Goal: Task Accomplishment & Management: Manage account settings

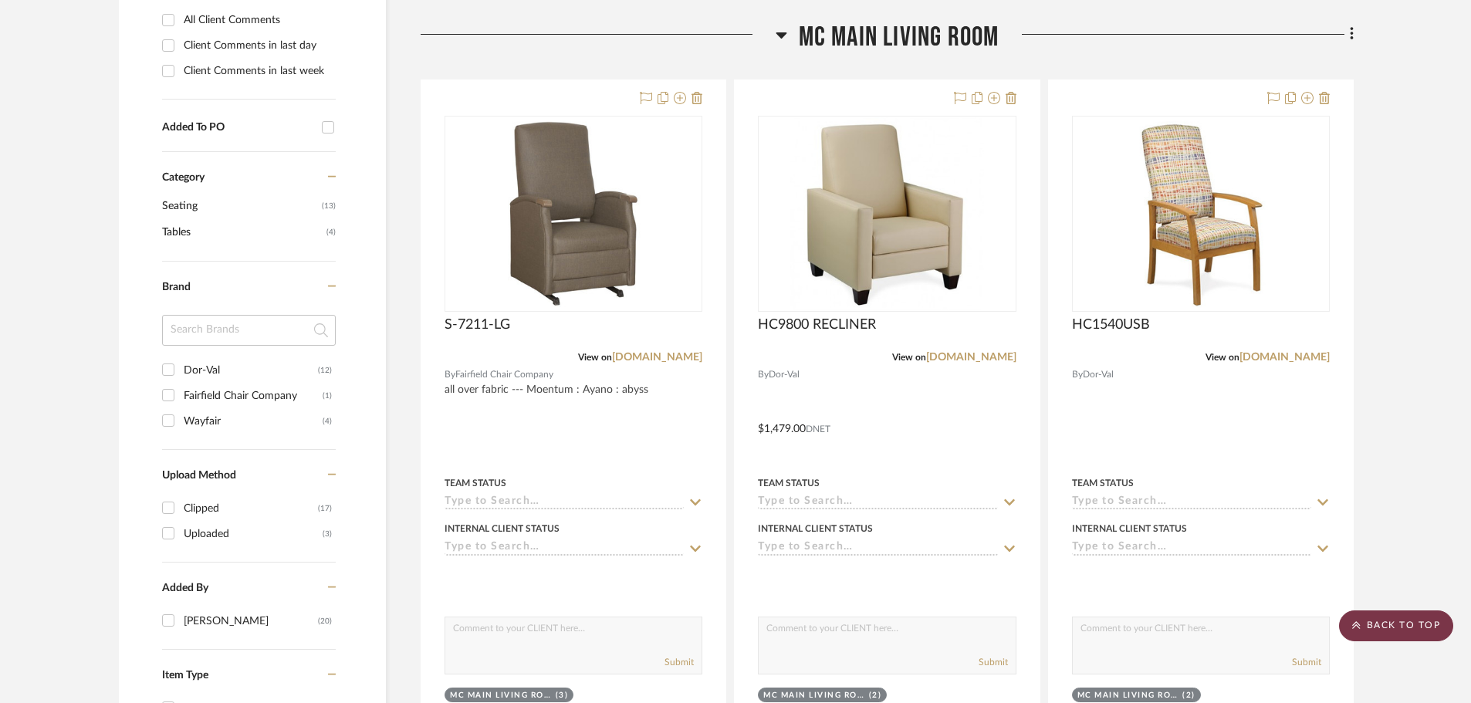
click at [1430, 628] on scroll-to-top-button "BACK TO TOP" at bounding box center [1396, 625] width 114 height 31
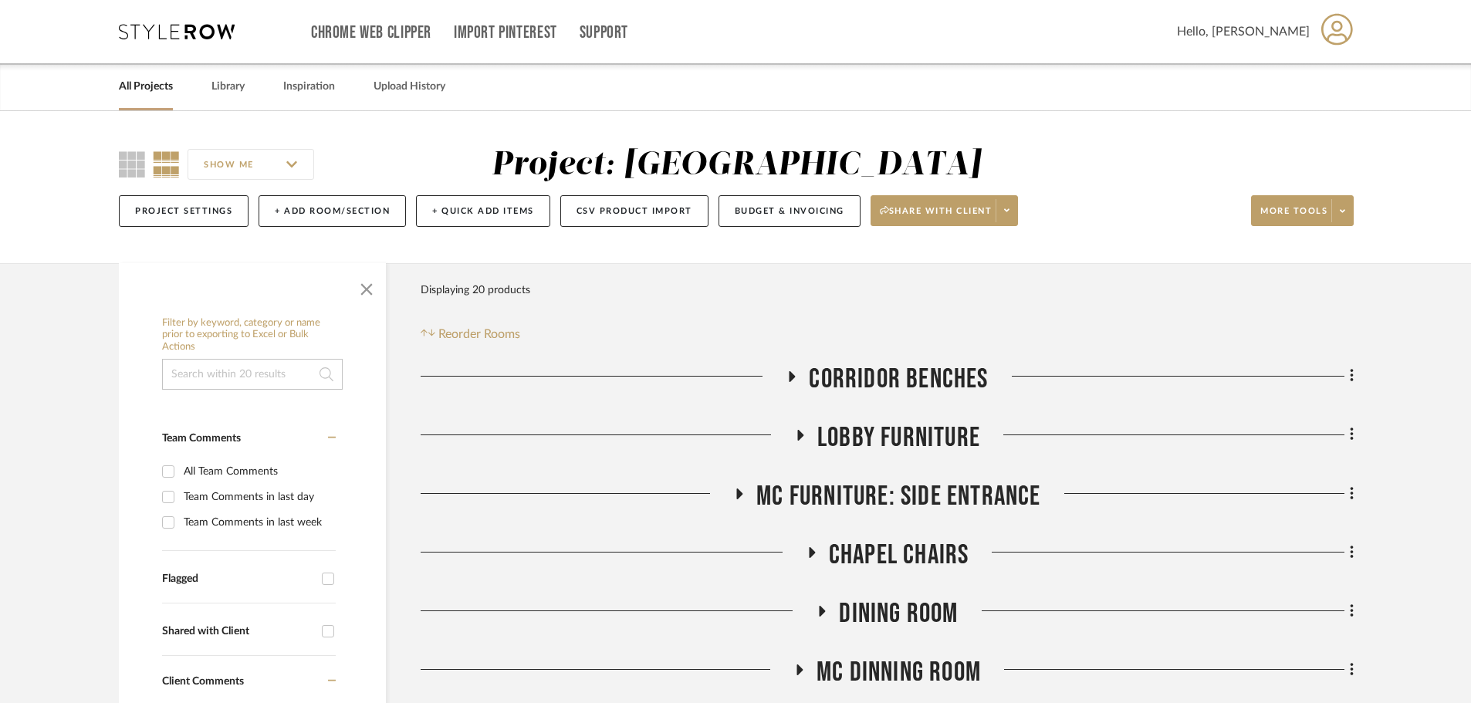
click at [207, 43] on div "Chrome Web Clipper Import Pinterest Support All Projects Library Inspiration Up…" at bounding box center [736, 31] width 1235 height 63
click at [203, 38] on icon at bounding box center [177, 31] width 116 height 15
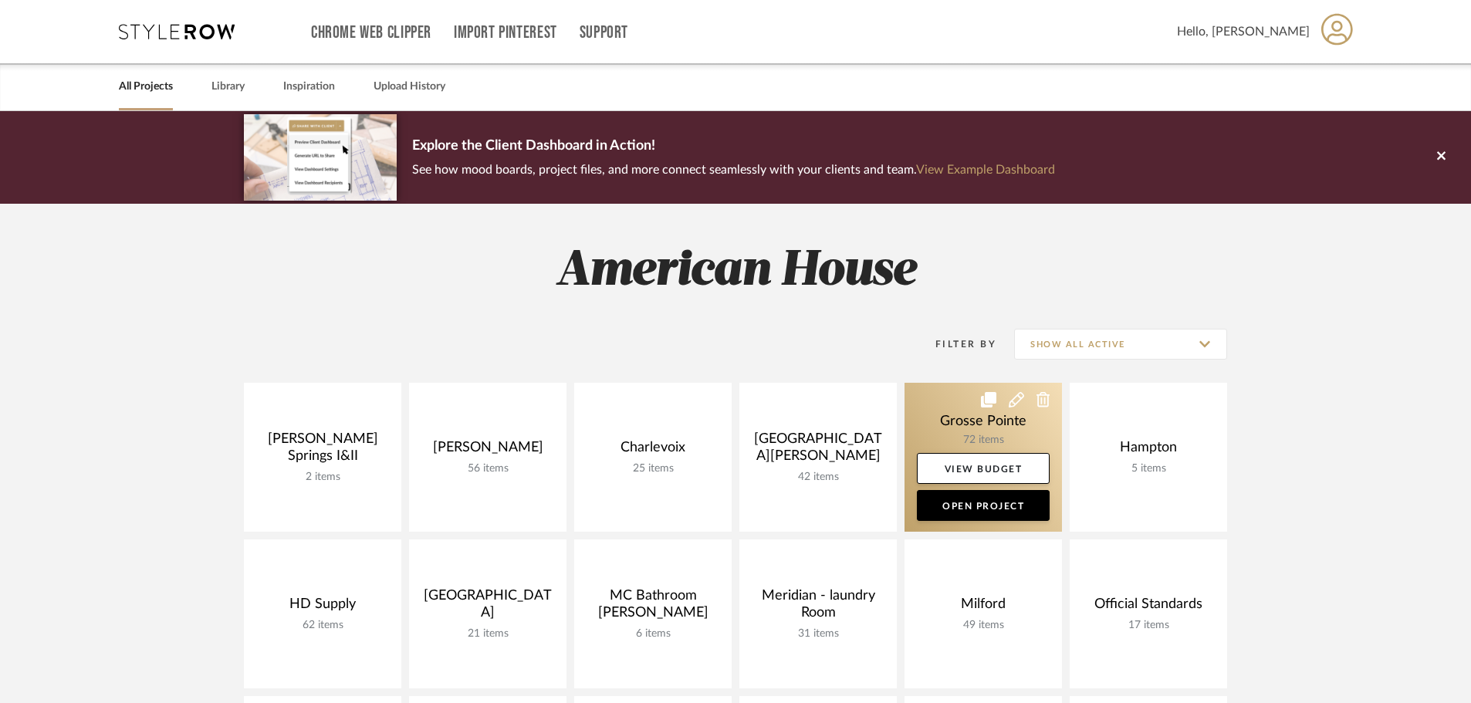
click at [938, 409] on link at bounding box center [982, 457] width 157 height 149
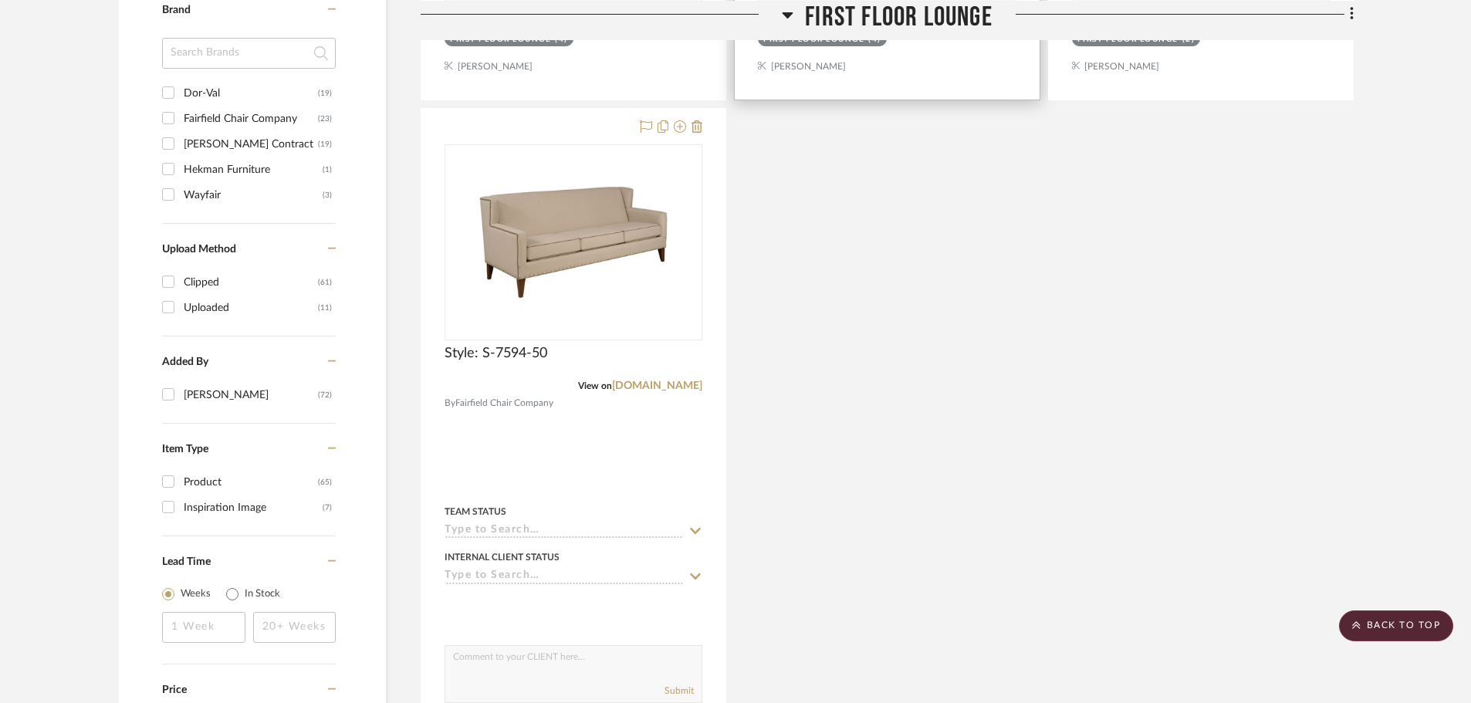
scroll to position [1003, 0]
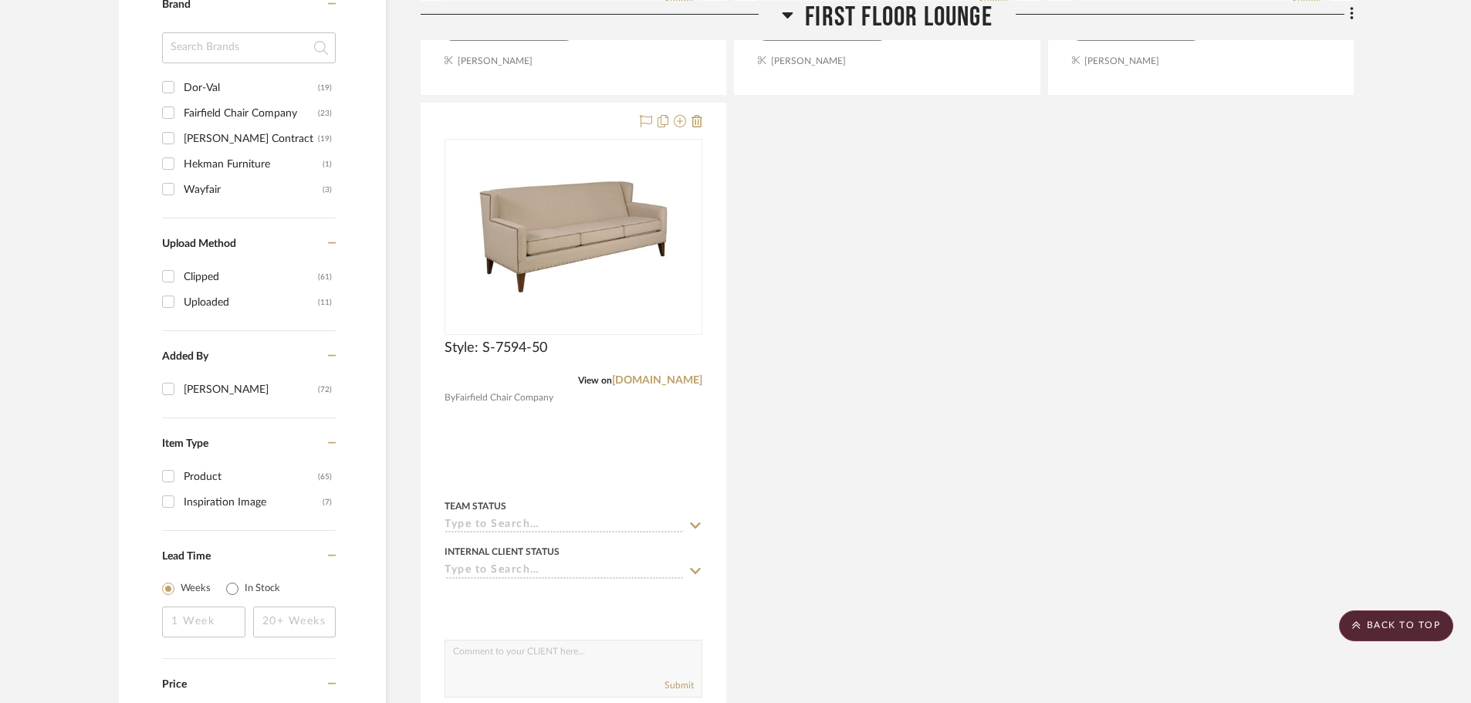
click at [788, 17] on icon at bounding box center [788, 14] width 12 height 19
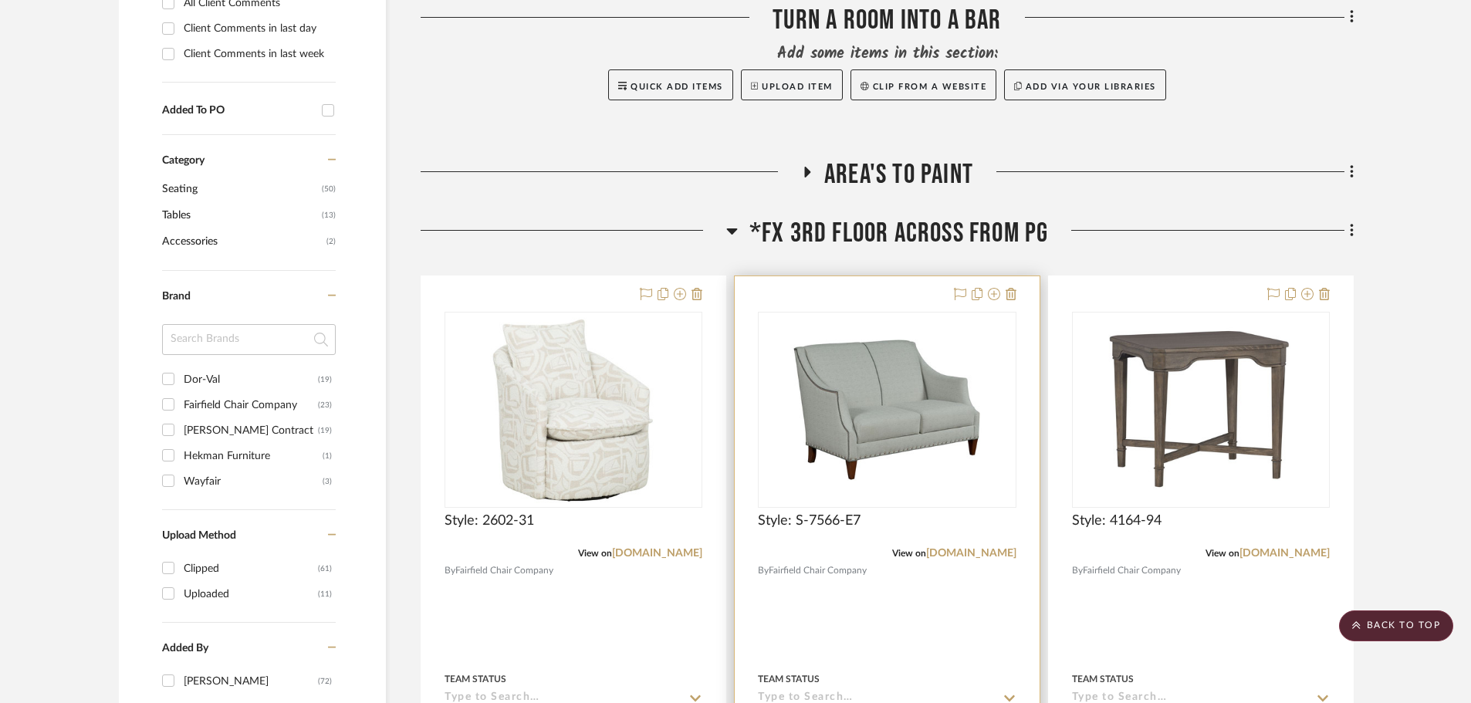
scroll to position [694, 0]
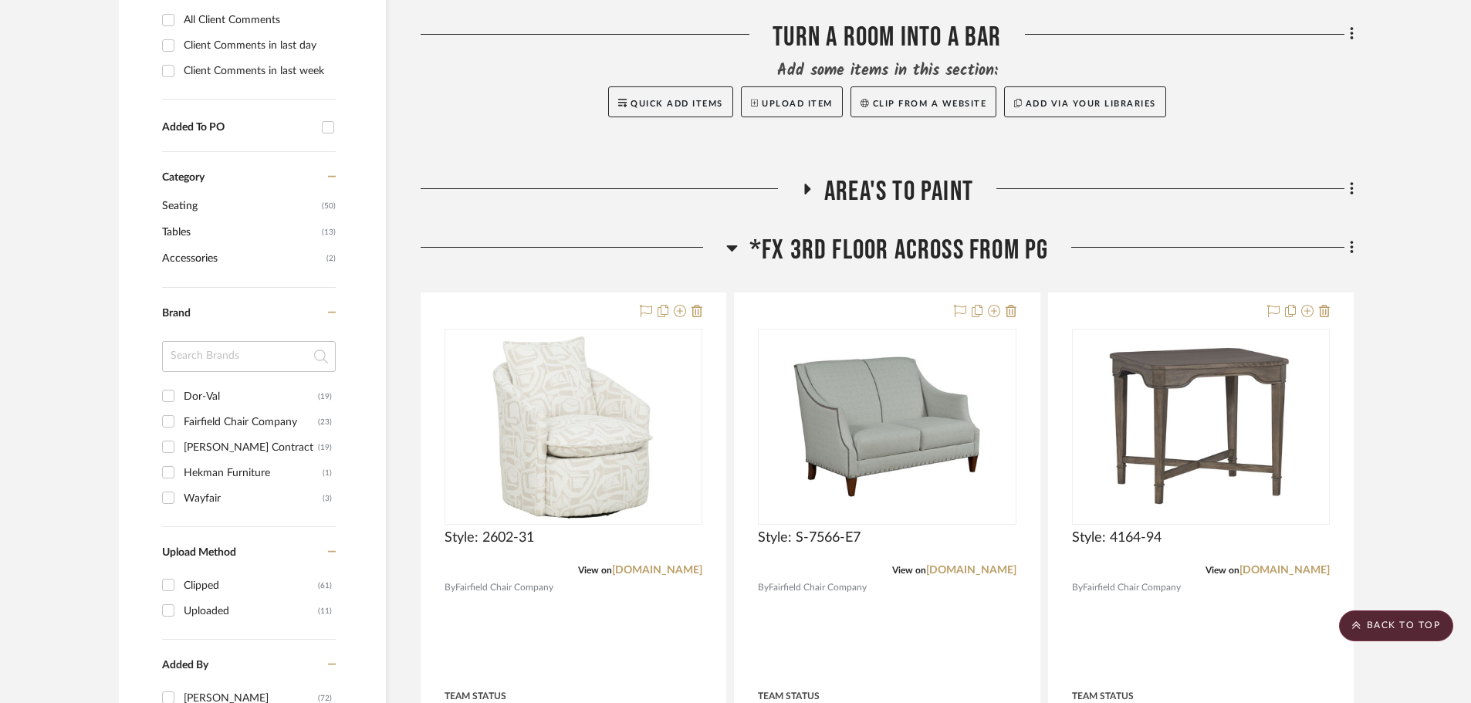
click at [727, 249] on icon at bounding box center [732, 247] width 12 height 19
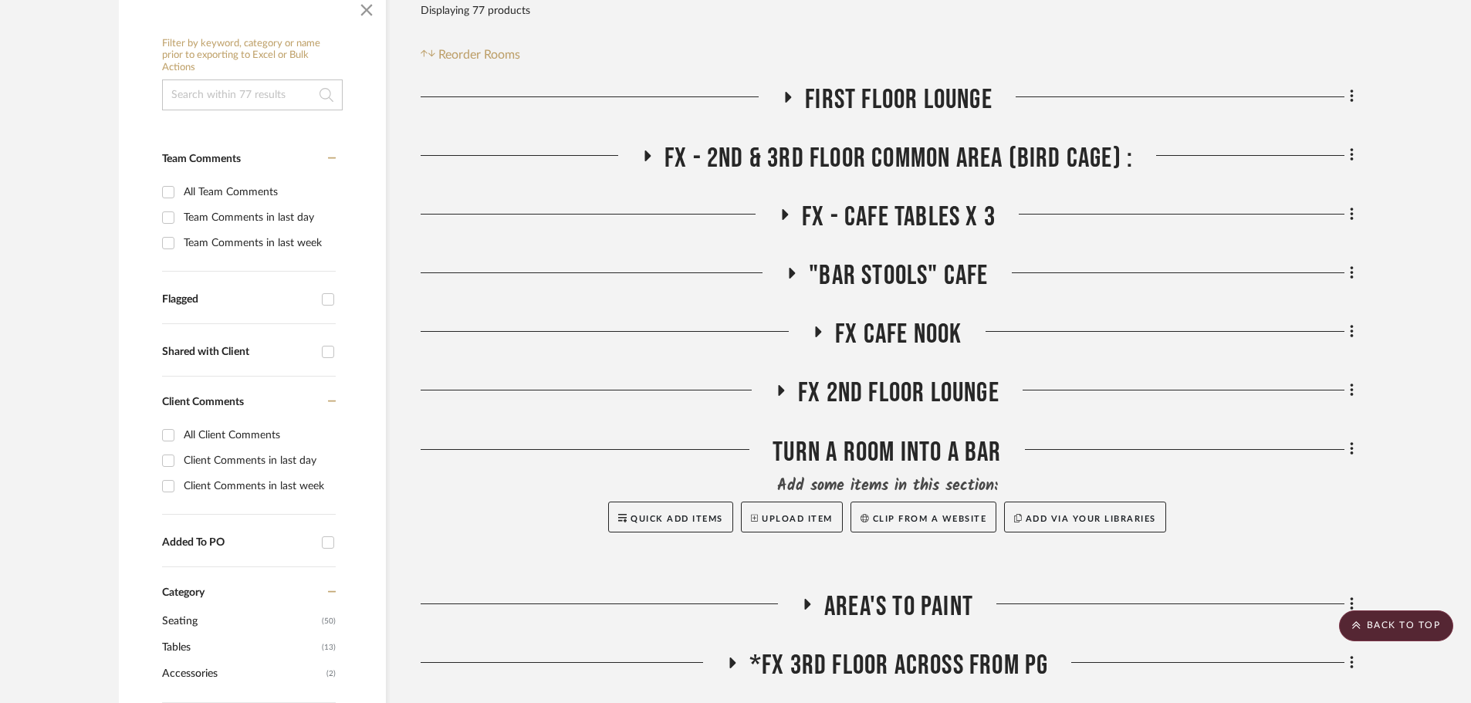
scroll to position [231, 0]
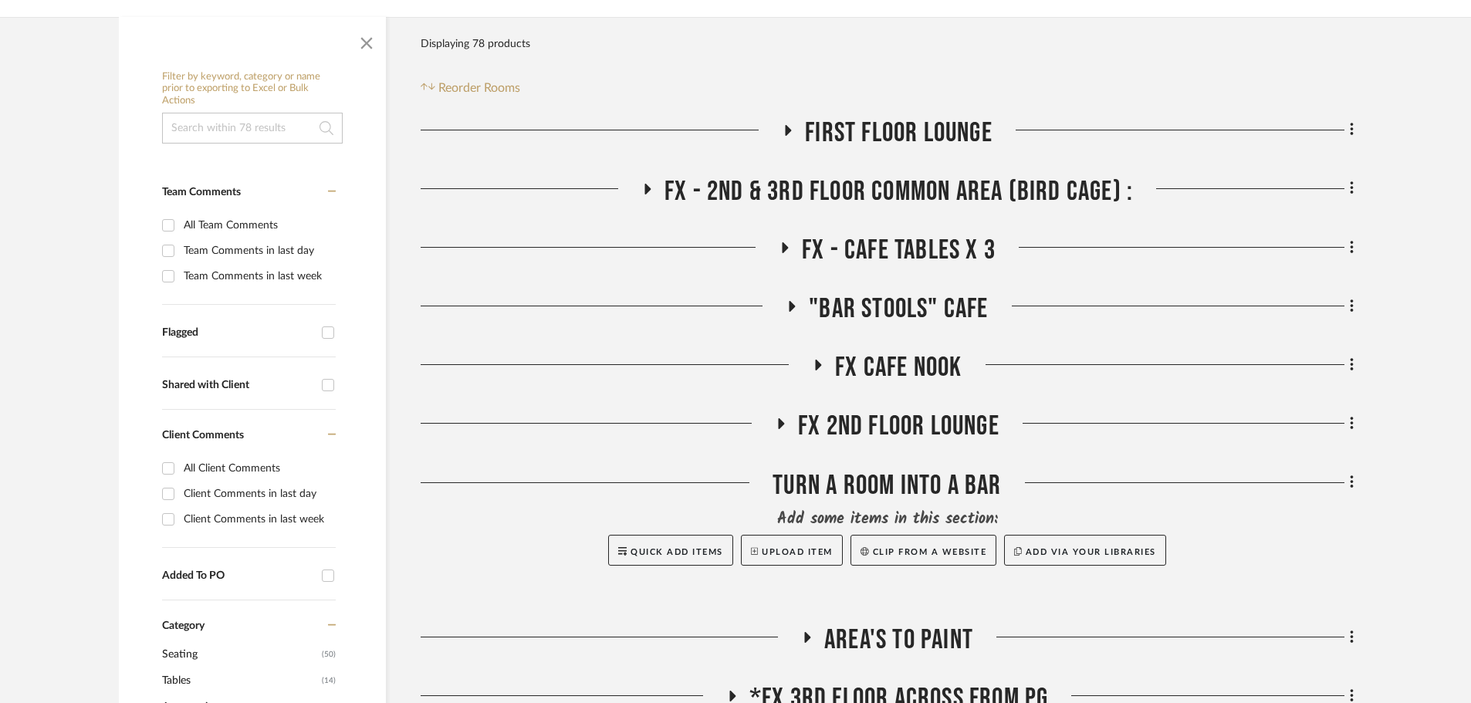
scroll to position [309, 0]
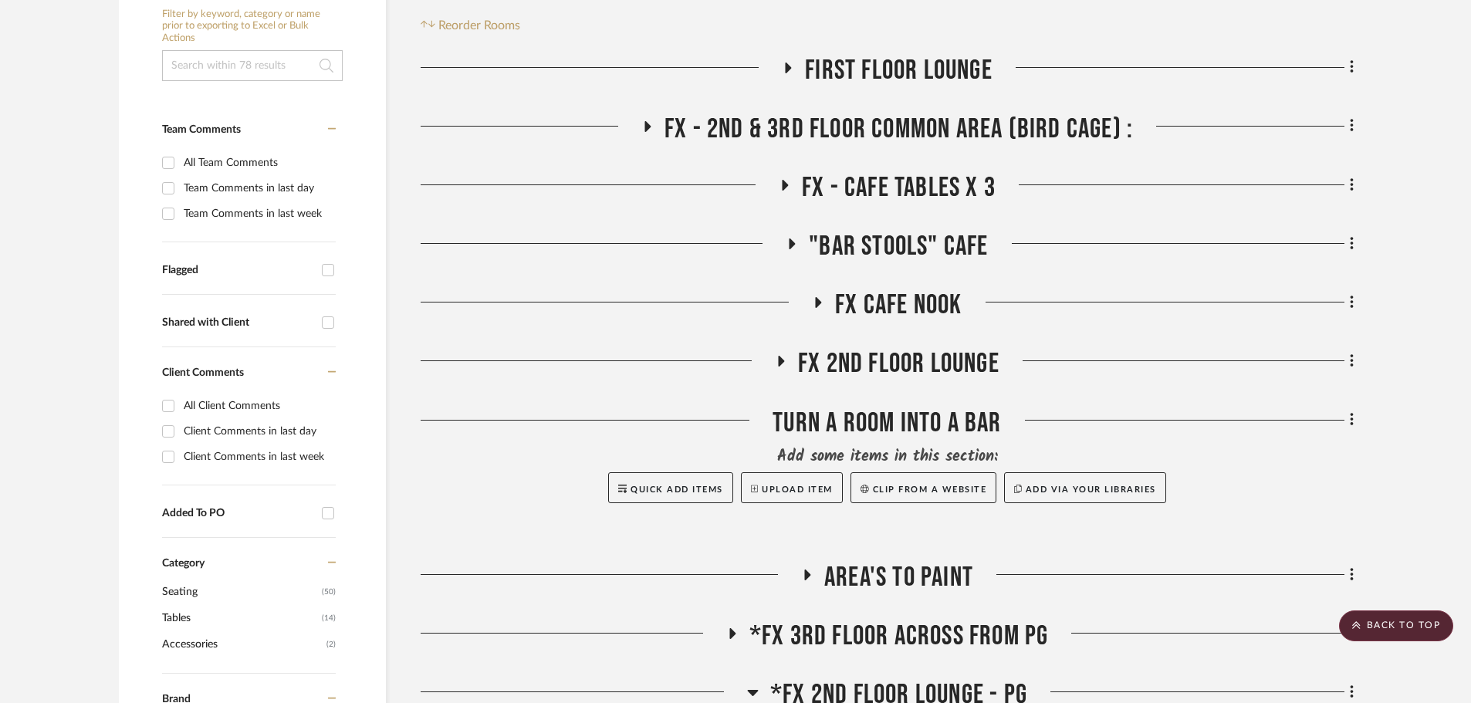
click at [640, 123] on icon at bounding box center [646, 126] width 19 height 12
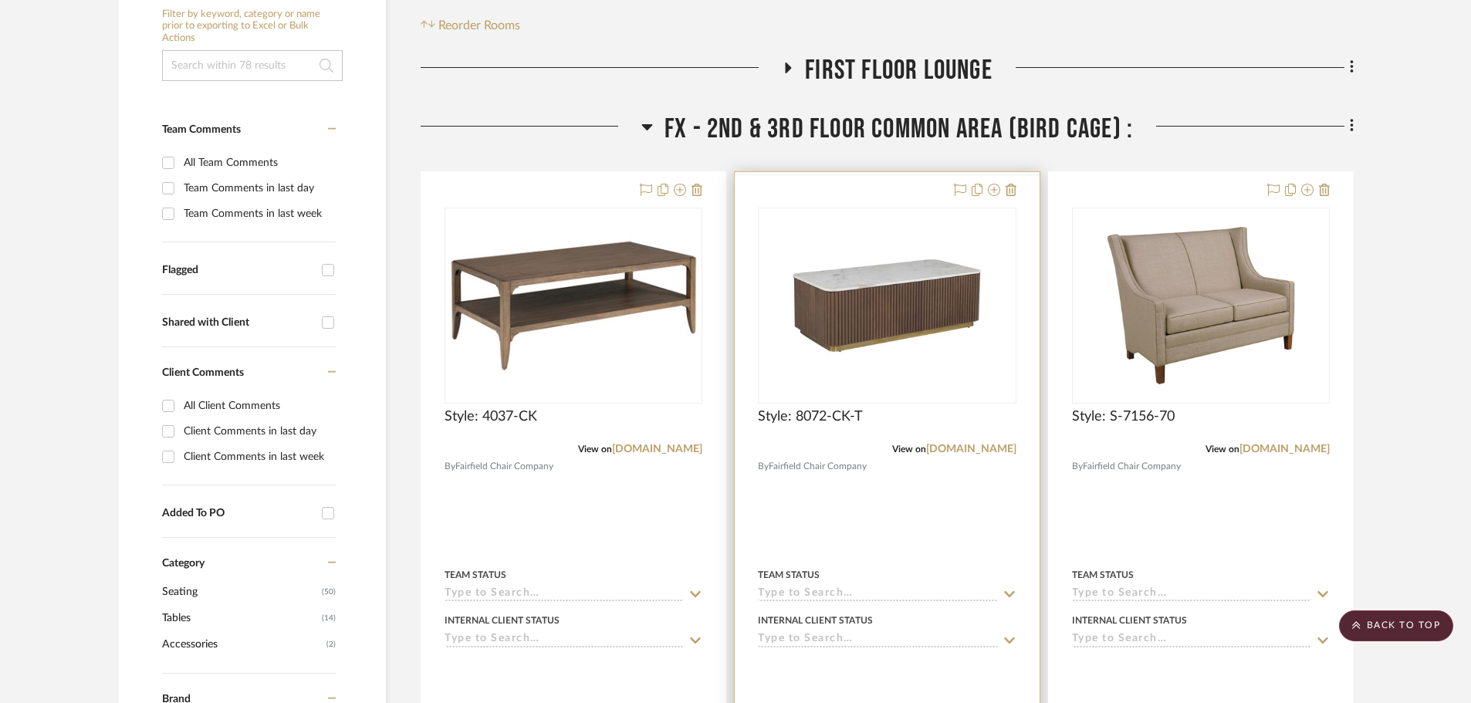
click at [914, 180] on div at bounding box center [887, 509] width 304 height 675
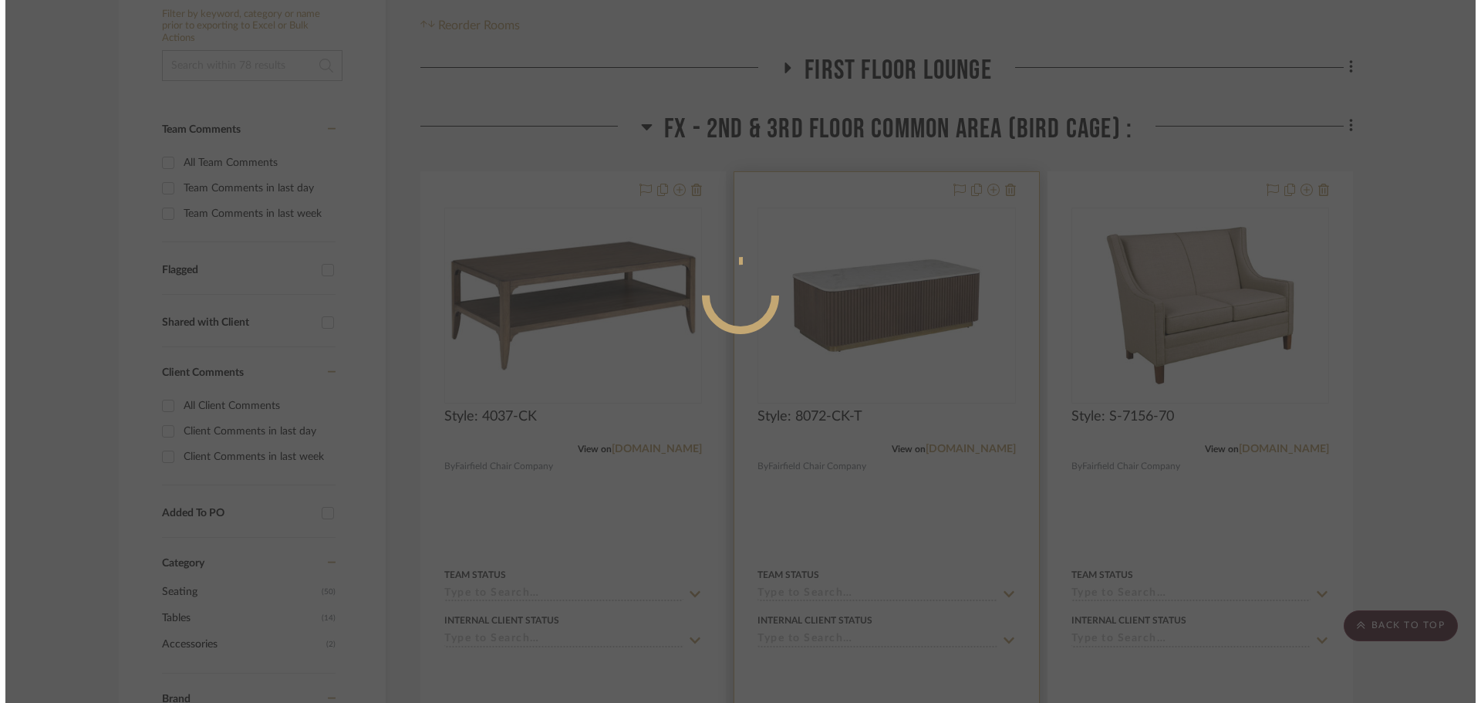
scroll to position [0, 0]
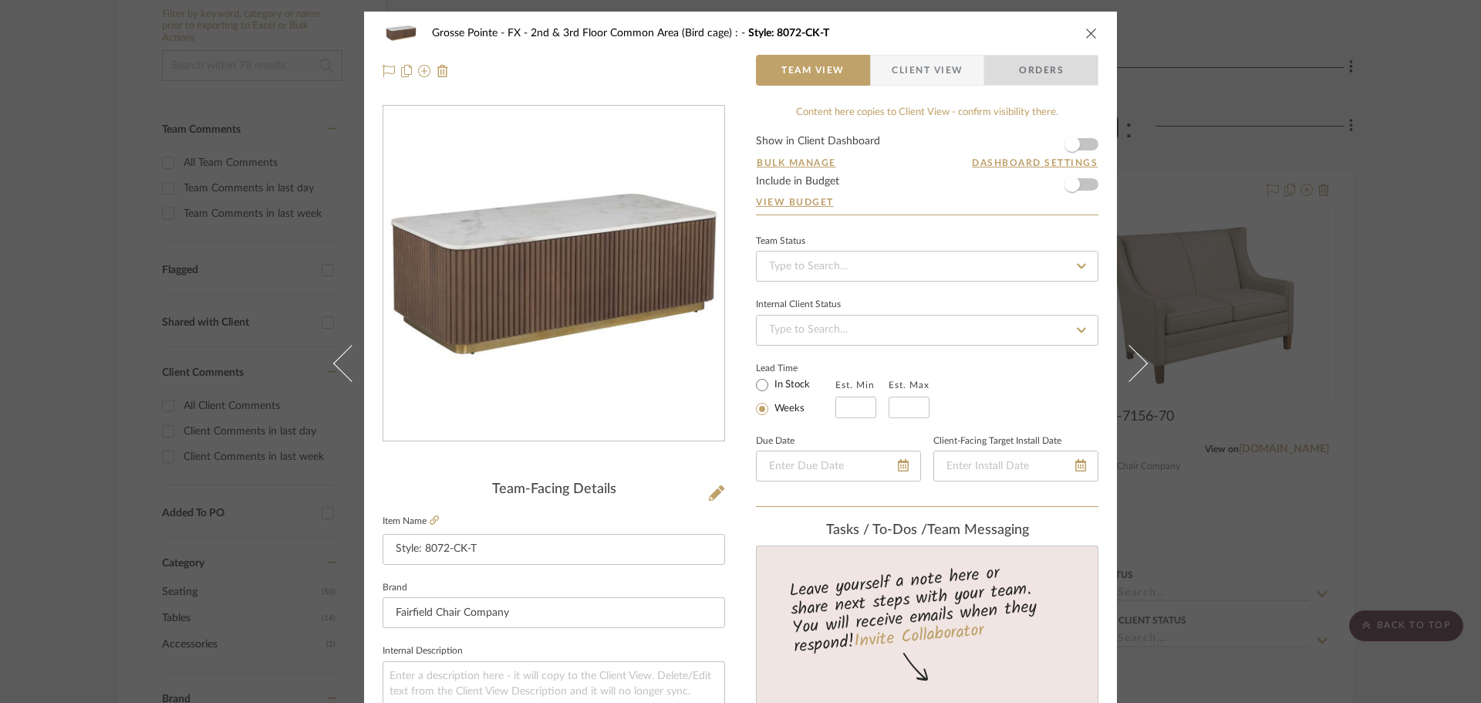
click at [1010, 75] on span "Orders" at bounding box center [1041, 70] width 79 height 31
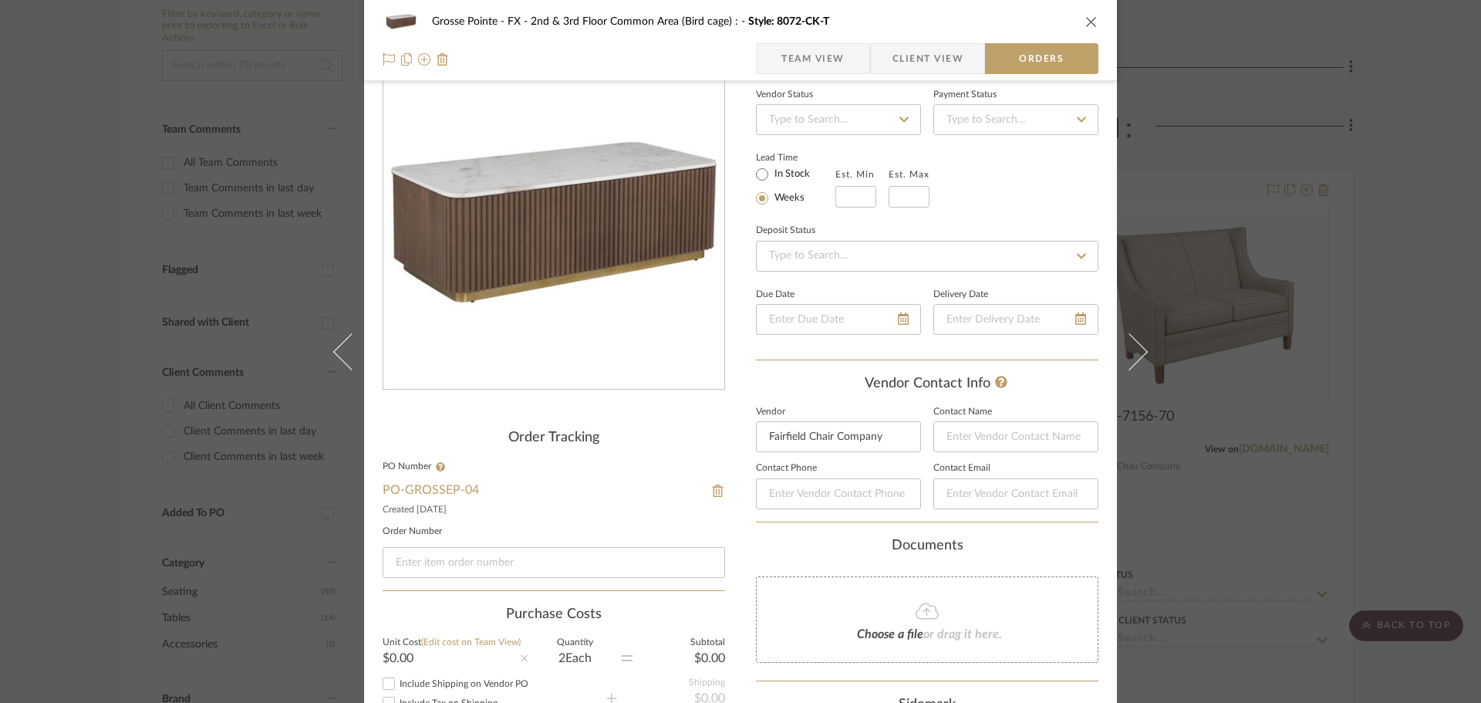
scroll to position [77, 0]
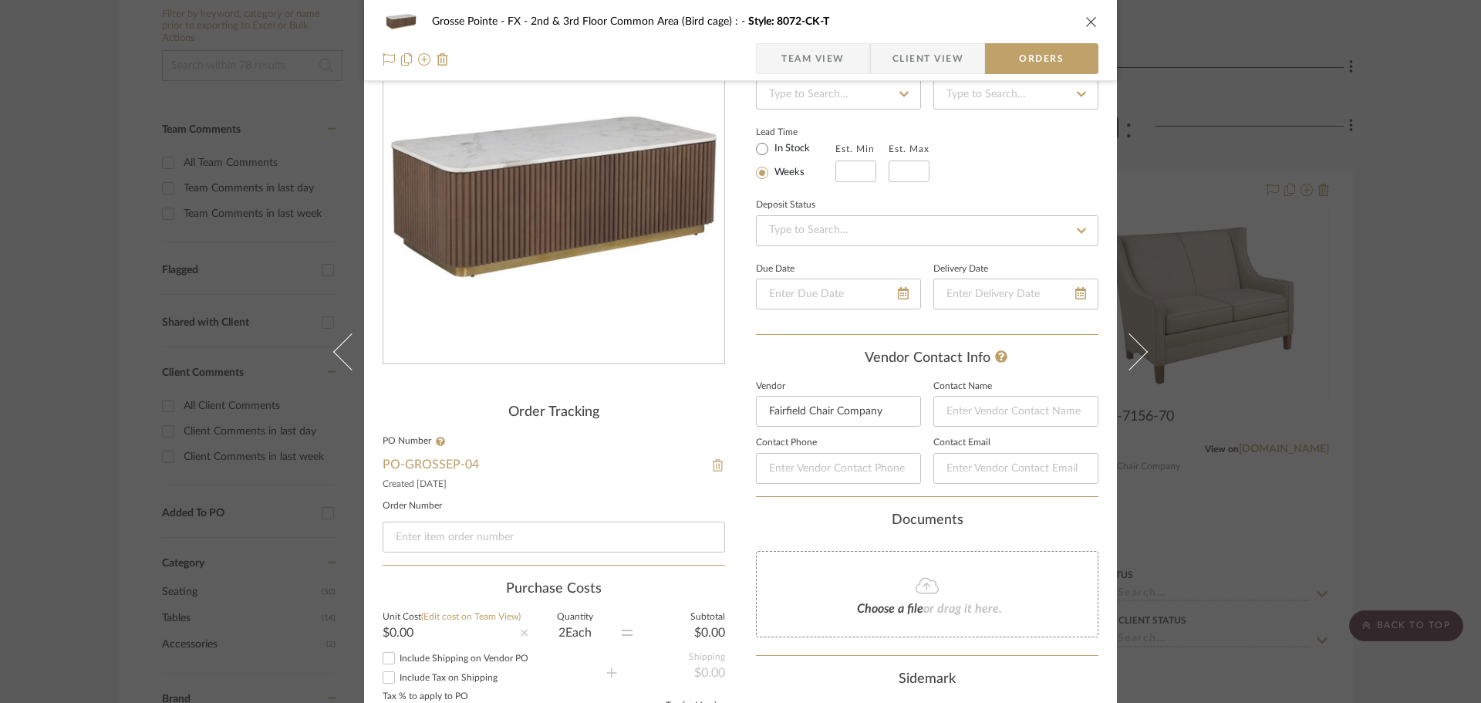
click at [714, 462] on img at bounding box center [718, 465] width 14 height 12
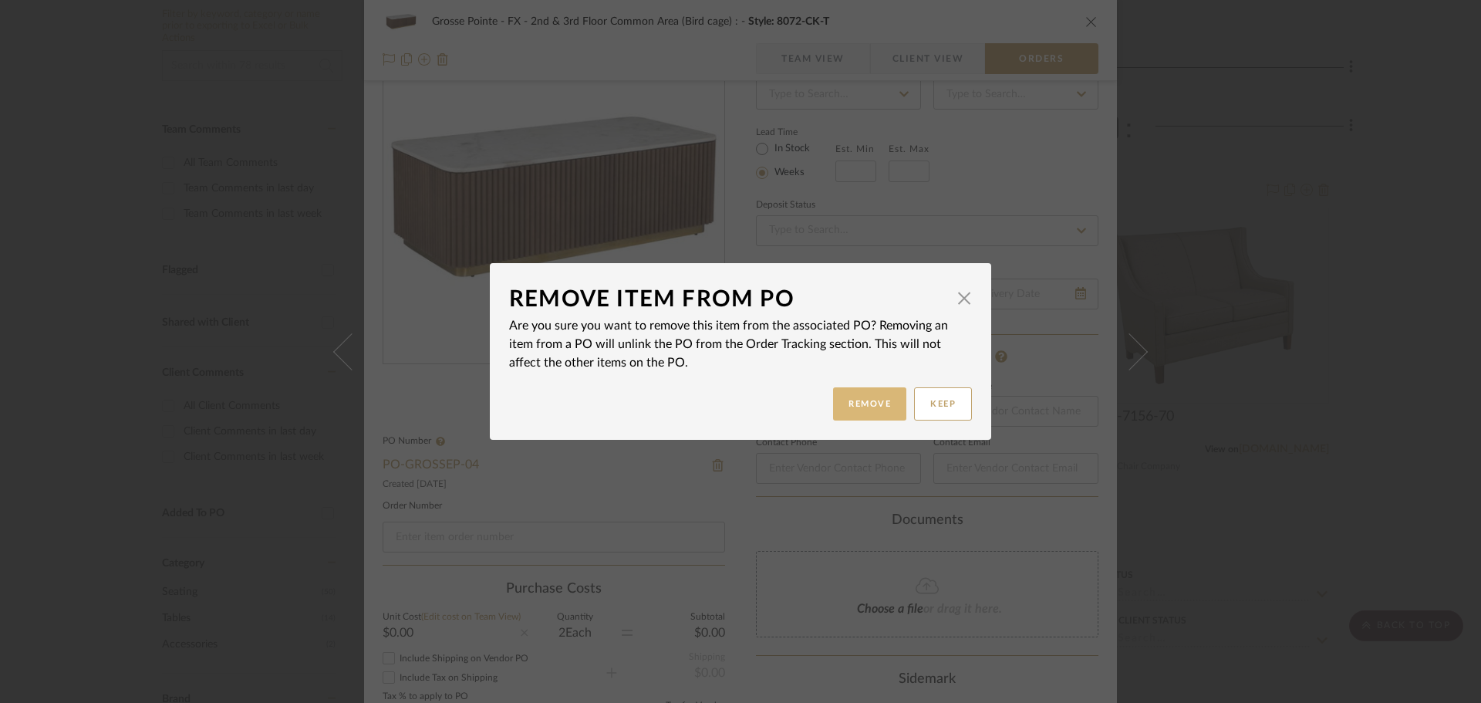
click at [839, 402] on button "Remove" at bounding box center [869, 403] width 73 height 33
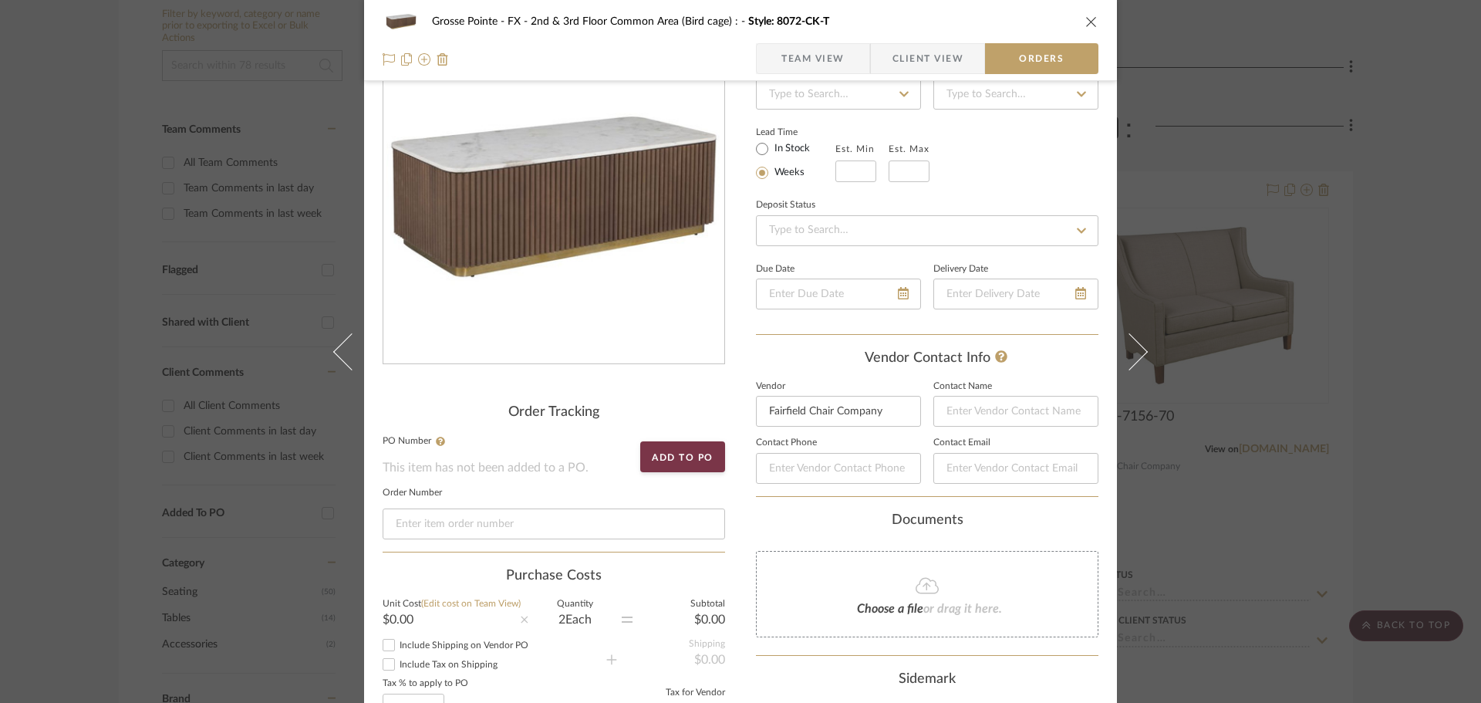
click at [1086, 22] on icon "close" at bounding box center [1092, 21] width 12 height 12
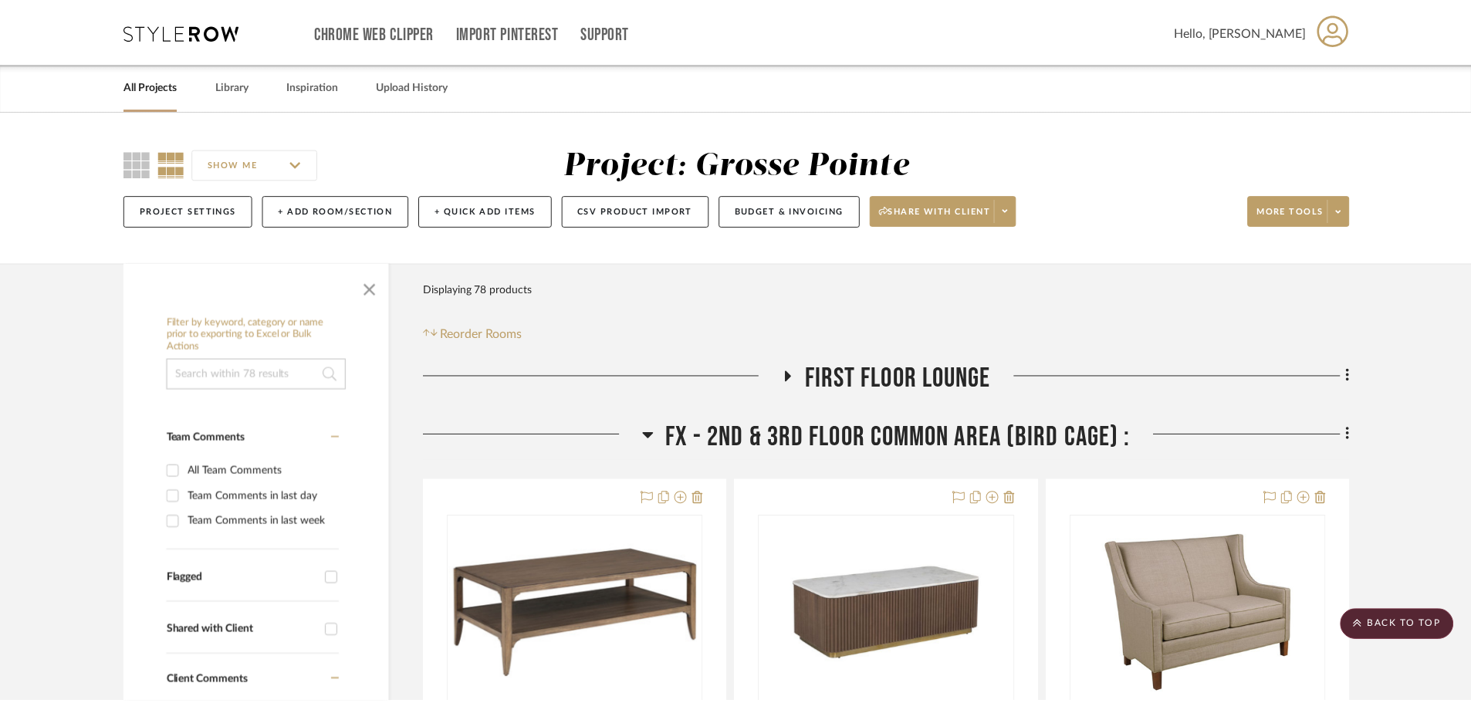
scroll to position [309, 0]
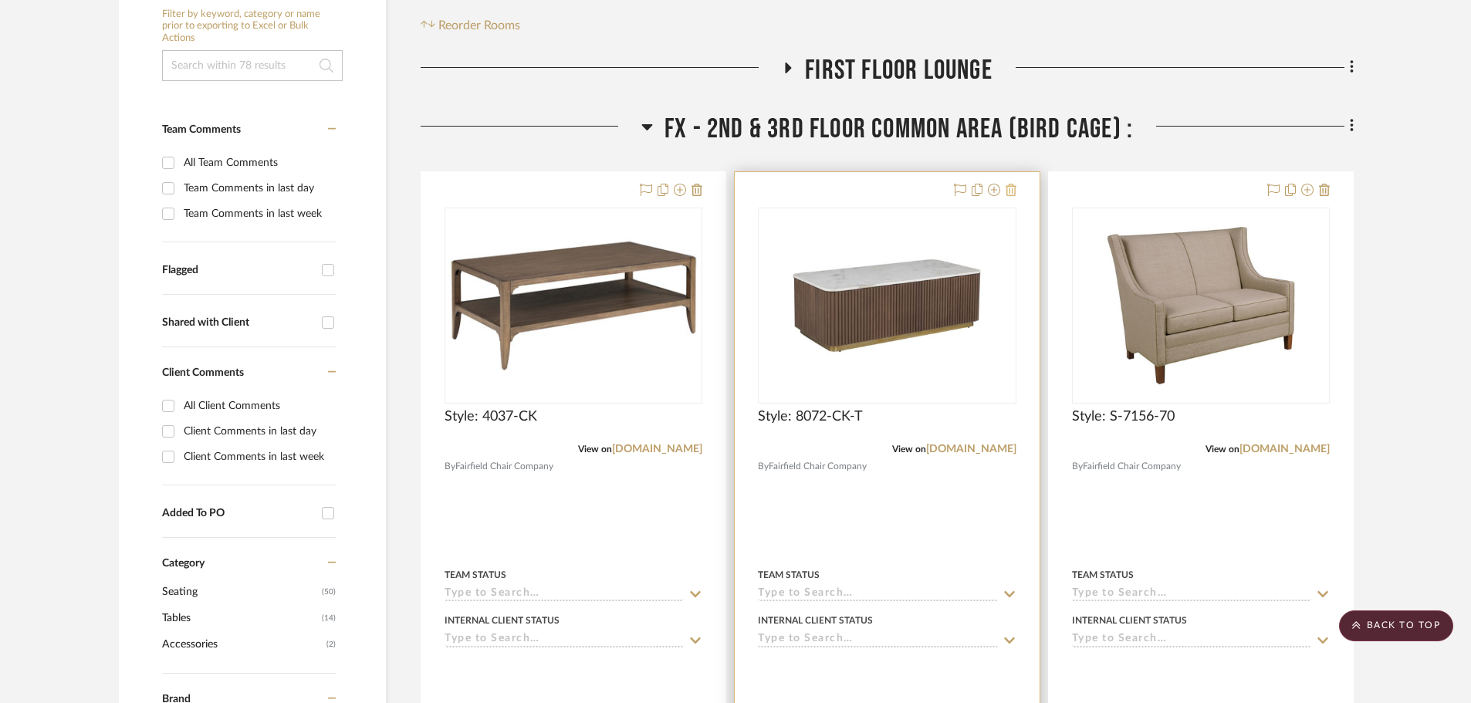
click at [1012, 194] on icon at bounding box center [1010, 190] width 11 height 12
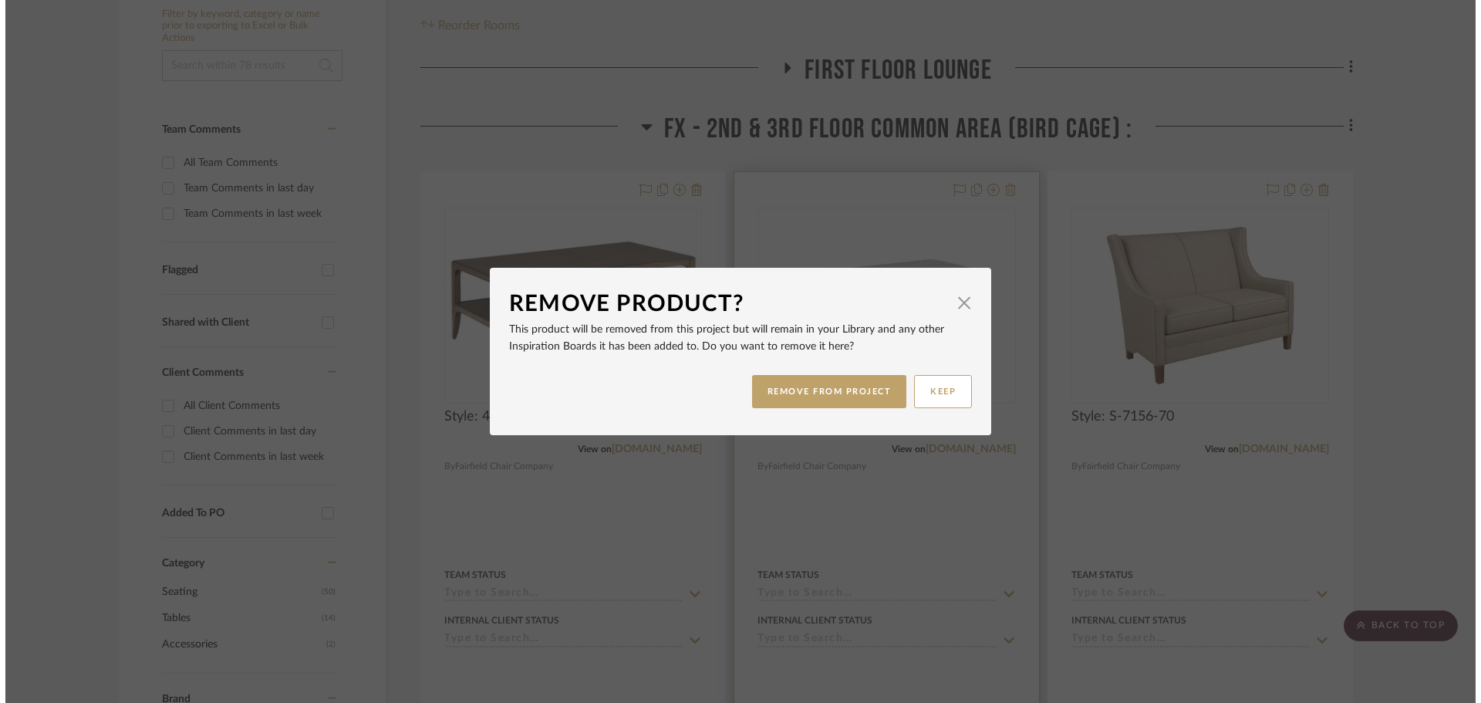
scroll to position [0, 0]
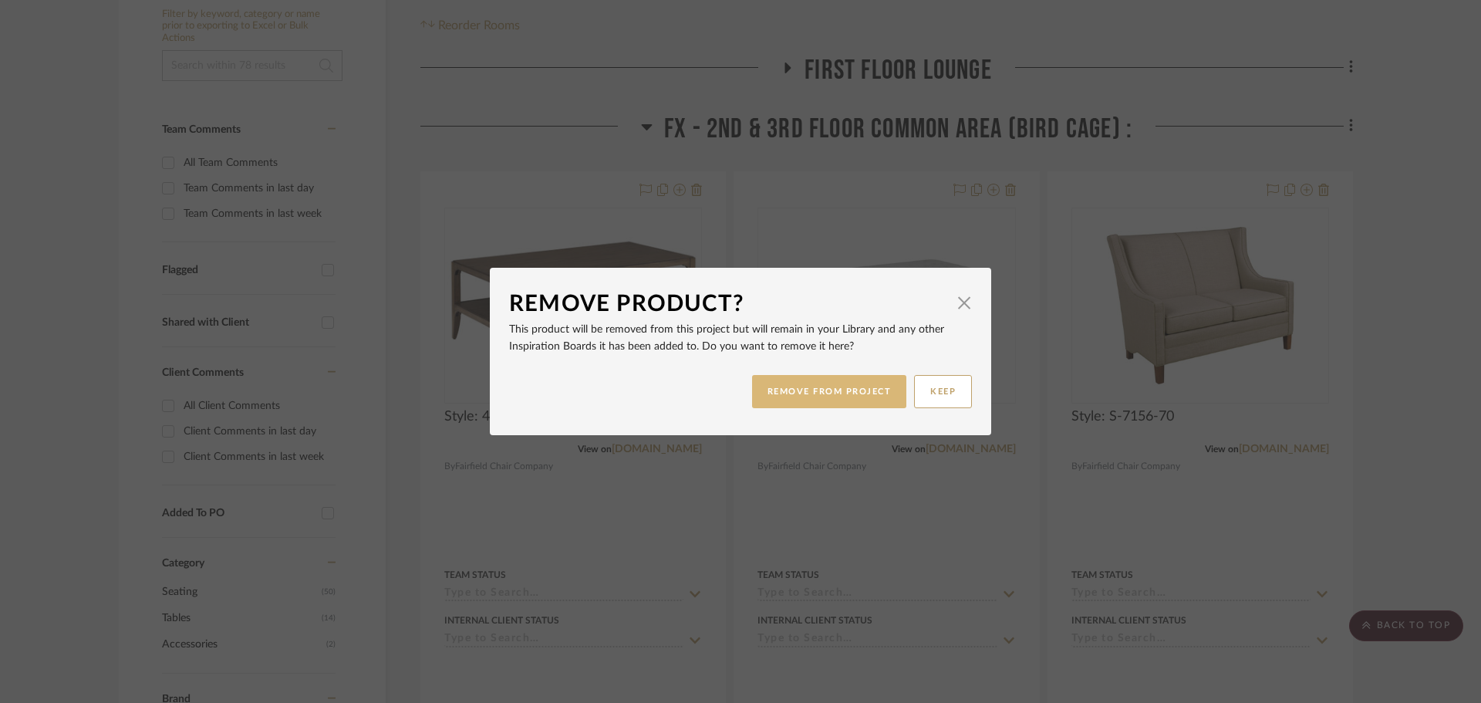
click at [879, 387] on button "REMOVE FROM PROJECT" at bounding box center [829, 391] width 155 height 33
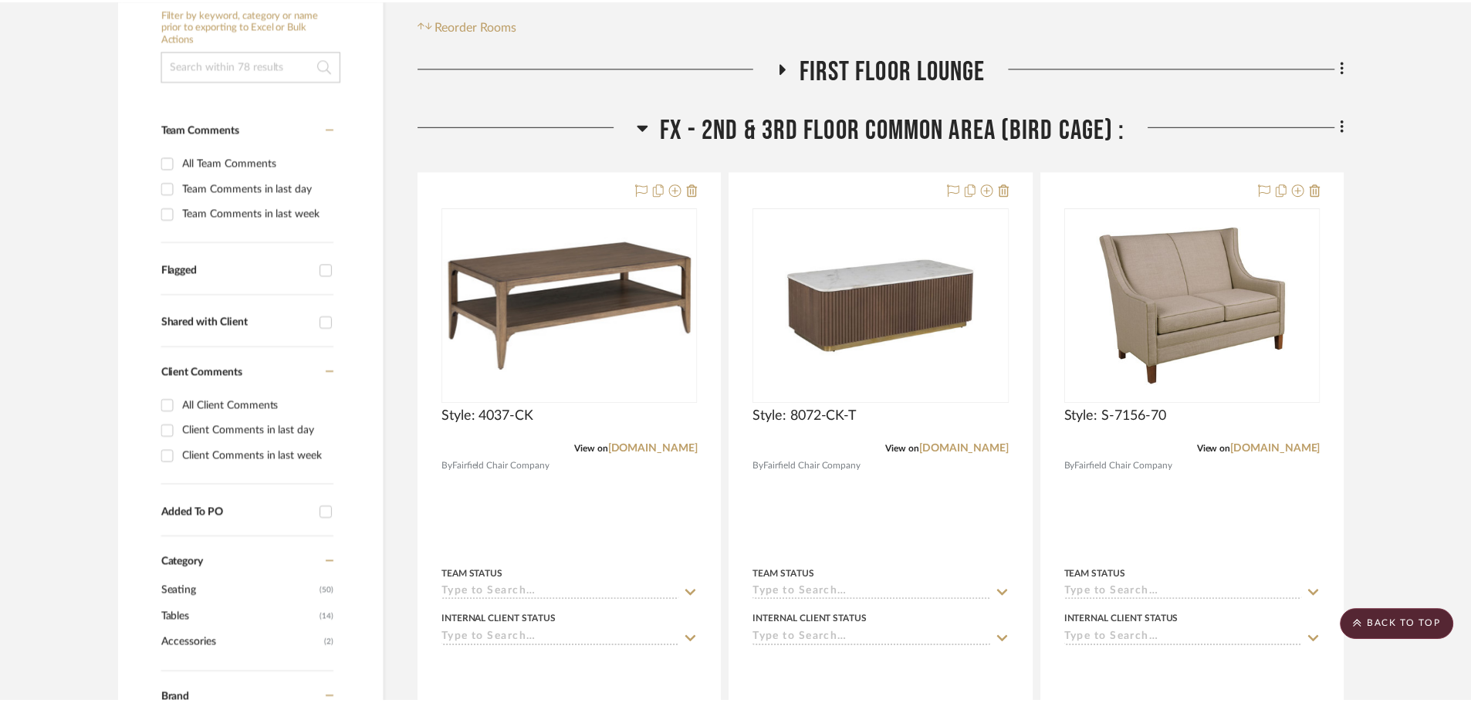
scroll to position [309, 0]
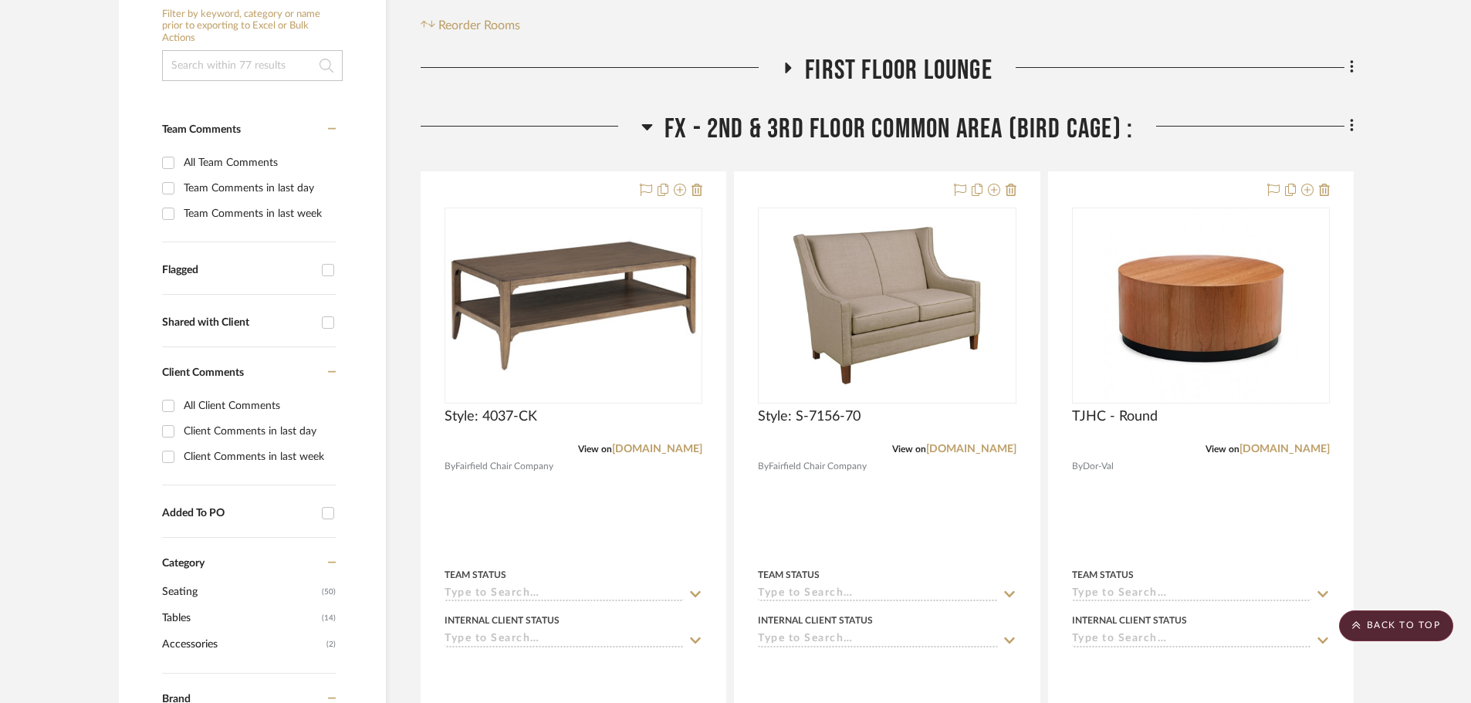
click at [650, 121] on icon at bounding box center [647, 126] width 12 height 19
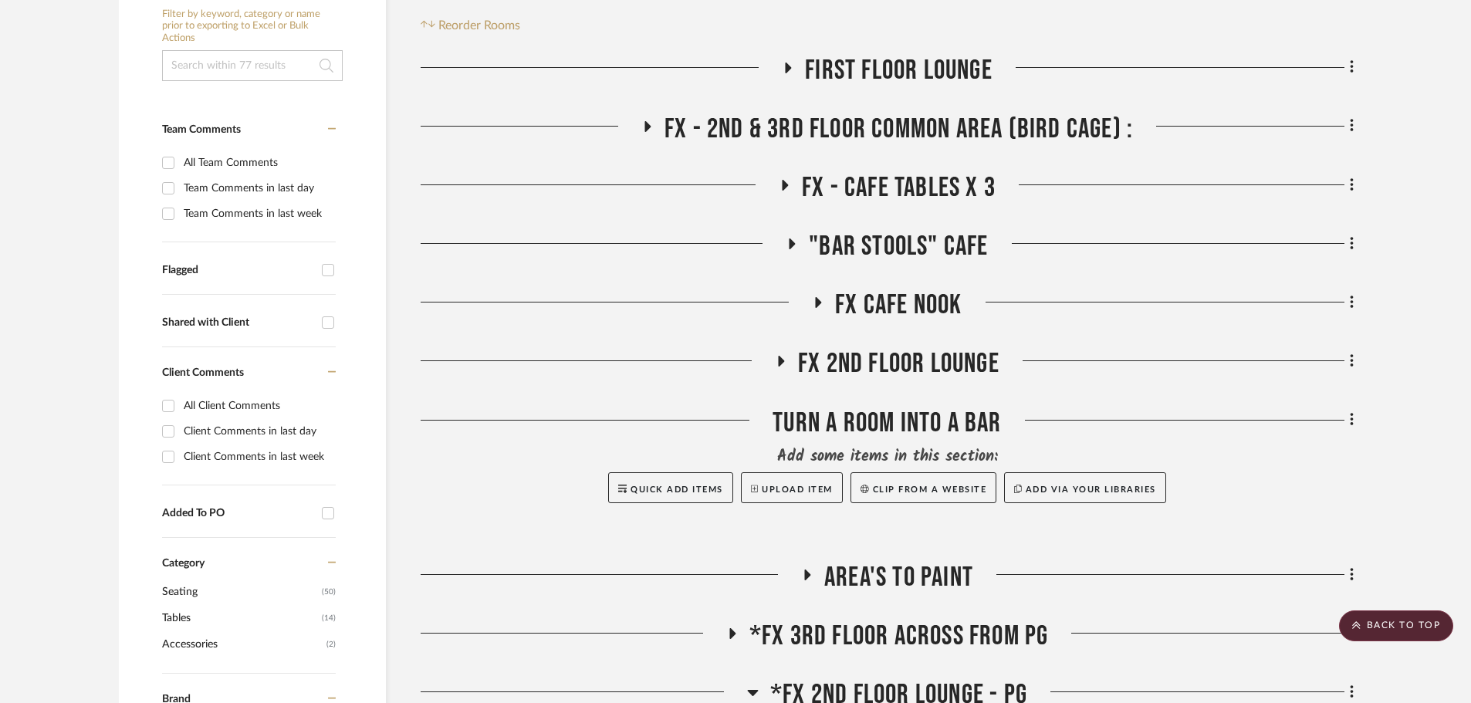
click at [782, 245] on icon at bounding box center [791, 244] width 19 height 12
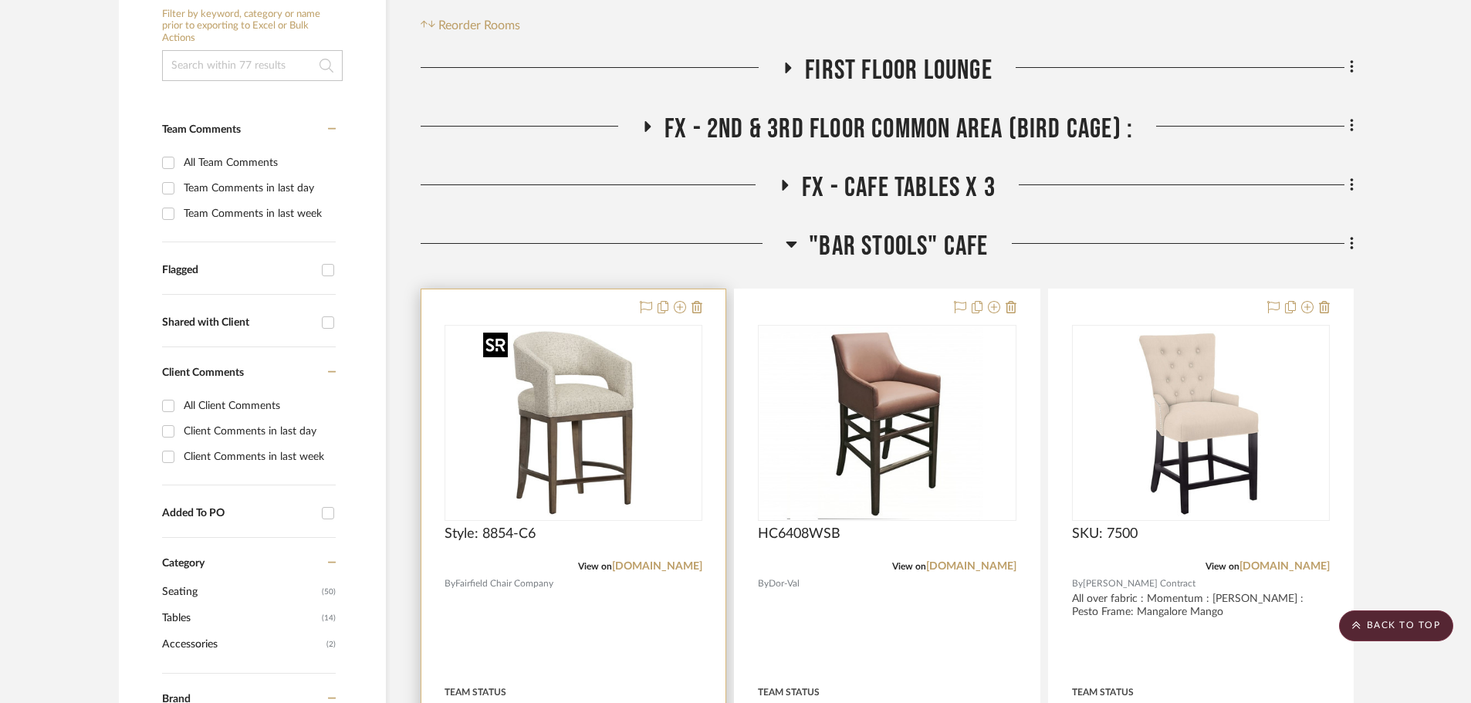
click at [0, 0] on img at bounding box center [0, 0] width 0 height 0
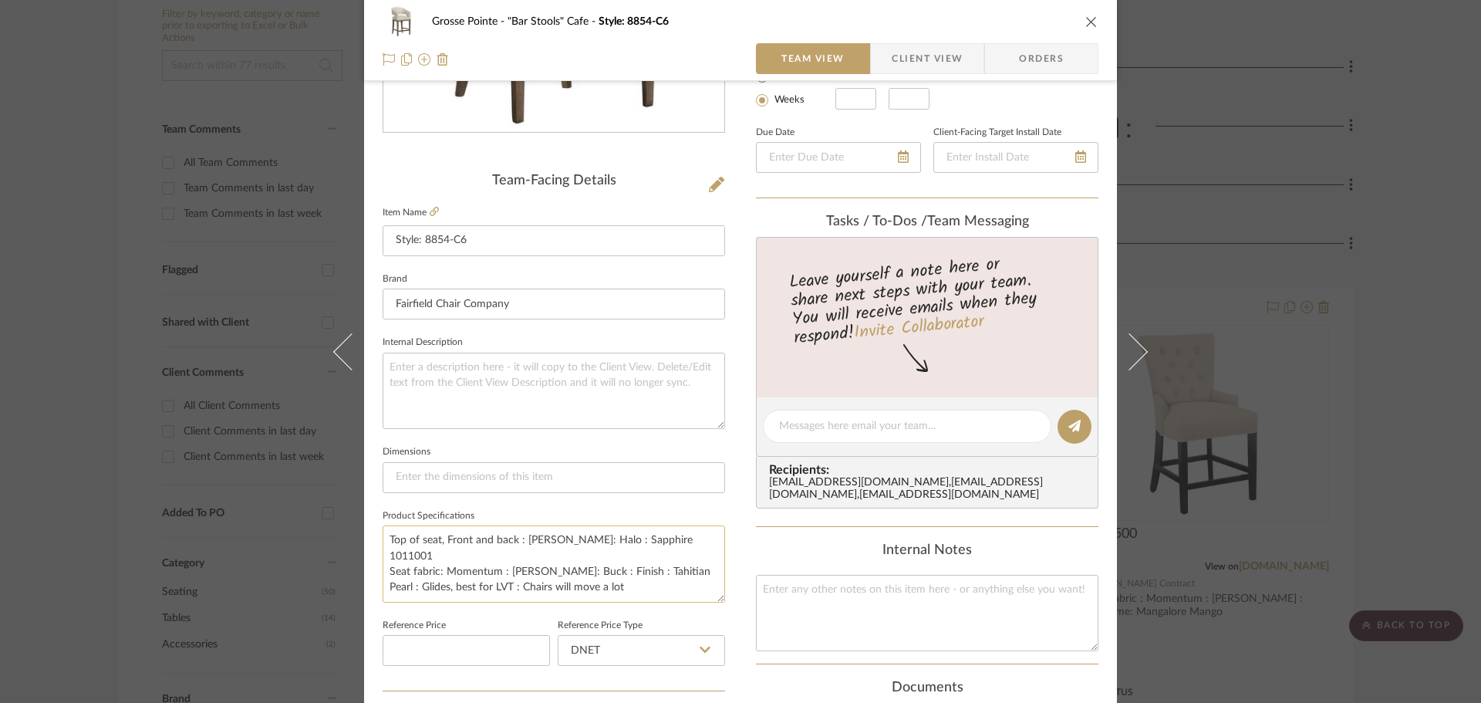
click at [609, 576] on textarea "Top of seat, Front and back : [PERSON_NAME]: Halo : Sapphire 1011001 Seat fabri…" at bounding box center [554, 563] width 343 height 76
drag, startPoint x: 633, startPoint y: 574, endPoint x: 379, endPoint y: 532, distance: 257.4
click at [383, 532] on textarea "Top of seat, Front and back : [PERSON_NAME]: Halo : Sapphire 1011001 Seat fabri…" at bounding box center [554, 563] width 343 height 76
click at [1086, 22] on icon "close" at bounding box center [1092, 21] width 12 height 12
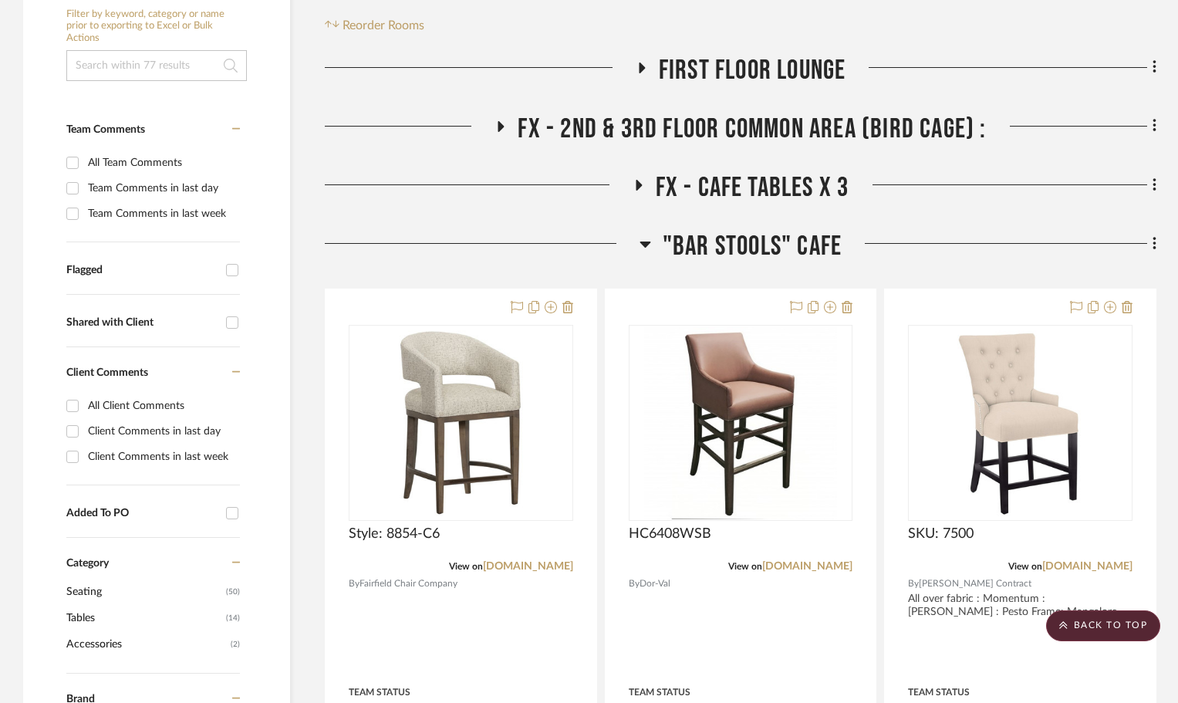
click at [645, 244] on icon at bounding box center [645, 245] width 11 height 6
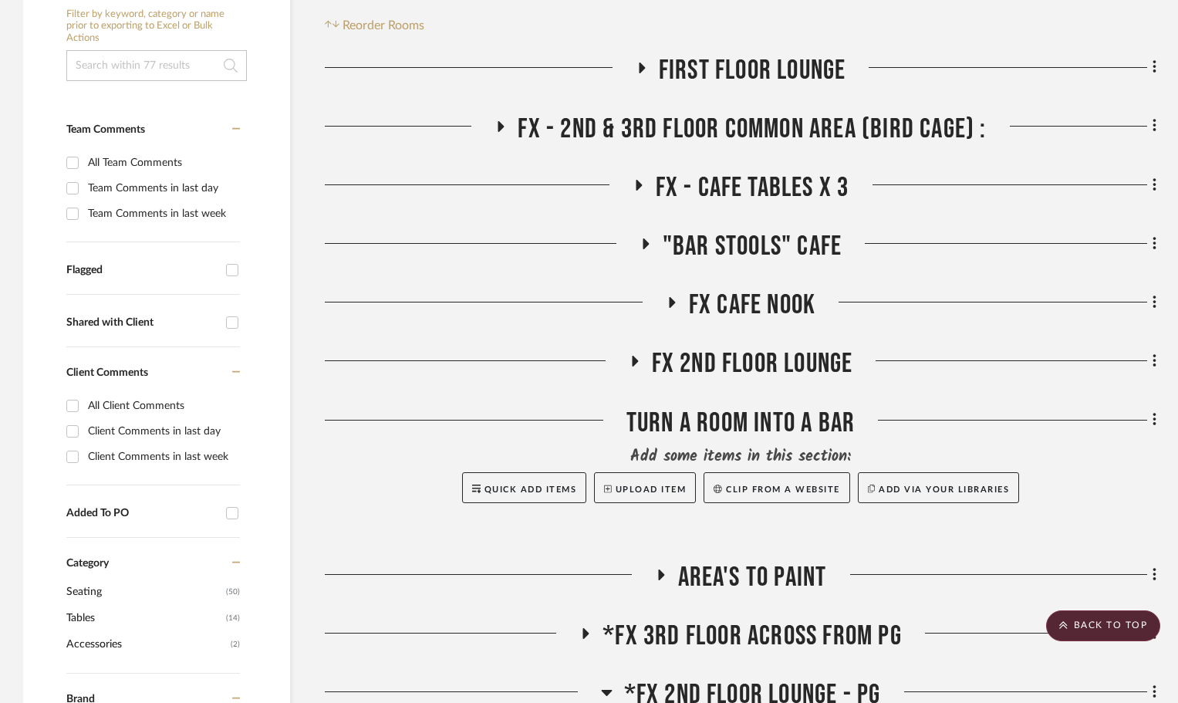
click at [636, 73] on icon at bounding box center [641, 68] width 19 height 12
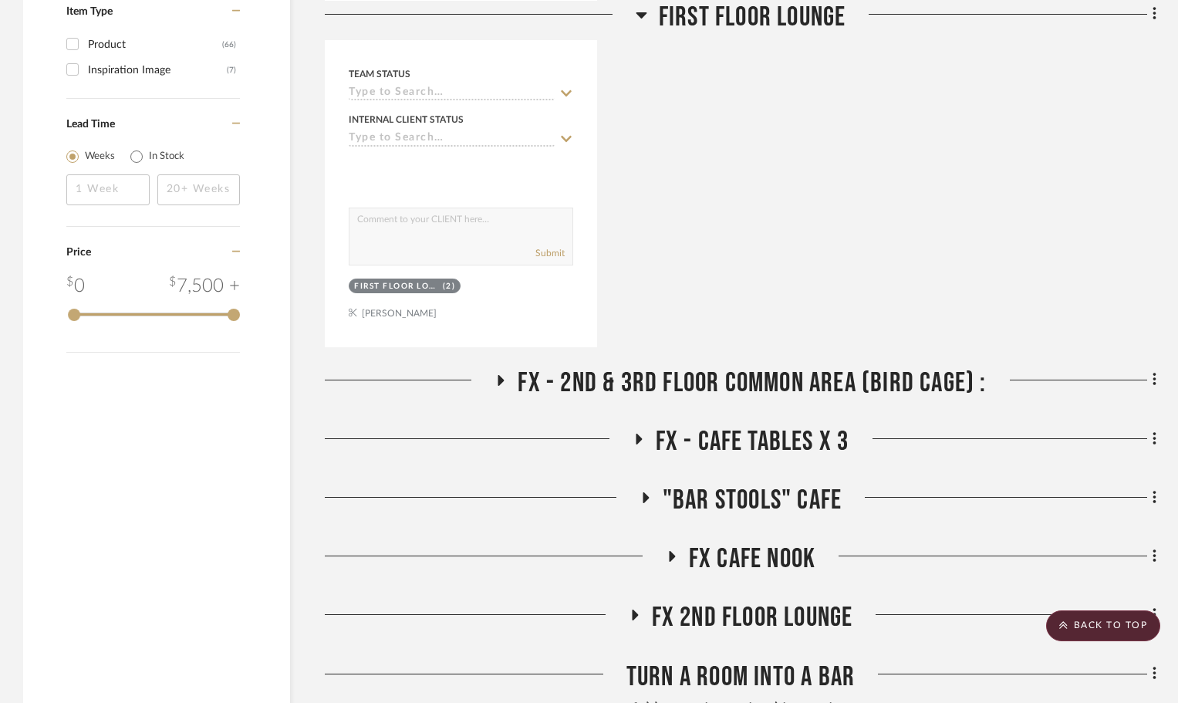
scroll to position [1466, 0]
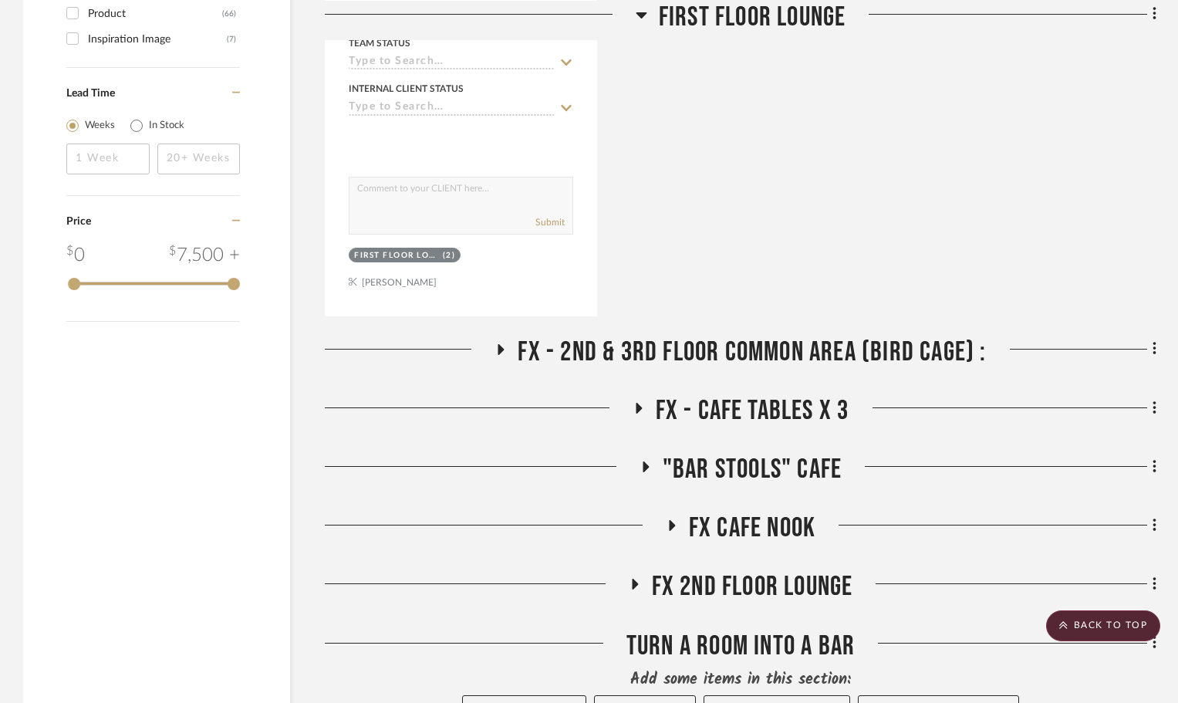
click at [497, 347] on icon at bounding box center [500, 349] width 19 height 12
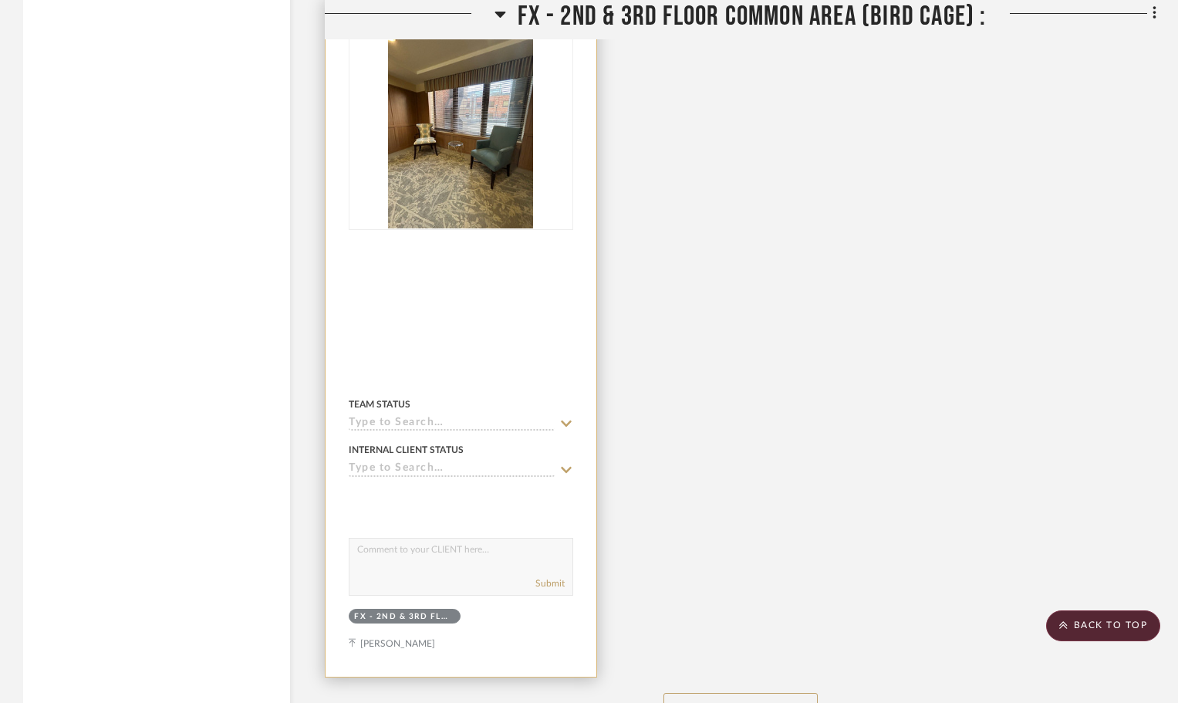
scroll to position [3549, 0]
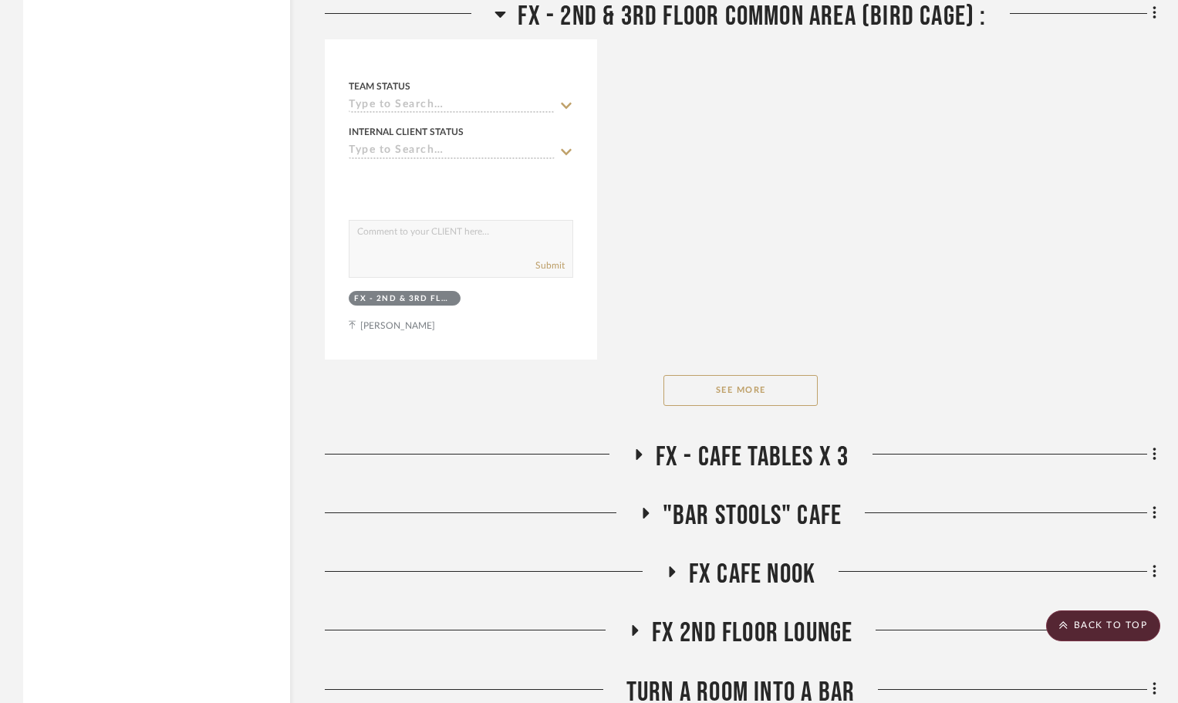
click at [729, 406] on div "See More" at bounding box center [741, 391] width 832 height 62
click at [727, 397] on button "See More" at bounding box center [741, 390] width 154 height 31
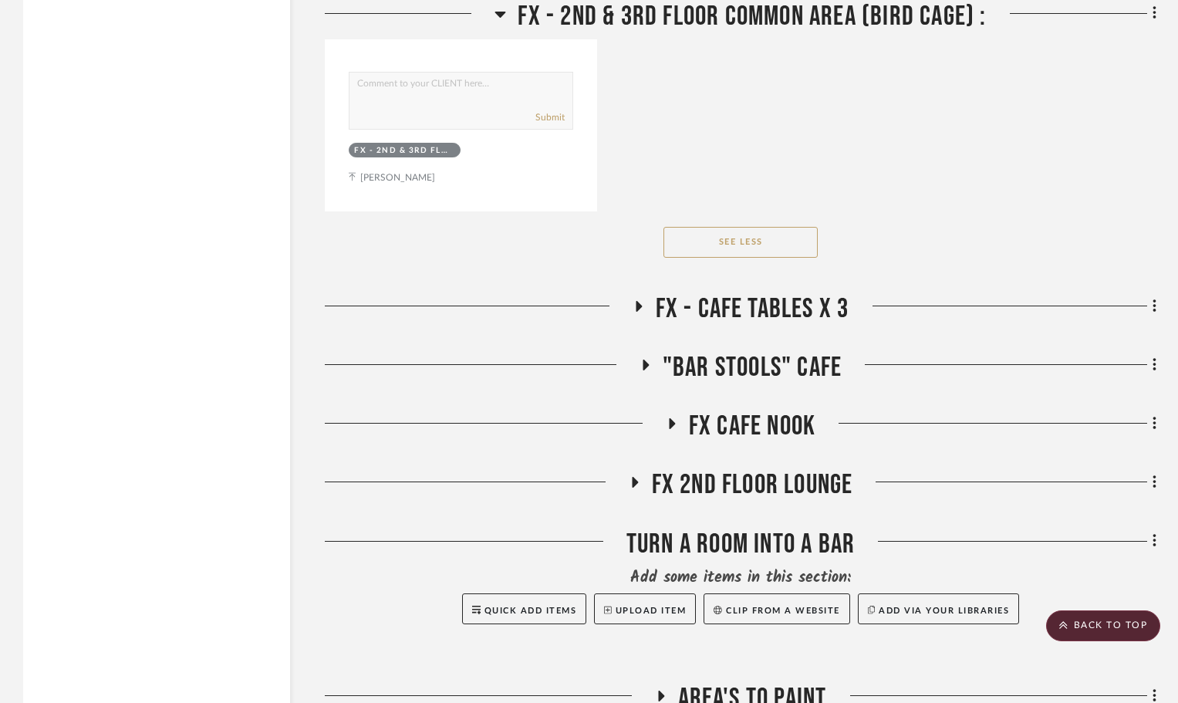
scroll to position [3704, 0]
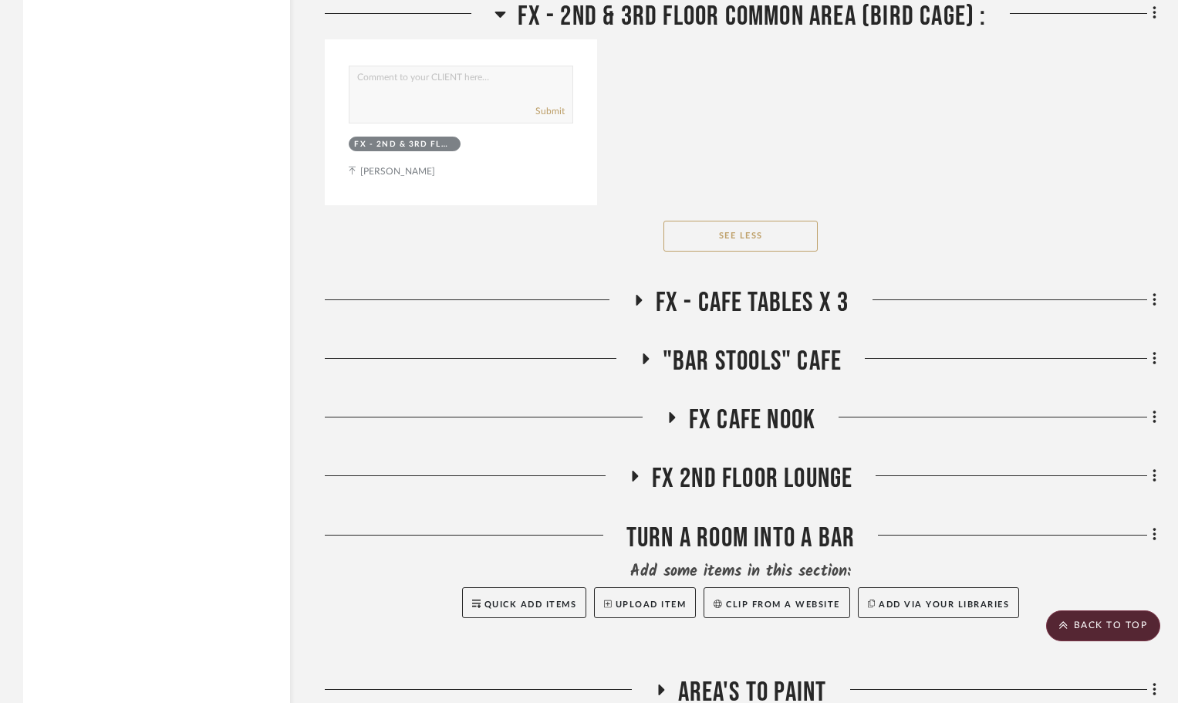
click at [640, 299] on icon at bounding box center [639, 300] width 6 height 11
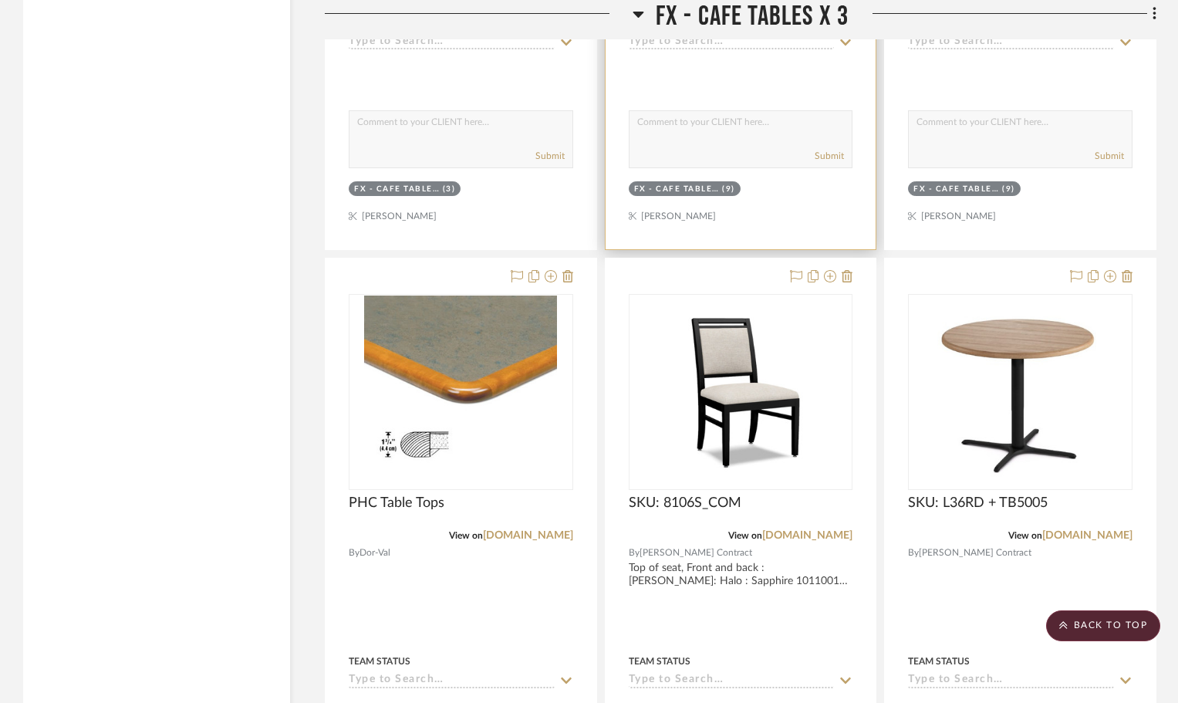
scroll to position [4784, 0]
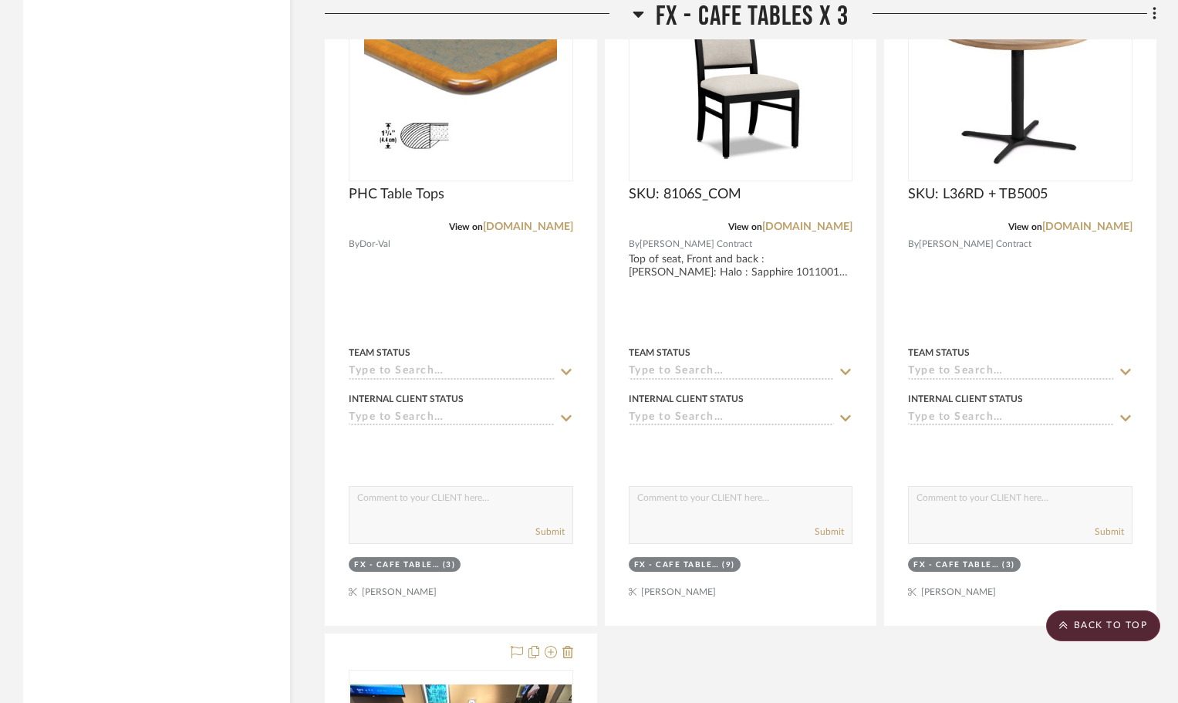
click at [633, 15] on icon at bounding box center [639, 14] width 12 height 19
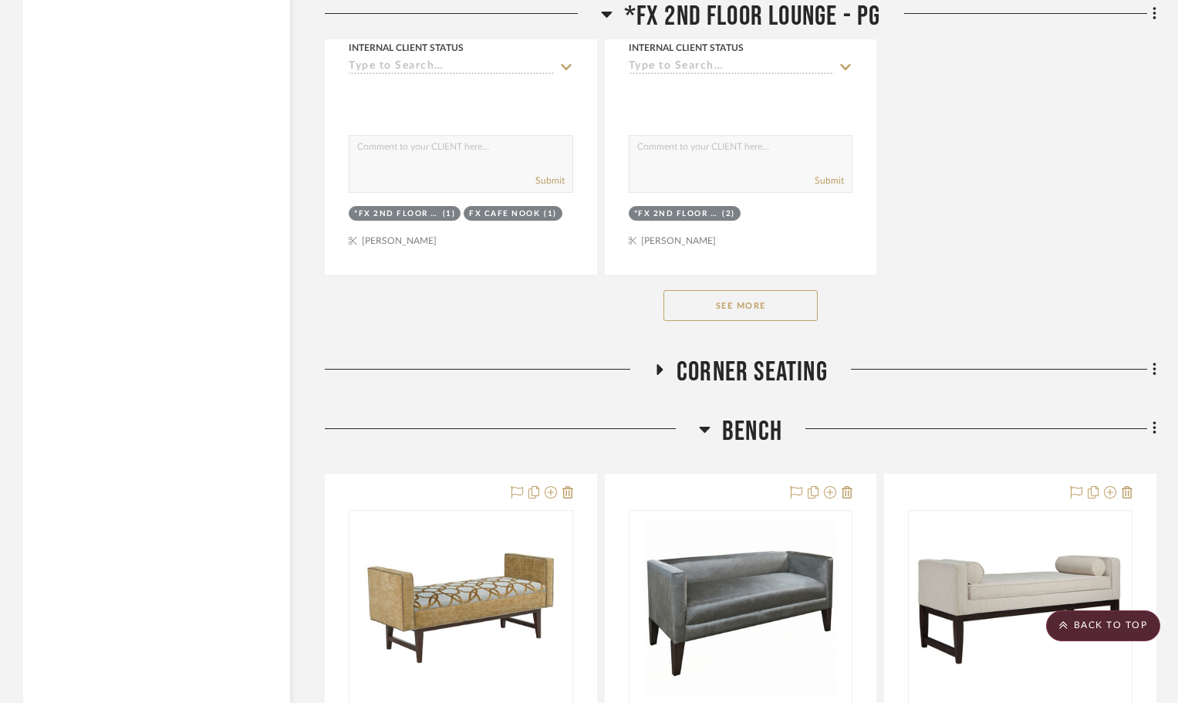
scroll to position [6250, 0]
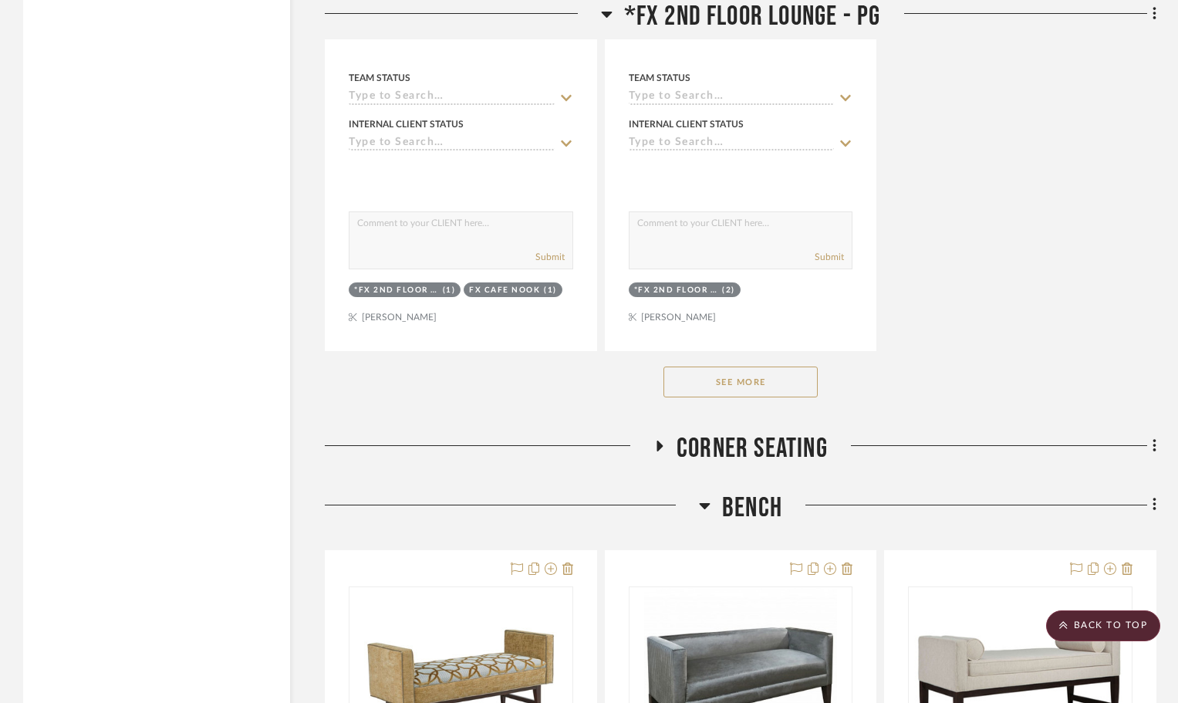
click at [705, 383] on button "See More" at bounding box center [741, 381] width 154 height 31
click at [655, 439] on h3 "Corner Seating" at bounding box center [741, 448] width 174 height 33
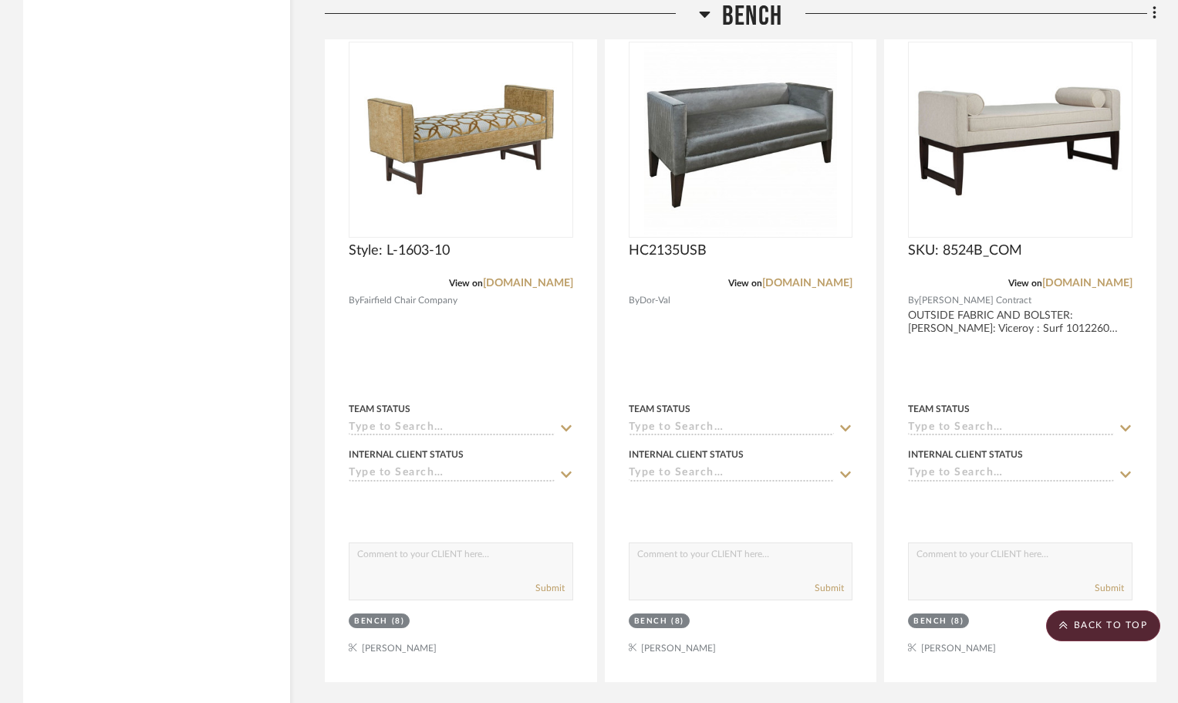
scroll to position [8410, 0]
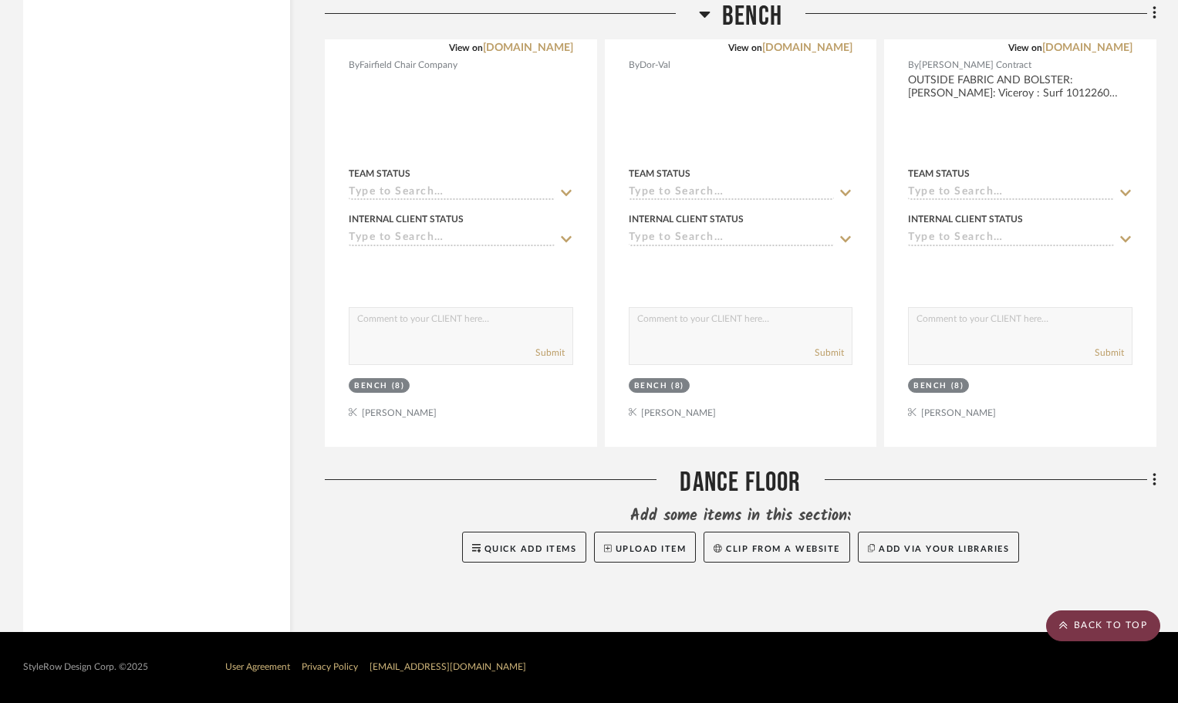
click at [1103, 619] on scroll-to-top-button "BACK TO TOP" at bounding box center [1103, 625] width 114 height 31
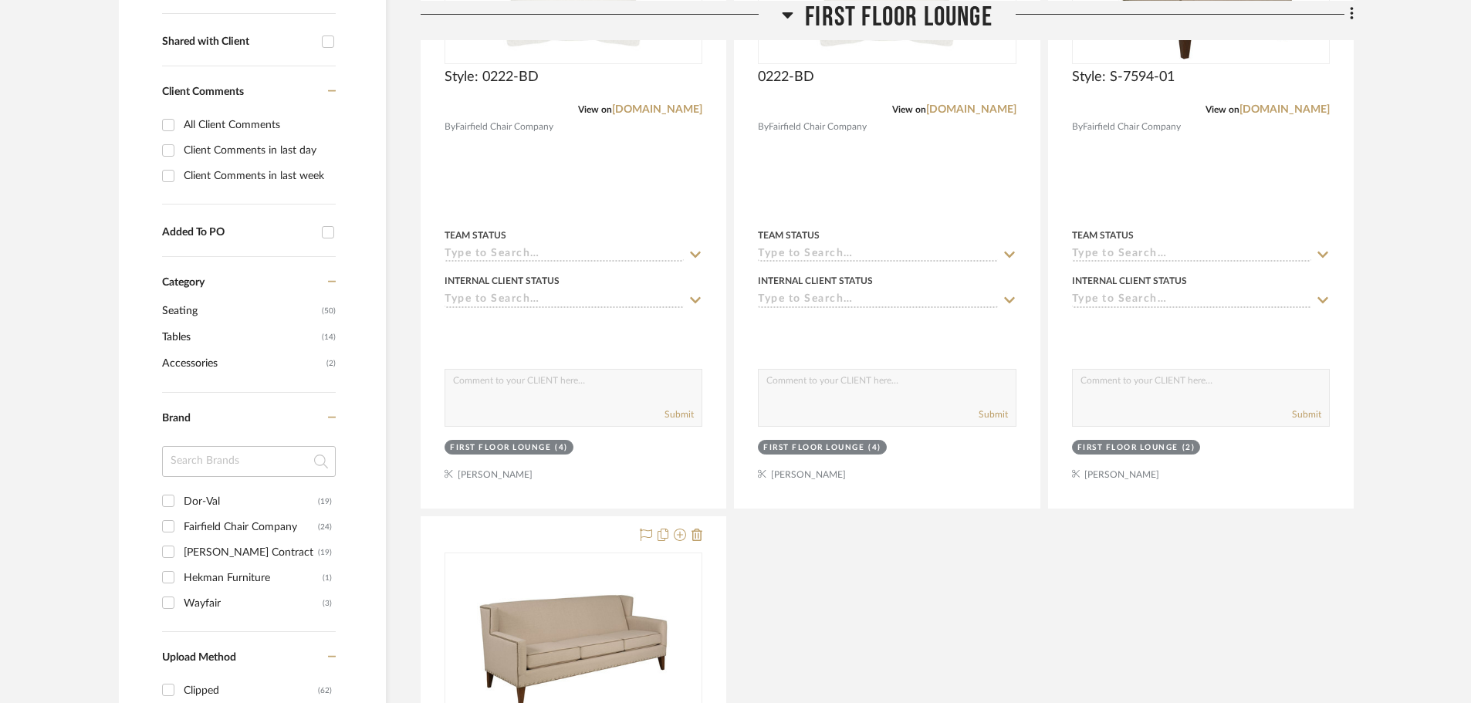
scroll to position [1003, 0]
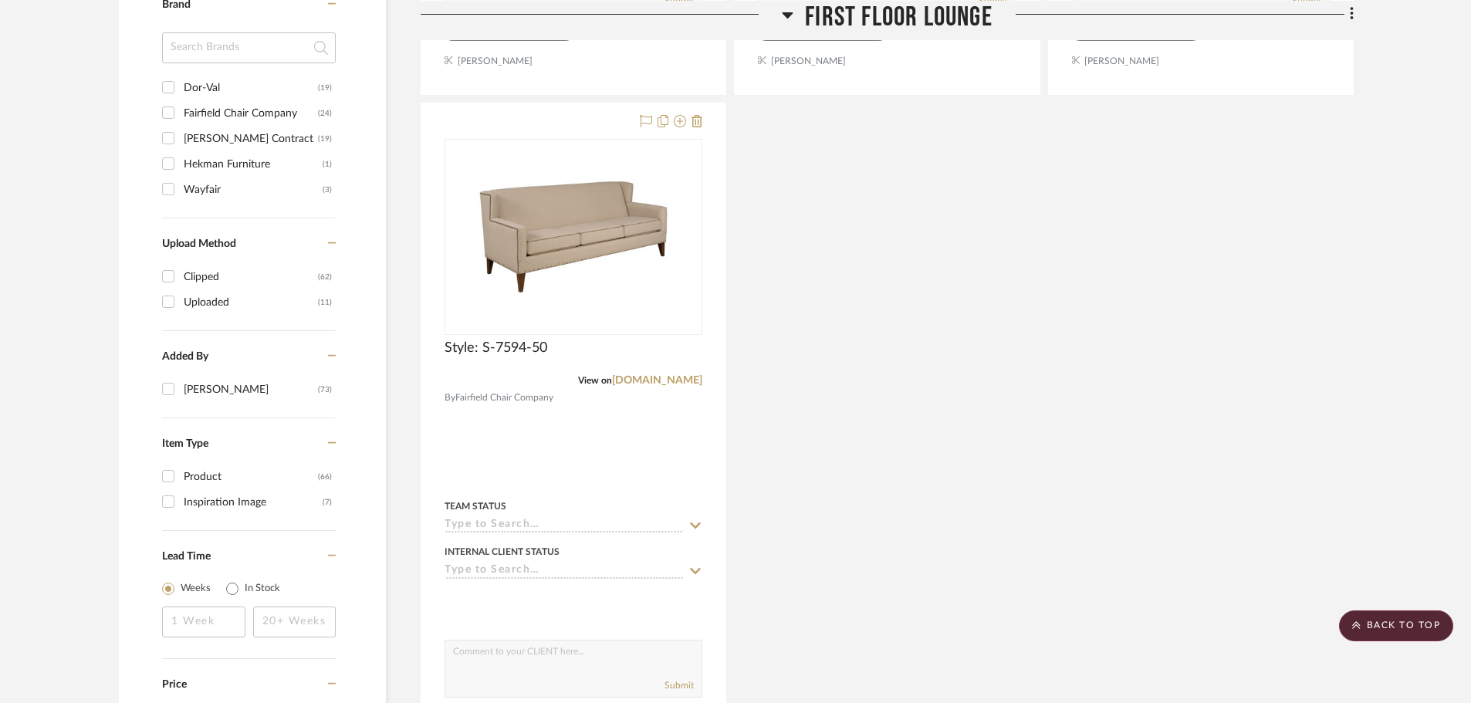
click at [791, 15] on icon at bounding box center [788, 14] width 12 height 19
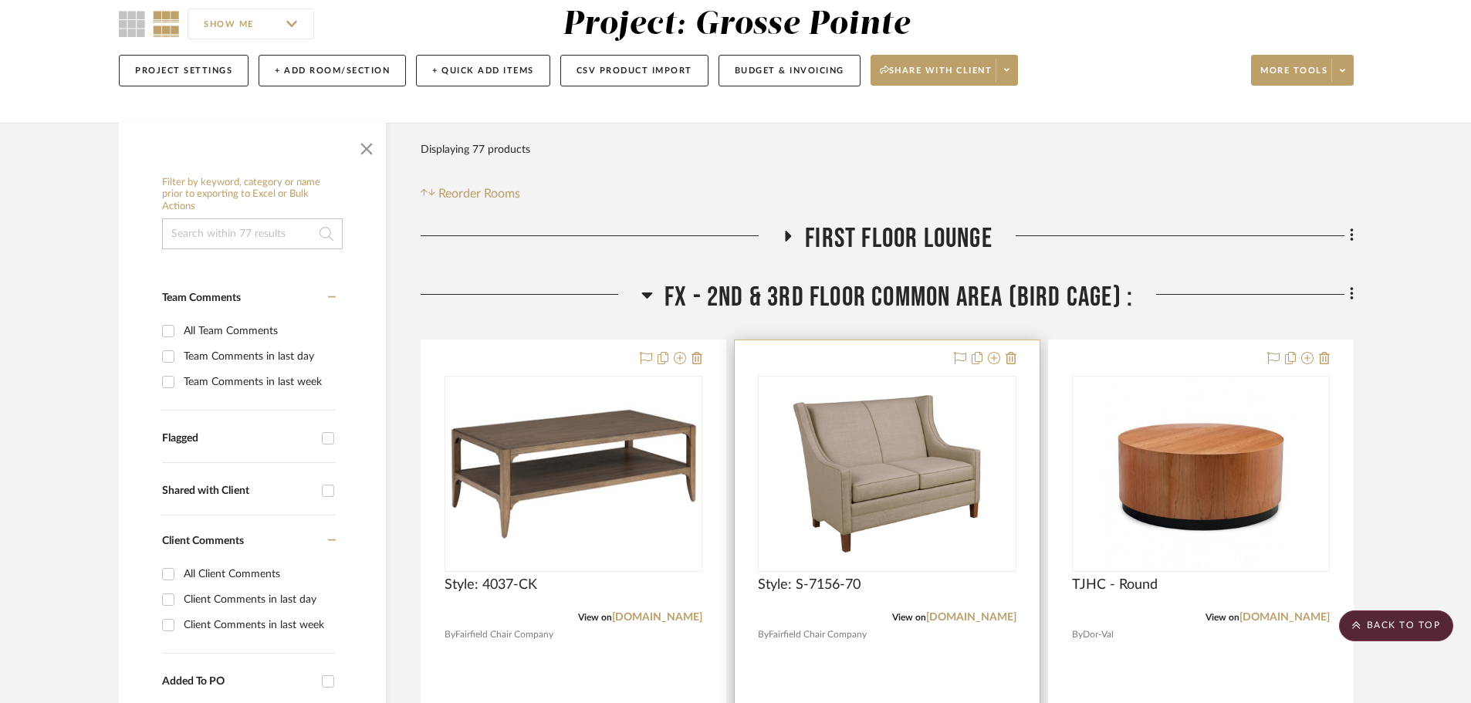
scroll to position [77, 0]
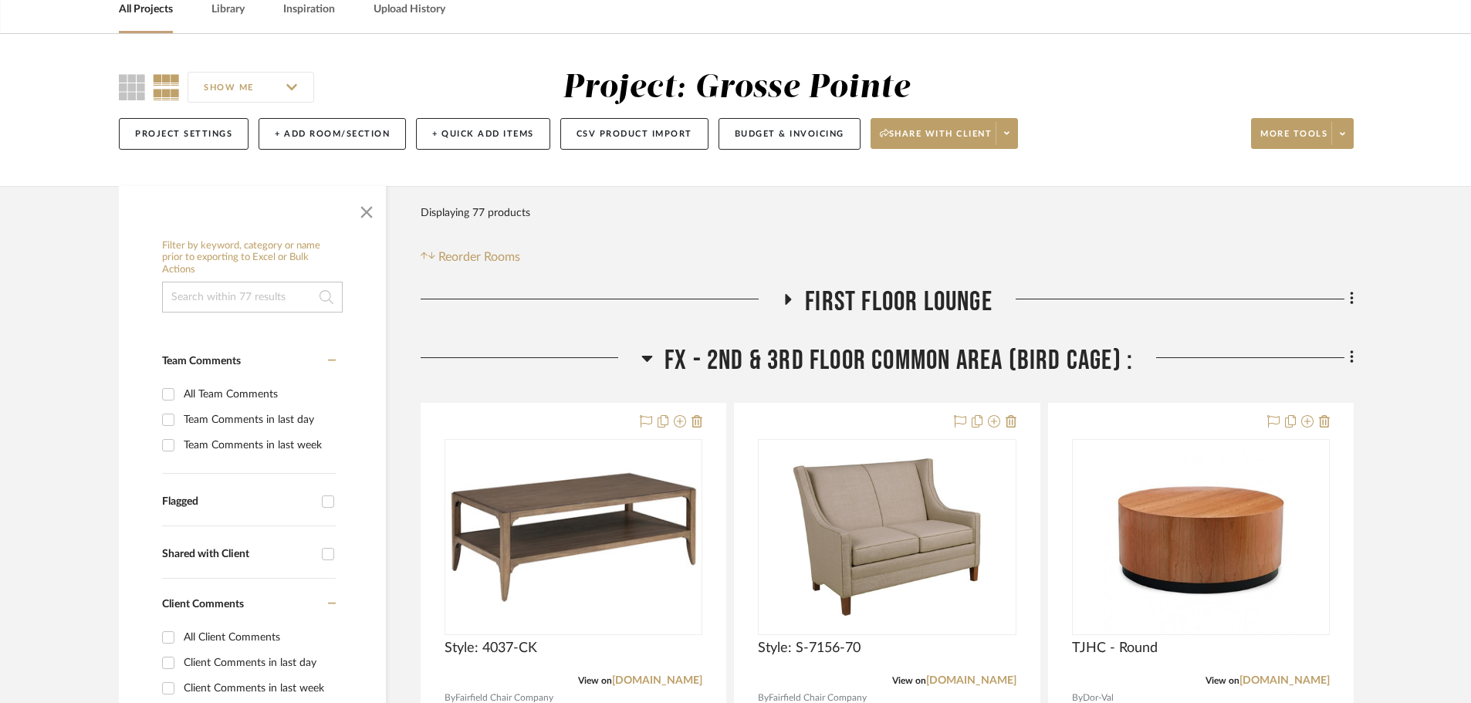
click at [784, 294] on icon at bounding box center [788, 299] width 19 height 12
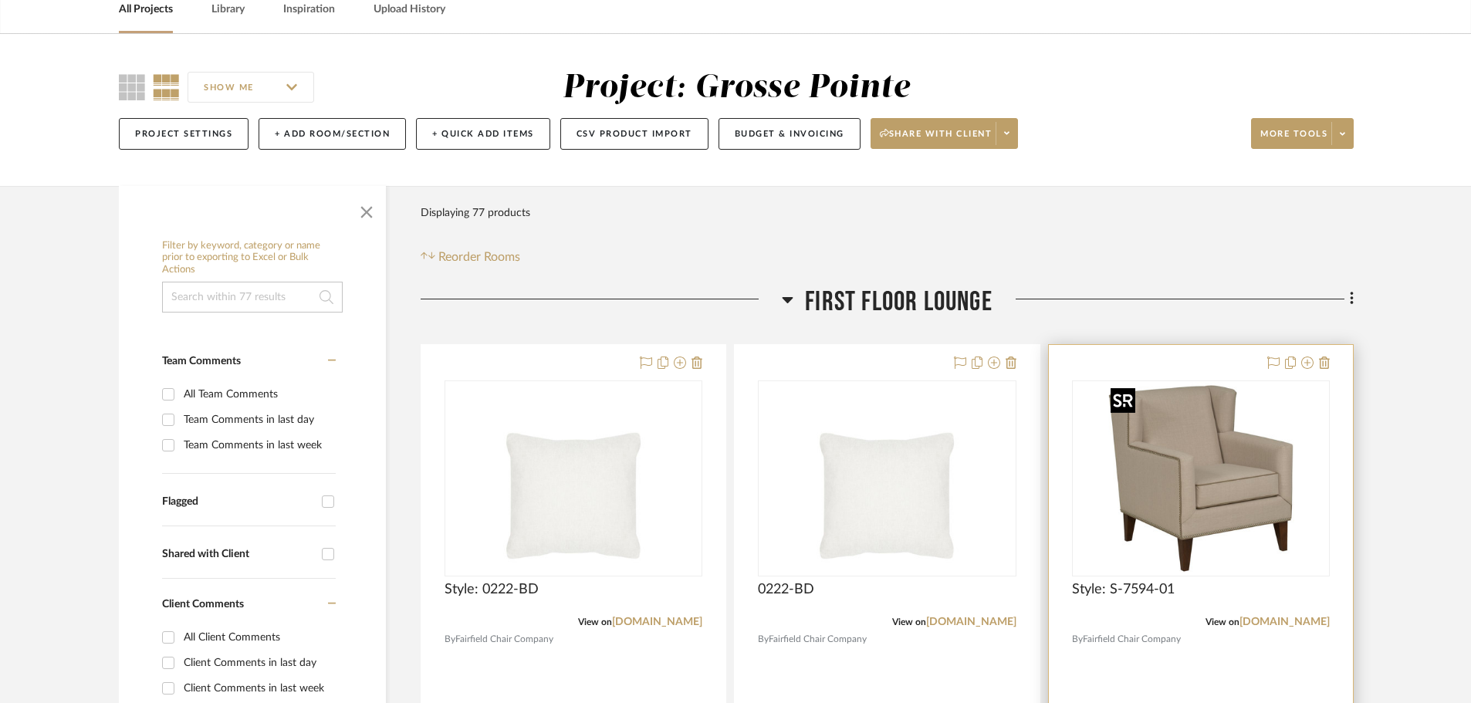
click at [1131, 530] on img "0" at bounding box center [1200, 478] width 193 height 193
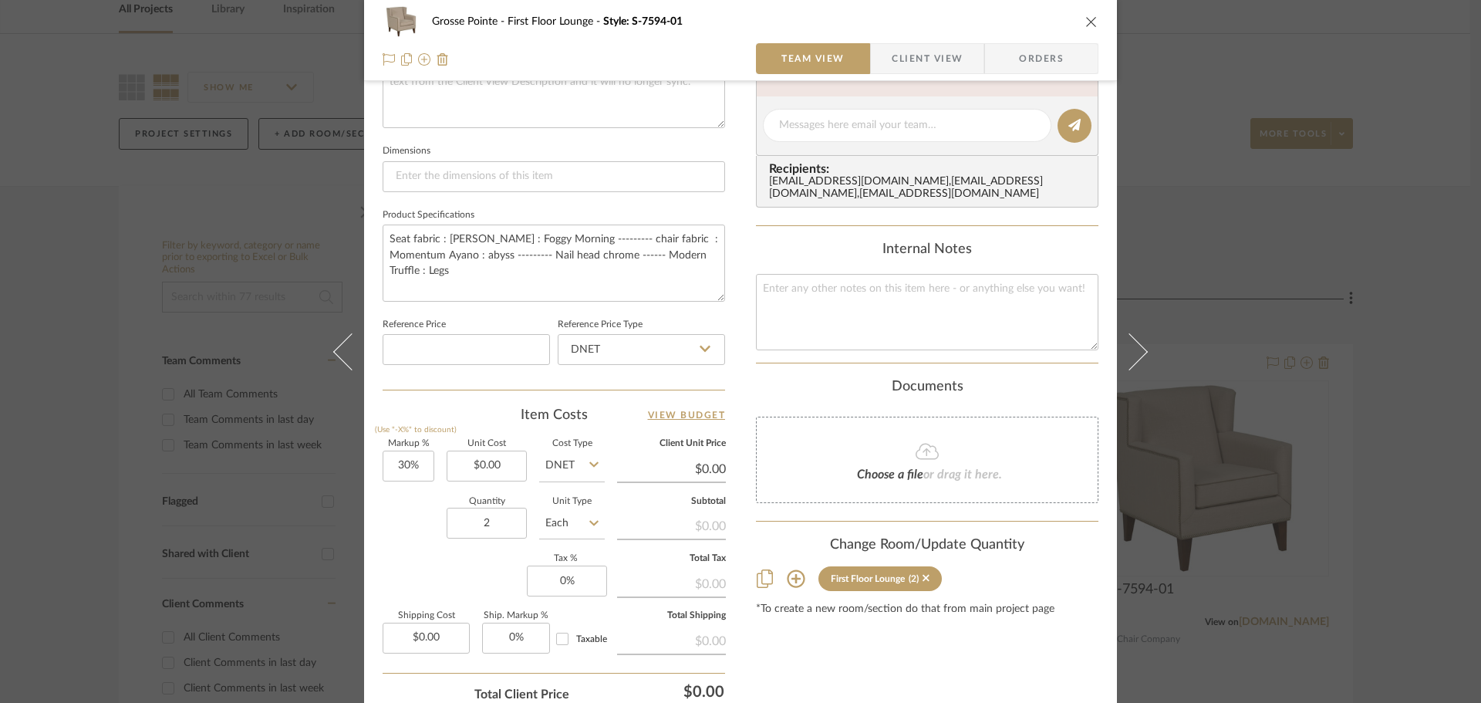
scroll to position [617, 0]
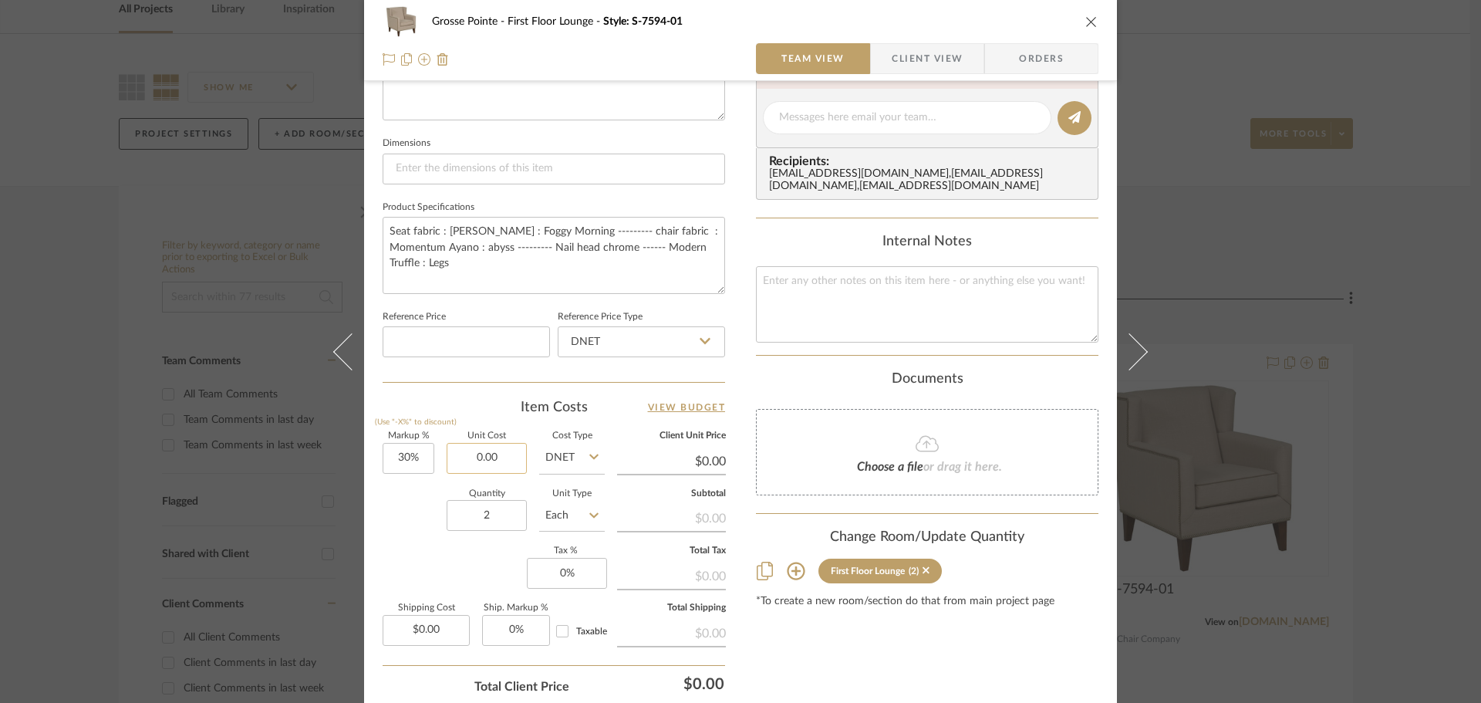
click at [488, 460] on input "0.00" at bounding box center [487, 458] width 80 height 31
type input "$1,249.86"
click at [460, 551] on div "Markup % (Use "-X%" to discount) 30% Unit Cost $1,249.86 Cost Type DNET Client …" at bounding box center [554, 544] width 343 height 225
type input "$1,624.82"
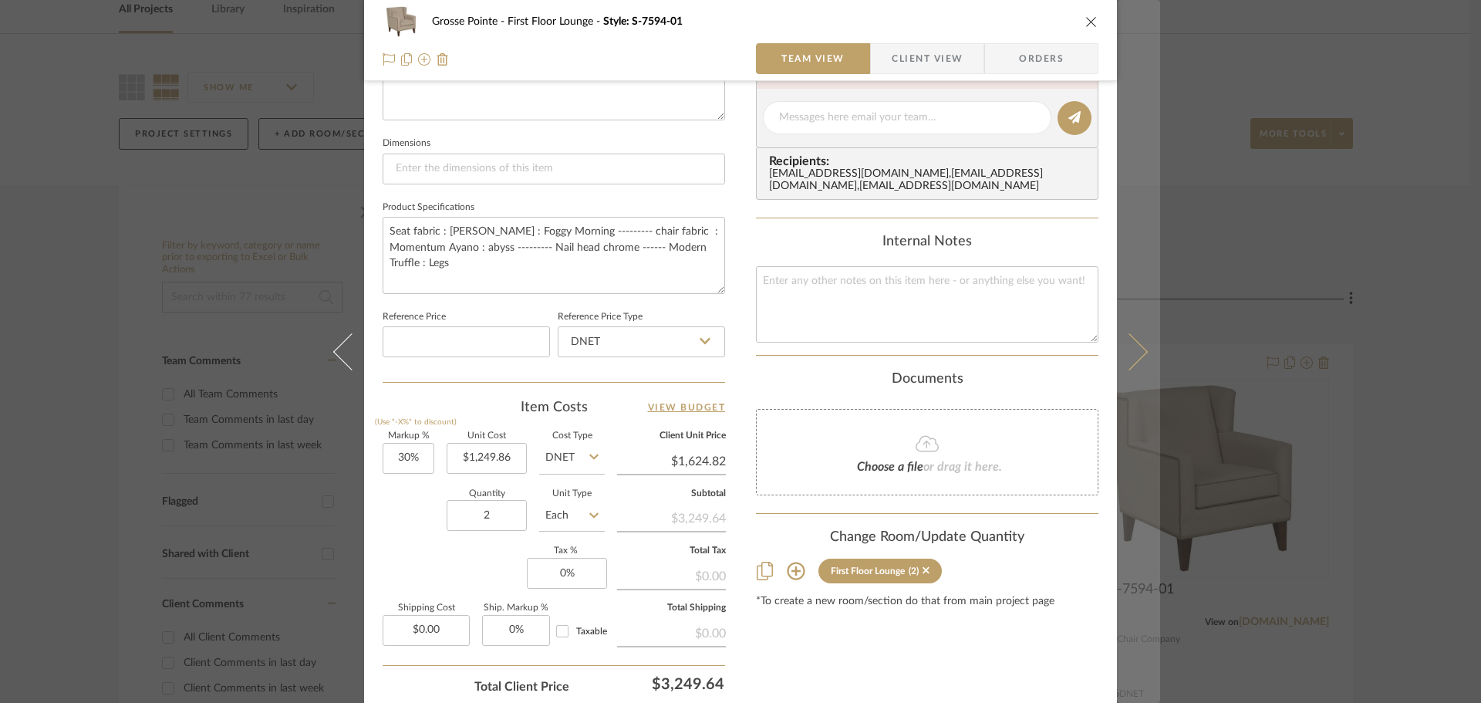
click at [1127, 347] on icon at bounding box center [1129, 351] width 37 height 37
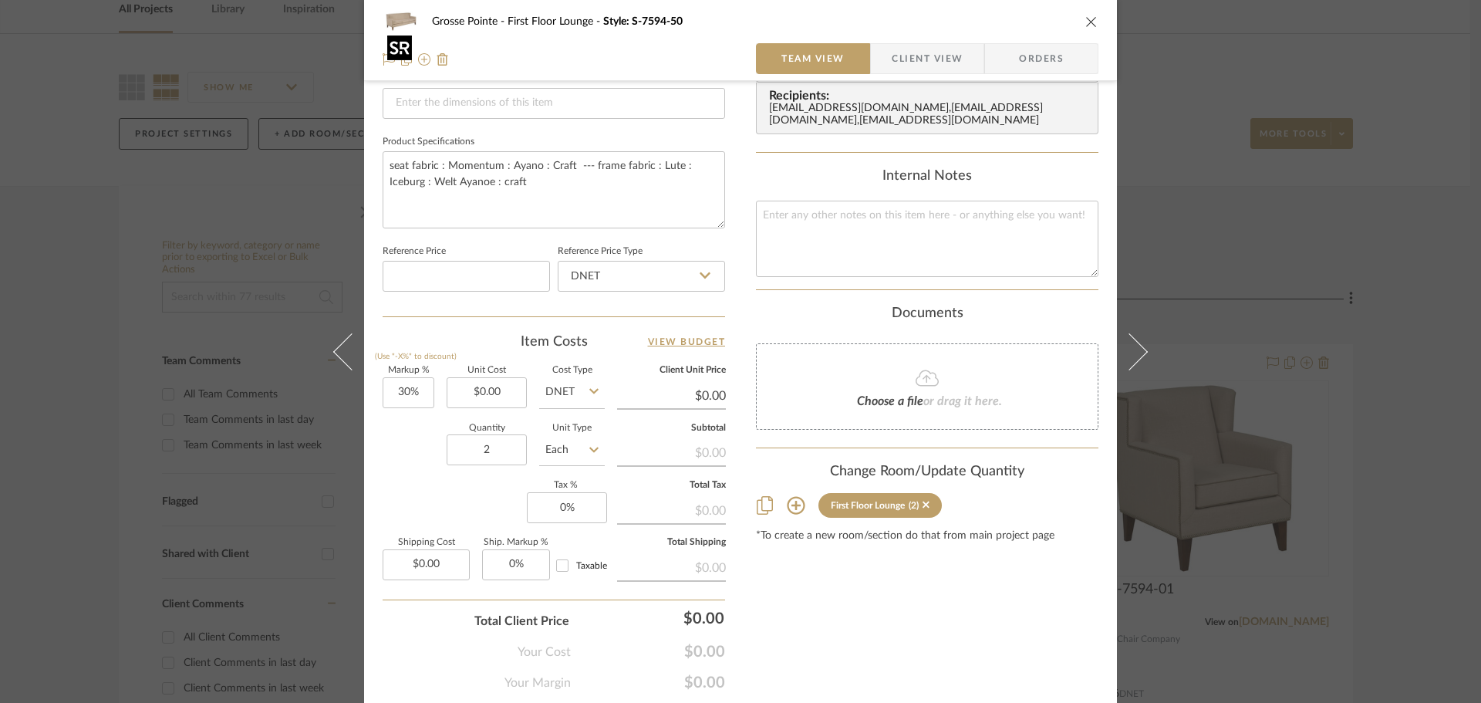
scroll to position [694, 0]
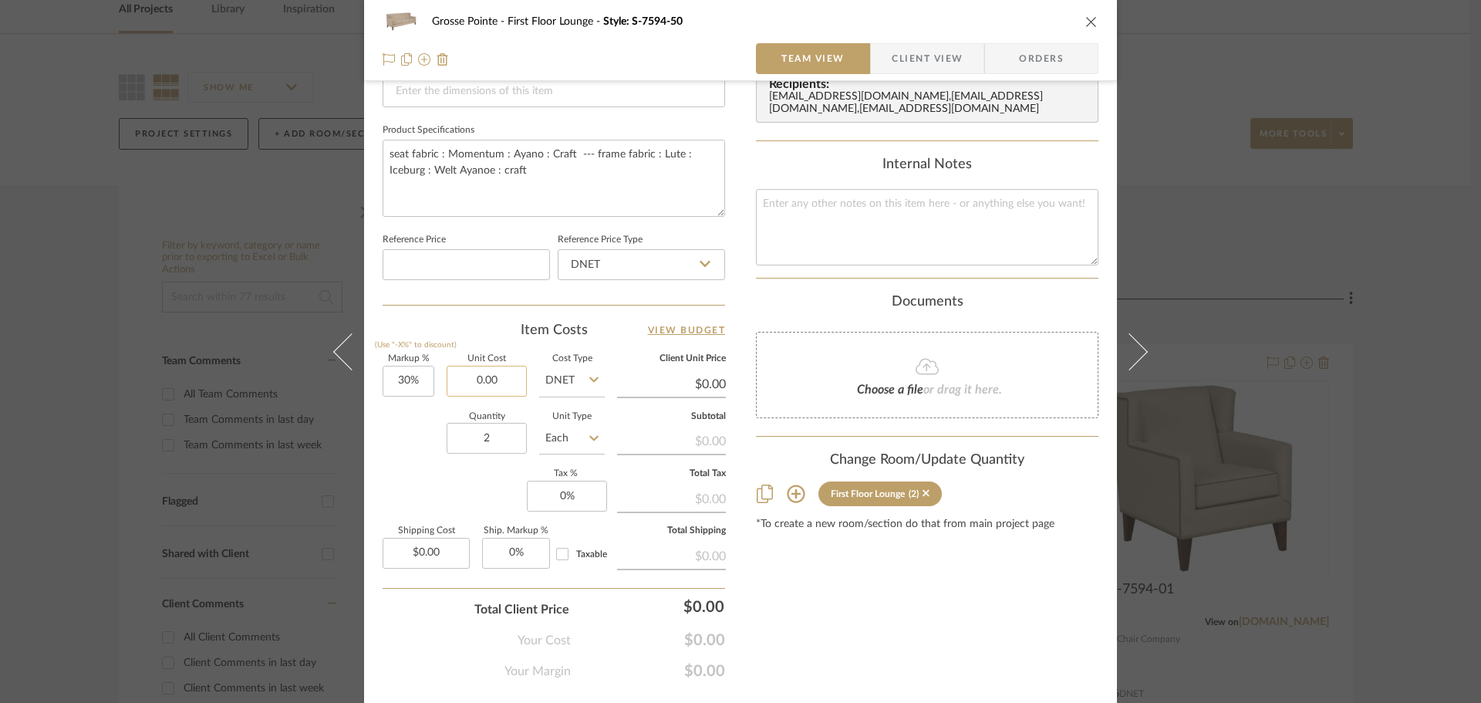
click at [470, 377] on input "0.00" at bounding box center [487, 381] width 80 height 31
type input "$2,206.68"
click at [857, 603] on div "Content here copies to Client View - confirm visibility there. Show in Client D…" at bounding box center [927, 46] width 343 height 1270
type input "$2,868.68"
click at [1090, 28] on button "close" at bounding box center [1092, 22] width 14 height 14
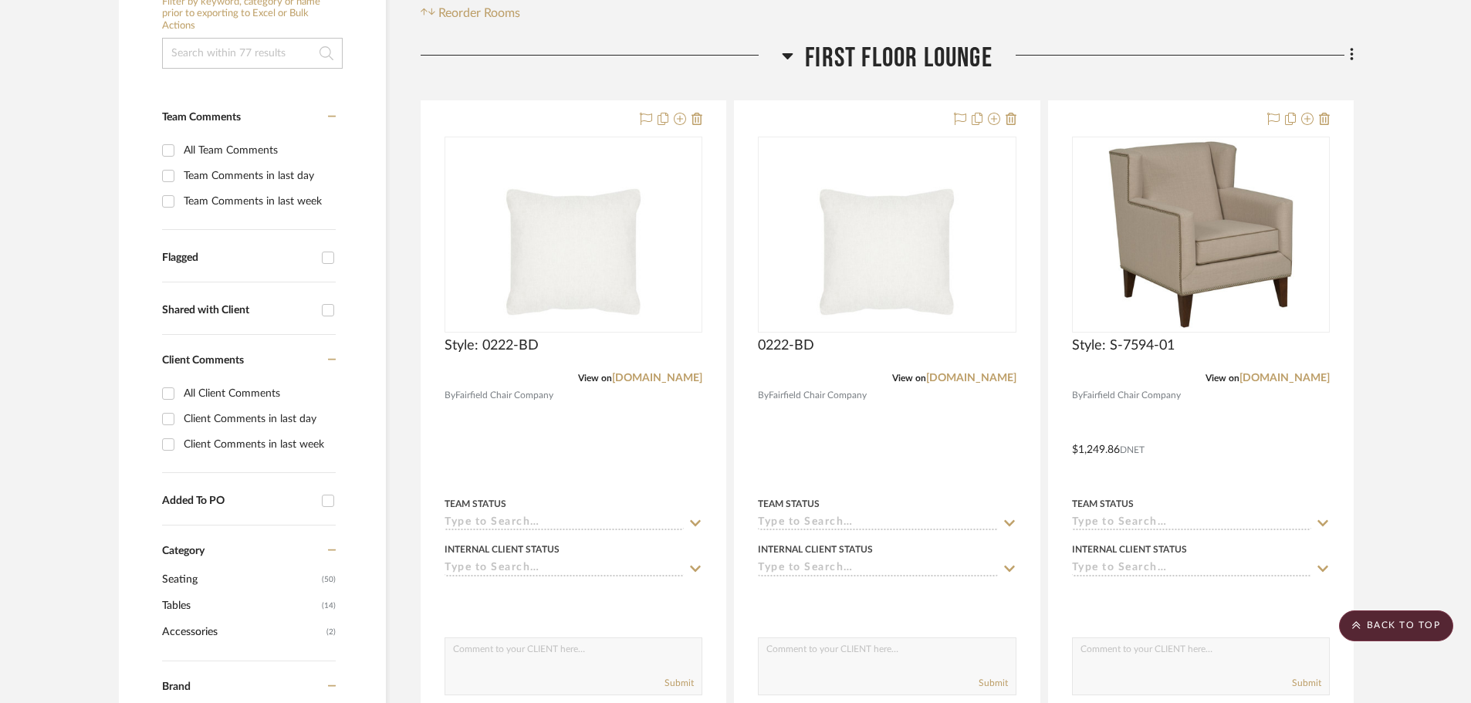
scroll to position [309, 0]
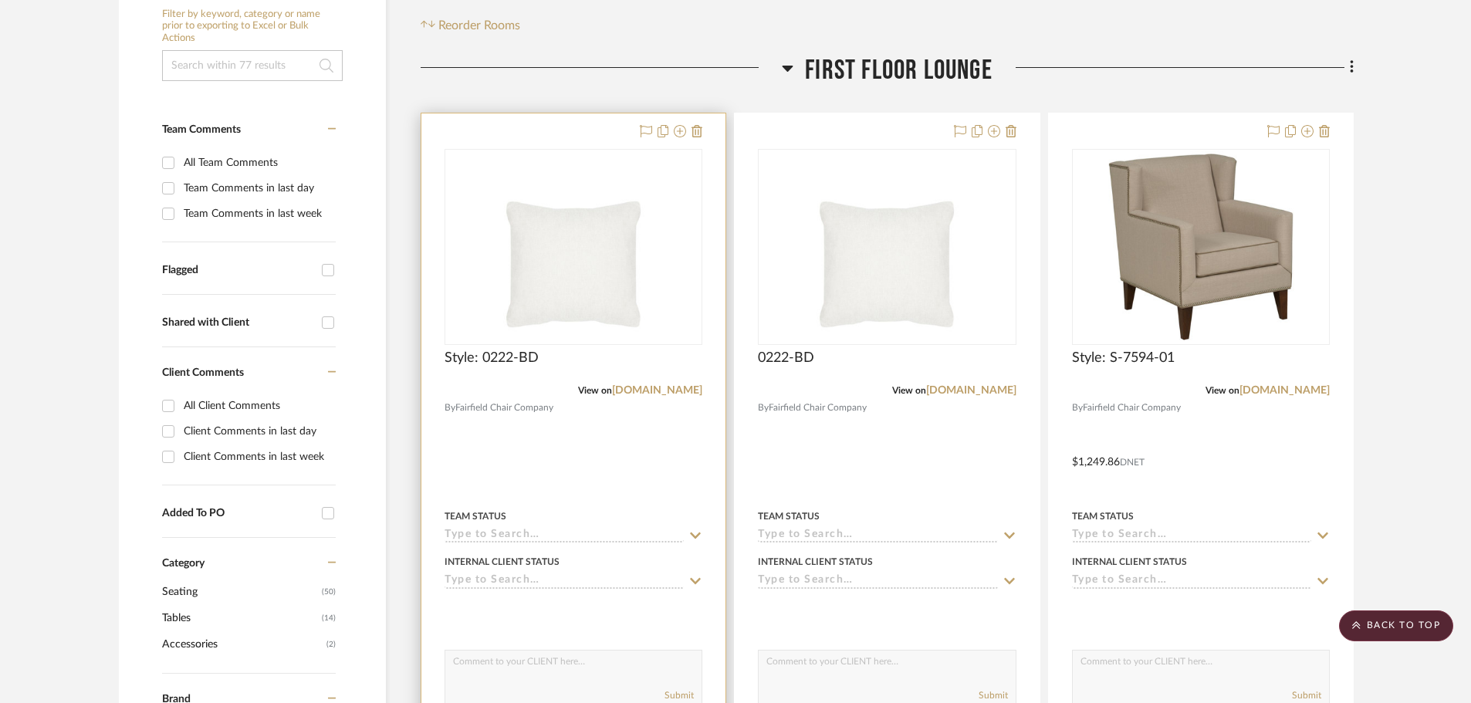
click at [559, 128] on div at bounding box center [573, 450] width 304 height 675
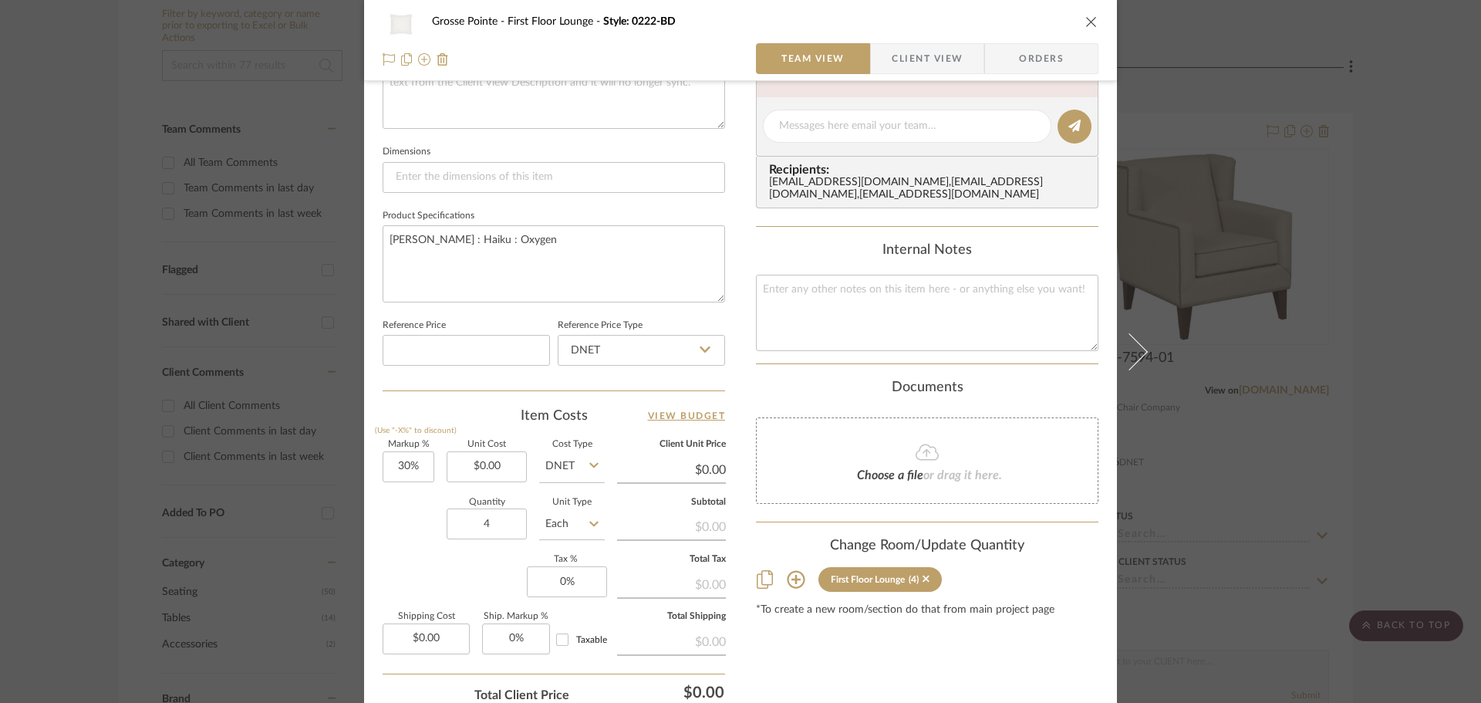
scroll to position [617, 0]
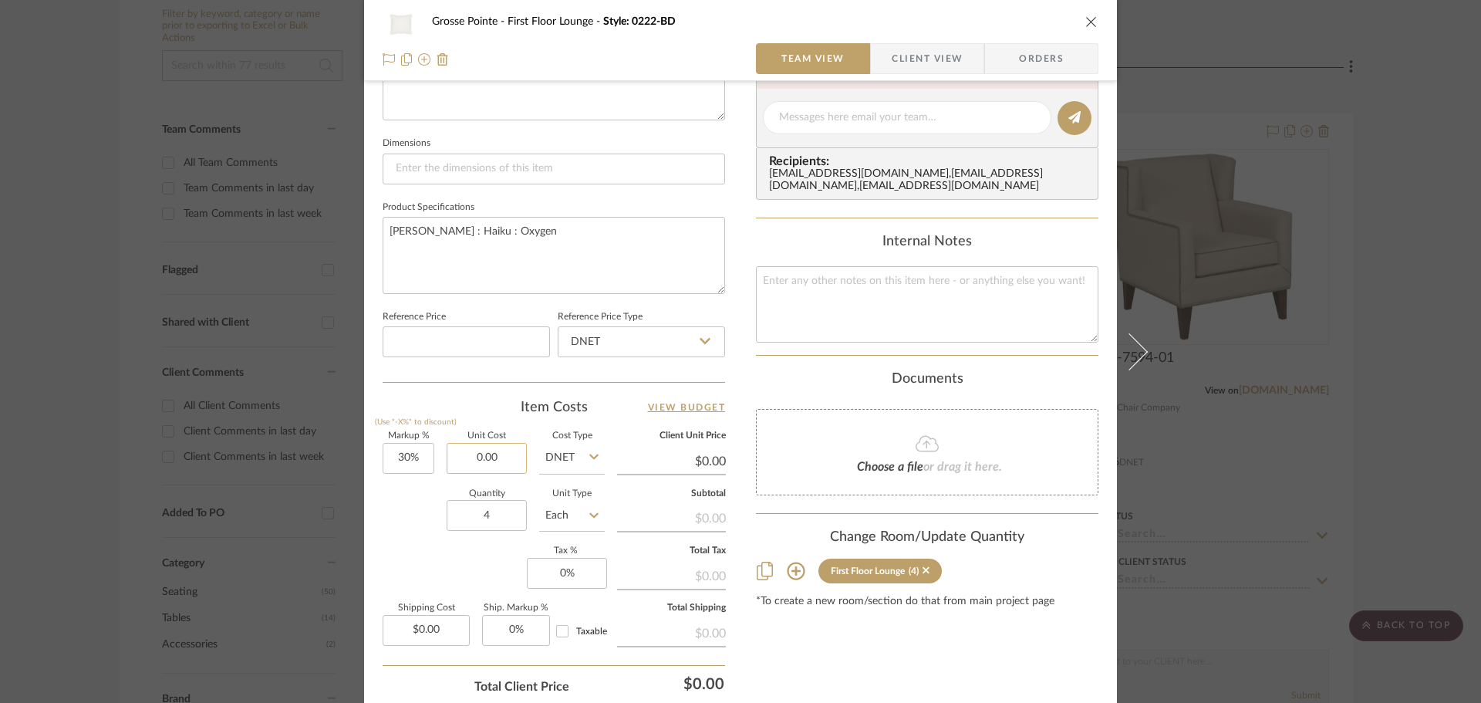
click at [492, 468] on input "0.00" at bounding box center [487, 458] width 80 height 31
type input "$203.70"
click at [1015, 670] on div "Content here copies to Client View - confirm visibility there. Show in Client D…" at bounding box center [927, 123] width 343 height 1270
type input "$264.81"
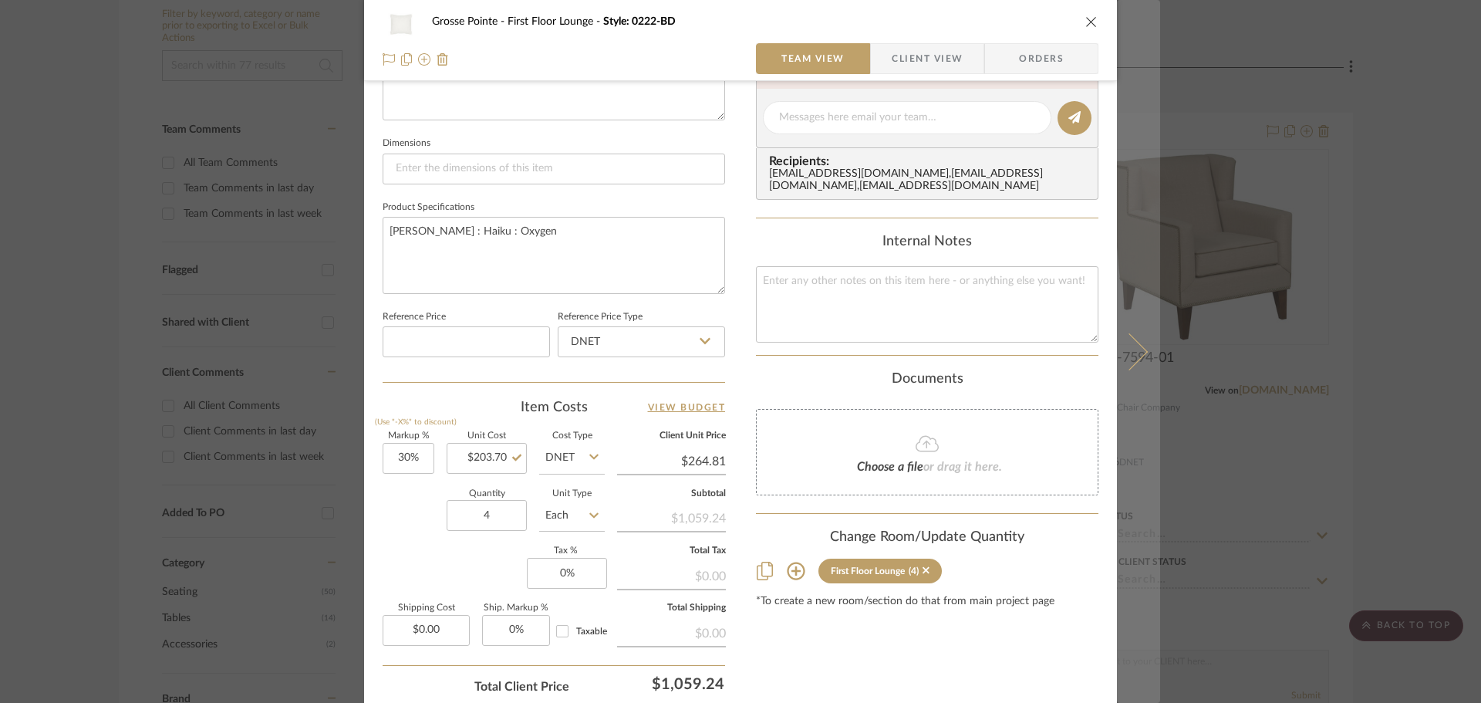
click at [1140, 350] on icon at bounding box center [1129, 351] width 37 height 37
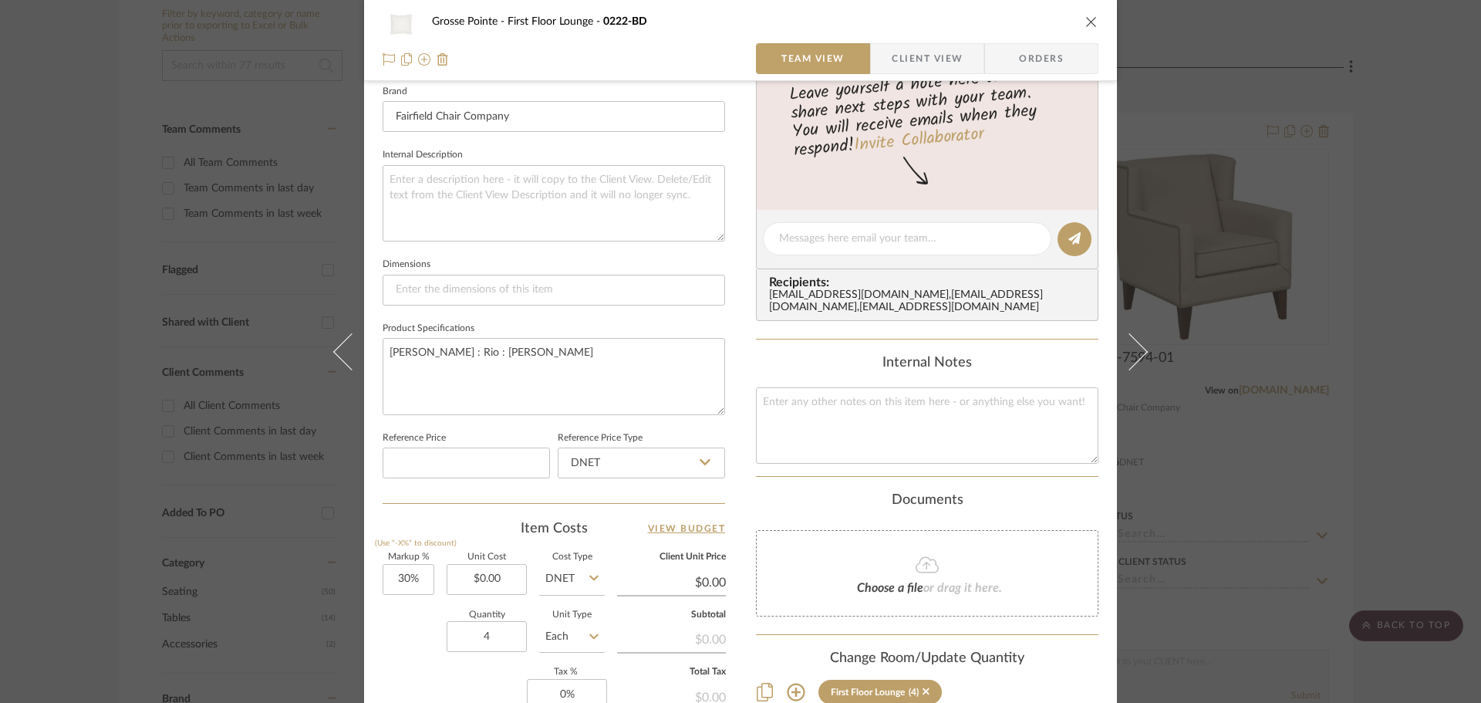
scroll to position [540, 0]
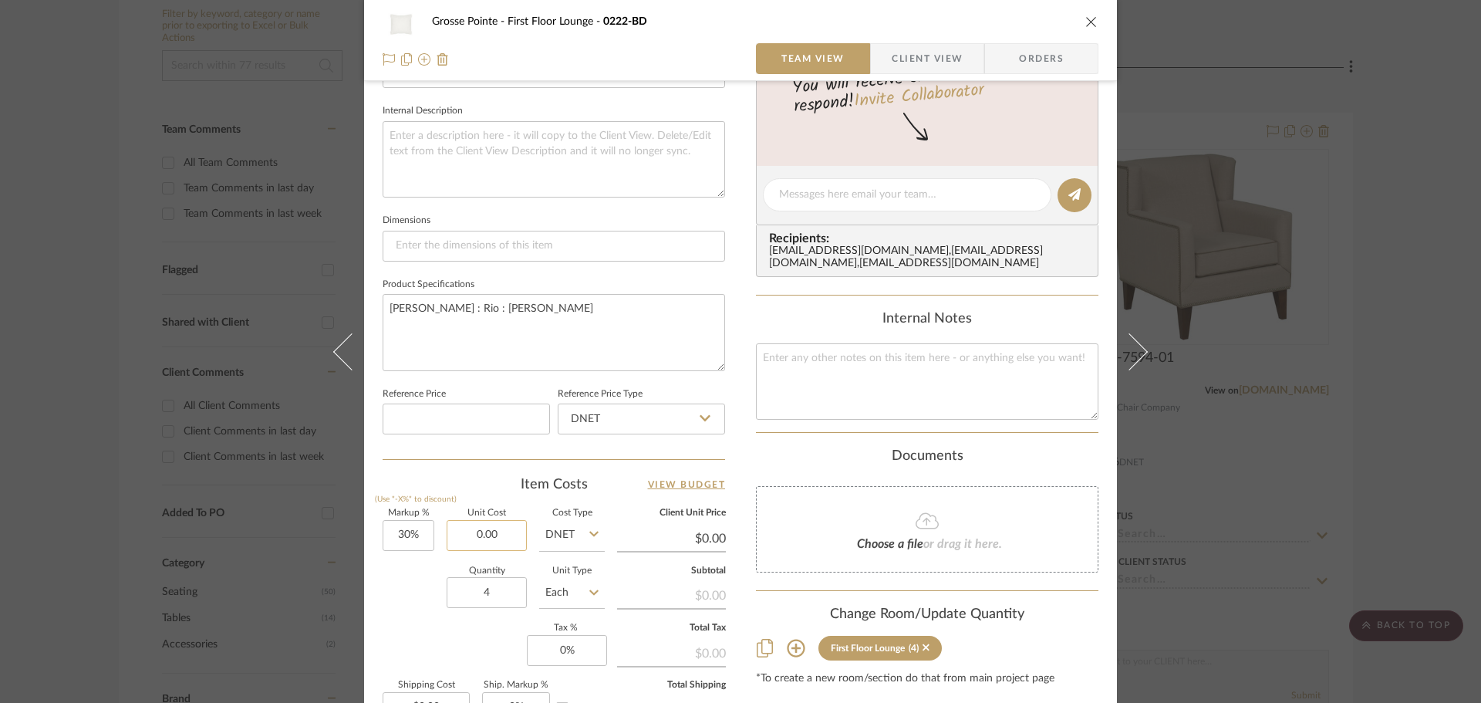
click at [509, 530] on input "0.00" at bounding box center [487, 535] width 80 height 31
type input "$264.60"
click at [410, 643] on div "Markup % (Use "-X%" to discount) 30% Unit Cost $264.60 Cost Type DNET Client Un…" at bounding box center [554, 621] width 343 height 225
type input "$343.98"
click at [1087, 18] on icon "close" at bounding box center [1092, 21] width 12 height 12
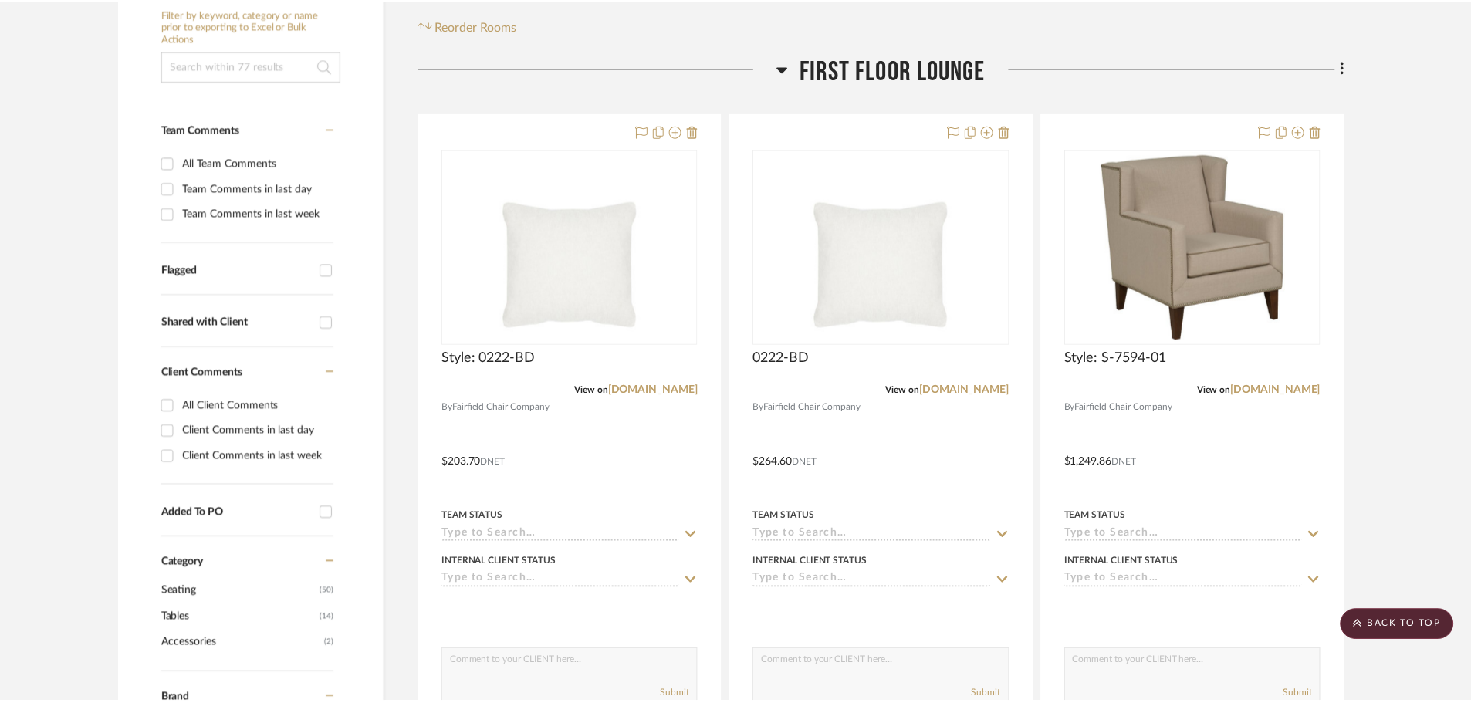
scroll to position [309, 0]
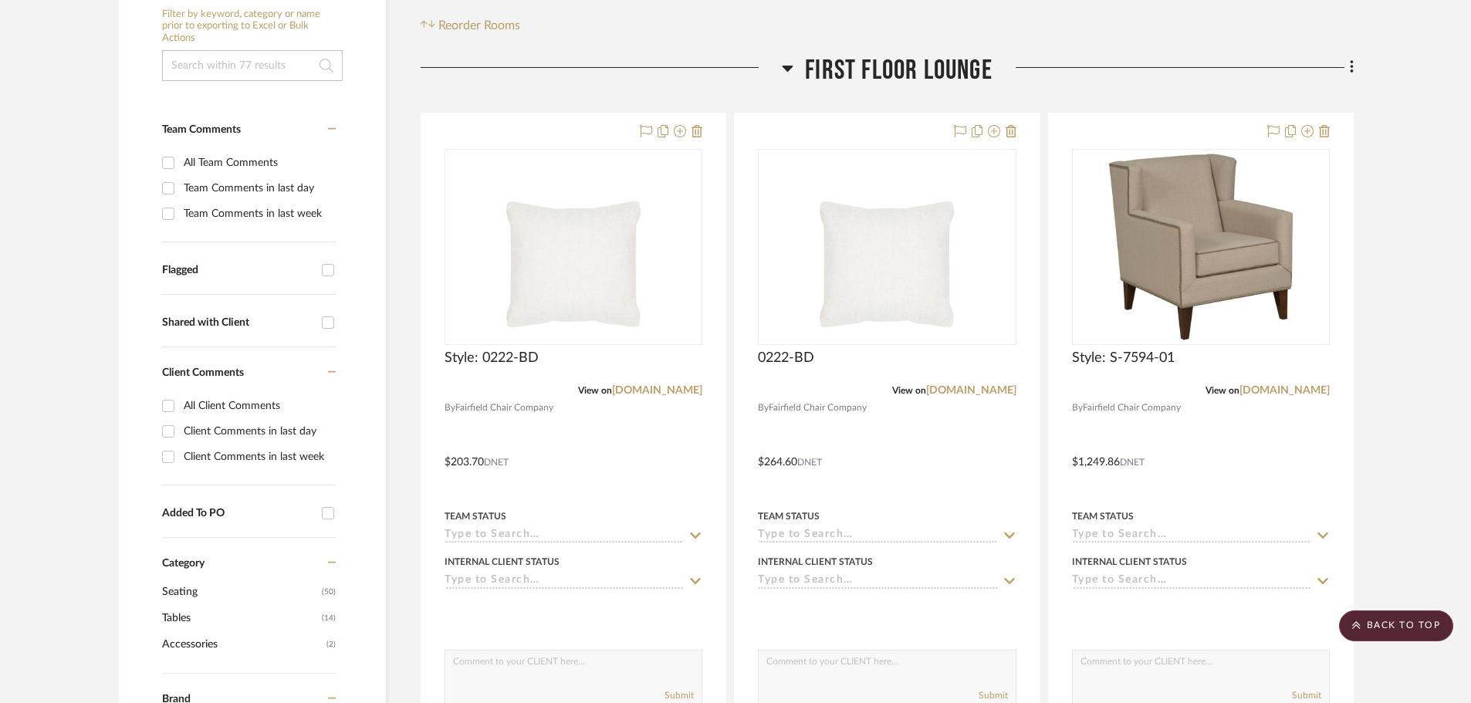
click at [779, 67] on div at bounding box center [601, 73] width 361 height 39
click at [785, 69] on icon at bounding box center [787, 69] width 11 height 6
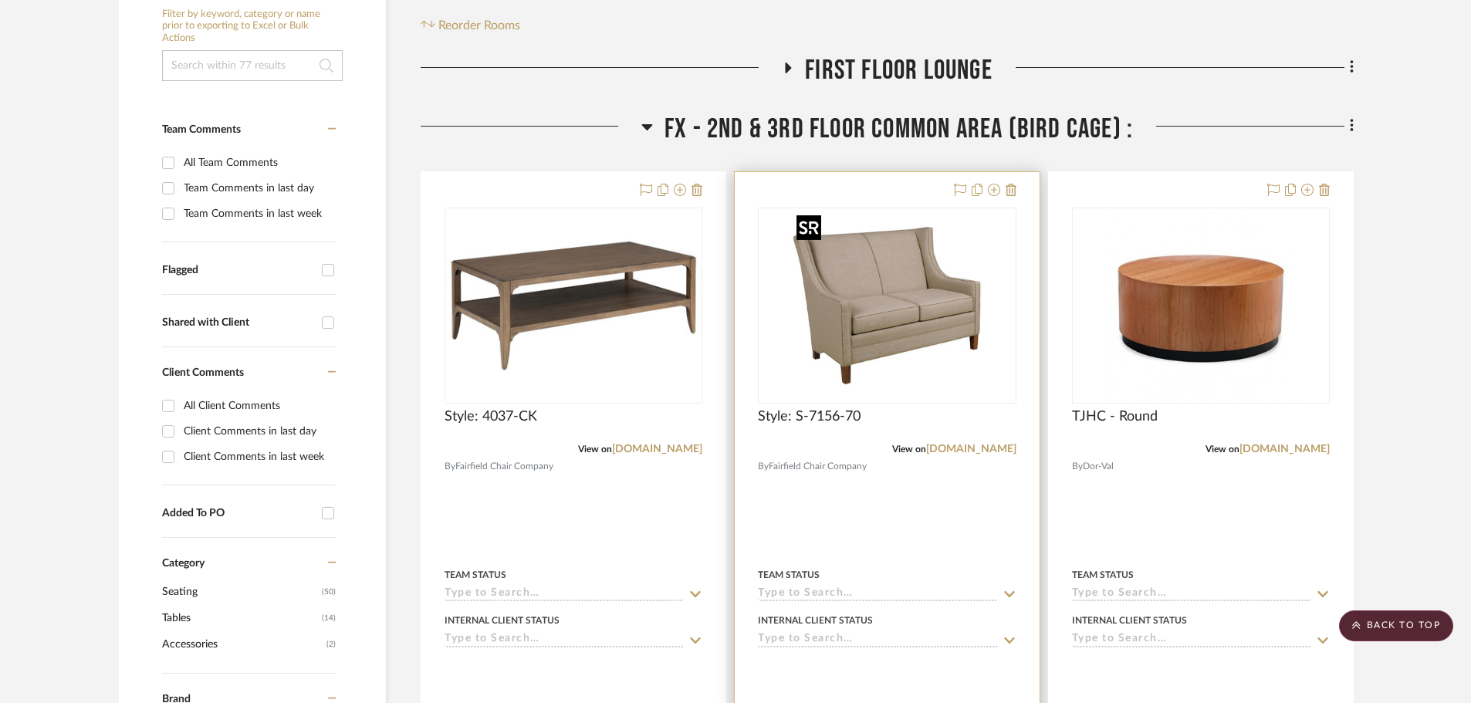
click at [0, 0] on img at bounding box center [0, 0] width 0 height 0
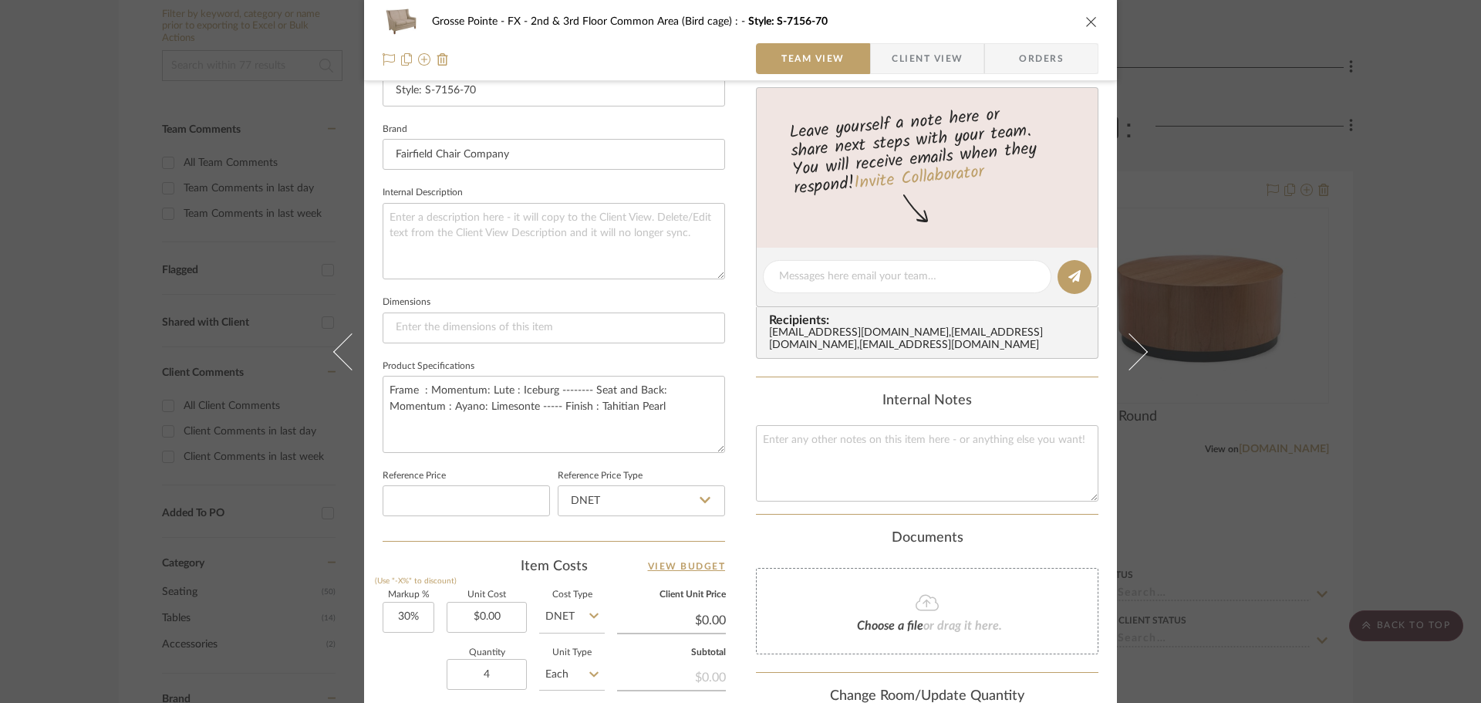
scroll to position [540, 0]
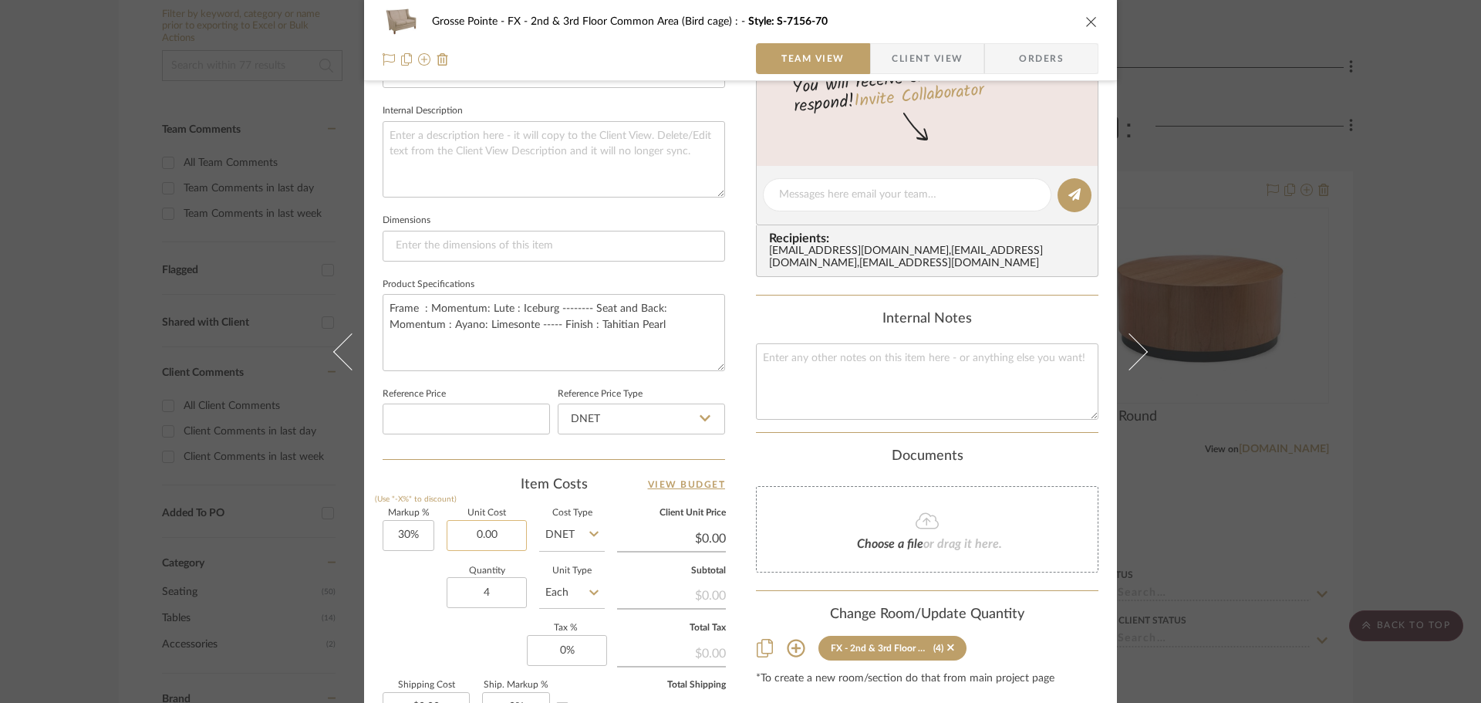
click at [485, 541] on input "0.00" at bounding box center [487, 535] width 80 height 31
type input "$2,053.80"
click at [390, 616] on div "Quantity 4 Unit Type Each" at bounding box center [494, 594] width 222 height 55
type input "$2,669.94"
click at [1089, 25] on icon "close" at bounding box center [1092, 21] width 12 height 12
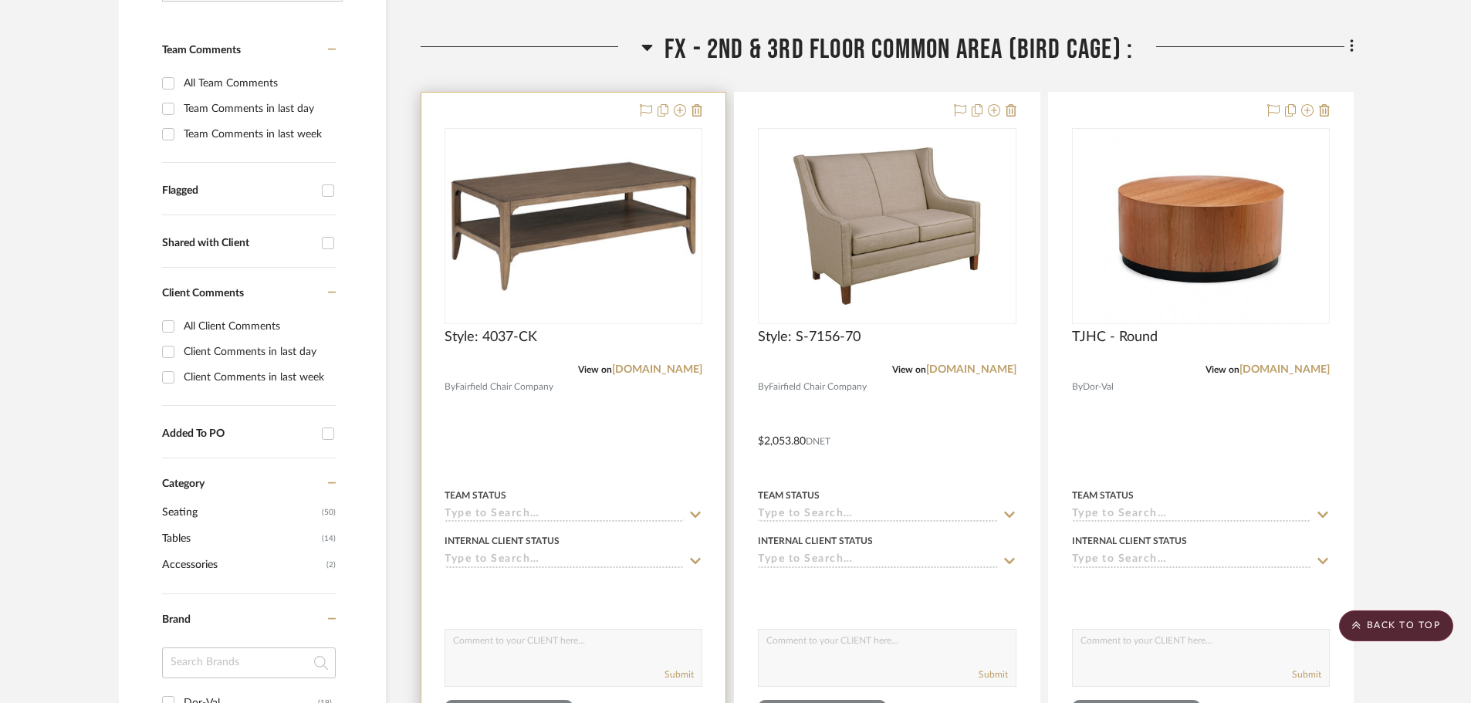
scroll to position [386, 0]
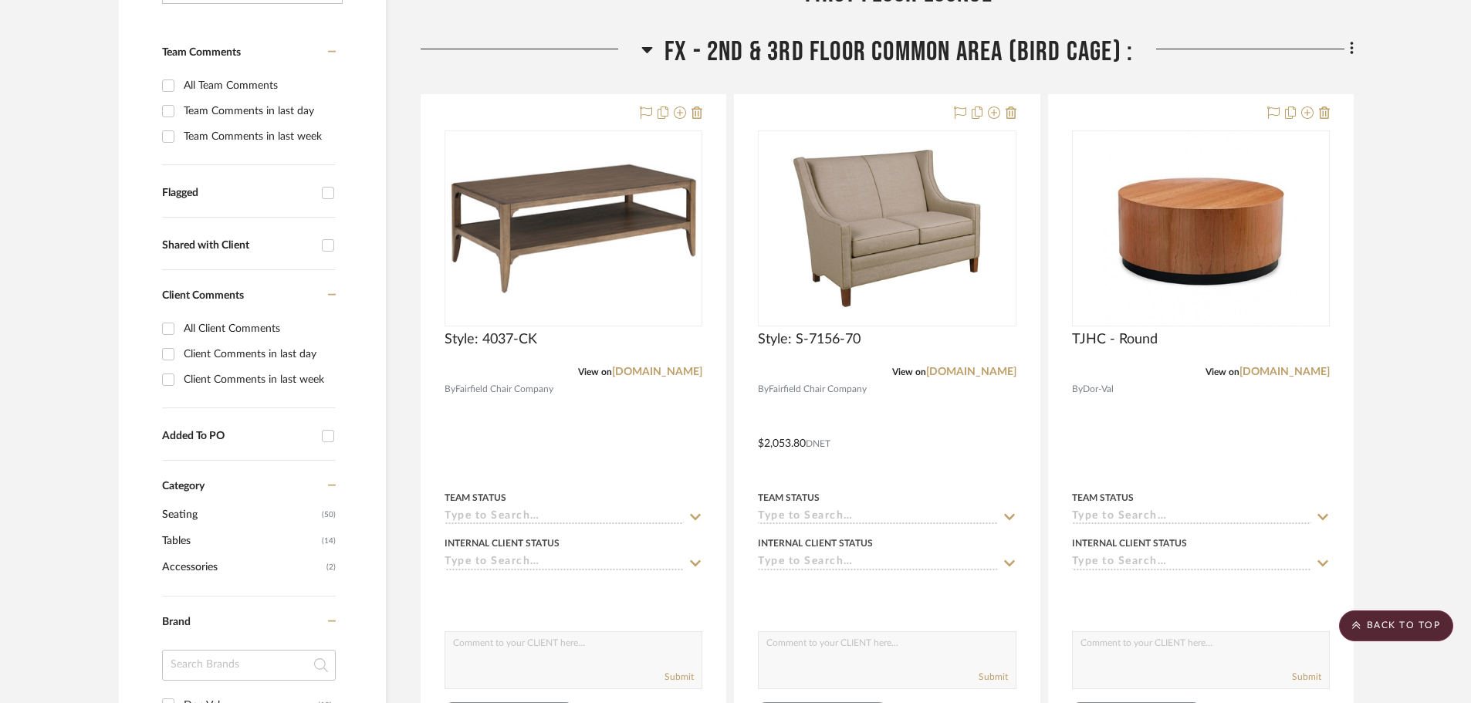
click at [644, 49] on icon at bounding box center [646, 50] width 11 height 6
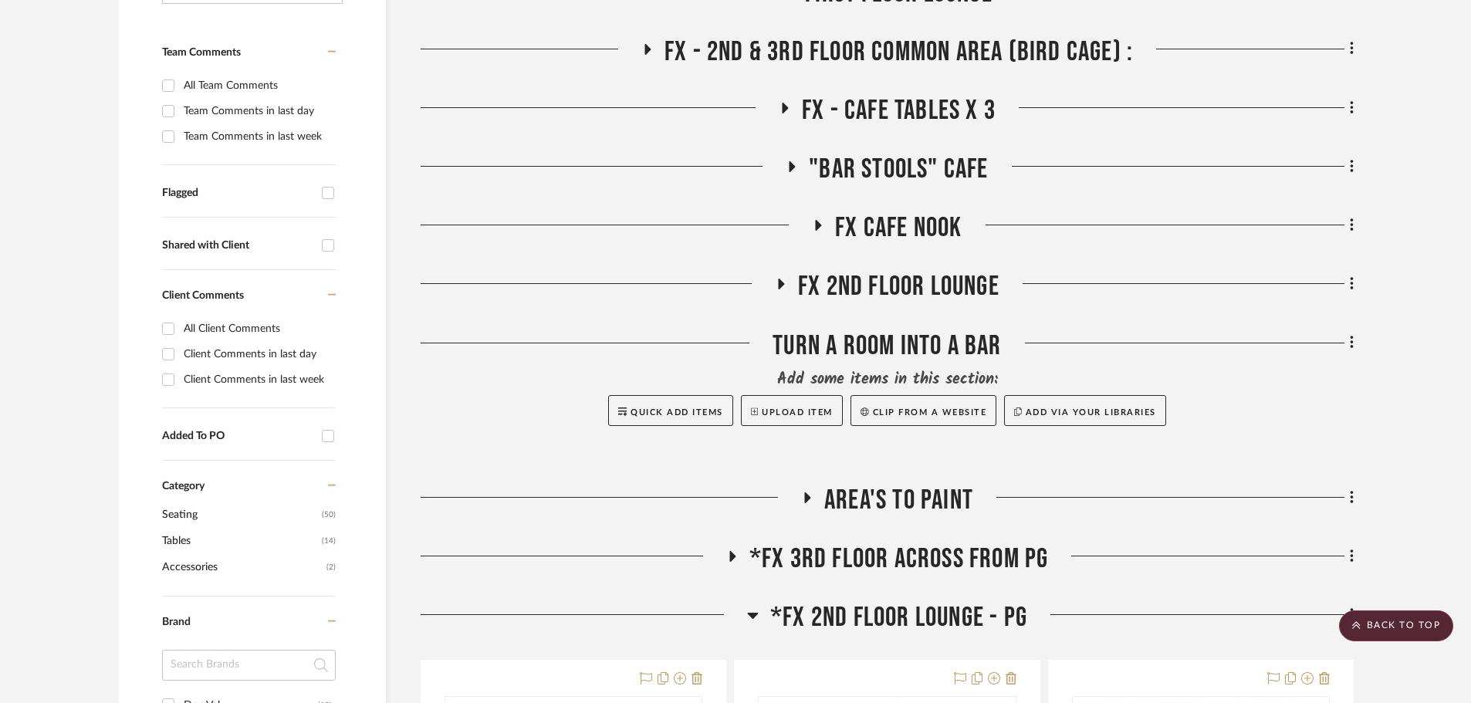
click at [779, 113] on icon at bounding box center [784, 108] width 19 height 12
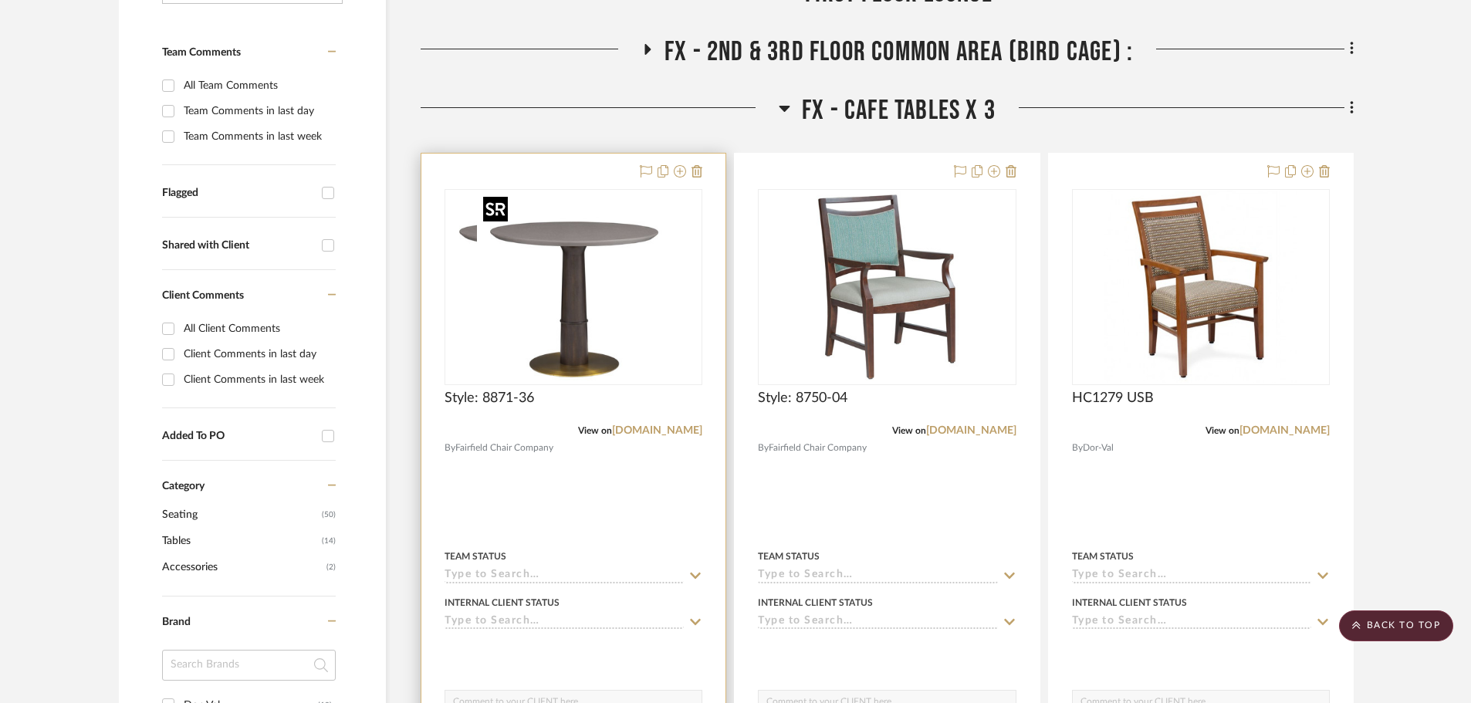
click at [549, 269] on div at bounding box center [573, 287] width 258 height 196
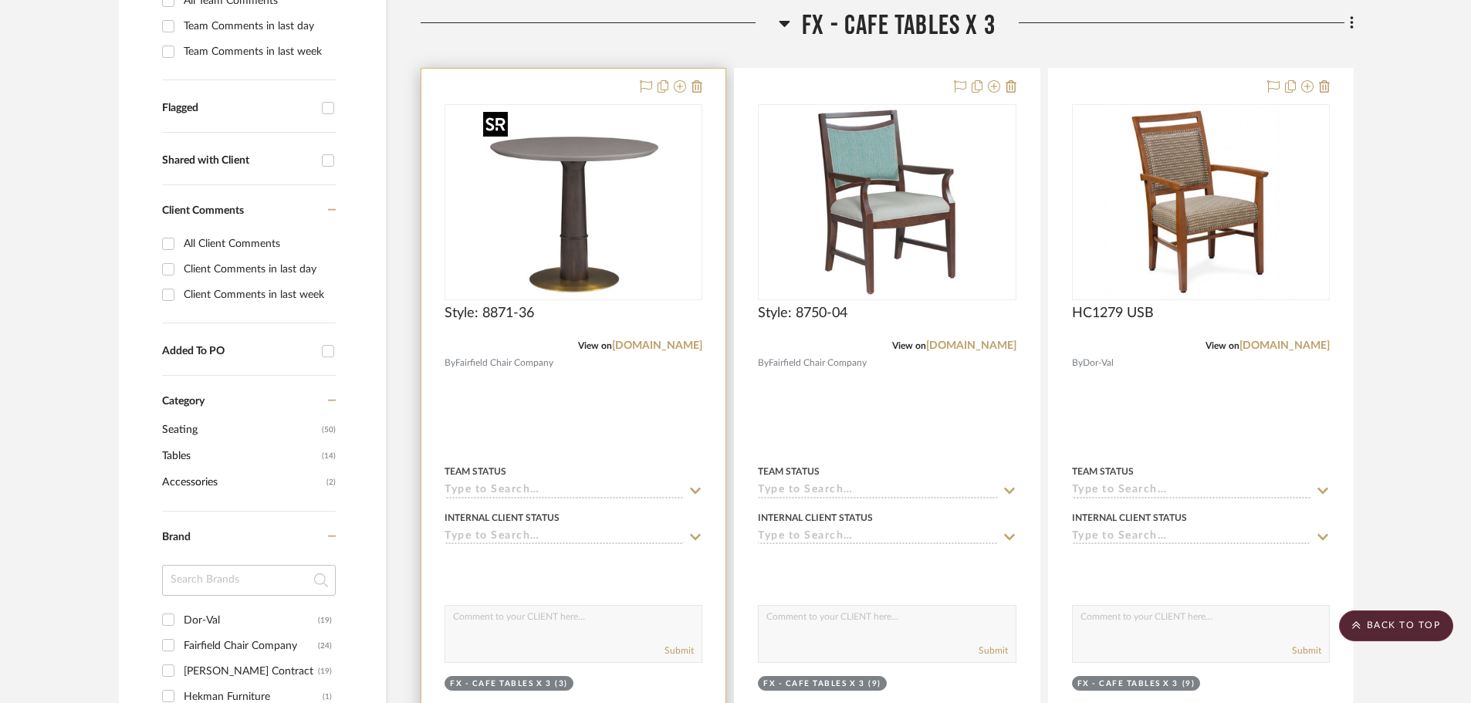
scroll to position [694, 0]
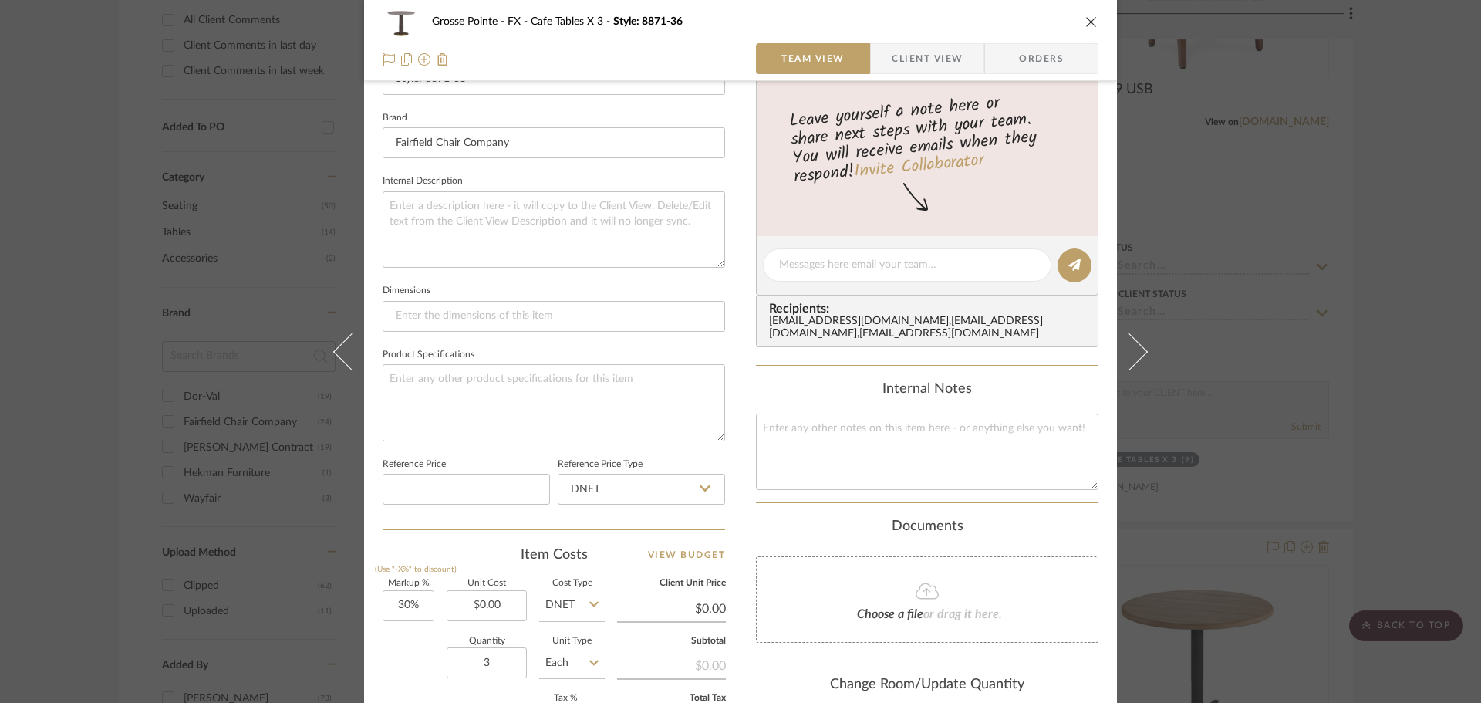
scroll to position [617, 0]
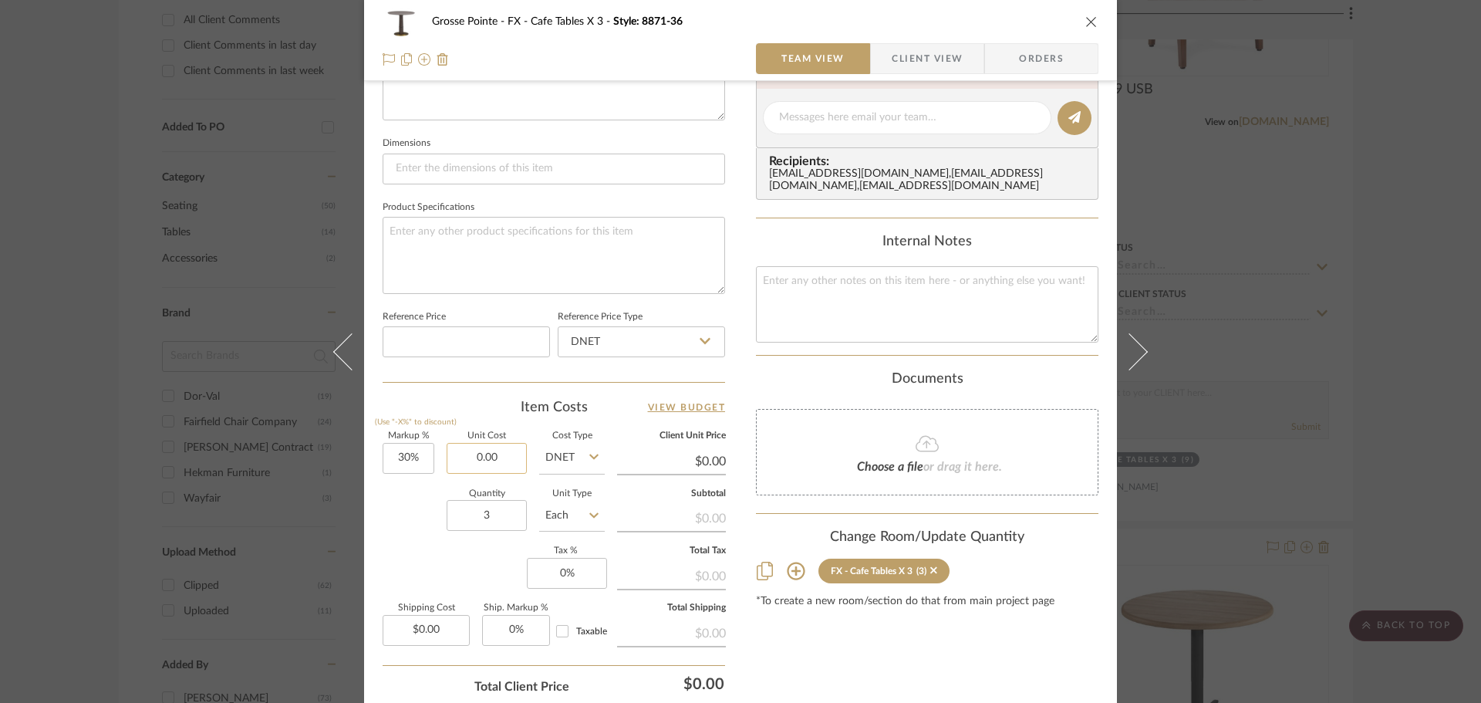
click at [510, 453] on input "0.00" at bounding box center [487, 458] width 80 height 31
type input "$753.00"
click at [441, 556] on div "Markup % (Use "-X%" to discount) 30% Unit Cost $753.00 Cost Type DNET Client Un…" at bounding box center [554, 544] width 343 height 225
type input "$978.90"
click at [409, 454] on input "30%" at bounding box center [409, 458] width 52 height 31
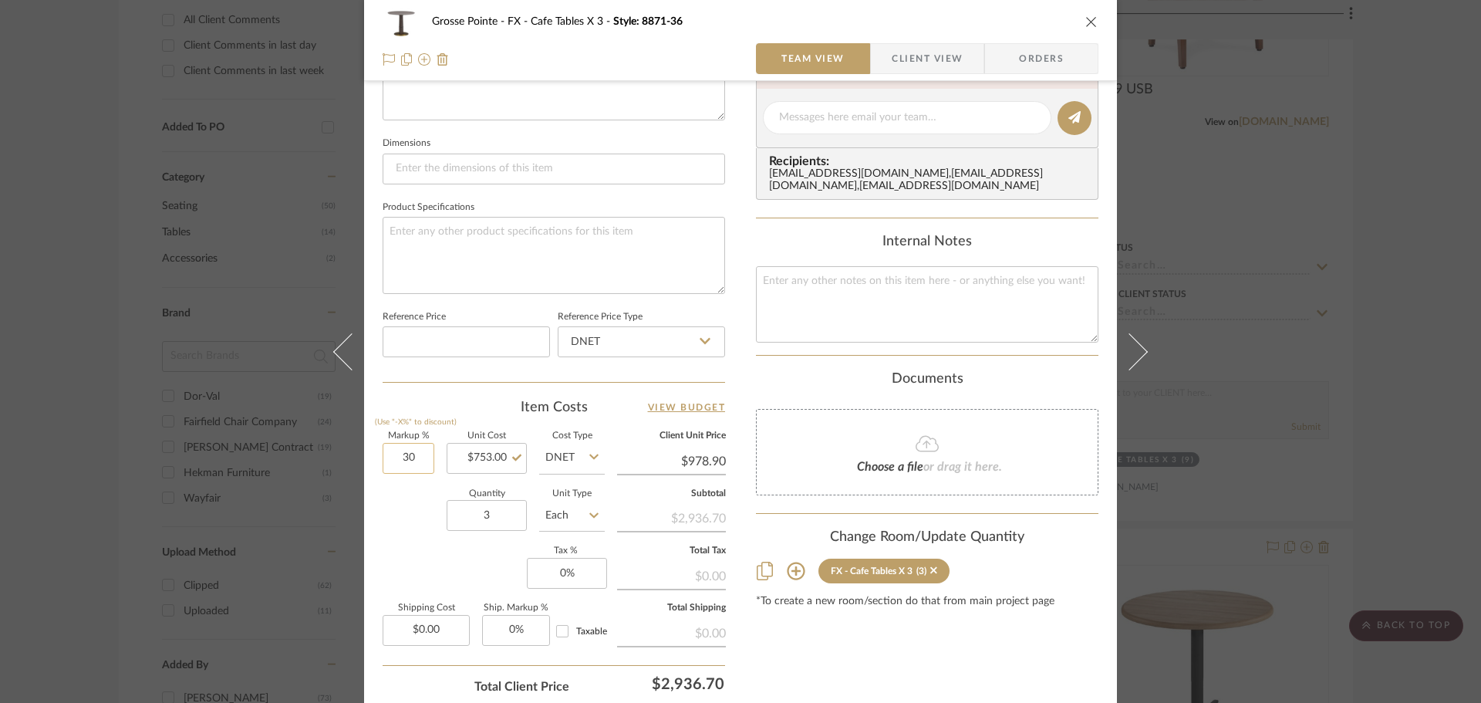
click at [409, 454] on input "30" at bounding box center [409, 458] width 52 height 31
type input "0%"
click at [411, 518] on div "Quantity 3 Unit Type Each" at bounding box center [494, 517] width 222 height 55
type input "$753.00"
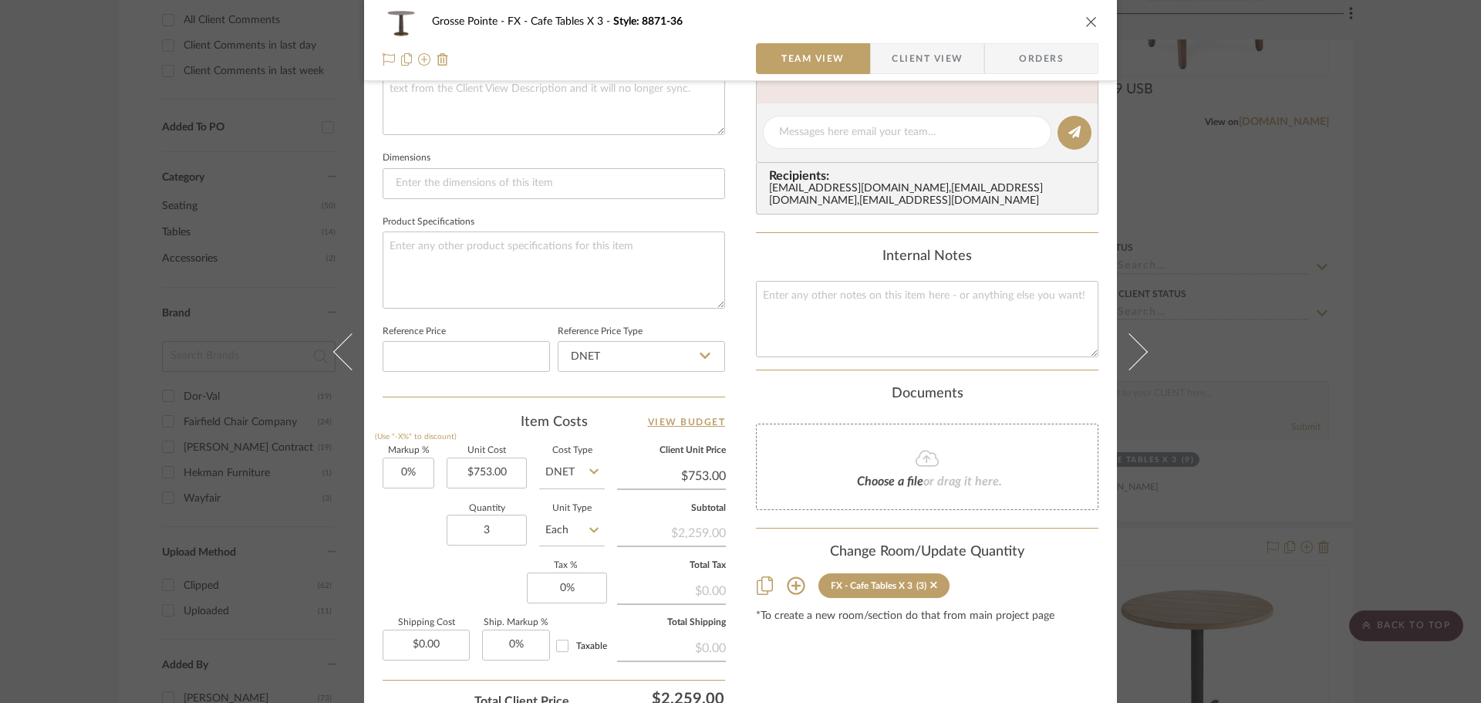
scroll to position [579, 0]
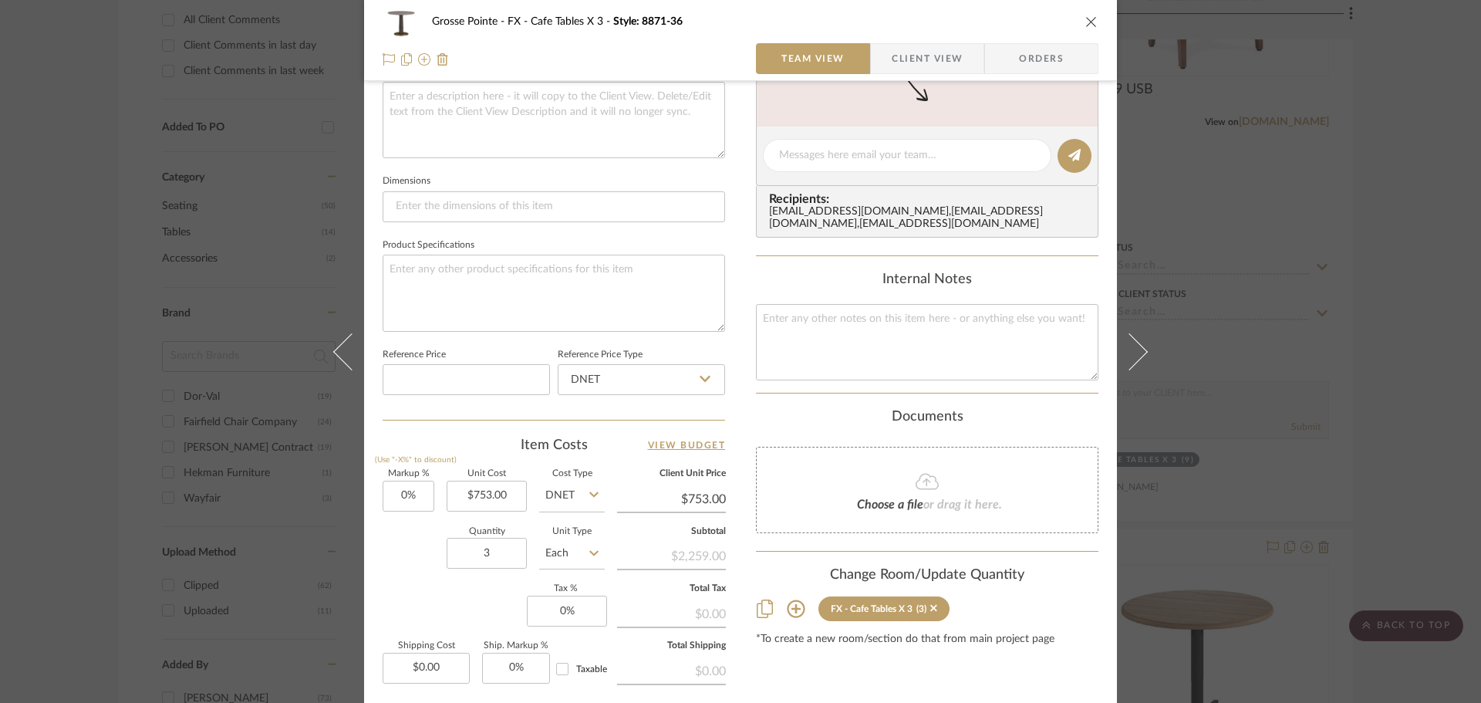
click at [1084, 14] on div "Grosse Pointe FX - Cafe Tables X 3 Style: 8871-36" at bounding box center [741, 21] width 716 height 31
click at [1086, 25] on icon "close" at bounding box center [1092, 21] width 12 height 12
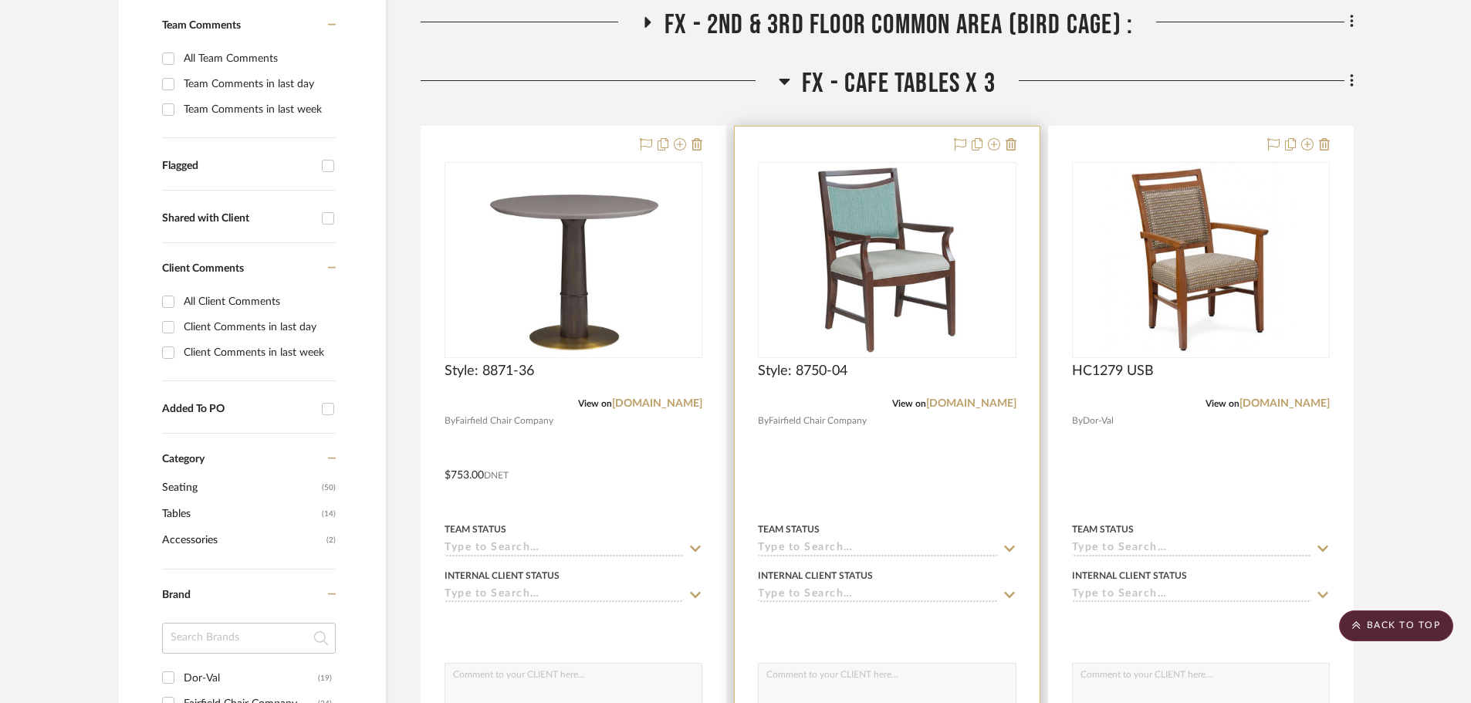
scroll to position [386, 0]
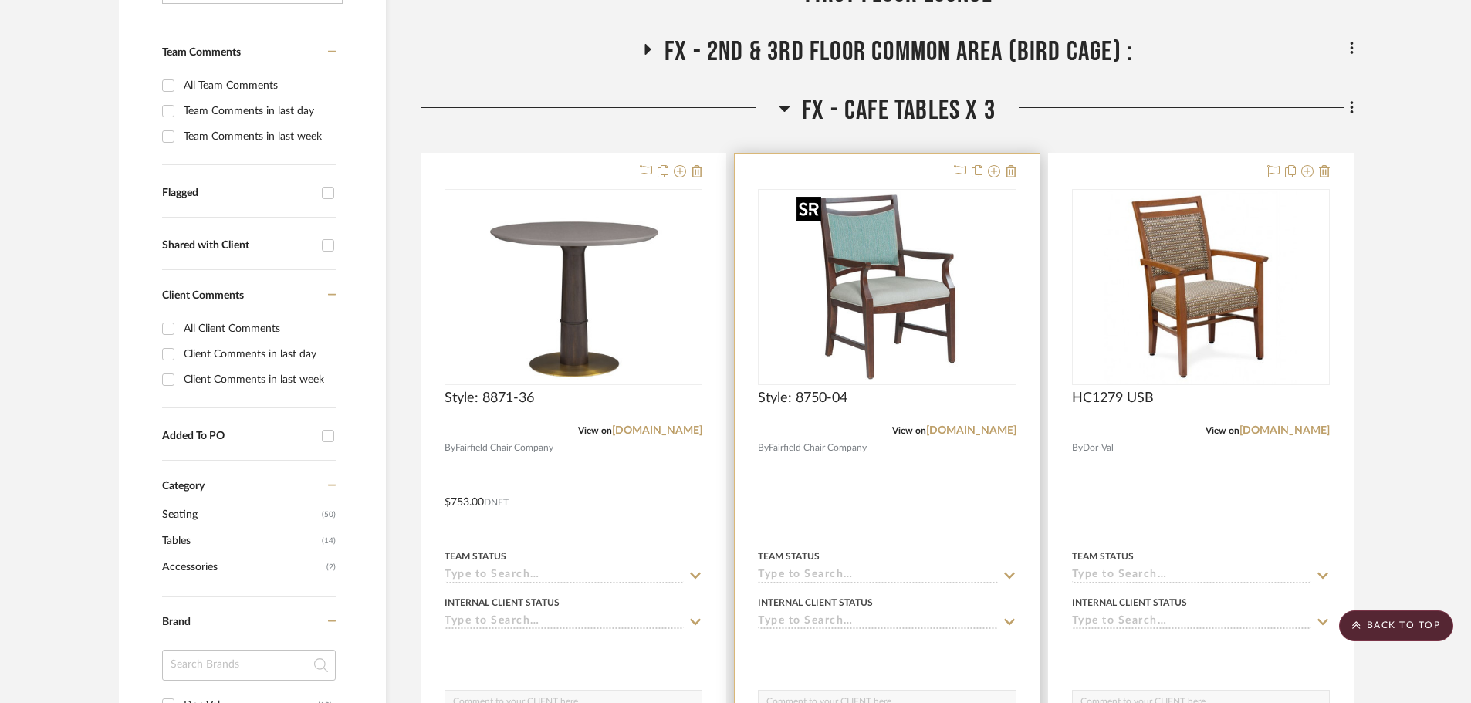
click at [916, 292] on img "0" at bounding box center [886, 287] width 193 height 193
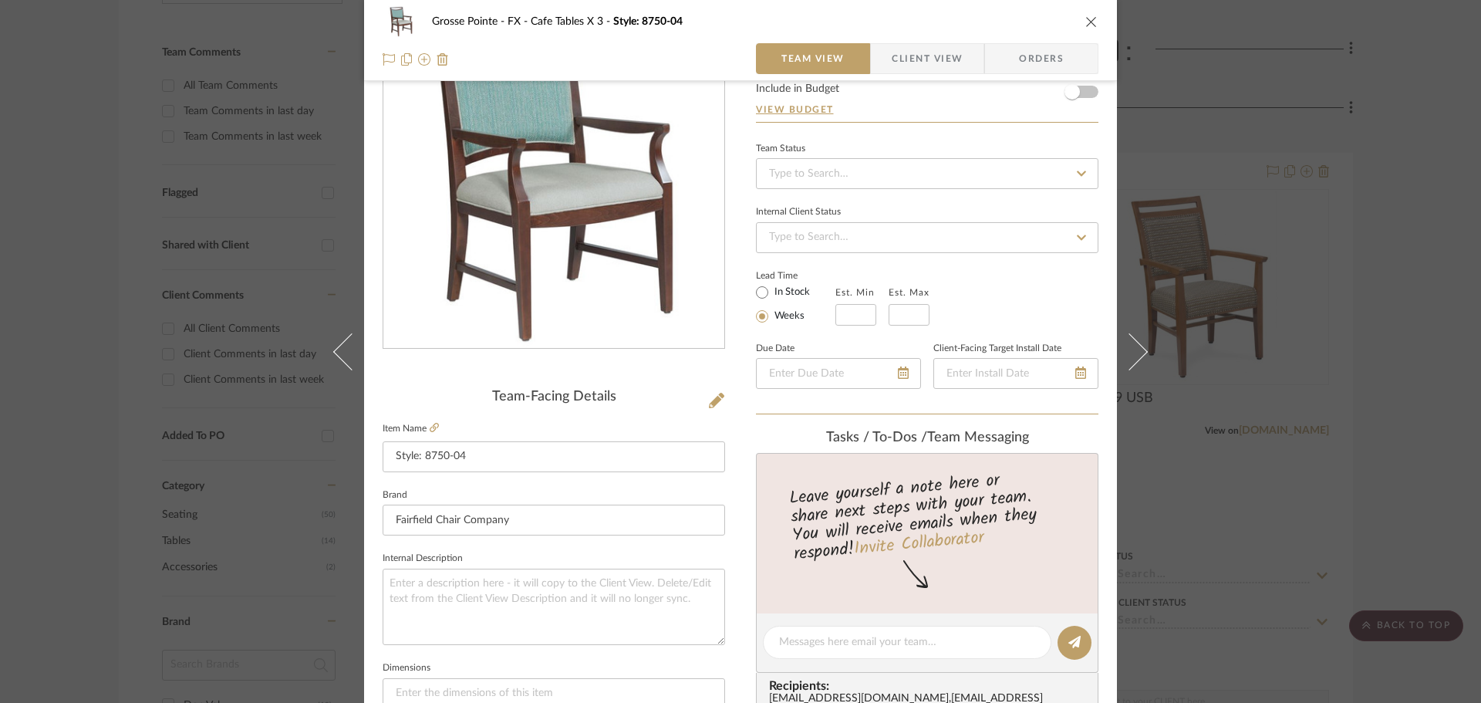
scroll to position [231, 0]
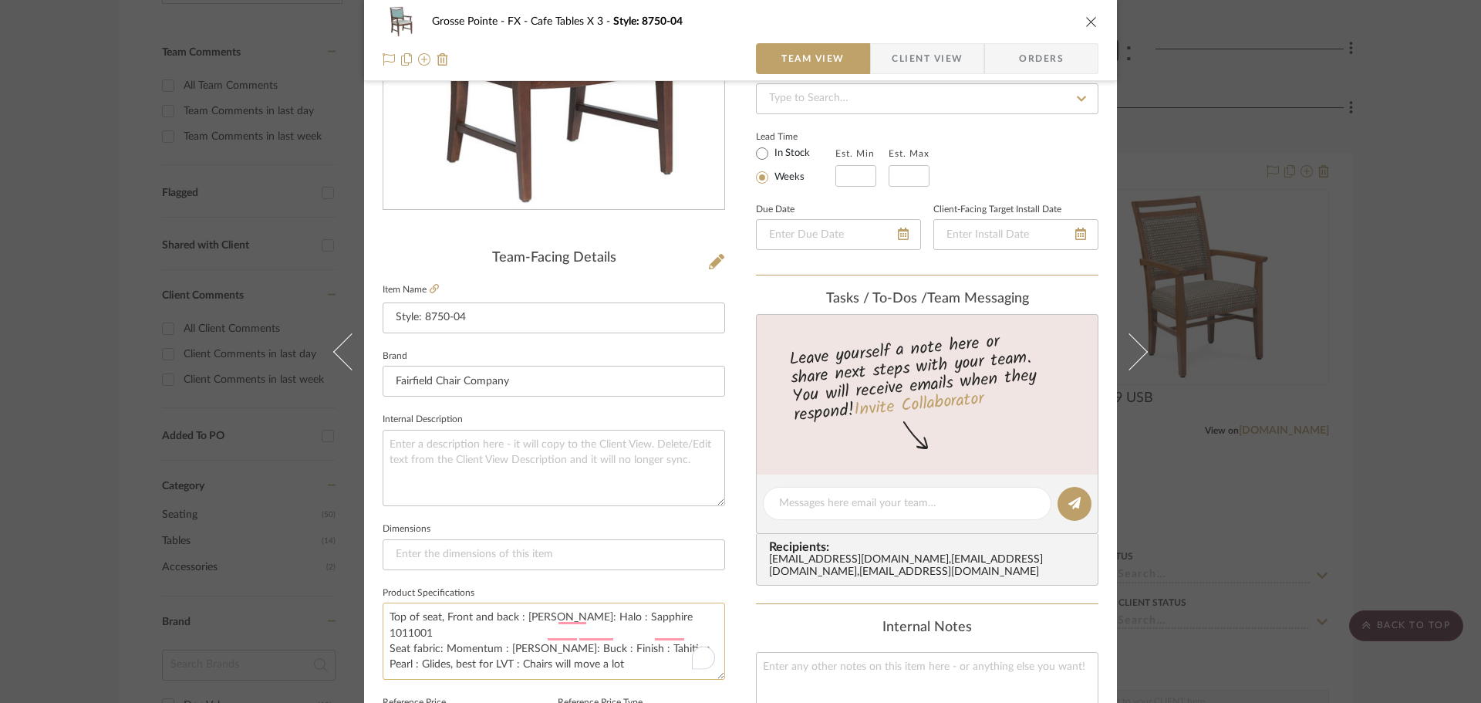
drag, startPoint x: 586, startPoint y: 646, endPoint x: 389, endPoint y: 614, distance: 200.0
click at [389, 614] on textarea "Top of seat, Front and back : [PERSON_NAME]: Halo : Sapphire 1011001 Seat fabri…" at bounding box center [554, 641] width 343 height 76
click at [502, 636] on textarea "Top of seat, Front and back : [PERSON_NAME]: Halo : Sapphire 1011001 Seat fabri…" at bounding box center [554, 641] width 343 height 76
drag, startPoint x: 613, startPoint y: 645, endPoint x: 386, endPoint y: 609, distance: 230.5
click at [386, 609] on textarea "Top of seat, Front and back : [PERSON_NAME]: Halo : Sapphire 1011001 Seat fabri…" at bounding box center [554, 641] width 343 height 76
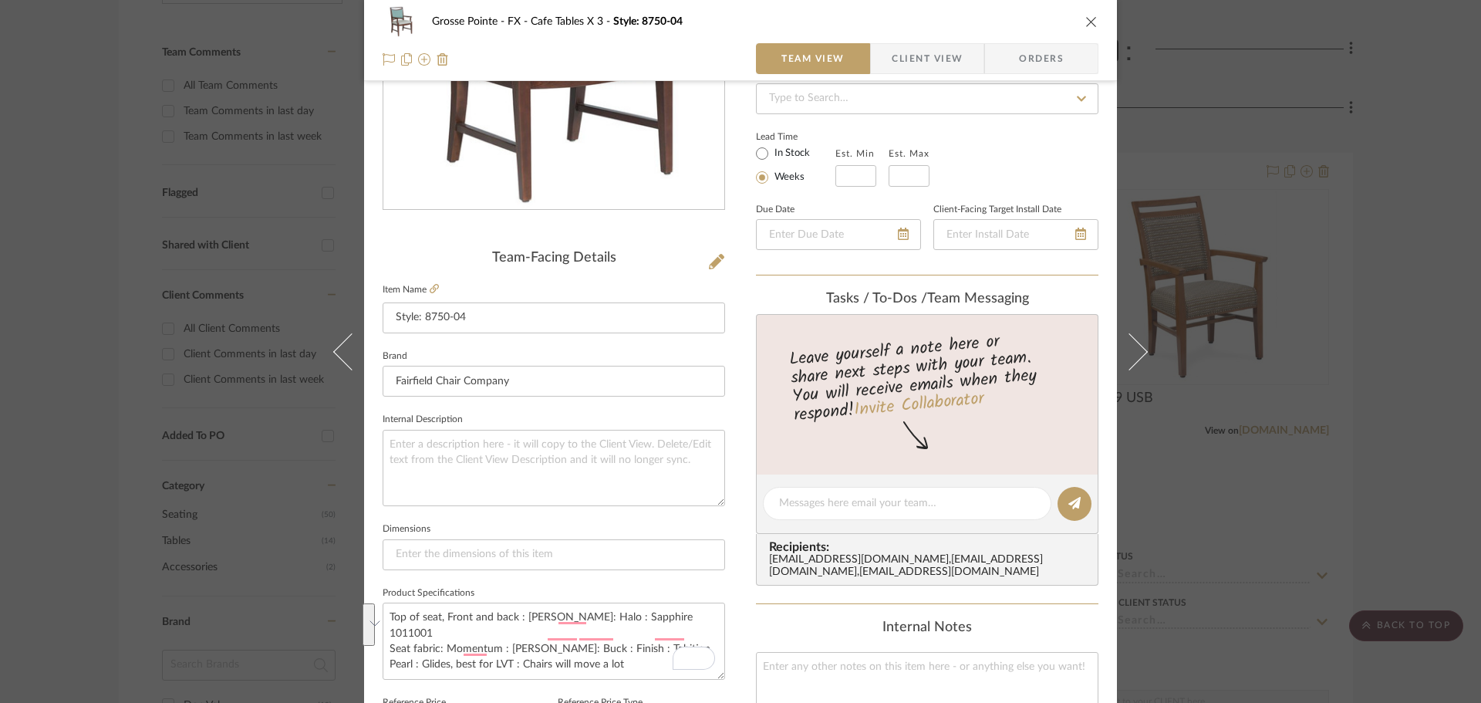
click at [1086, 21] on icon "close" at bounding box center [1092, 21] width 12 height 12
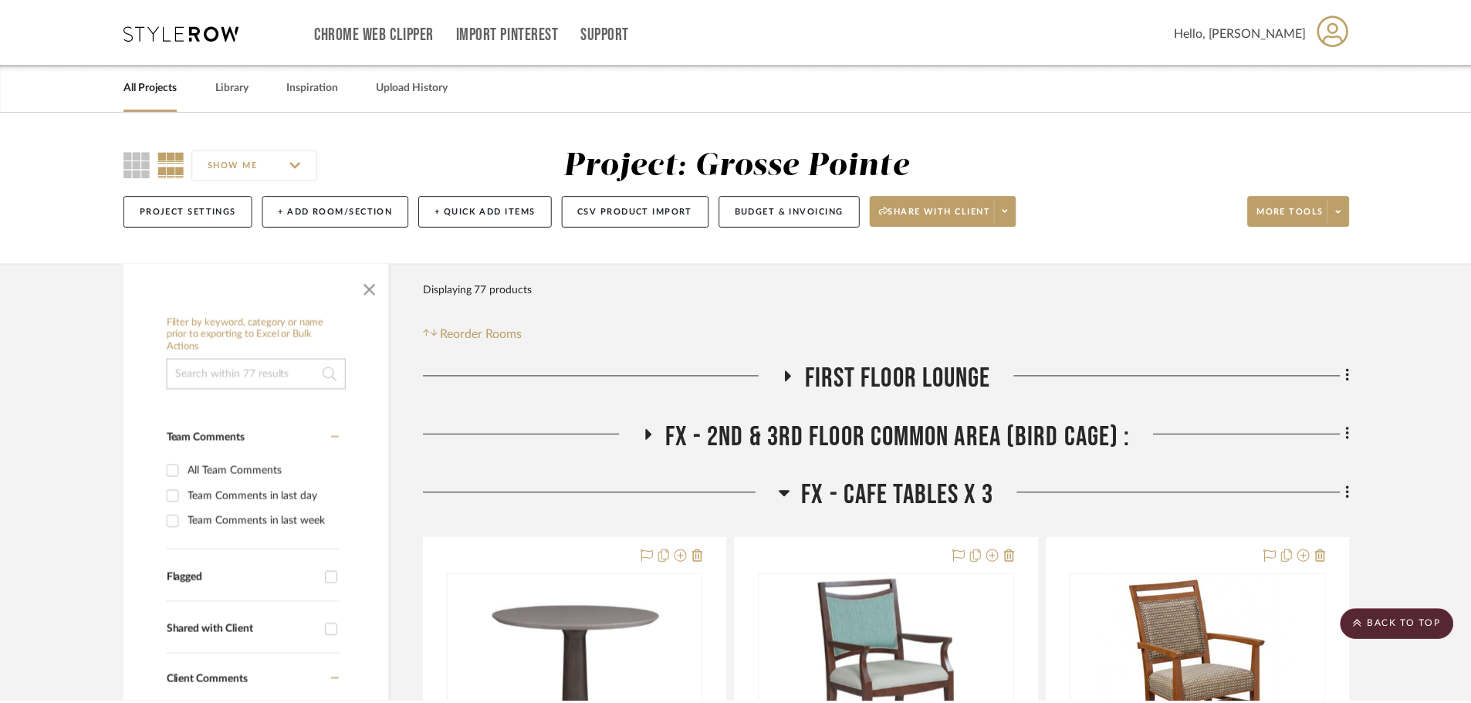
scroll to position [386, 0]
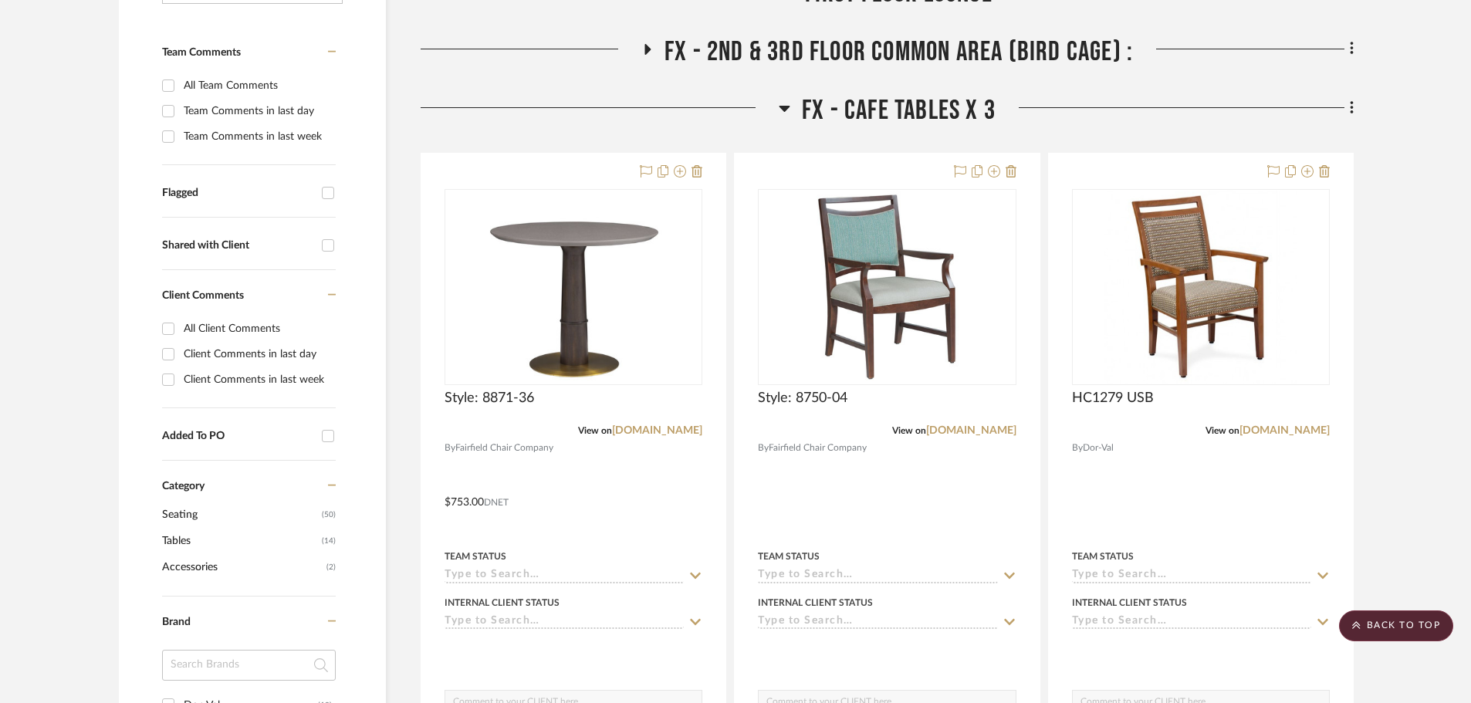
click at [782, 111] on icon at bounding box center [785, 108] width 12 height 19
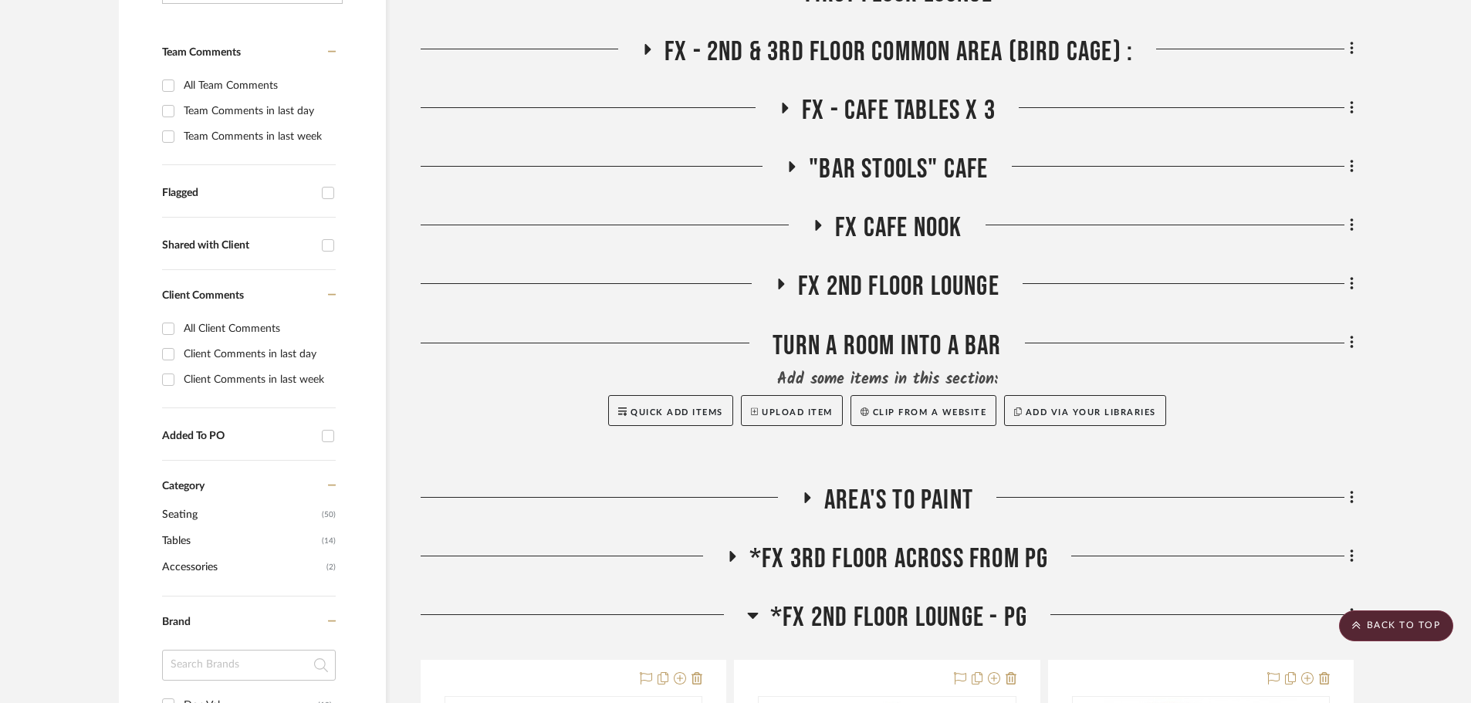
click at [792, 164] on icon at bounding box center [791, 167] width 19 height 12
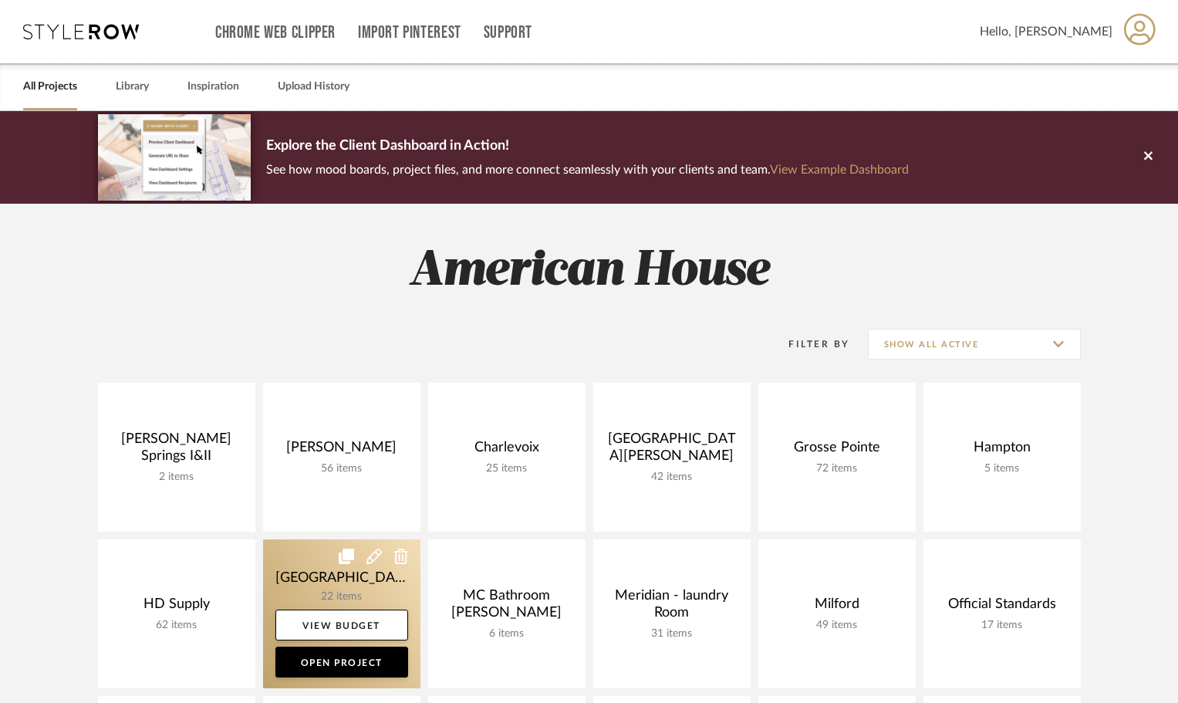
click at [309, 584] on link at bounding box center [341, 613] width 157 height 149
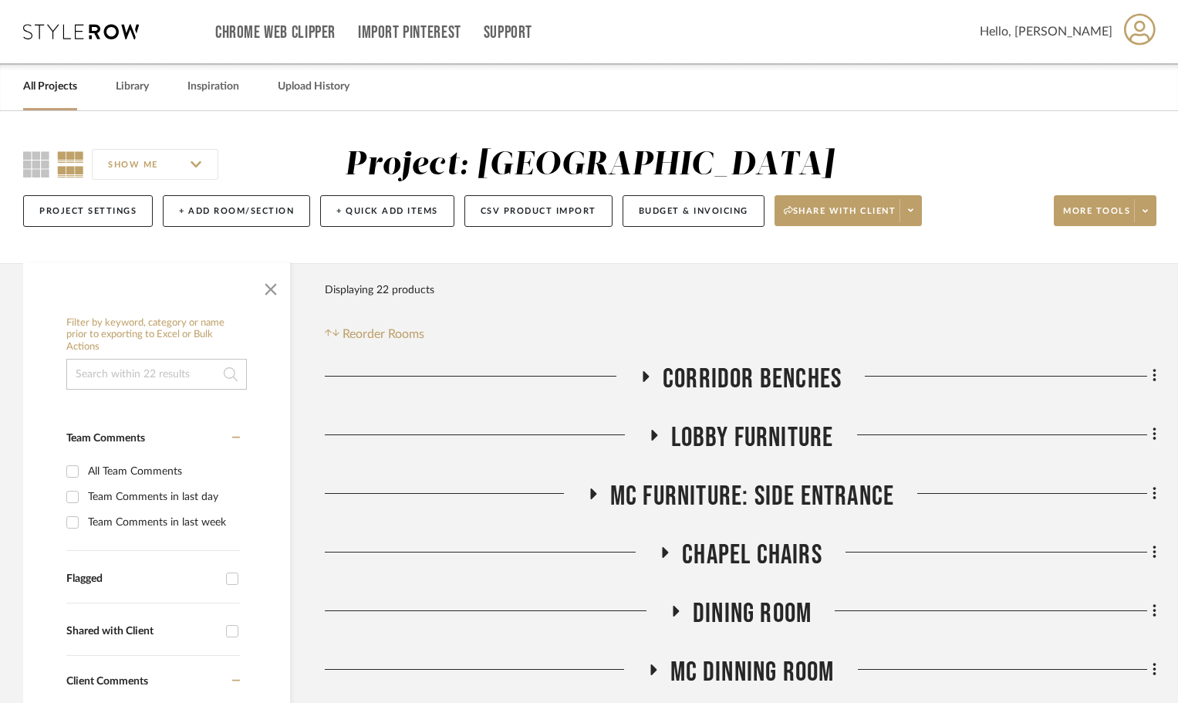
click at [63, 35] on icon at bounding box center [81, 31] width 116 height 15
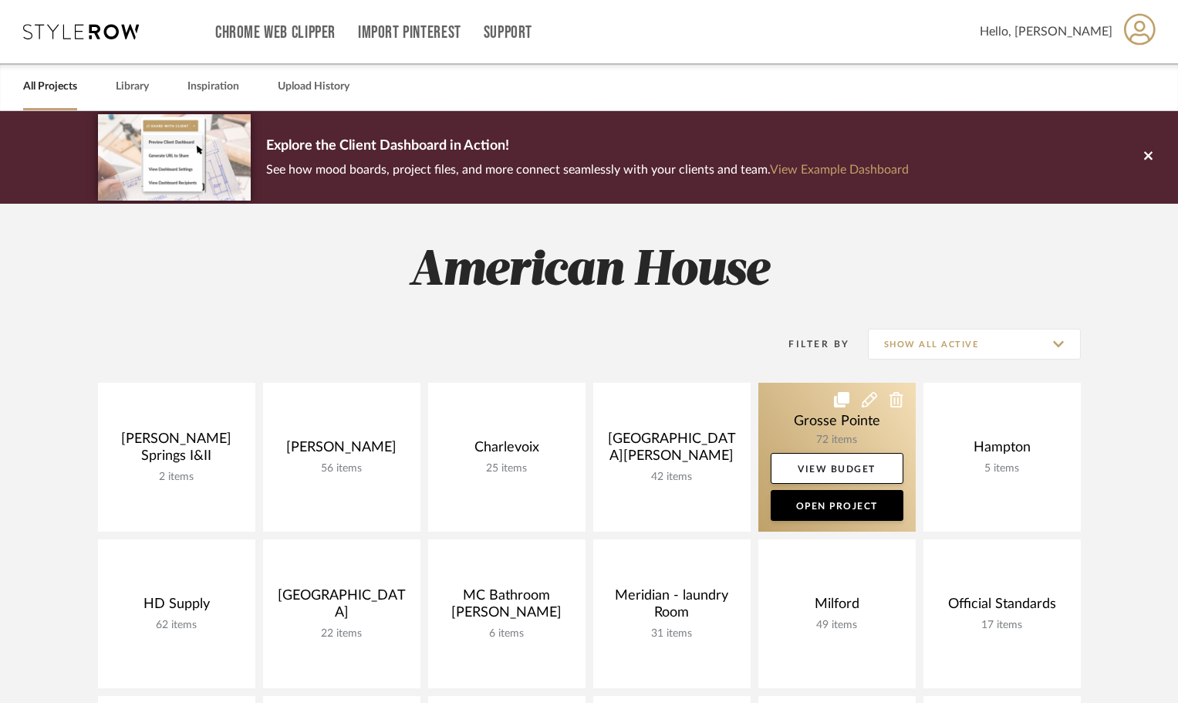
click at [775, 410] on link at bounding box center [836, 457] width 157 height 149
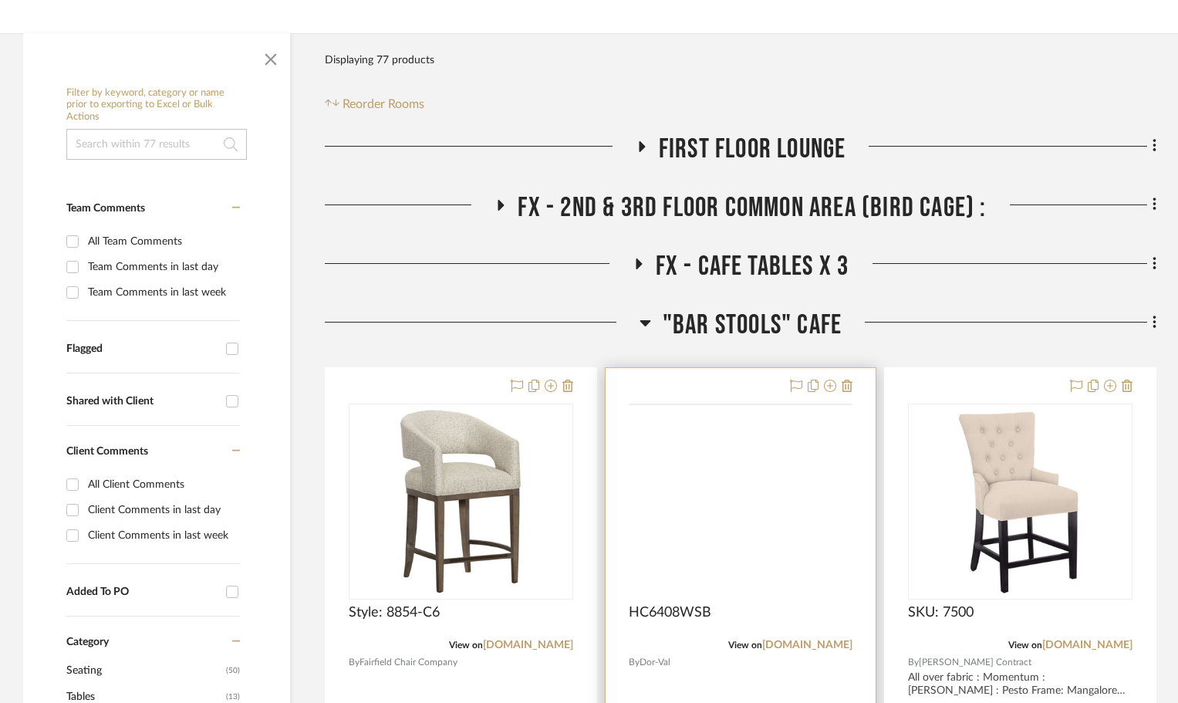
scroll to position [231, 0]
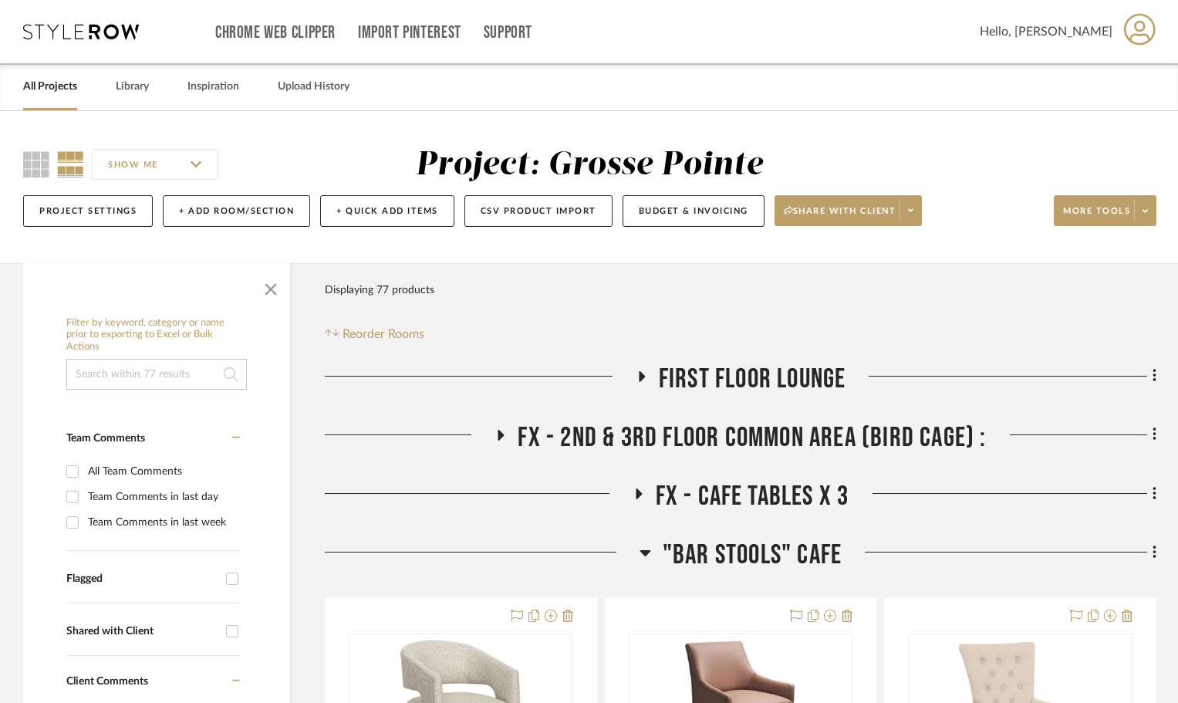
click at [635, 491] on icon at bounding box center [638, 494] width 19 height 12
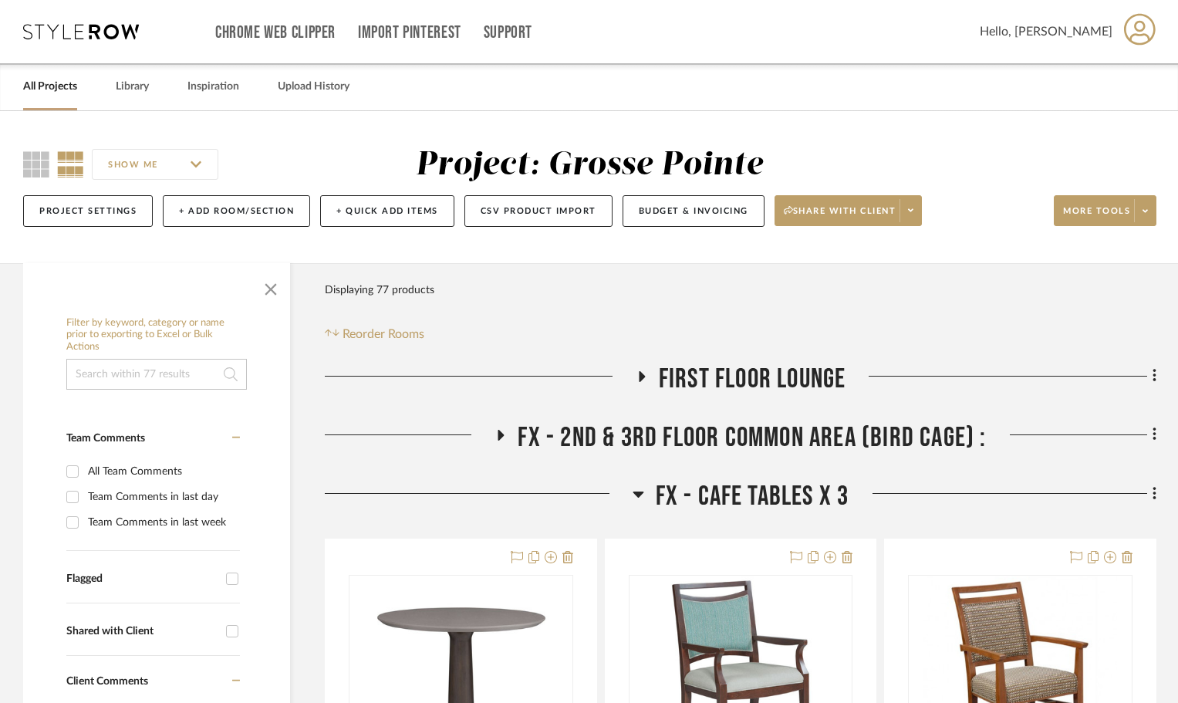
click at [639, 488] on icon at bounding box center [639, 494] width 12 height 19
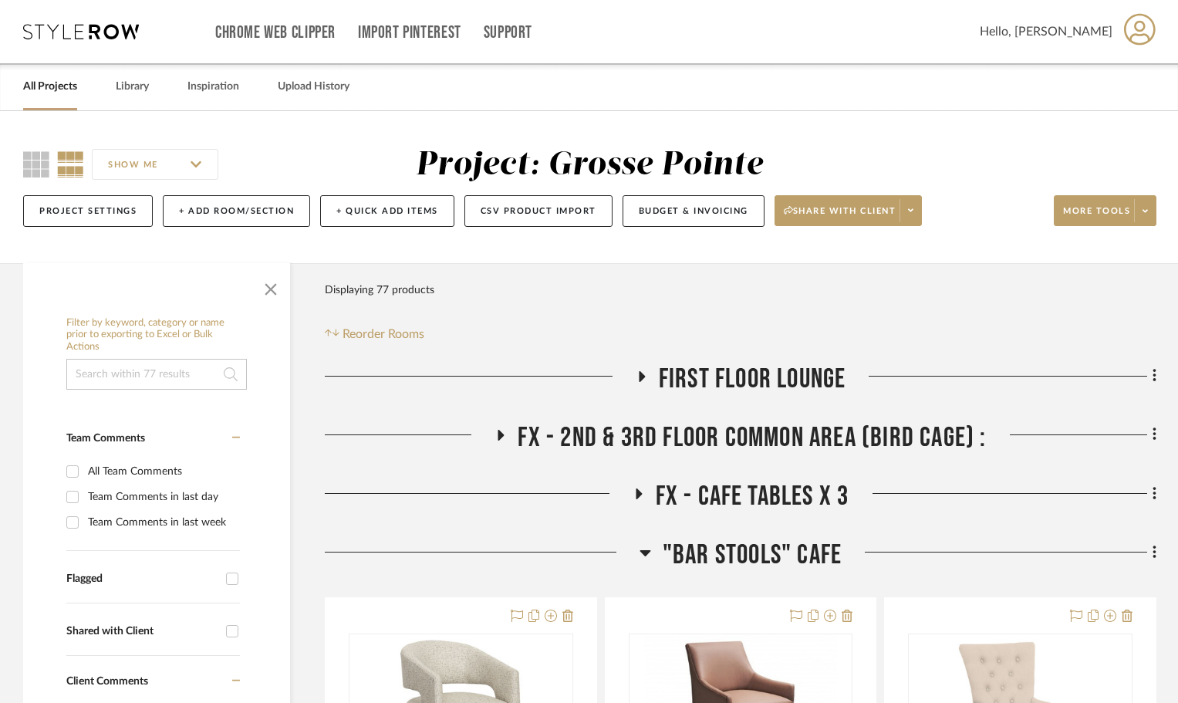
scroll to position [309, 0]
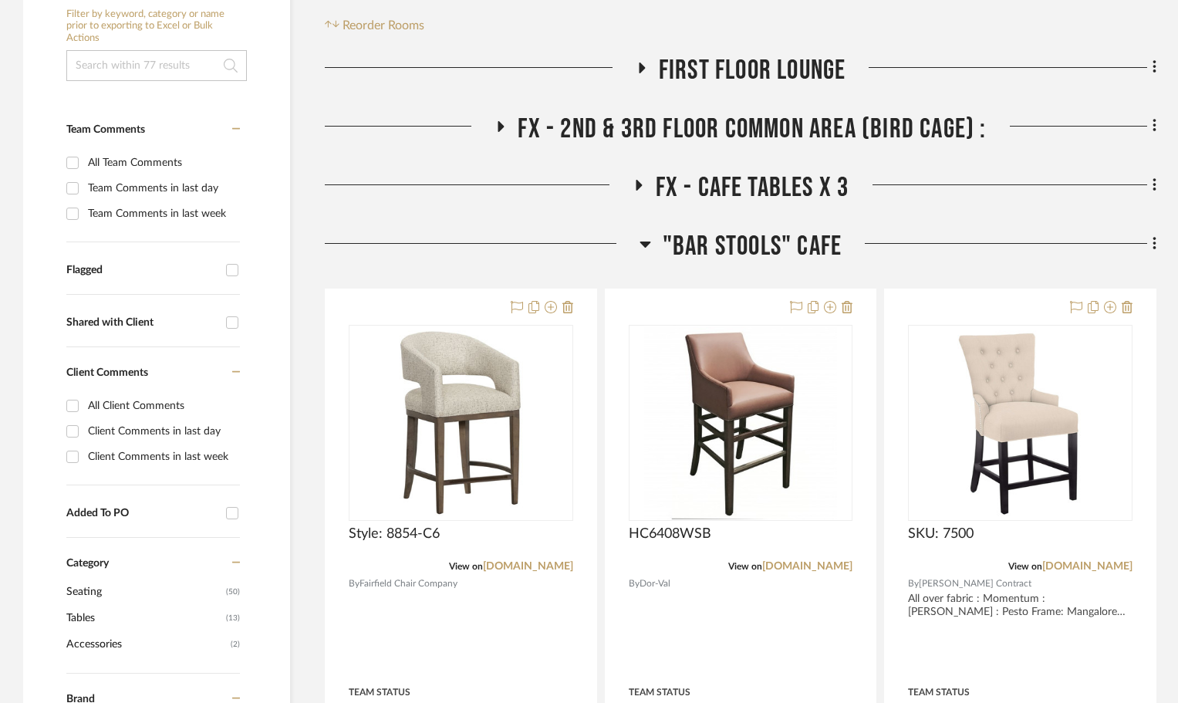
click at [646, 242] on icon at bounding box center [646, 244] width 12 height 19
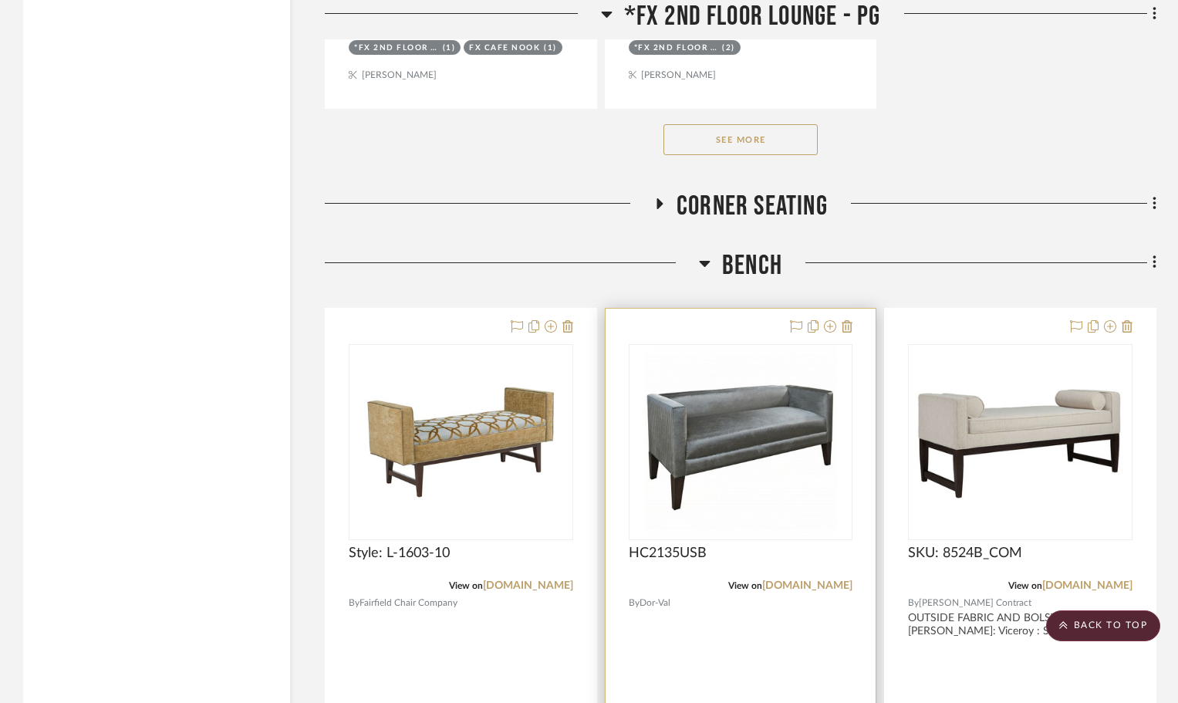
scroll to position [3009, 0]
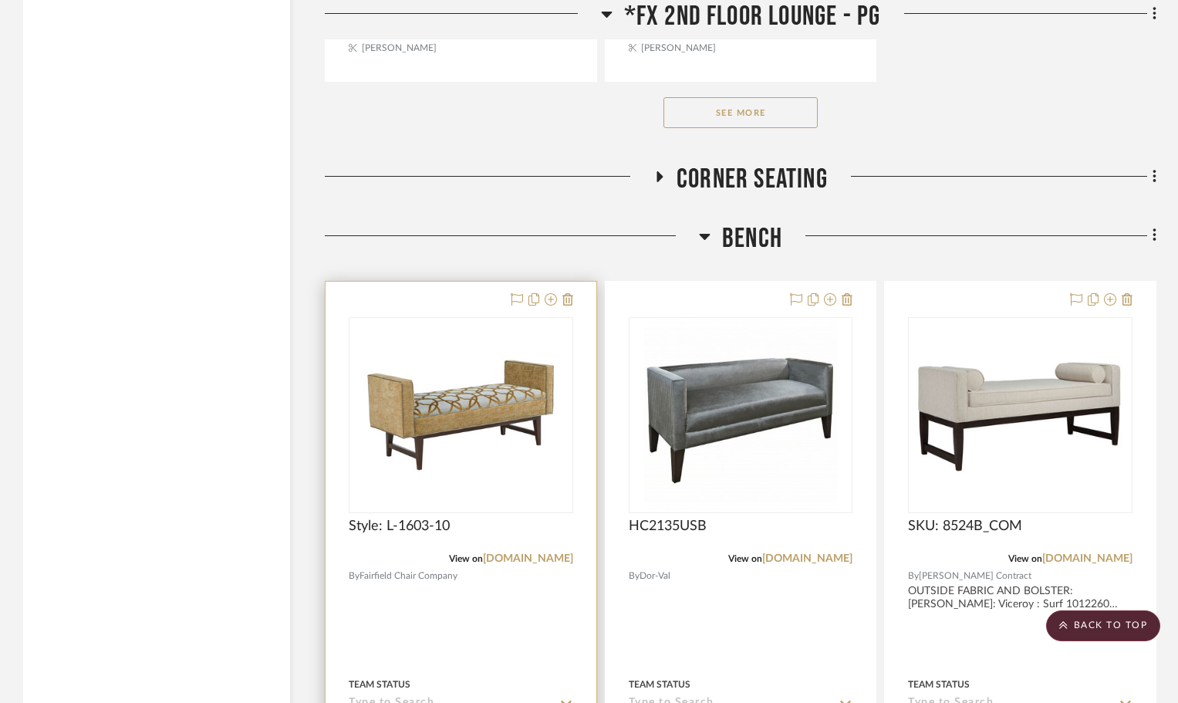
click at [425, 299] on div at bounding box center [461, 619] width 271 height 675
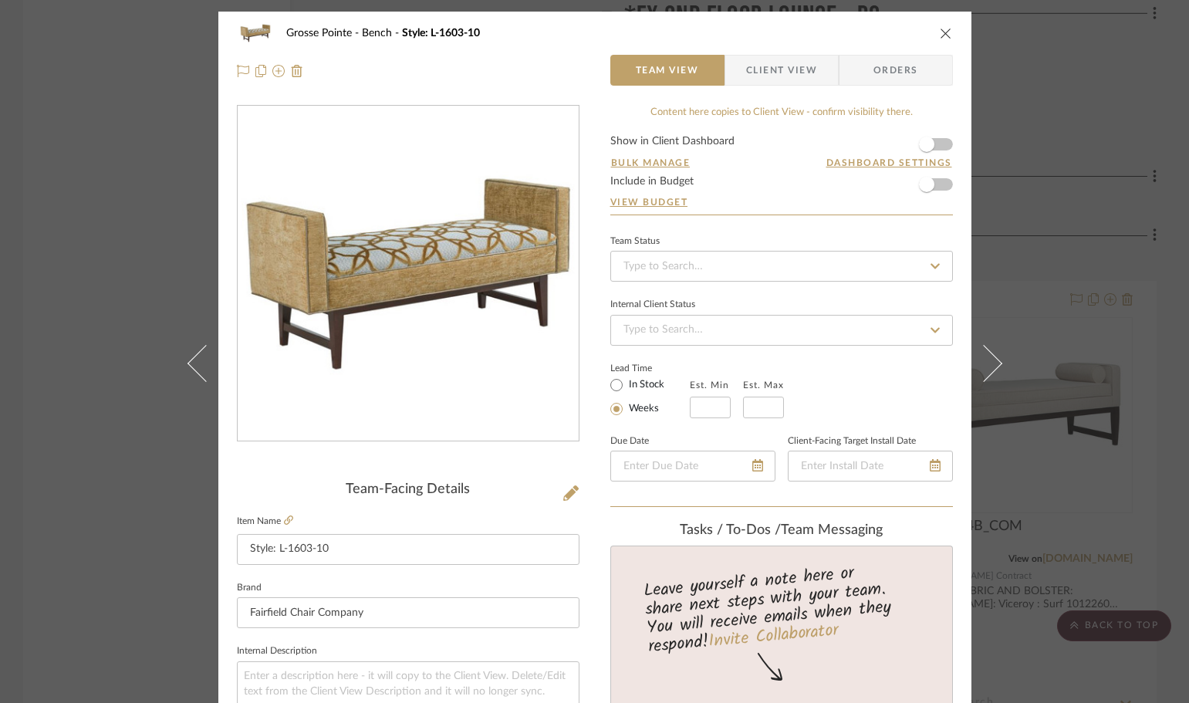
scroll to position [309, 0]
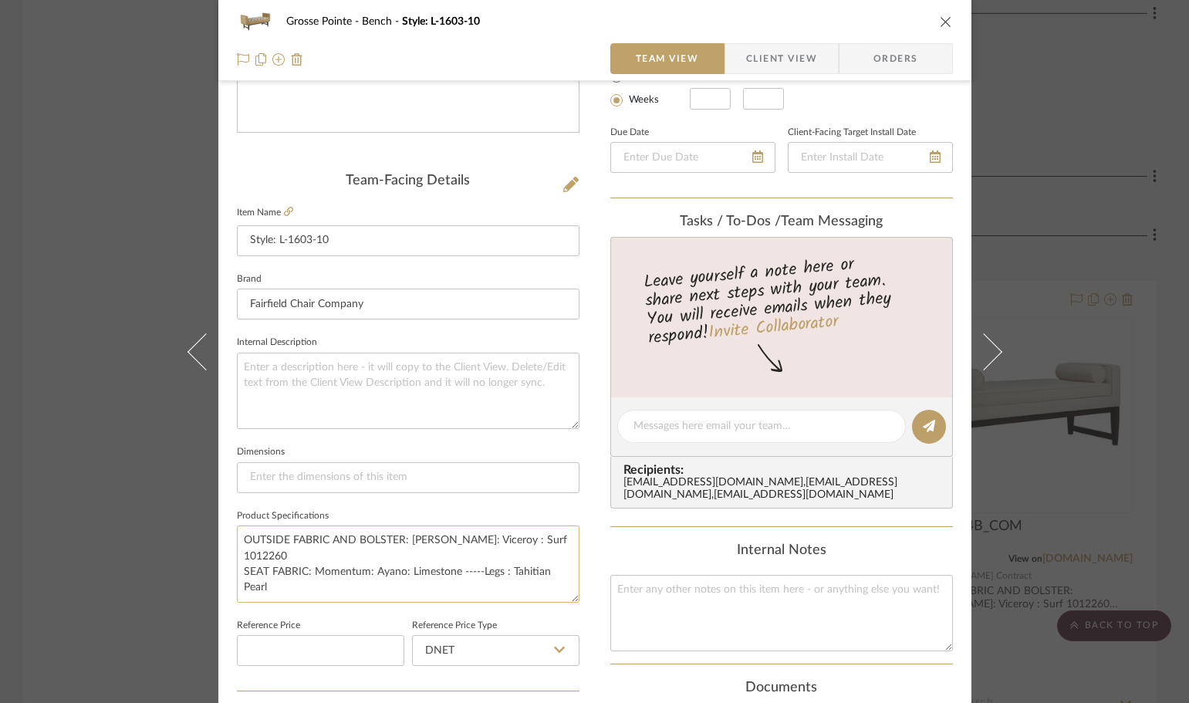
click at [445, 578] on textarea "OUTSIDE FABRIC AND BOLSTER: [PERSON_NAME]: Viceroy : Surf 1012260 SEAT FABRIC: …" at bounding box center [408, 563] width 343 height 76
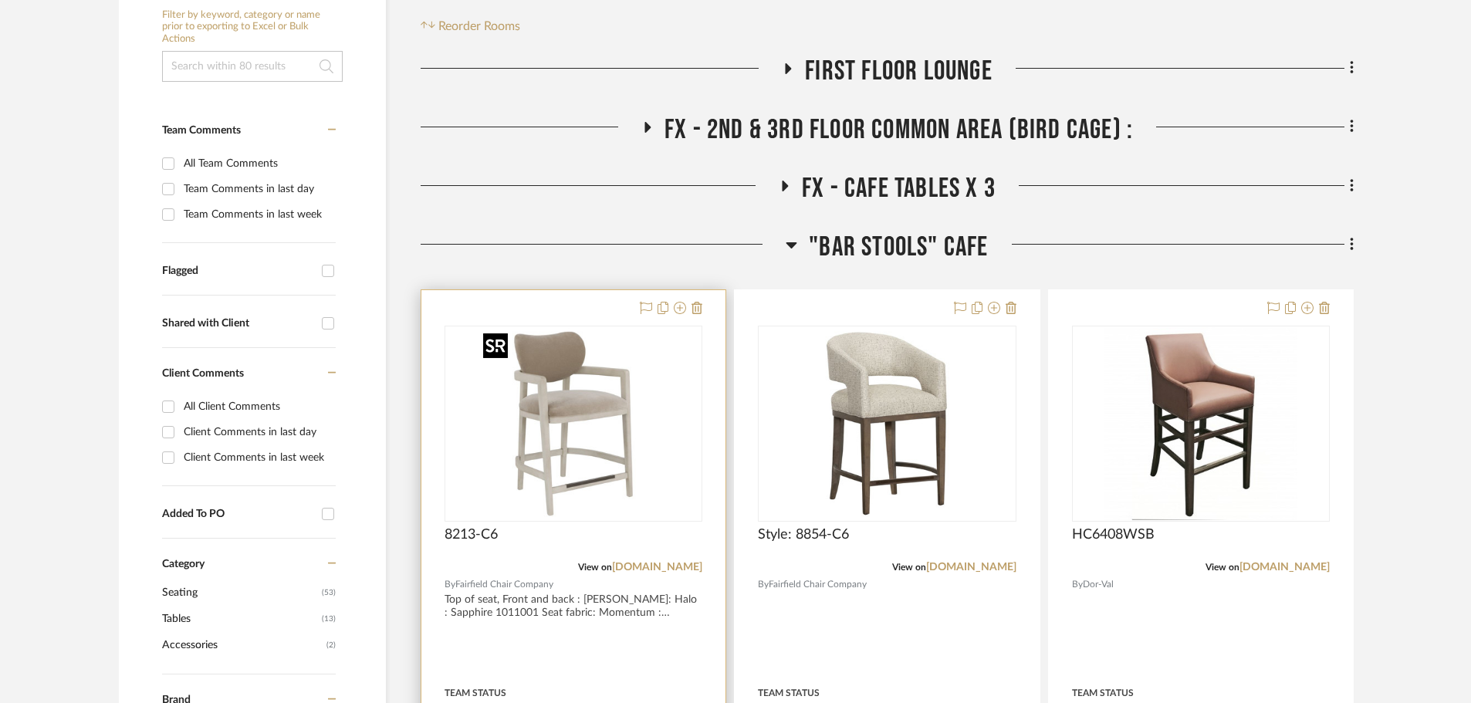
scroll to position [309, 0]
click at [542, 380] on img "0" at bounding box center [573, 422] width 193 height 193
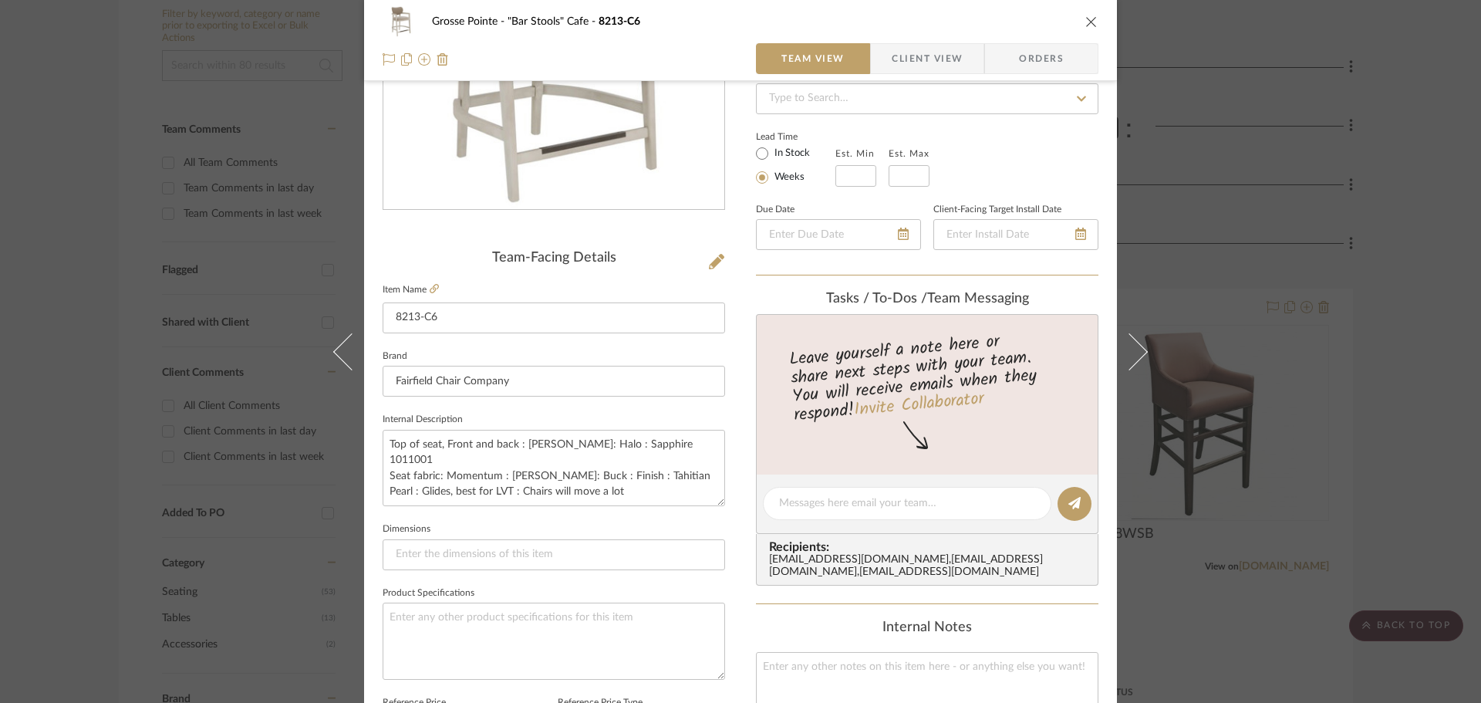
scroll to position [463, 0]
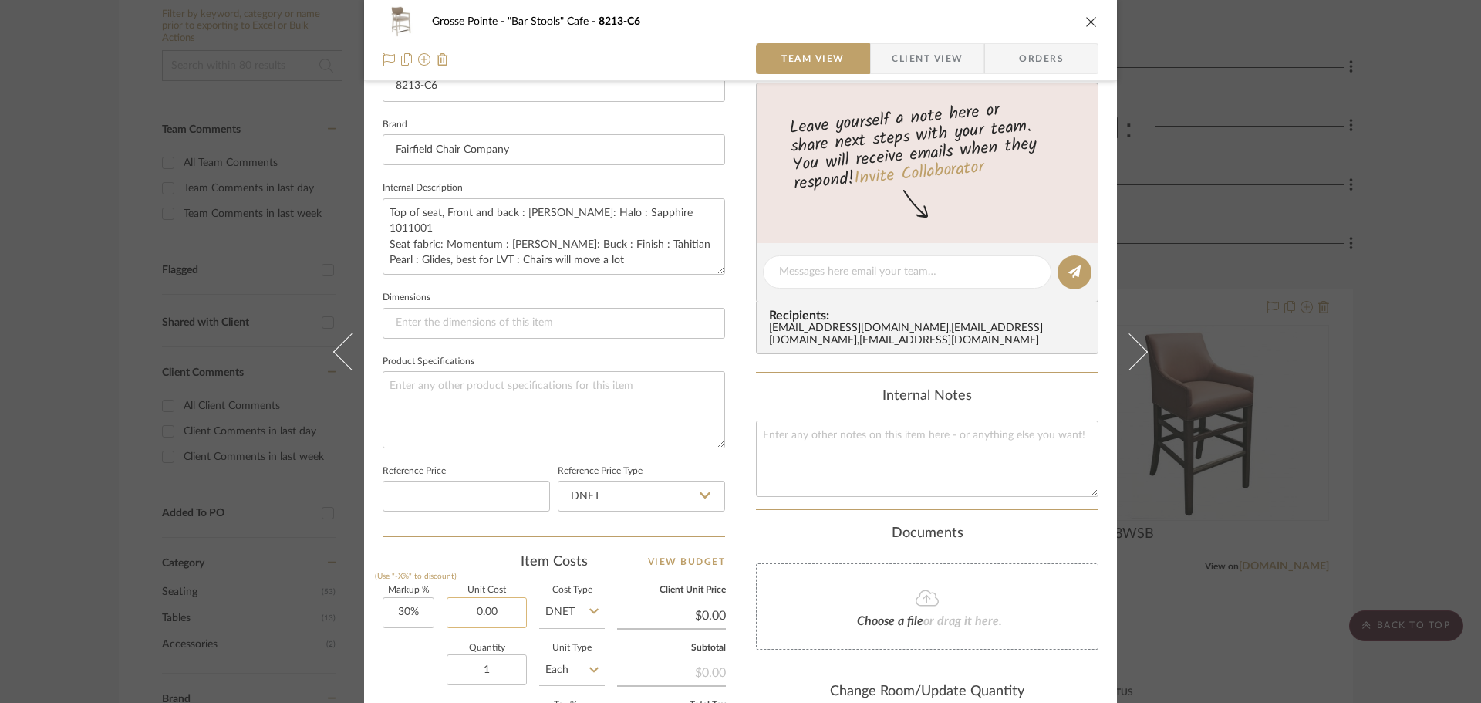
click at [485, 605] on input "0.00" at bounding box center [487, 612] width 80 height 31
paste input "721.35"
type input "$721.35"
click at [745, 539] on div "Grosse Pointe "Bar Stools" Cafe 8213-C6 Team View Client View Orders Team-Facin…" at bounding box center [740, 261] width 753 height 1425
type input "$937.76"
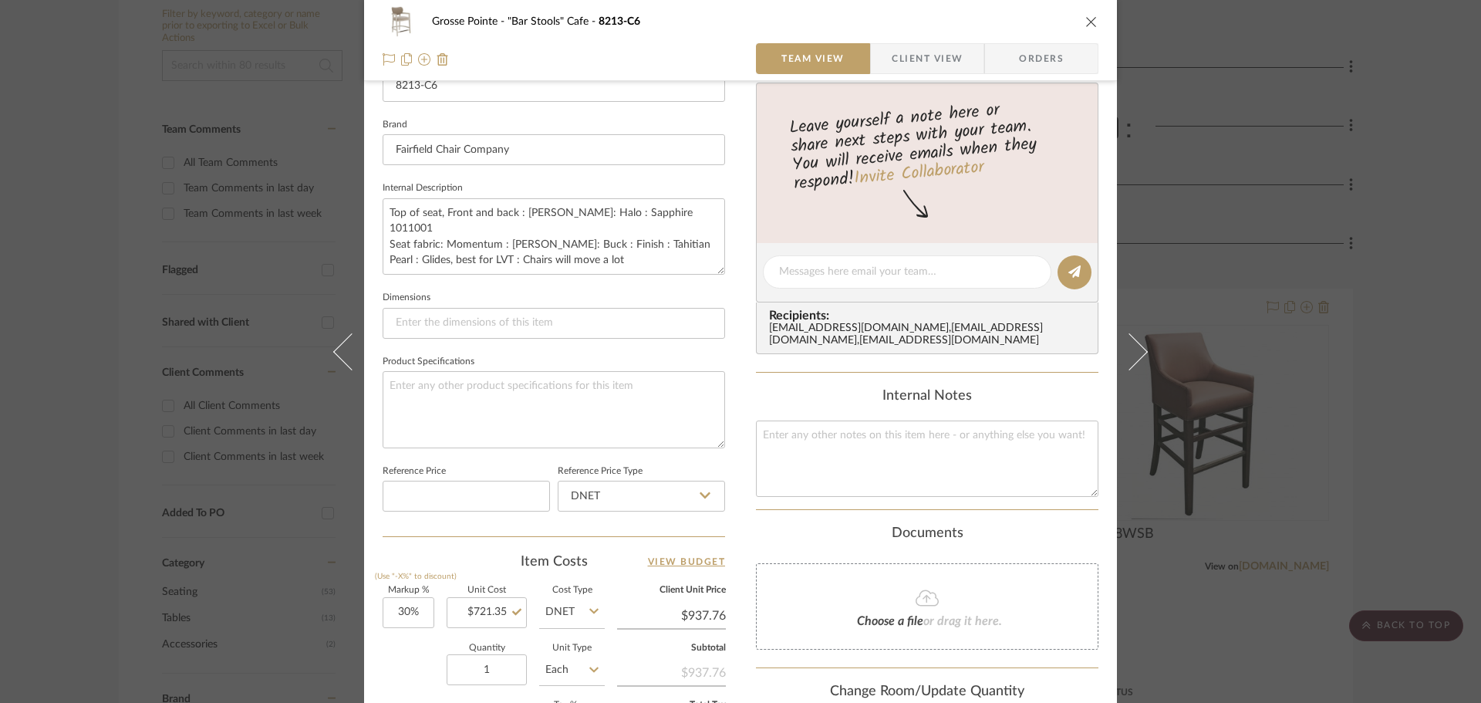
click at [1086, 20] on icon "close" at bounding box center [1092, 21] width 12 height 12
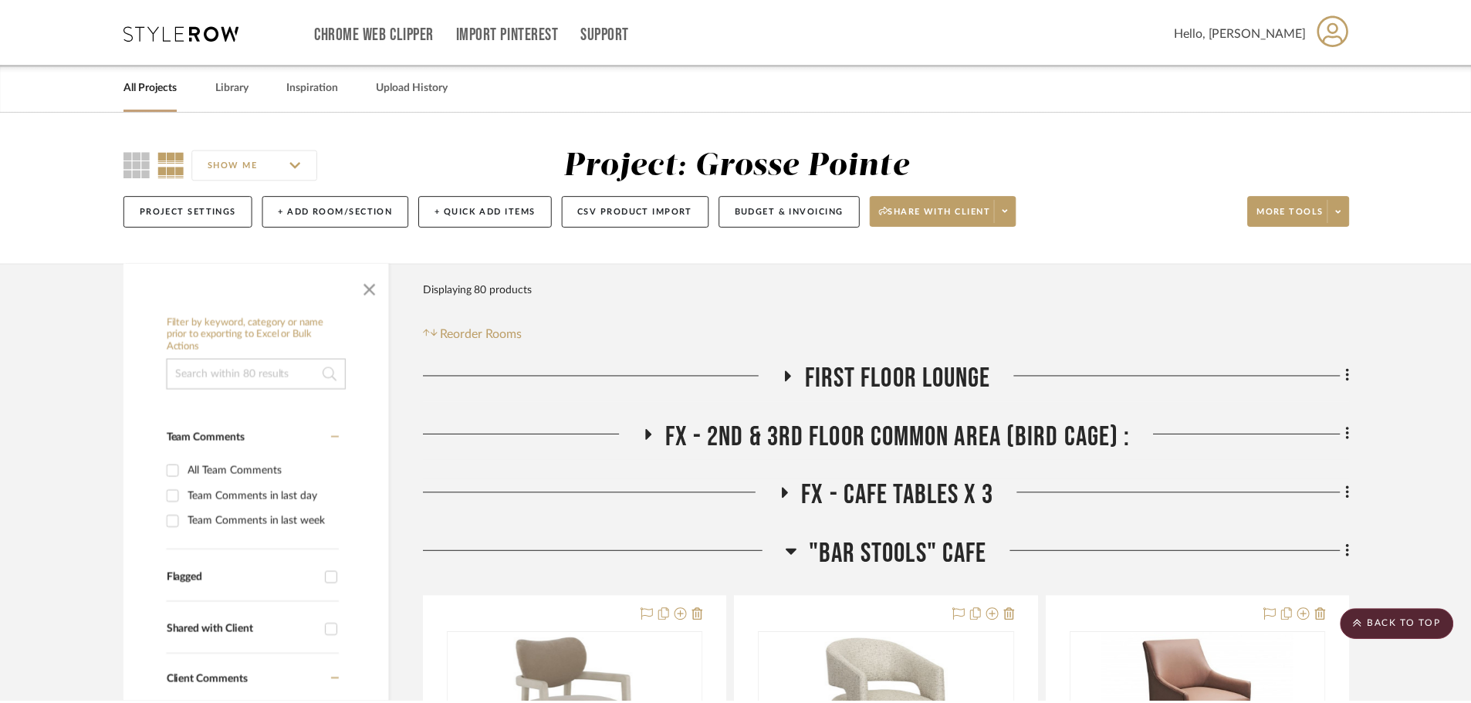
scroll to position [309, 0]
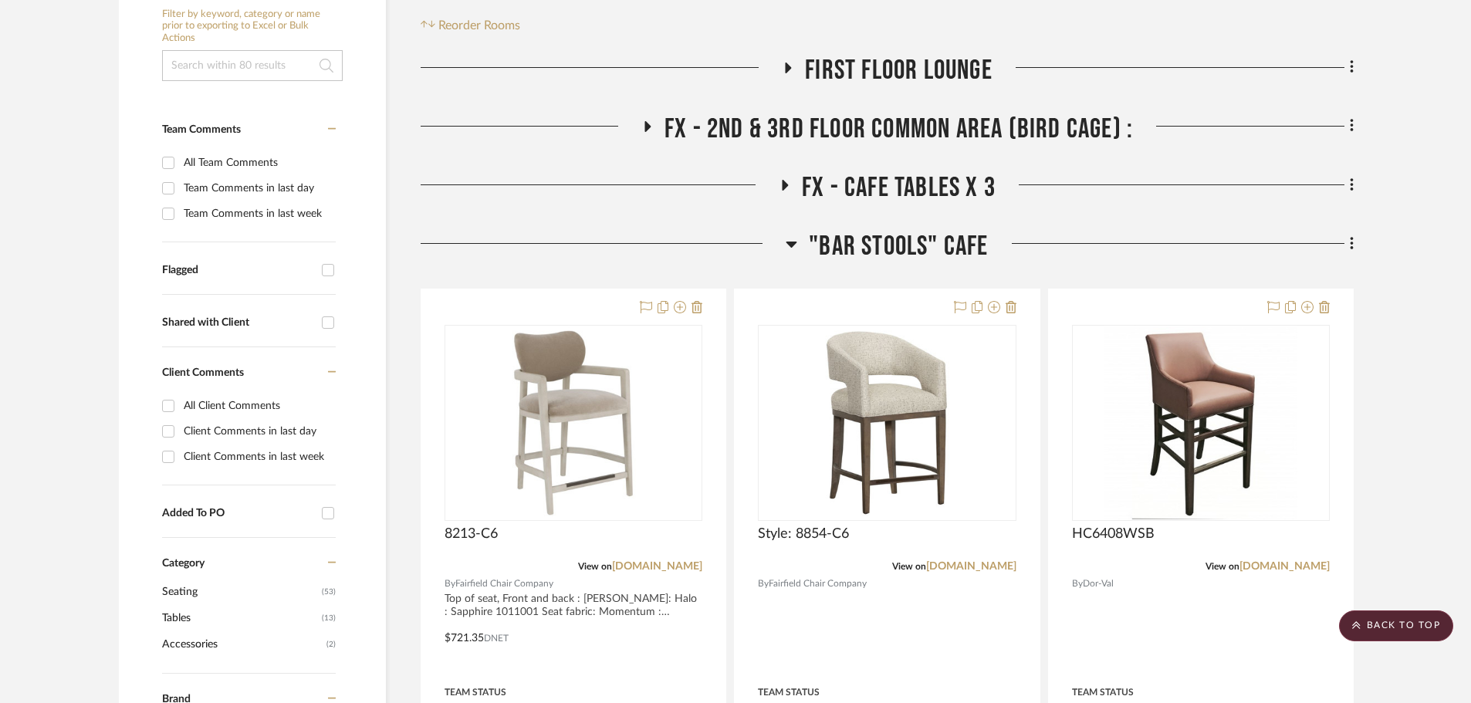
click at [799, 252] on h3 ""Bar Stools" Cafe" at bounding box center [886, 246] width 202 height 33
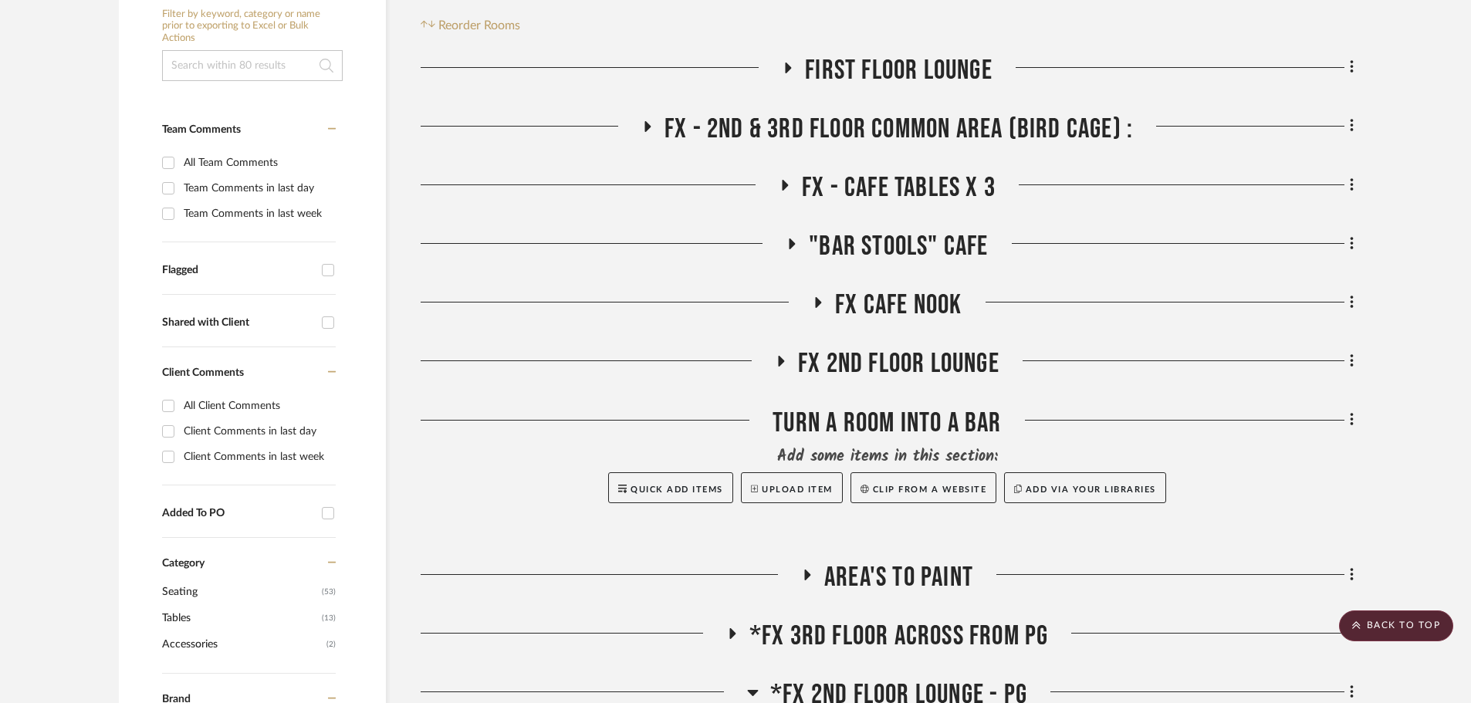
click at [816, 296] on h3 "FX Cafe Nook" at bounding box center [887, 305] width 150 height 33
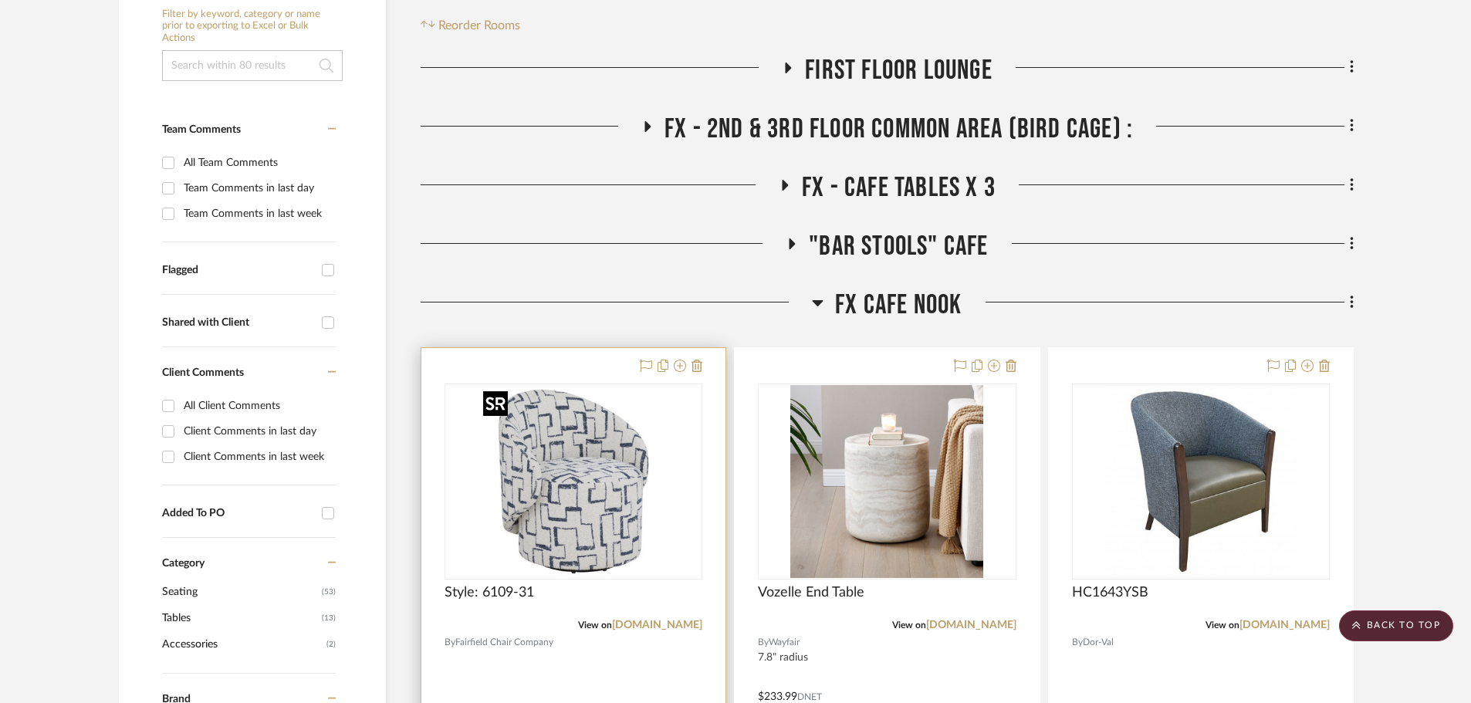
click at [592, 492] on img "0" at bounding box center [573, 481] width 193 height 193
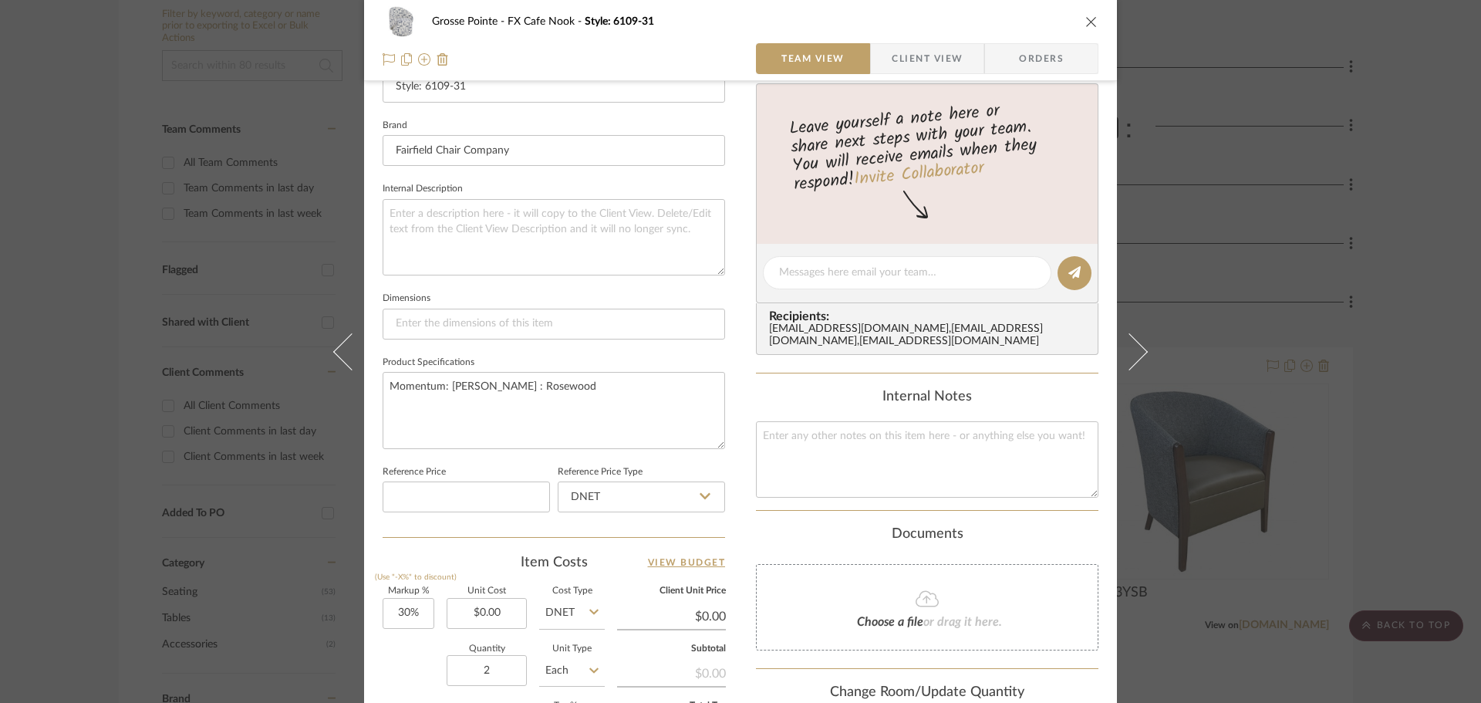
scroll to position [540, 0]
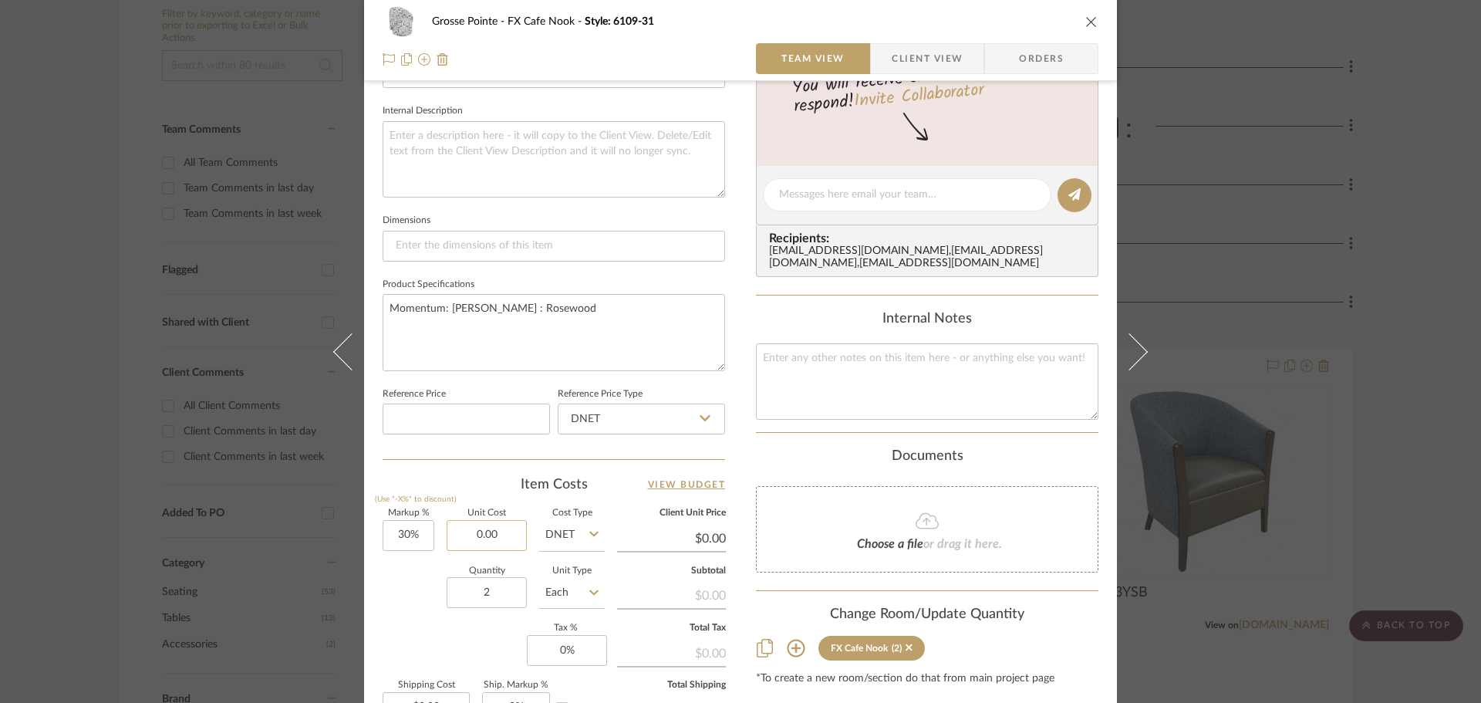
click at [500, 530] on input "0.00" at bounding box center [487, 535] width 80 height 31
type input "$1,036.37"
click at [421, 596] on div "Quantity 2 Unit Type Each" at bounding box center [494, 594] width 222 height 55
type input "$1,347.28"
click at [1086, 21] on icon "close" at bounding box center [1092, 21] width 12 height 12
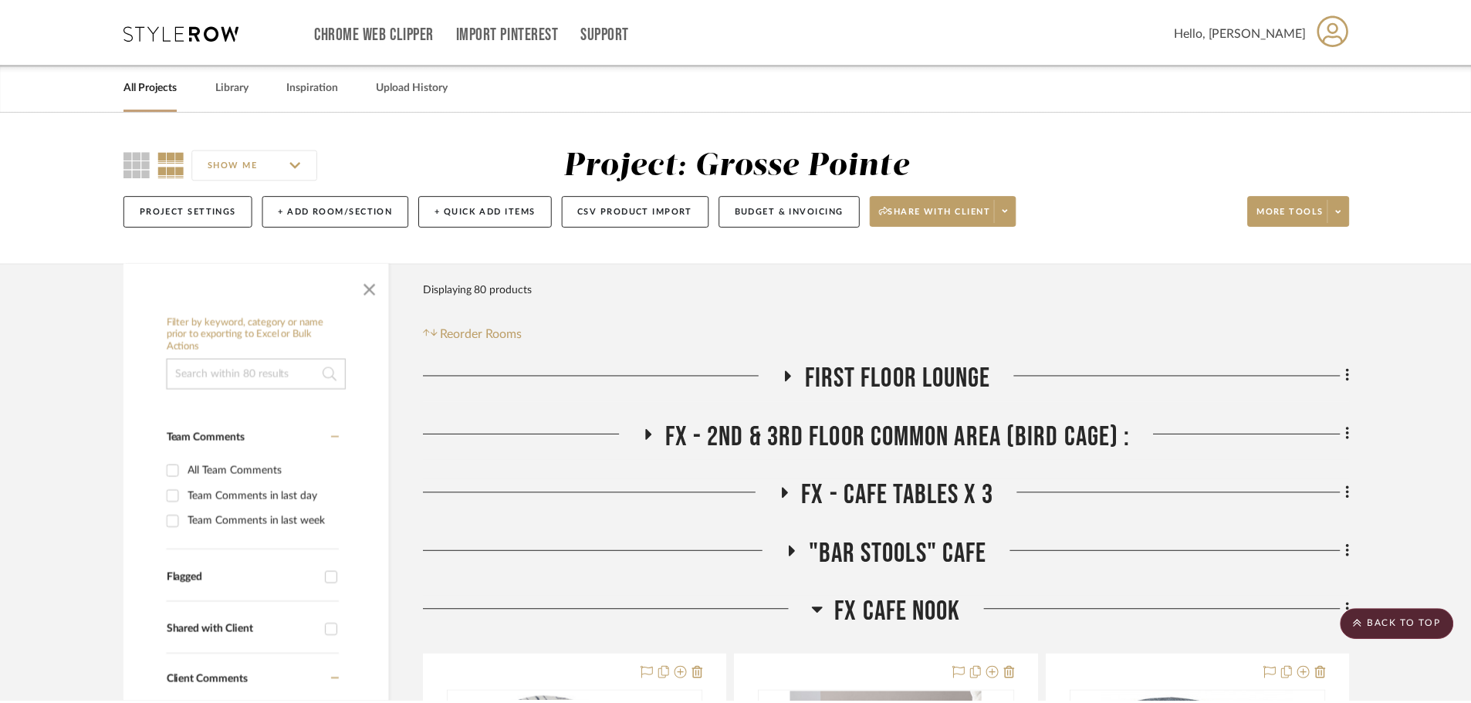
scroll to position [309, 0]
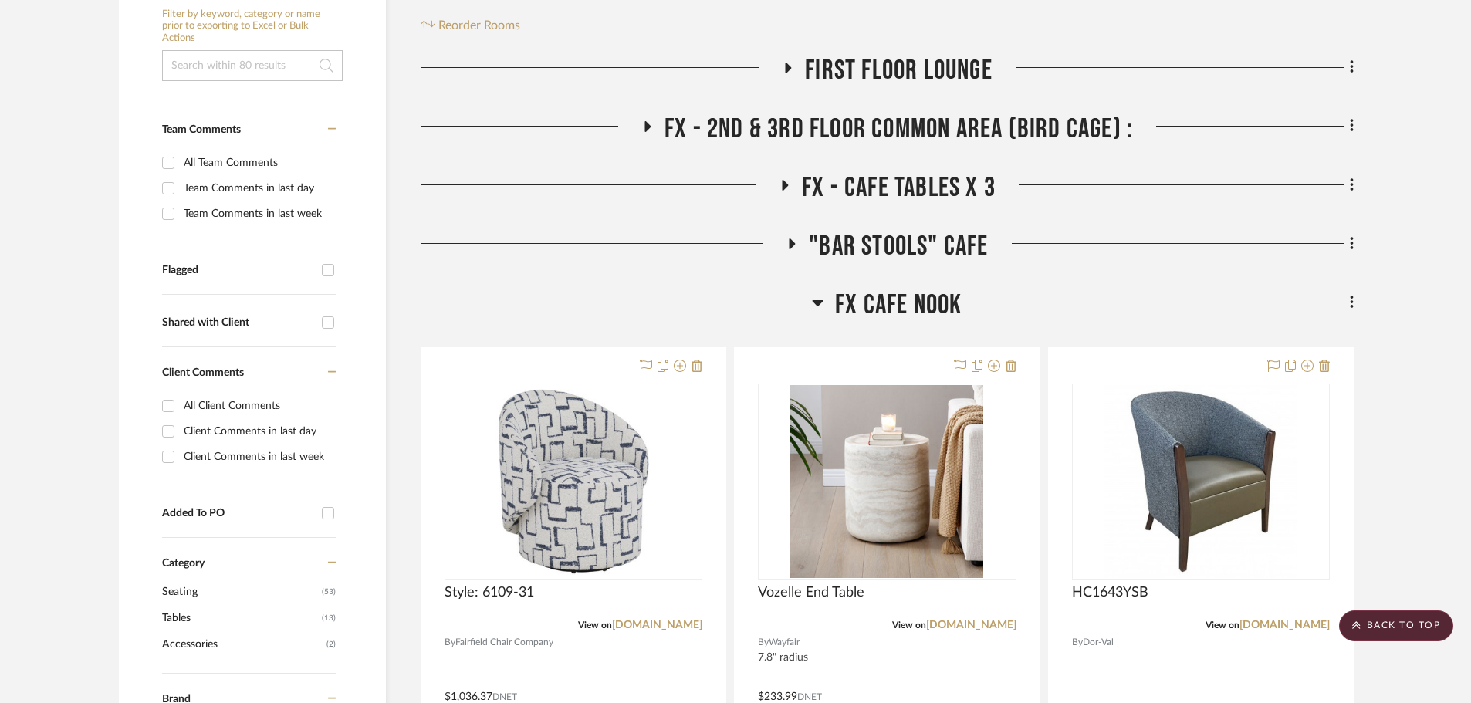
click at [817, 298] on icon at bounding box center [818, 302] width 12 height 19
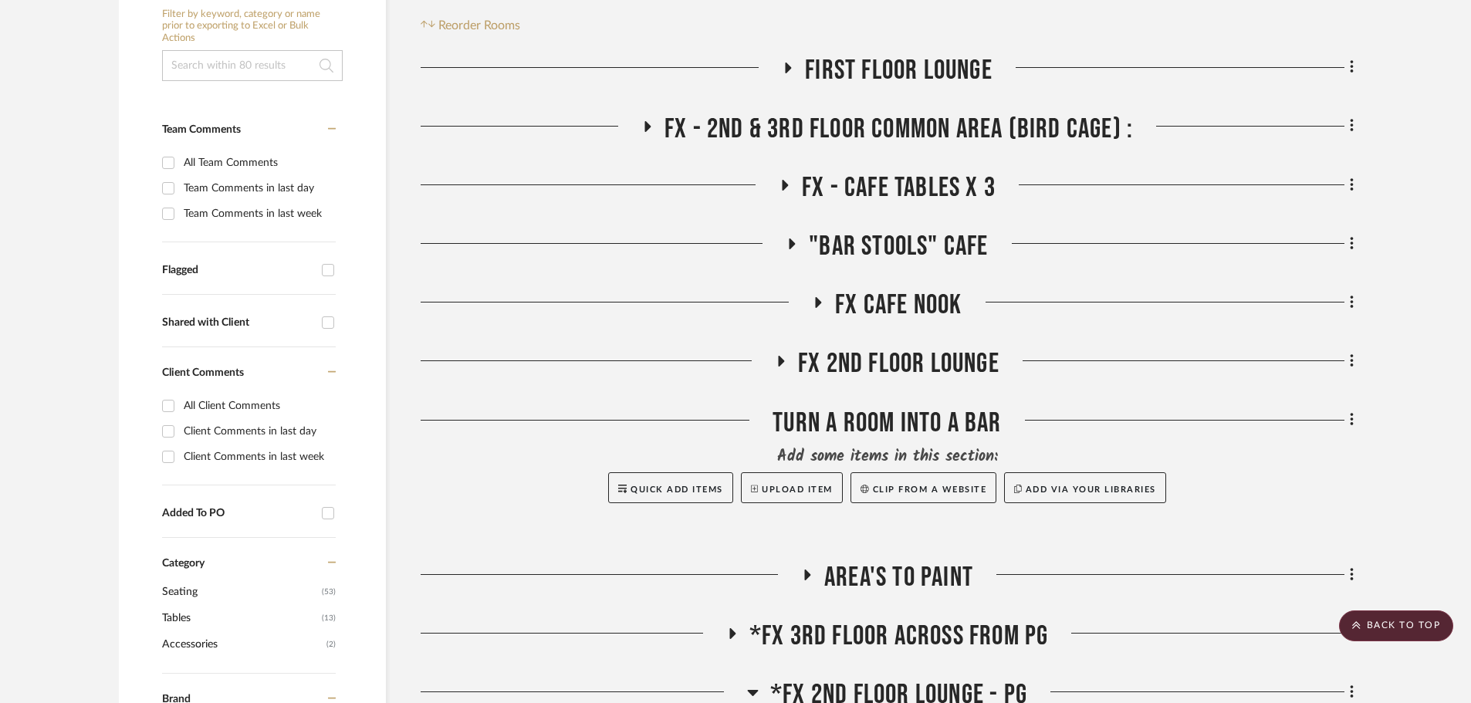
click at [779, 358] on icon at bounding box center [782, 361] width 6 height 11
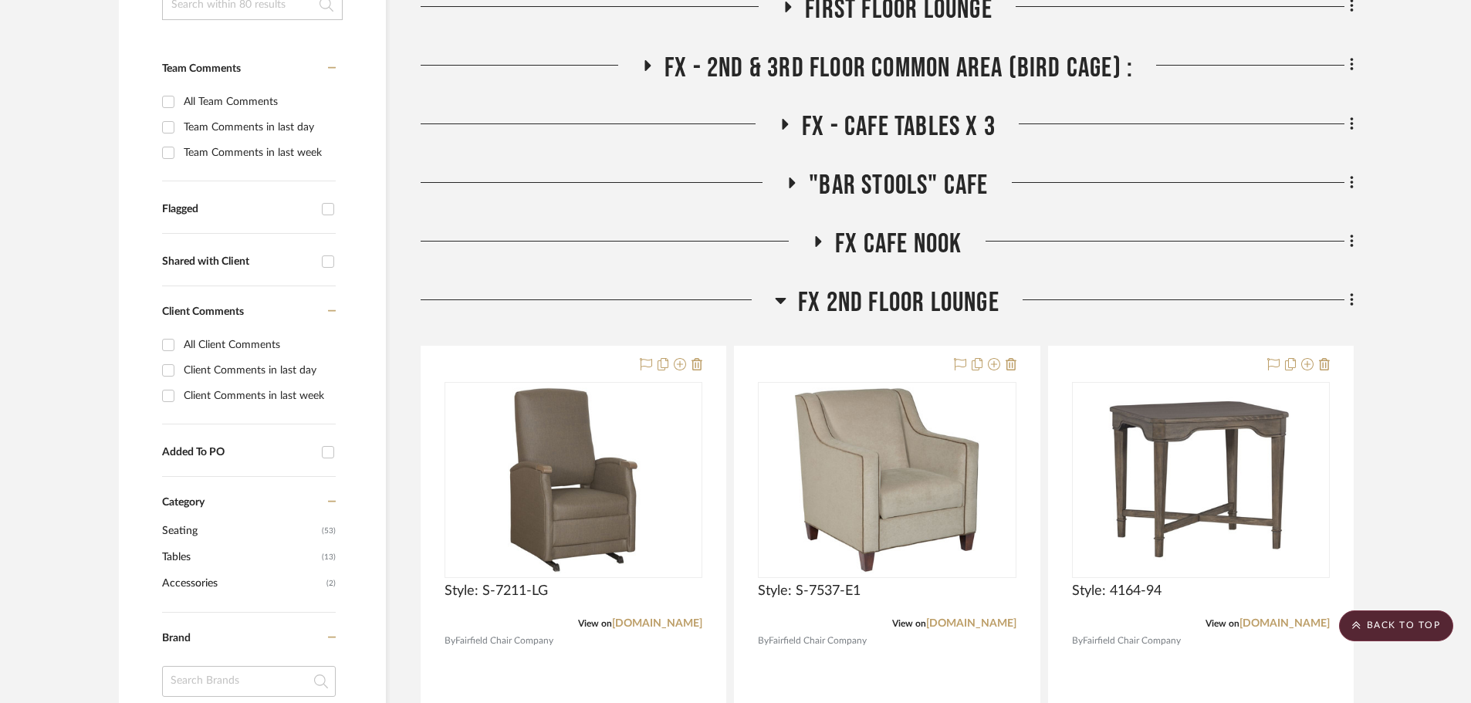
scroll to position [463, 0]
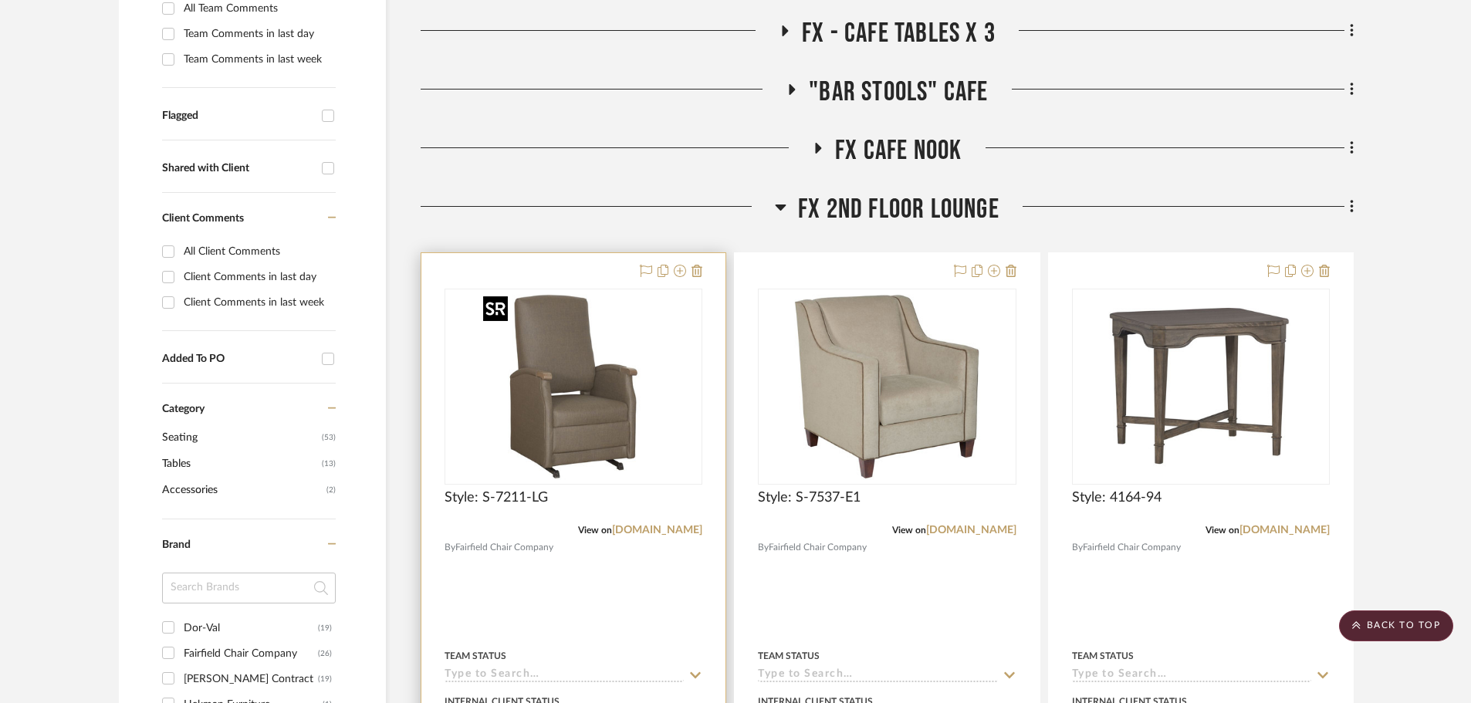
click at [596, 437] on div at bounding box center [573, 387] width 258 height 196
click at [590, 426] on img "0" at bounding box center [573, 386] width 193 height 193
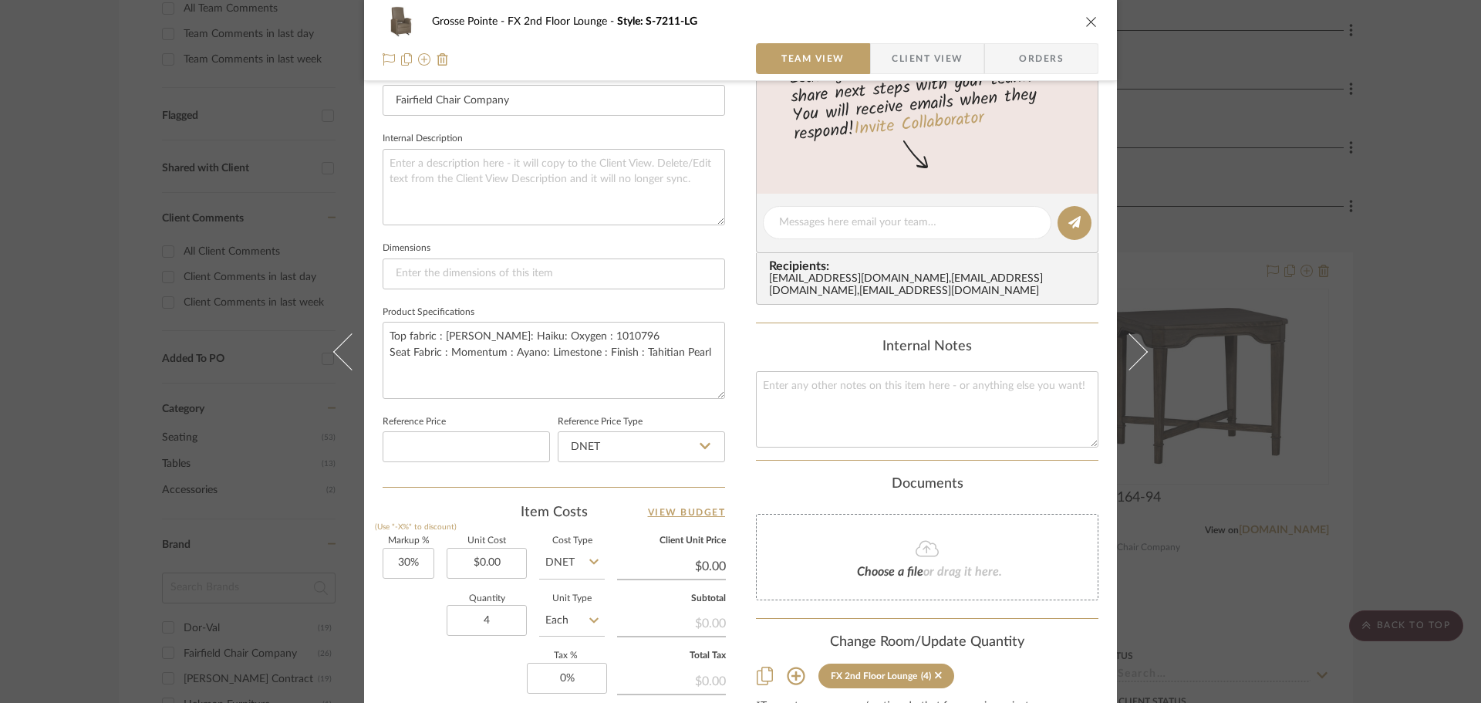
scroll to position [617, 0]
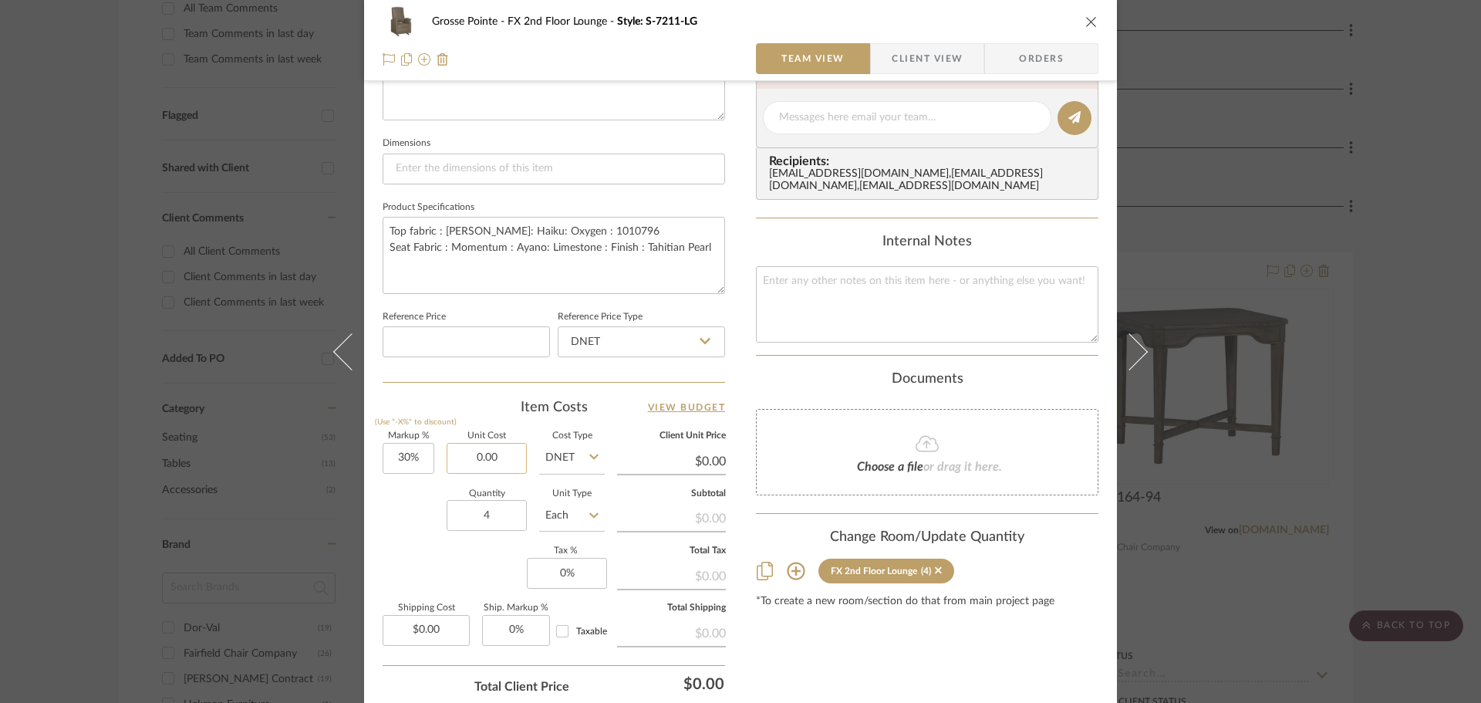
click at [495, 464] on input "0.00" at bounding box center [487, 458] width 80 height 31
type input "$1,537.35"
click at [425, 517] on div "Quantity 4 Unit Type Each" at bounding box center [494, 517] width 222 height 55
type input "$1,998.56"
click at [1089, 20] on icon "close" at bounding box center [1092, 21] width 12 height 12
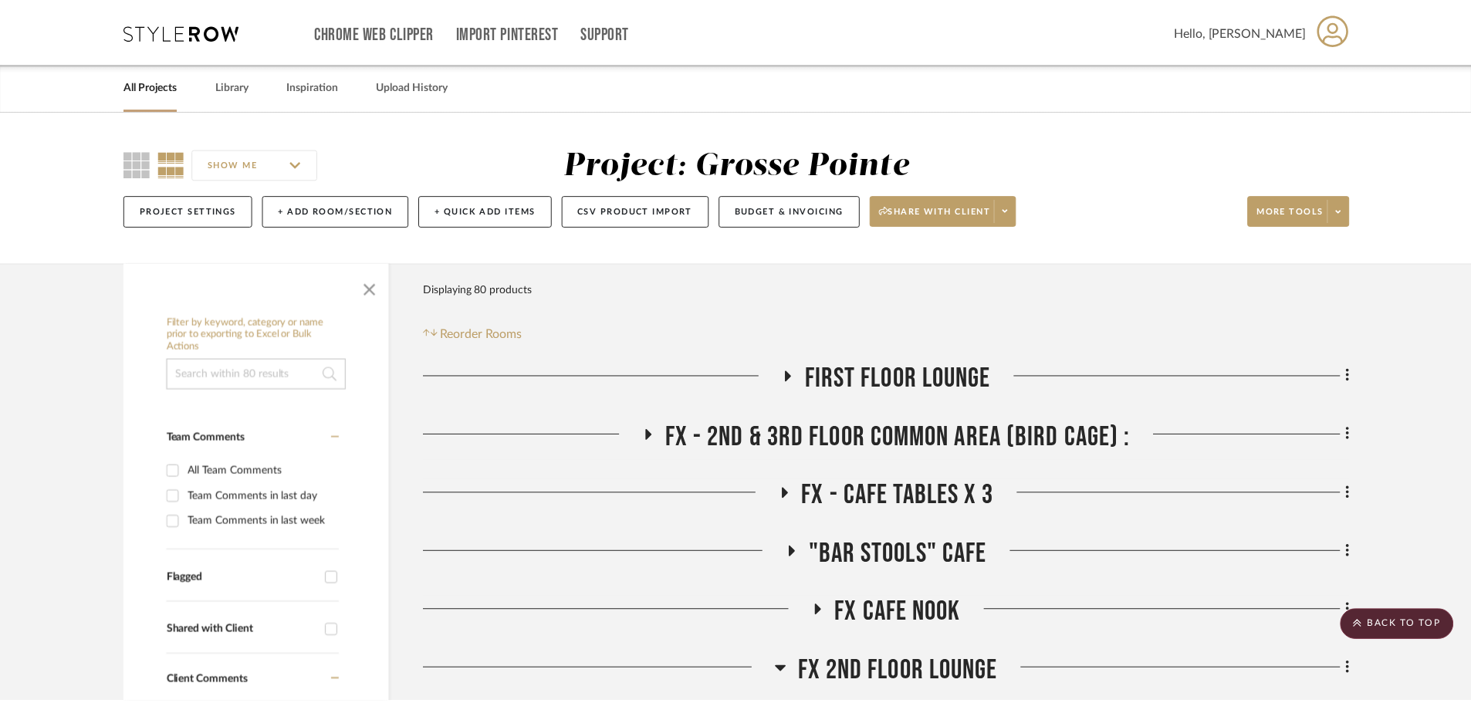
scroll to position [463, 0]
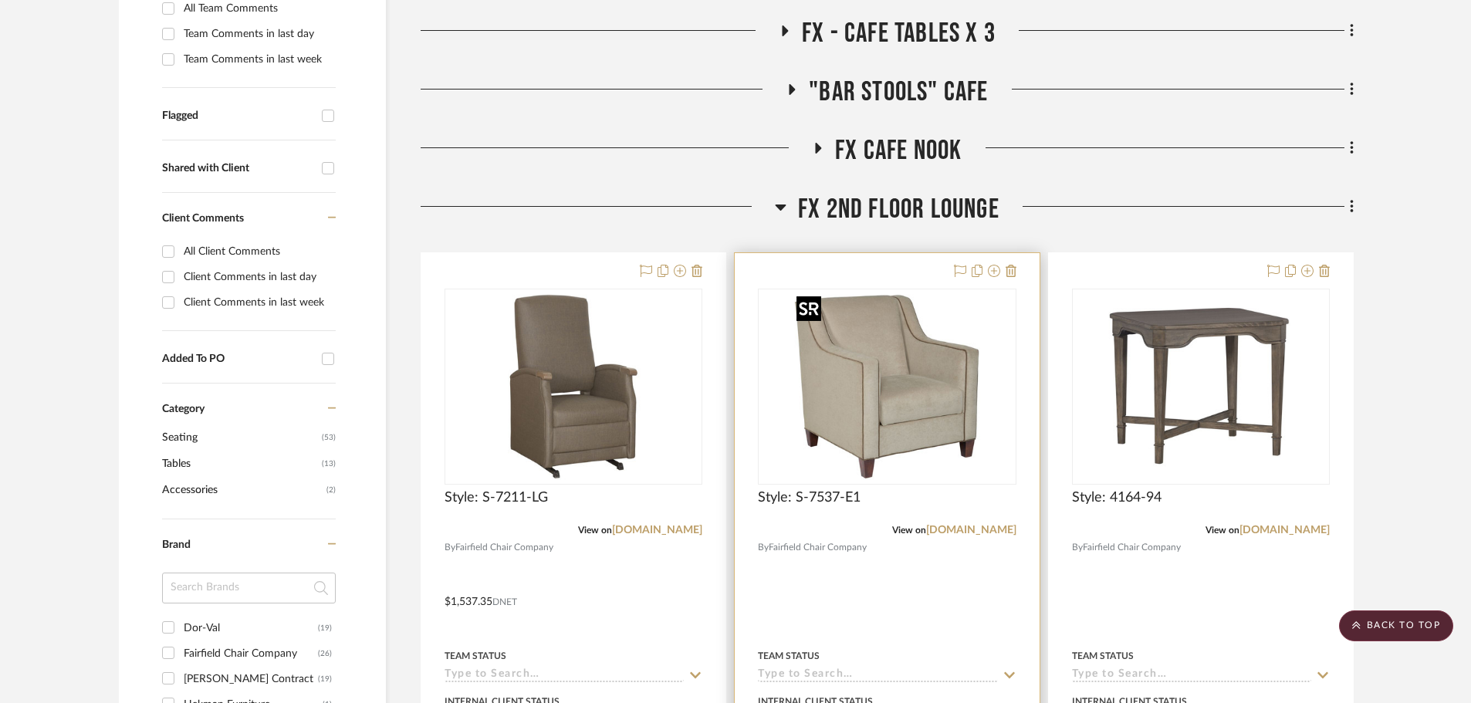
click at [853, 424] on img "0" at bounding box center [886, 386] width 193 height 193
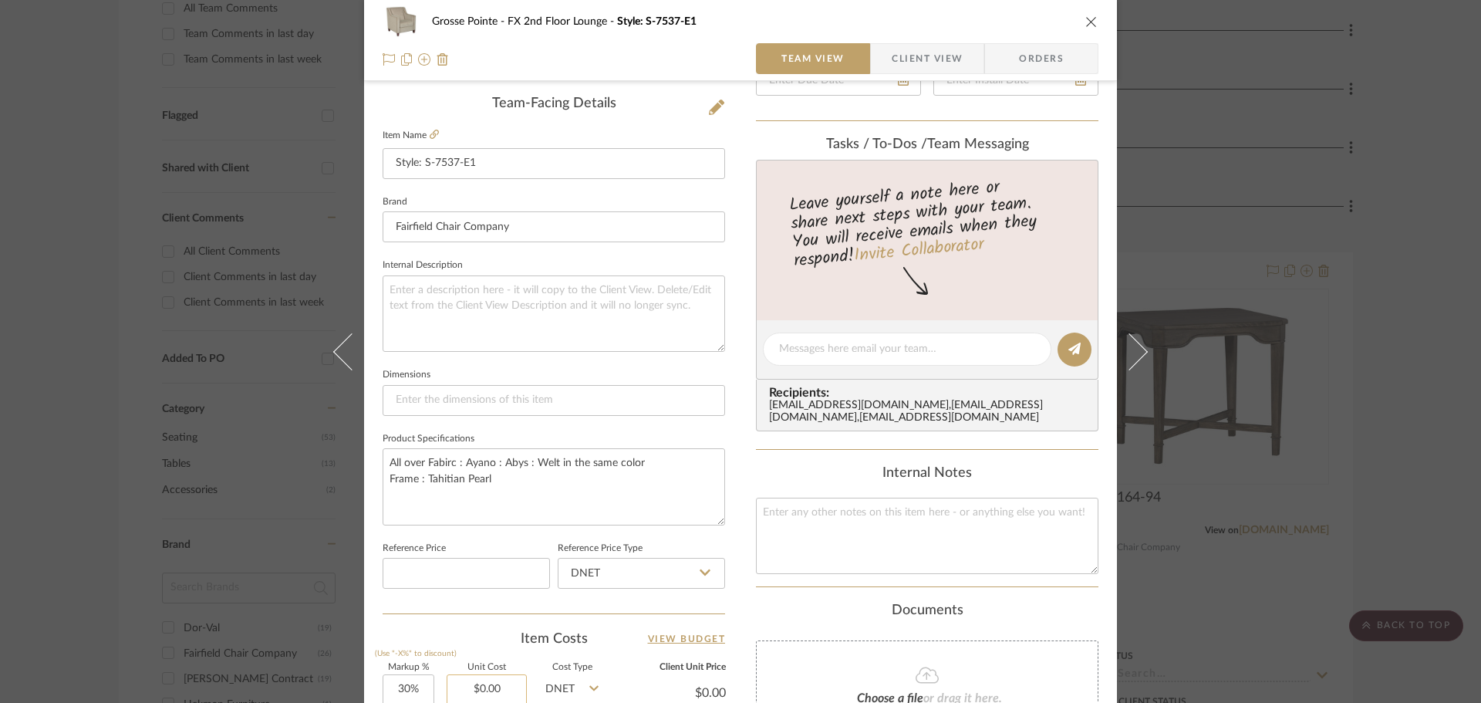
scroll to position [540, 0]
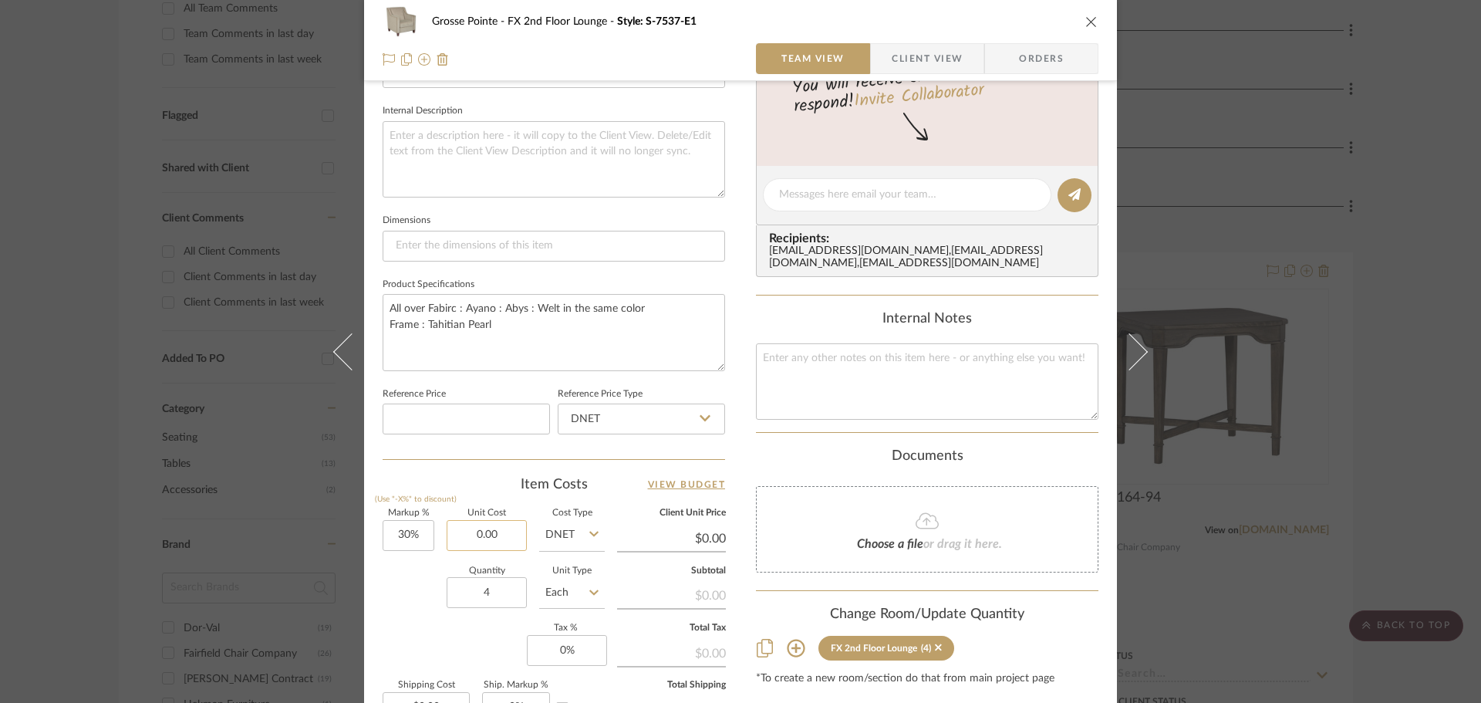
click at [477, 528] on input "0.00" at bounding box center [487, 535] width 80 height 31
type input "$1,534.05"
click at [426, 614] on div "Quantity 4 Unit Type Each" at bounding box center [494, 594] width 222 height 55
type input "$1,994.27"
click at [1086, 24] on icon "close" at bounding box center [1092, 21] width 12 height 12
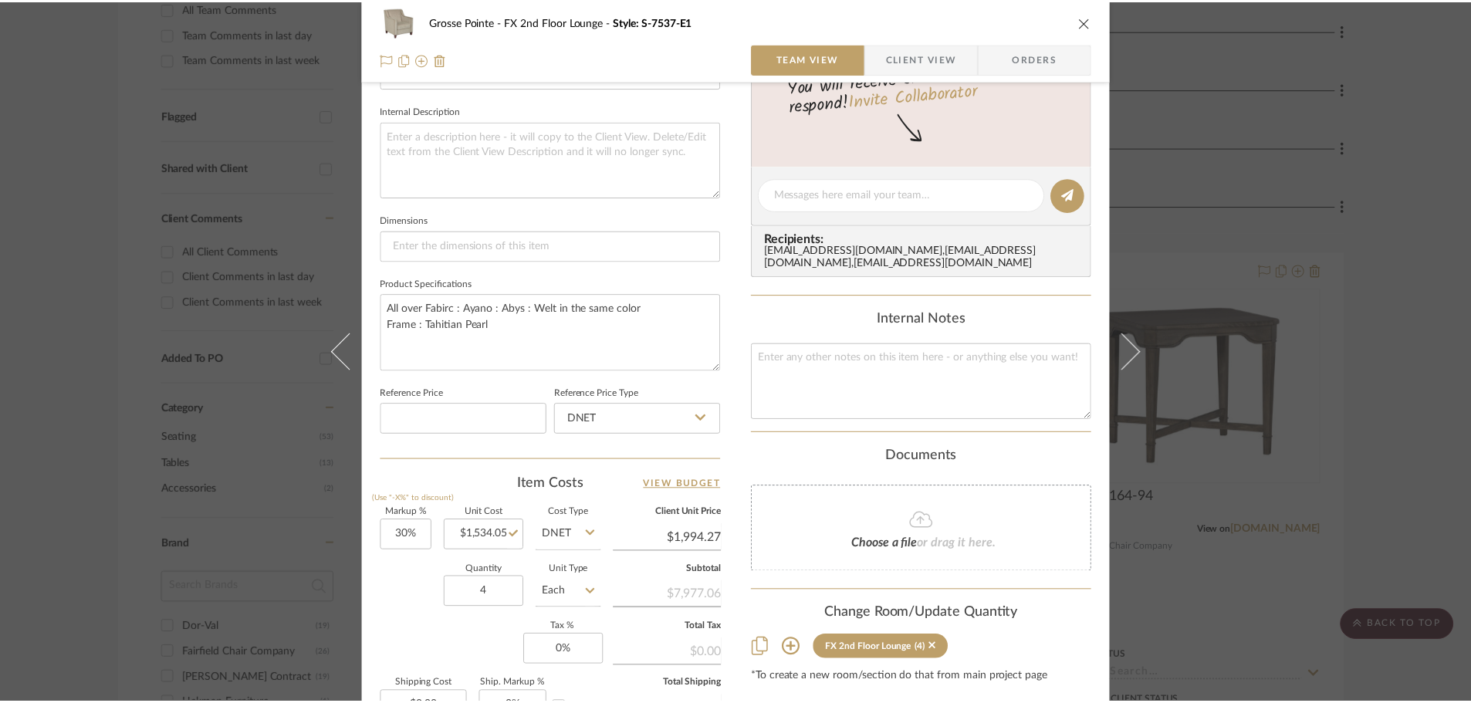
scroll to position [463, 0]
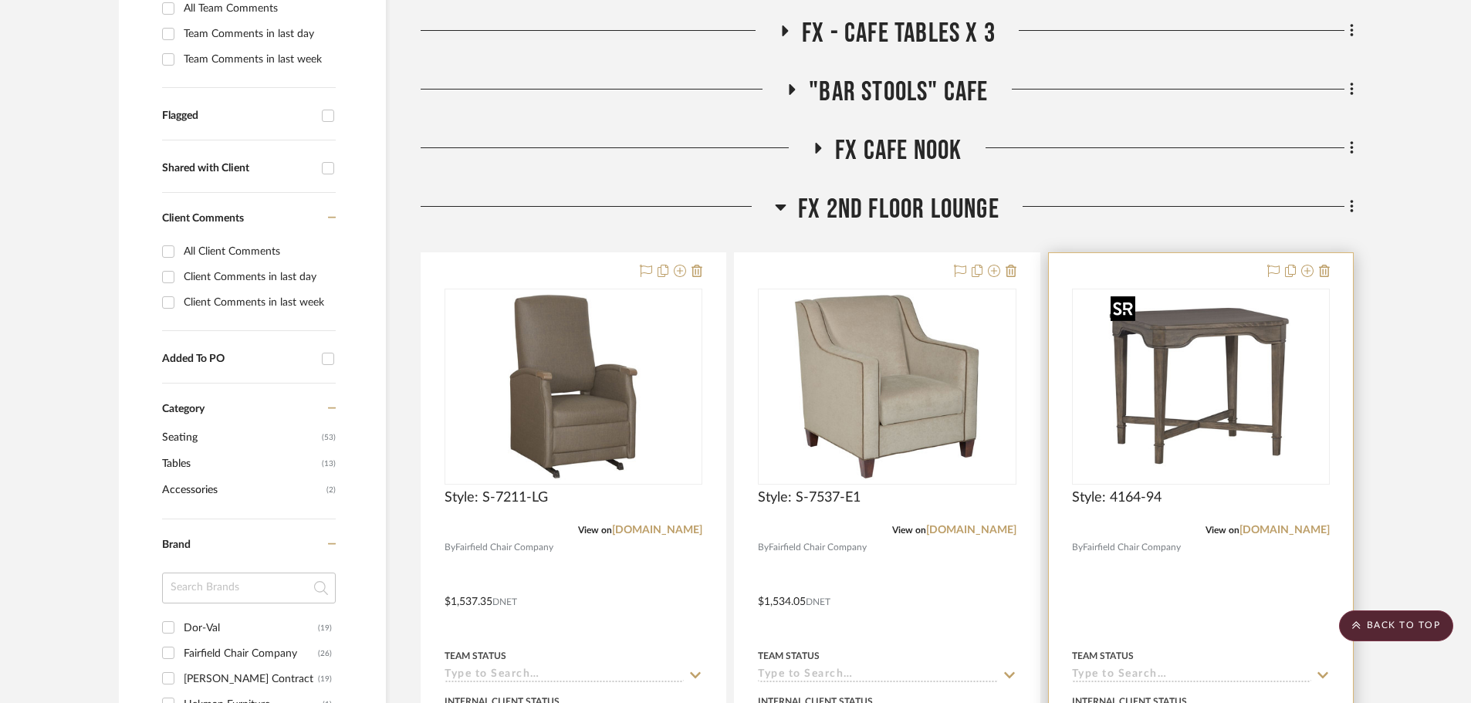
click at [1215, 397] on img "0" at bounding box center [1200, 386] width 193 height 193
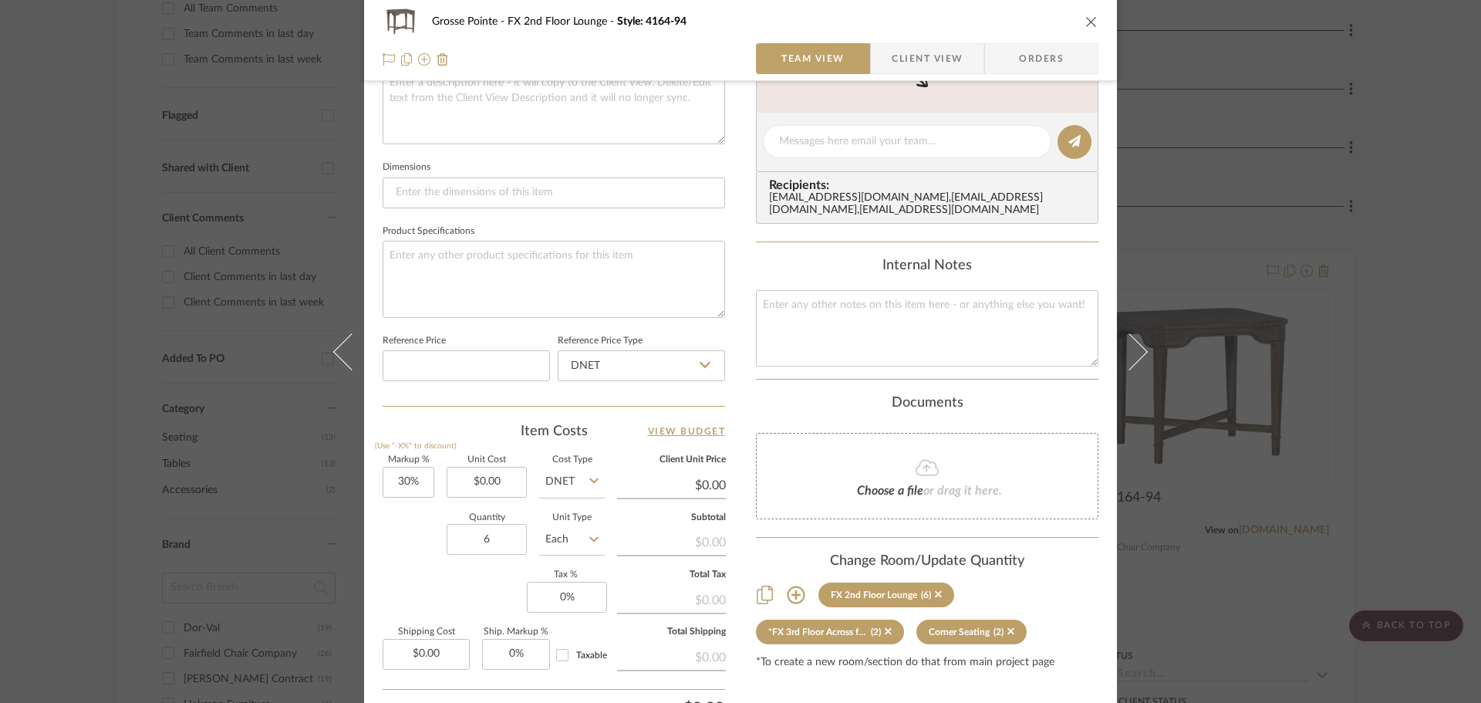
scroll to position [617, 0]
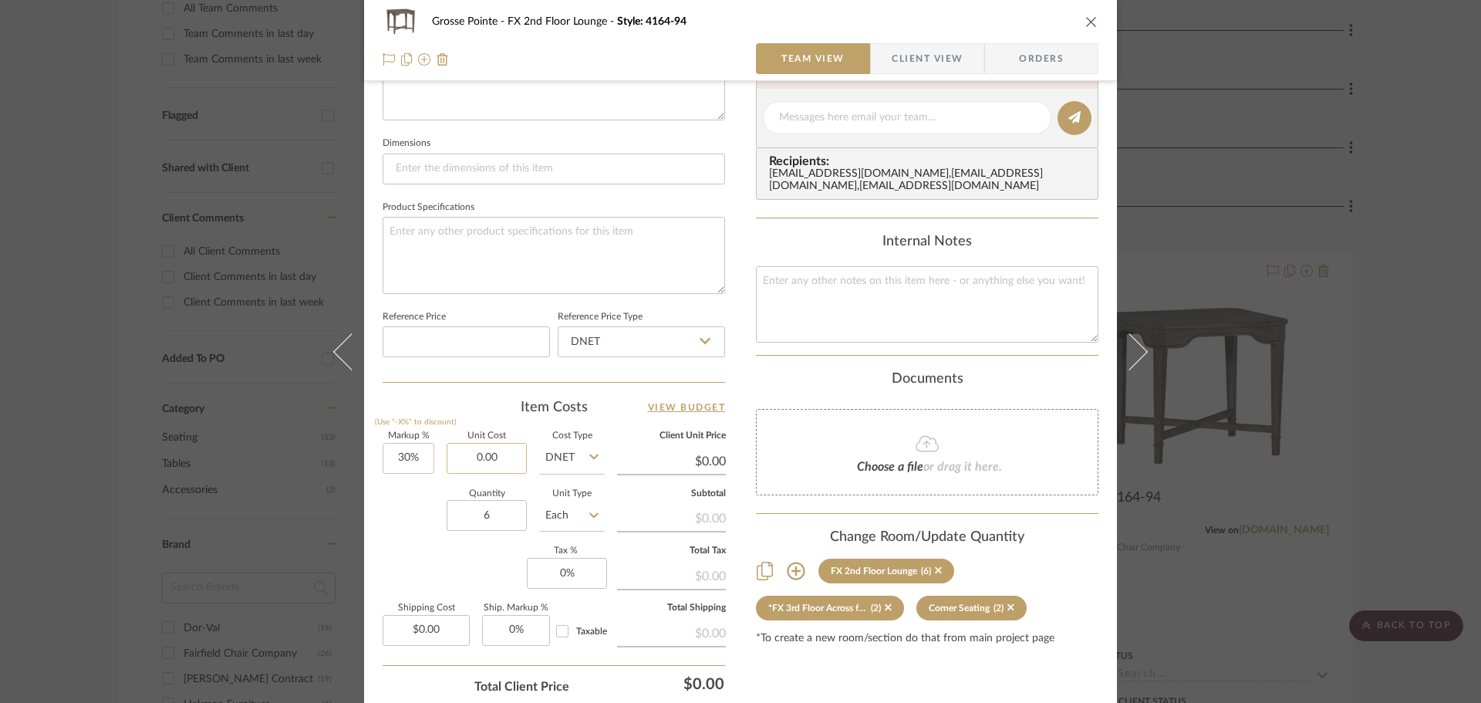
click at [508, 458] on input "0.00" at bounding box center [487, 458] width 80 height 31
type input "$394.00"
click at [394, 546] on div "Markup % (Use "-X%" to discount) 30% Unit Cost $394.00 Cost Type DNET Client Un…" at bounding box center [554, 544] width 343 height 225
type input "$512.20"
click at [1089, 23] on icon "close" at bounding box center [1092, 21] width 12 height 12
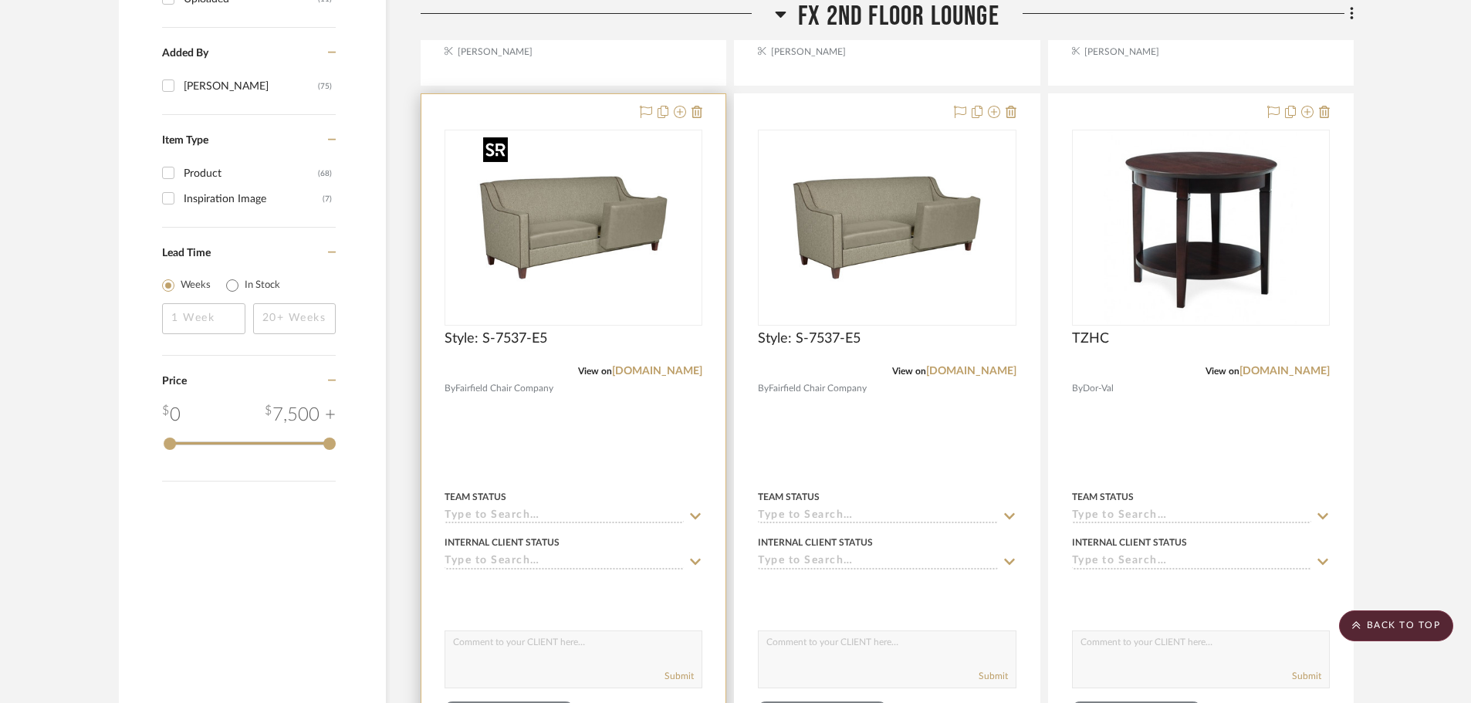
scroll to position [1312, 0]
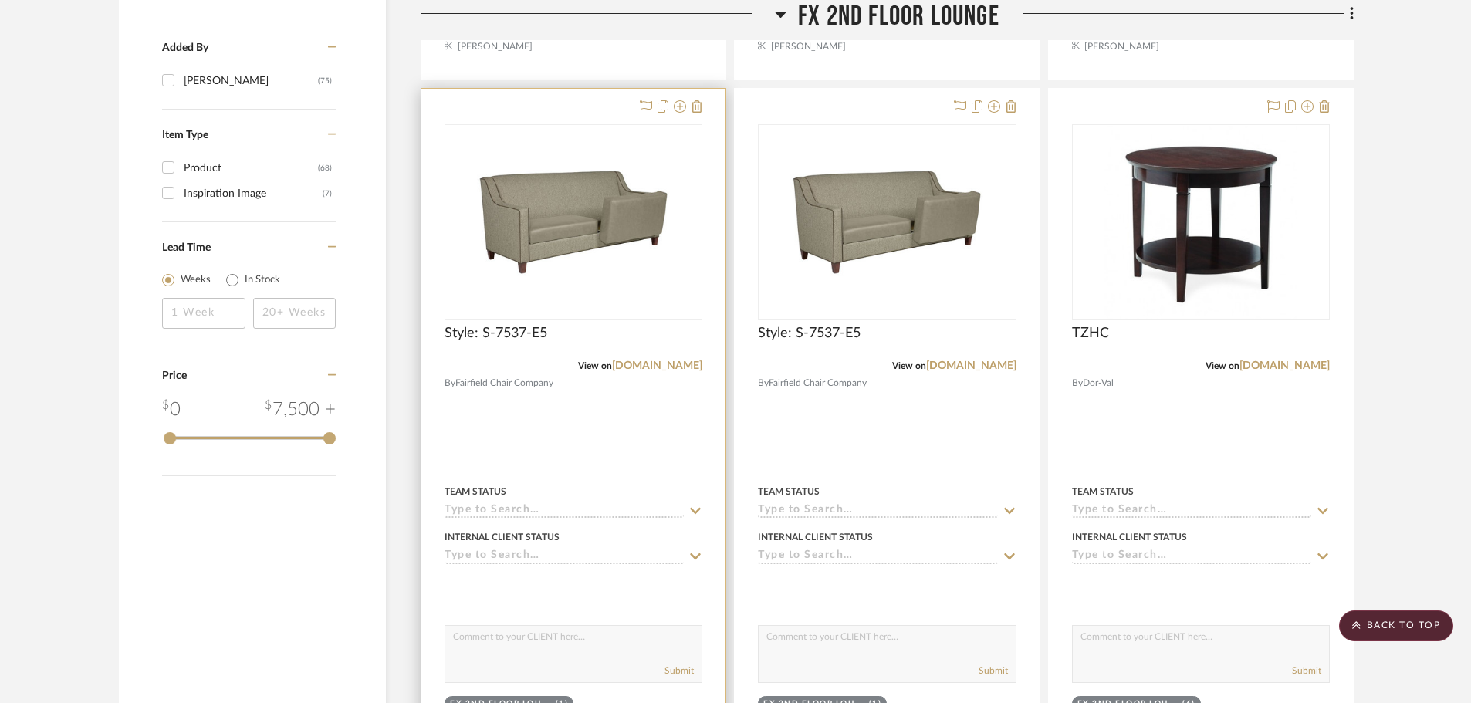
click at [557, 228] on img "0" at bounding box center [573, 222] width 193 height 193
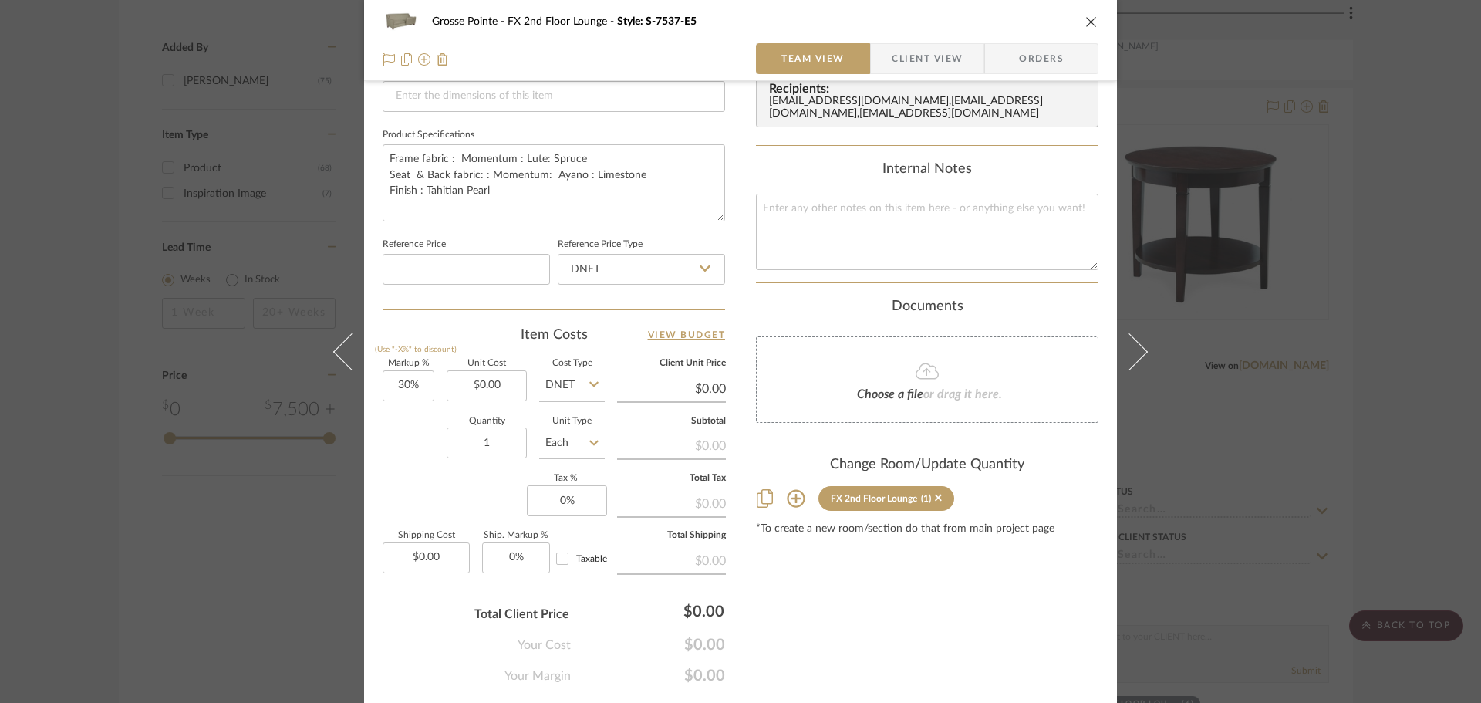
scroll to position [694, 0]
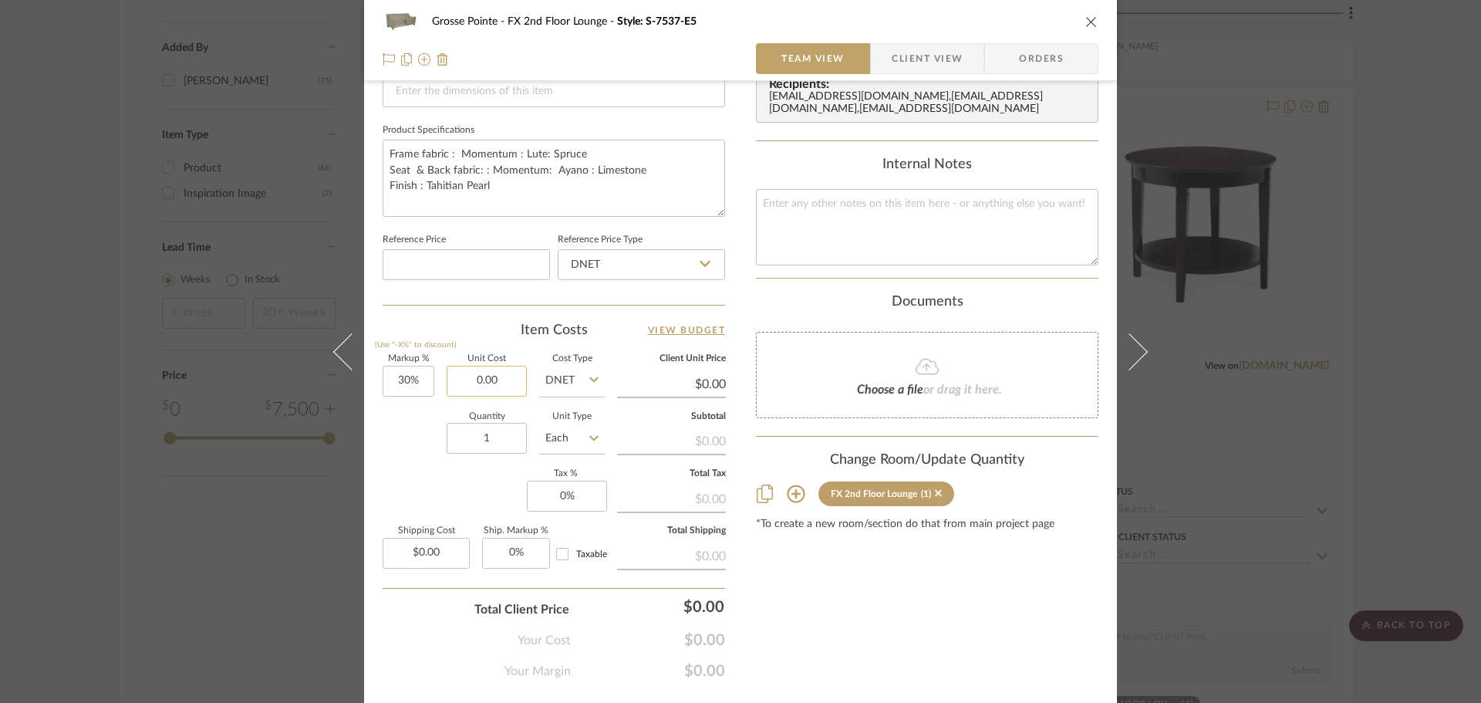
click at [490, 387] on input "0.00" at bounding box center [487, 381] width 80 height 31
type input "$2,456.43"
click at [860, 593] on div "Content here copies to Client View - confirm visibility there. Show in Client D…" at bounding box center [927, 46] width 343 height 1270
type input "$3,193.36"
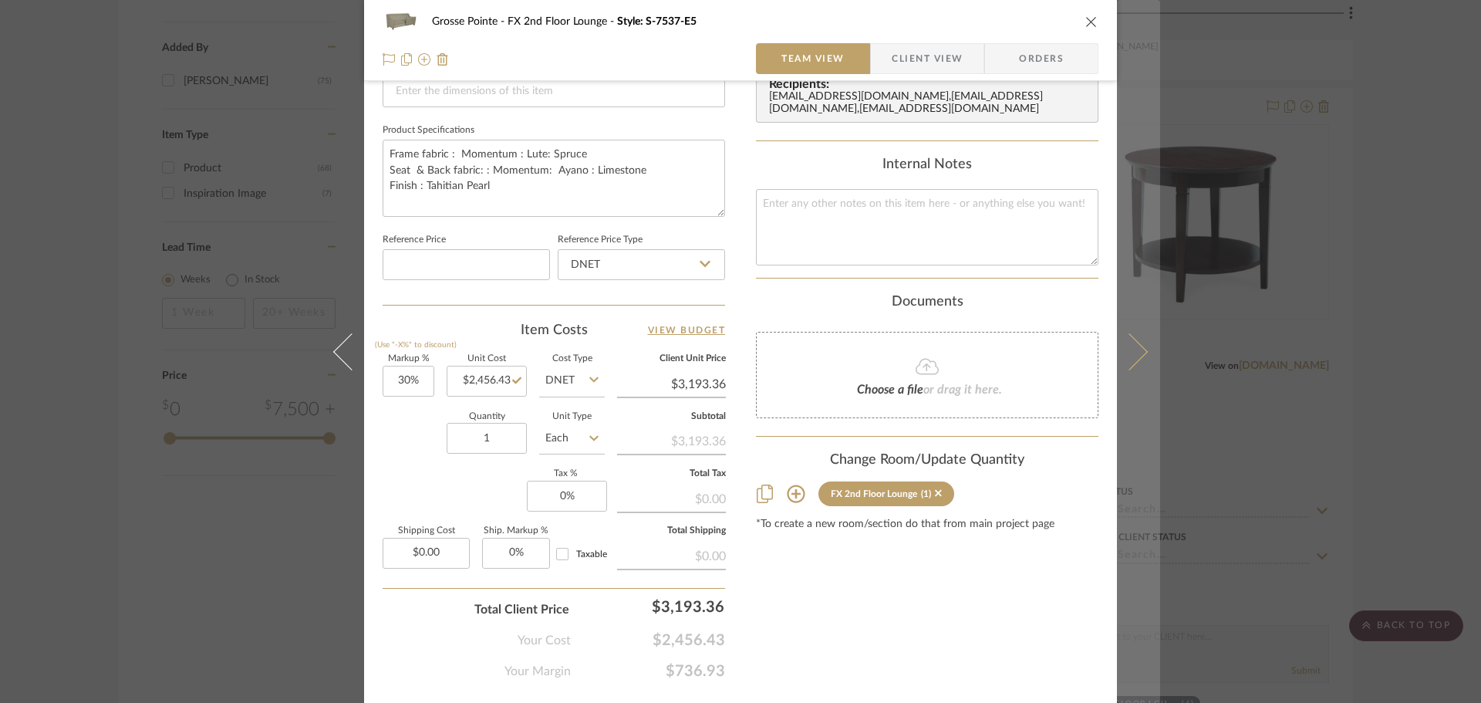
click at [1126, 346] on icon at bounding box center [1129, 351] width 37 height 37
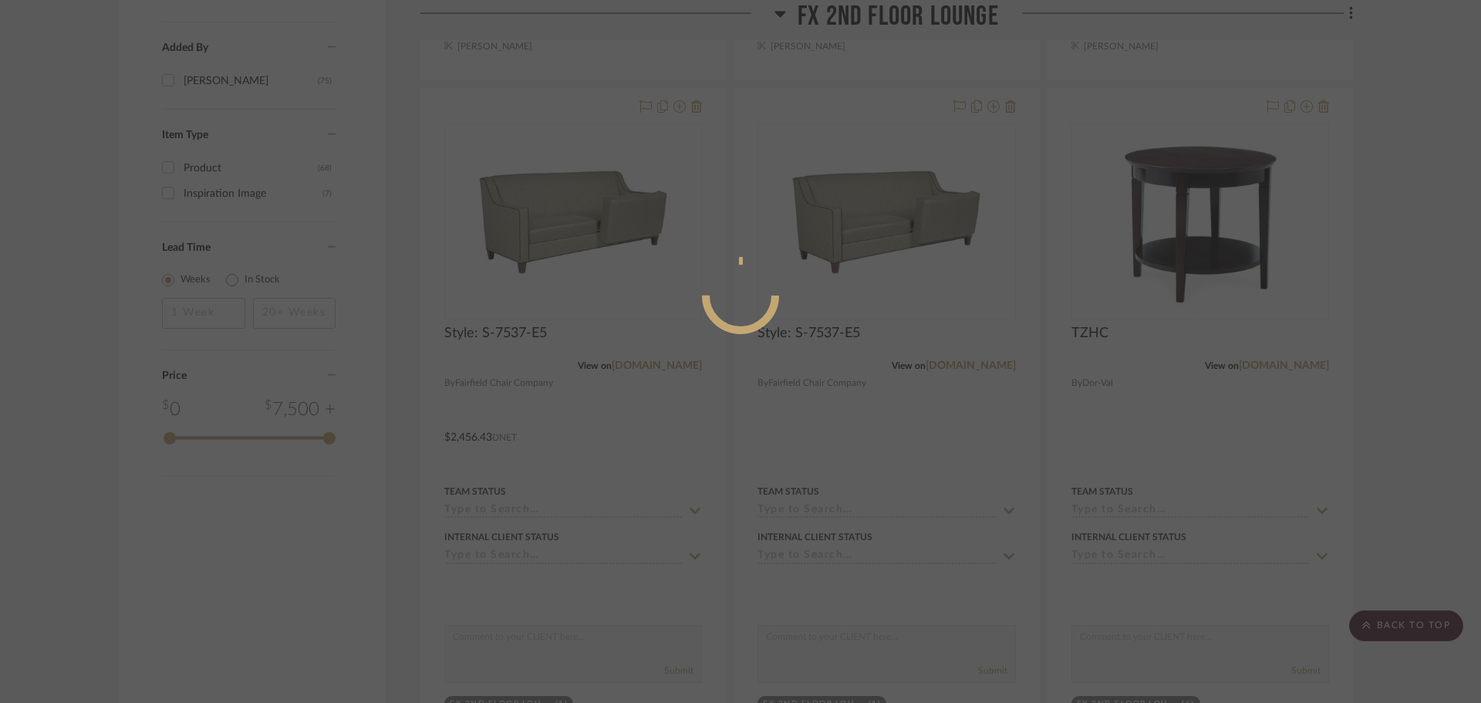
scroll to position [0, 0]
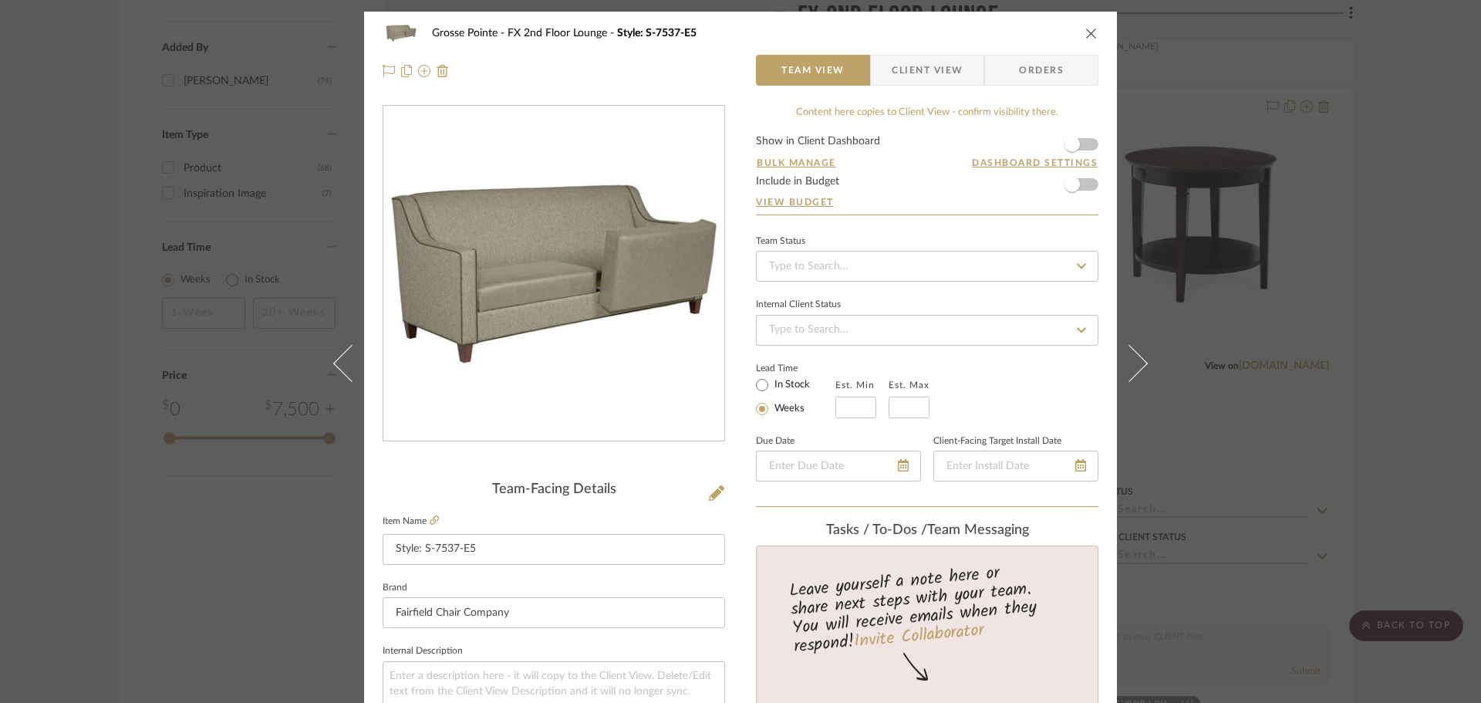
click at [1079, 24] on div "Grosse Pointe FX 2nd Floor Lounge Style: S-7537-E5" at bounding box center [741, 33] width 716 height 31
click at [1089, 32] on icon "close" at bounding box center [1092, 33] width 12 height 12
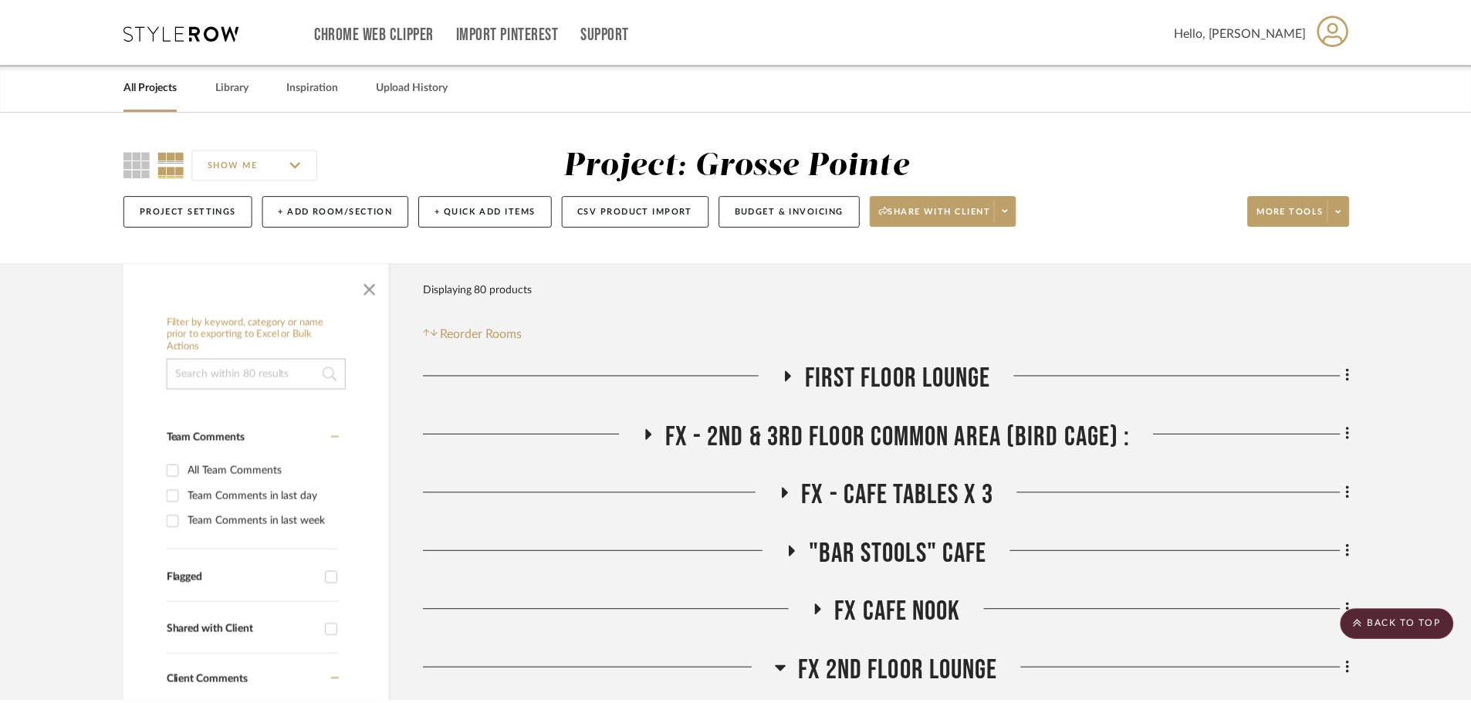
scroll to position [1312, 0]
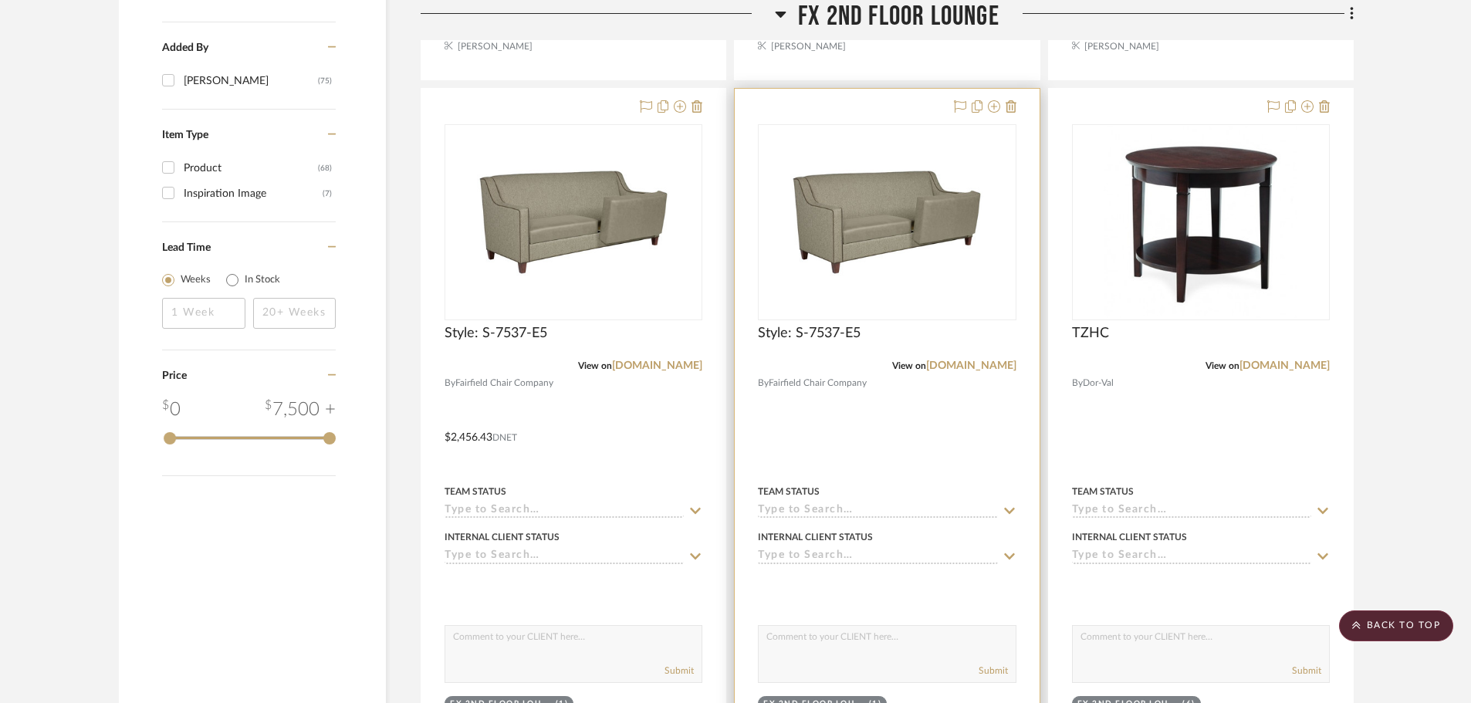
click at [910, 223] on img "0" at bounding box center [886, 222] width 193 height 193
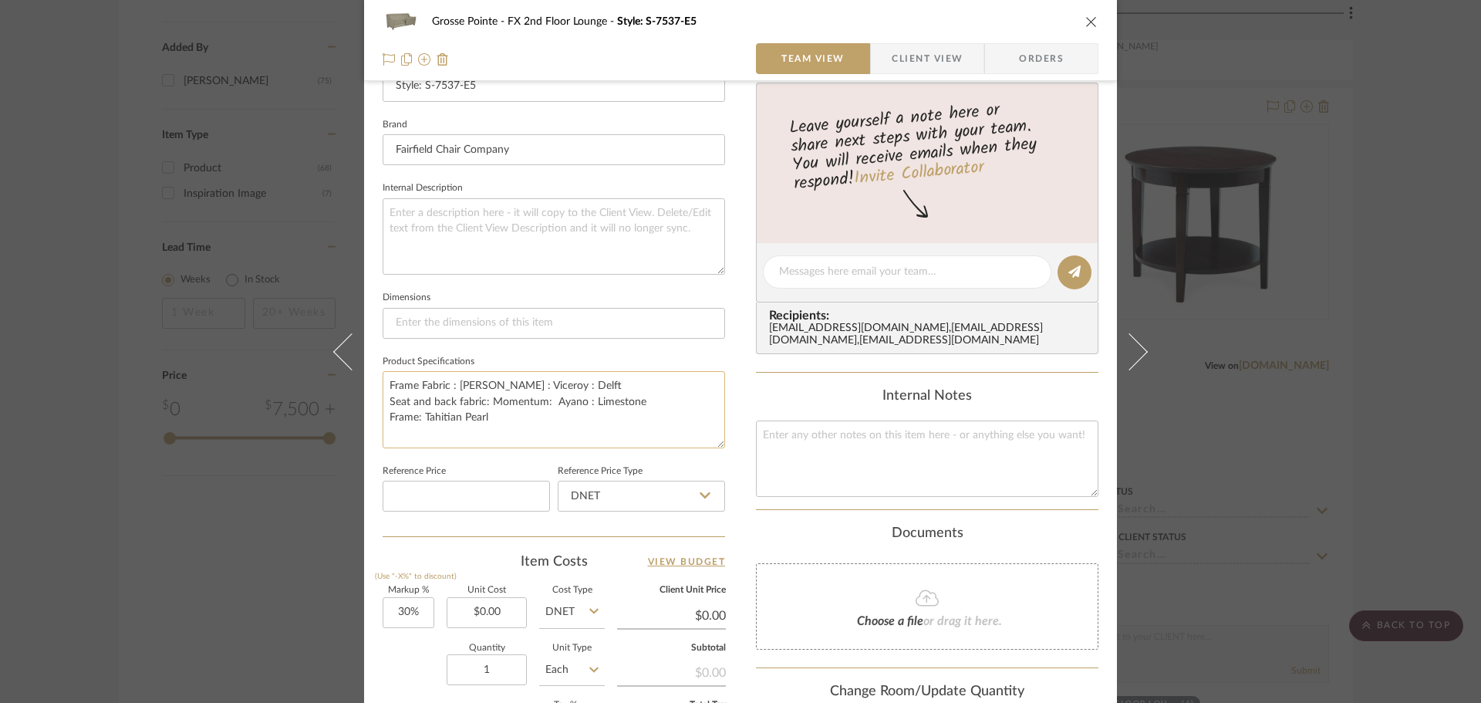
scroll to position [540, 0]
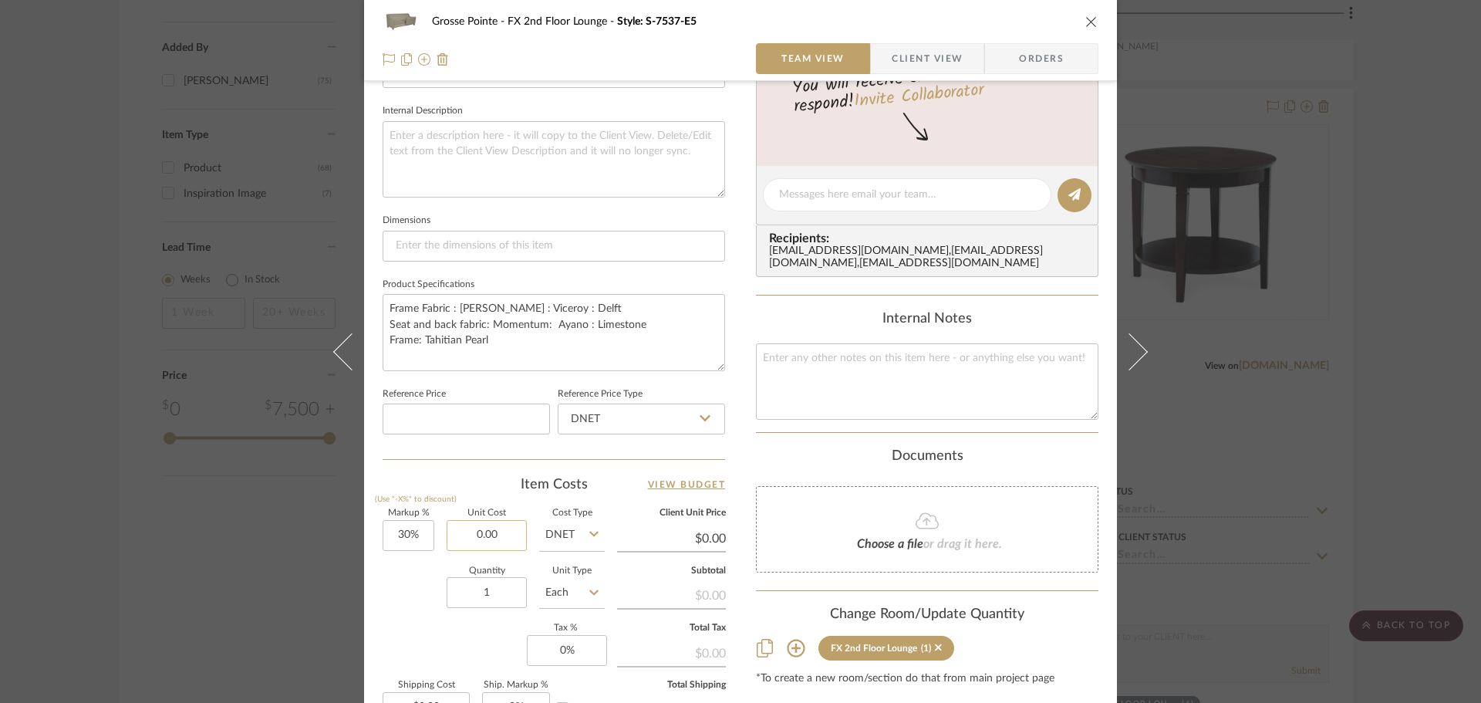
click at [494, 536] on input "0.00" at bounding box center [487, 535] width 80 height 31
type input "$2,642.91"
click at [454, 647] on div "Markup % (Use "-X%" to discount) 30% Unit Cost $2,642.91 Cost Type DNET Client …" at bounding box center [554, 621] width 343 height 225
type input "$3,435.78"
click at [1086, 24] on icon "close" at bounding box center [1092, 21] width 12 height 12
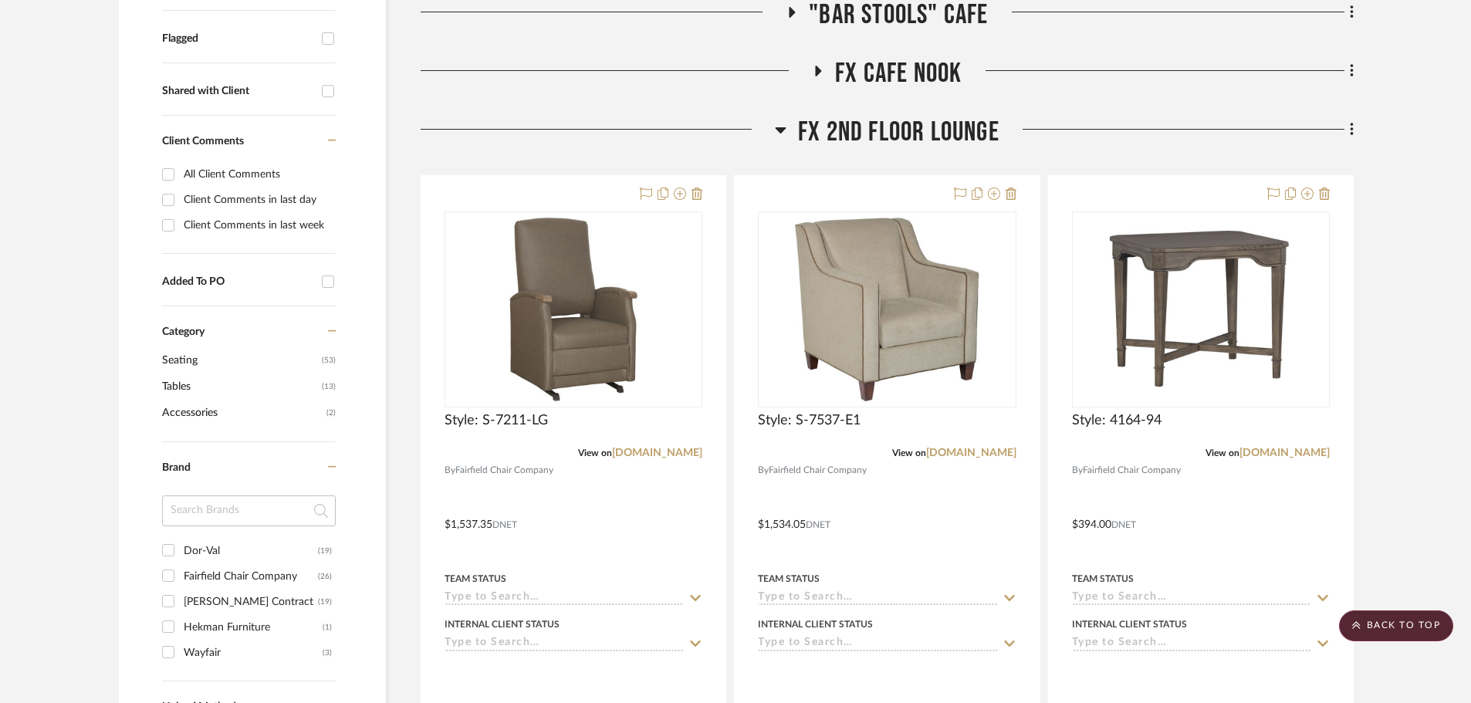
click at [782, 134] on icon at bounding box center [781, 129] width 12 height 19
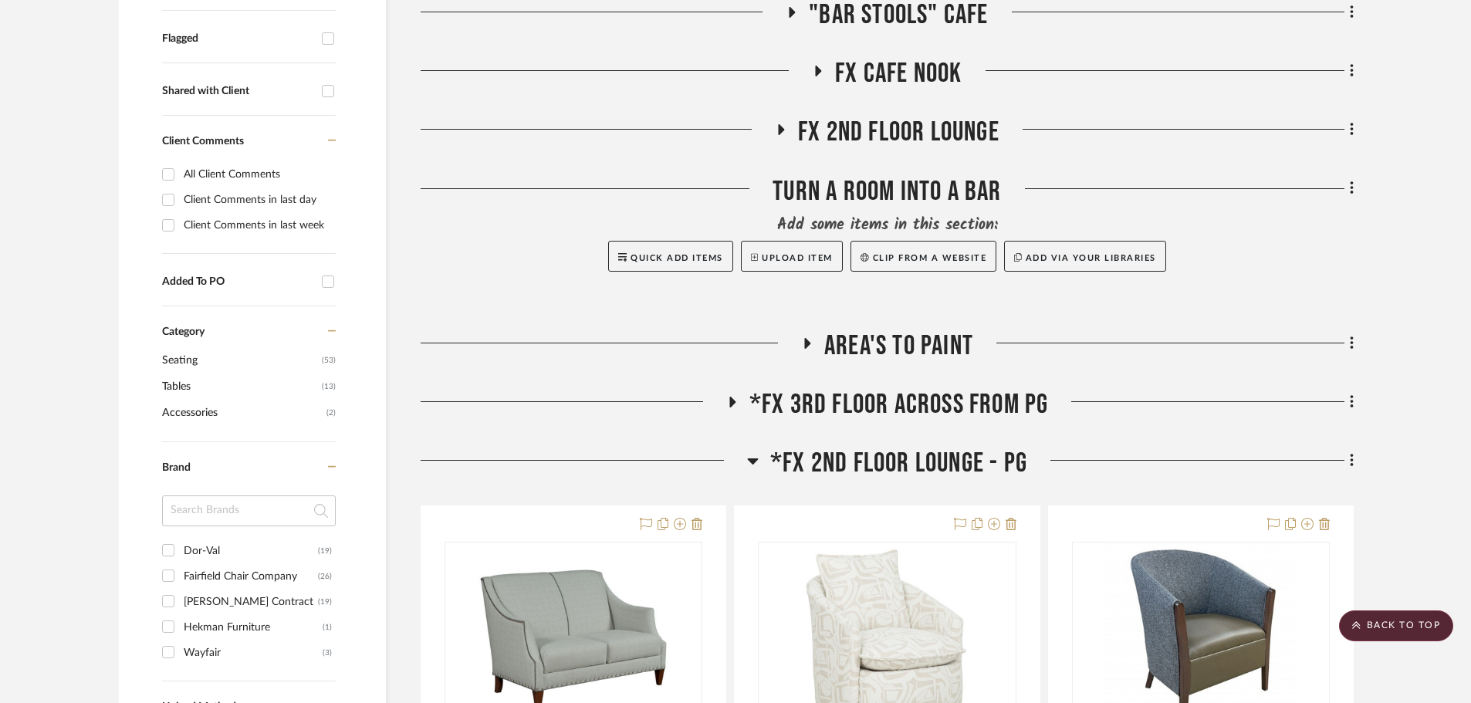
click at [738, 399] on icon at bounding box center [731, 403] width 19 height 12
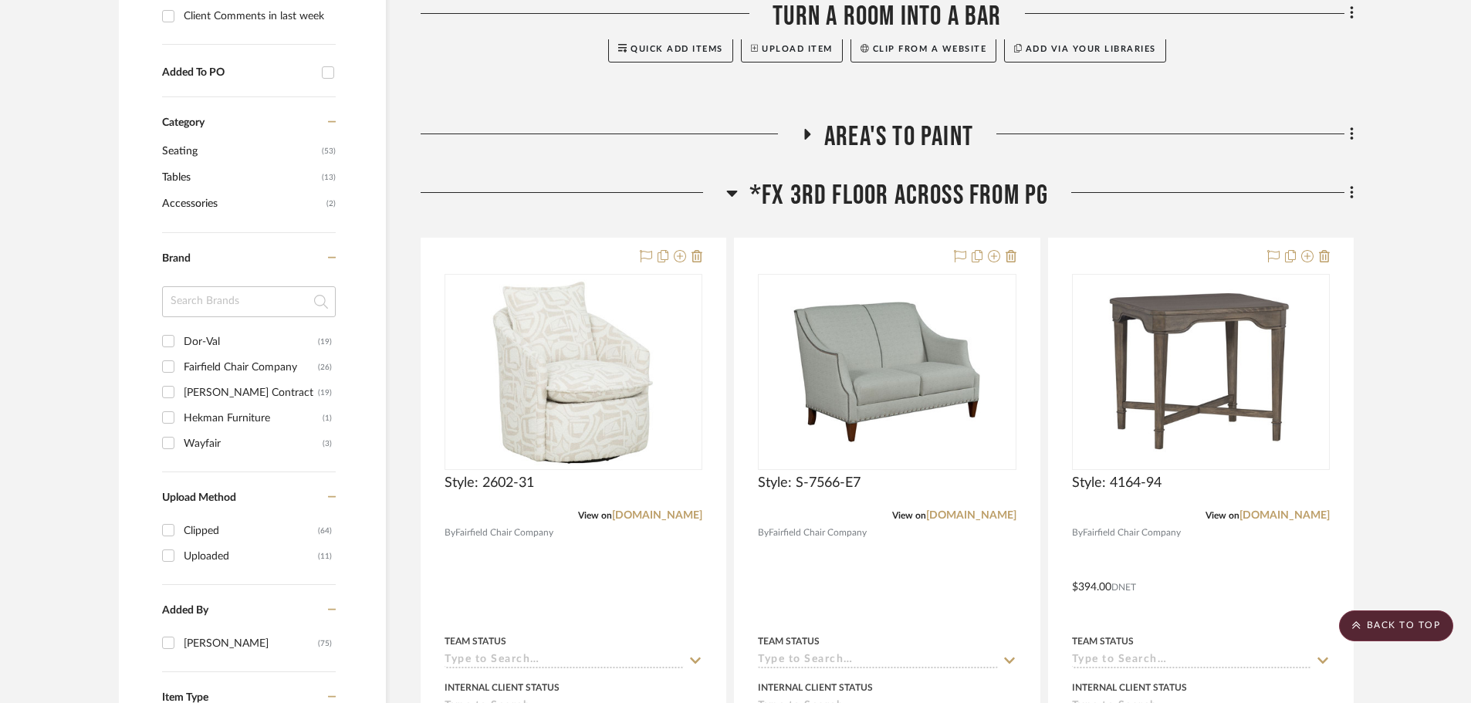
scroll to position [772, 0]
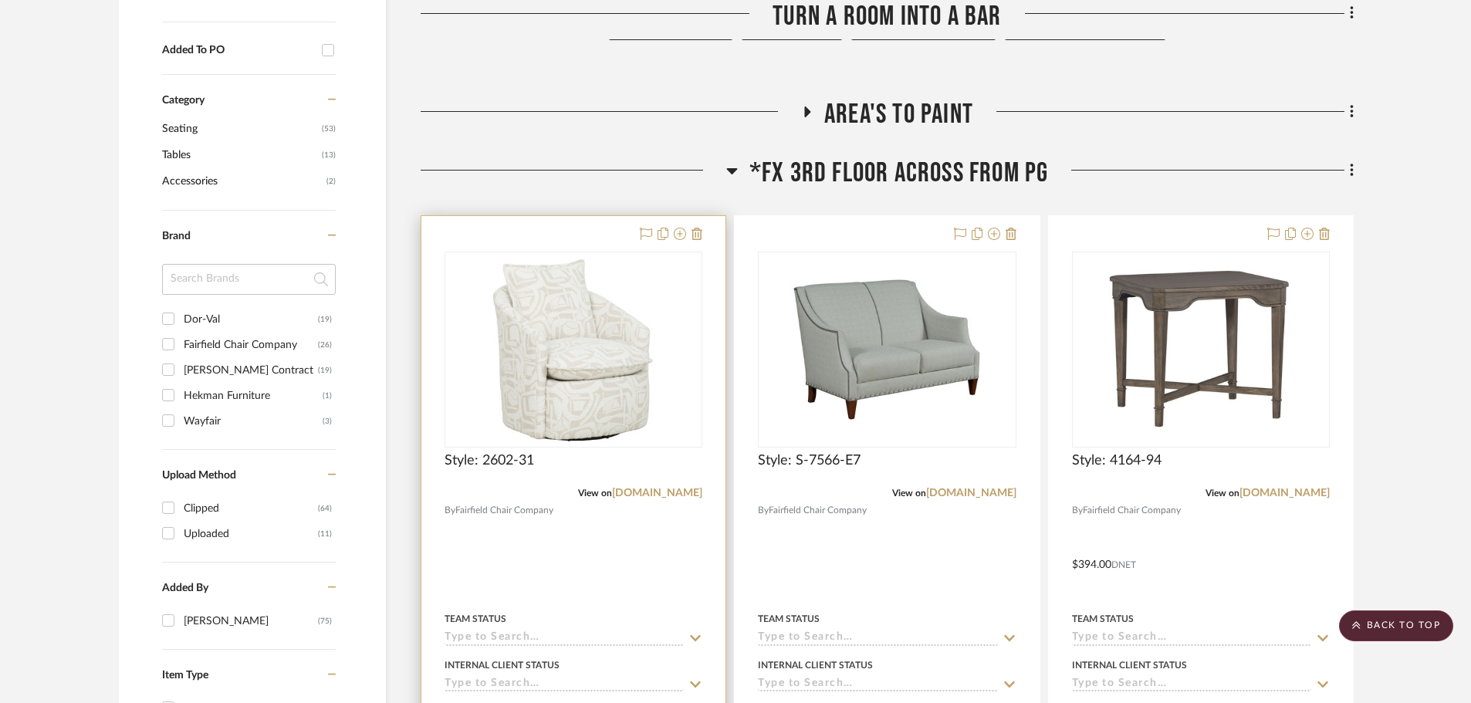
click at [0, 0] on img at bounding box center [0, 0] width 0 height 0
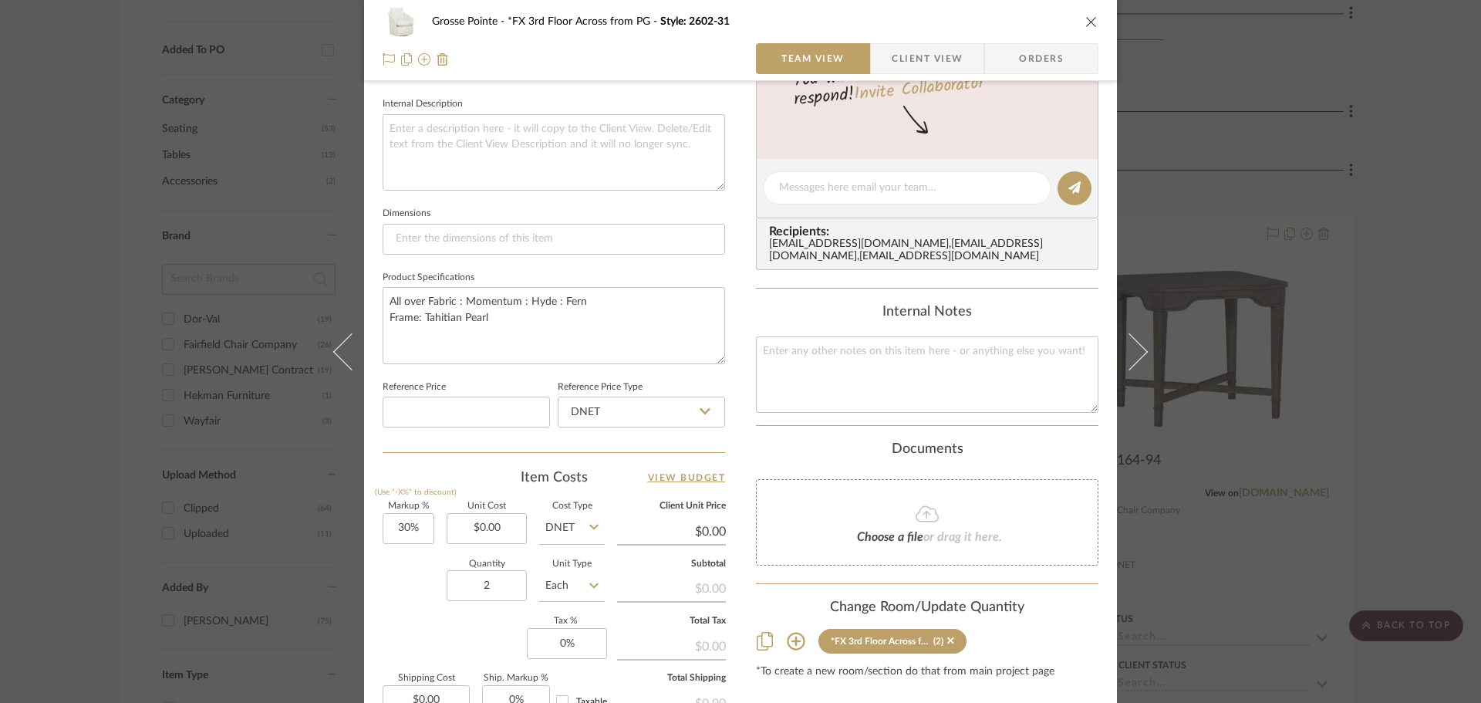
scroll to position [617, 0]
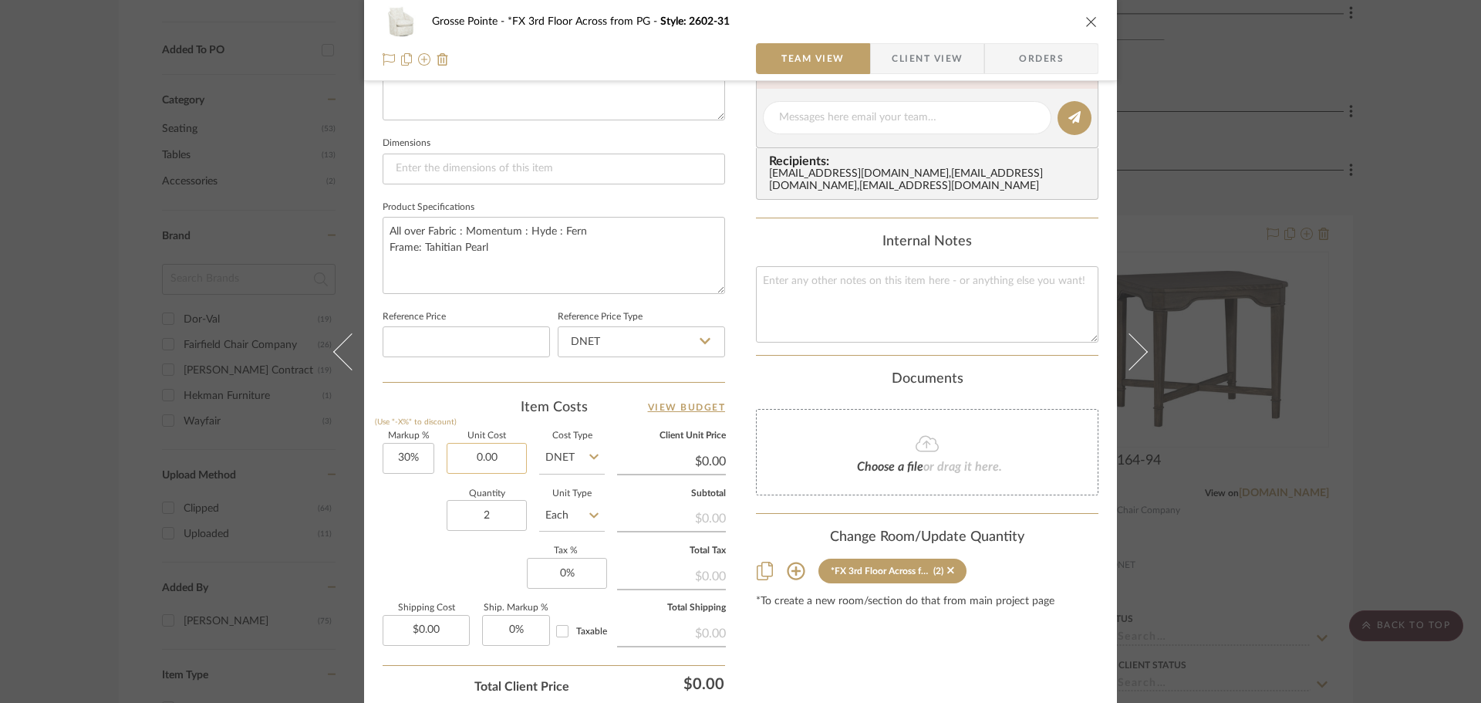
click at [520, 464] on input "0.00" at bounding box center [487, 458] width 80 height 31
type input "$1,327.56"
click at [432, 535] on div "Quantity 2 Unit Type Each" at bounding box center [494, 517] width 222 height 55
type input "$1,725.83"
click at [1087, 29] on div "Grosse Pointe *FX 3rd Floor Across from PG Style: 2602-31" at bounding box center [741, 21] width 716 height 31
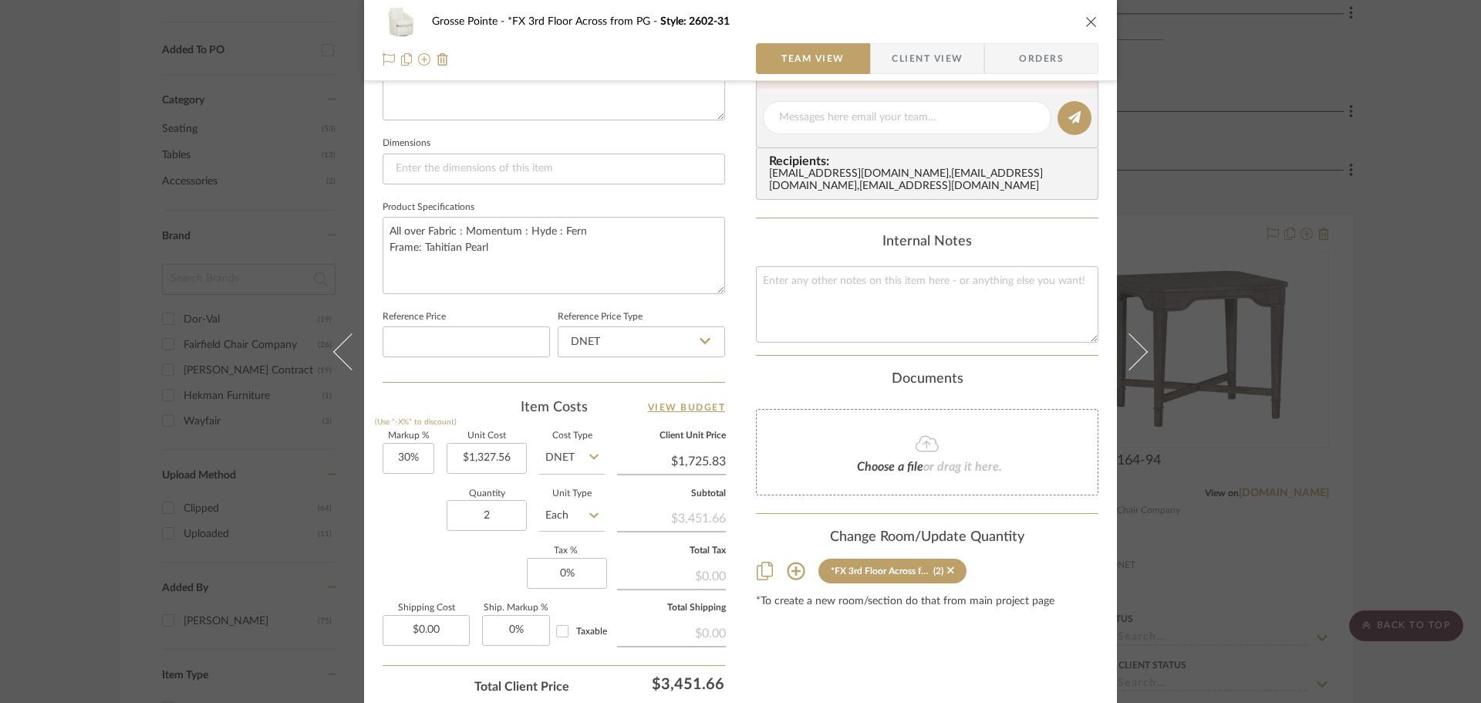
click at [1087, 23] on icon "close" at bounding box center [1092, 21] width 12 height 12
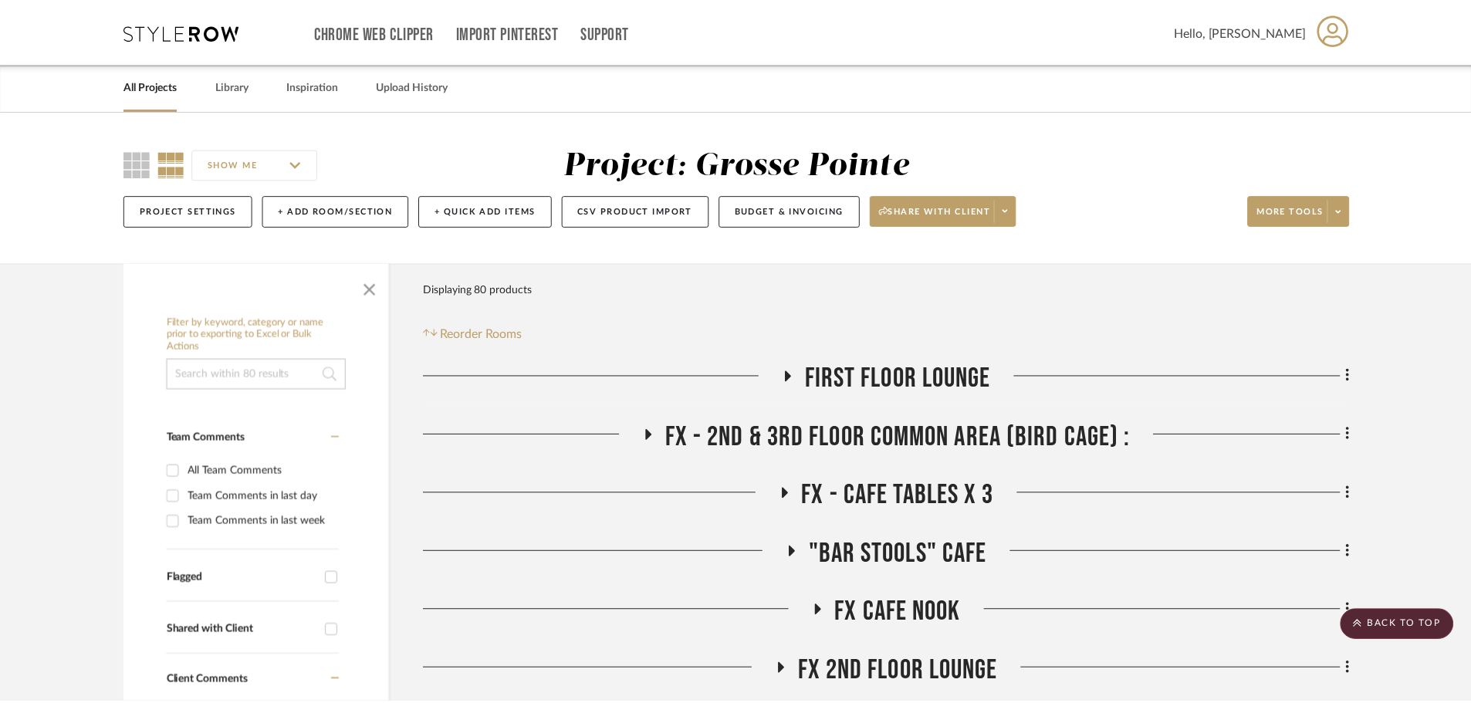
scroll to position [772, 0]
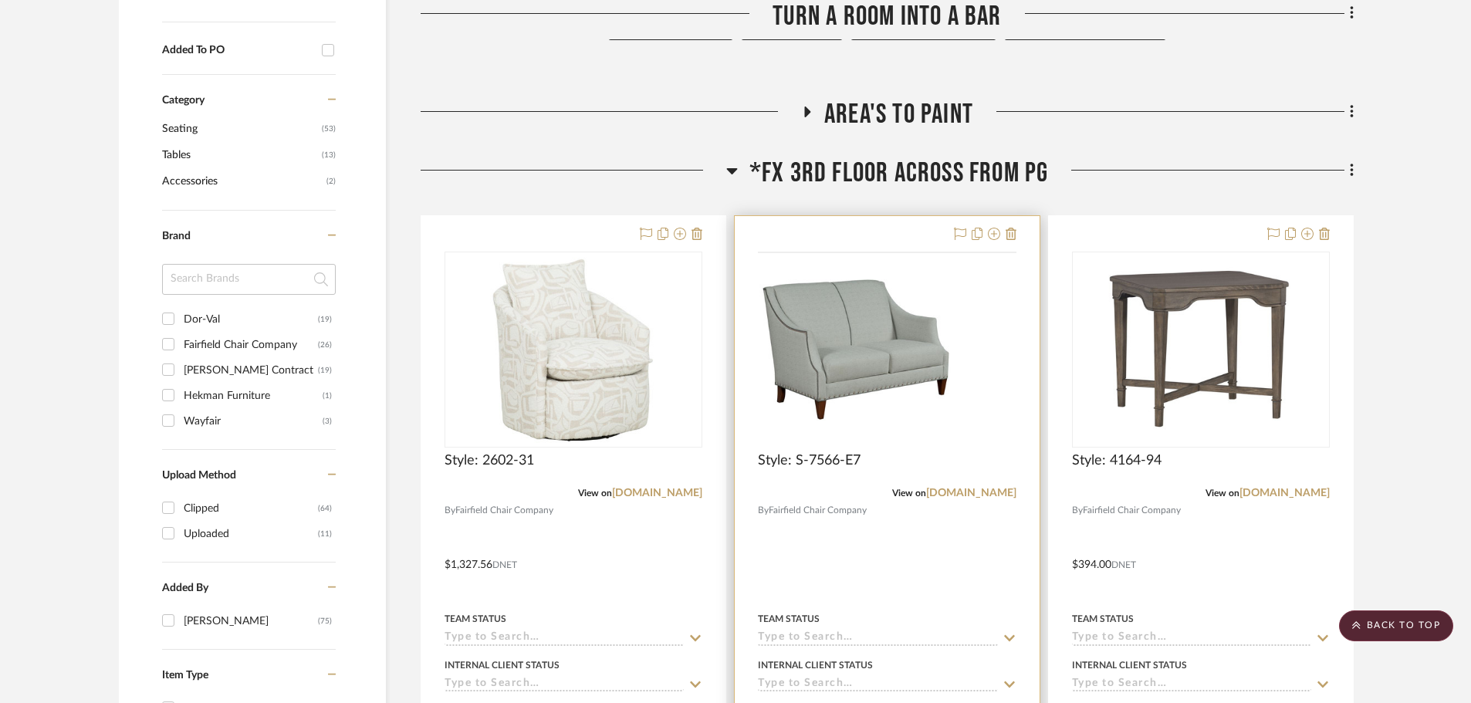
click at [0, 0] on img at bounding box center [0, 0] width 0 height 0
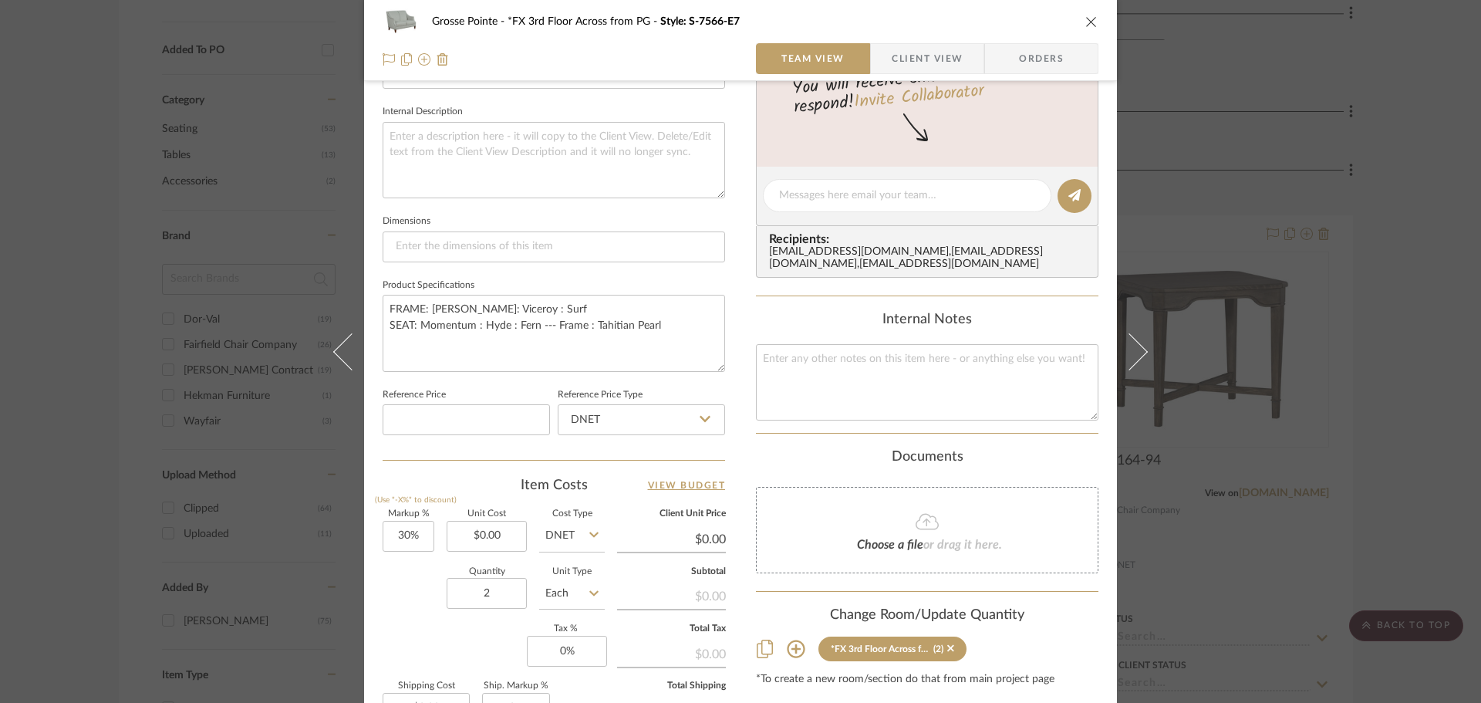
scroll to position [540, 0]
click at [463, 534] on input "0.00" at bounding box center [487, 535] width 80 height 31
type input "$2,037.96"
click at [403, 602] on div "Quantity 2 Unit Type Each" at bounding box center [494, 594] width 222 height 55
type input "$2,649.35"
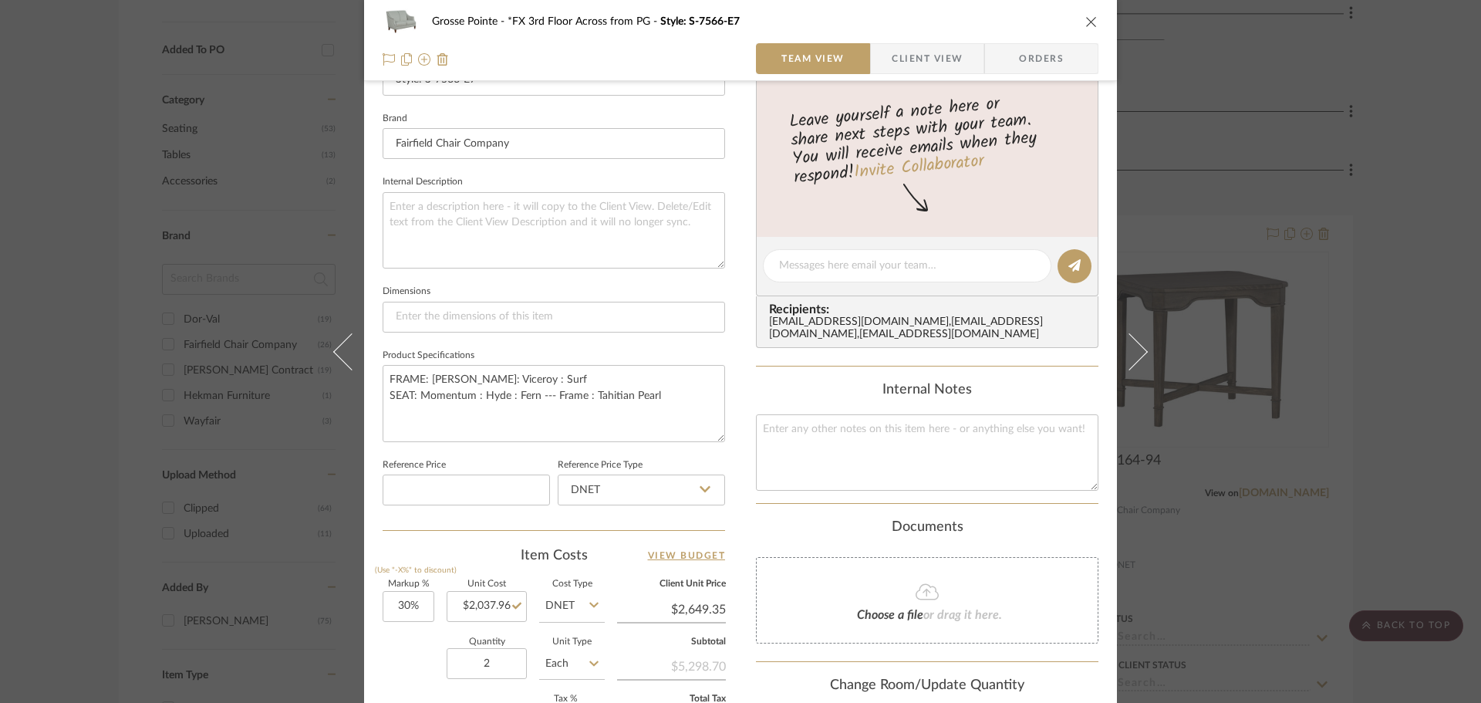
scroll to position [309, 0]
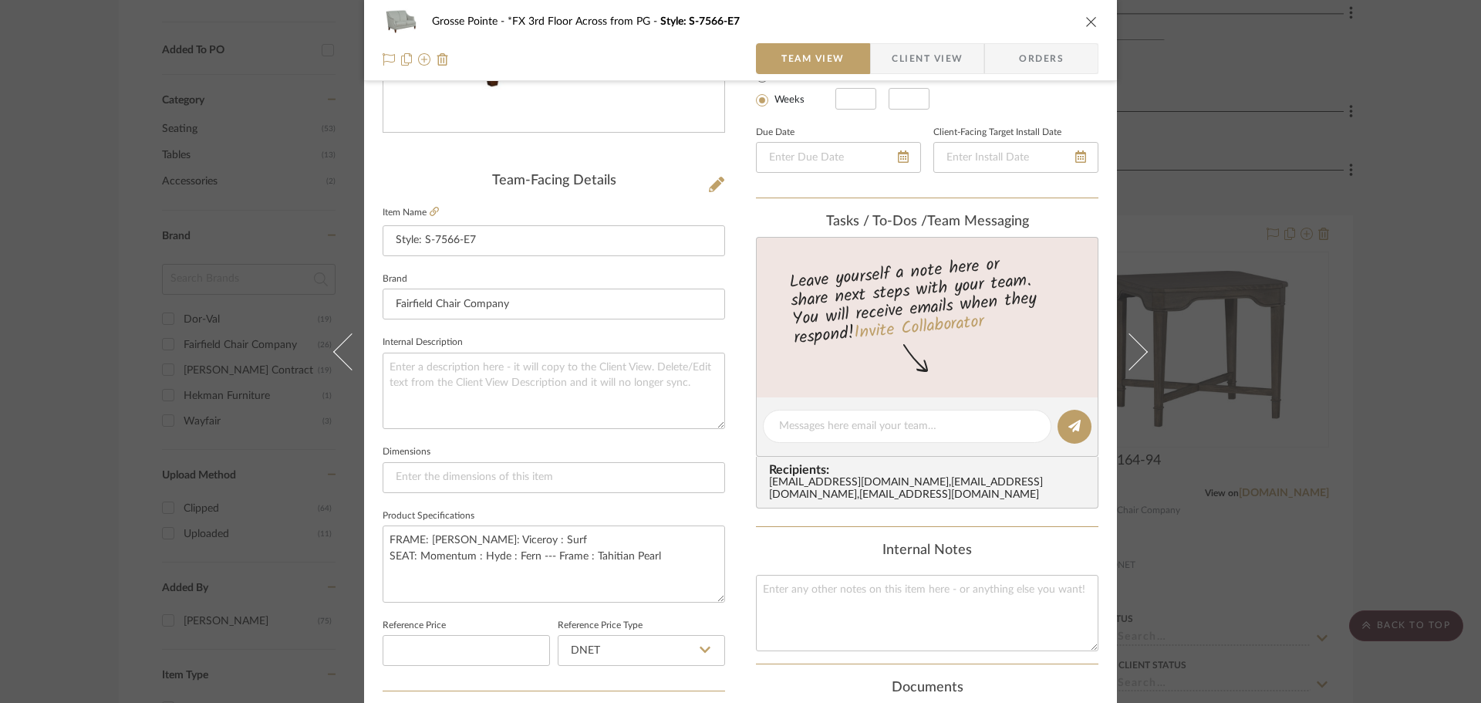
click at [1088, 20] on icon "close" at bounding box center [1092, 21] width 12 height 12
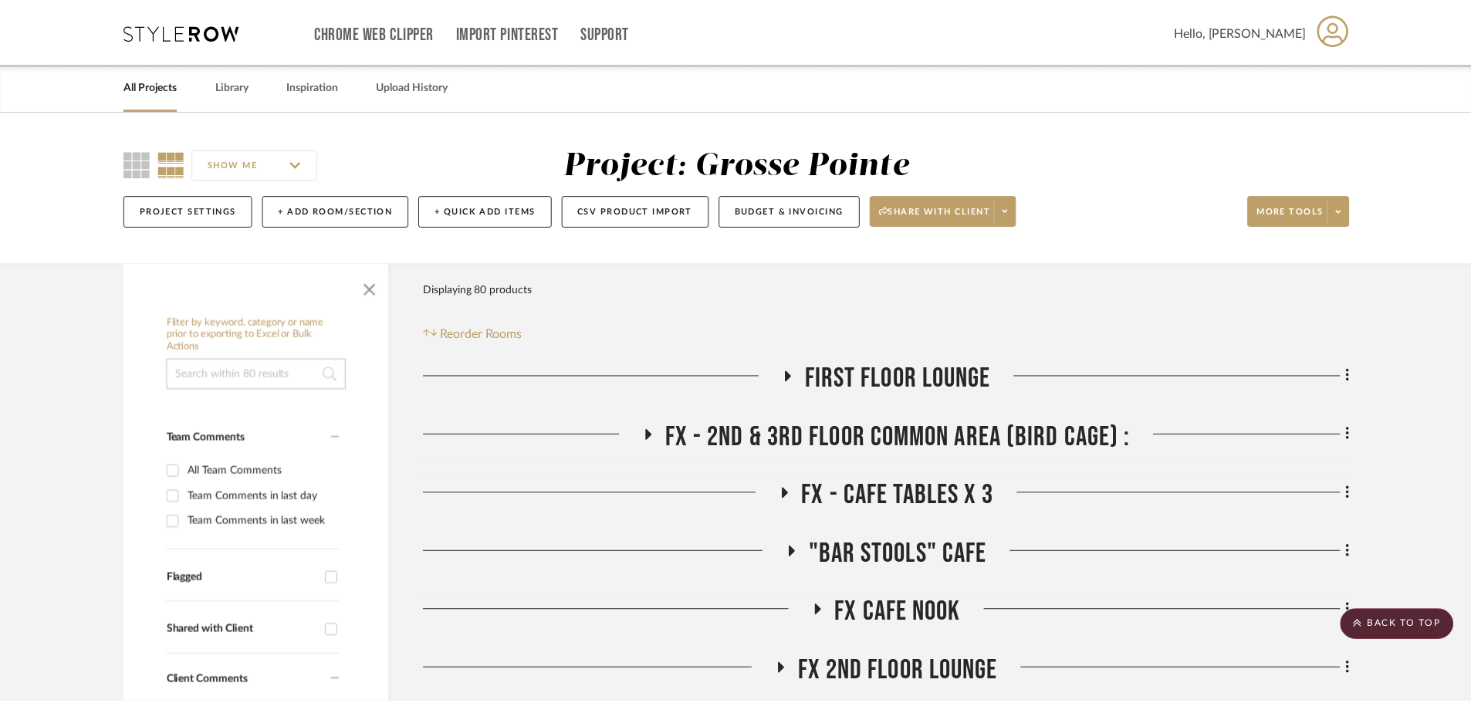
scroll to position [772, 0]
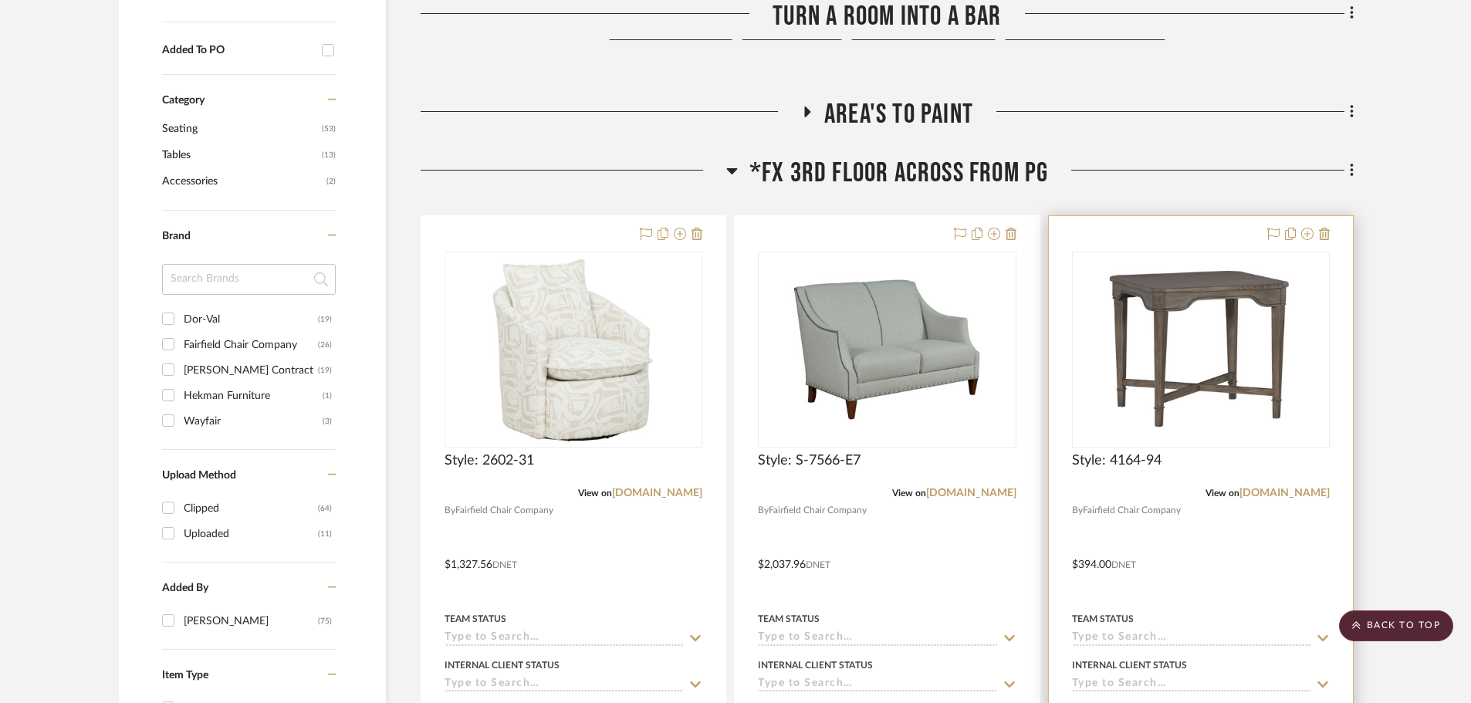
click at [1214, 348] on img "0" at bounding box center [1200, 349] width 193 height 193
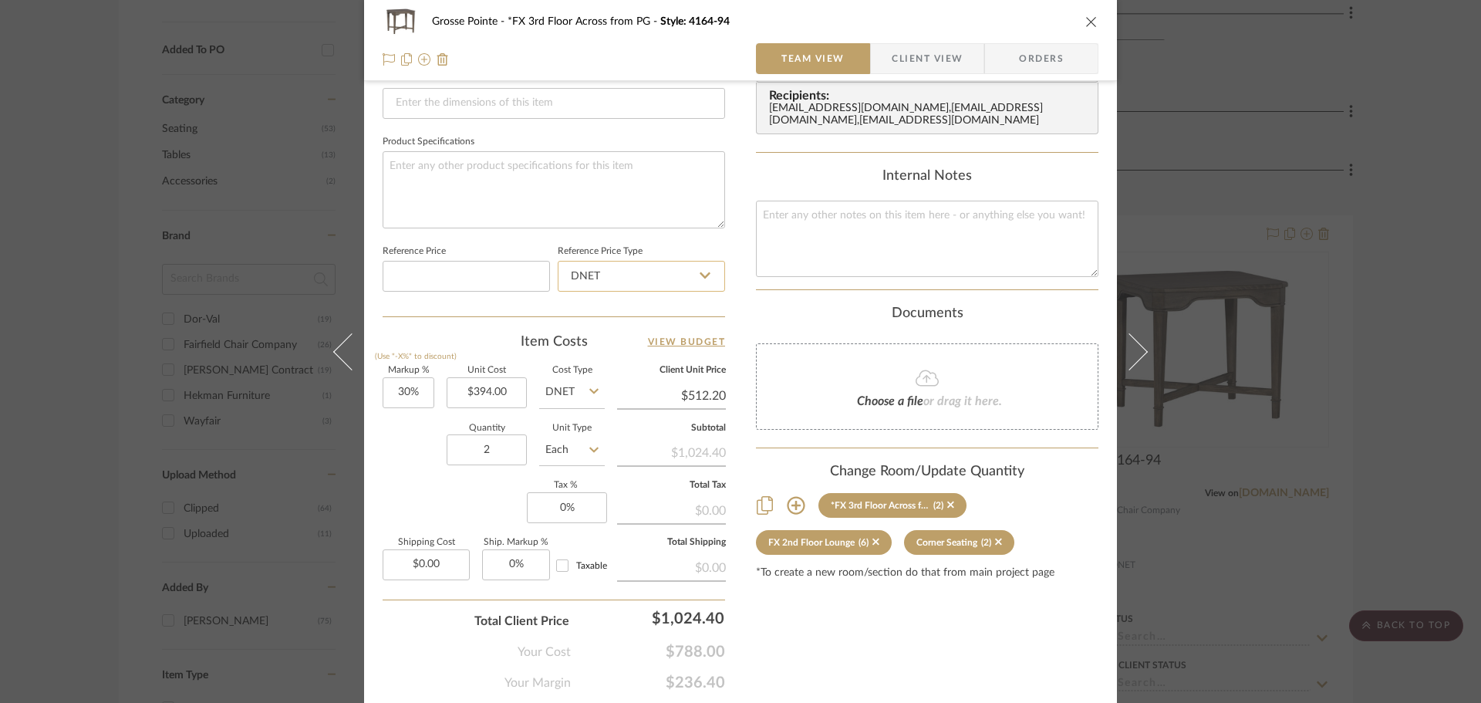
scroll to position [694, 0]
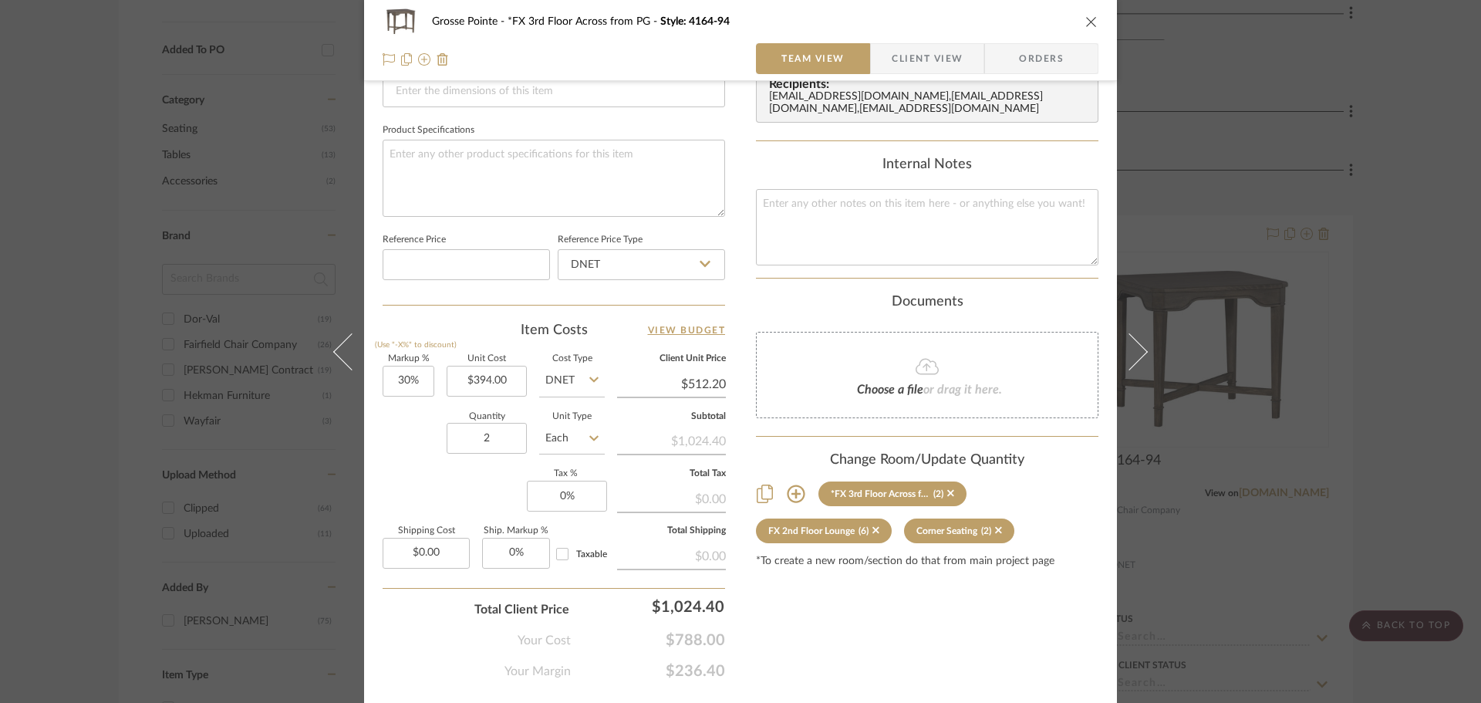
click at [1086, 22] on icon "close" at bounding box center [1092, 21] width 12 height 12
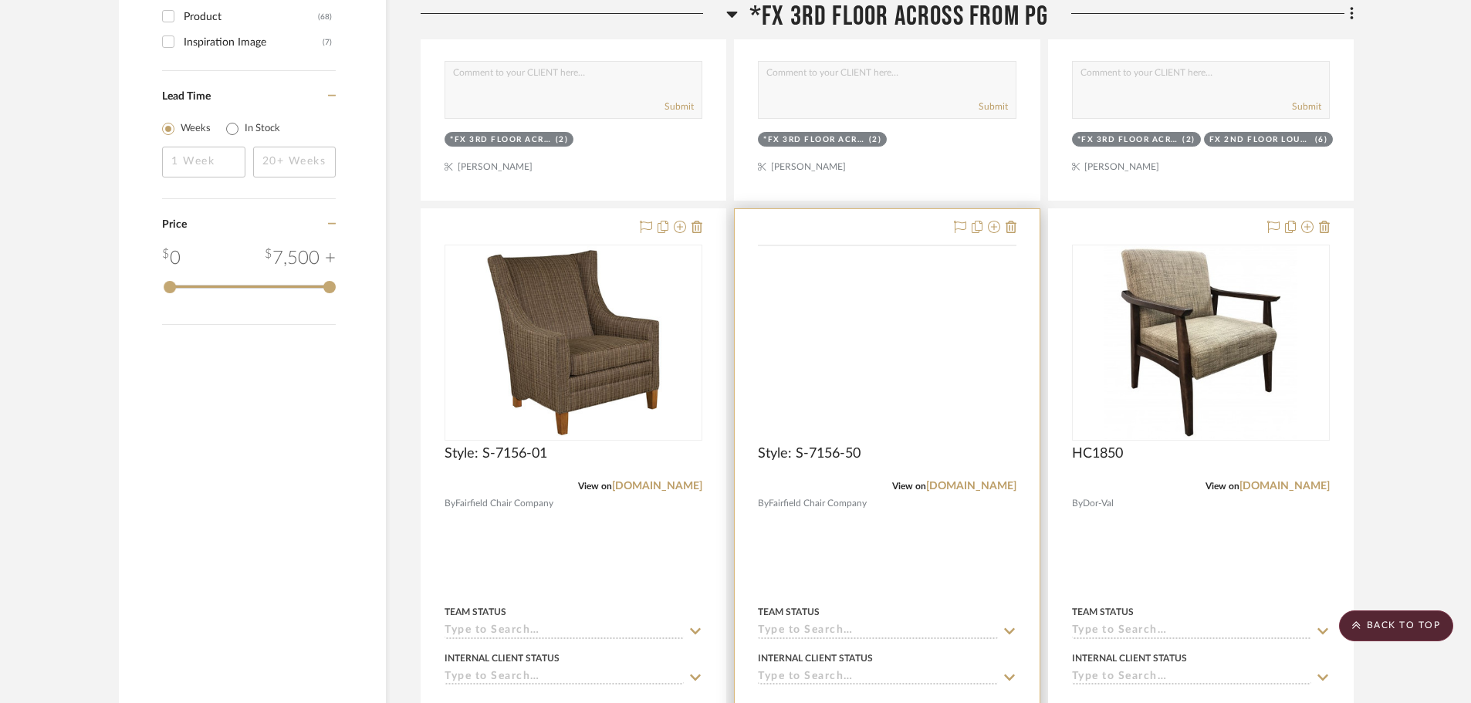
scroll to position [1466, 0]
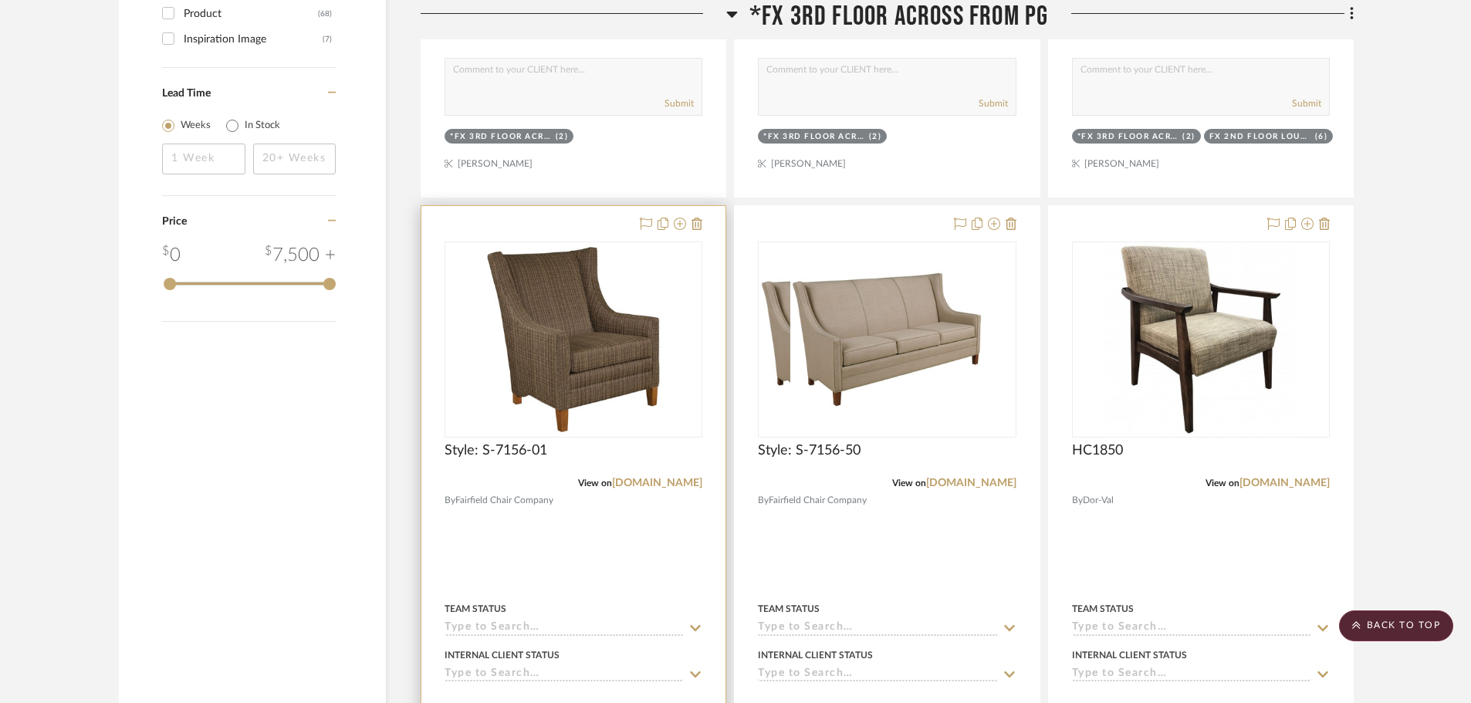
click at [0, 0] on img at bounding box center [0, 0] width 0 height 0
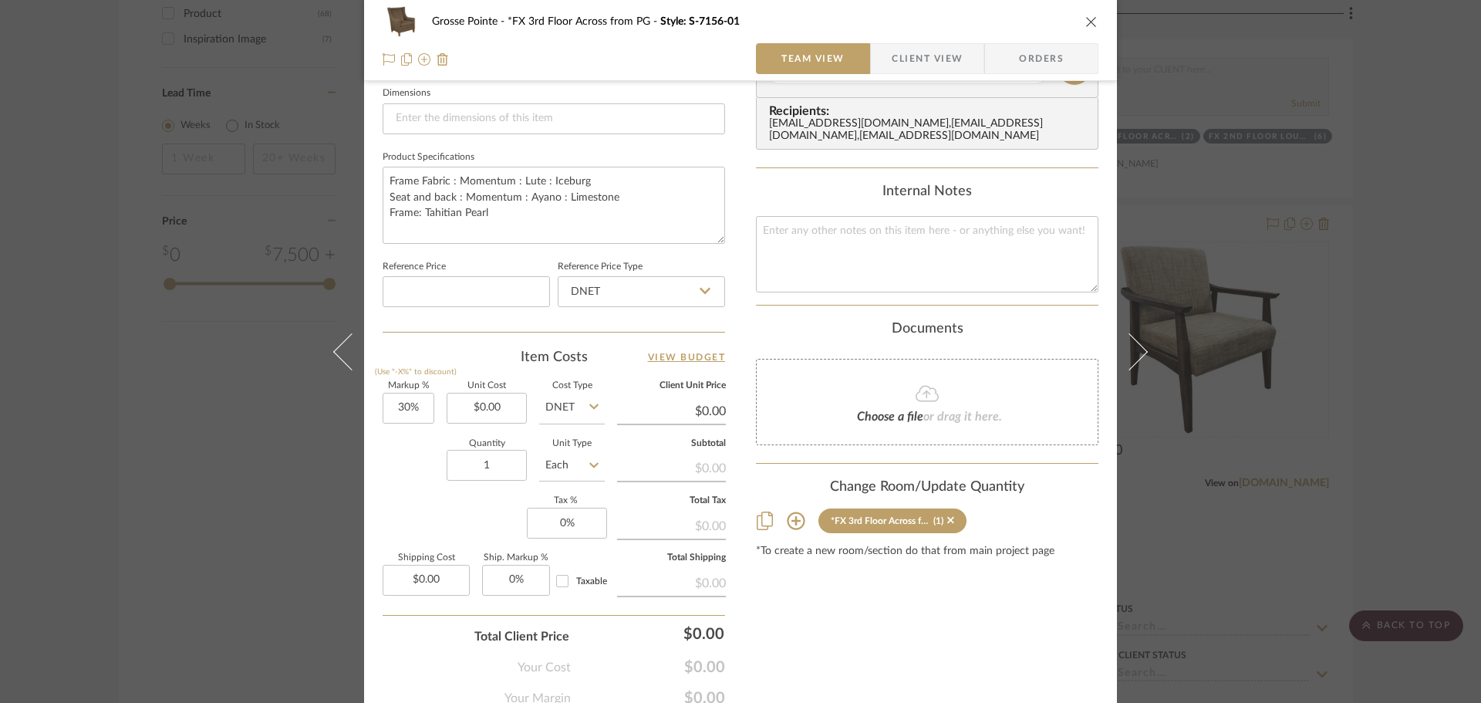
scroll to position [694, 0]
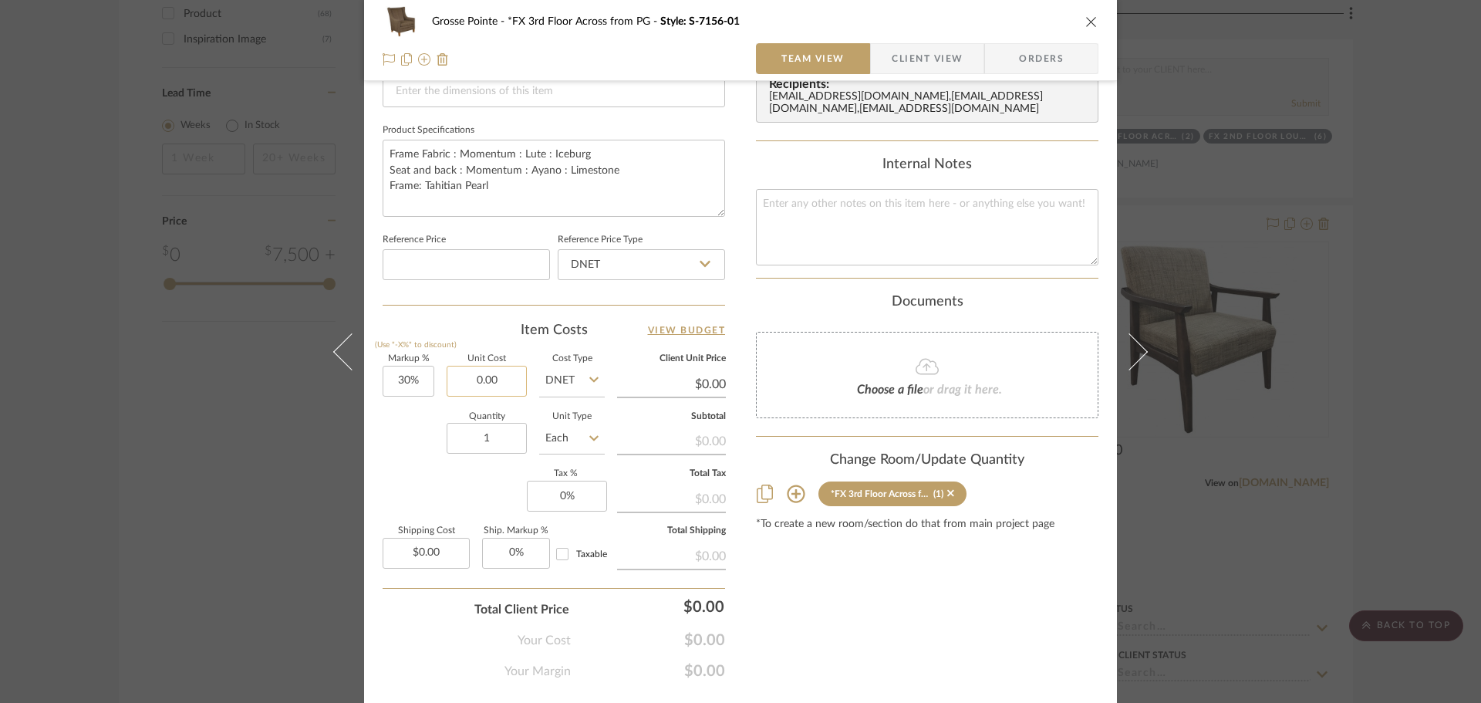
click at [475, 392] on input "0.00" at bounding box center [487, 381] width 80 height 31
type input "$1,778.22"
click at [472, 431] on input "1" at bounding box center [487, 438] width 80 height 31
type input "$2,311.69"
type input "2"
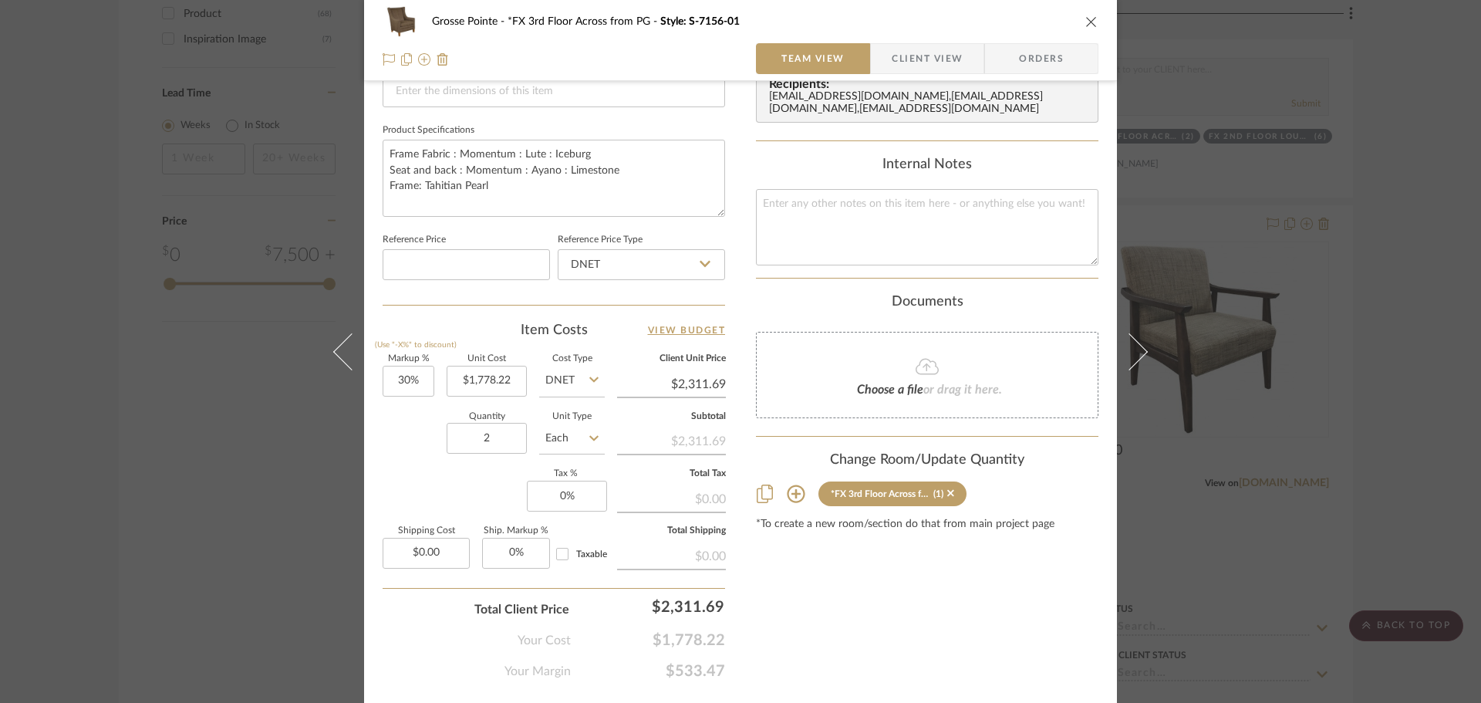
click at [399, 473] on div "Markup % (Use "-X%" to discount) 30% Unit Cost $1,778.22 Cost Type DNET Client …" at bounding box center [554, 467] width 343 height 225
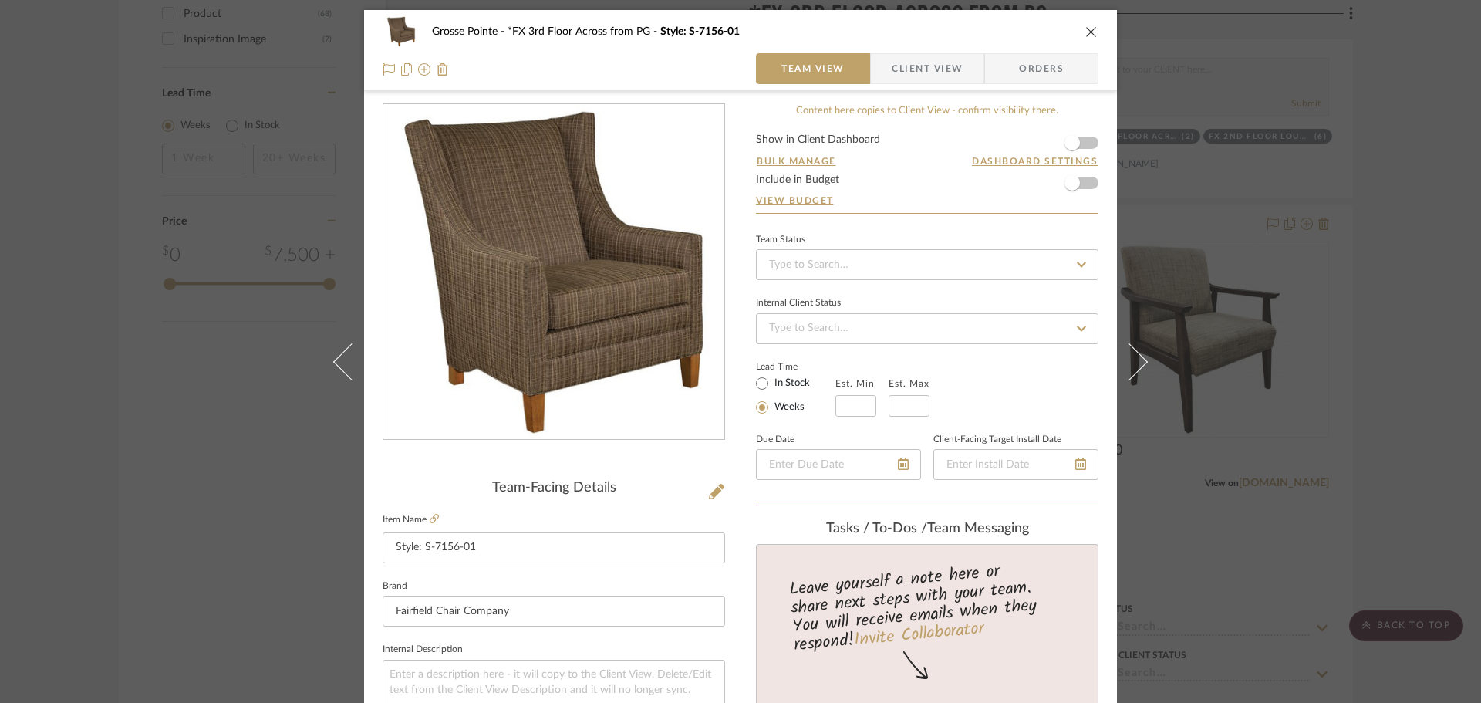
scroll to position [0, 0]
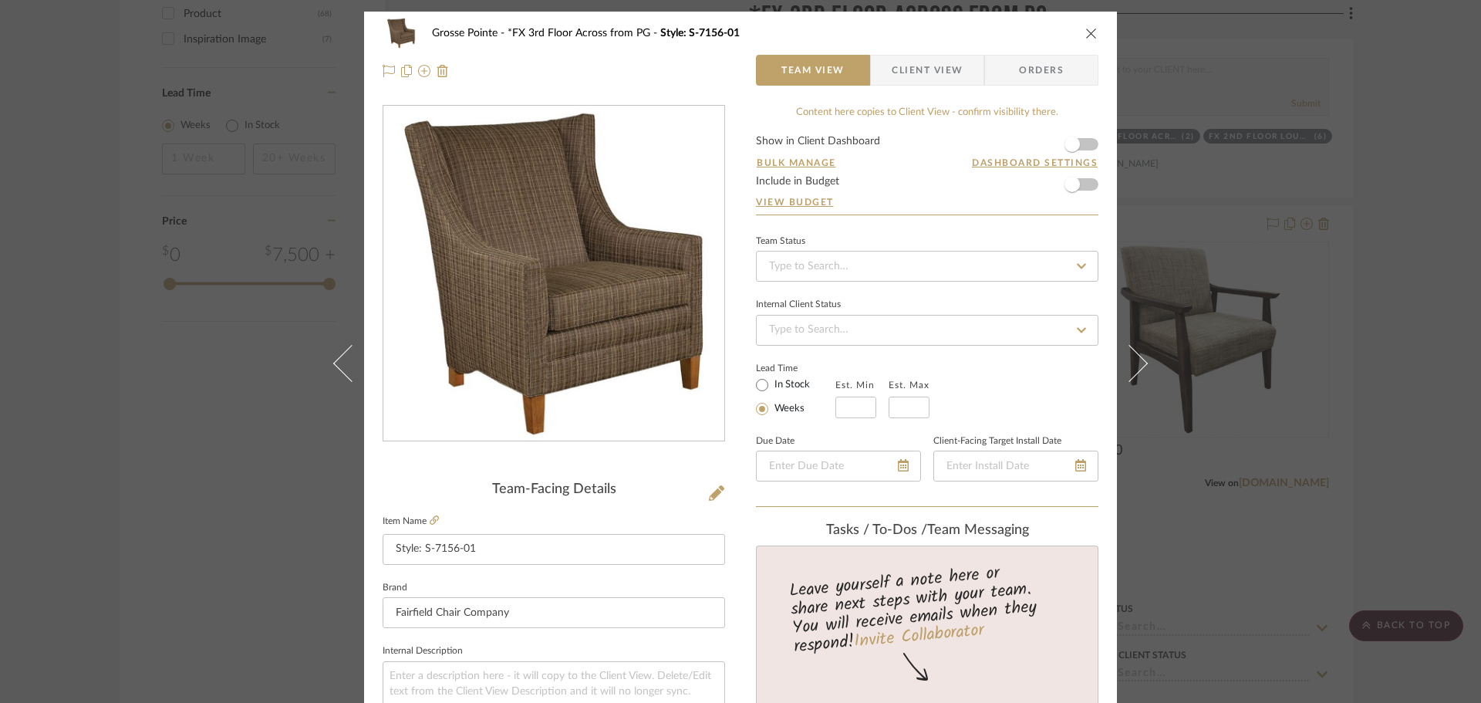
click at [1086, 36] on icon "close" at bounding box center [1092, 33] width 12 height 12
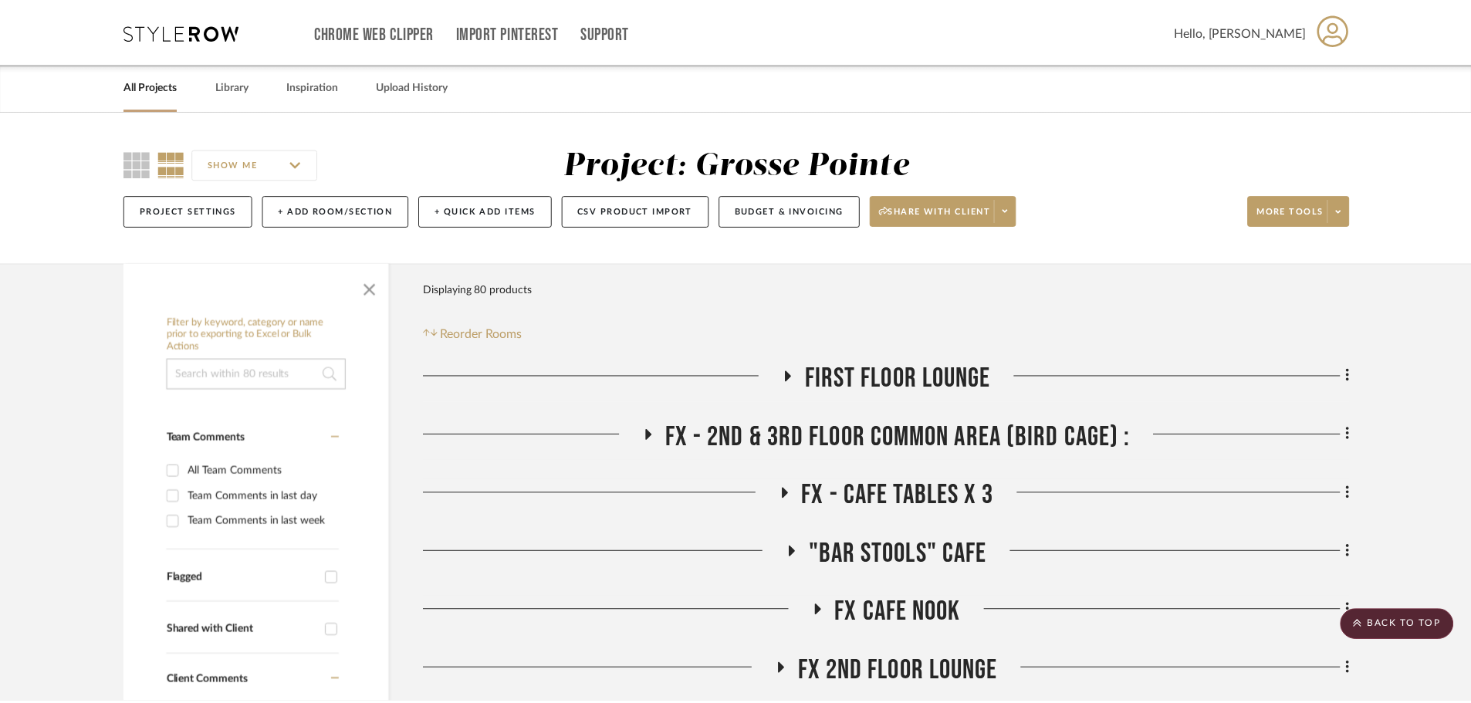
scroll to position [1466, 0]
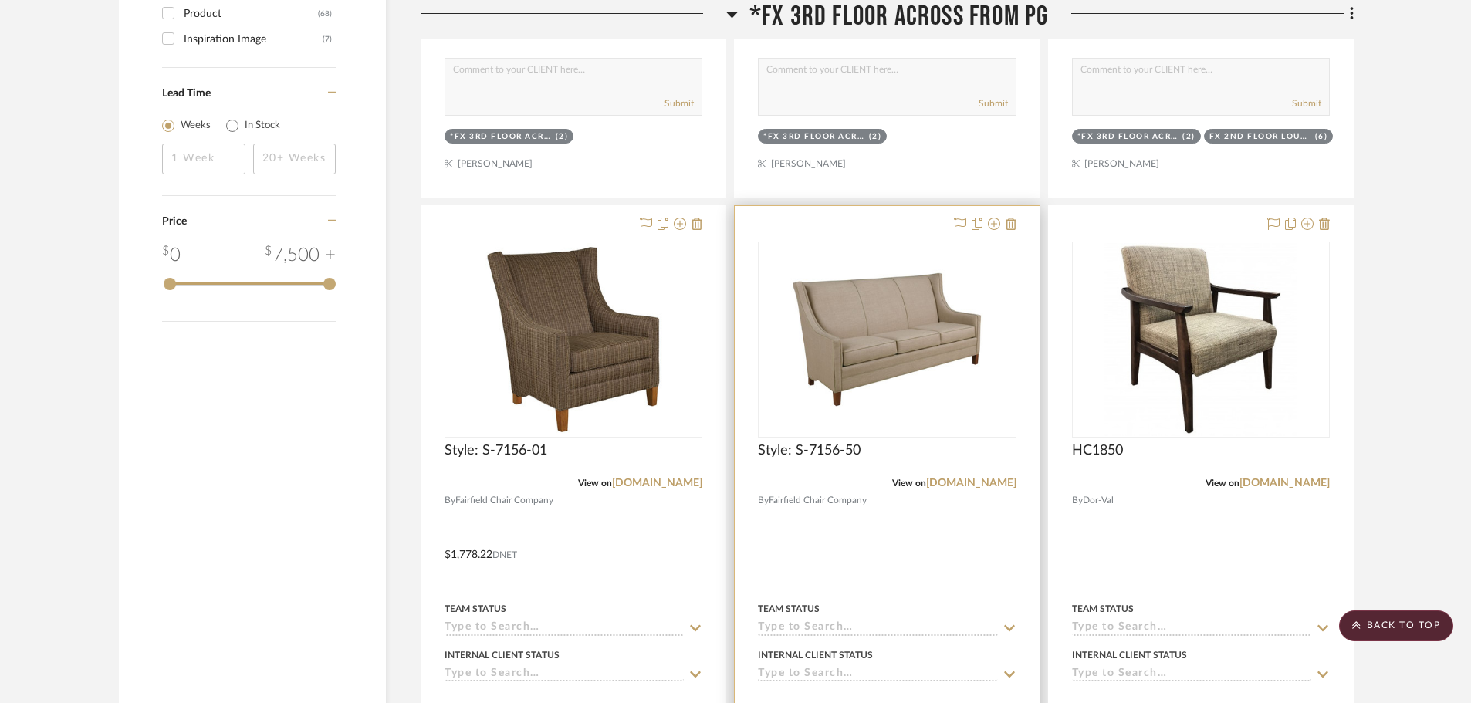
click at [897, 339] on img "0" at bounding box center [886, 339] width 193 height 193
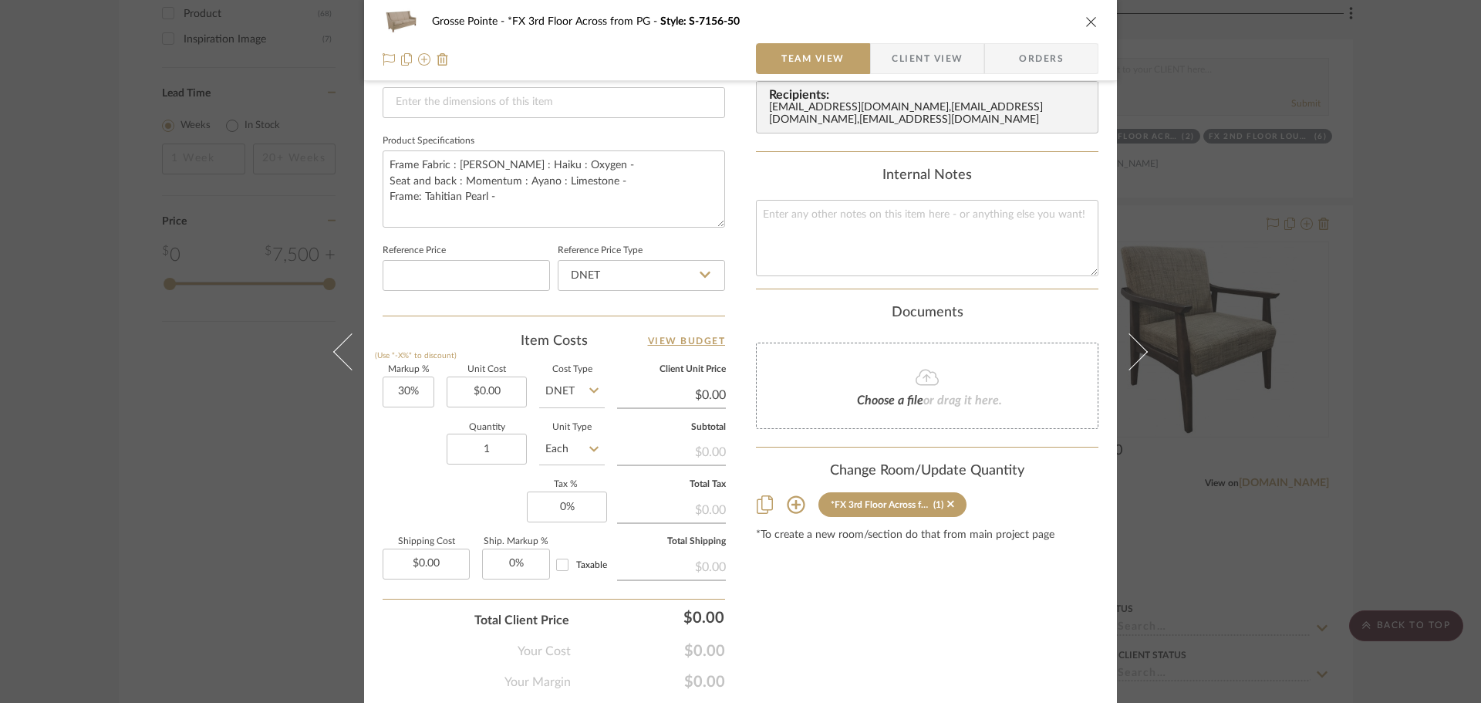
scroll to position [694, 0]
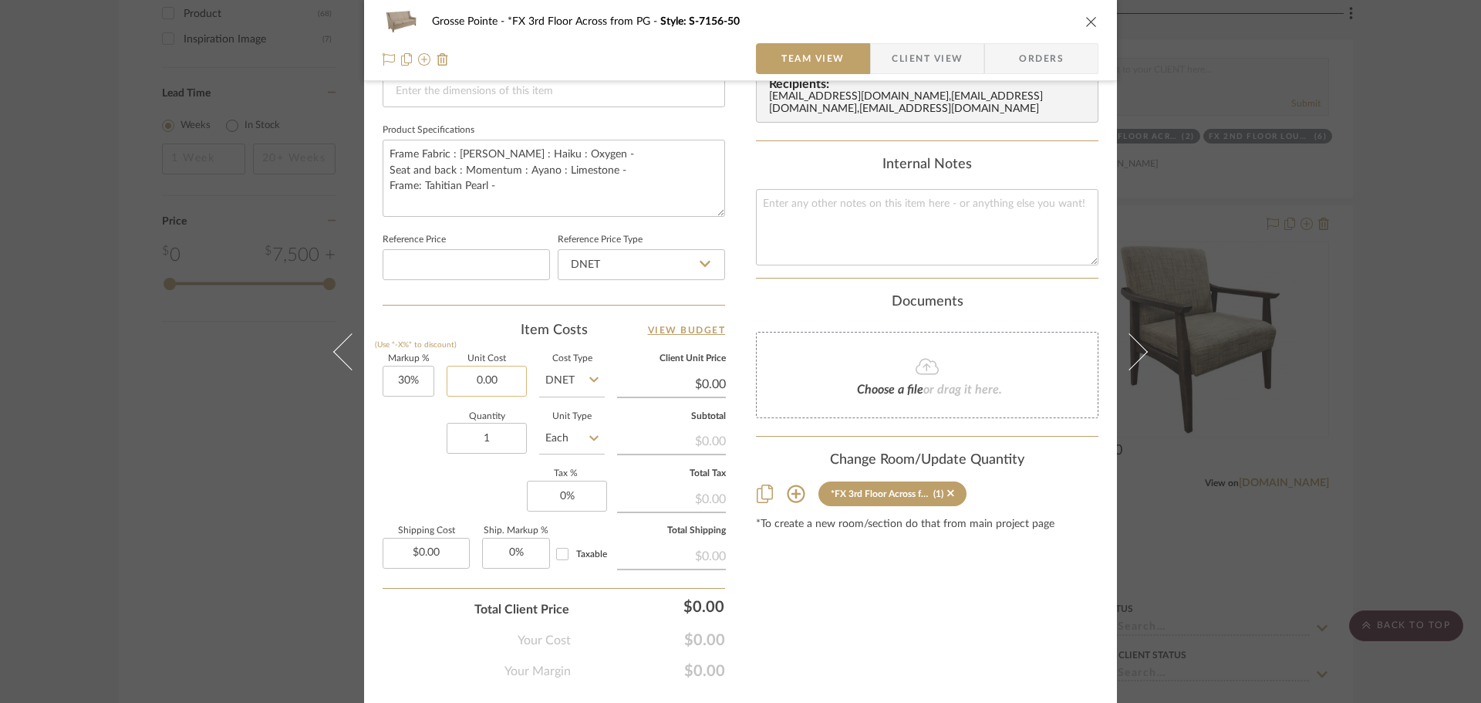
click at [495, 377] on input "0.00" at bounding box center [487, 381] width 80 height 31
type input "$2,353.20"
click at [403, 475] on div "Markup % (Use "-X%" to discount) 30% Unit Cost $2,353.20 Cost Type DNET Client …" at bounding box center [554, 467] width 343 height 225
type input "$3,059.16"
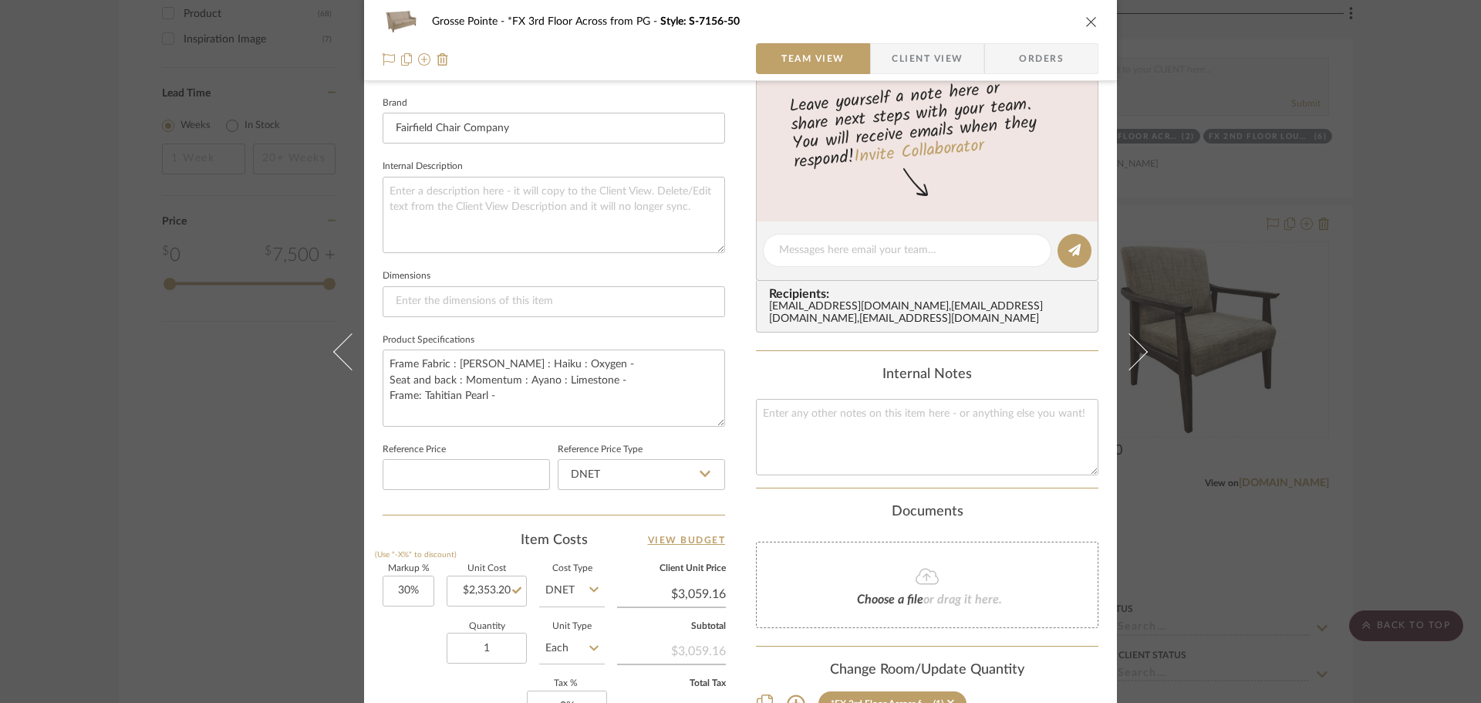
scroll to position [463, 0]
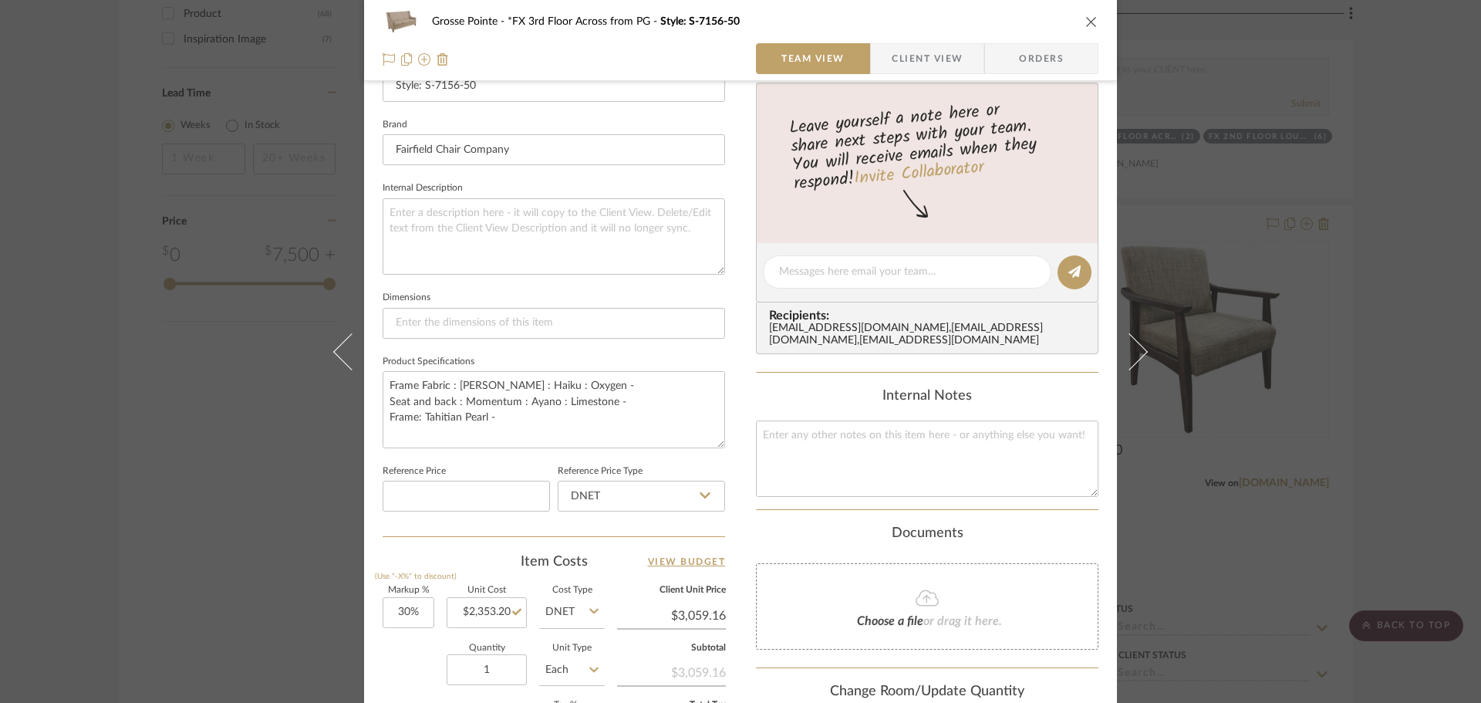
click at [1086, 16] on icon "close" at bounding box center [1092, 21] width 12 height 12
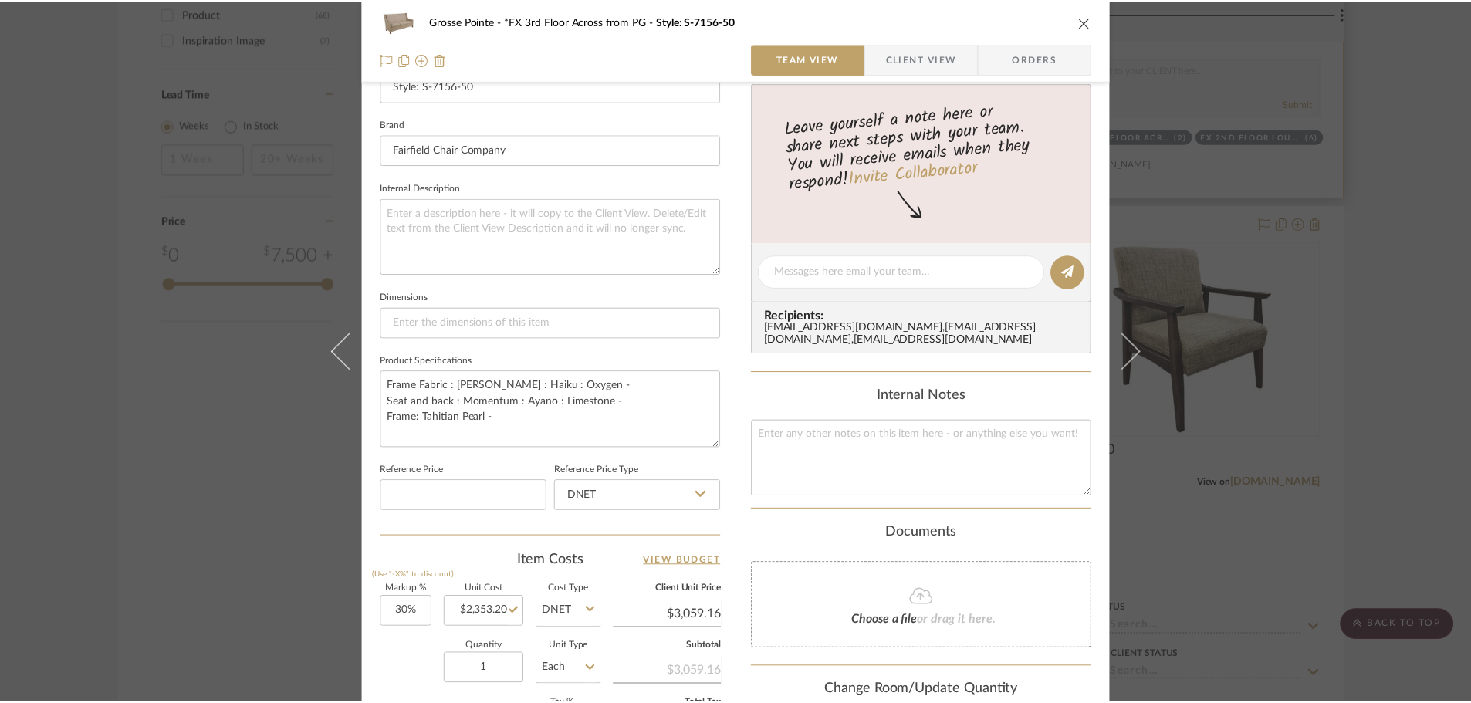
scroll to position [1466, 0]
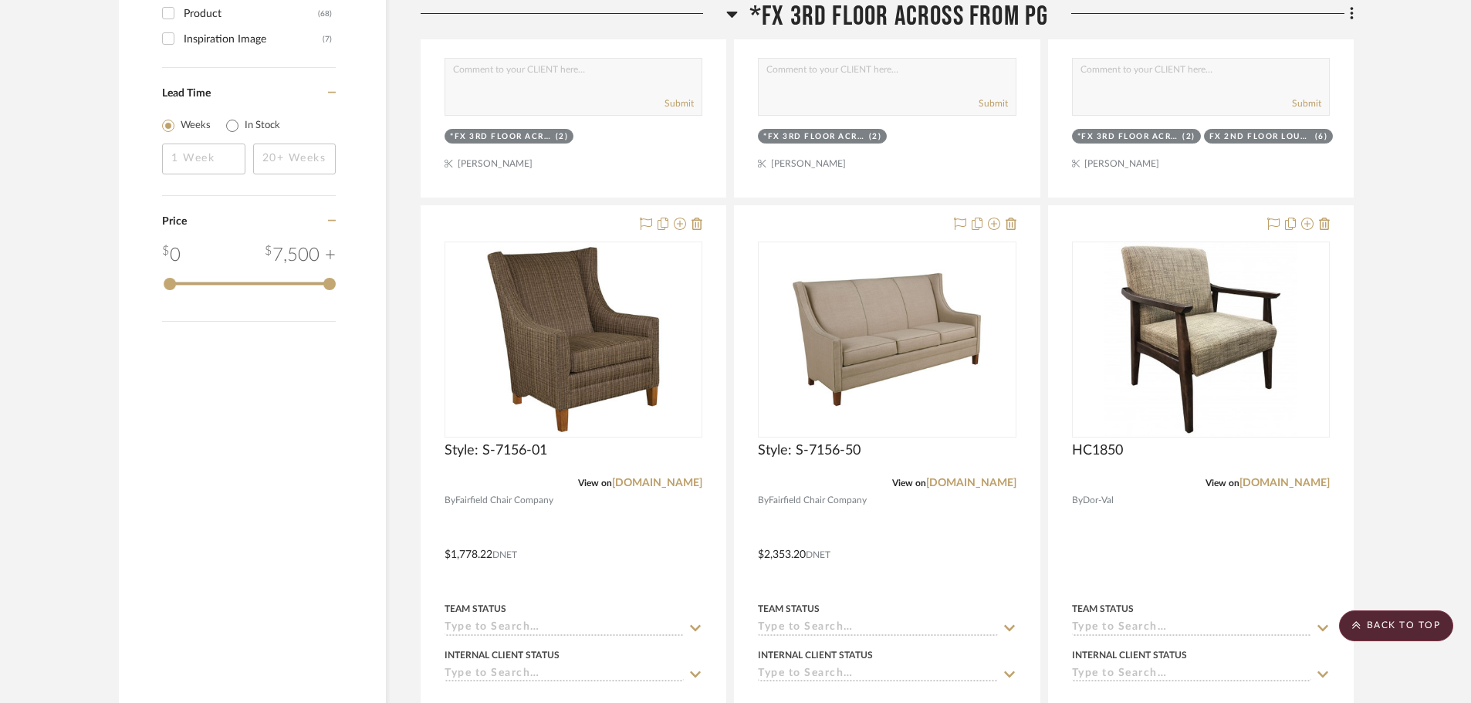
click at [728, 10] on icon at bounding box center [732, 14] width 12 height 19
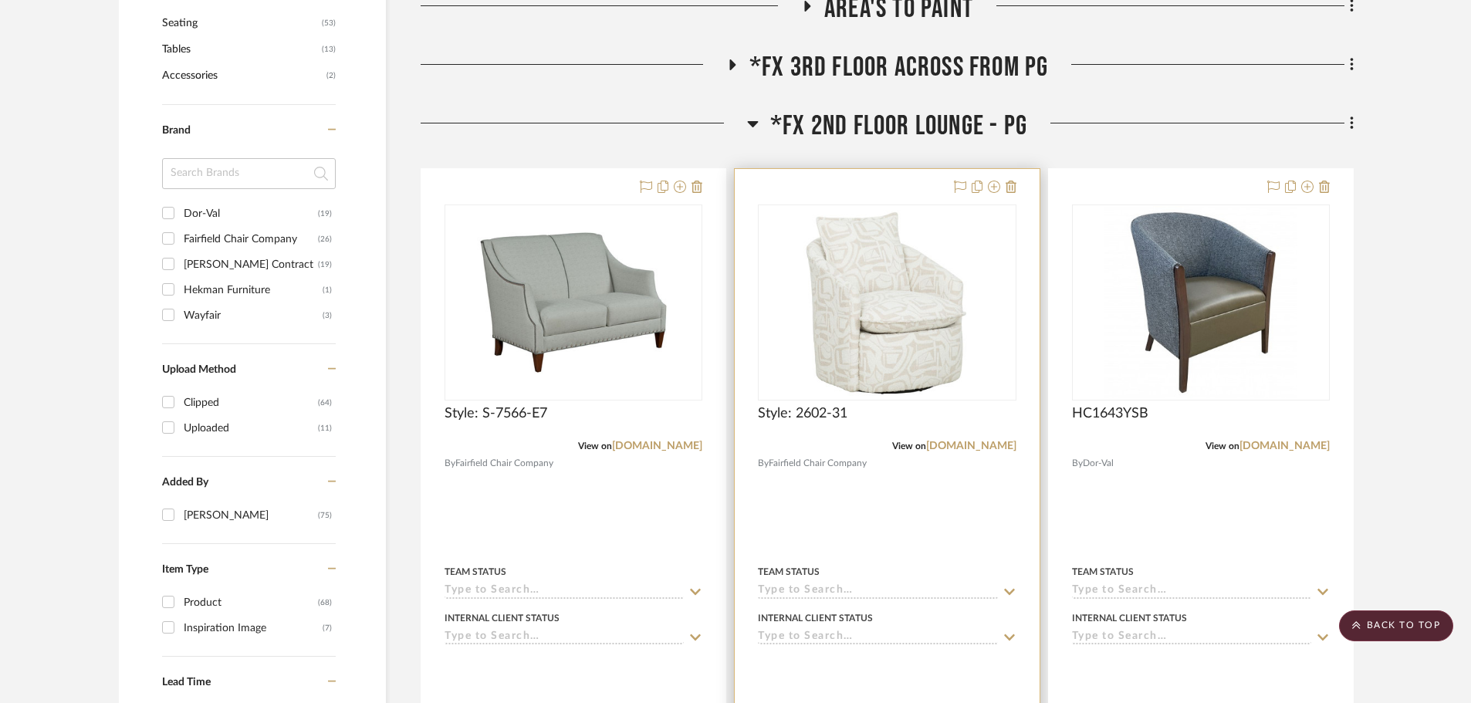
scroll to position [849, 0]
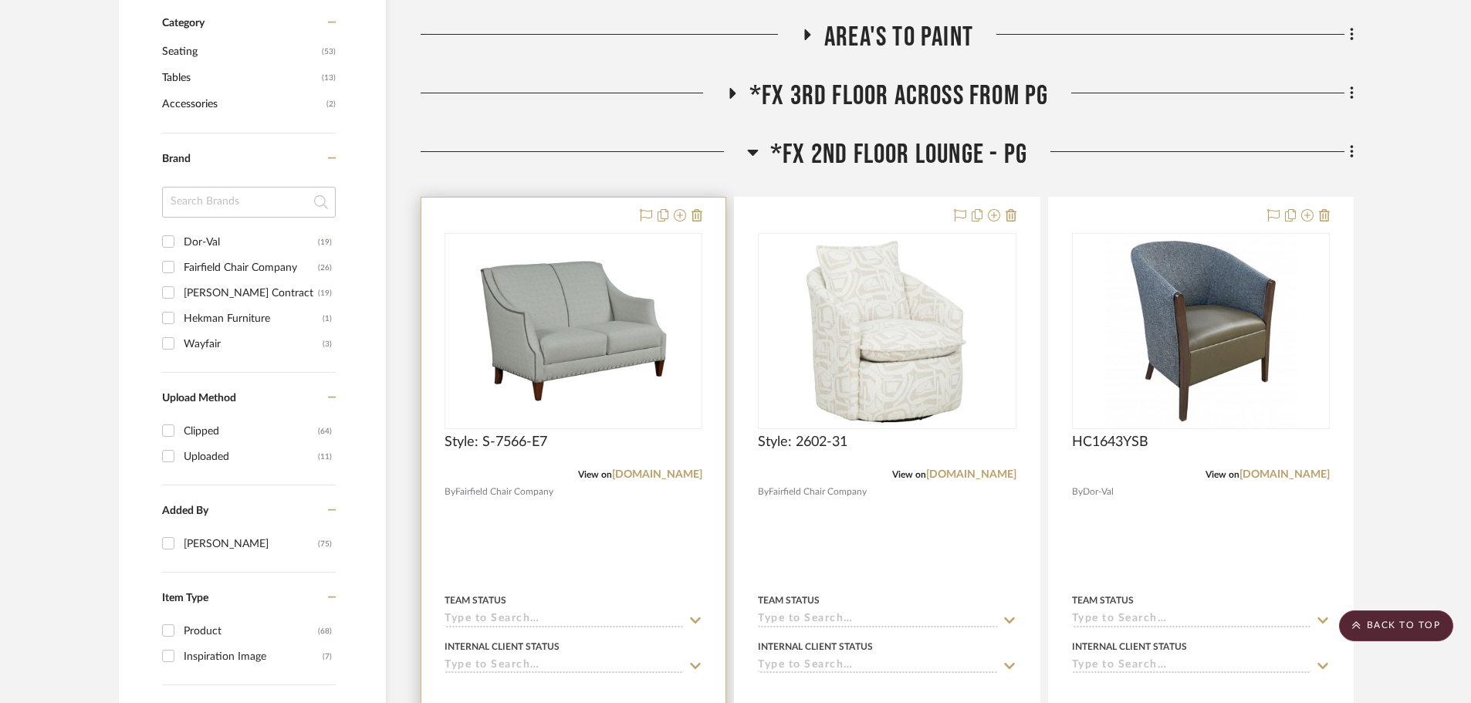
click at [0, 0] on img at bounding box center [0, 0] width 0 height 0
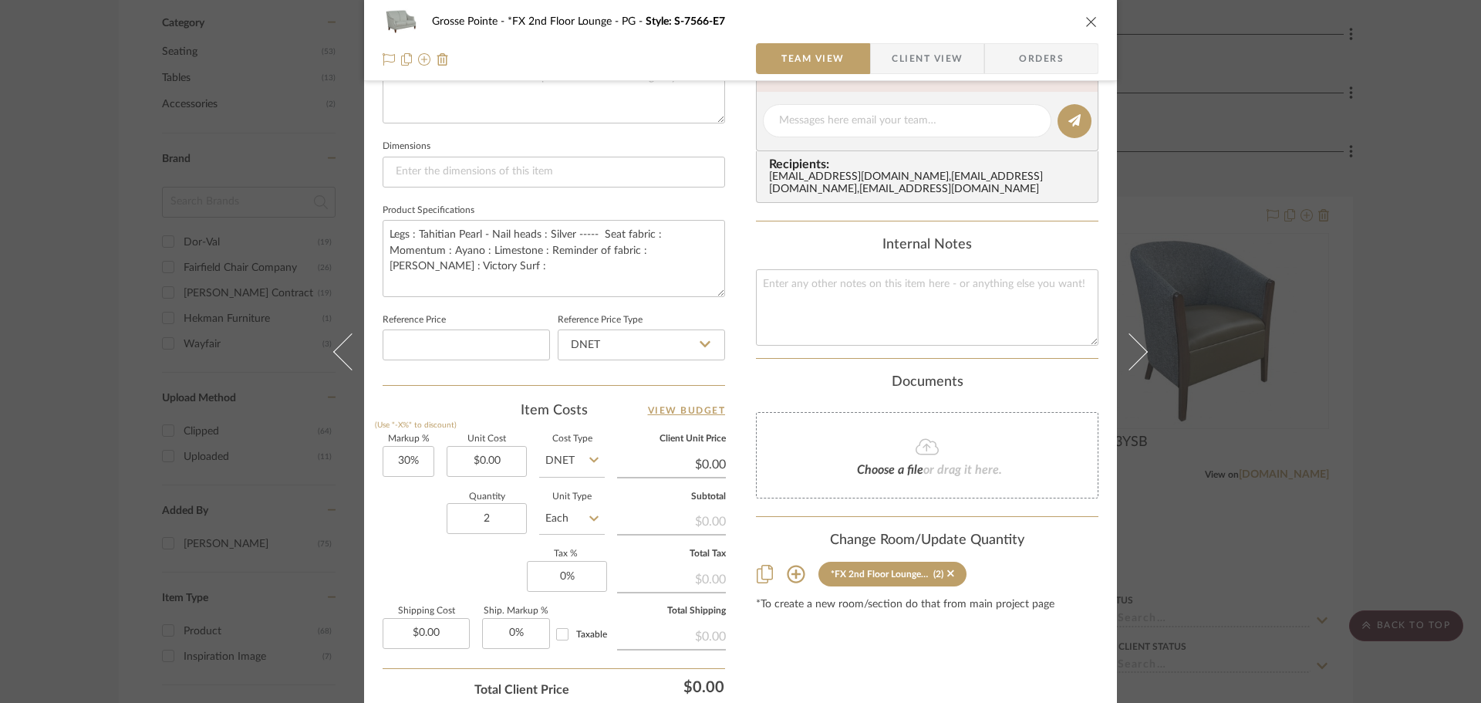
scroll to position [694, 0]
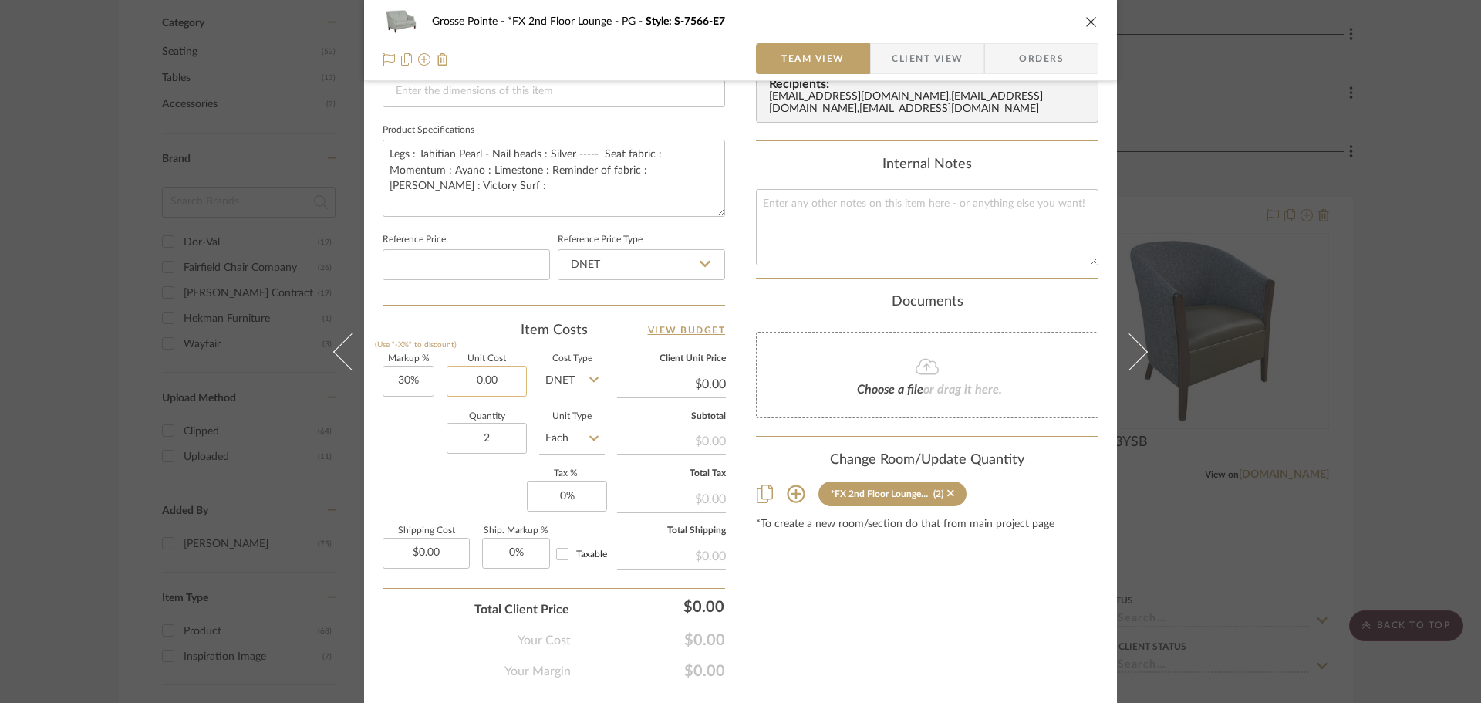
click at [509, 390] on input "0.00" at bounding box center [487, 381] width 80 height 31
type input "$2,037.96"
click at [440, 471] on div "Markup % (Use "-X%" to discount) 30% Unit Cost $2,037.96 Cost Type DNET Client …" at bounding box center [554, 467] width 343 height 225
type input "$2,649.35"
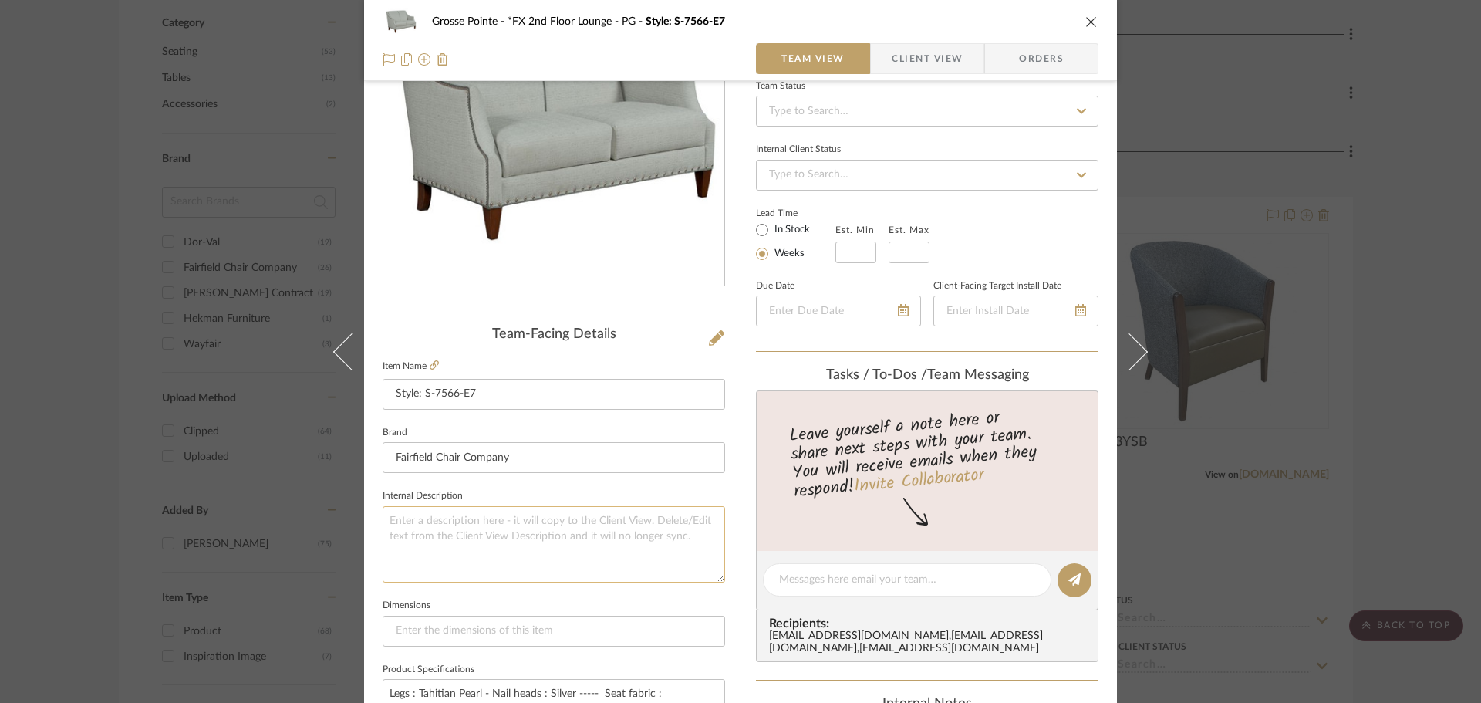
scroll to position [154, 0]
click at [1089, 27] on icon "close" at bounding box center [1092, 21] width 12 height 12
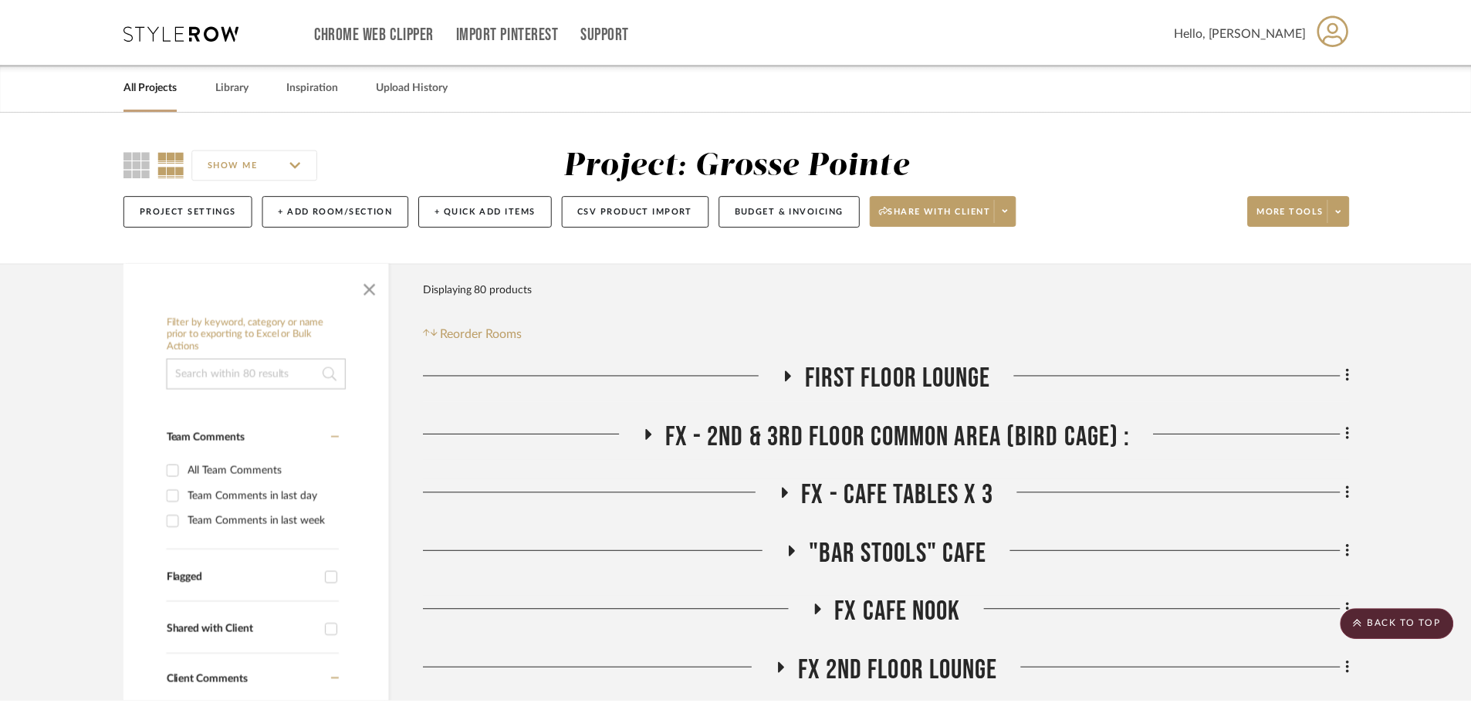
scroll to position [849, 0]
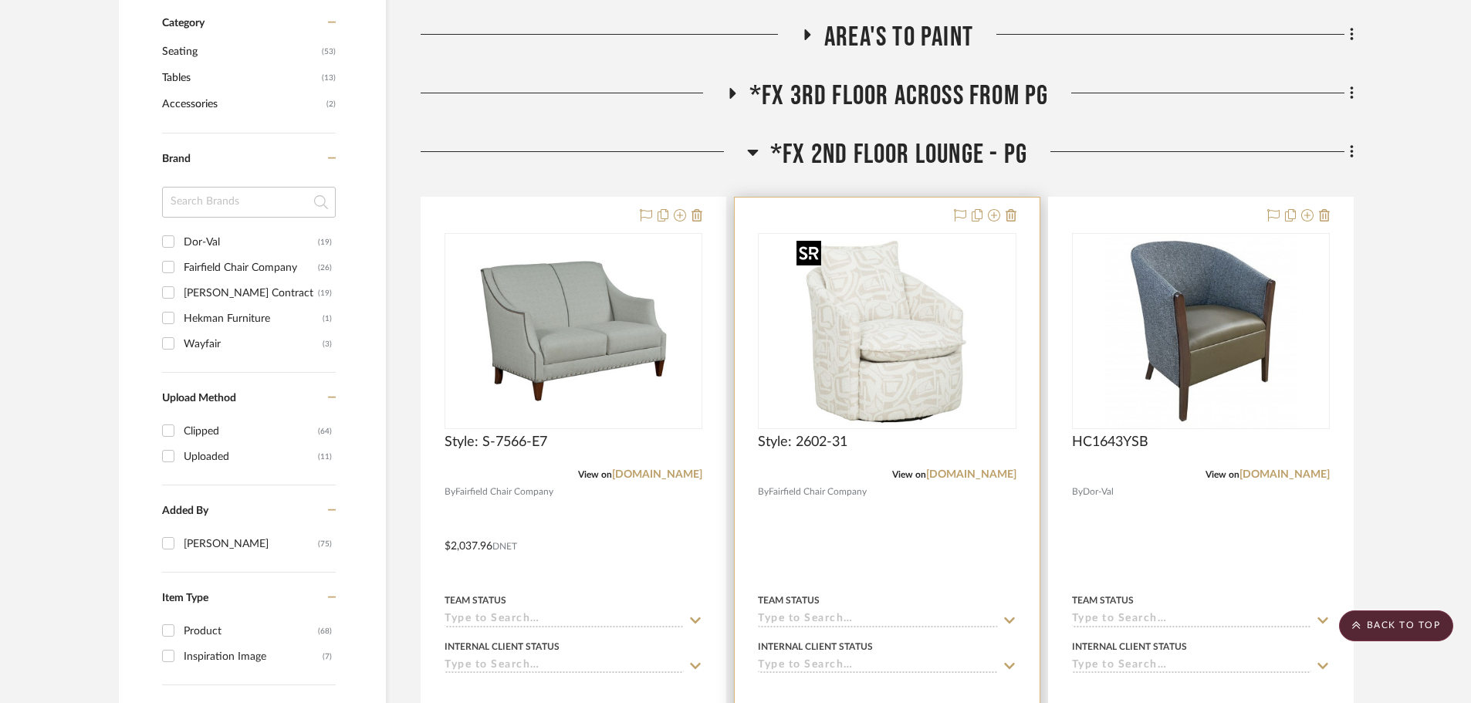
click at [876, 326] on img "0" at bounding box center [886, 331] width 193 height 193
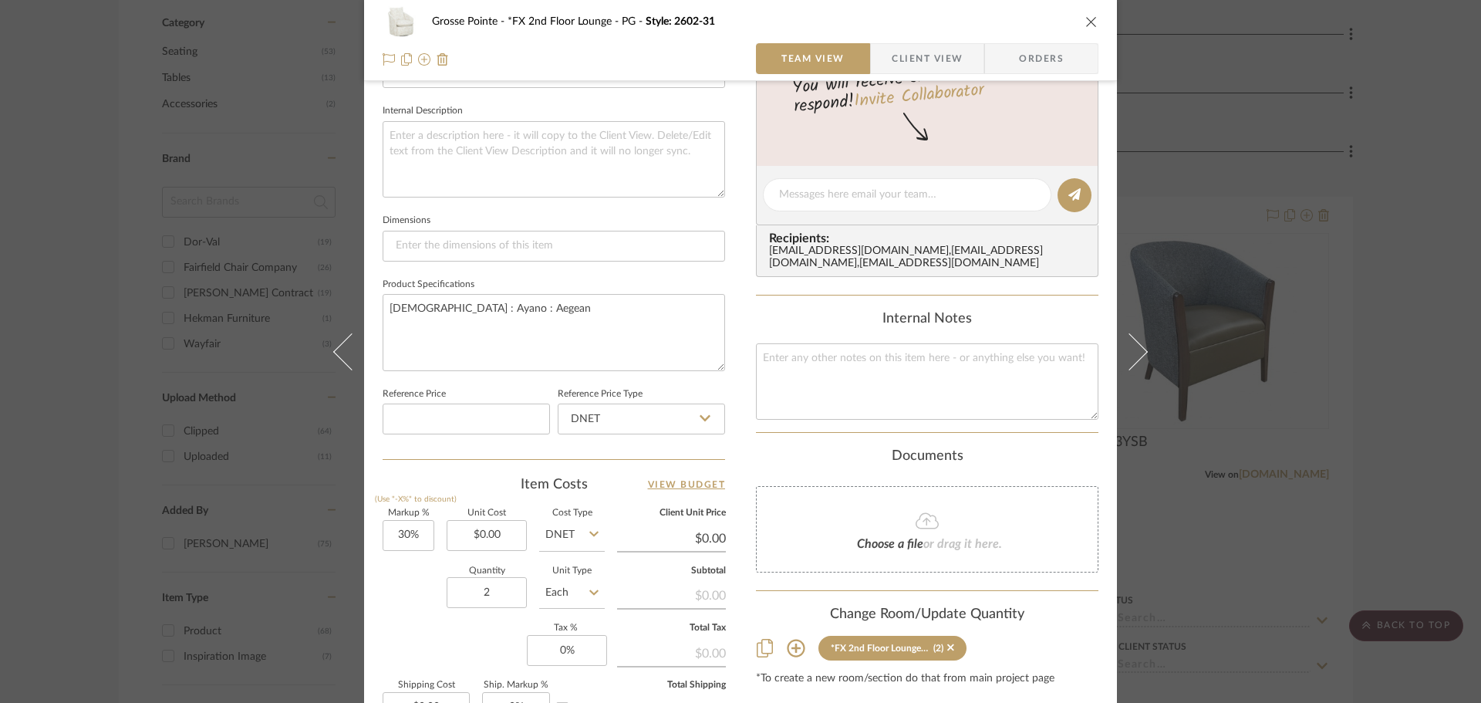
scroll to position [617, 0]
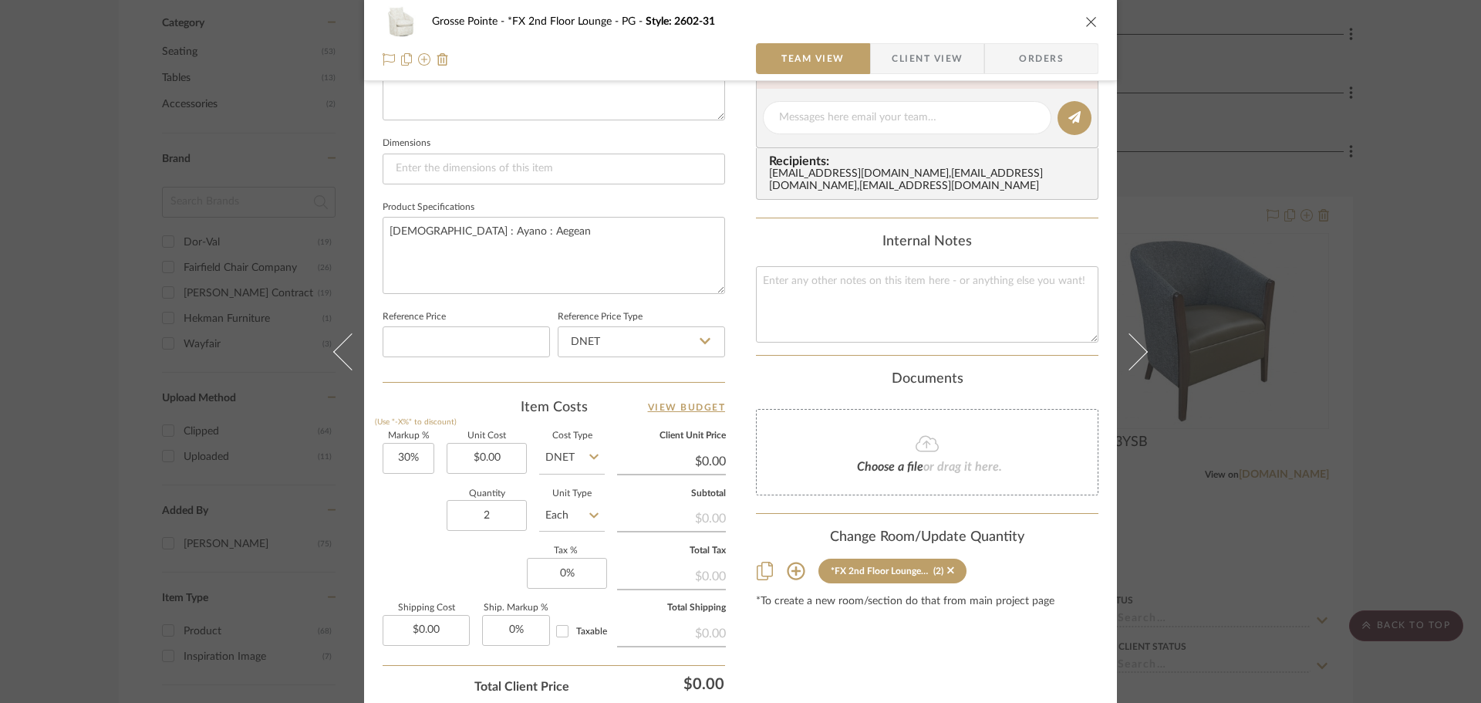
click at [467, 441] on fieldset "Unit Cost $0.00" at bounding box center [487, 453] width 80 height 42
click at [480, 451] on input "0.00" at bounding box center [487, 458] width 80 height 31
type input "$1,203.24"
click at [403, 552] on div "Markup % (Use "-X%" to discount) 30% Unit Cost $1,203.24 Cost Type DNET Client …" at bounding box center [554, 544] width 343 height 225
type input "$1,564.21"
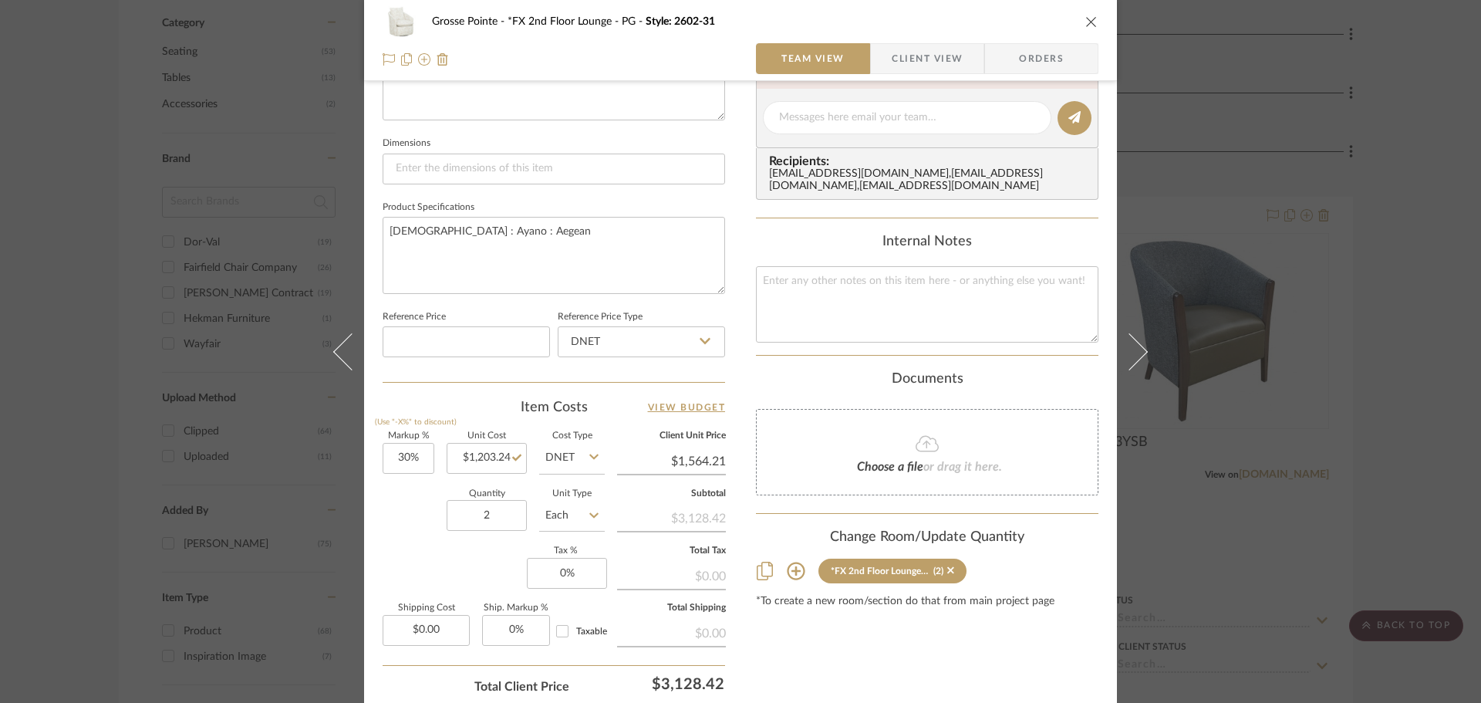
click at [1086, 19] on icon "close" at bounding box center [1092, 21] width 12 height 12
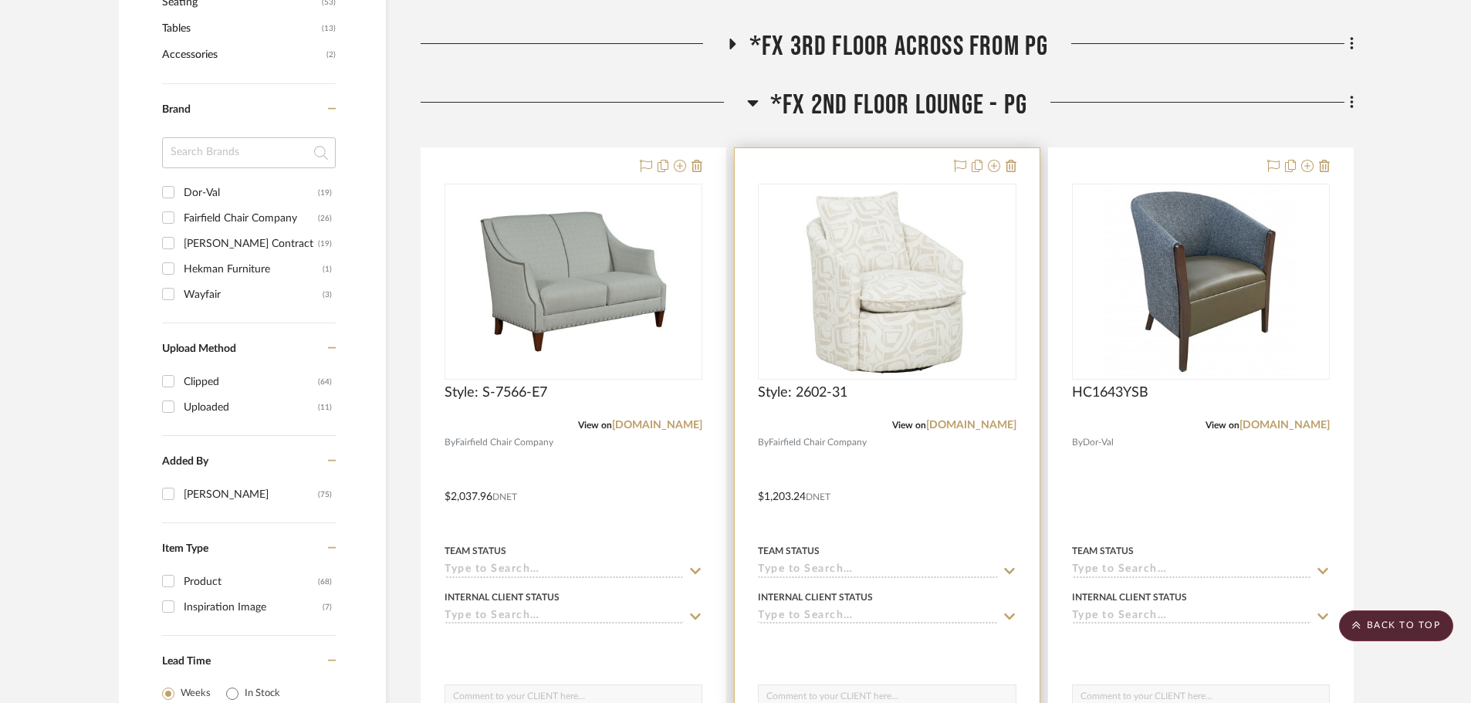
scroll to position [849, 0]
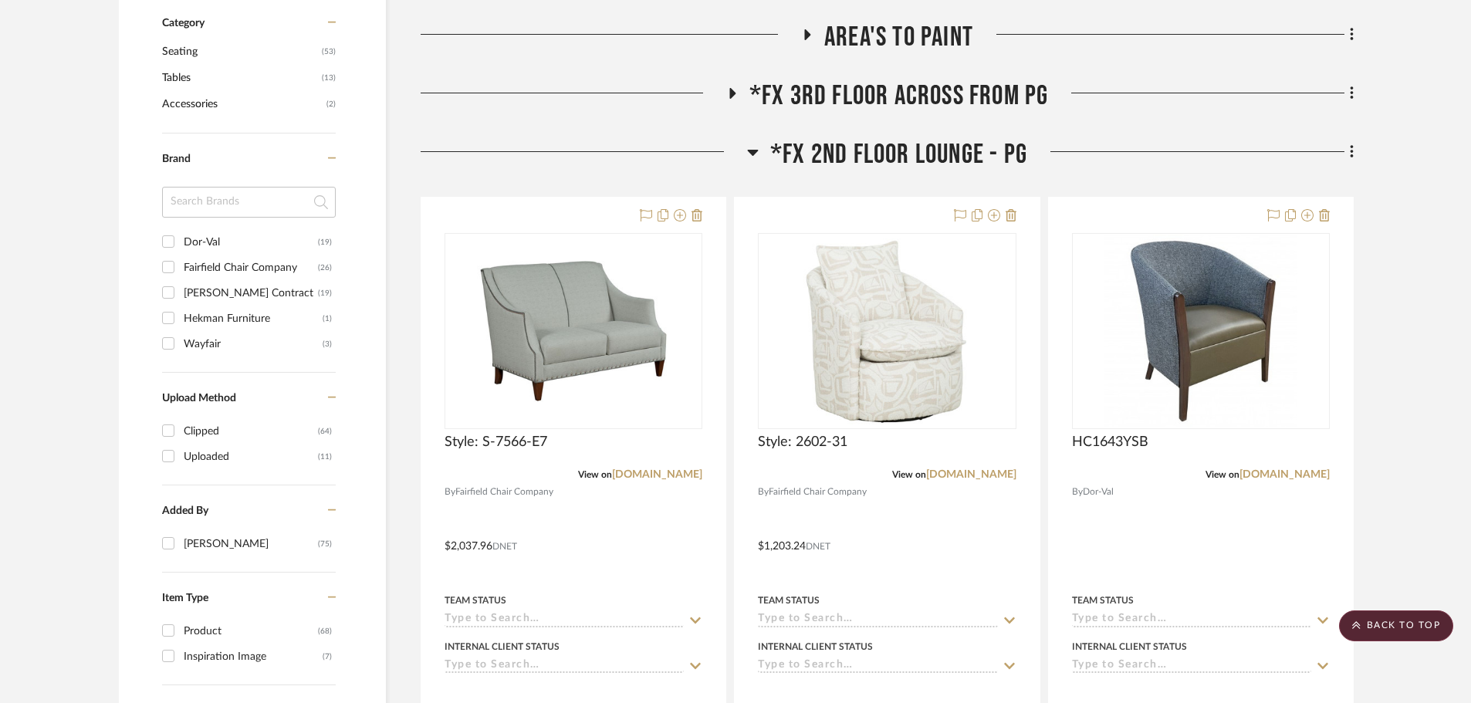
click at [748, 153] on icon at bounding box center [753, 152] width 12 height 19
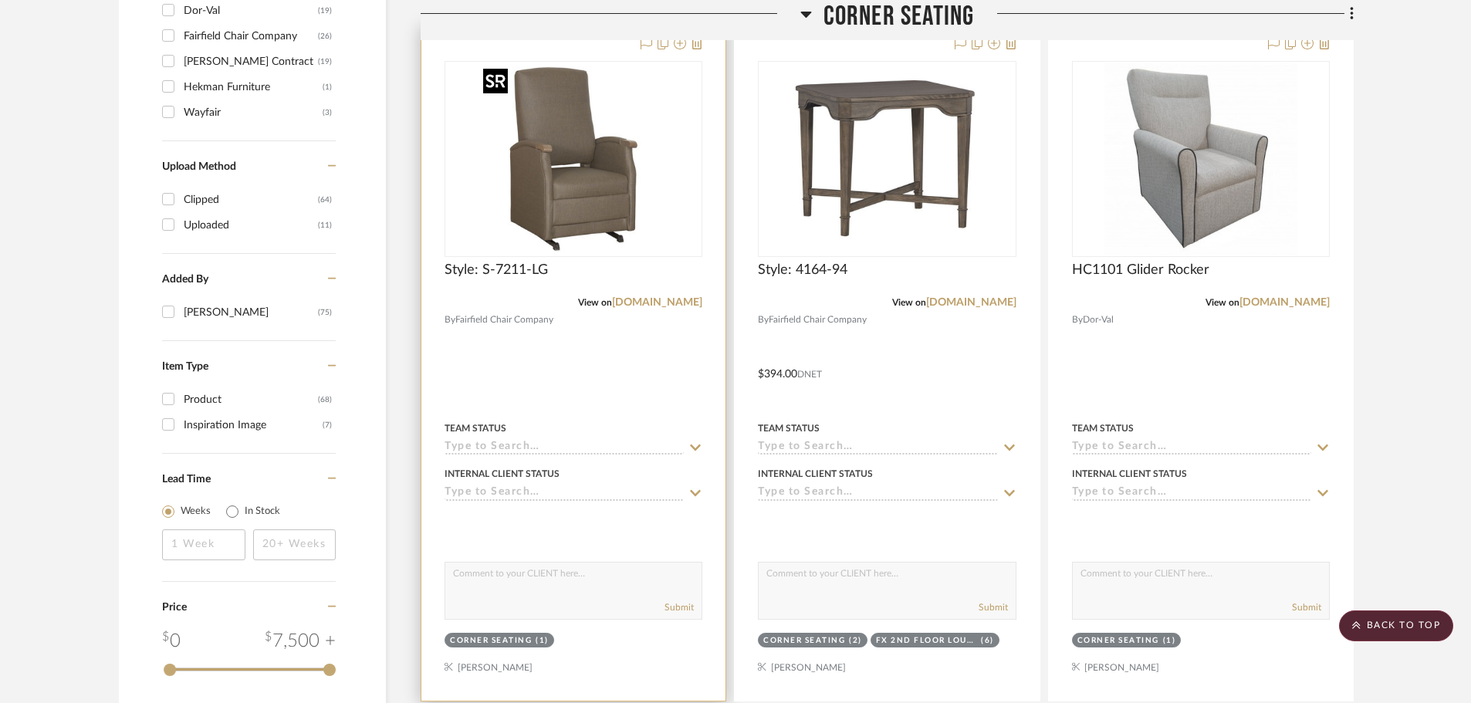
scroll to position [1003, 0]
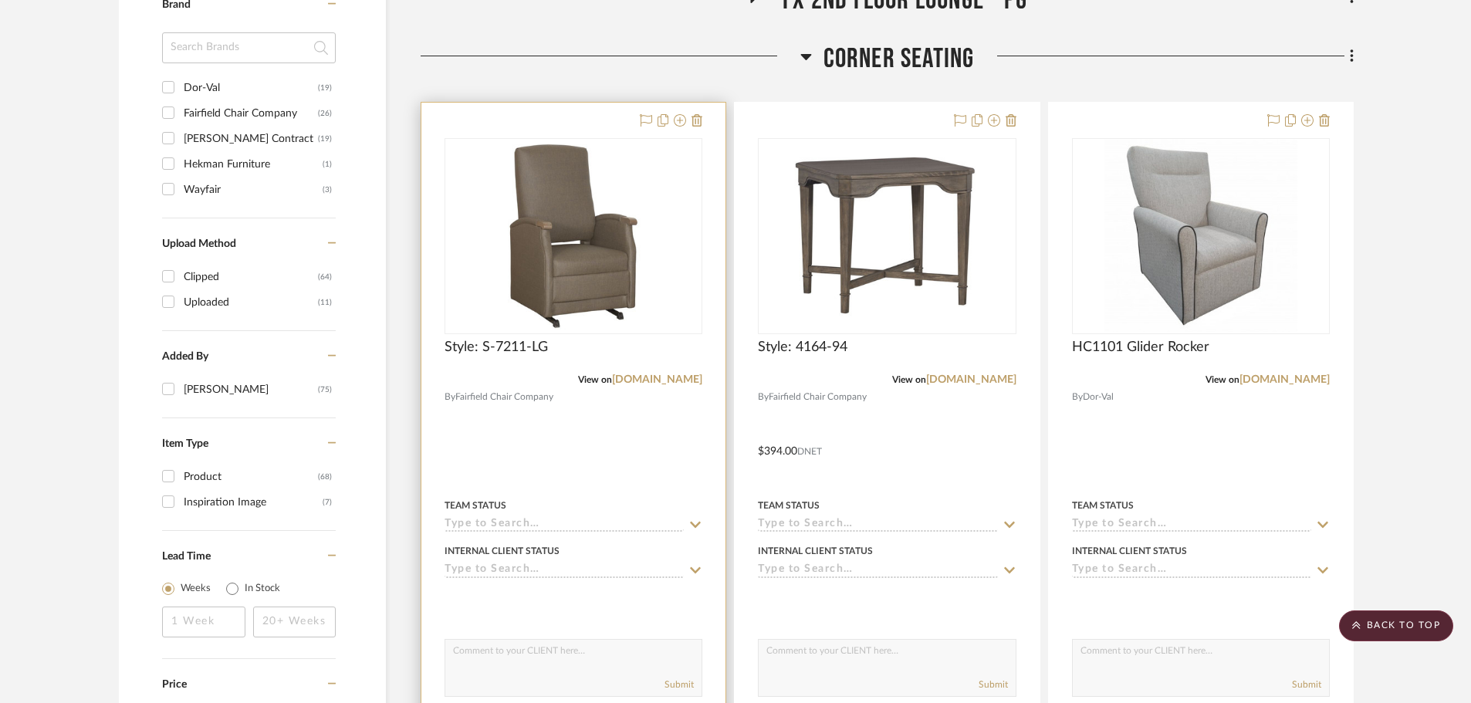
click at [557, 124] on div at bounding box center [573, 440] width 304 height 675
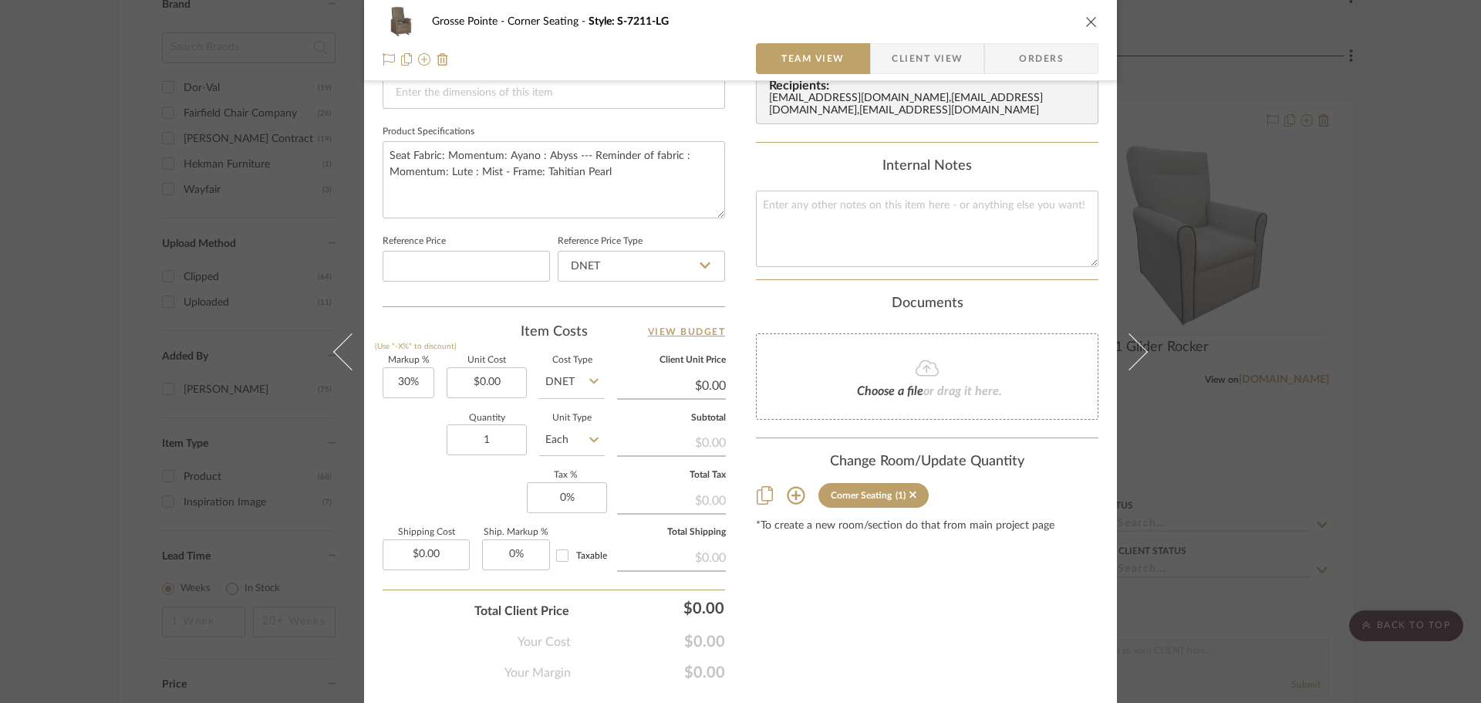
scroll to position [694, 0]
click at [494, 390] on input "0.00" at bounding box center [487, 381] width 80 height 31
type input "$1,663.89"
click at [376, 489] on div "Grosse Pointe Corner Seating Style: S-7211-LG Team View Client View Orders Team…" at bounding box center [740, 29] width 753 height 1425
type input "$2,163.06"
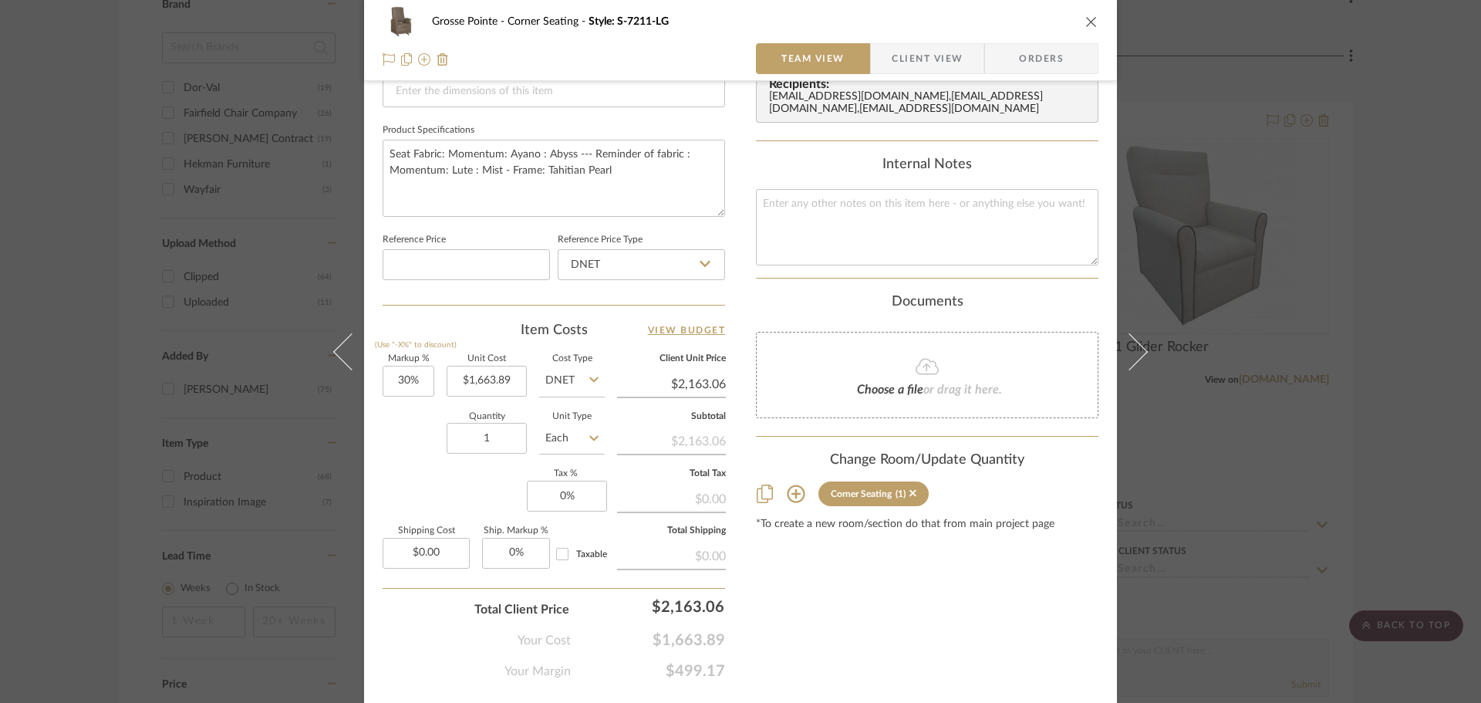
click at [1087, 21] on icon "close" at bounding box center [1092, 21] width 12 height 12
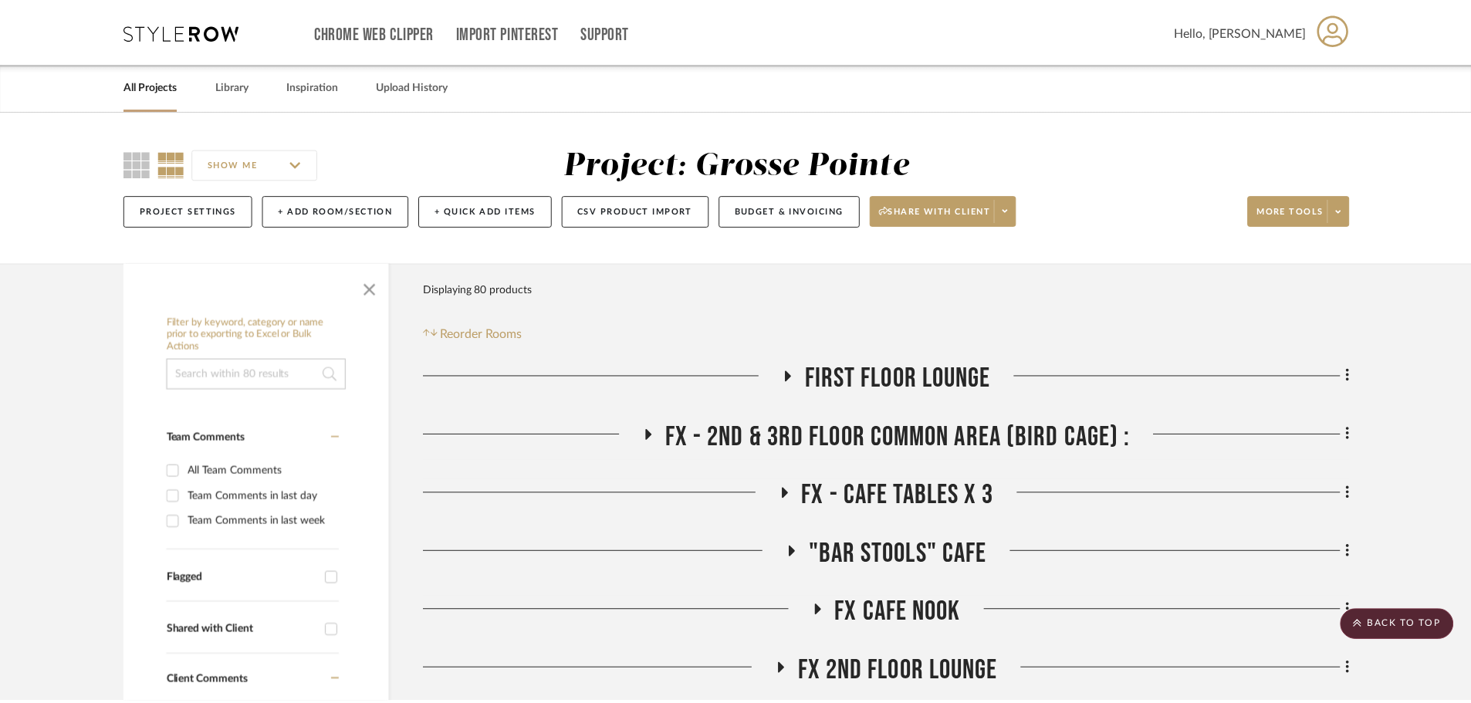
scroll to position [1003, 0]
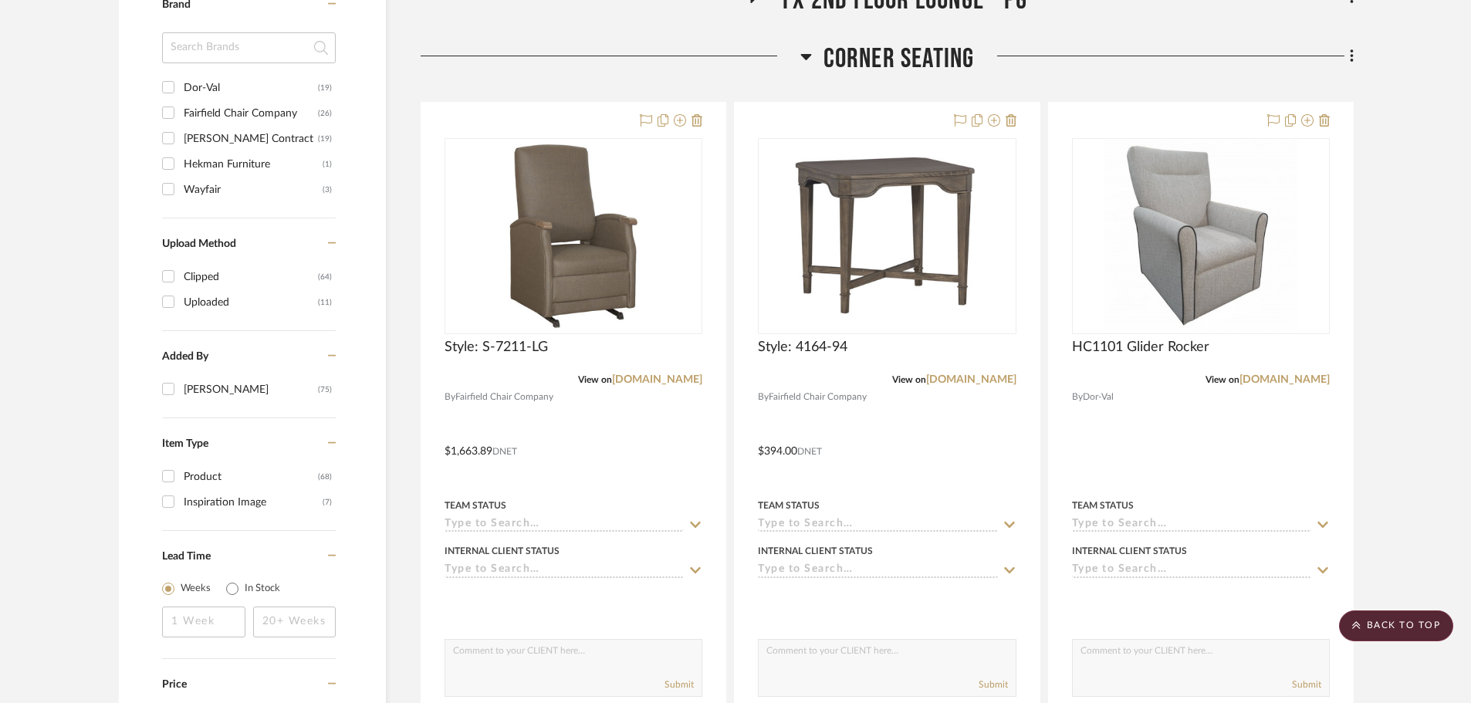
click at [811, 56] on icon at bounding box center [806, 56] width 12 height 19
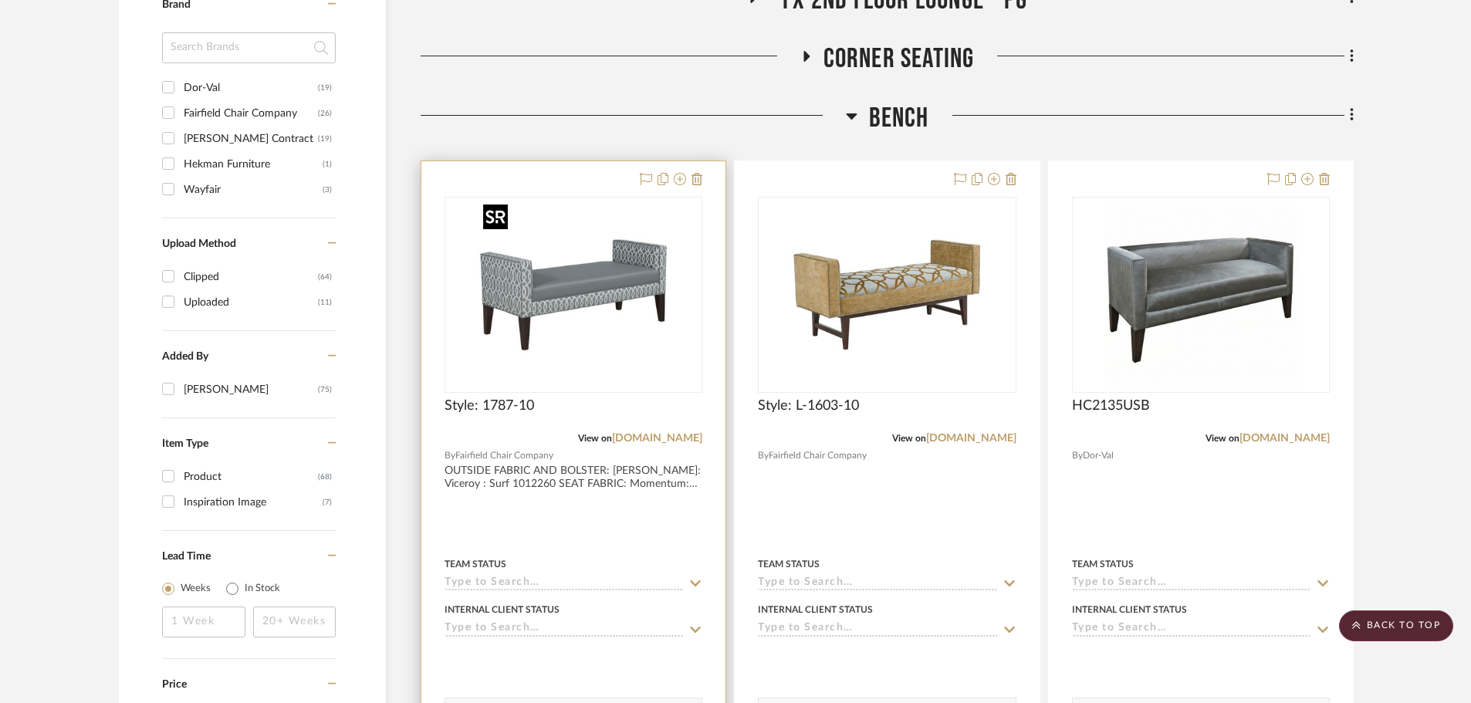
click at [583, 269] on img "0" at bounding box center [573, 294] width 193 height 193
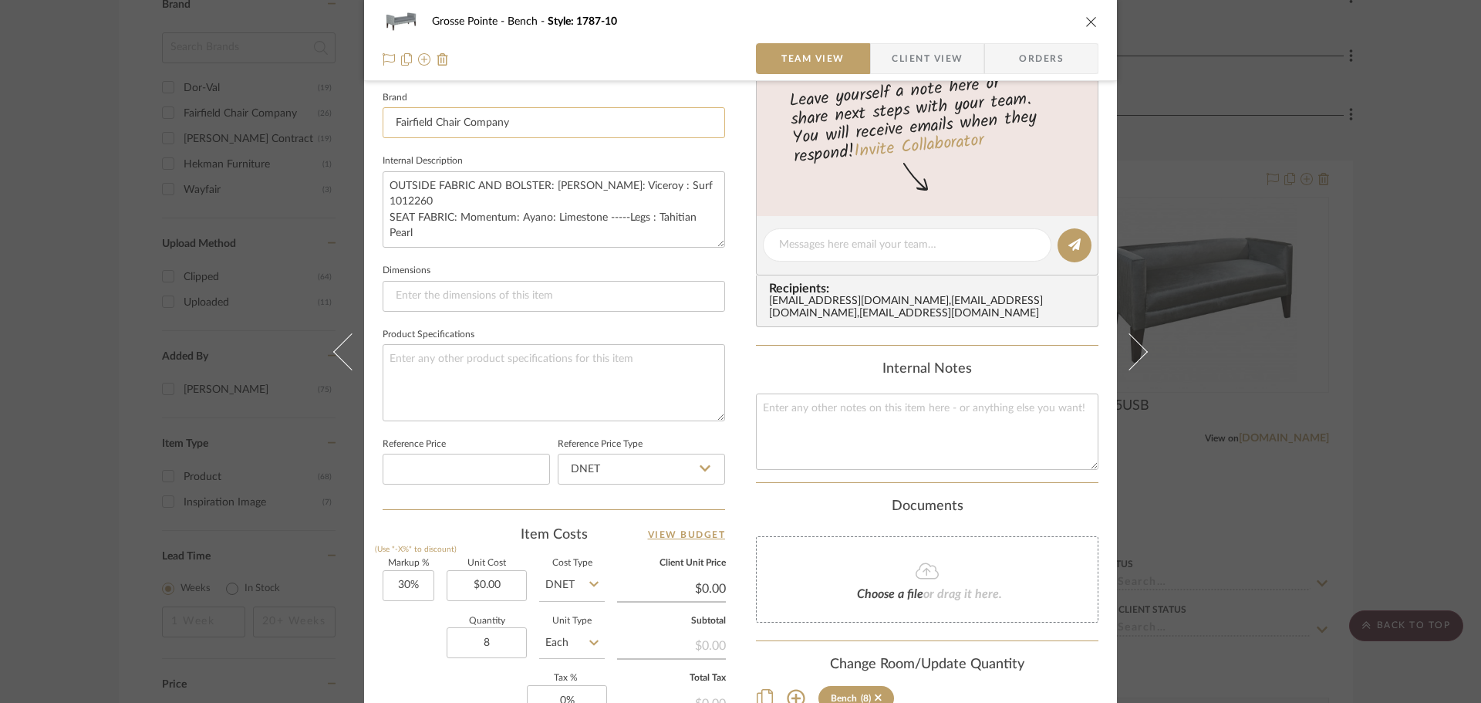
scroll to position [540, 0]
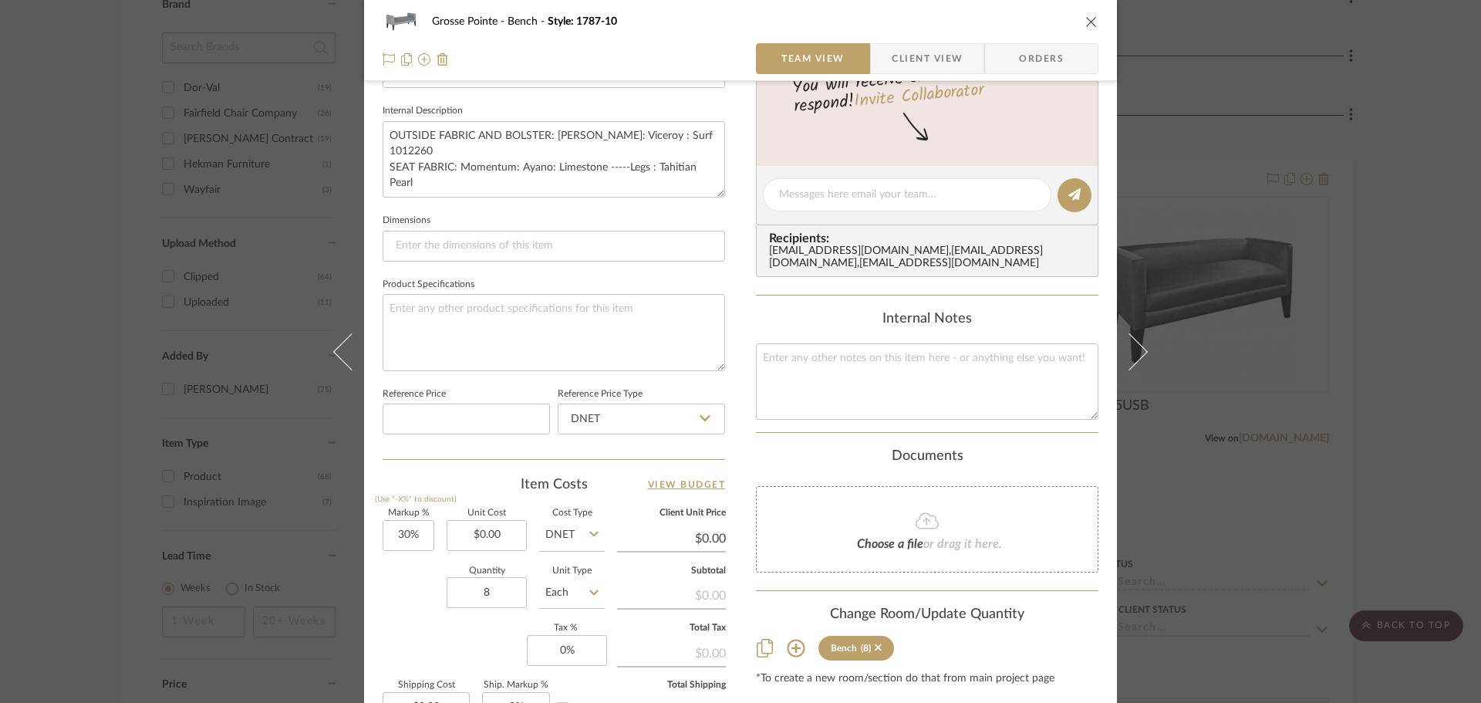
click at [492, 518] on fieldset "Unit Cost $0.00" at bounding box center [487, 530] width 80 height 42
click at [491, 522] on input "0.00" at bounding box center [487, 535] width 80 height 31
type input "$1,043.70"
click at [413, 630] on div "Markup % (Use "-X%" to discount) 30% Unit Cost $1,043.70 Cost Type DNET Client …" at bounding box center [554, 621] width 343 height 225
type input "$1,356.81"
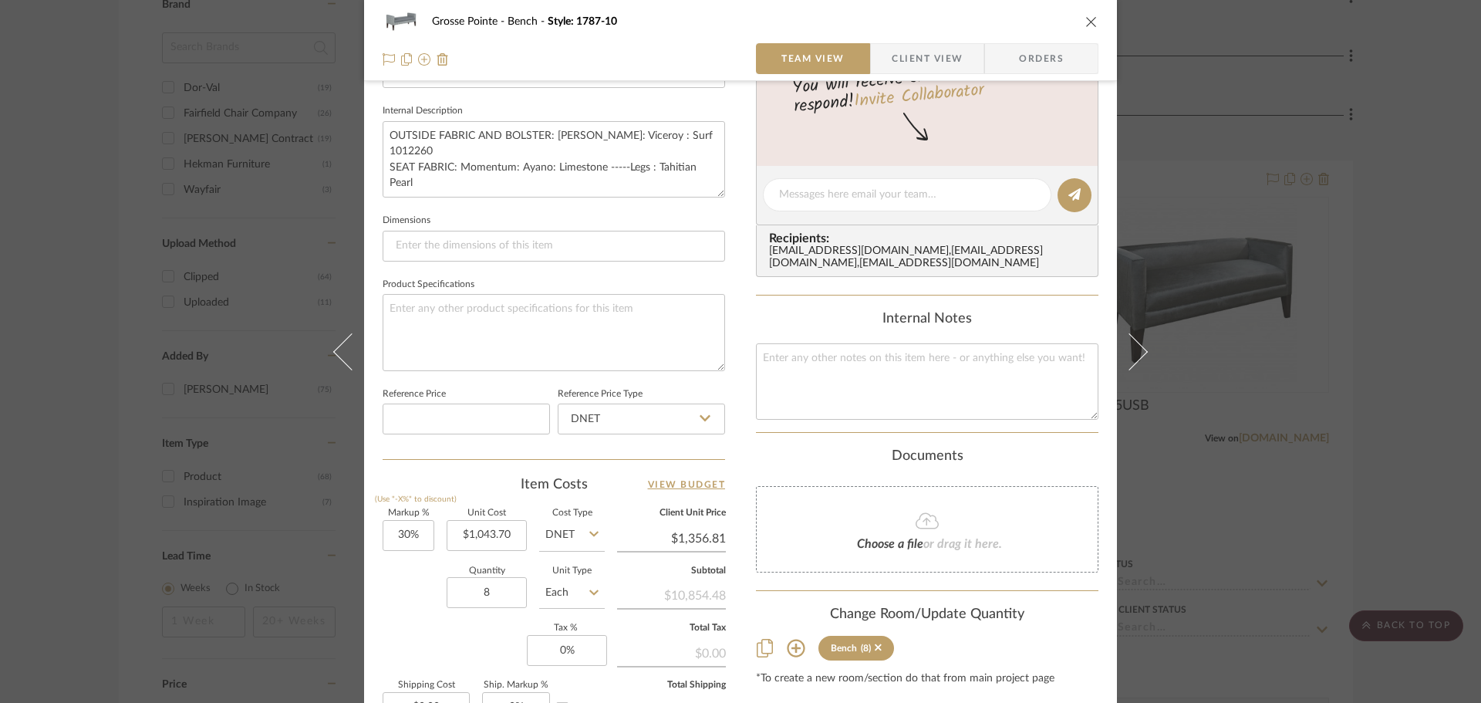
click at [1089, 17] on icon "close" at bounding box center [1092, 21] width 12 height 12
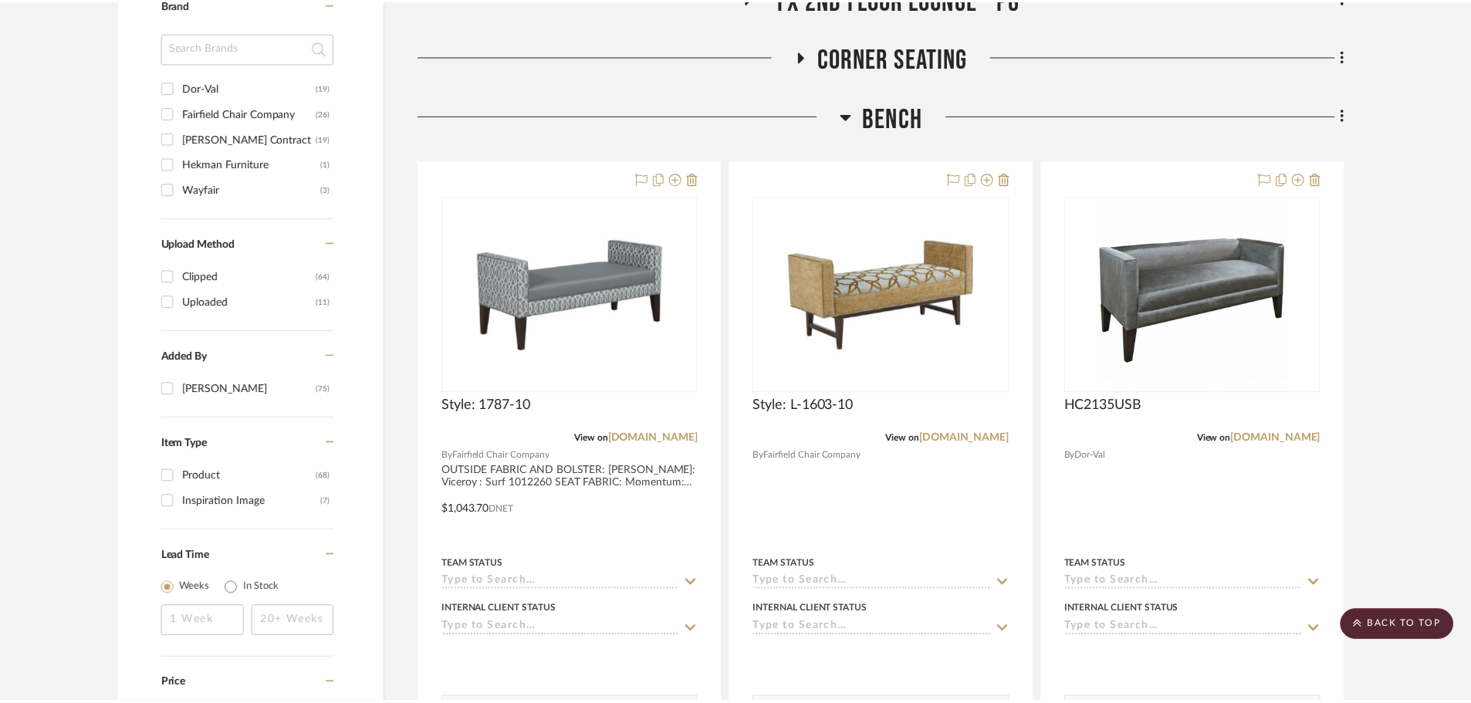
scroll to position [1003, 0]
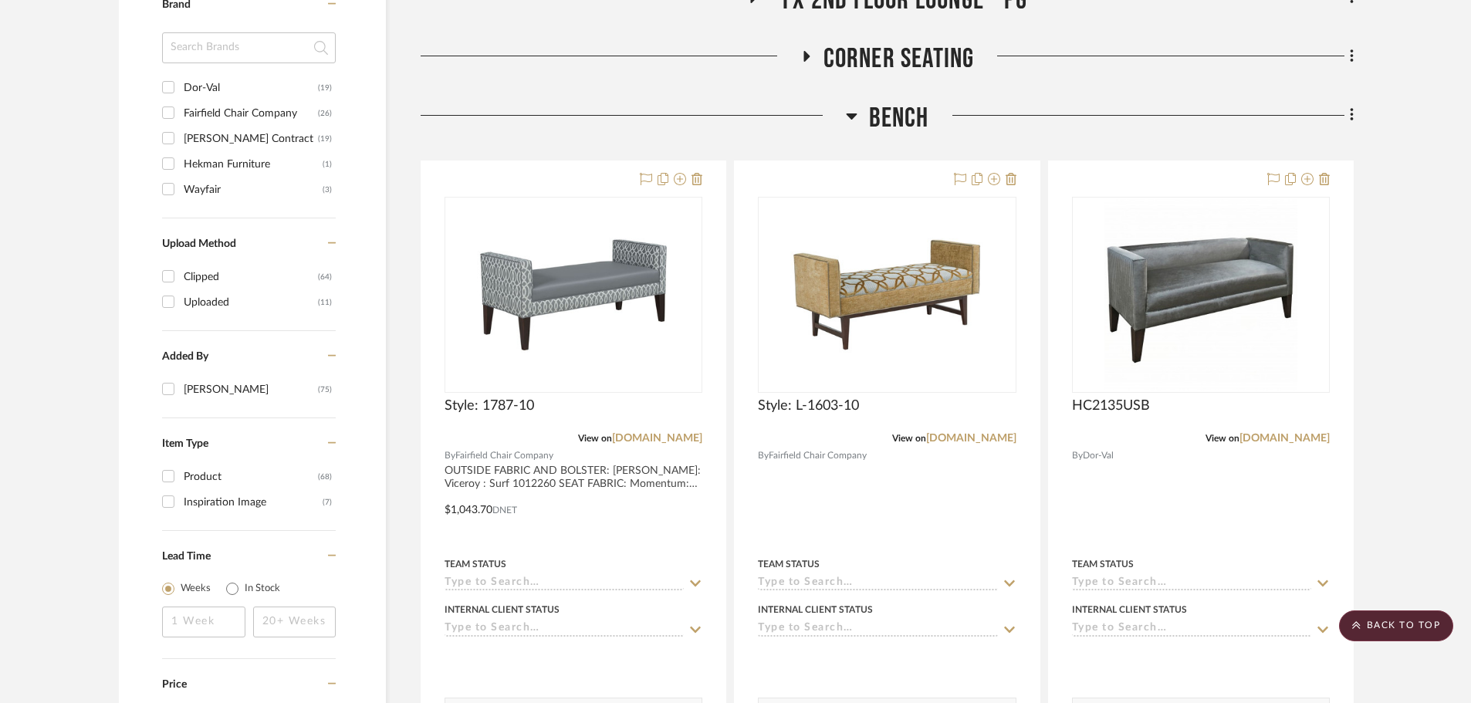
click at [858, 120] on h3 "Bench" at bounding box center [887, 118] width 83 height 33
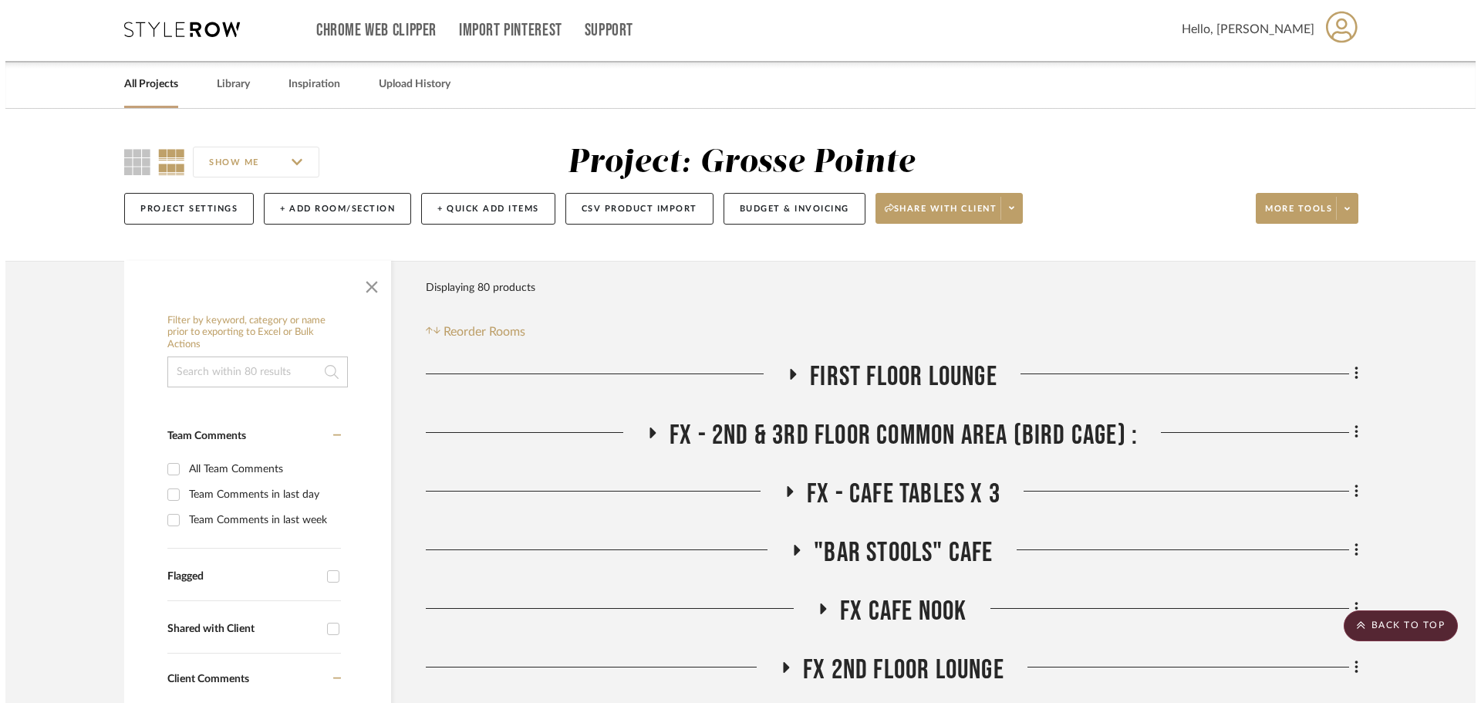
scroll to position [0, 0]
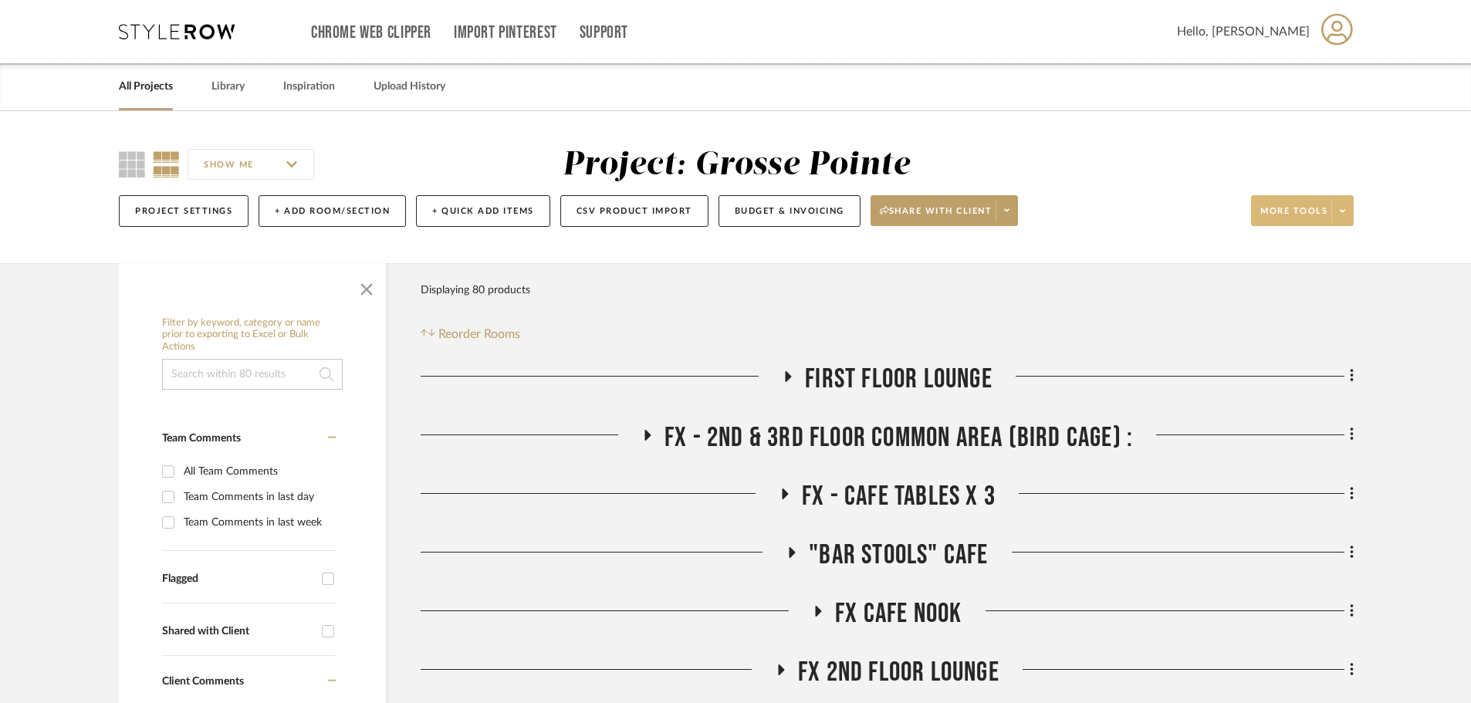
click at [1345, 218] on span at bounding box center [1342, 210] width 22 height 23
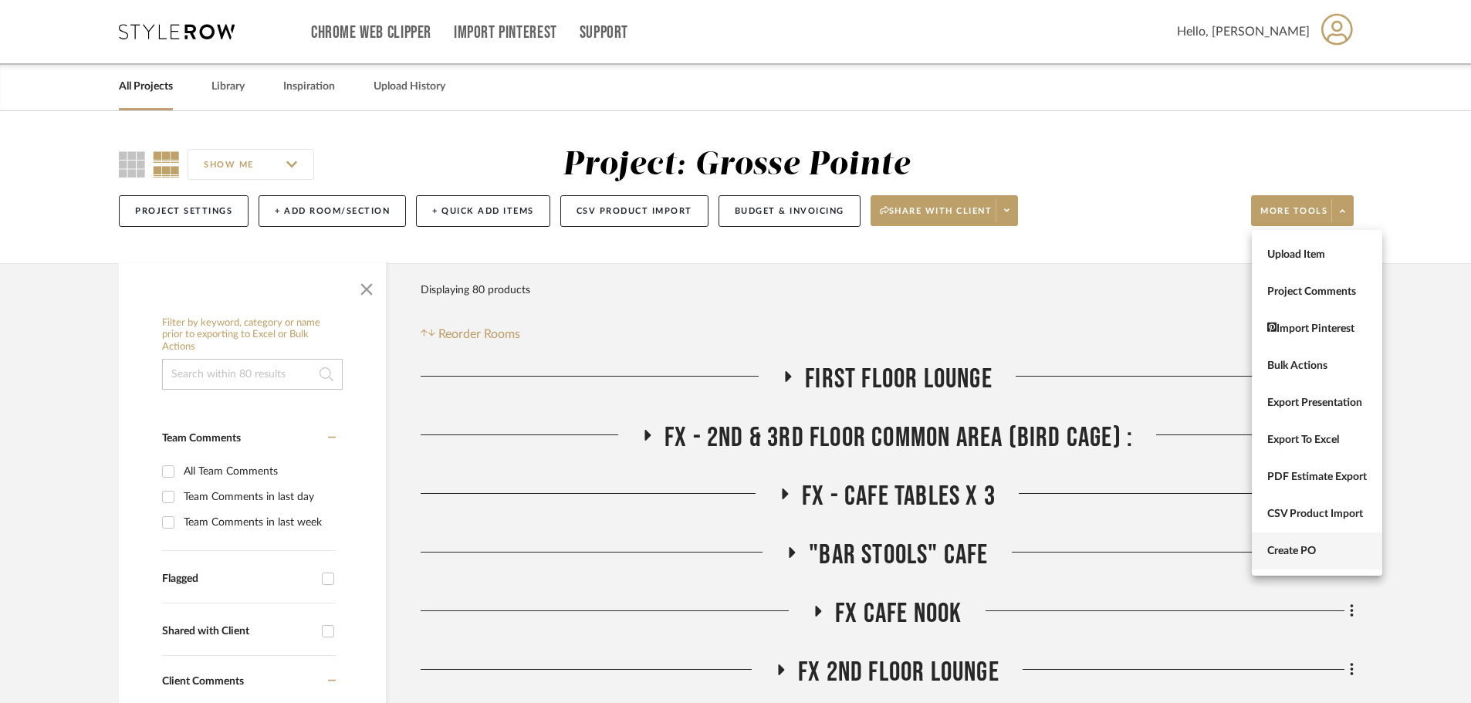
click at [1334, 546] on span "Create PO" at bounding box center [1317, 551] width 100 height 13
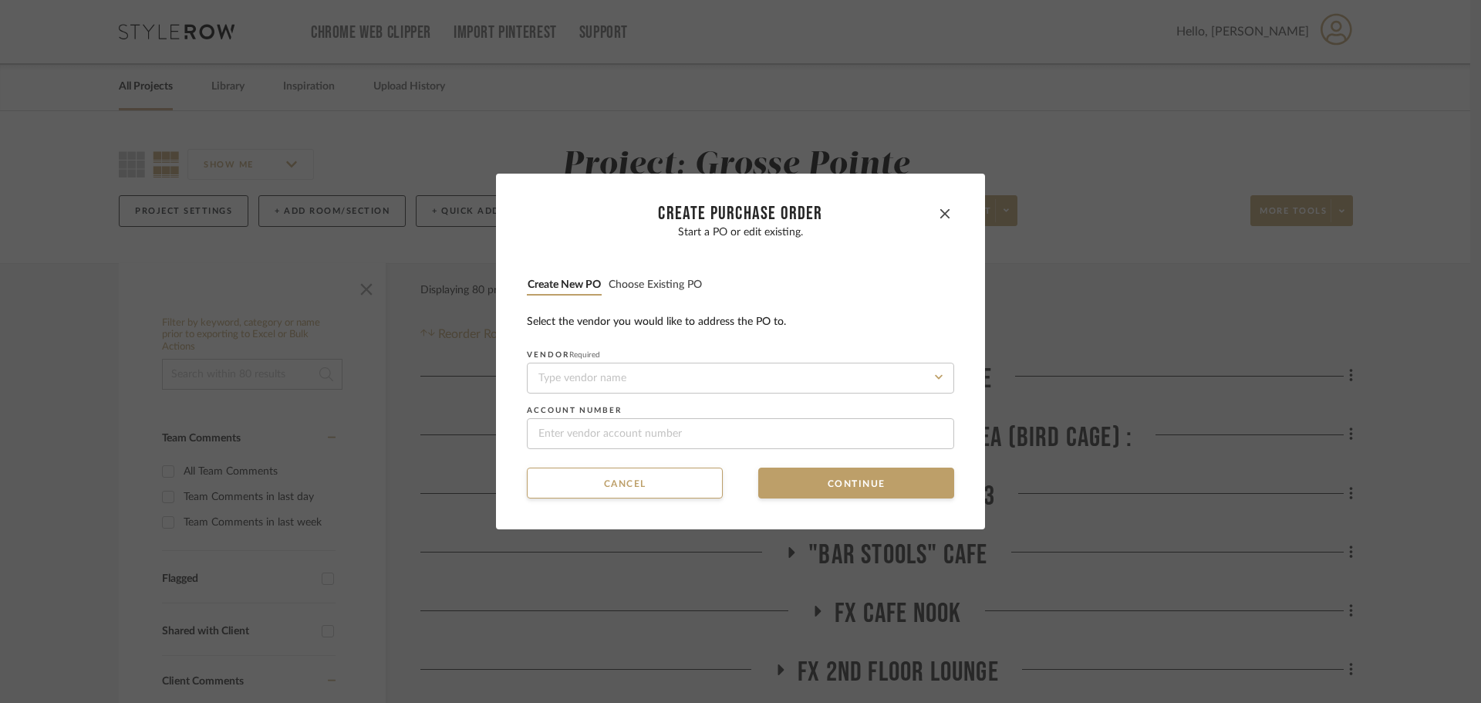
click at [664, 278] on button "Choose existing PO" at bounding box center [655, 285] width 95 height 15
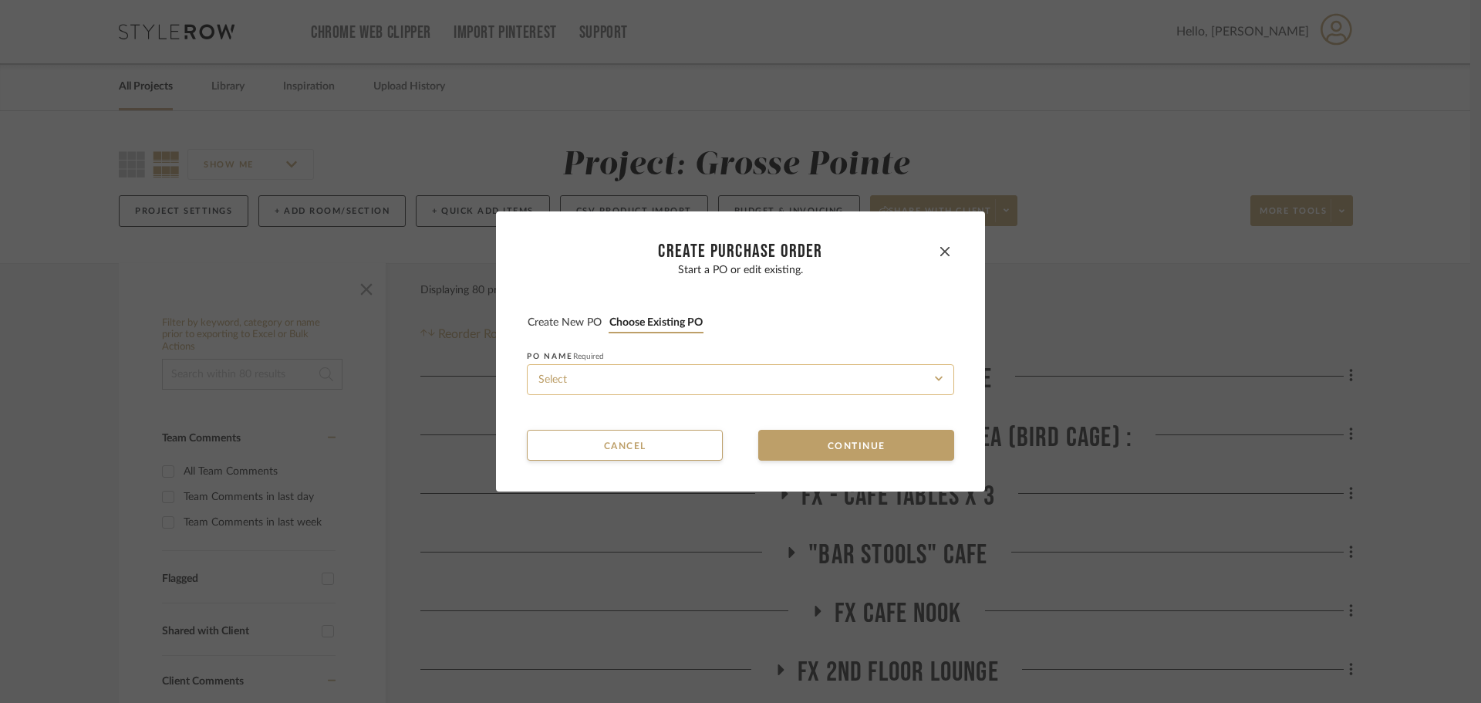
click at [704, 383] on input at bounding box center [740, 379] width 427 height 31
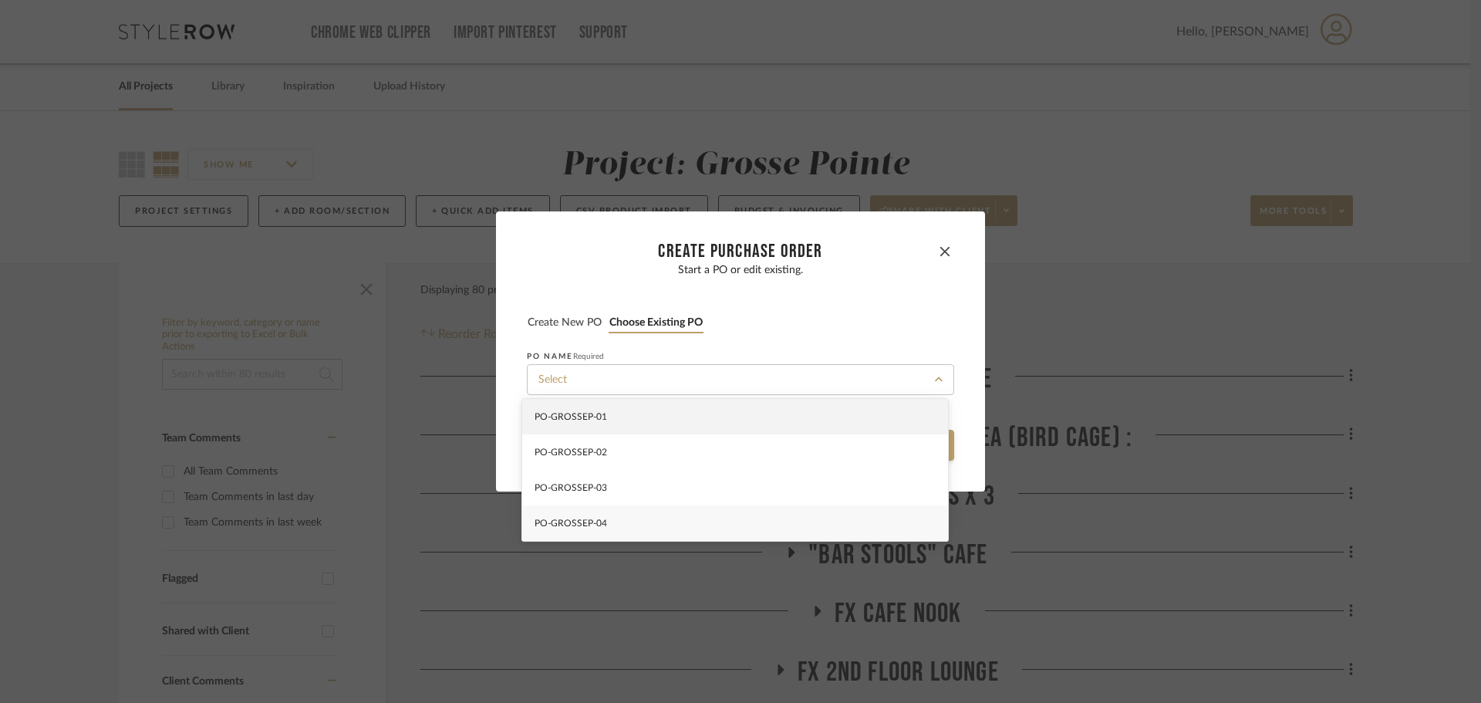
click at [753, 534] on div "PO-GROSSEP-04" at bounding box center [735, 522] width 426 height 35
type input "PO-GROSSEP-04"
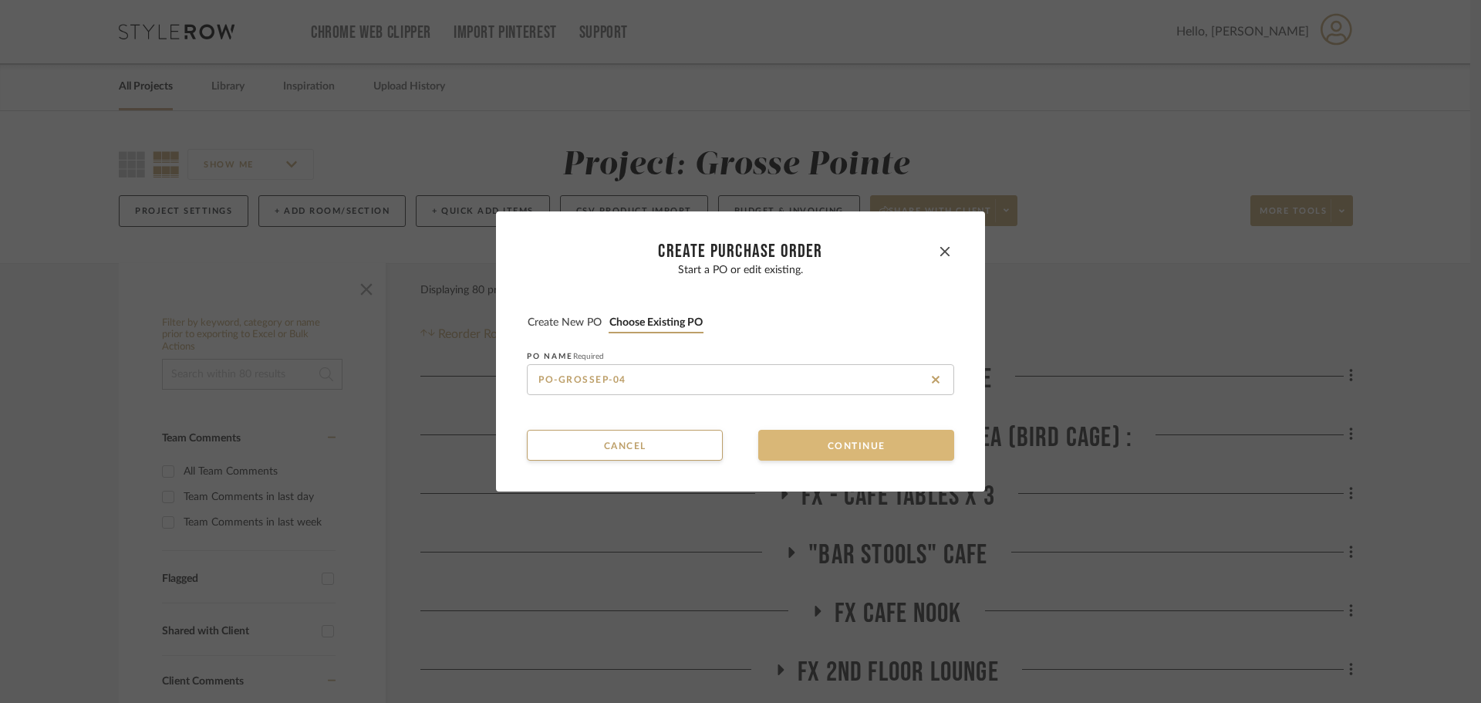
click at [799, 448] on button "Continue" at bounding box center [856, 445] width 196 height 31
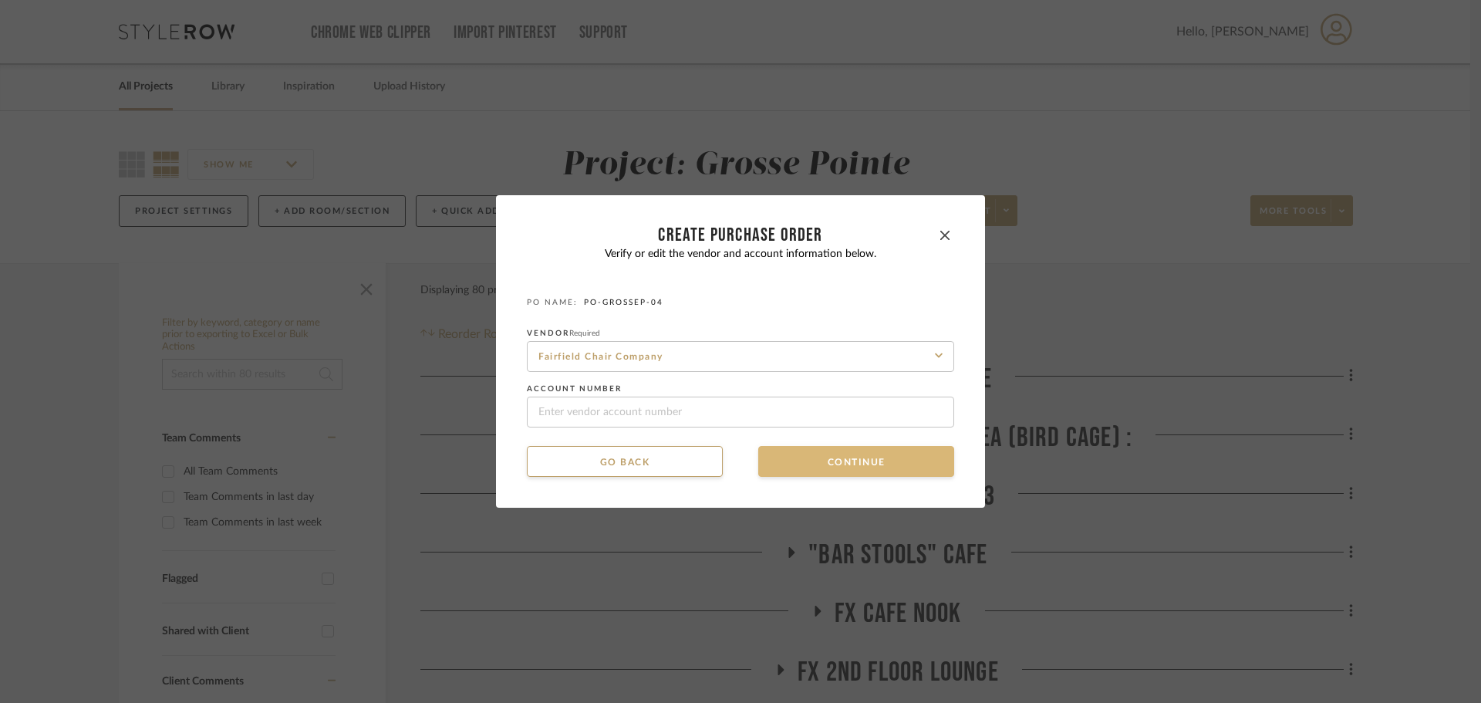
click at [796, 462] on button "Continue" at bounding box center [856, 461] width 196 height 31
click at [811, 462] on button "Continue" at bounding box center [856, 461] width 196 height 31
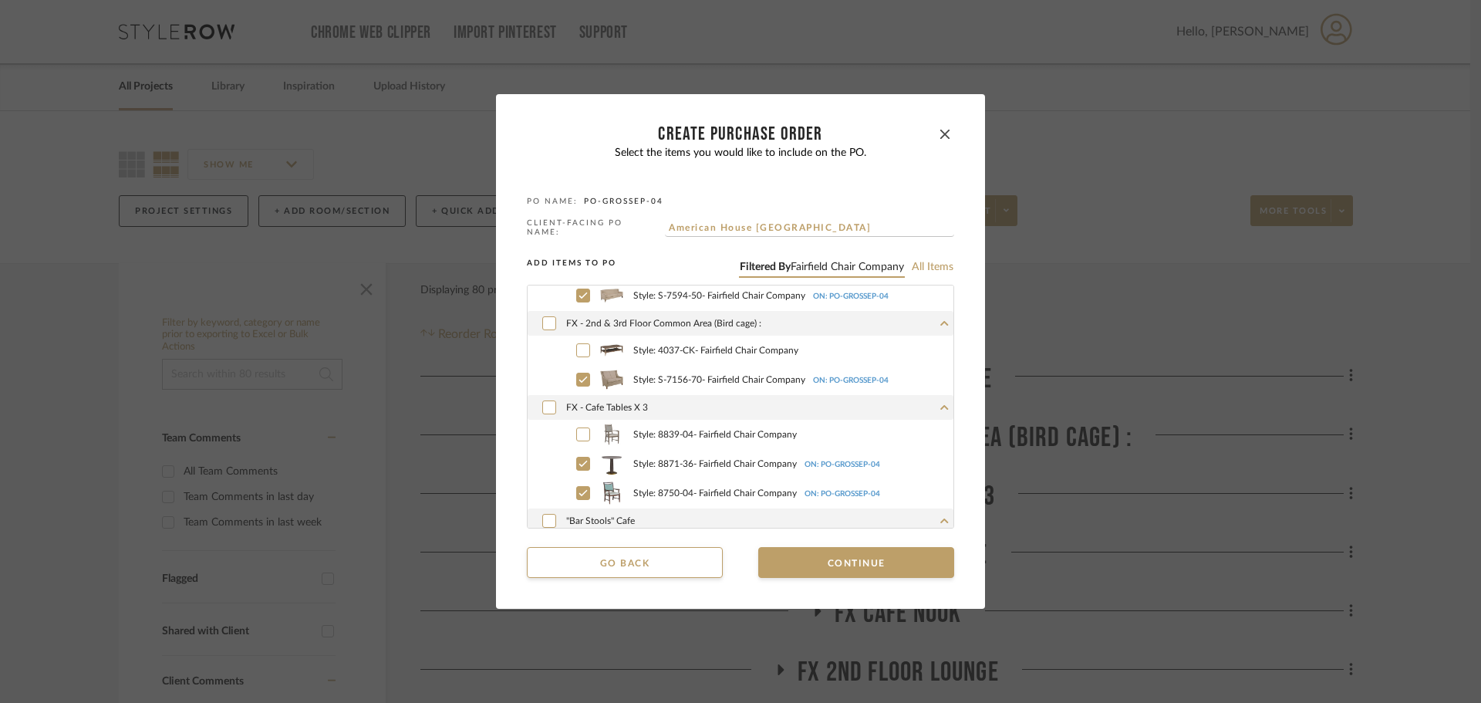
scroll to position [154, 0]
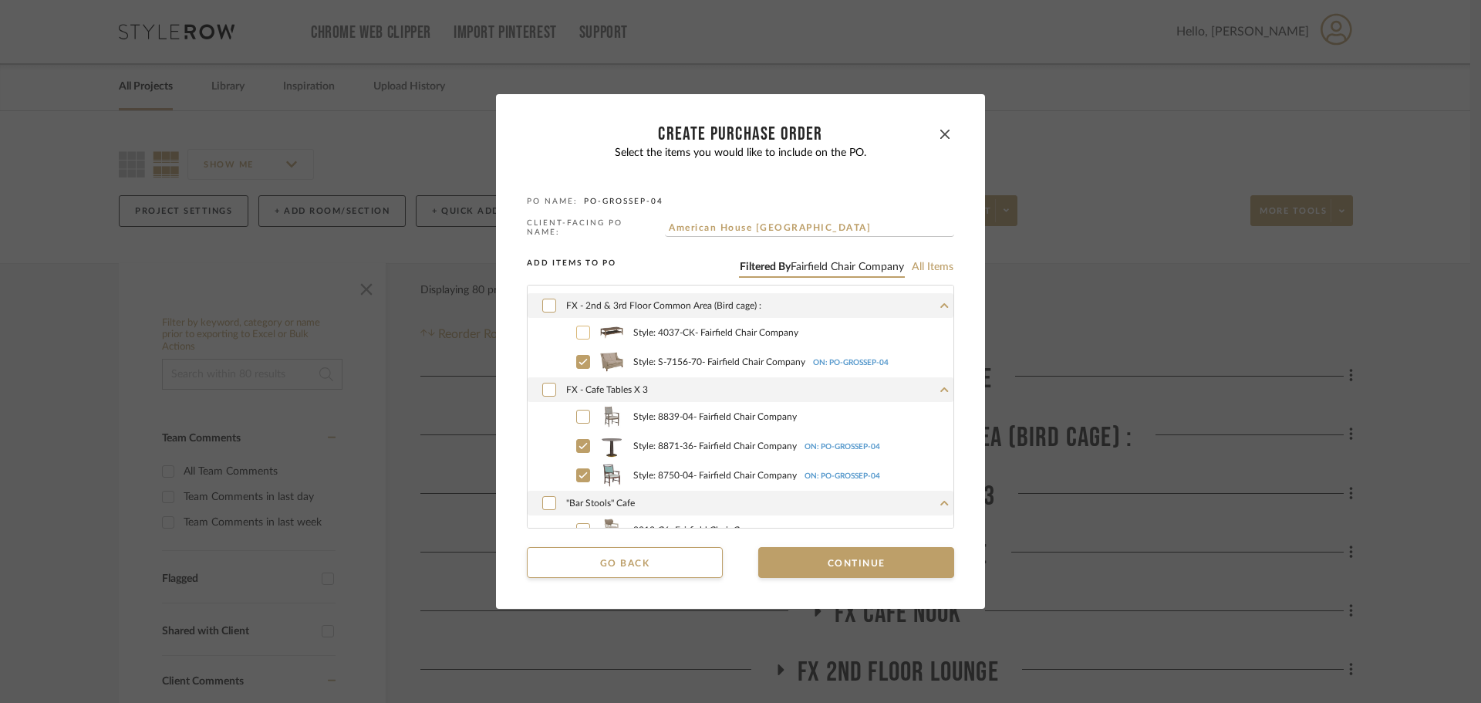
click at [579, 333] on icon at bounding box center [583, 332] width 9 height 11
click at [579, 411] on icon at bounding box center [583, 416] width 9 height 11
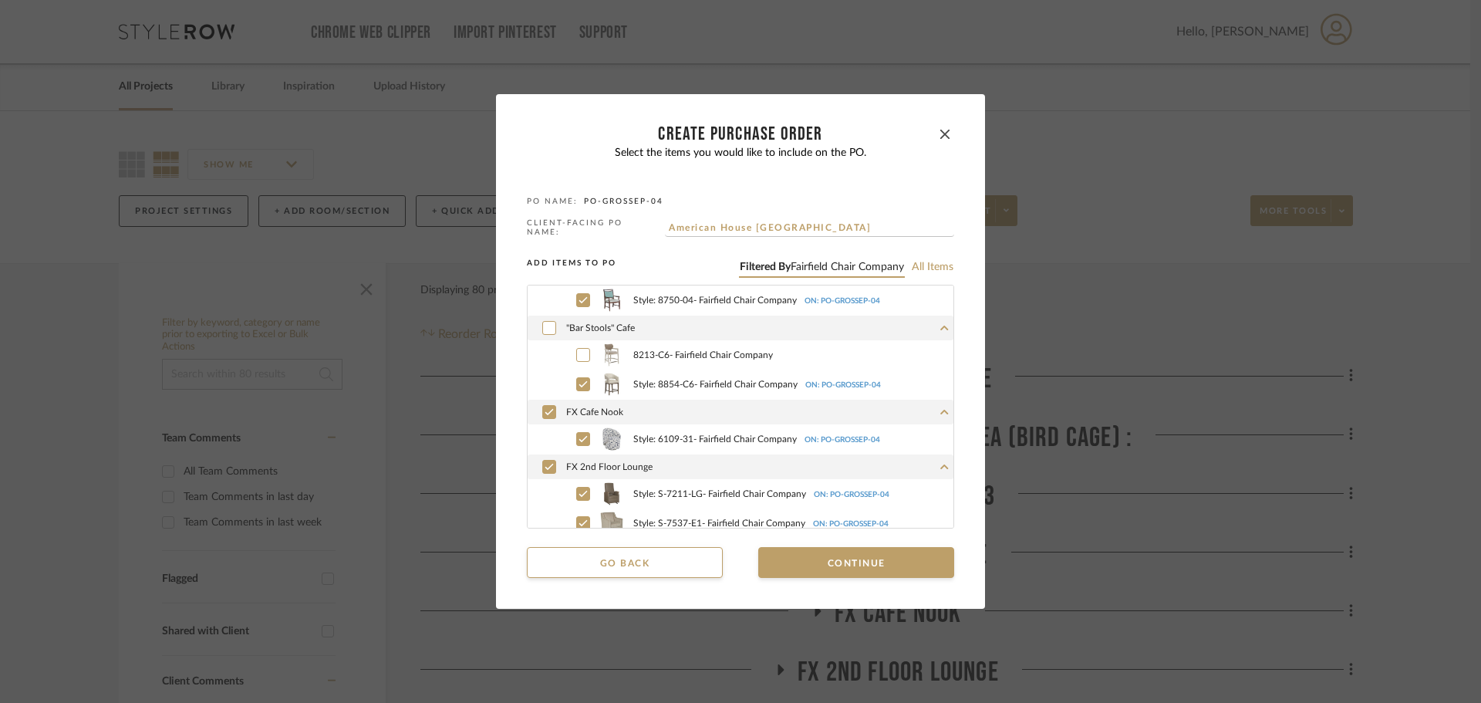
scroll to position [386, 0]
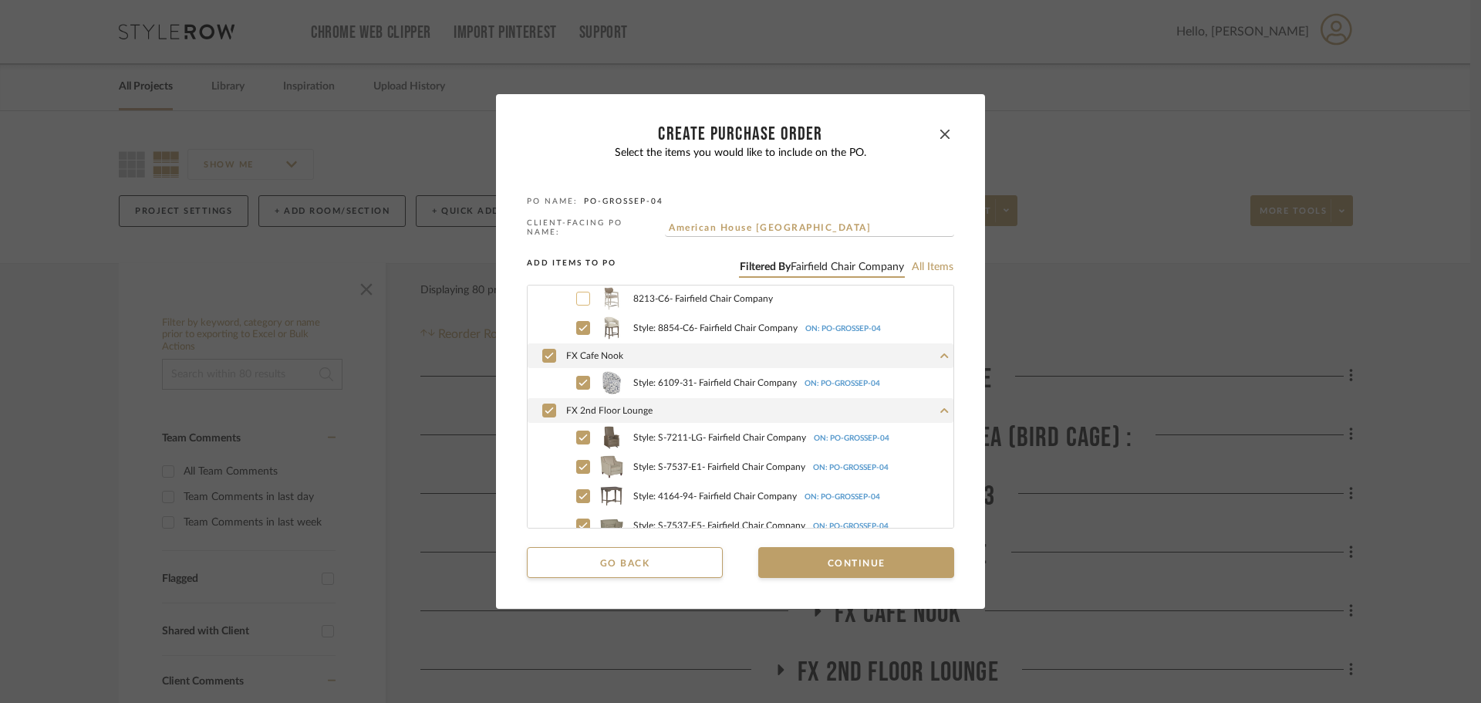
click at [576, 292] on div at bounding box center [583, 299] width 14 height 14
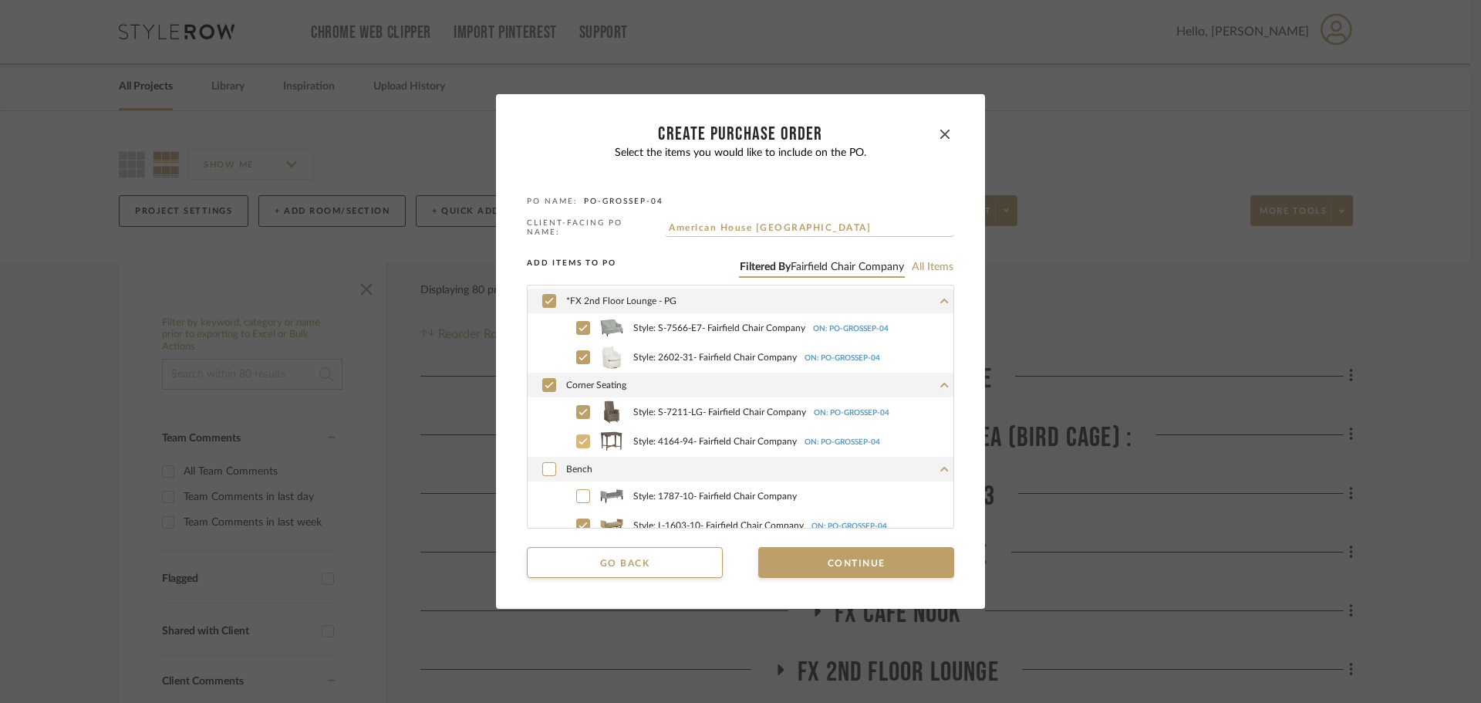
scroll to position [852, 0]
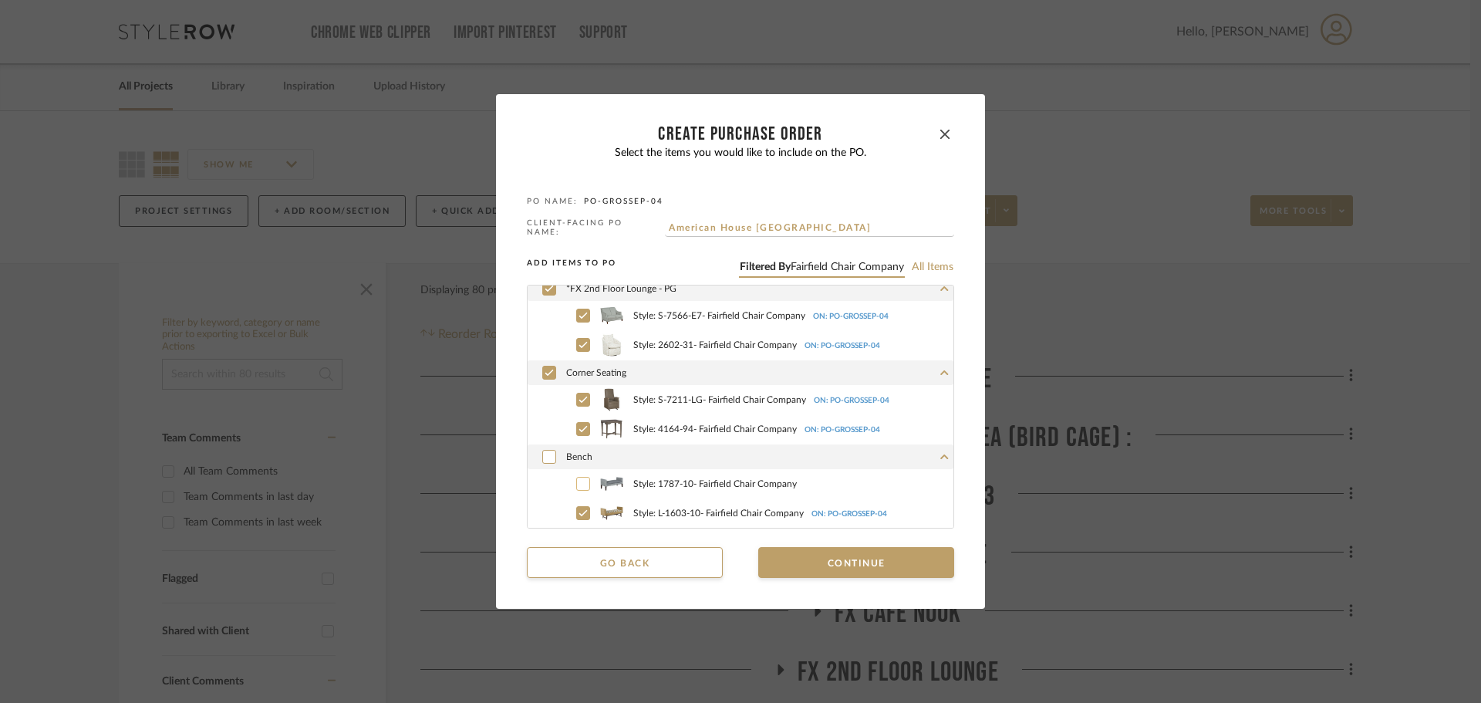
click at [580, 481] on icon at bounding box center [583, 484] width 8 height 6
click at [582, 513] on icon at bounding box center [583, 513] width 9 height 11
click at [792, 549] on button "Continue" at bounding box center [856, 562] width 196 height 31
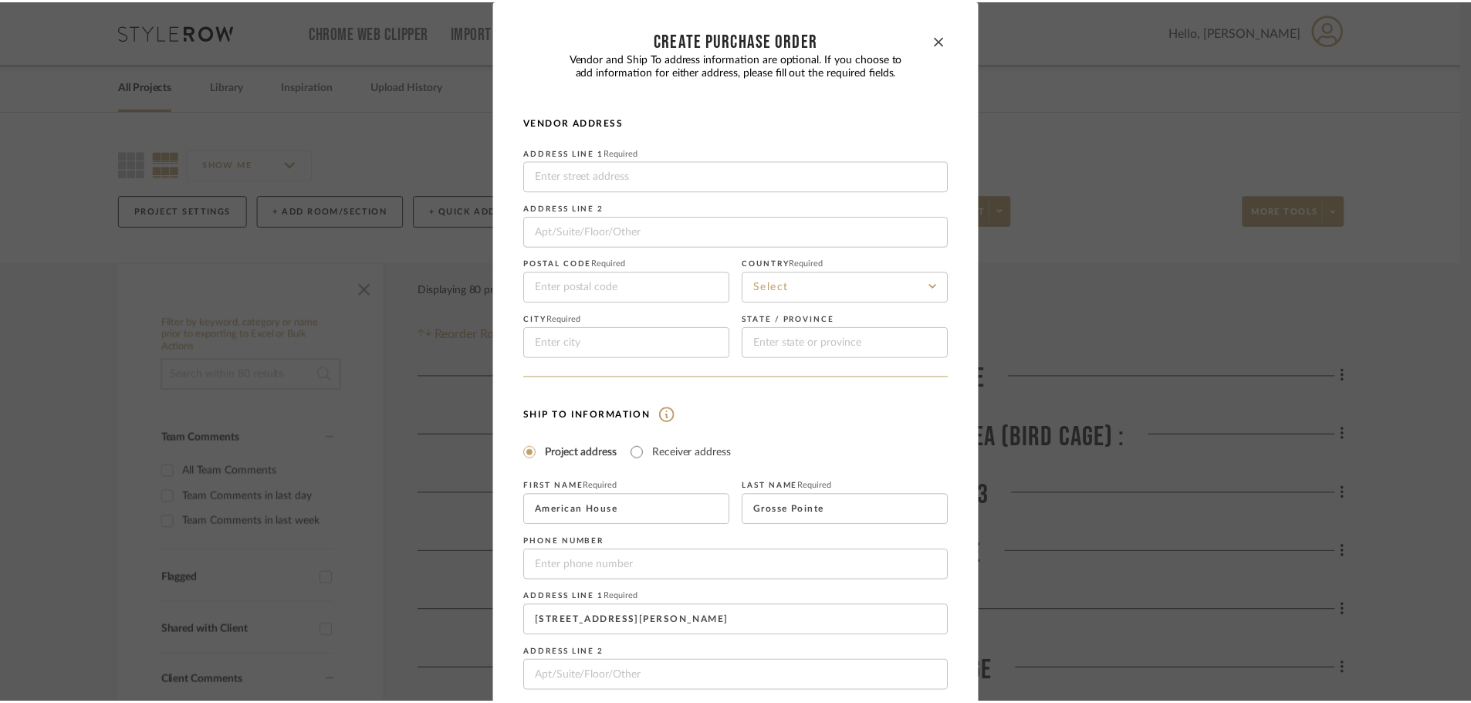
scroll to position [181, 0]
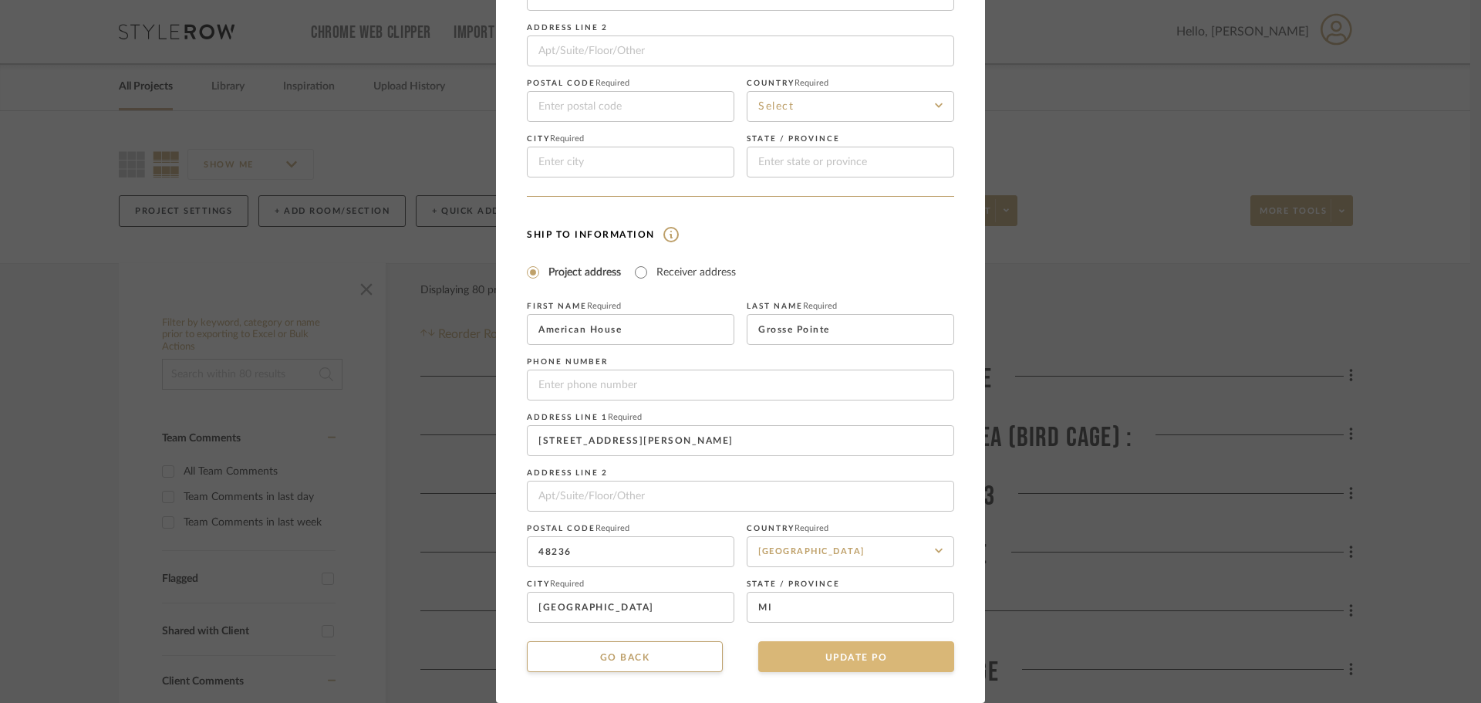
click at [861, 640] on mat-dialog-content "CREATE Purchase order Vendor and Ship To address information are optional. If y…" at bounding box center [740, 261] width 427 height 822
click at [862, 652] on button "UPDATE PO" at bounding box center [856, 656] width 196 height 31
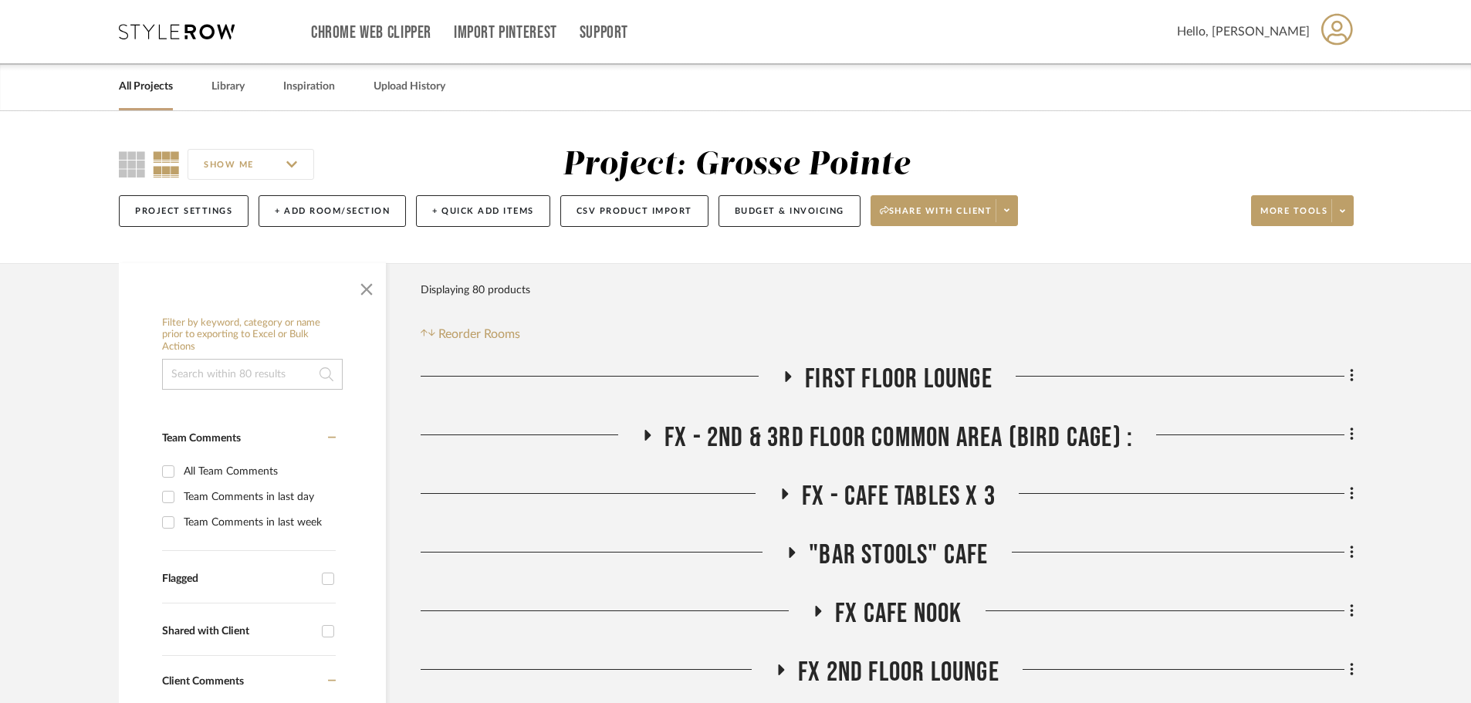
click at [782, 377] on icon at bounding box center [788, 376] width 19 height 12
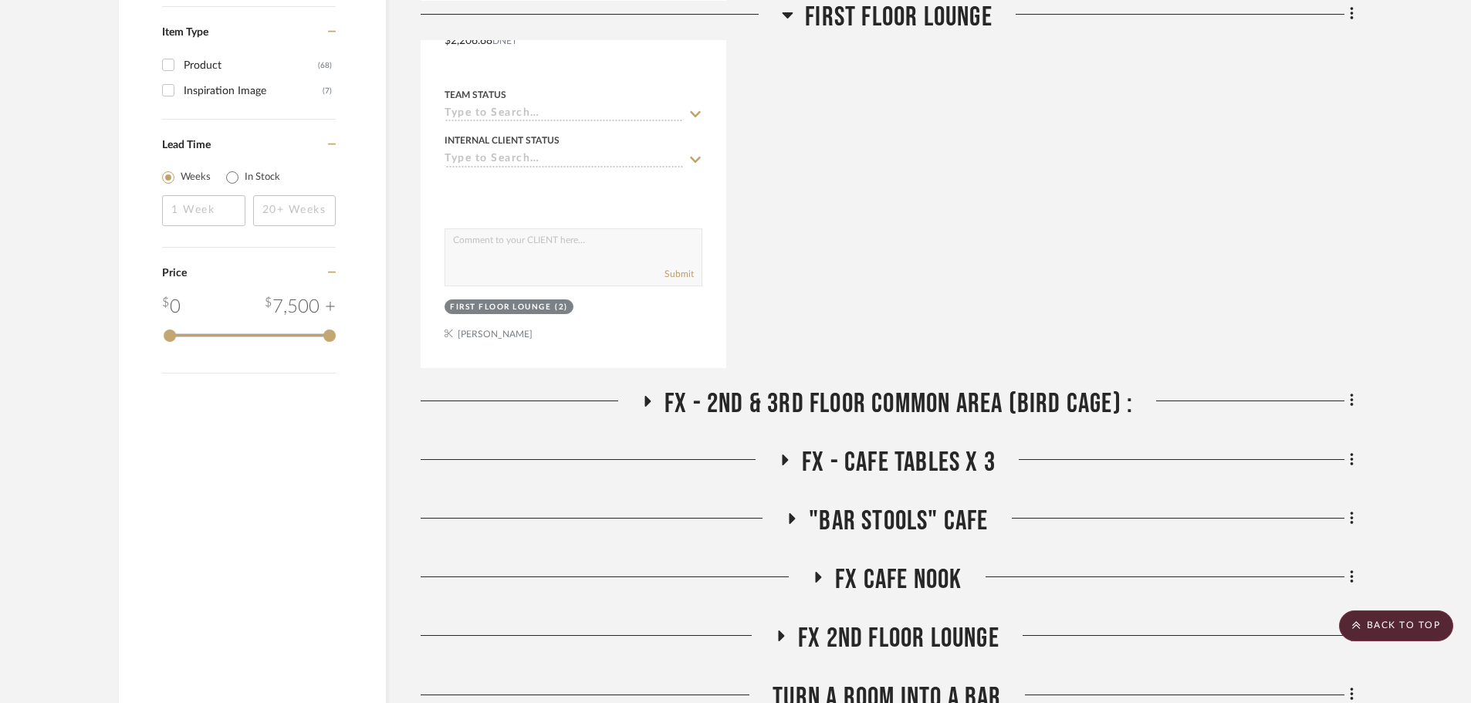
scroll to position [1543, 0]
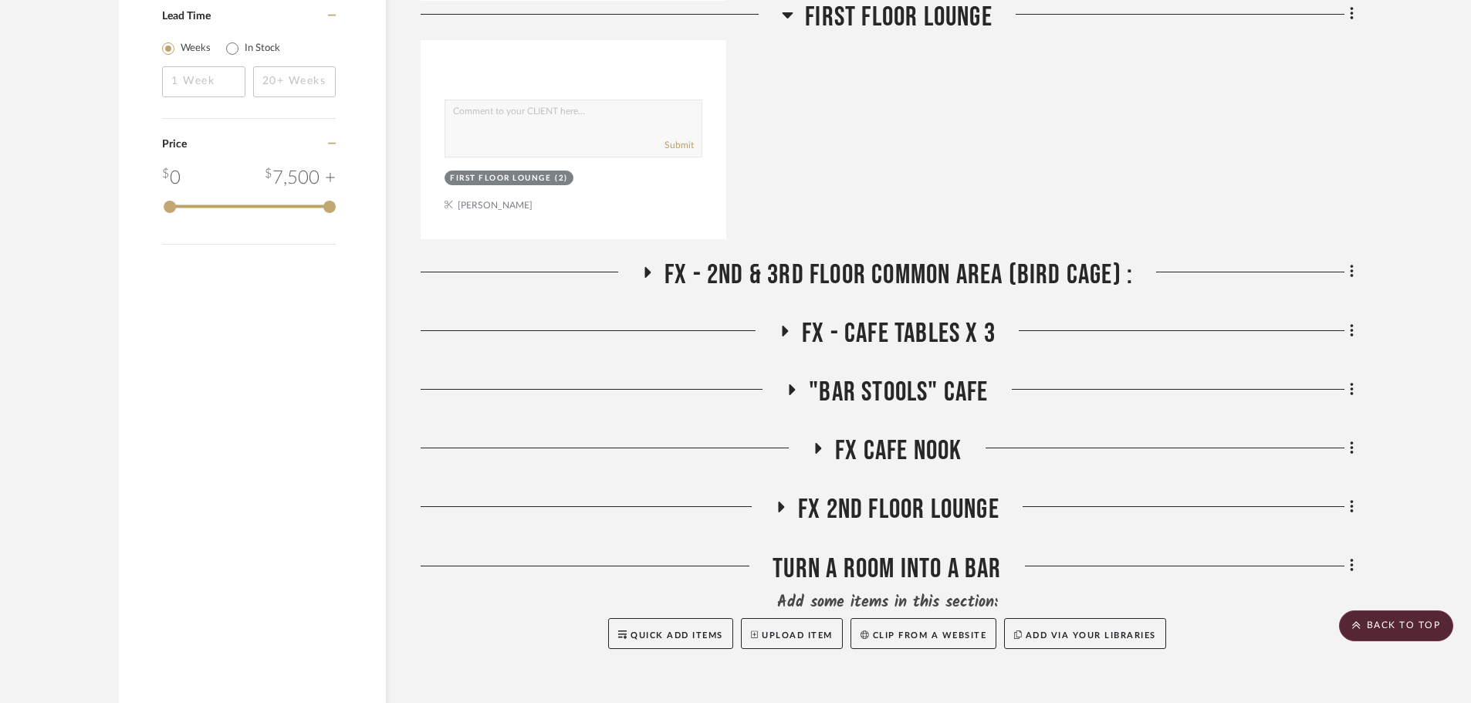
click at [643, 270] on icon at bounding box center [646, 272] width 19 height 12
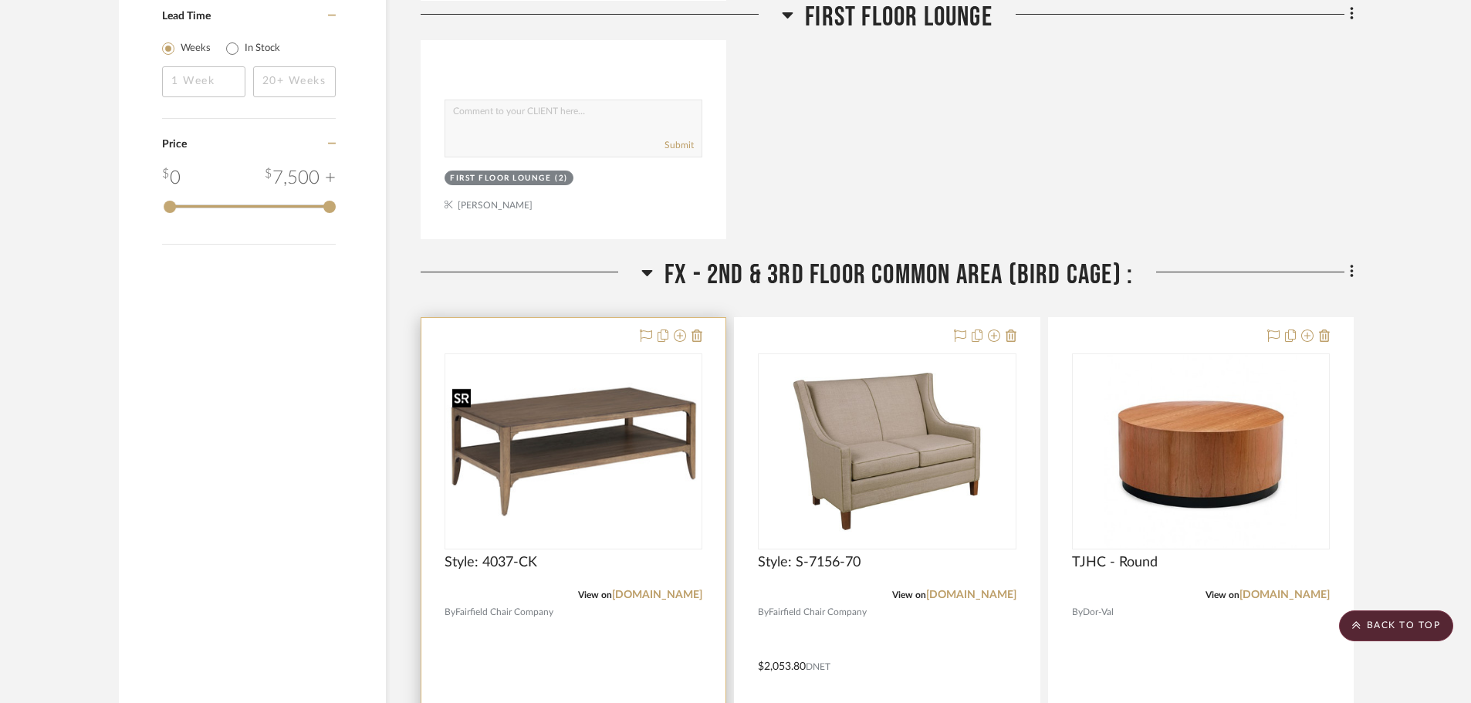
click at [0, 0] on img at bounding box center [0, 0] width 0 height 0
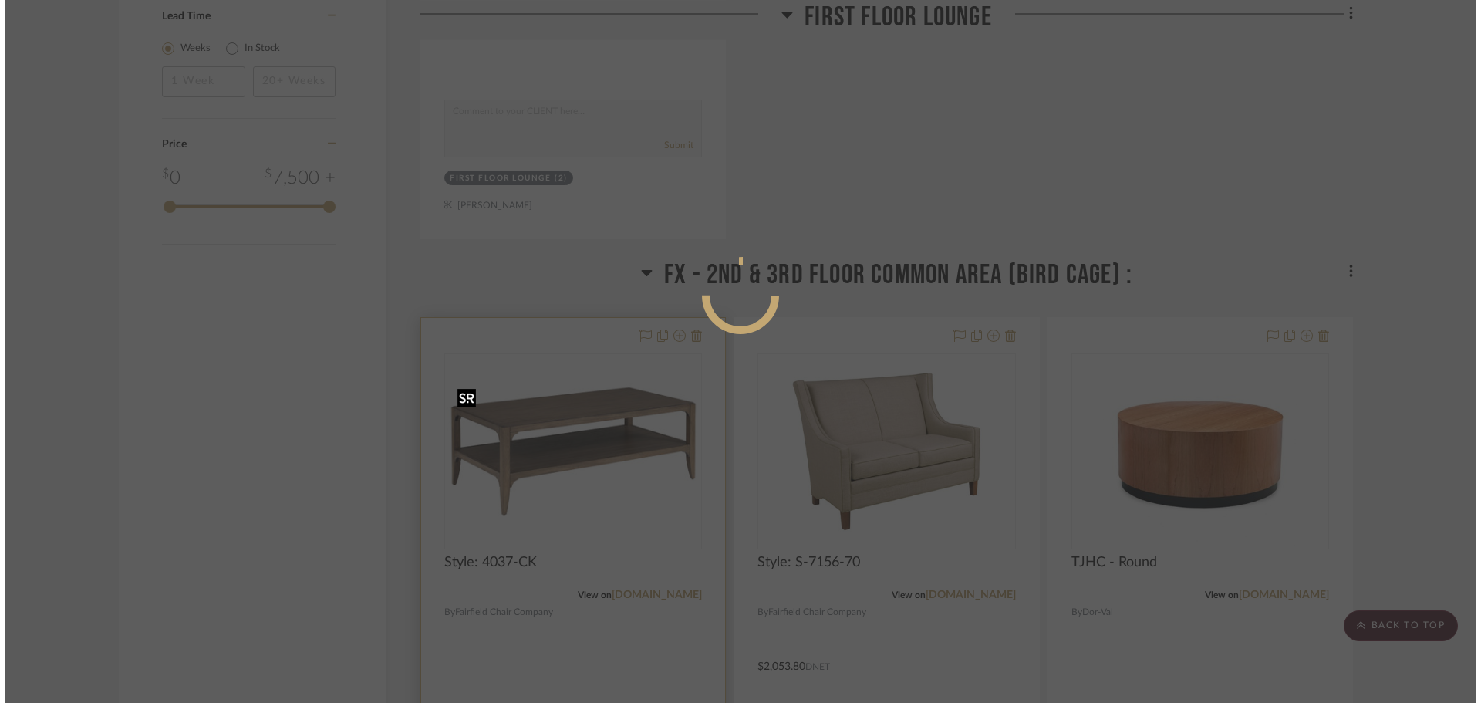
scroll to position [0, 0]
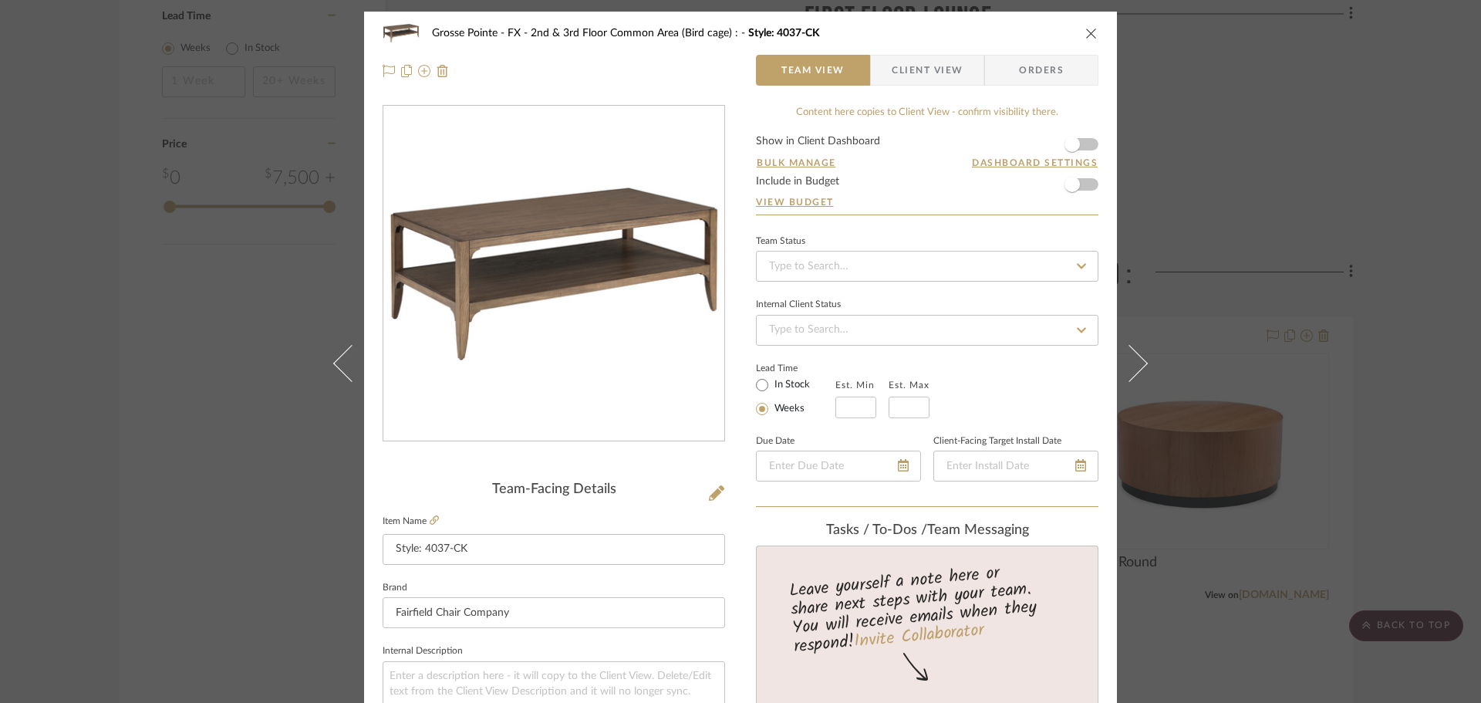
click at [1086, 35] on icon "close" at bounding box center [1092, 33] width 12 height 12
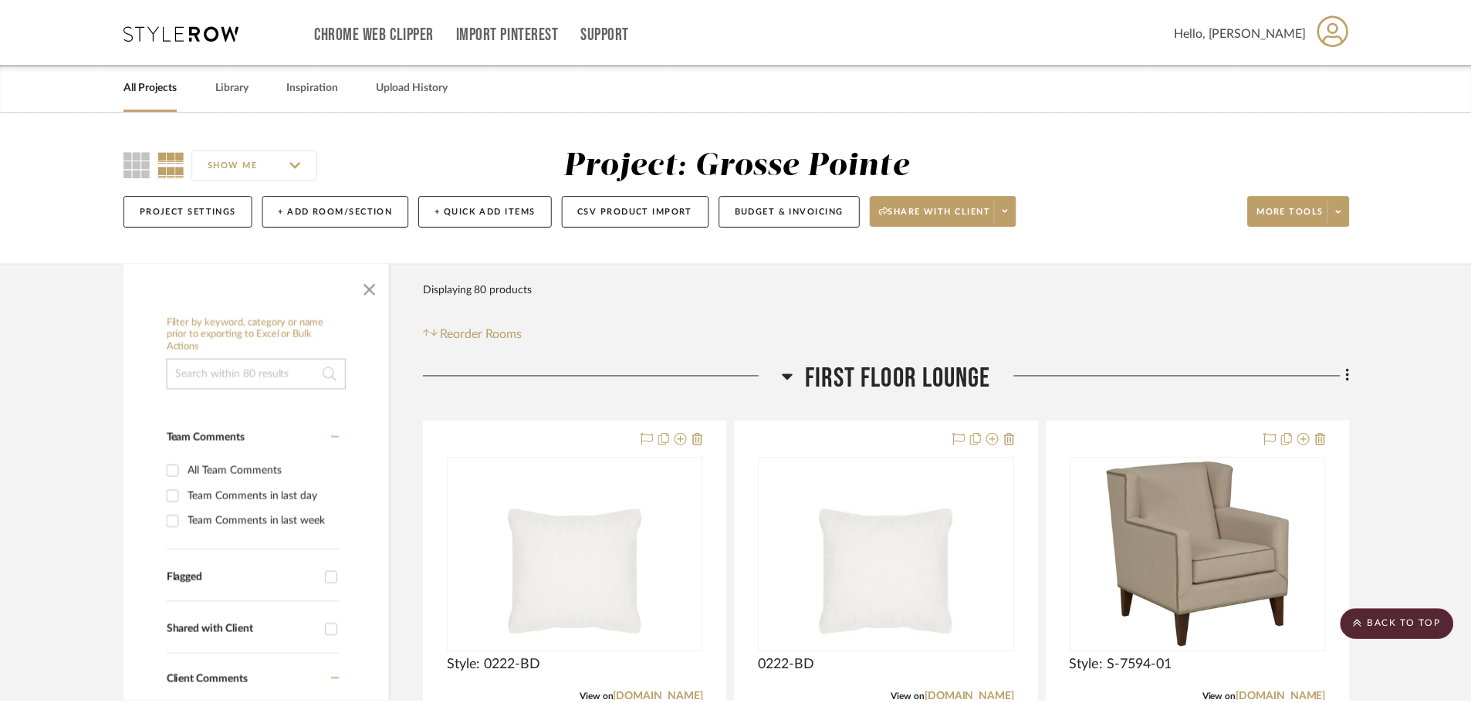
scroll to position [1543, 0]
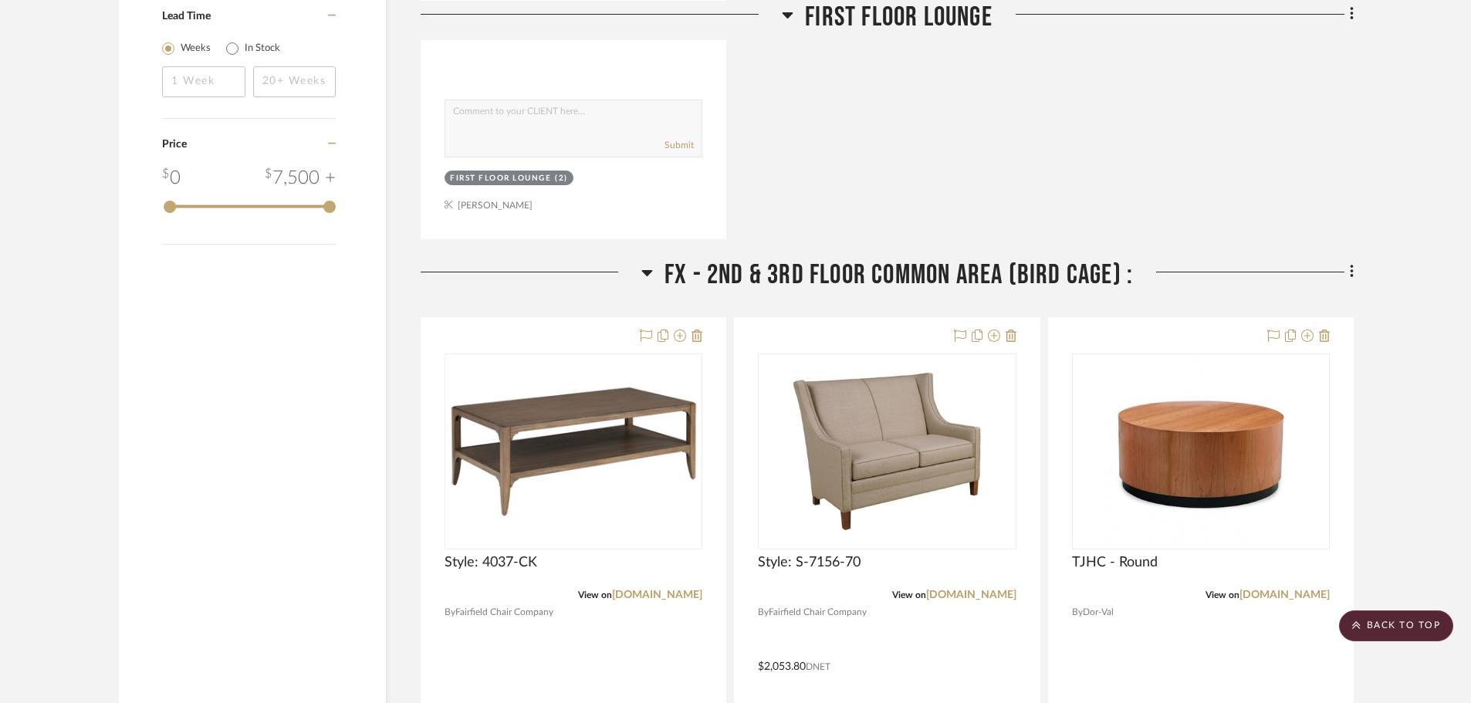
drag, startPoint x: 660, startPoint y: 270, endPoint x: 645, endPoint y: 270, distance: 15.4
click at [659, 270] on h3 "FX - 2nd & 3rd Floor Common Area (Bird cage) :" at bounding box center [886, 274] width 491 height 33
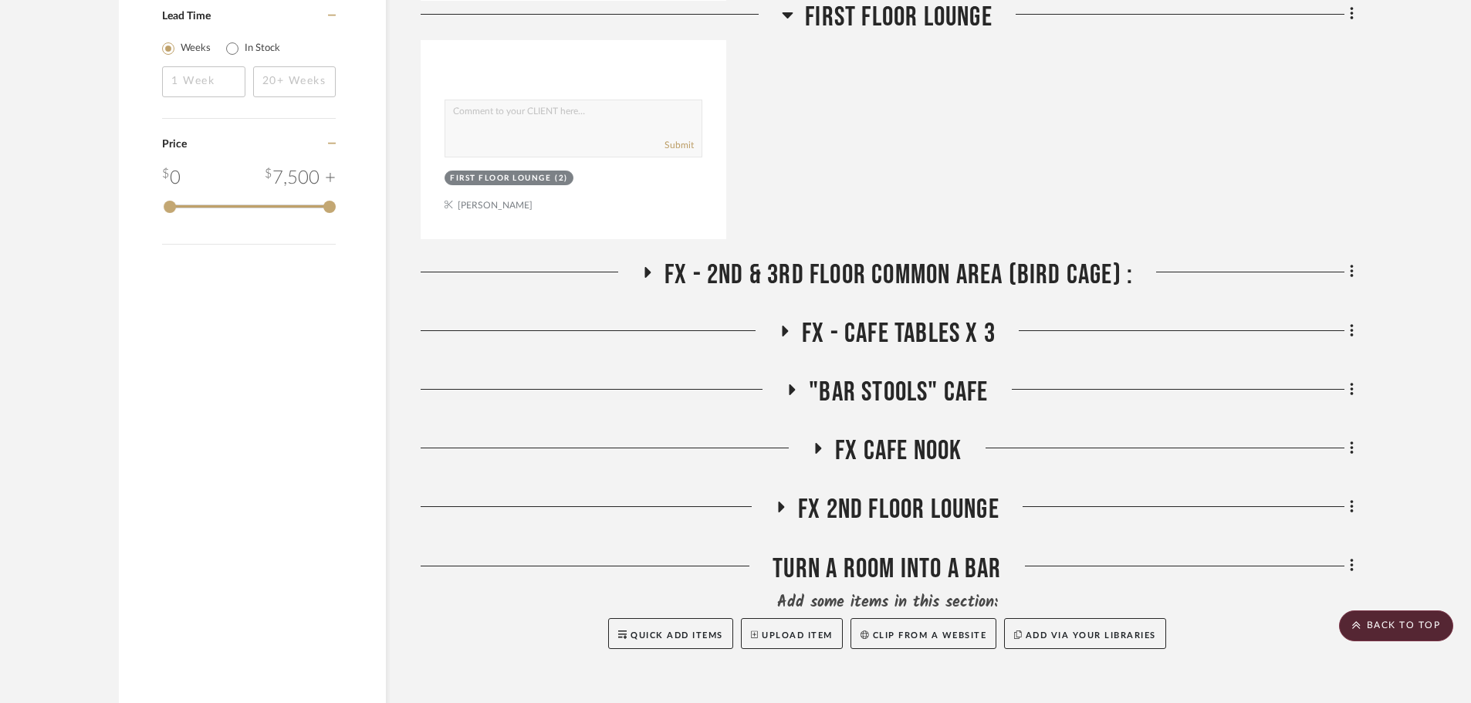
click at [786, 326] on icon at bounding box center [784, 331] width 19 height 12
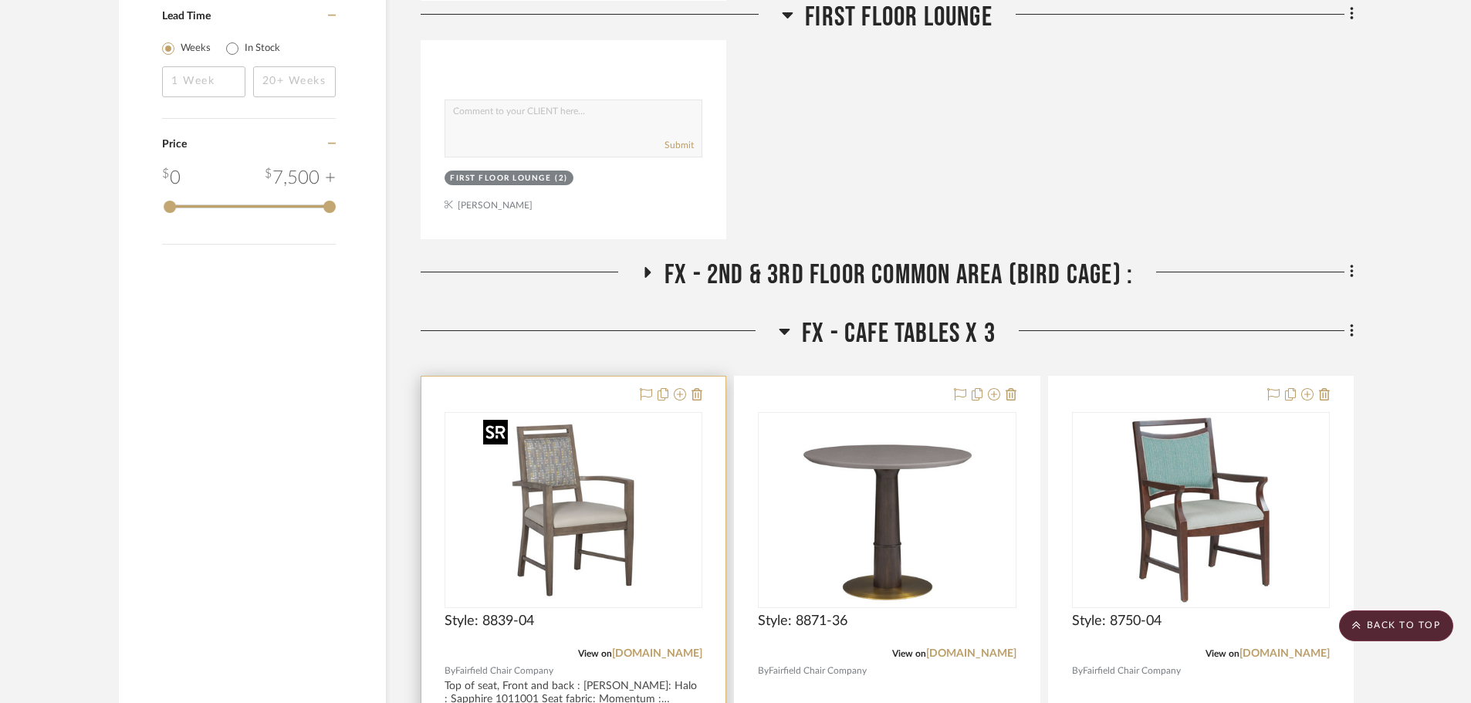
click at [538, 521] on img "0" at bounding box center [542, 510] width 193 height 193
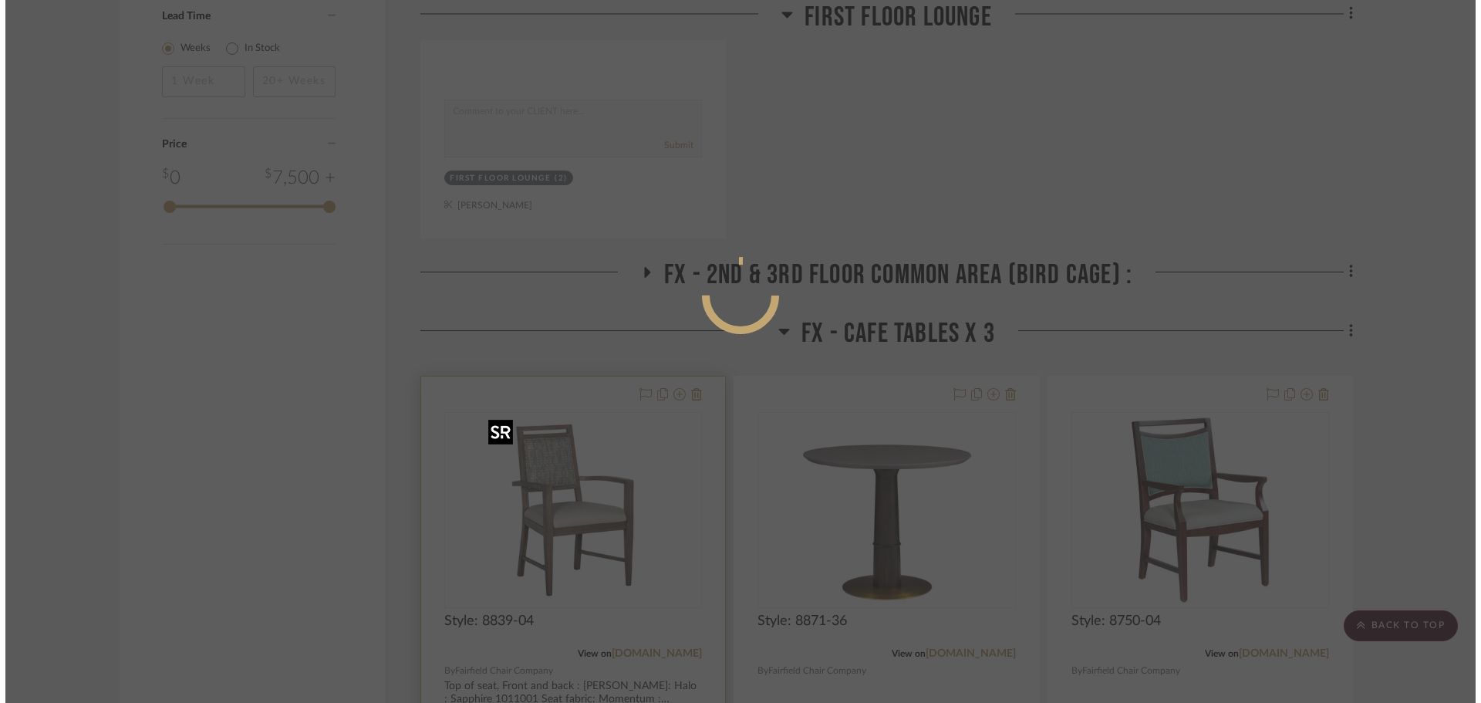
scroll to position [0, 0]
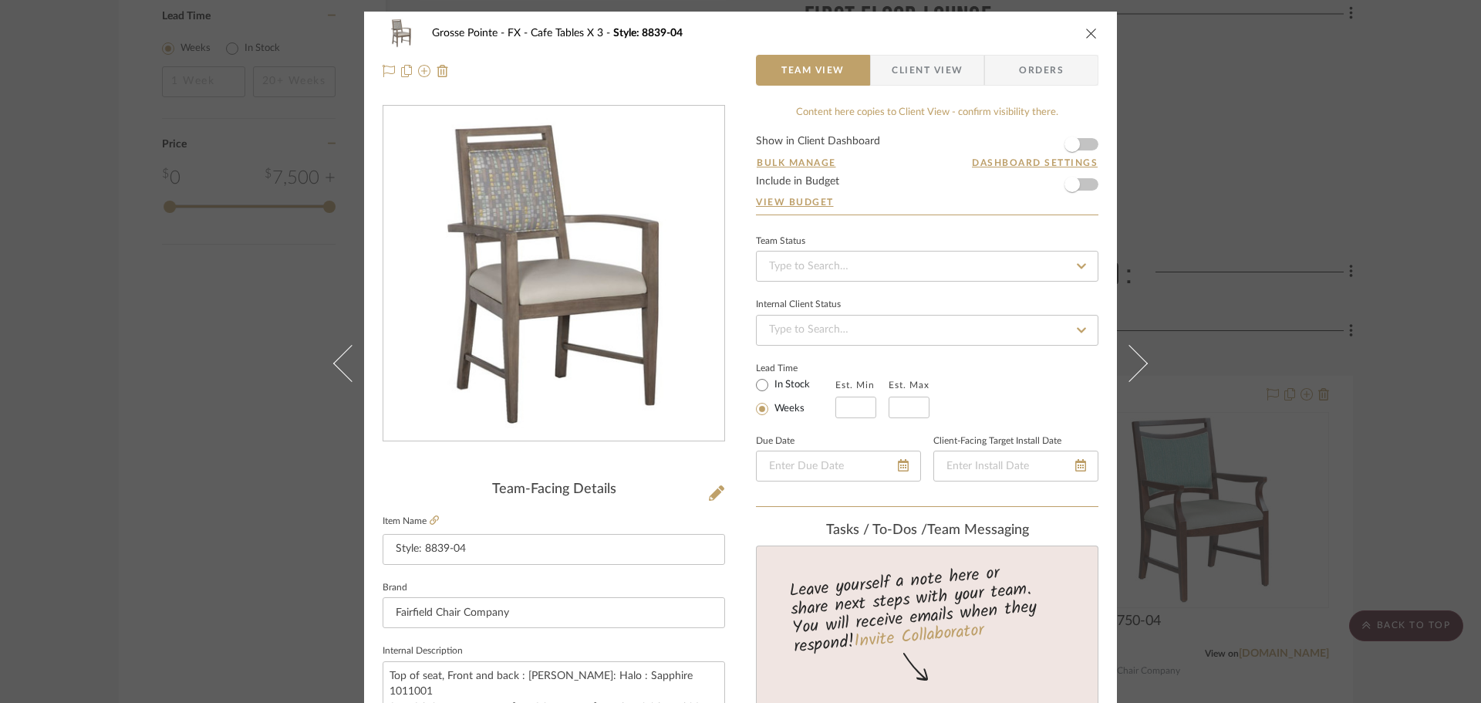
click at [1086, 30] on icon "close" at bounding box center [1092, 33] width 12 height 12
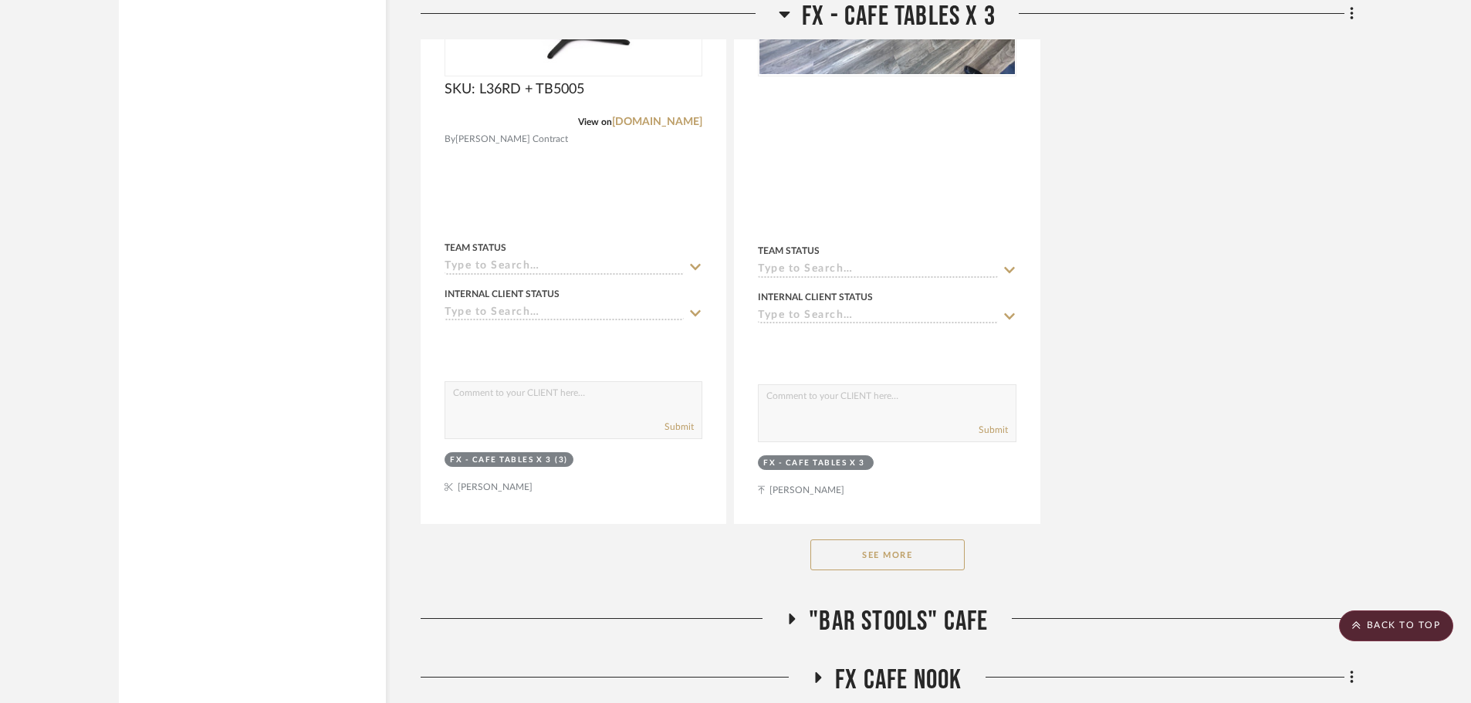
scroll to position [3626, 0]
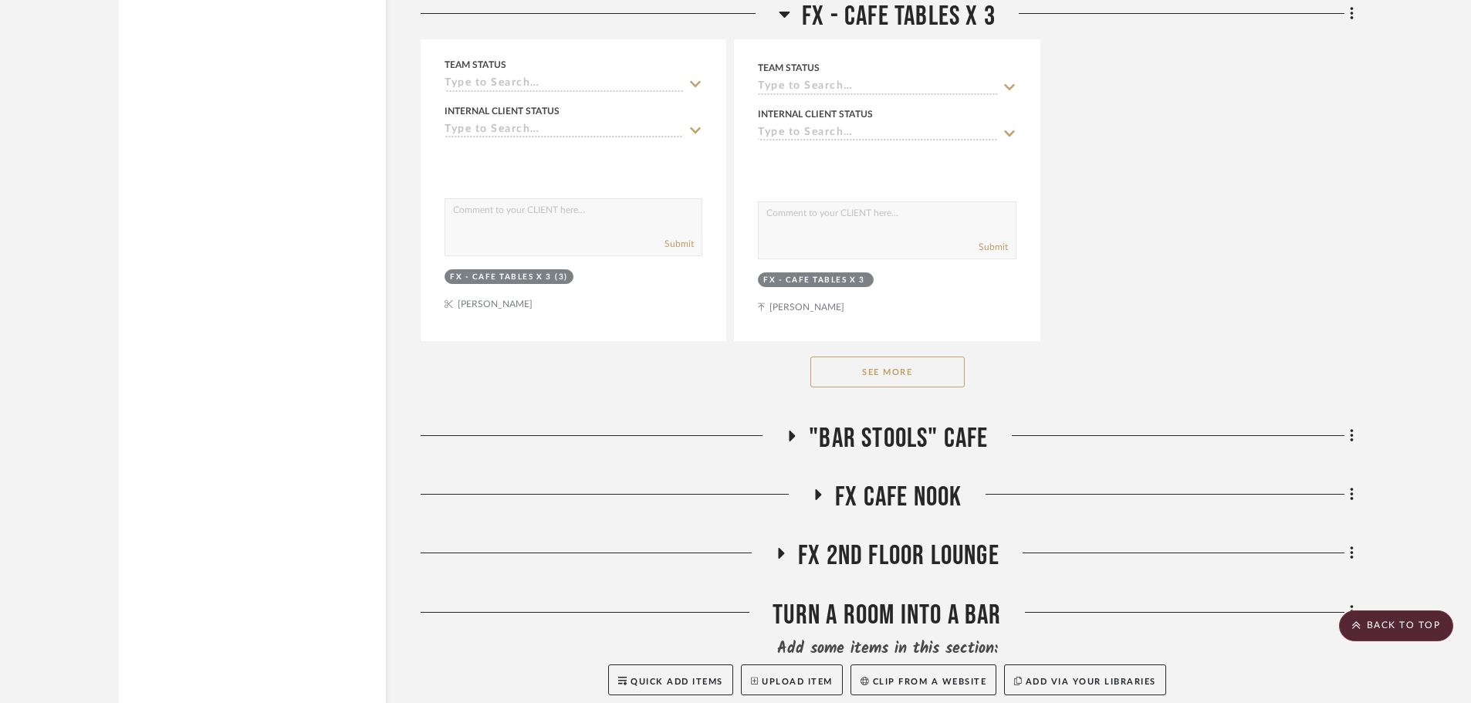
click at [788, 436] on icon at bounding box center [791, 437] width 19 height 12
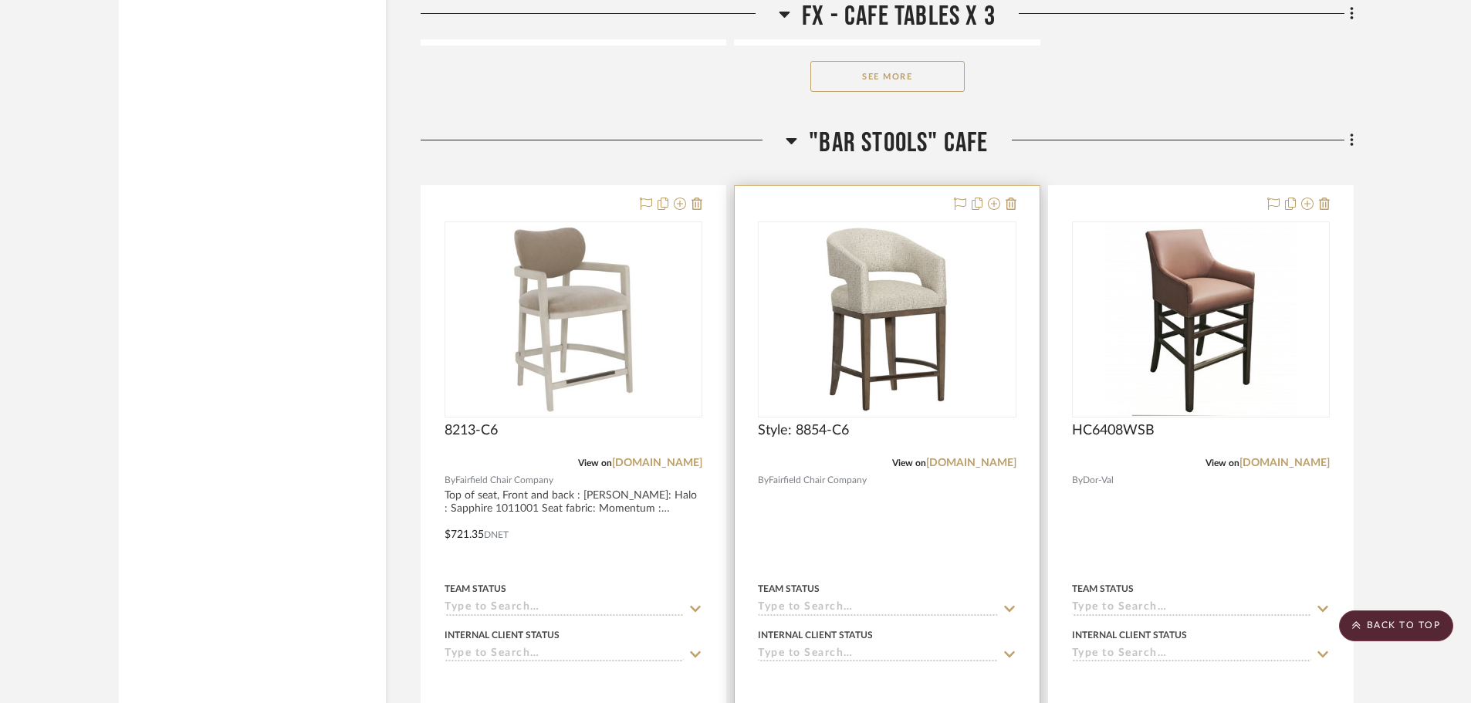
scroll to position [3935, 0]
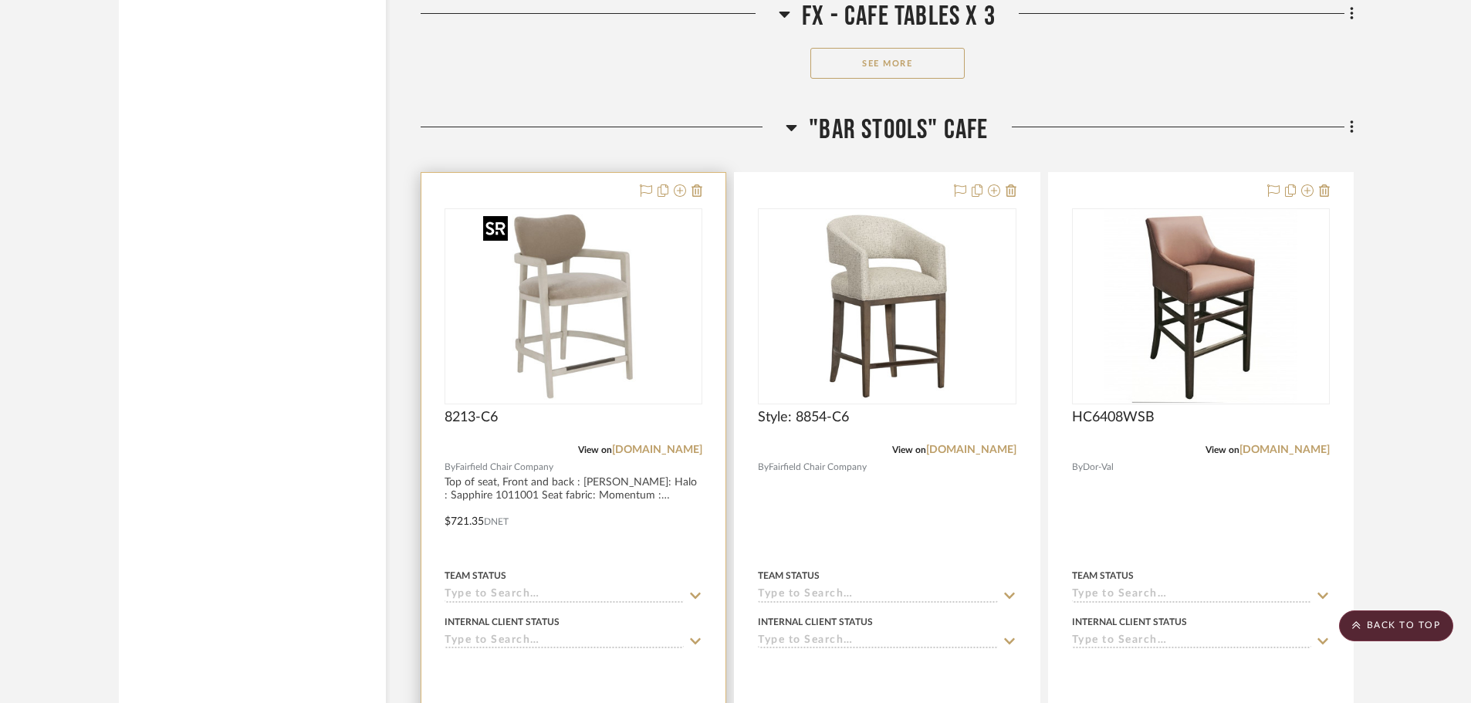
click at [0, 0] on img at bounding box center [0, 0] width 0 height 0
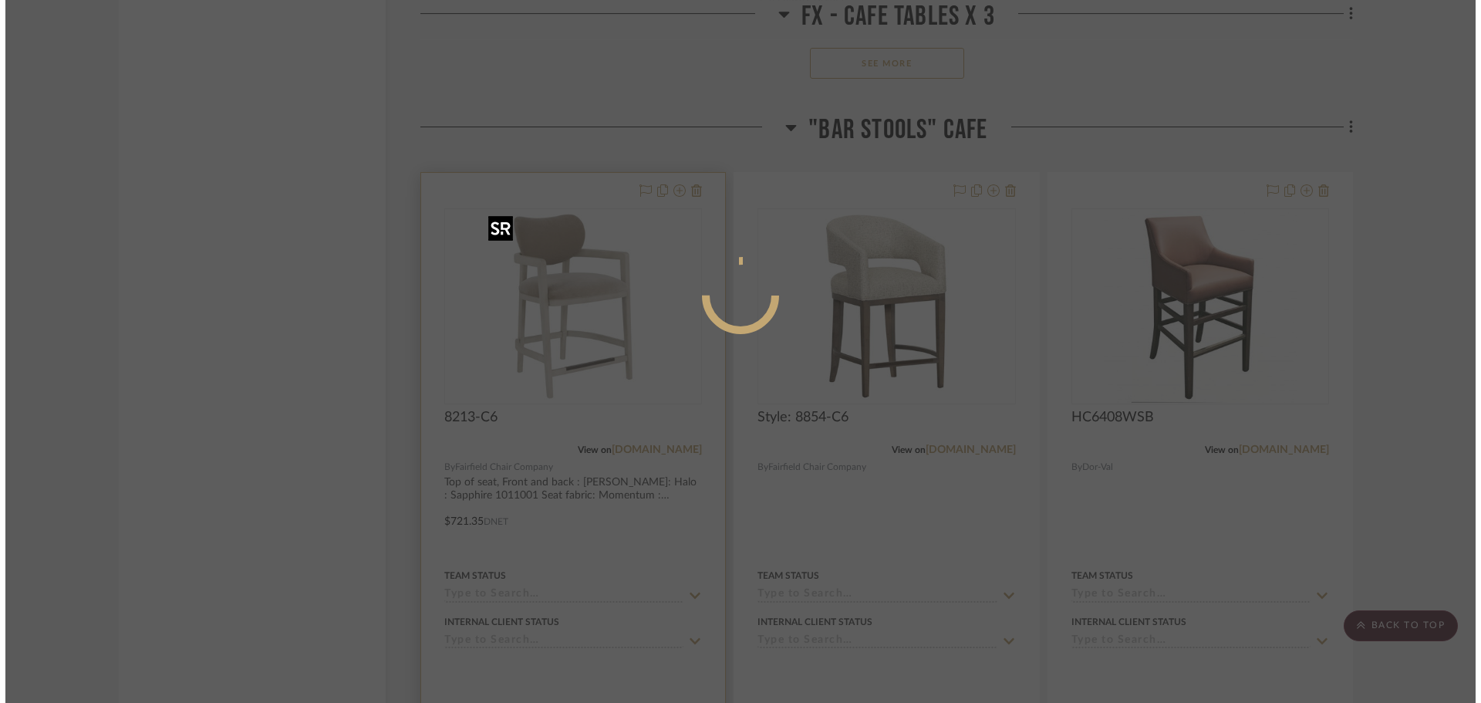
scroll to position [0, 0]
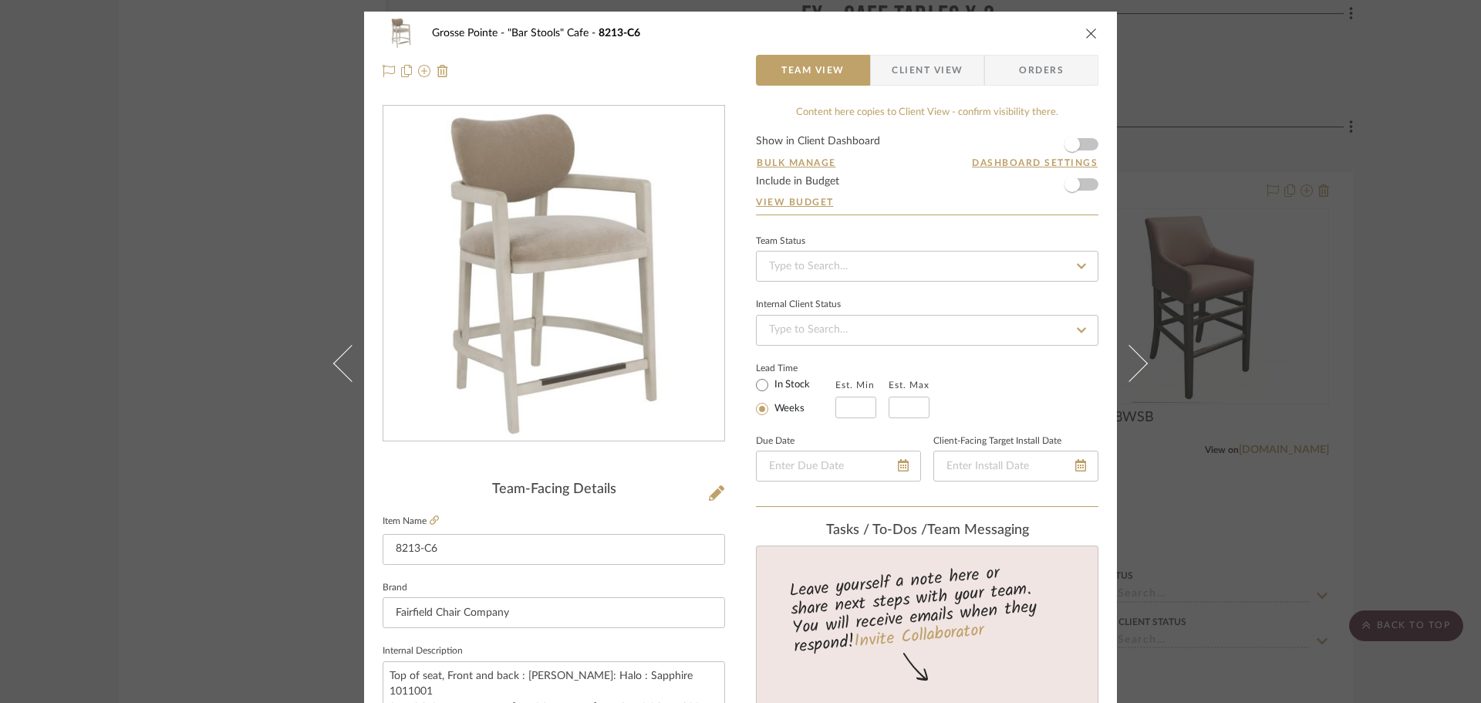
drag, startPoint x: 1089, startPoint y: 27, endPoint x: 1144, endPoint y: 90, distance: 83.7
click at [1089, 27] on icon "close" at bounding box center [1092, 33] width 12 height 12
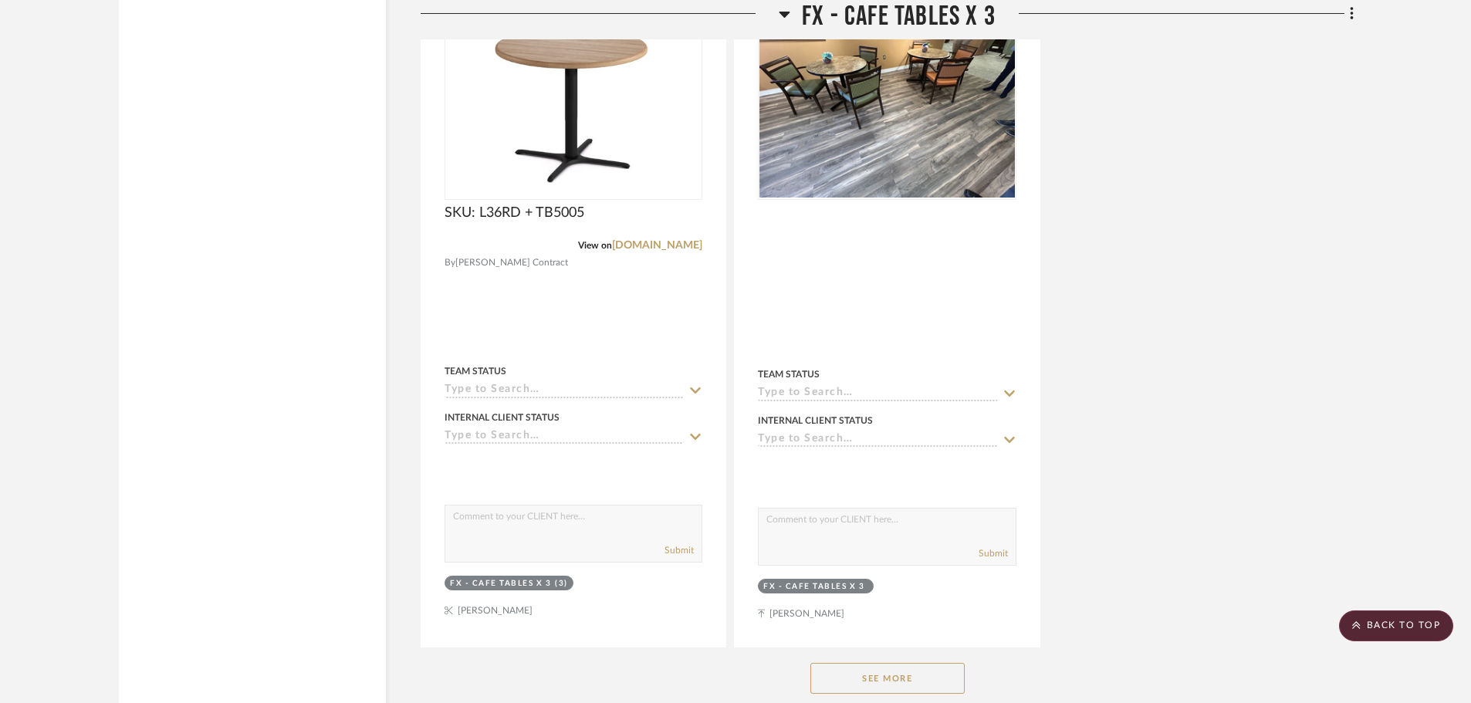
scroll to position [3318, 0]
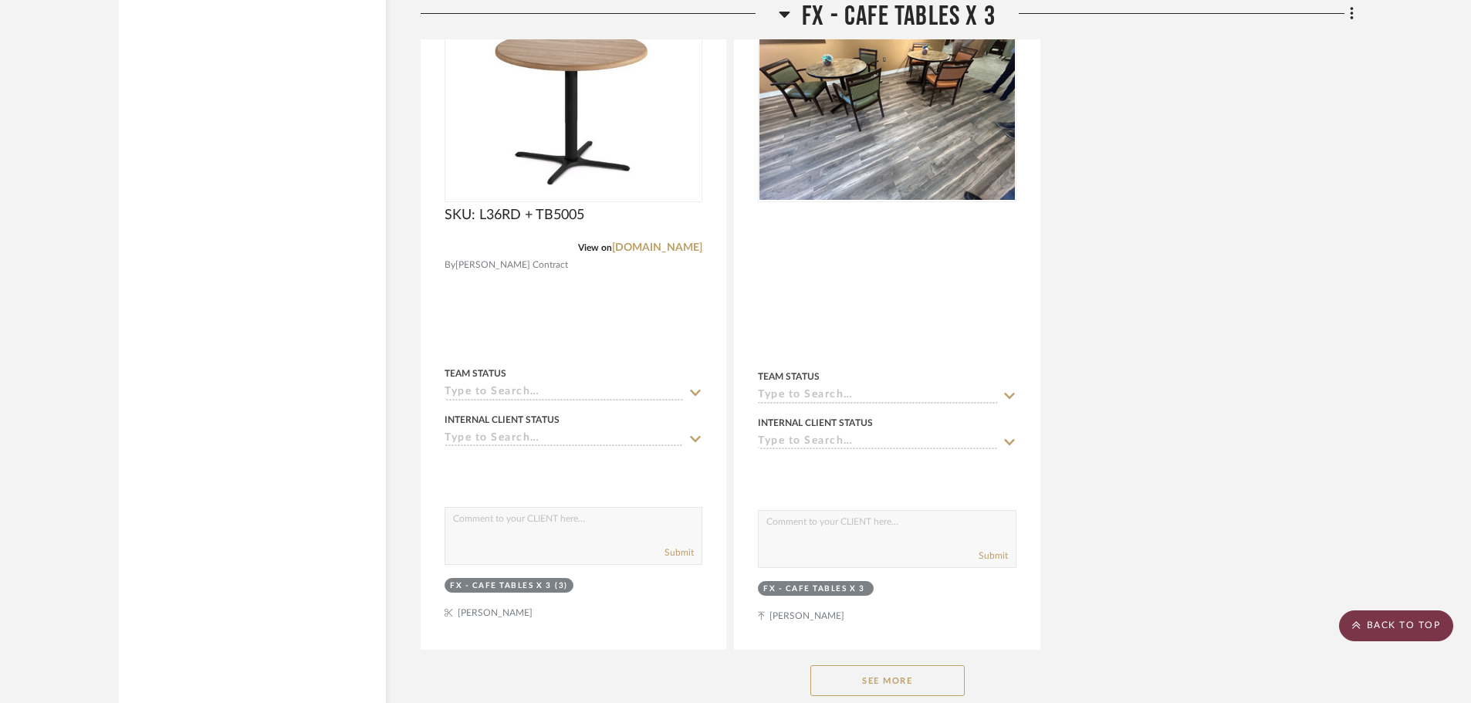
drag, startPoint x: 1383, startPoint y: 627, endPoint x: 1392, endPoint y: 604, distance: 24.9
click at [1383, 627] on scroll-to-top-button "BACK TO TOP" at bounding box center [1396, 625] width 114 height 31
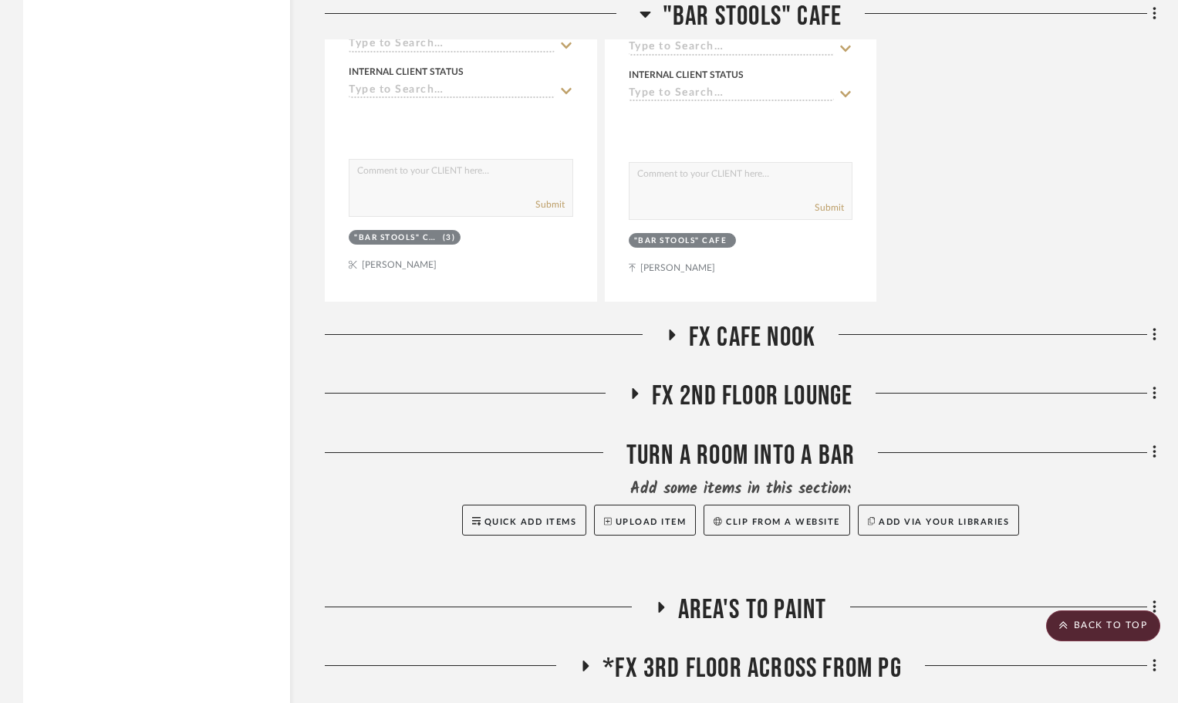
scroll to position [5591, 0]
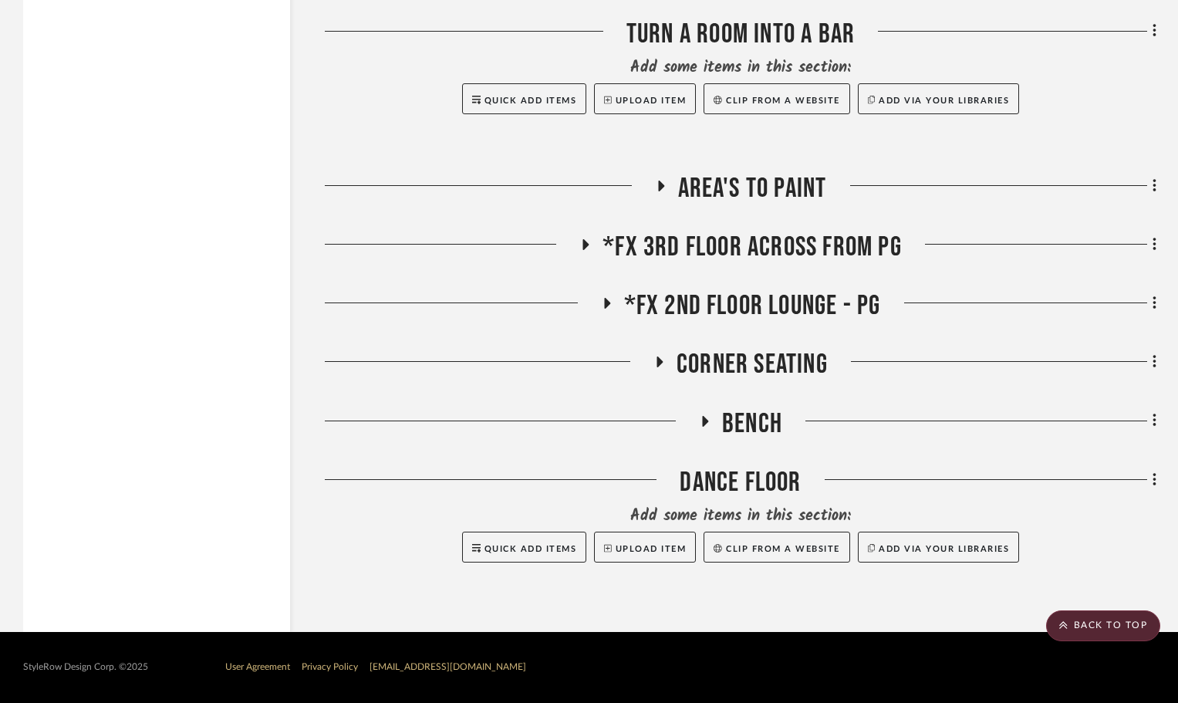
click at [586, 241] on icon at bounding box center [585, 245] width 19 height 12
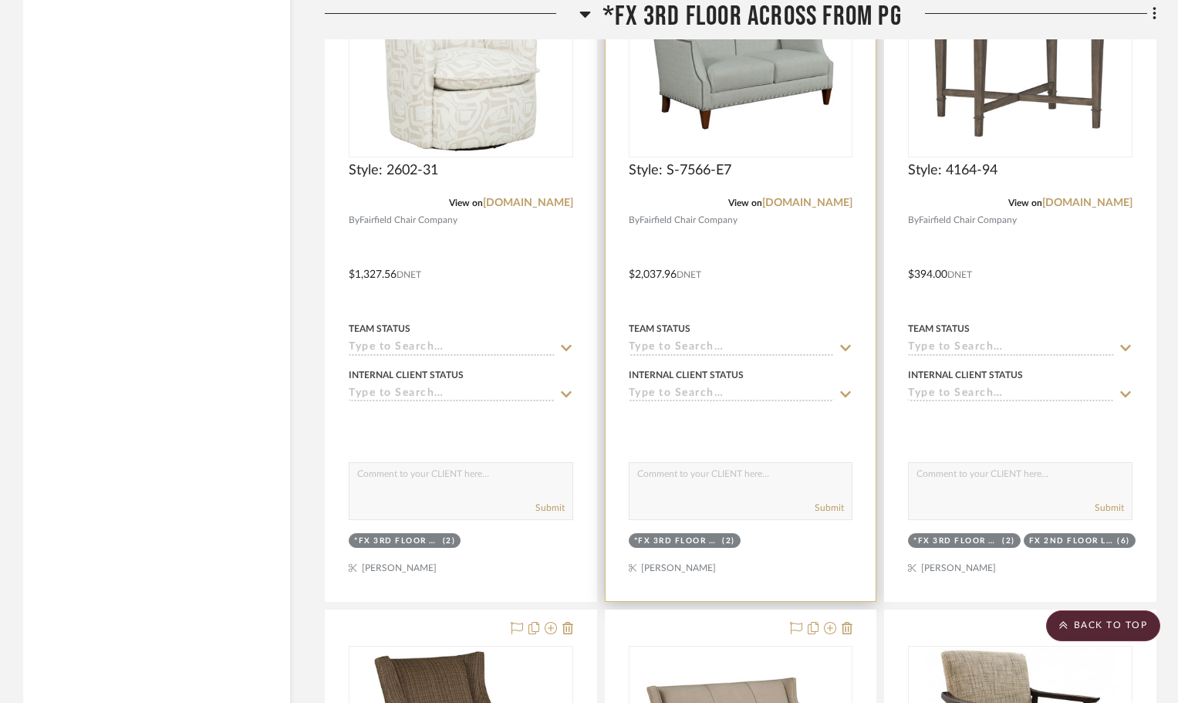
scroll to position [5745, 0]
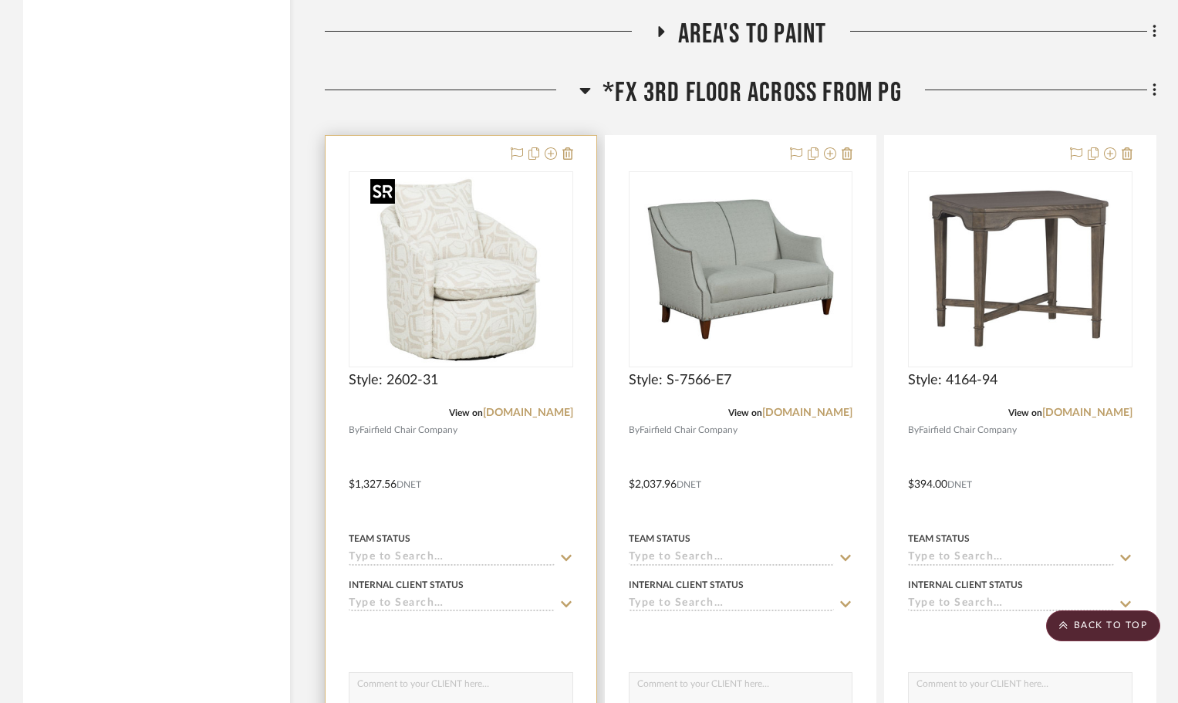
click at [493, 282] on img "0" at bounding box center [460, 269] width 193 height 193
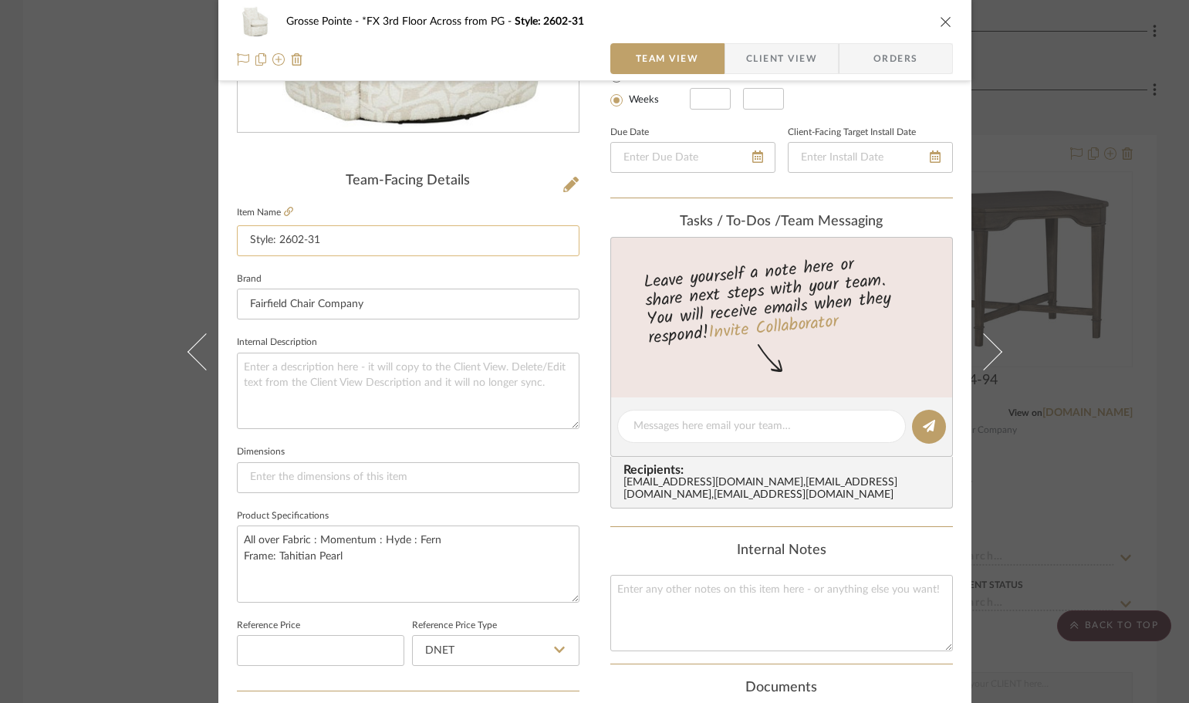
scroll to position [386, 0]
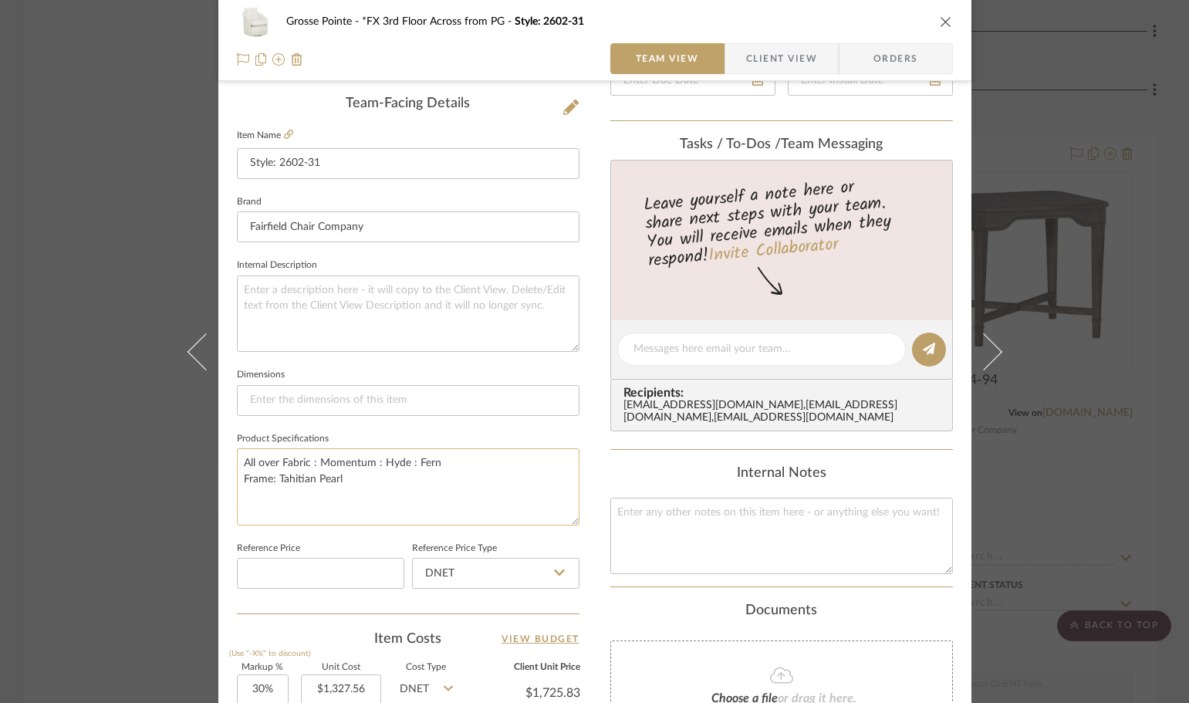
click at [416, 478] on textarea "All over Fabric : Momentum : Hyde : Fern Frame: Tahitian Pearl" at bounding box center [408, 486] width 343 height 76
drag, startPoint x: 457, startPoint y: 454, endPoint x: 318, endPoint y: 458, distance: 139.0
click at [318, 458] on textarea "All over Fabric : Momentum : Hyde : Fern Frame: Tahitian Pearl" at bounding box center [408, 486] width 343 height 76
paste textarea "Momentum: [PERSON_NAME] – Aegean"
type textarea "All over Fabric : Momentum: [PERSON_NAME] – Aegean Frame: Tahitian Pearl"
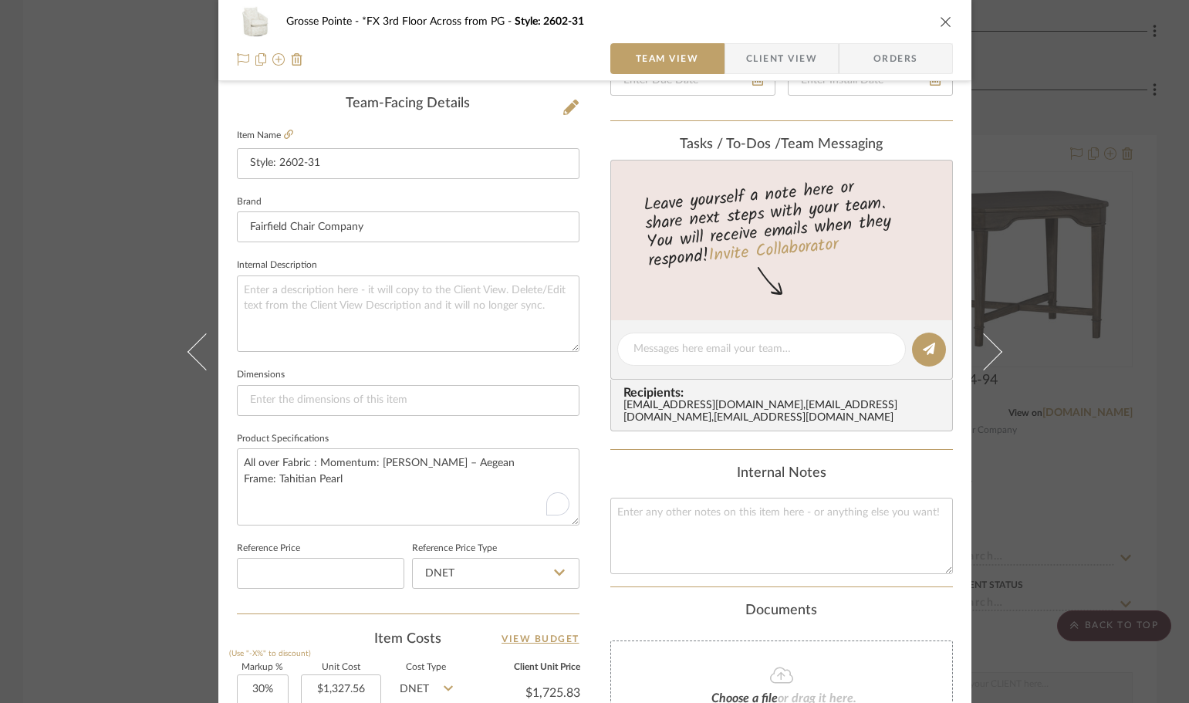
click at [610, 478] on div "Internal Notes" at bounding box center [781, 473] width 343 height 17
click at [940, 18] on icon "close" at bounding box center [946, 21] width 12 height 12
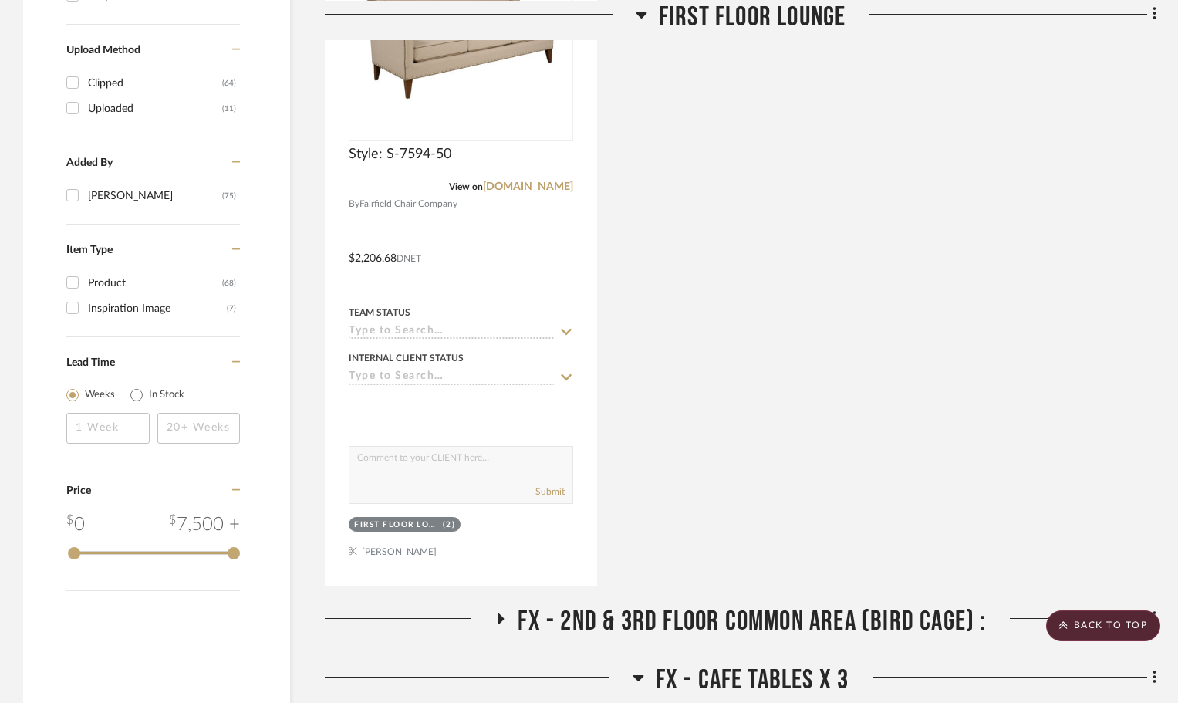
scroll to position [1003, 0]
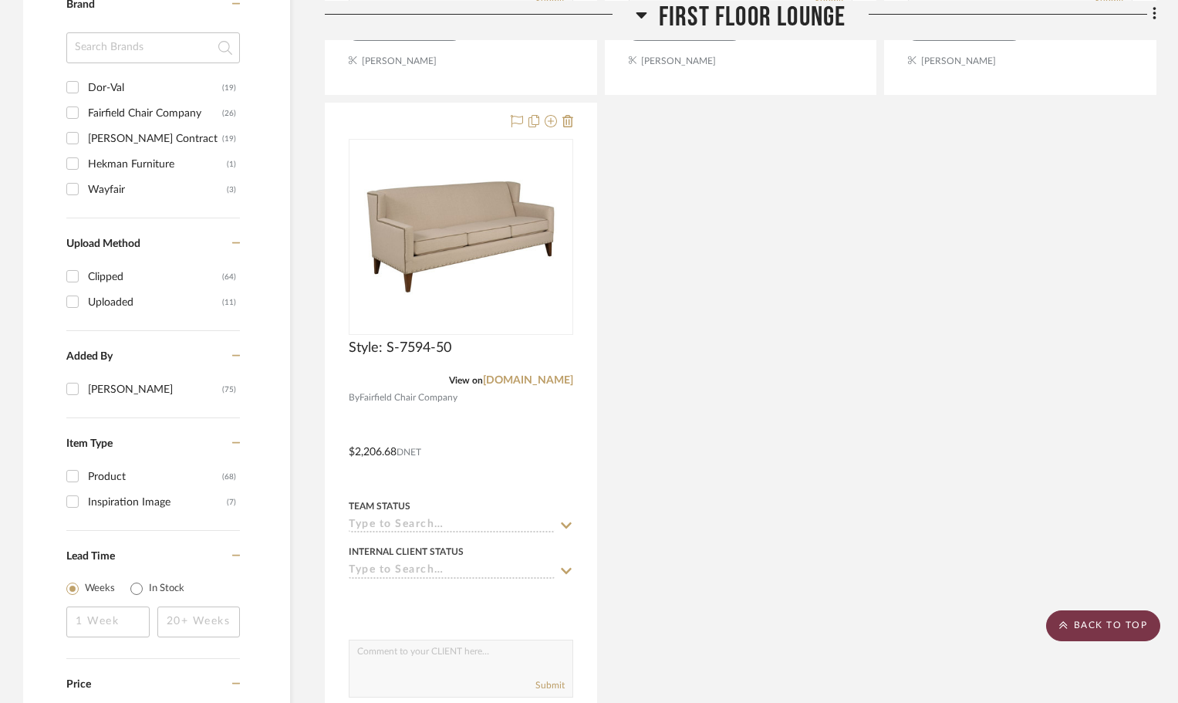
click at [1133, 620] on scroll-to-top-button "BACK TO TOP" at bounding box center [1103, 625] width 114 height 31
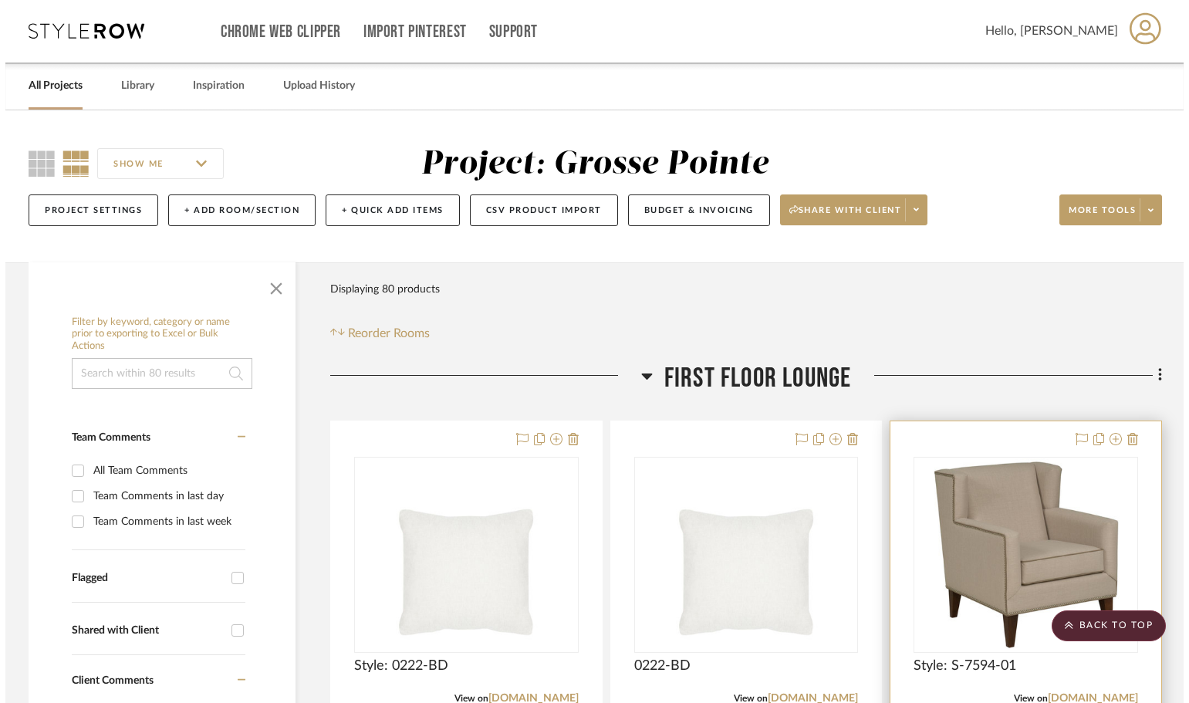
scroll to position [0, 0]
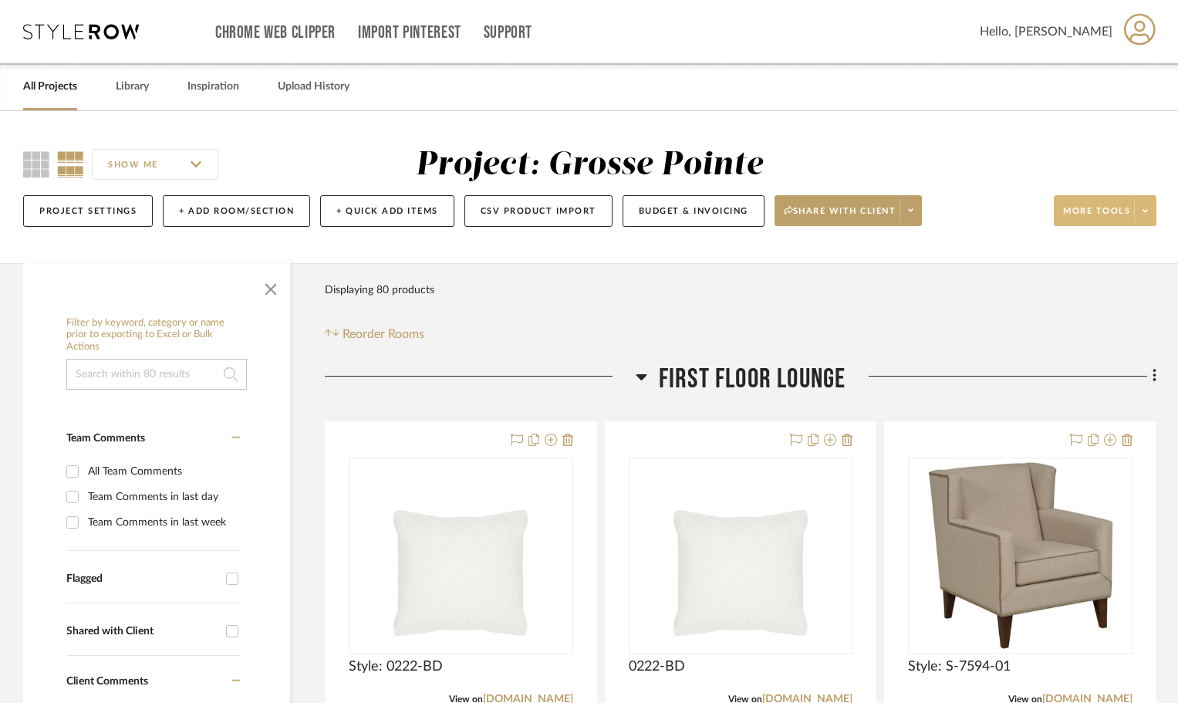
click at [1147, 217] on span at bounding box center [1145, 210] width 22 height 23
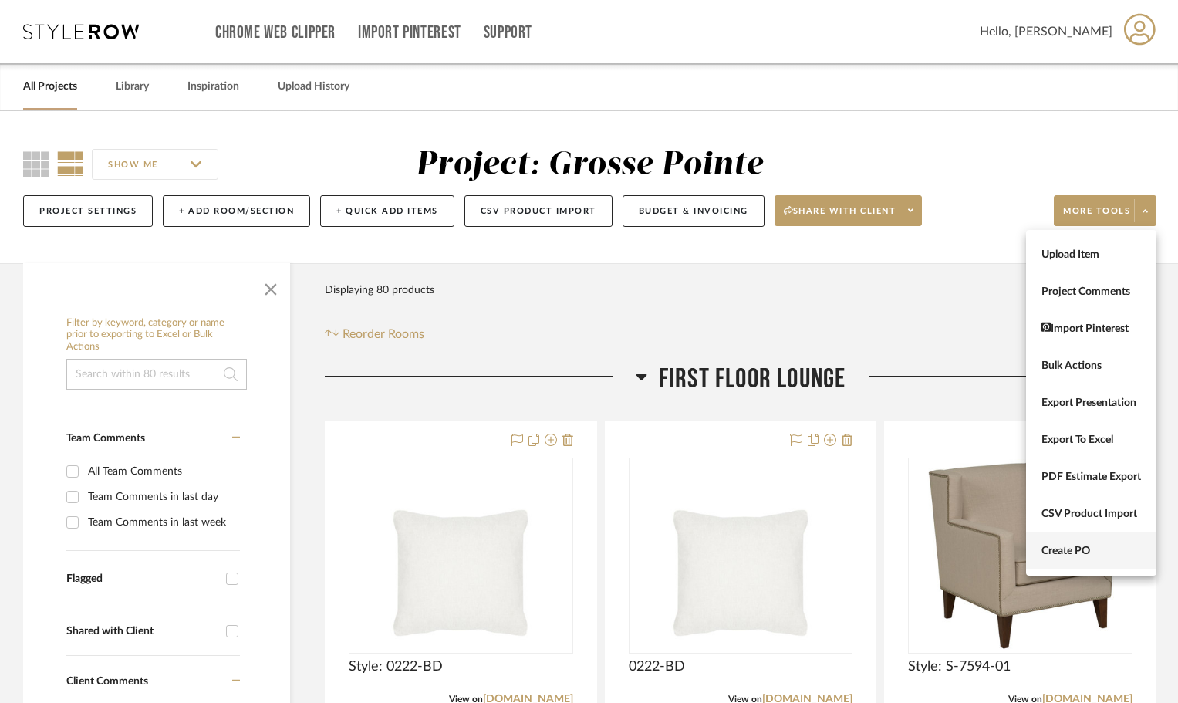
click at [1111, 545] on span "Create PO" at bounding box center [1092, 551] width 100 height 13
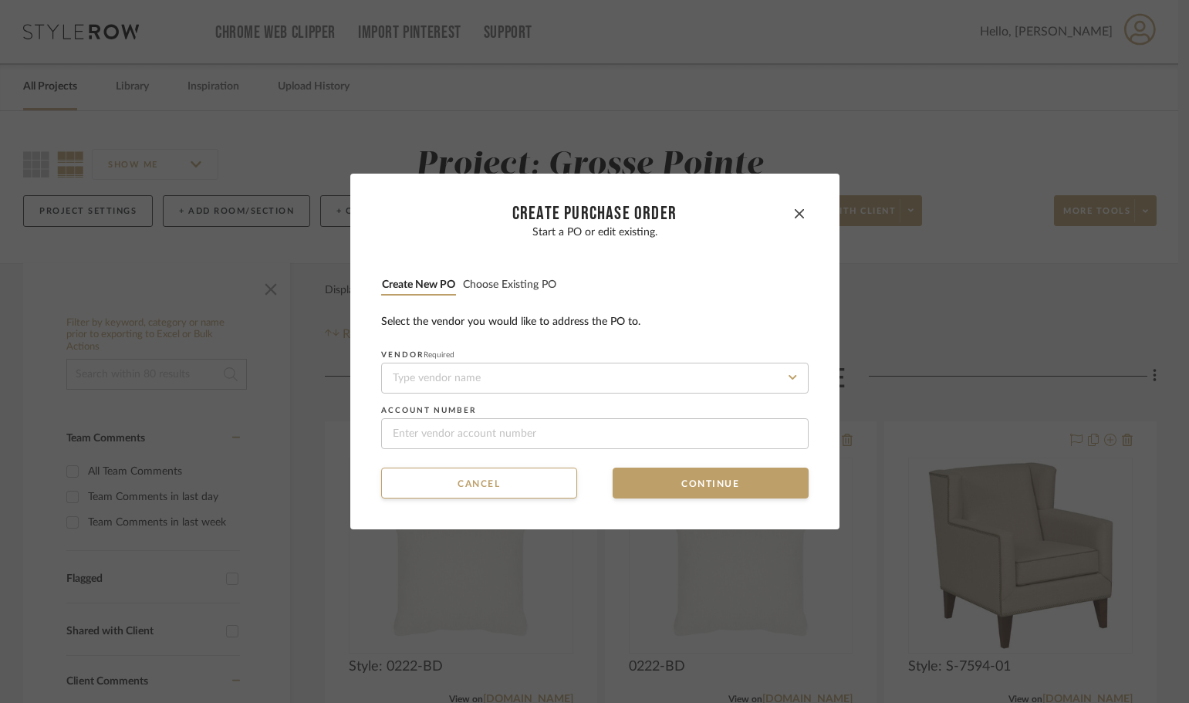
click at [489, 289] on button "Choose existing PO" at bounding box center [509, 285] width 95 height 15
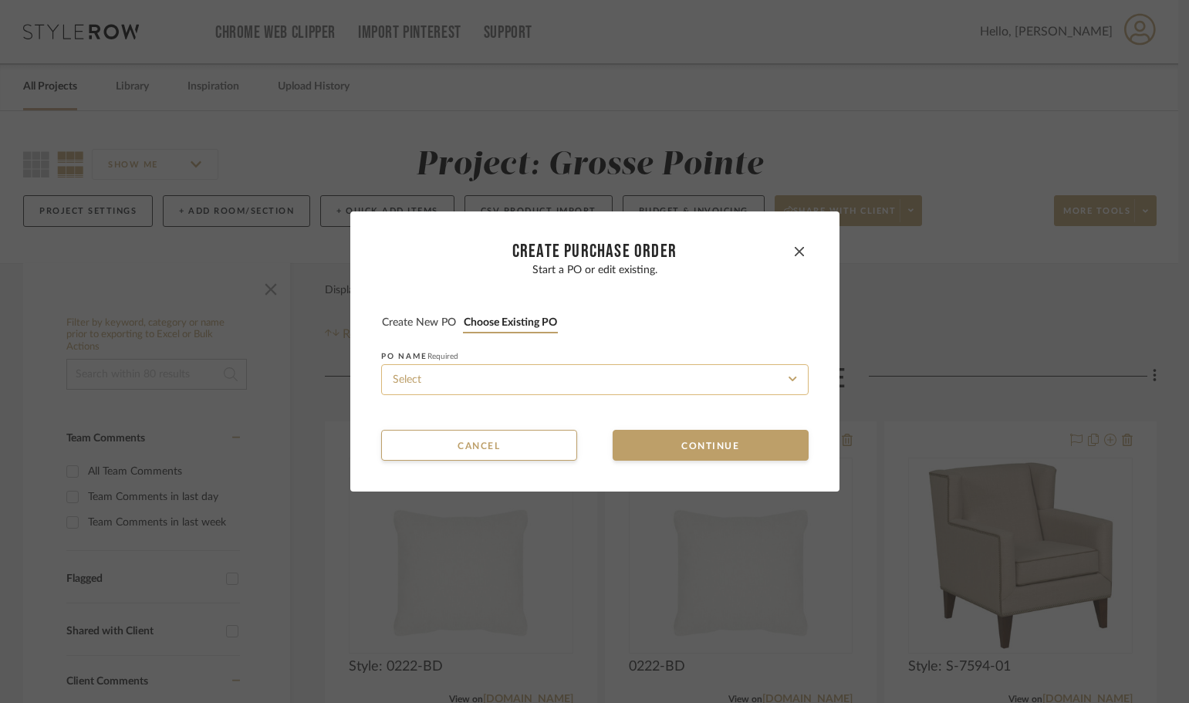
click at [508, 375] on input at bounding box center [594, 379] width 427 height 31
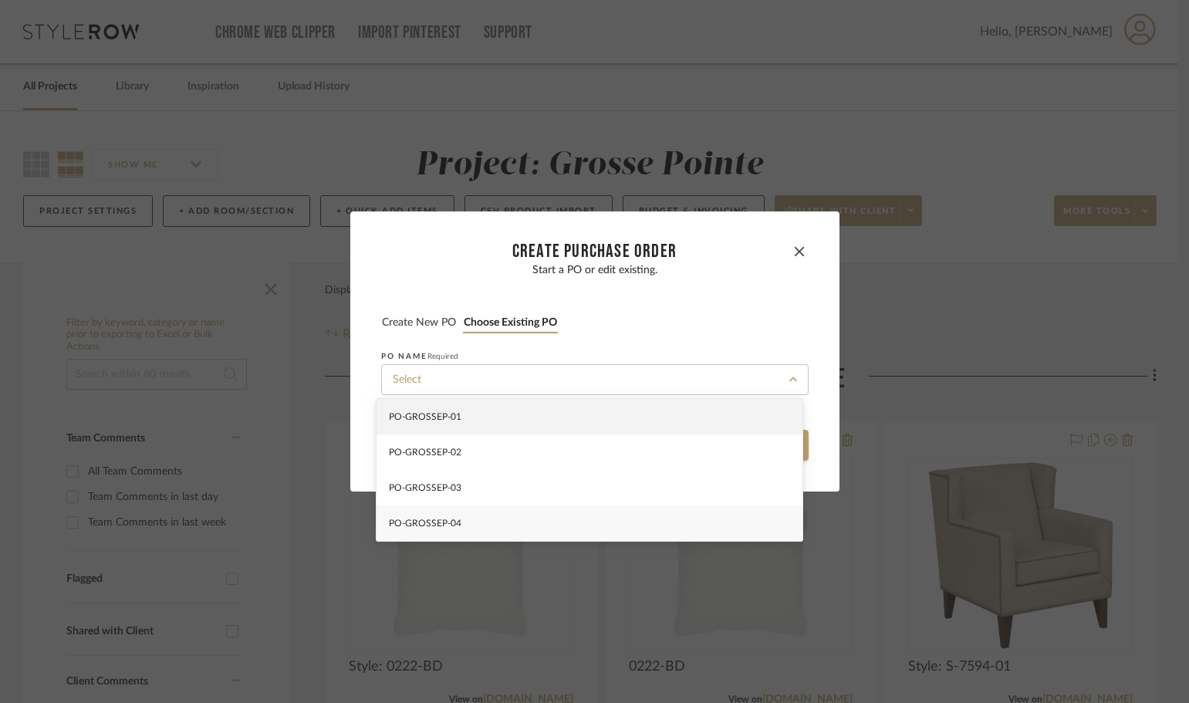
click at [521, 525] on div "PO-GROSSEP-04" at bounding box center [590, 522] width 426 height 35
type input "PO-GROSSEP-04"
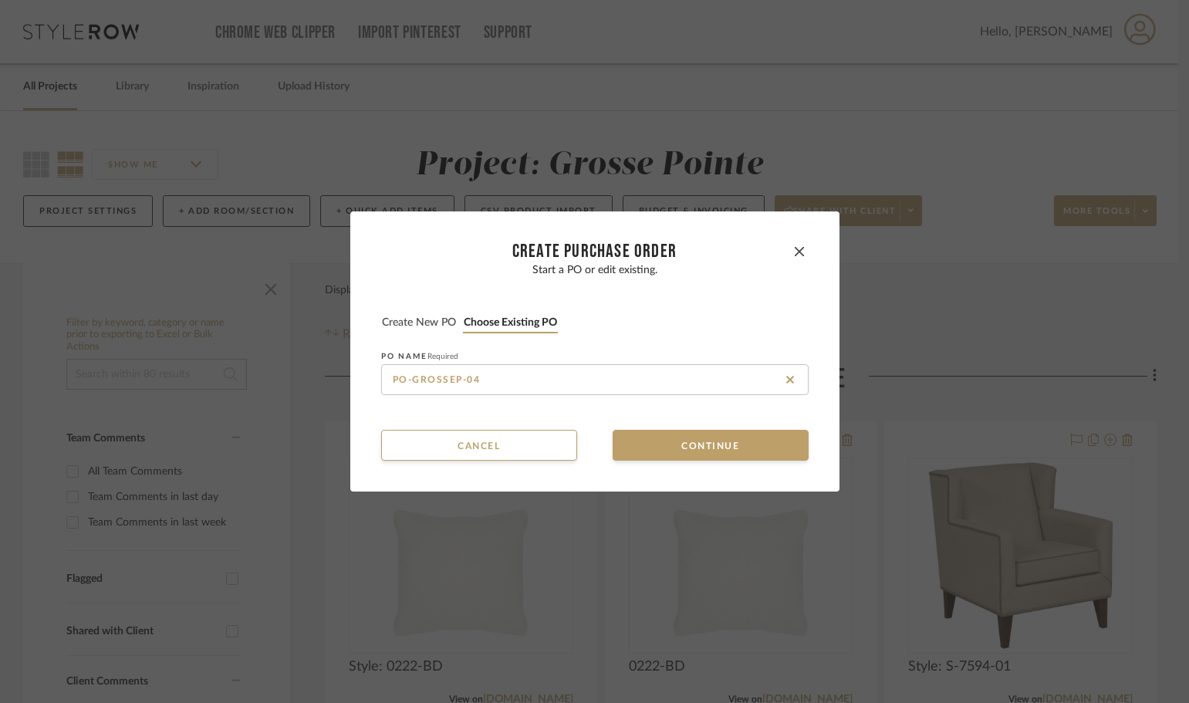
click at [654, 435] on button "Continue" at bounding box center [711, 445] width 196 height 31
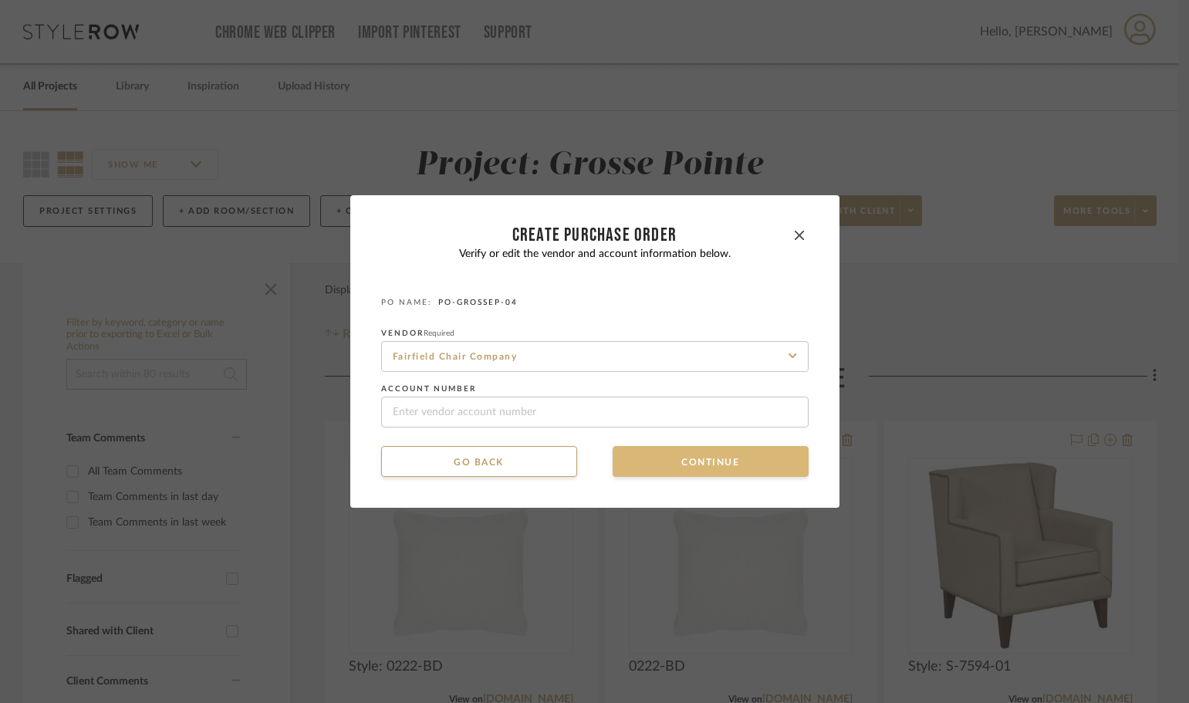
click at [664, 455] on button "Continue" at bounding box center [711, 461] width 196 height 31
click at [677, 463] on button "Continue" at bounding box center [711, 461] width 196 height 31
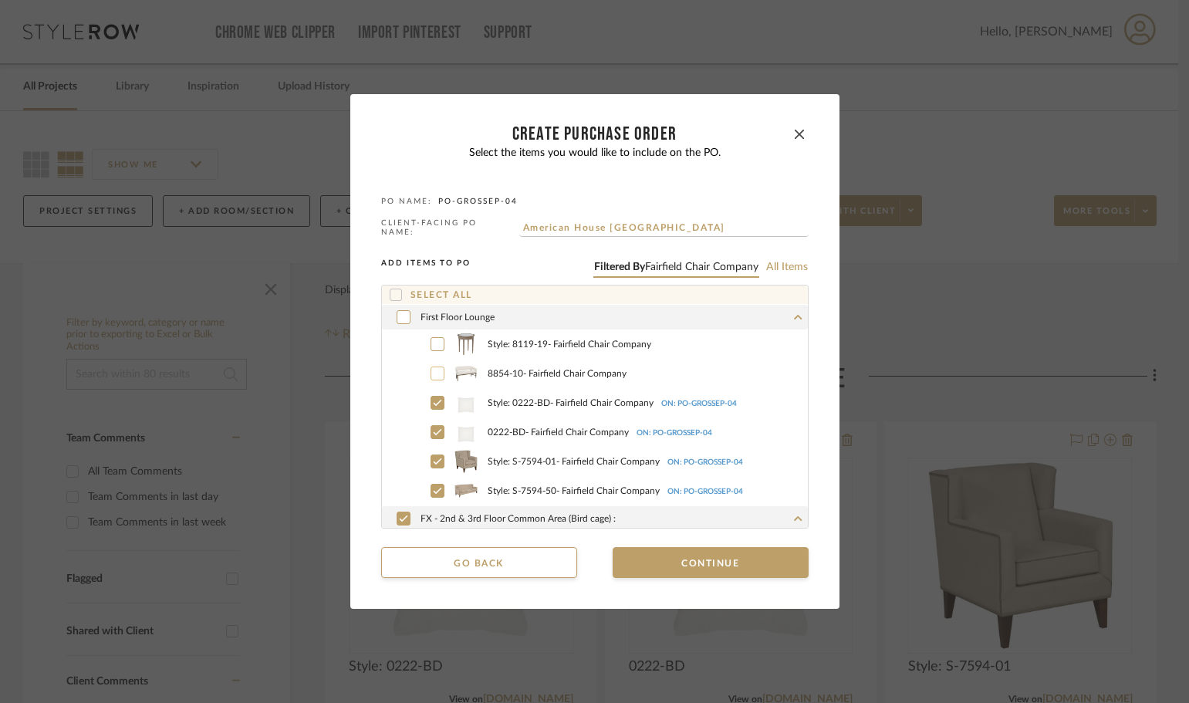
click at [438, 371] on div at bounding box center [438, 373] width 14 height 14
click at [433, 339] on icon at bounding box center [437, 344] width 9 height 11
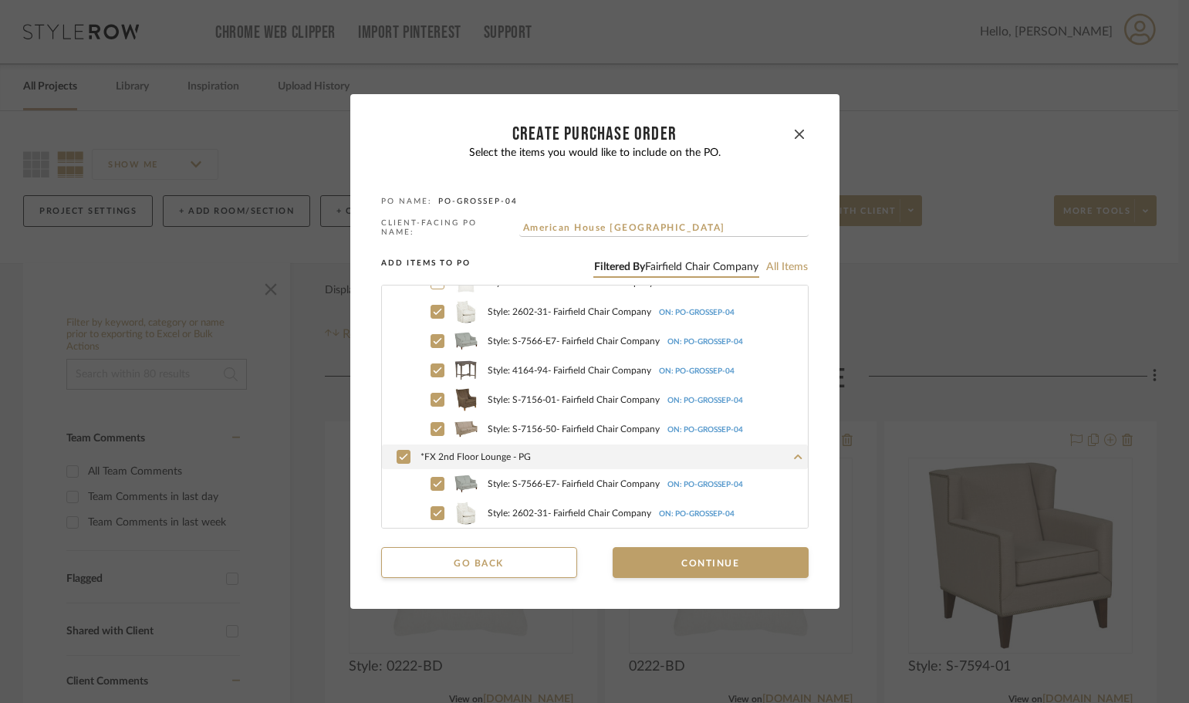
scroll to position [617, 0]
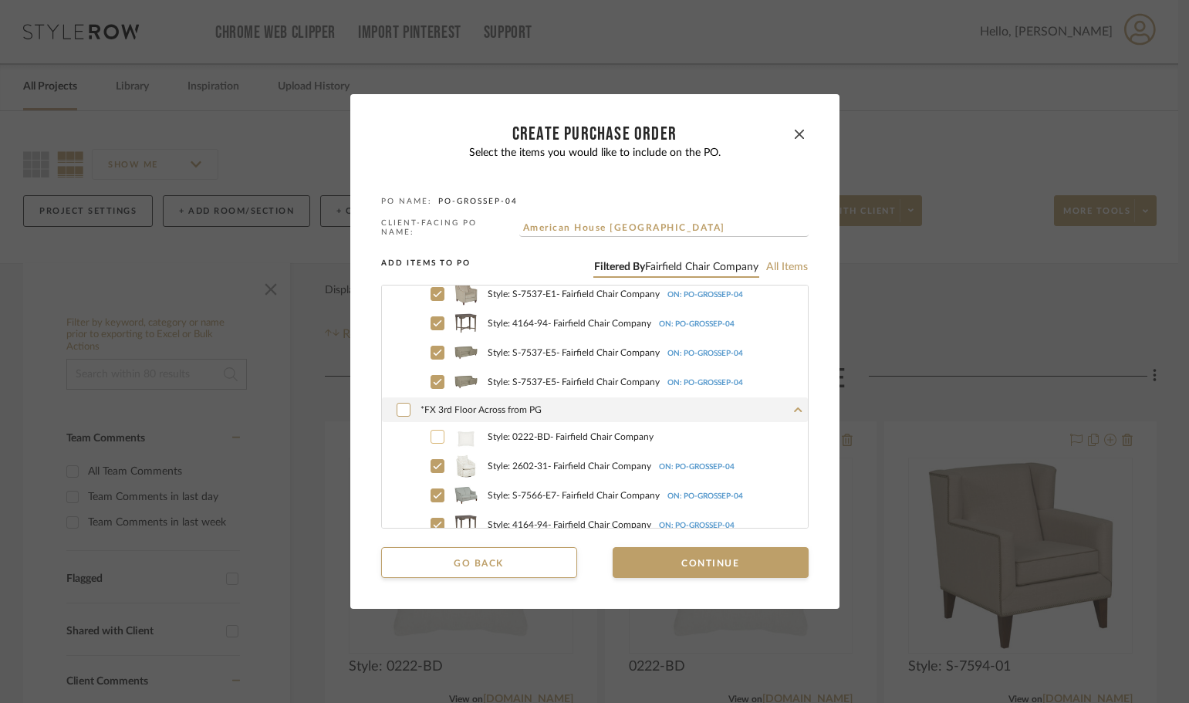
click at [433, 431] on icon at bounding box center [437, 436] width 9 height 11
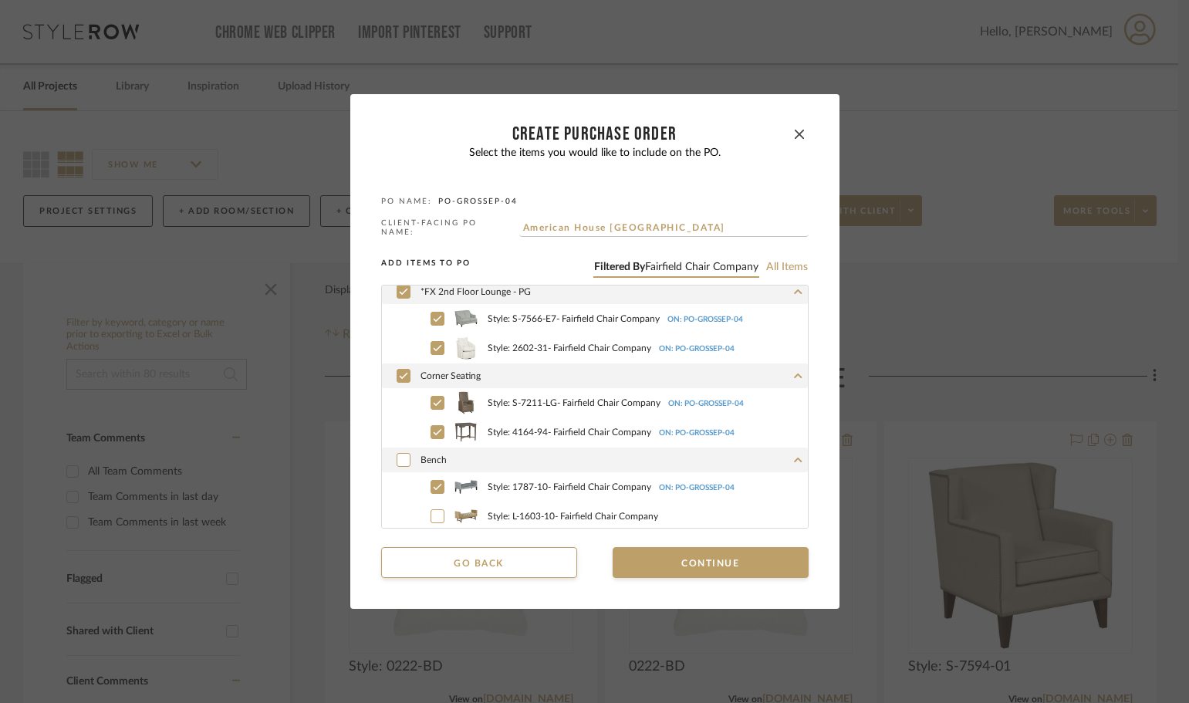
scroll to position [940, 0]
click at [647, 555] on button "Continue" at bounding box center [711, 562] width 196 height 31
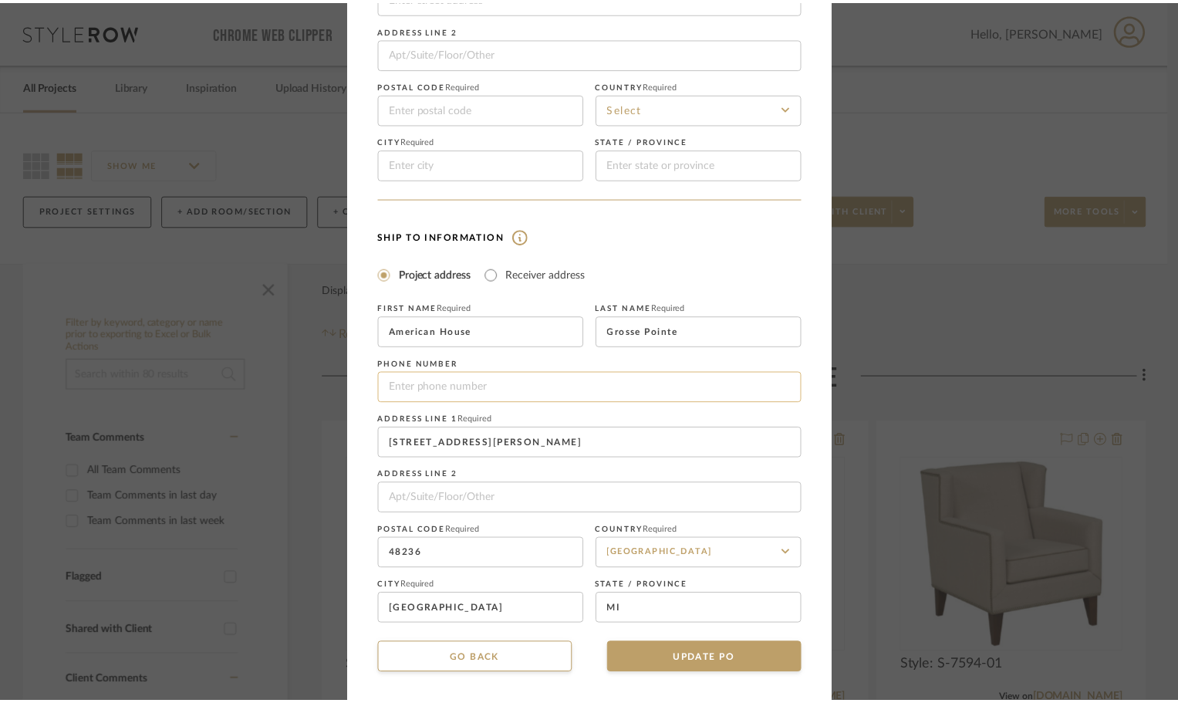
scroll to position [181, 0]
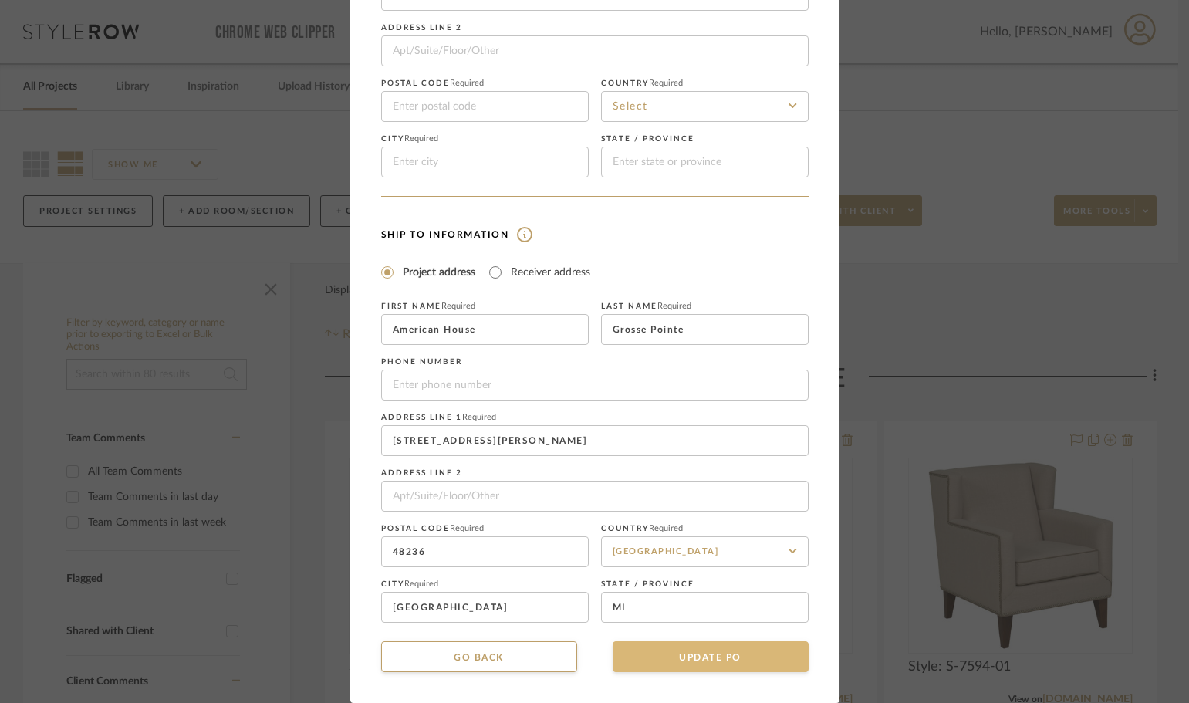
click at [714, 659] on button "UPDATE PO" at bounding box center [711, 656] width 196 height 31
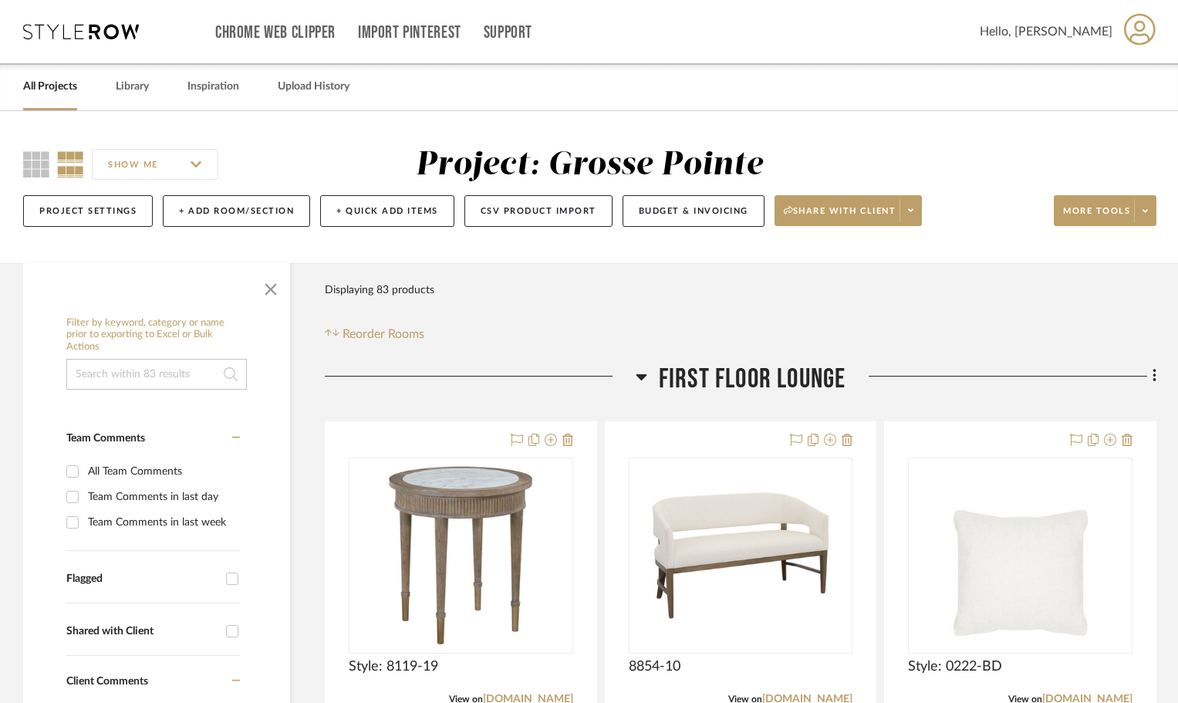
click at [636, 373] on icon at bounding box center [642, 376] width 12 height 19
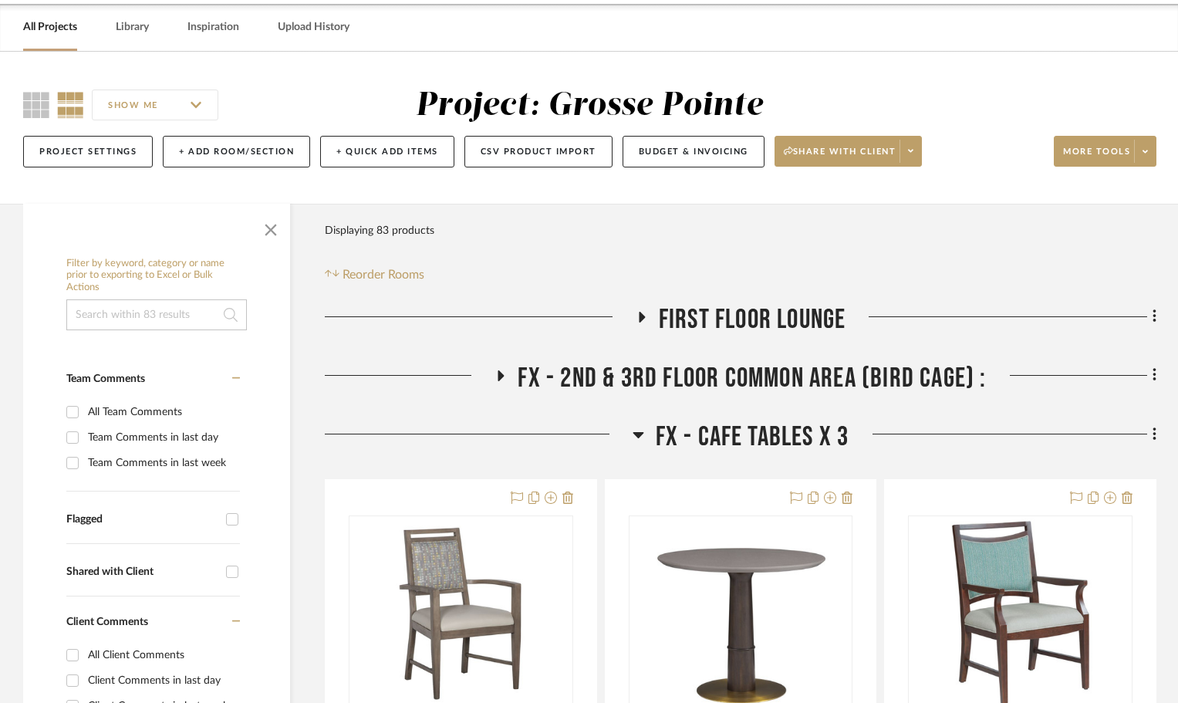
scroll to position [77, 0]
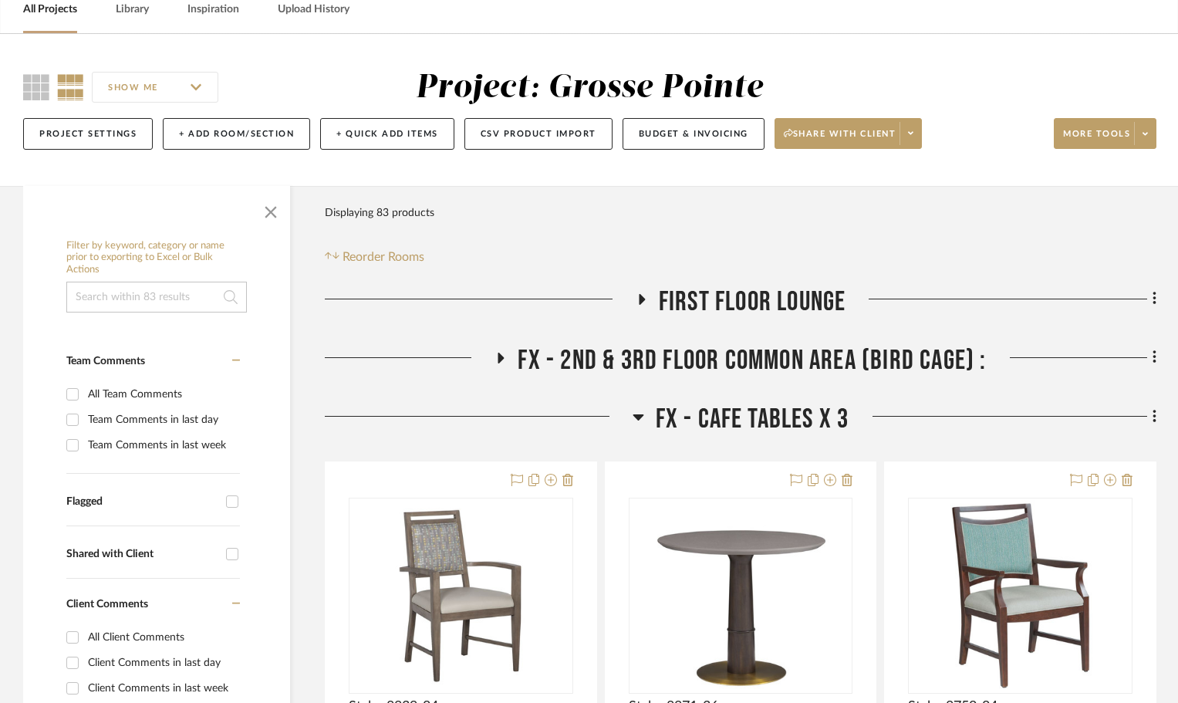
click at [634, 419] on icon at bounding box center [639, 416] width 12 height 19
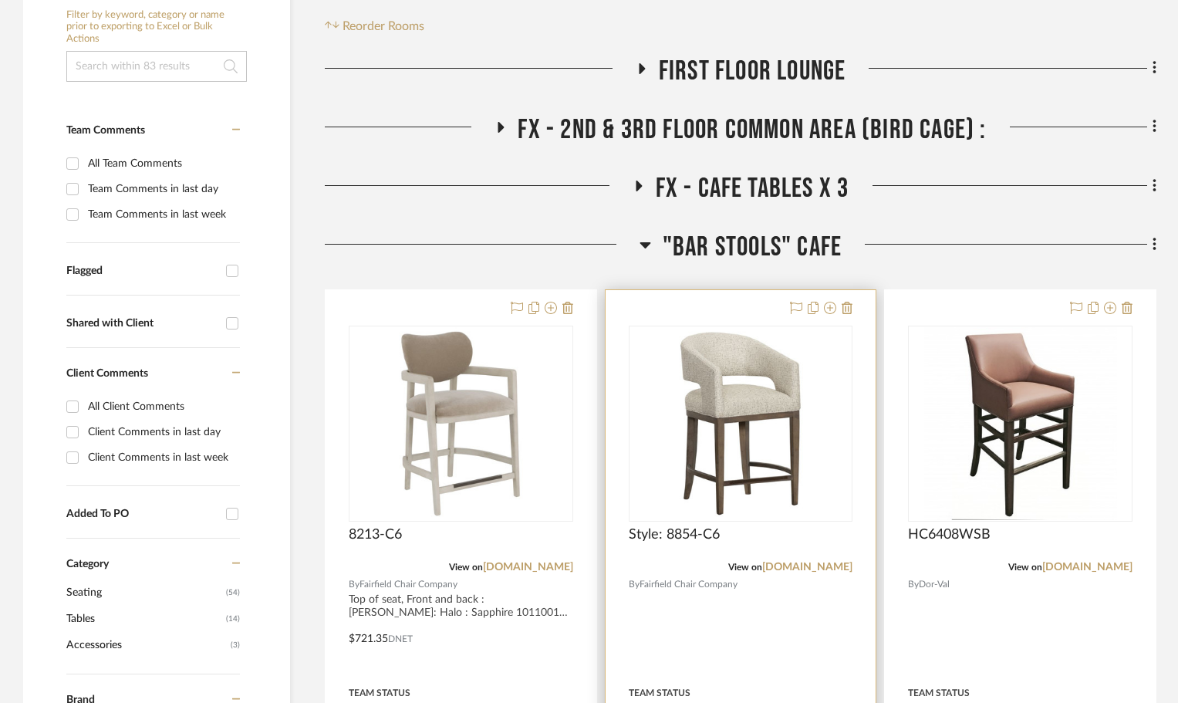
scroll to position [309, 0]
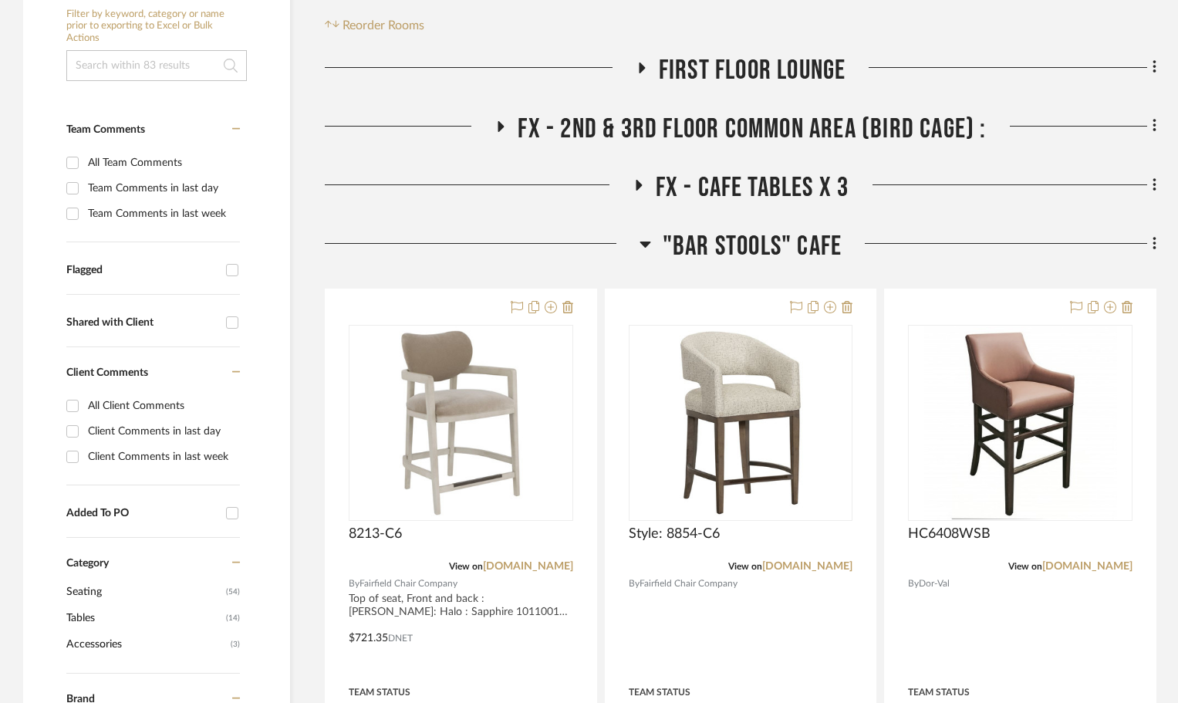
click at [641, 241] on icon at bounding box center [646, 244] width 12 height 19
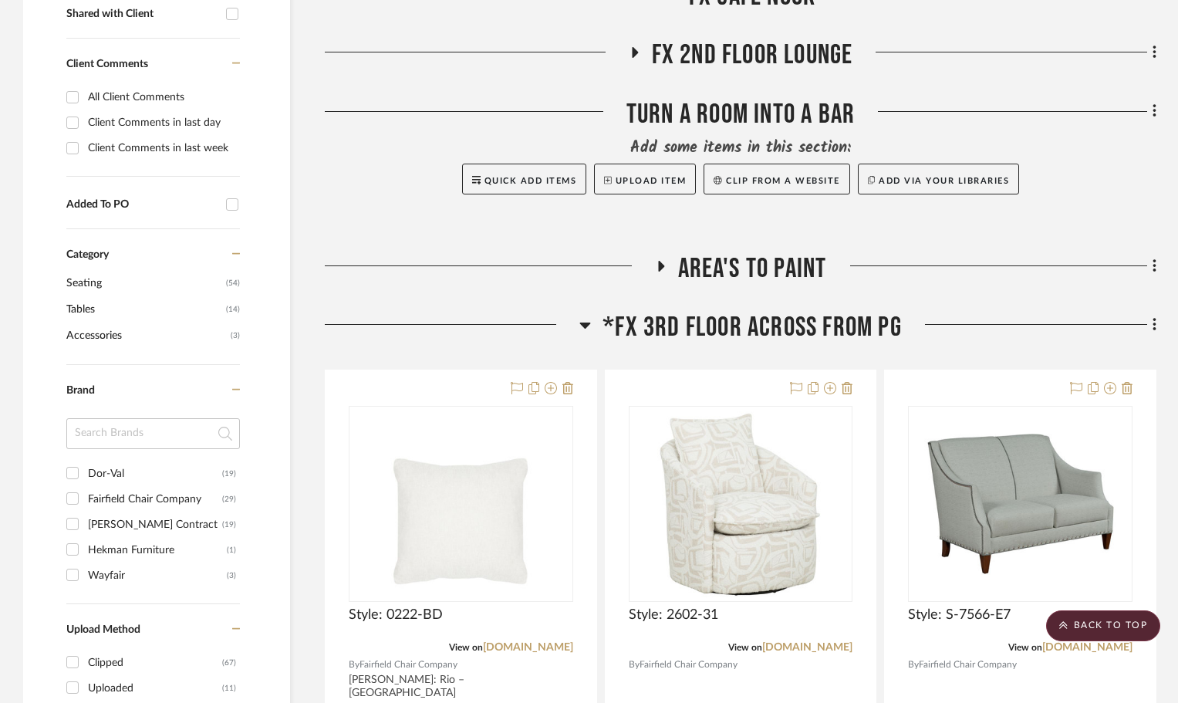
scroll to position [694, 0]
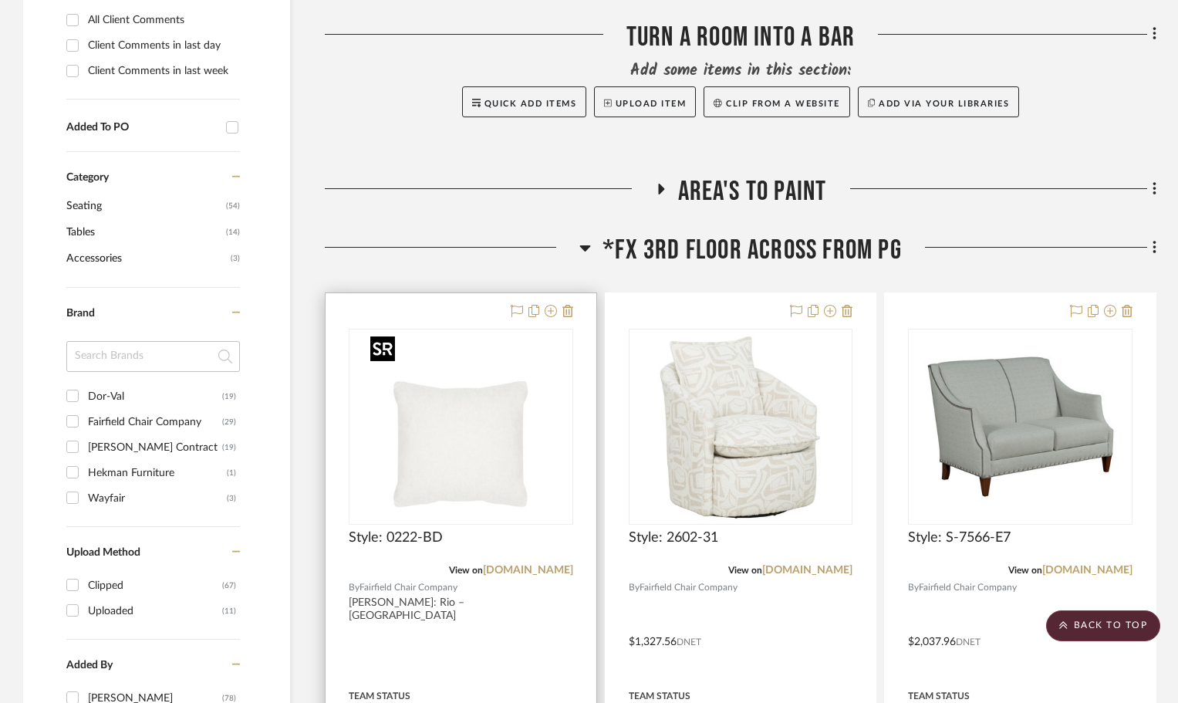
click at [0, 0] on img at bounding box center [0, 0] width 0 height 0
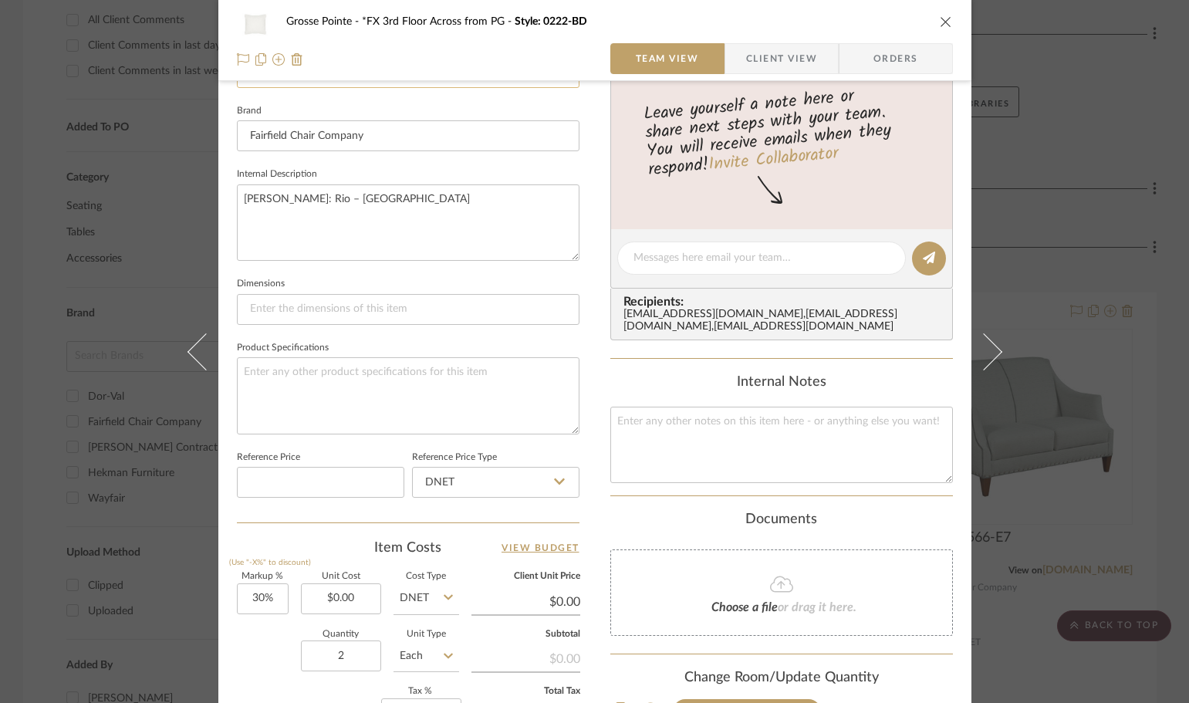
scroll to position [617, 0]
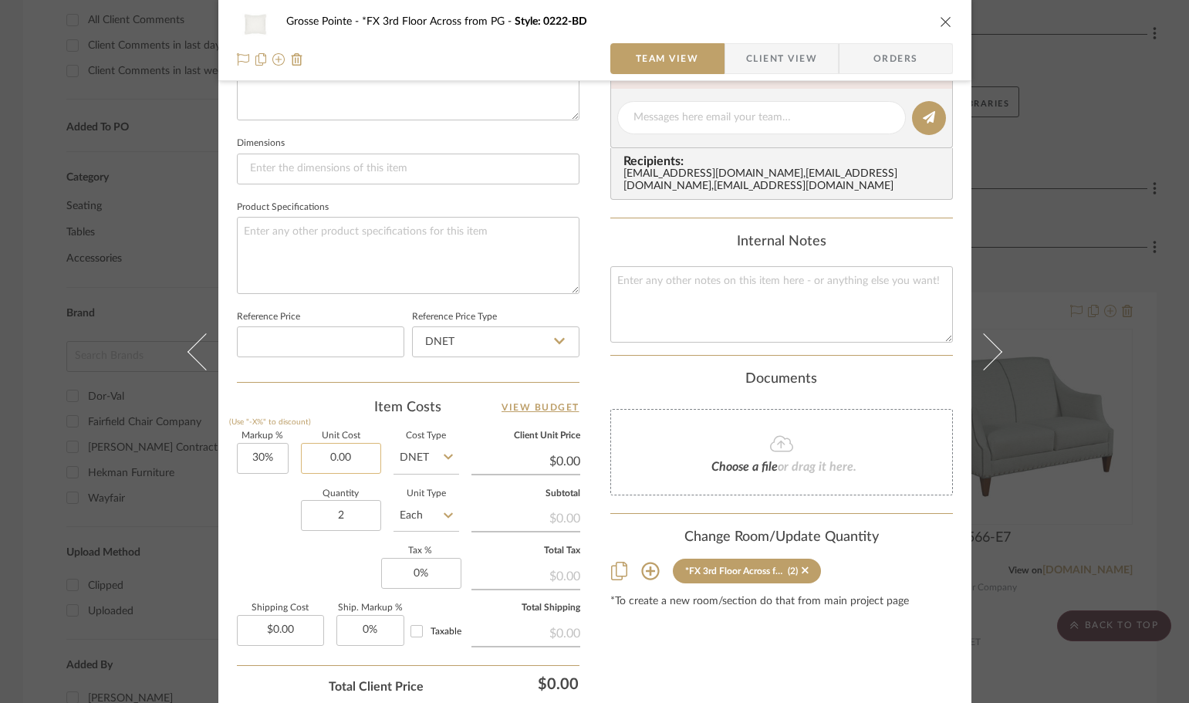
click at [356, 458] on input "0.00" at bounding box center [341, 458] width 80 height 31
type input "$264.00"
click at [282, 551] on div "Markup % (Use "-X%" to discount) 30% Unit Cost $264.00 Cost Type DNET Client Un…" at bounding box center [408, 544] width 343 height 225
type input "$343.20"
click at [942, 18] on icon "close" at bounding box center [946, 21] width 12 height 12
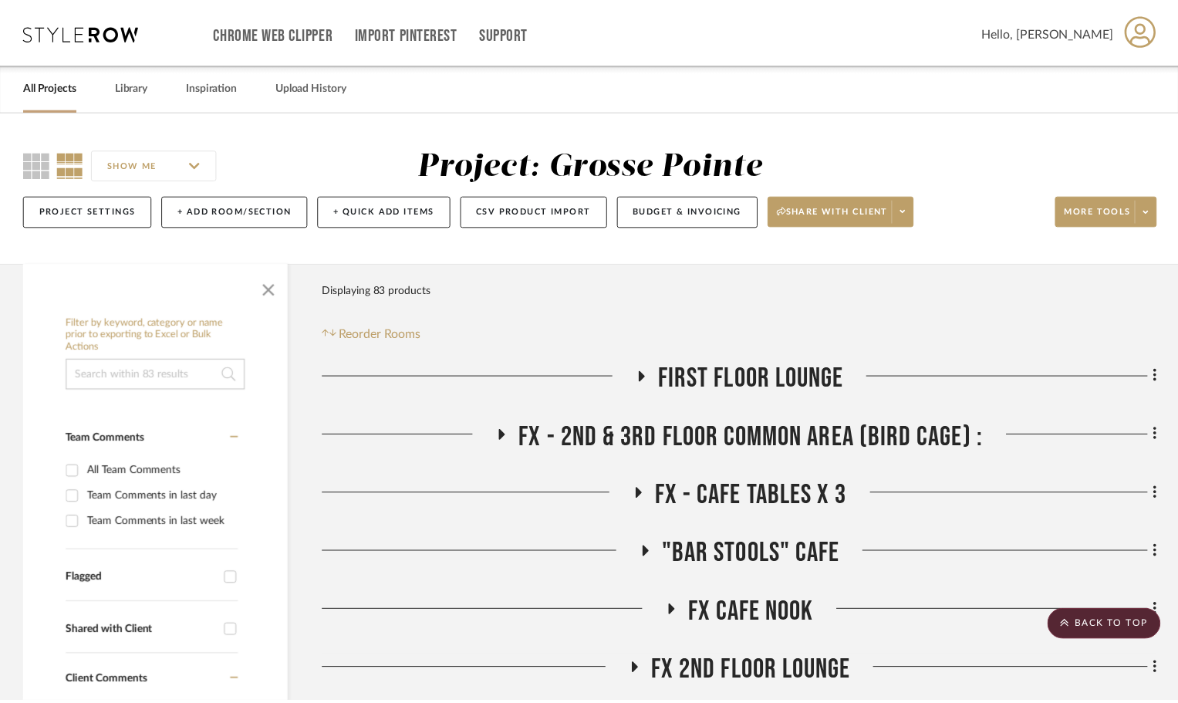
scroll to position [694, 0]
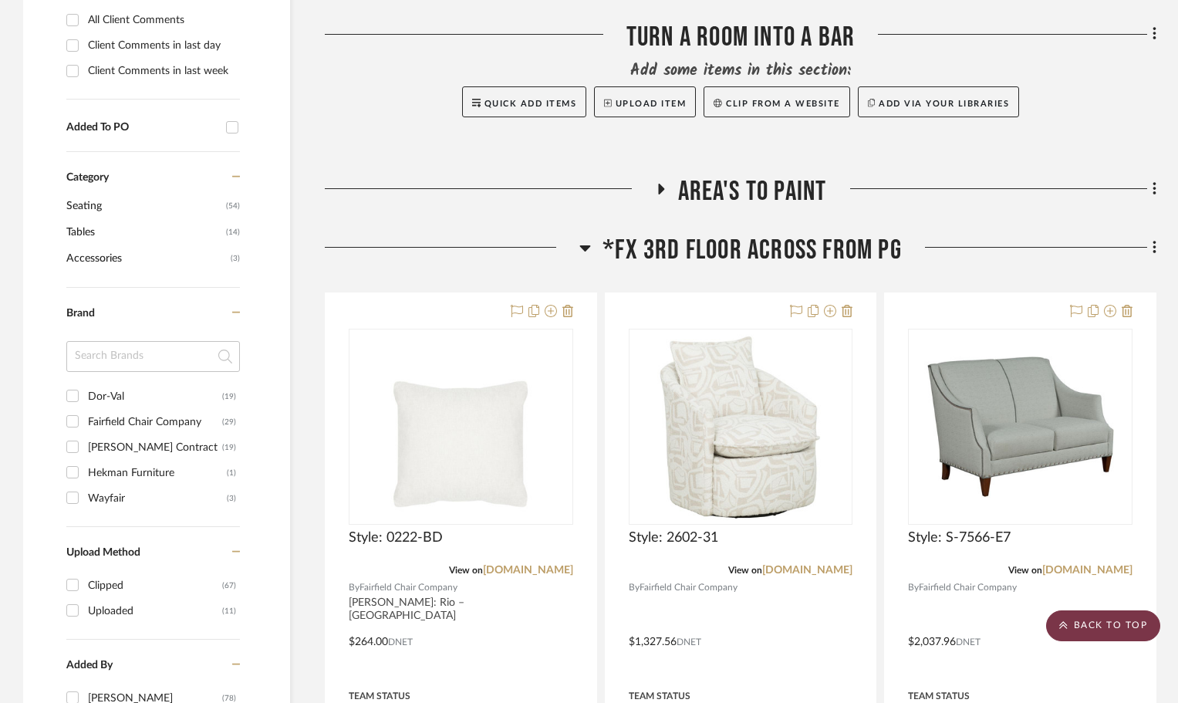
click at [1140, 631] on scroll-to-top-button "BACK TO TOP" at bounding box center [1103, 625] width 114 height 31
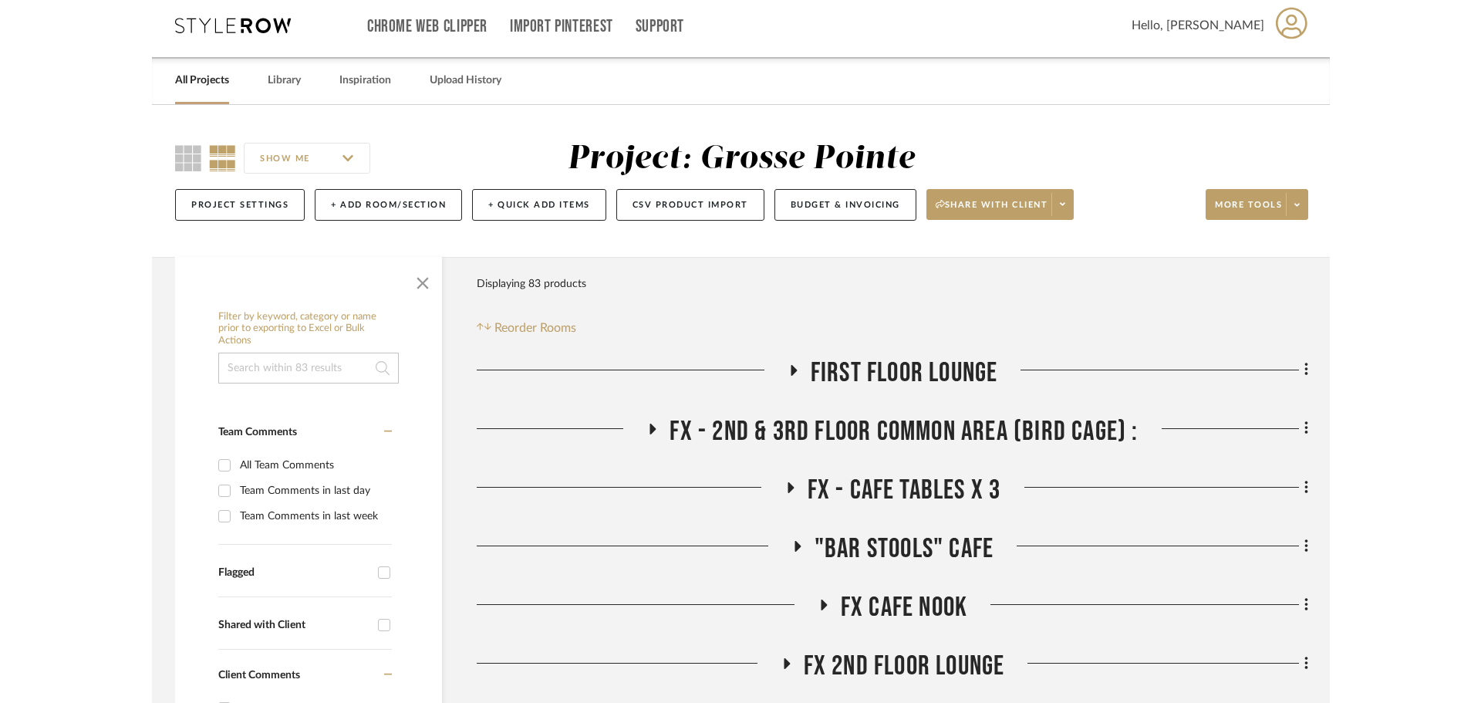
scroll to position [0, 0]
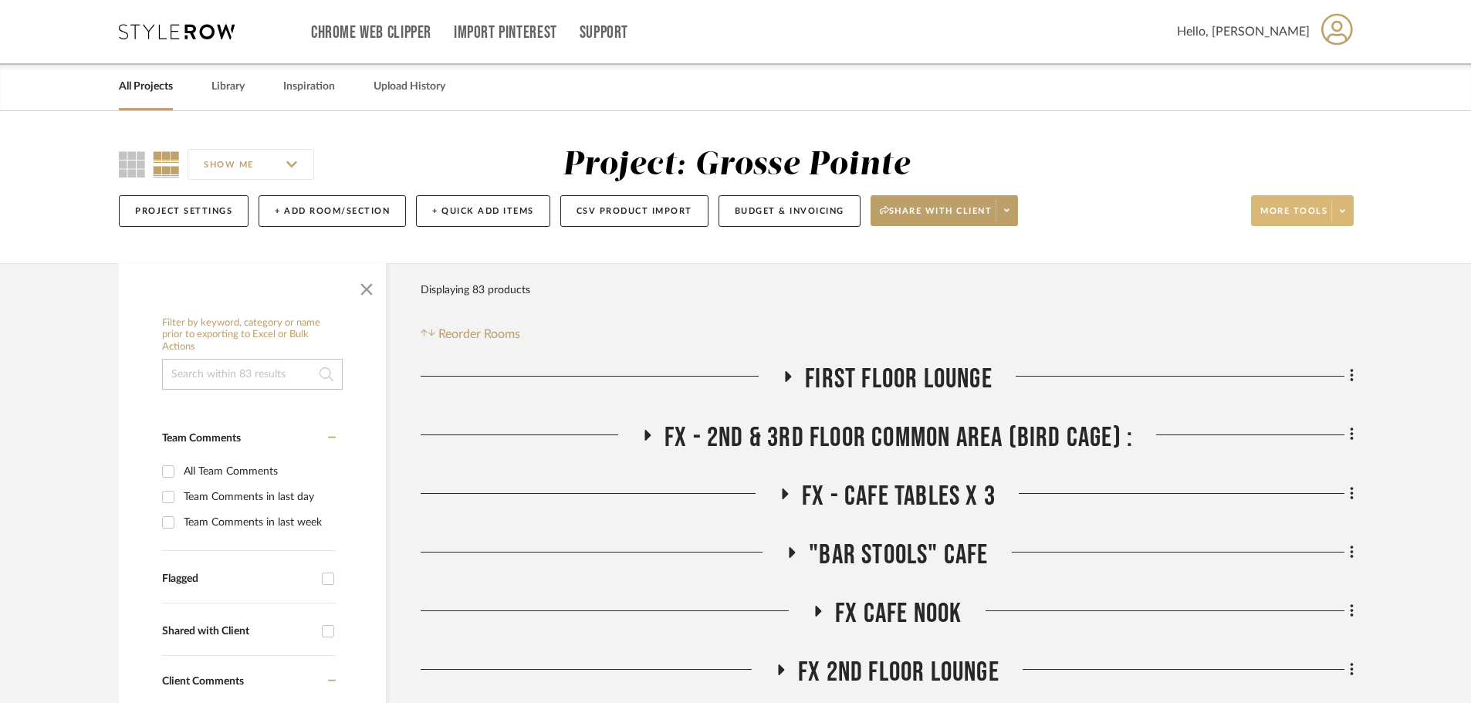
click at [1341, 207] on icon at bounding box center [1341, 211] width 5 height 8
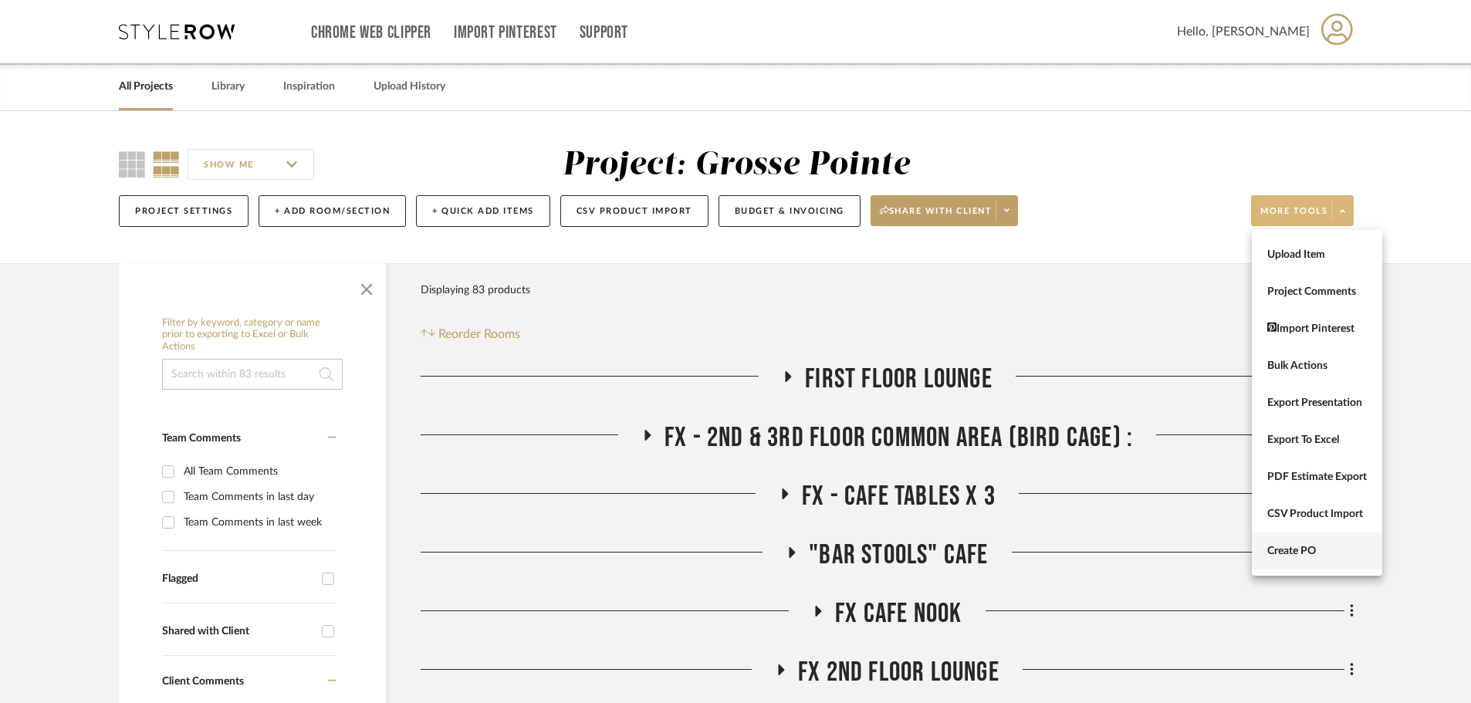
click at [1338, 548] on span "Create PO" at bounding box center [1317, 551] width 100 height 13
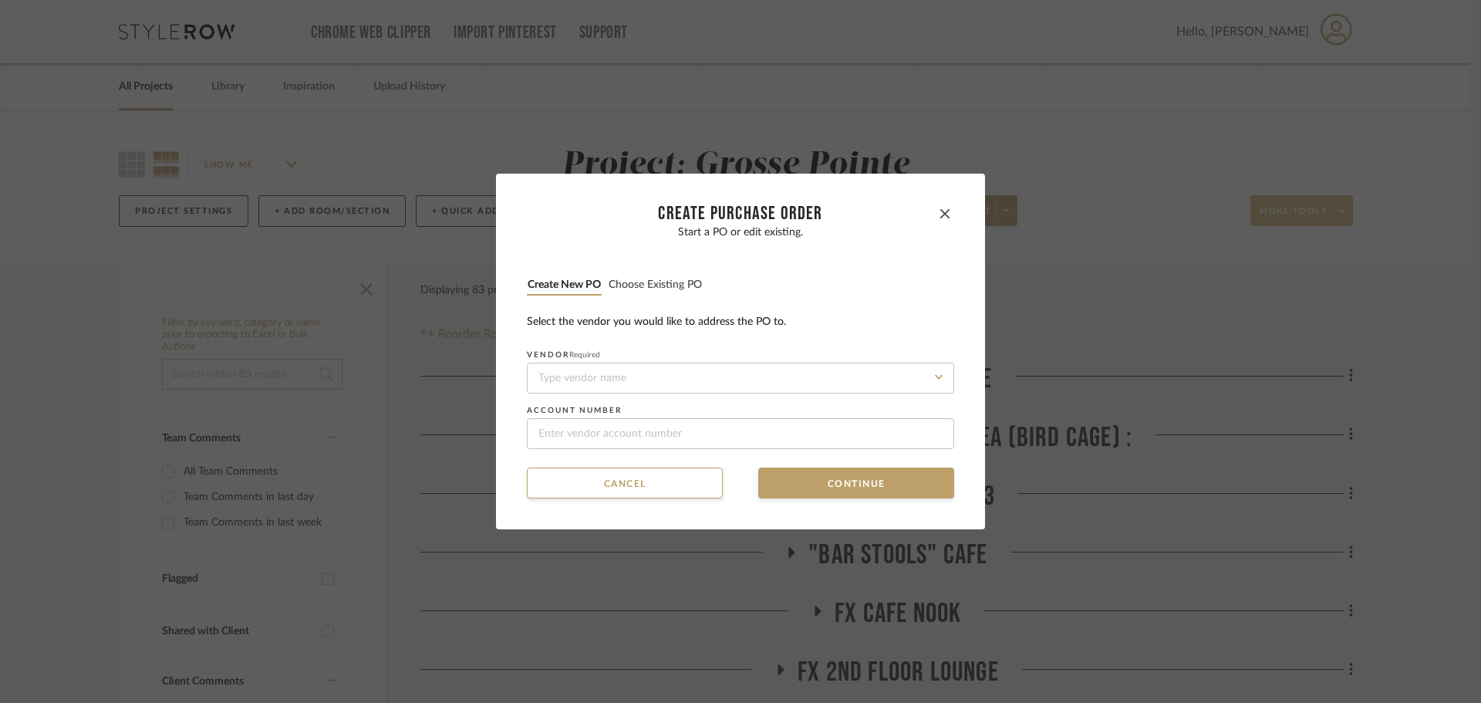
click at [640, 283] on button "Choose existing PO" at bounding box center [655, 285] width 95 height 15
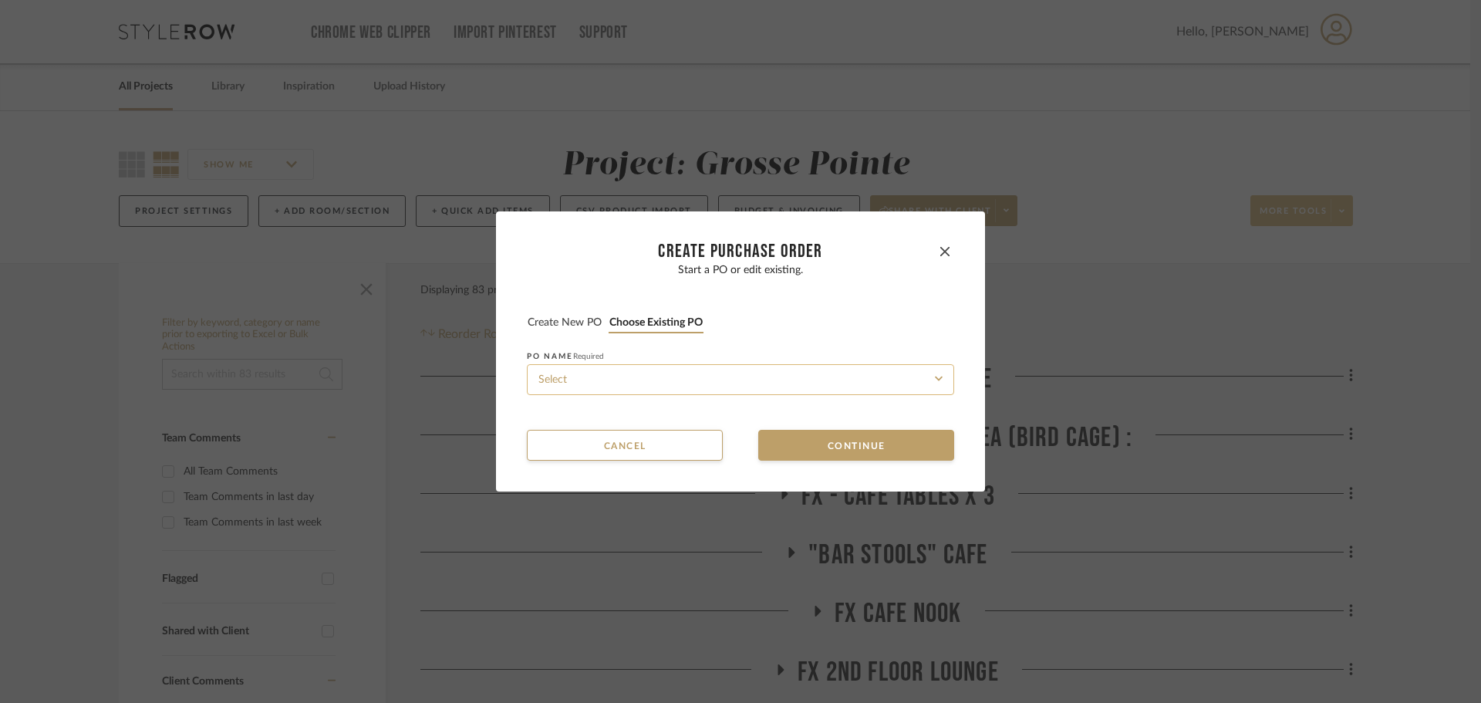
click at [674, 379] on input at bounding box center [740, 379] width 427 height 31
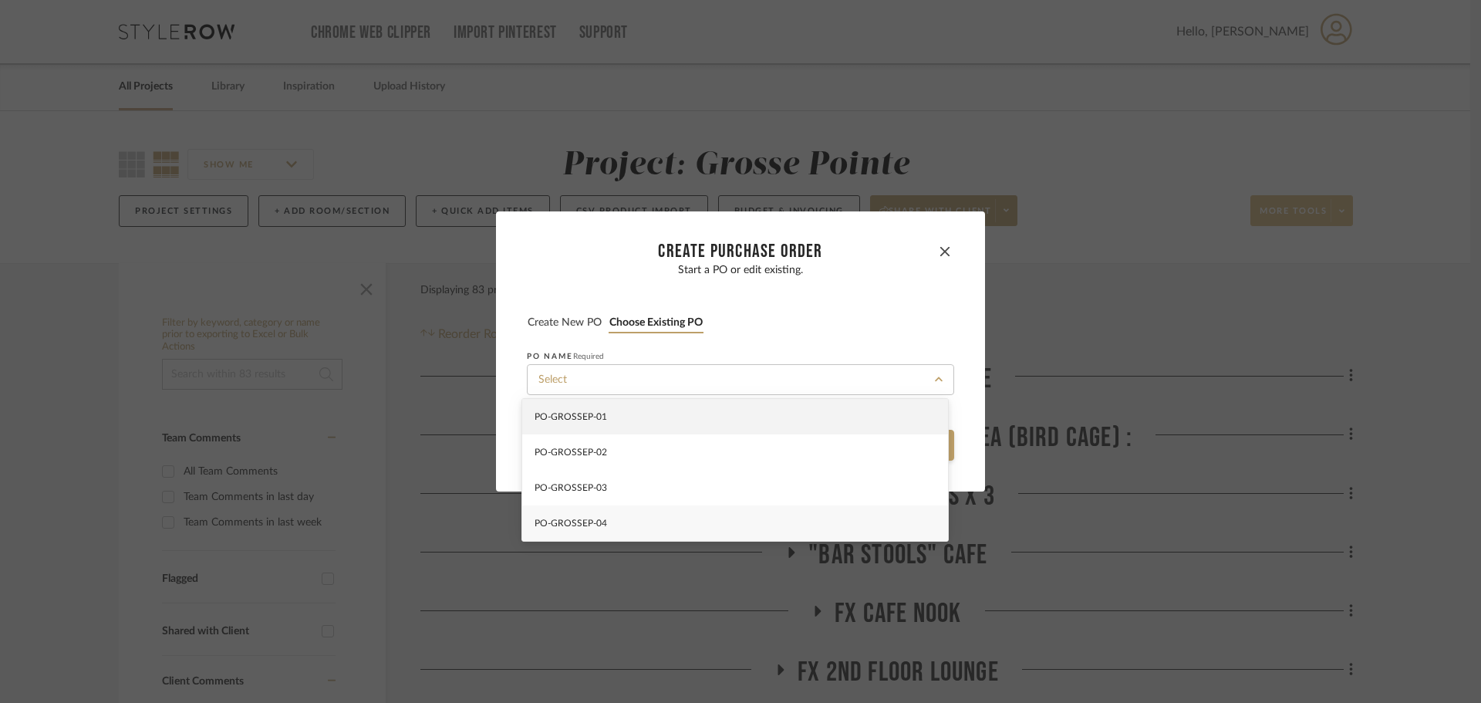
click at [687, 515] on div "PO-GROSSEP-04" at bounding box center [735, 522] width 426 height 35
type input "PO-GROSSEP-04"
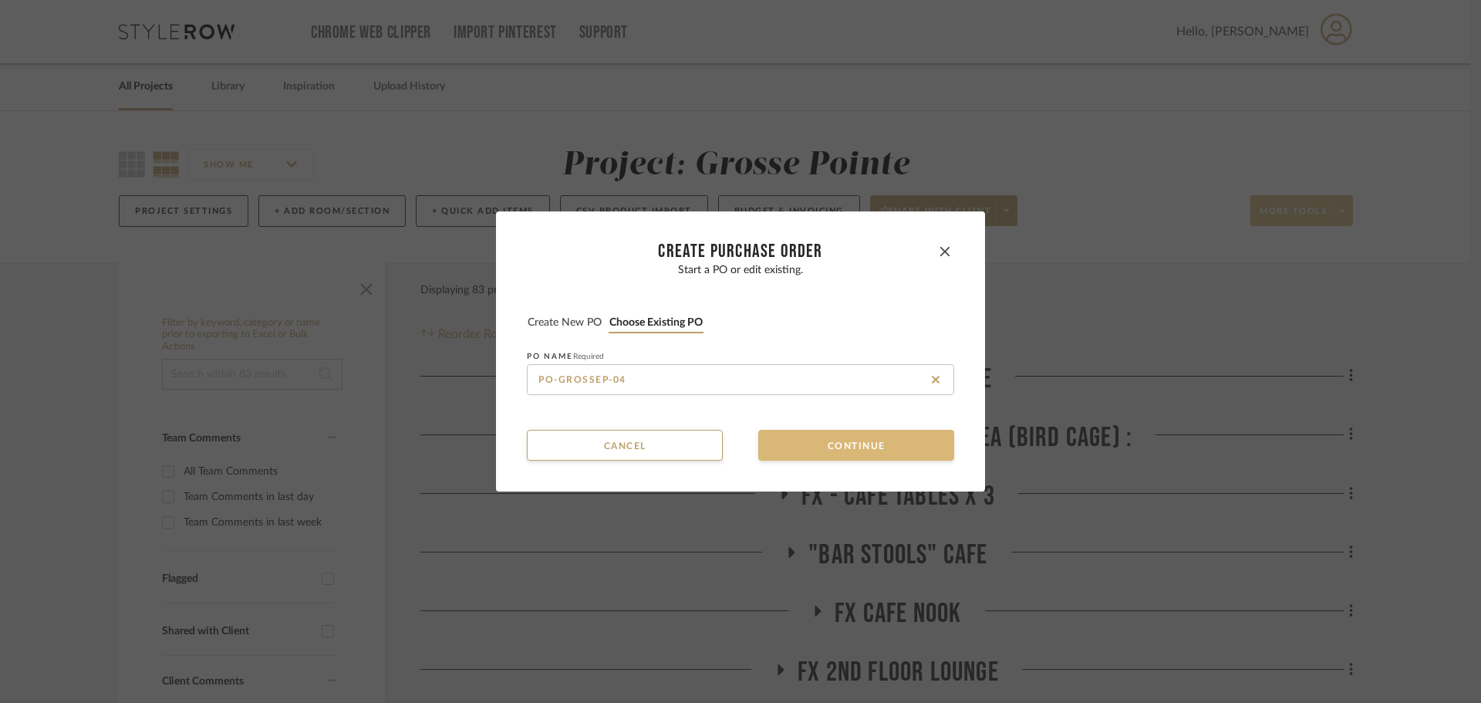
click at [837, 455] on button "Continue" at bounding box center [856, 445] width 196 height 31
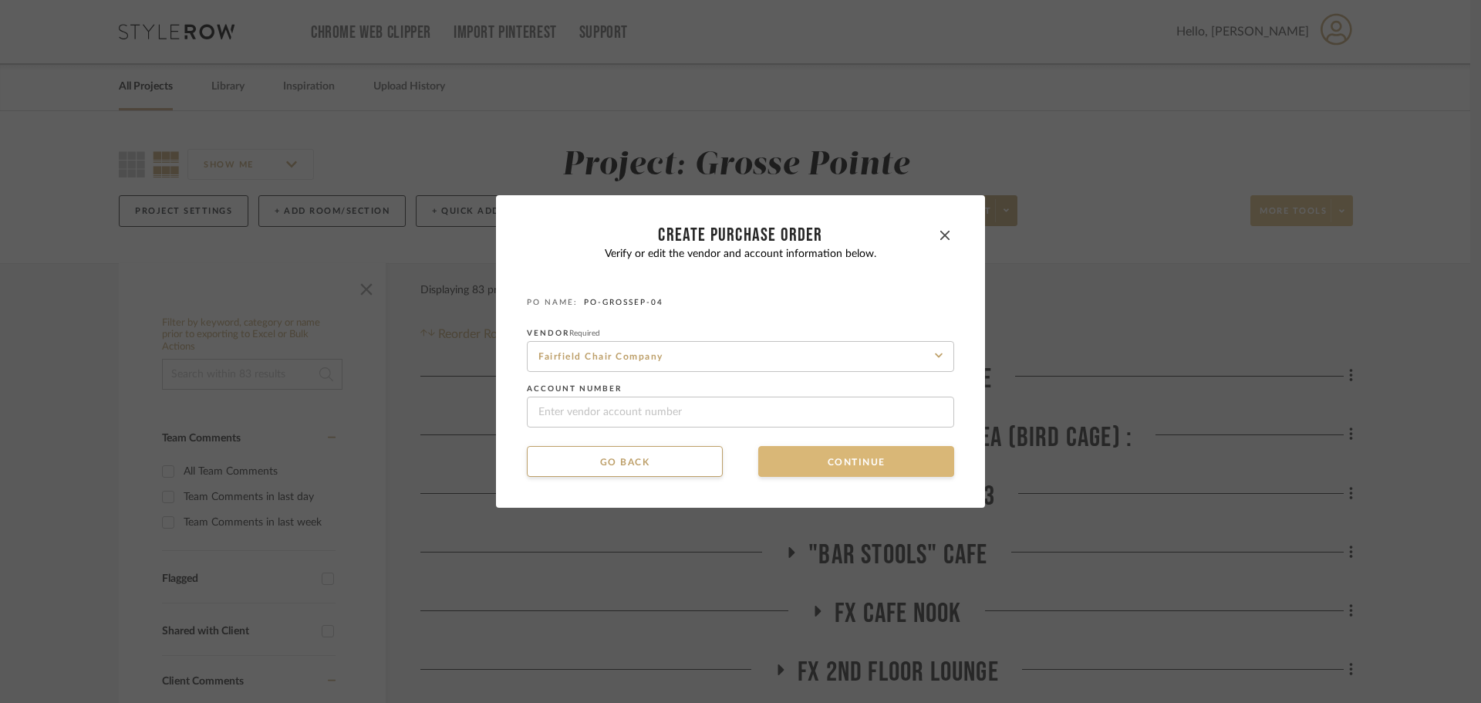
click at [837, 460] on button "Continue" at bounding box center [856, 461] width 196 height 31
click at [839, 464] on button "Continue" at bounding box center [856, 461] width 196 height 31
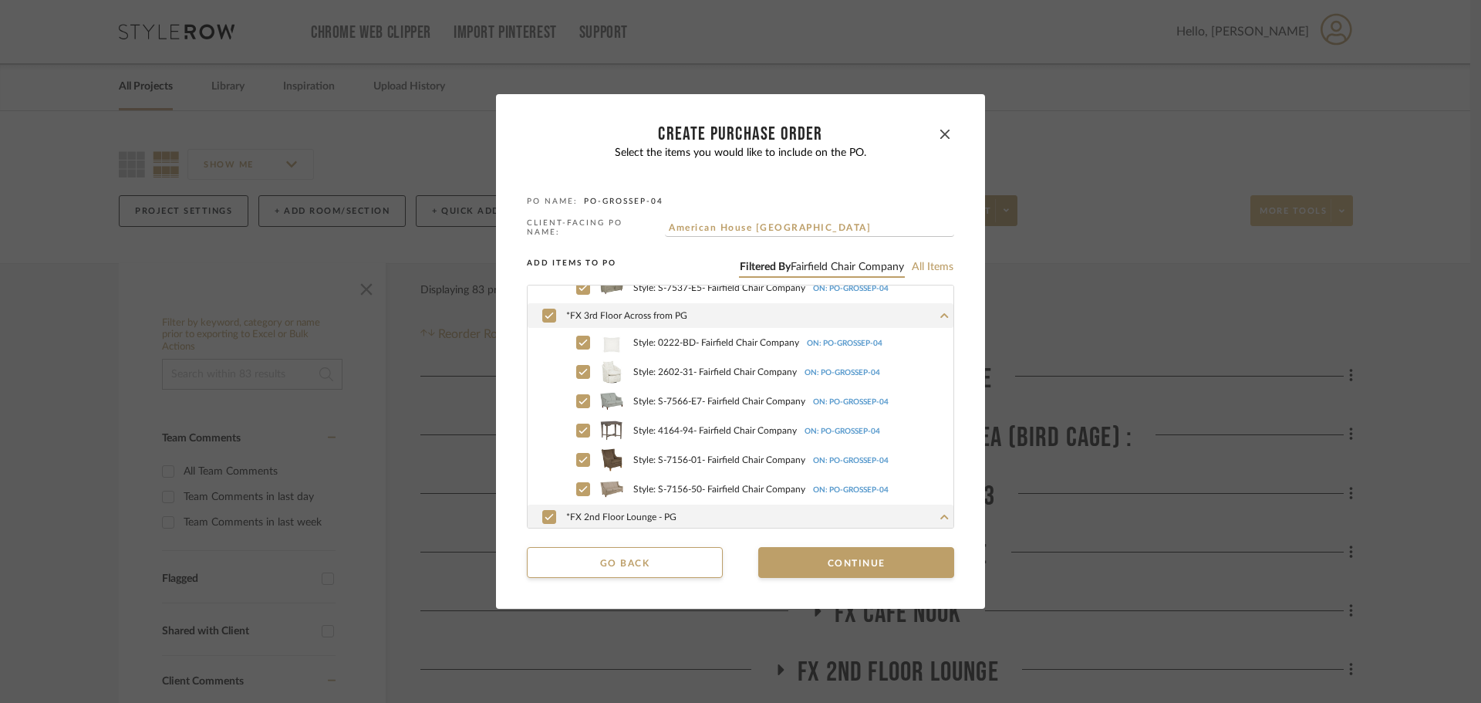
scroll to position [708, 0]
click at [816, 560] on button "Continue" at bounding box center [856, 562] width 196 height 31
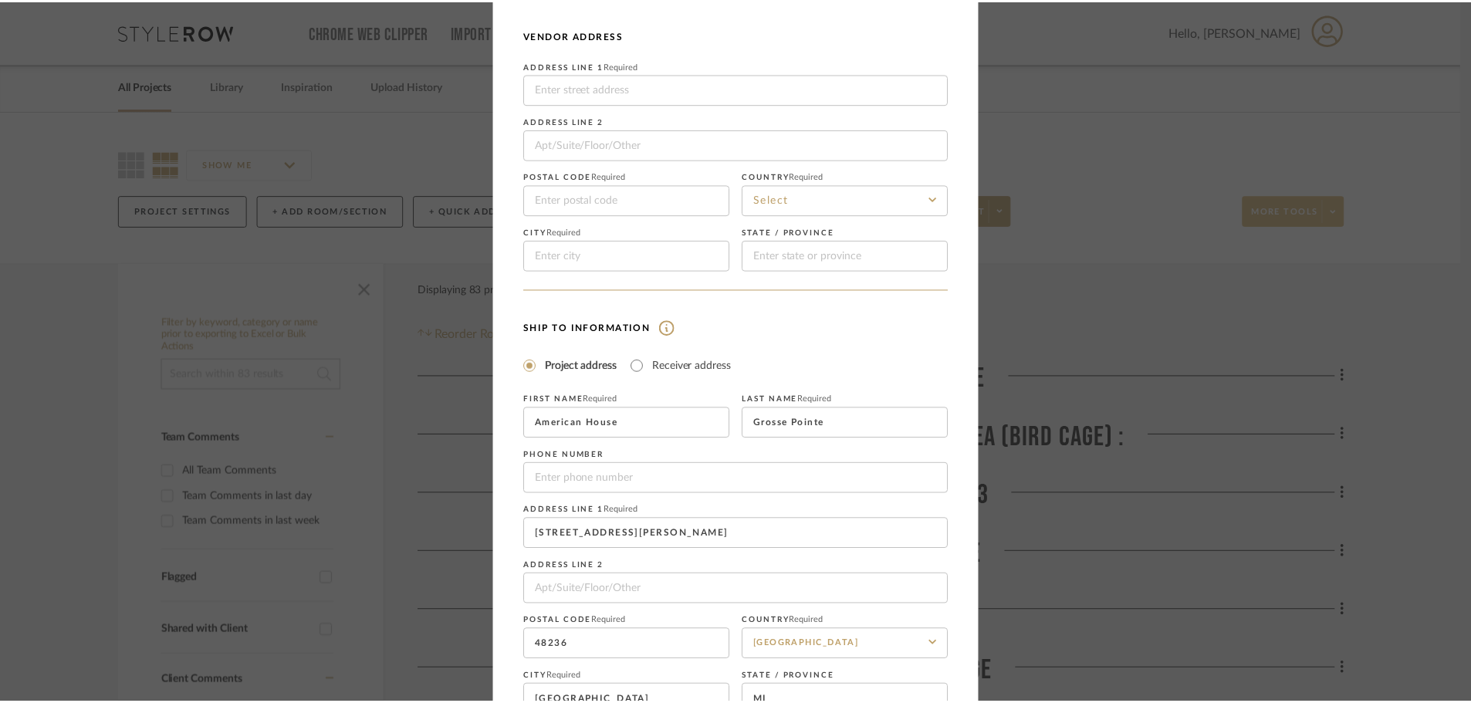
scroll to position [181, 0]
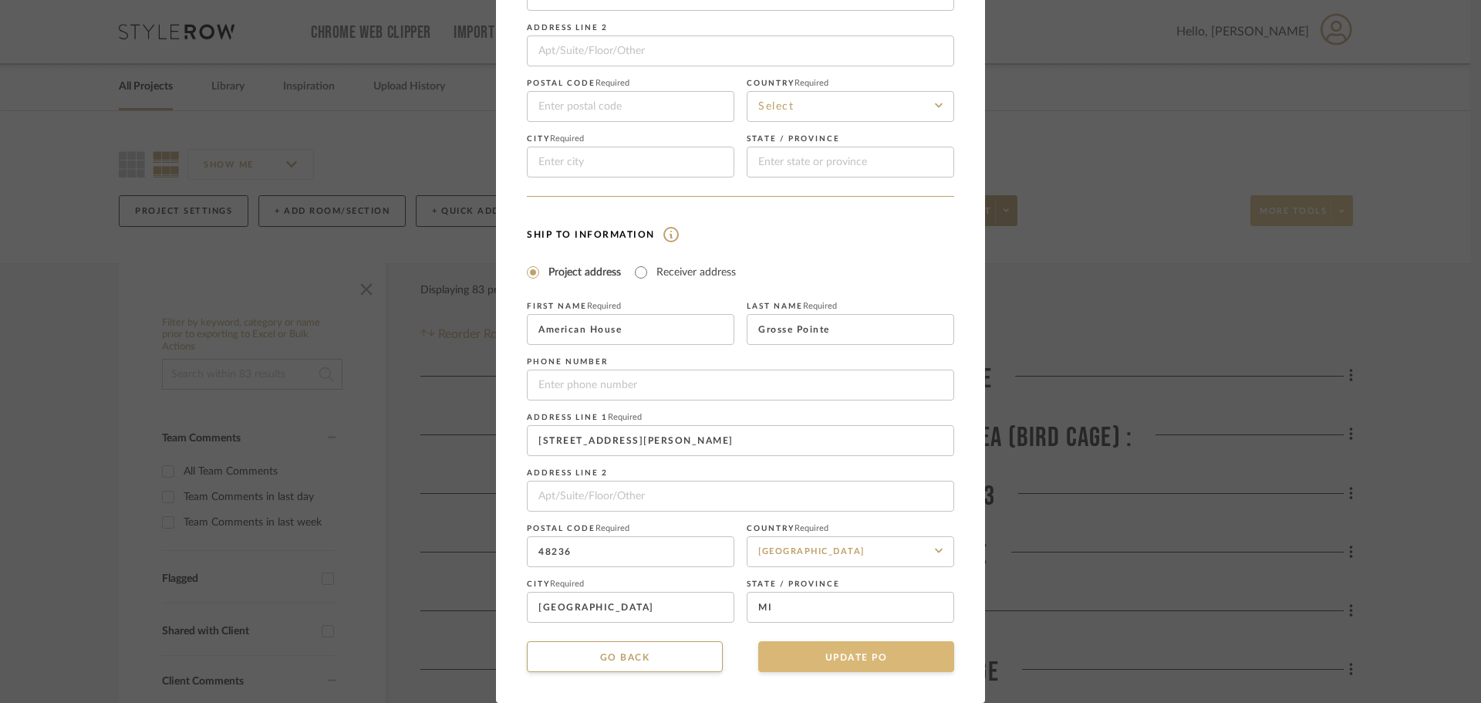
click at [857, 657] on button "UPDATE PO" at bounding box center [856, 656] width 196 height 31
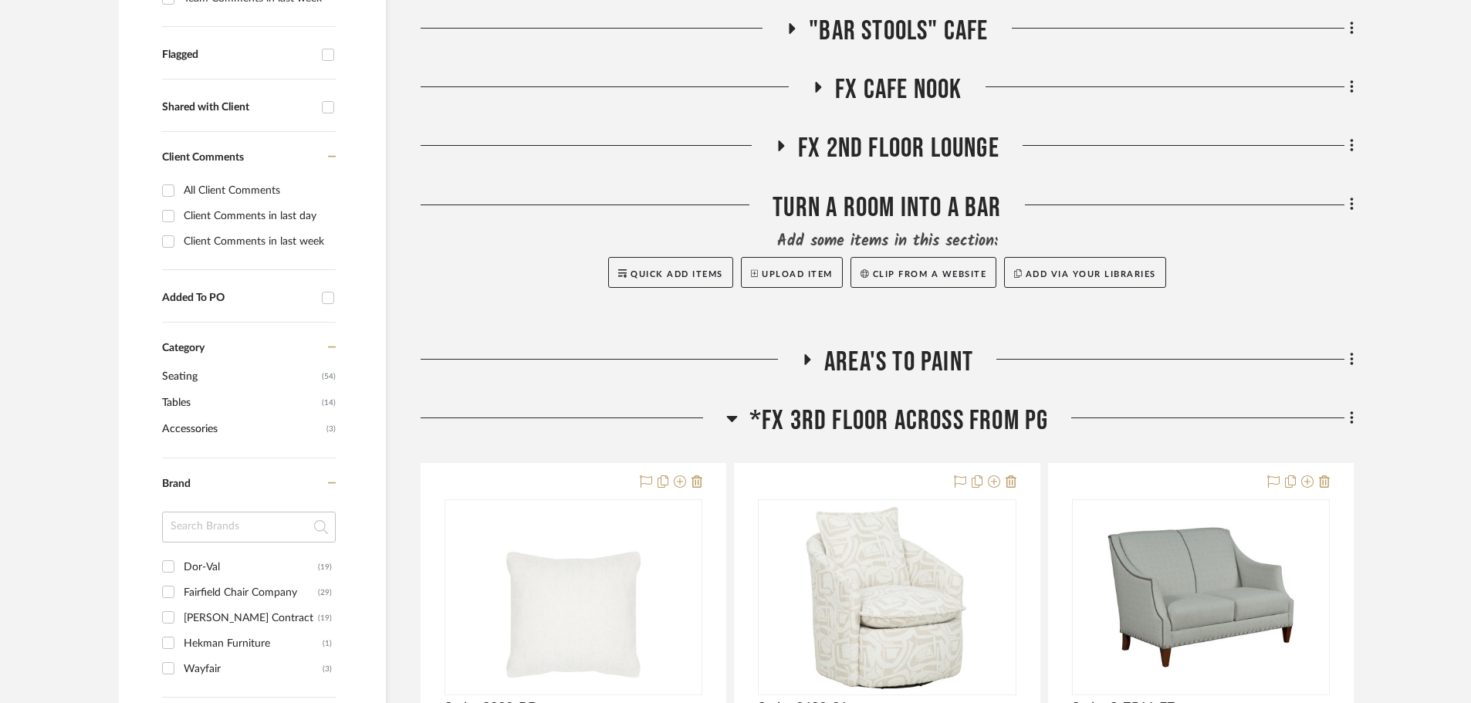
scroll to position [540, 0]
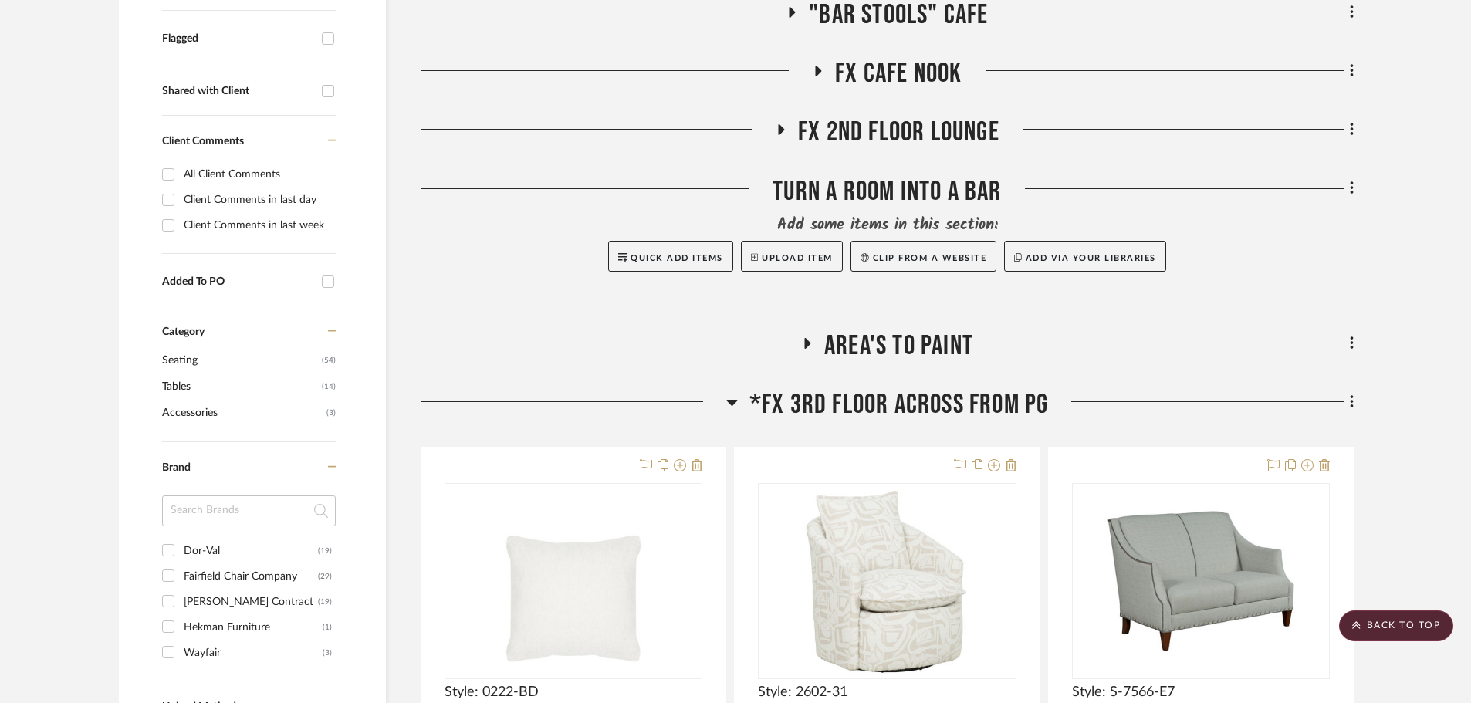
click at [738, 405] on h3 "*FX 3rd Floor Across from PG" at bounding box center [887, 404] width 323 height 33
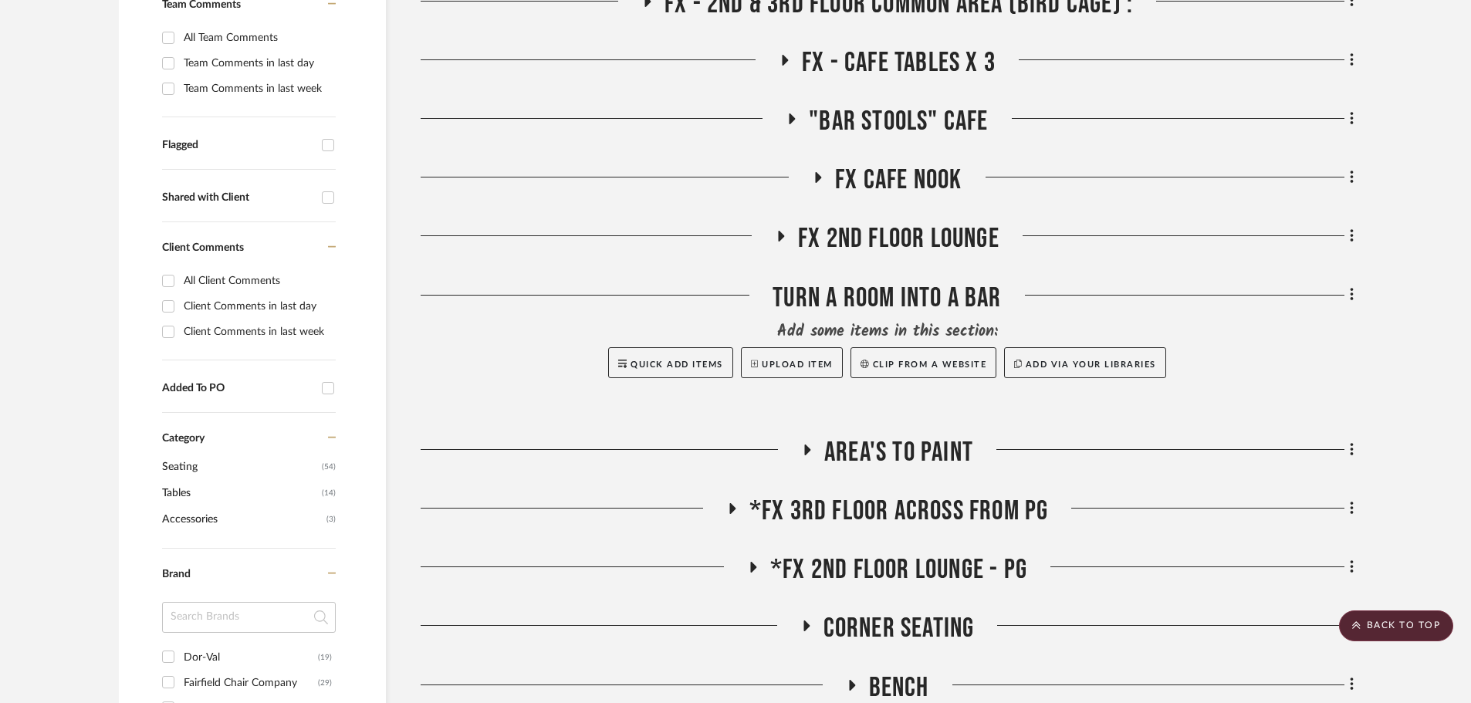
scroll to position [231, 0]
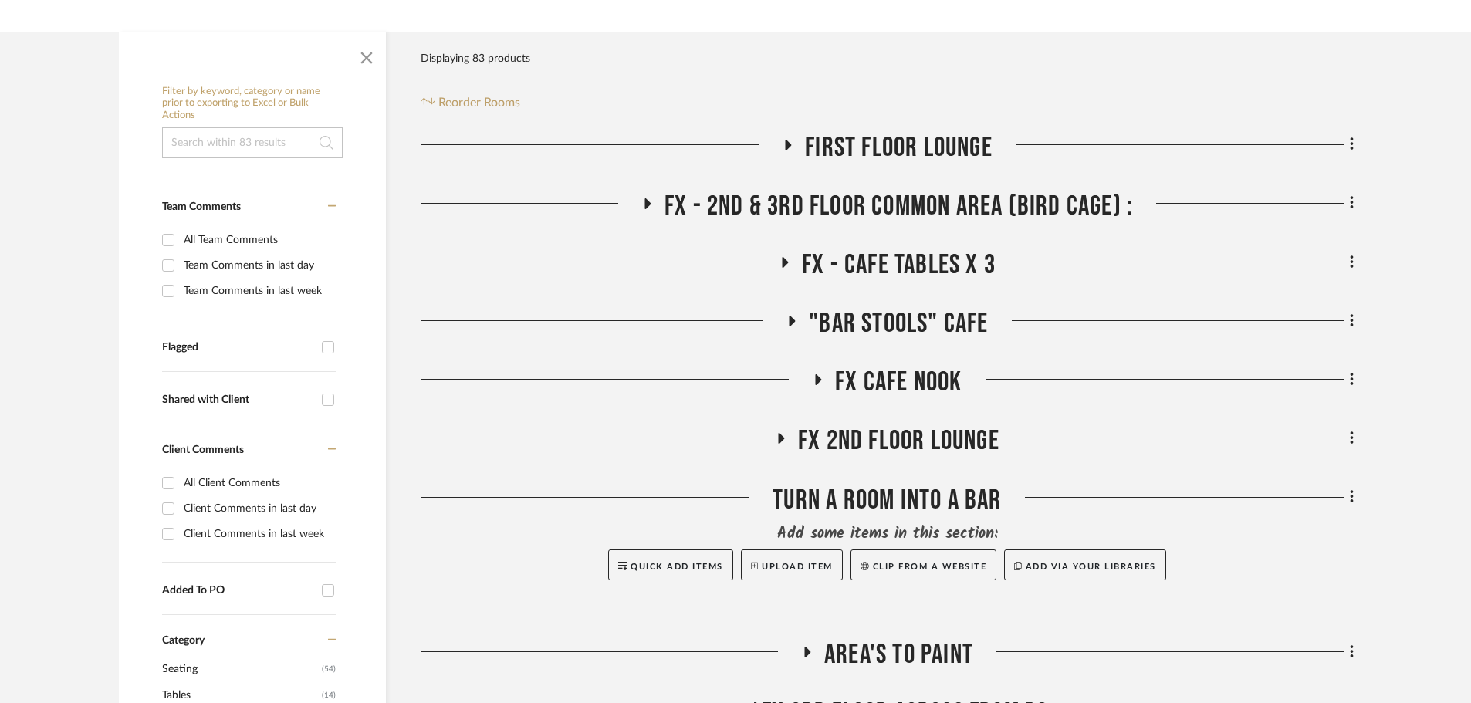
click at [643, 201] on icon at bounding box center [646, 204] width 19 height 12
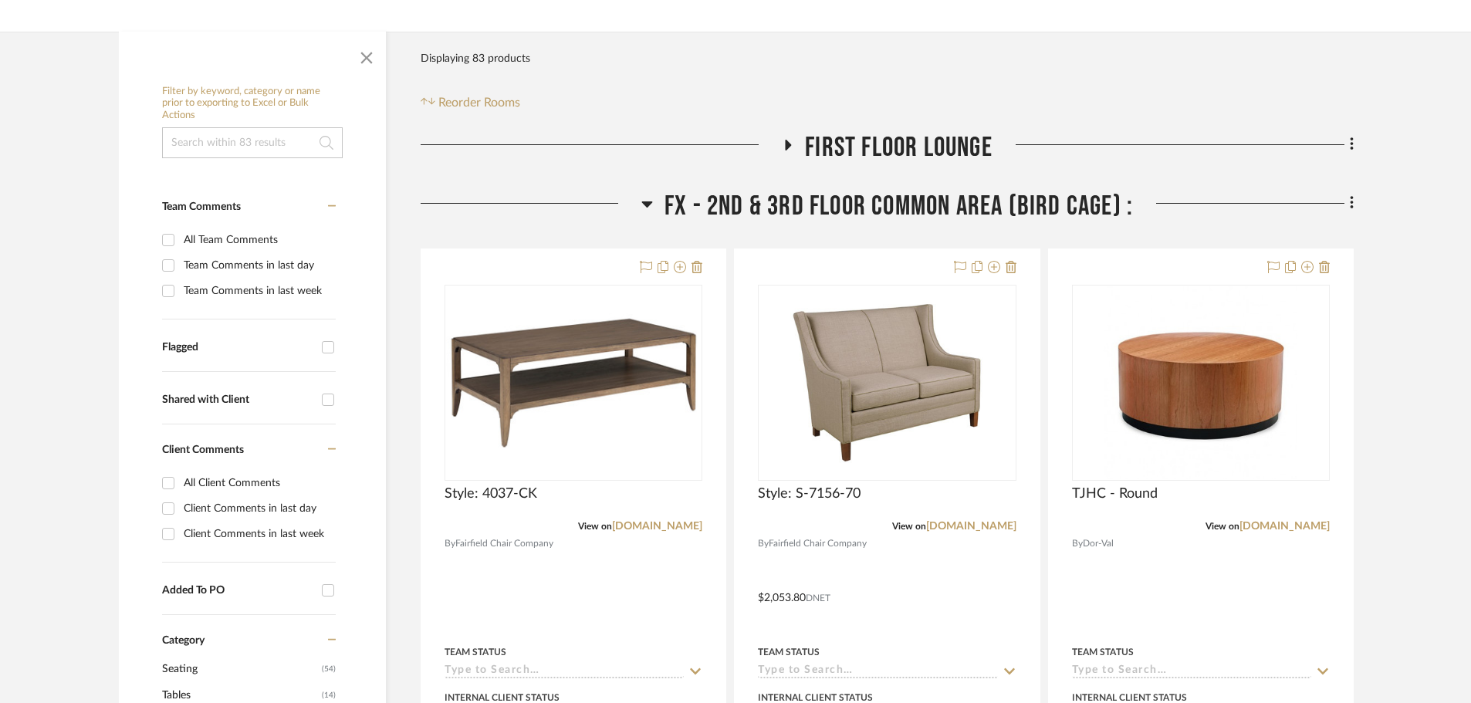
click at [643, 201] on icon at bounding box center [646, 204] width 11 height 6
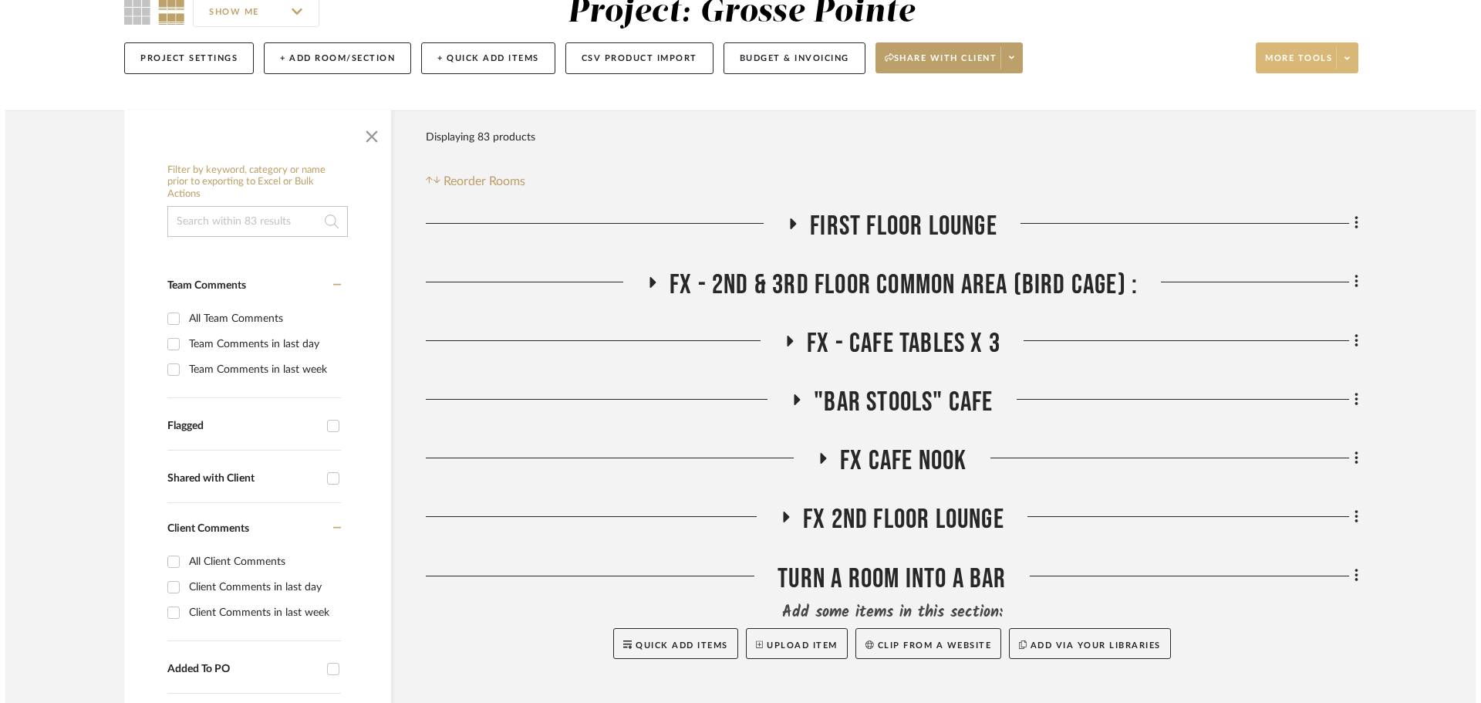
scroll to position [0, 0]
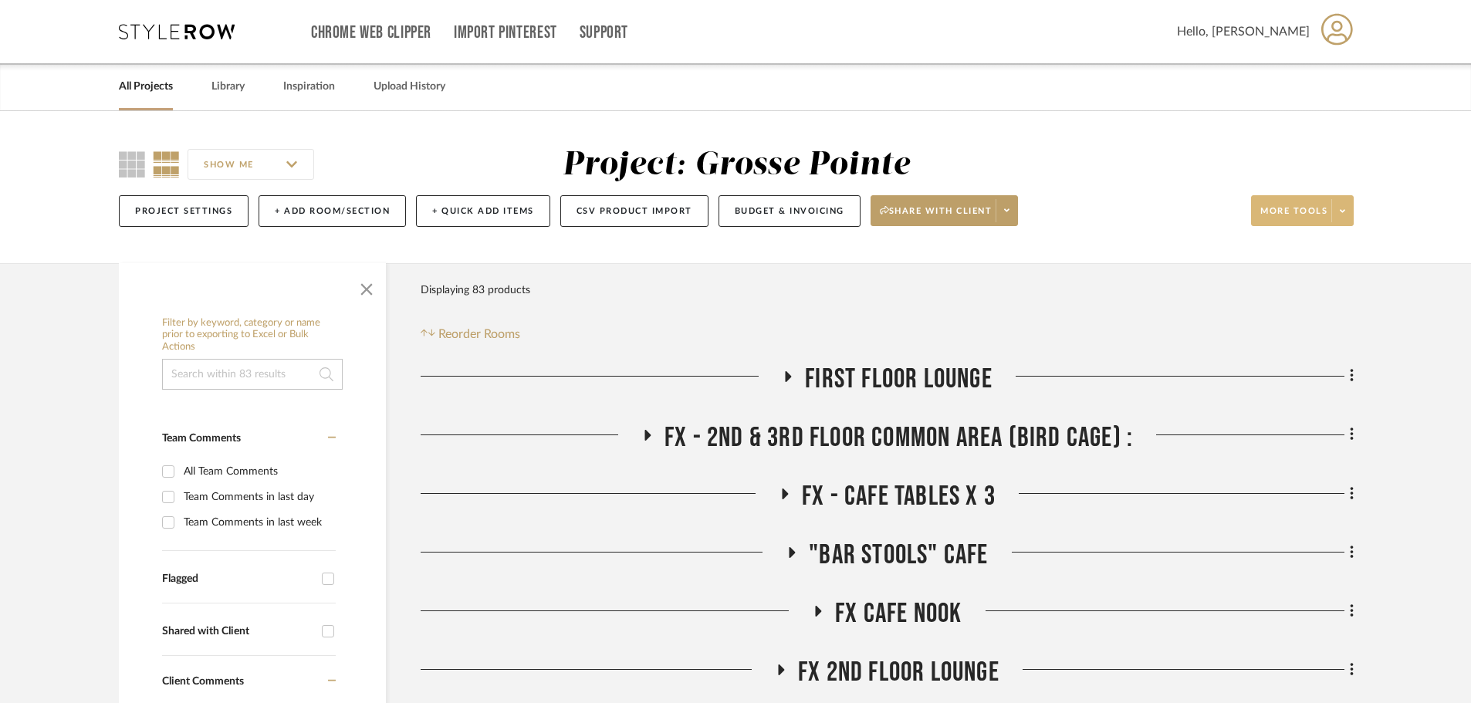
click at [1346, 215] on span at bounding box center [1342, 210] width 22 height 23
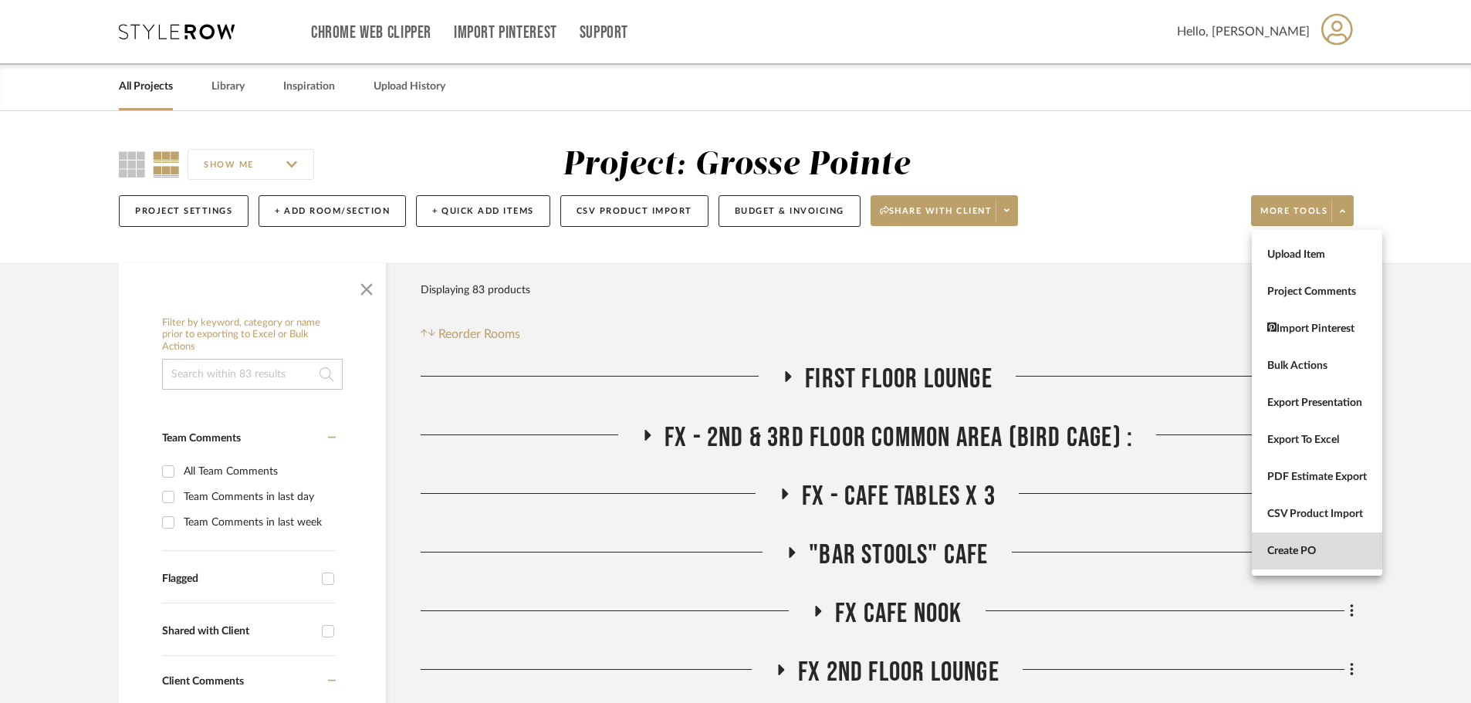
click at [1329, 548] on span "Create PO" at bounding box center [1317, 551] width 100 height 13
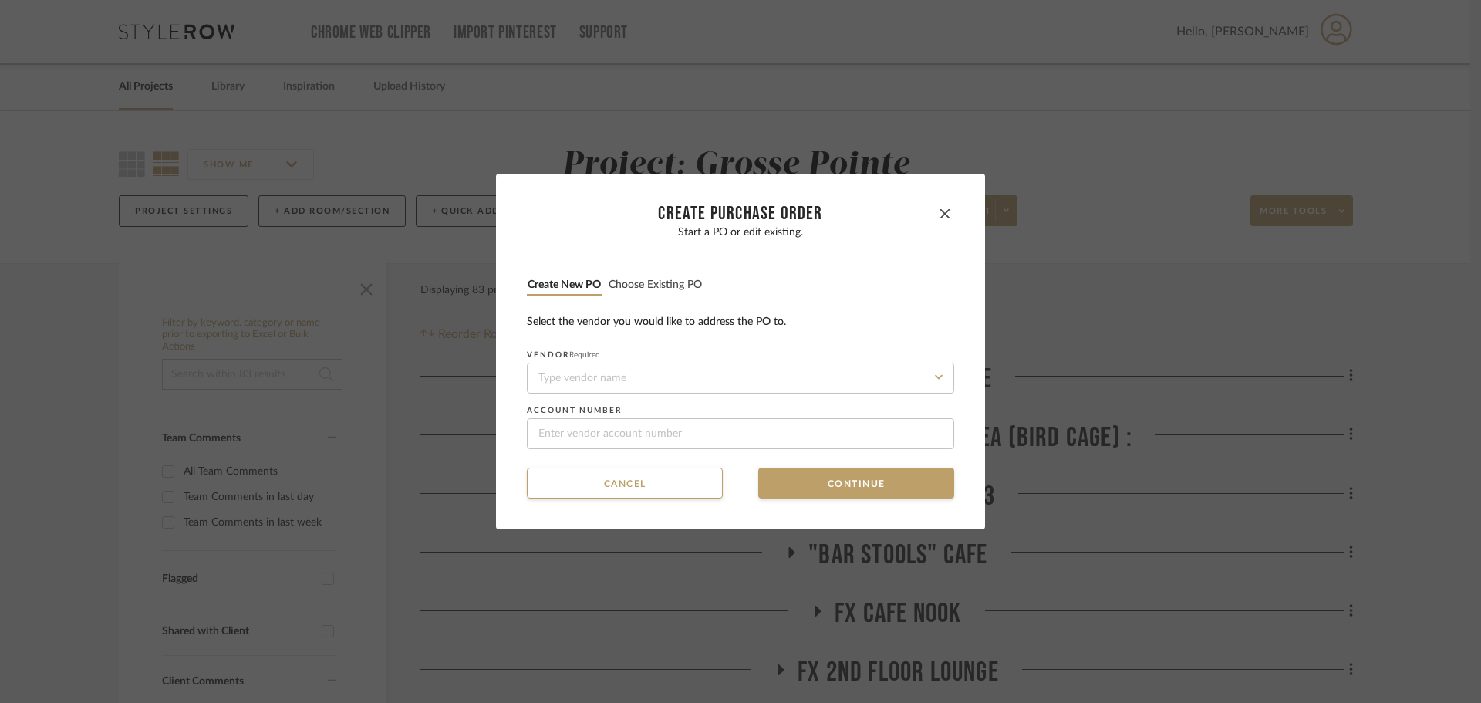
click at [660, 282] on button "Choose existing PO" at bounding box center [655, 285] width 95 height 15
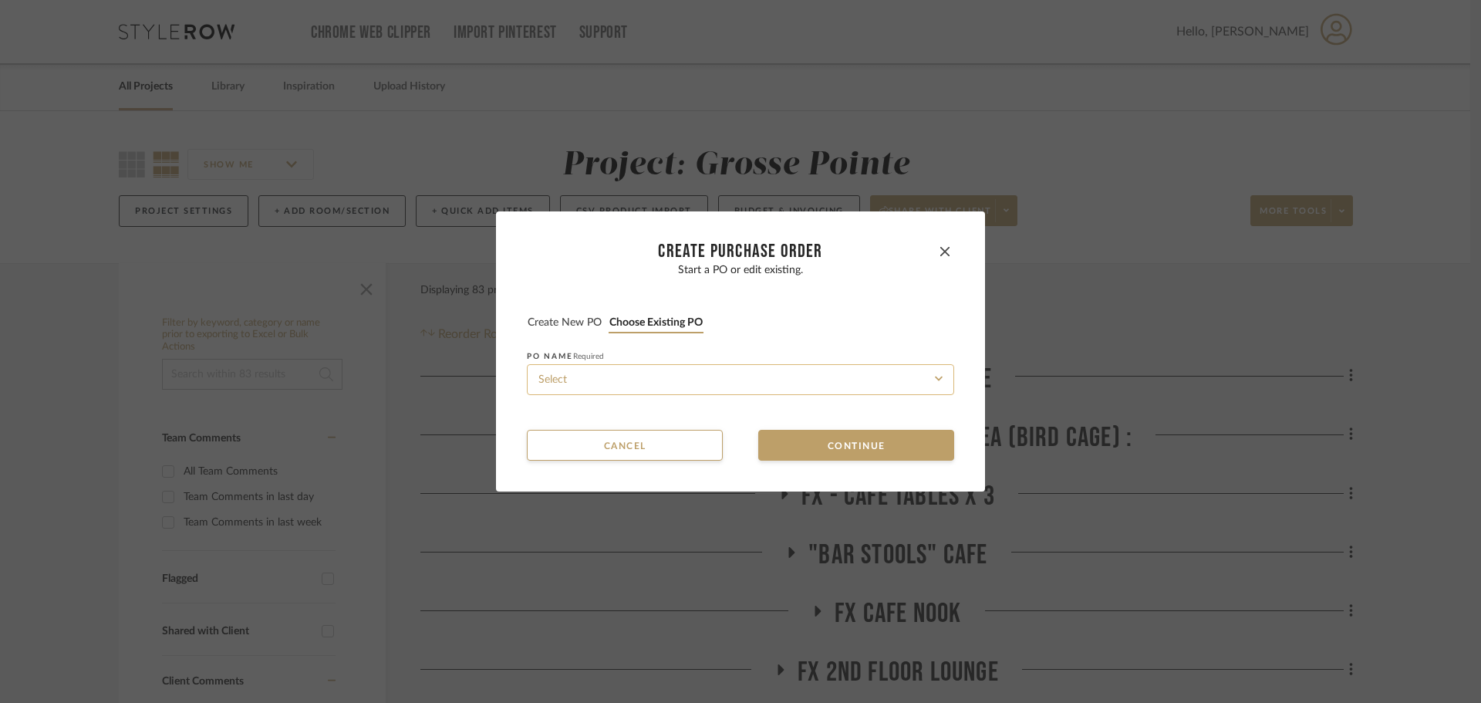
click at [688, 383] on input at bounding box center [740, 379] width 427 height 31
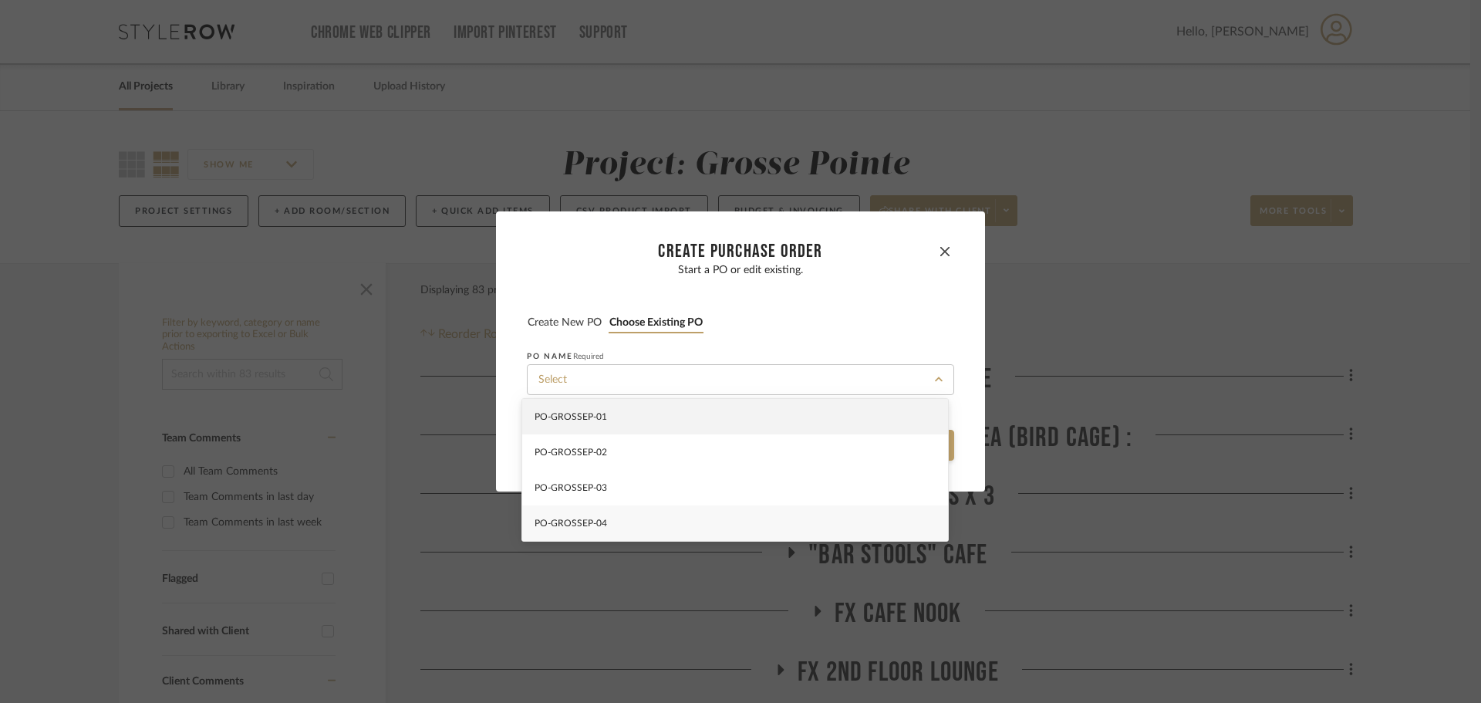
click at [687, 522] on div "PO-GROSSEP-04" at bounding box center [735, 522] width 426 height 35
type input "PO-GROSSEP-04"
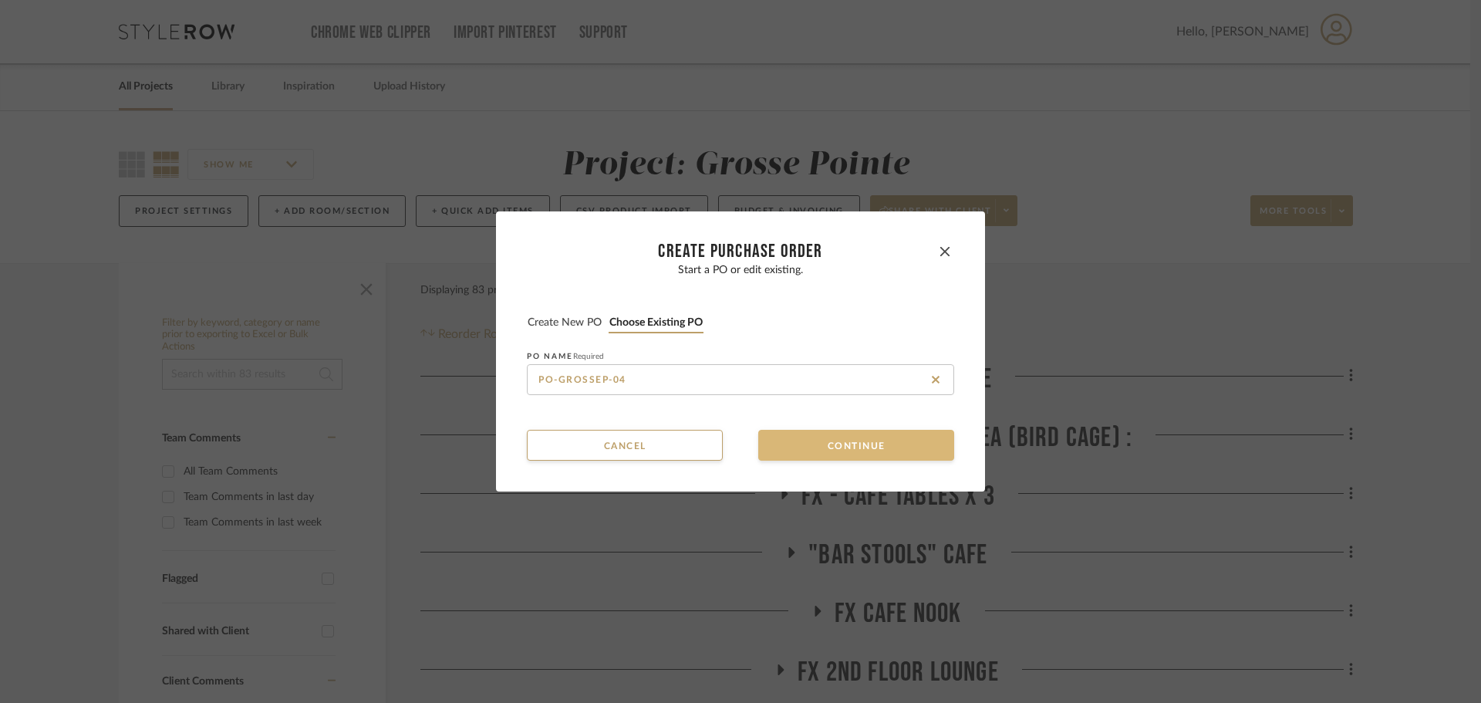
click at [784, 430] on button "Continue" at bounding box center [856, 445] width 196 height 31
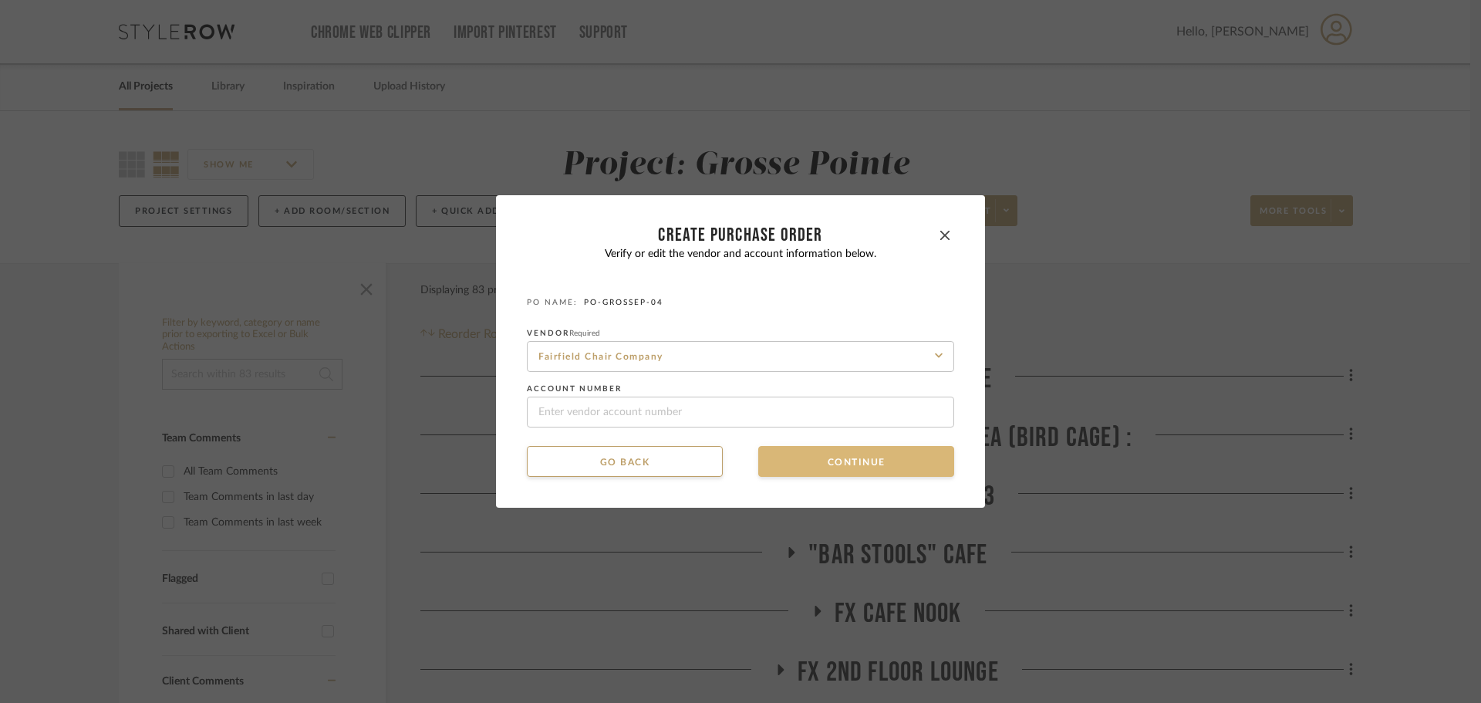
click at [789, 473] on button "Continue" at bounding box center [856, 461] width 196 height 31
click at [789, 469] on button "Continue" at bounding box center [856, 461] width 196 height 31
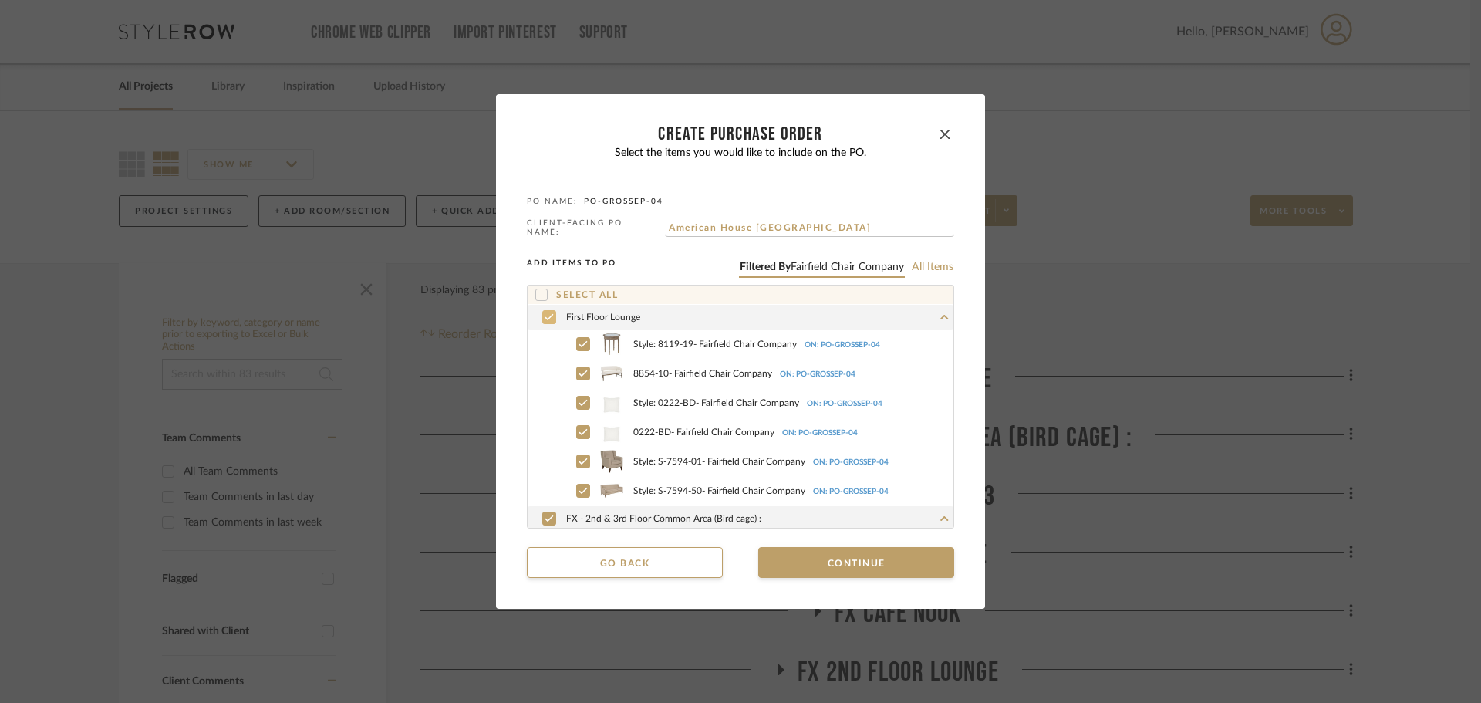
click at [545, 316] on icon at bounding box center [549, 317] width 9 height 11
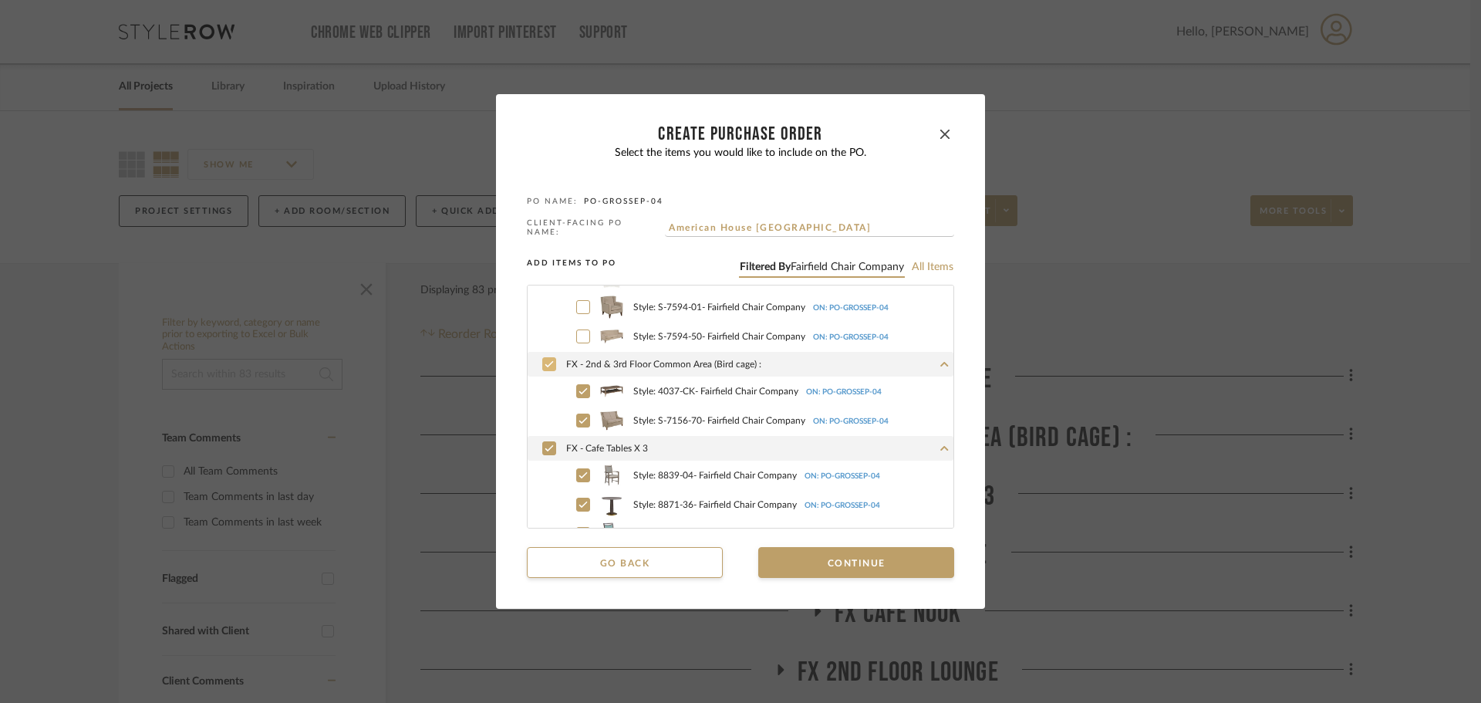
click at [542, 357] on div at bounding box center [549, 364] width 14 height 14
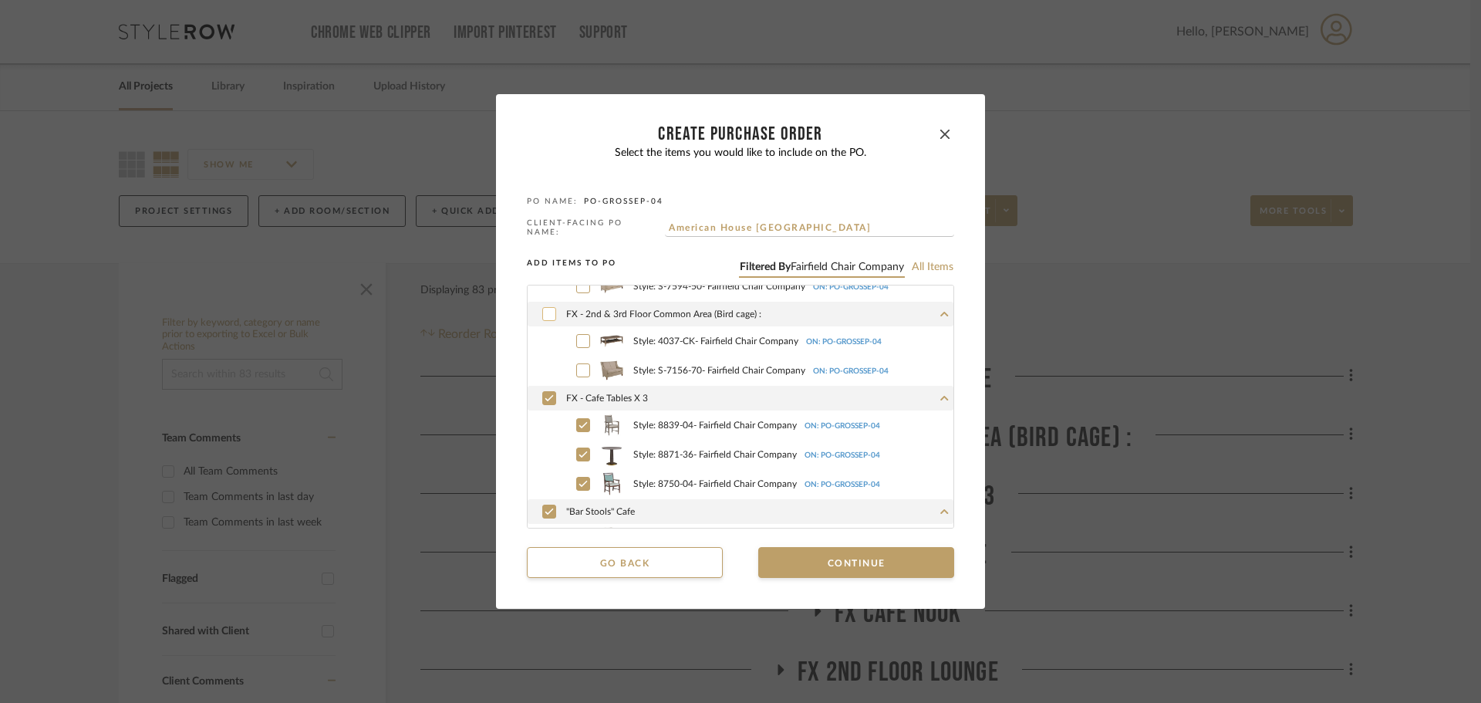
scroll to position [231, 0]
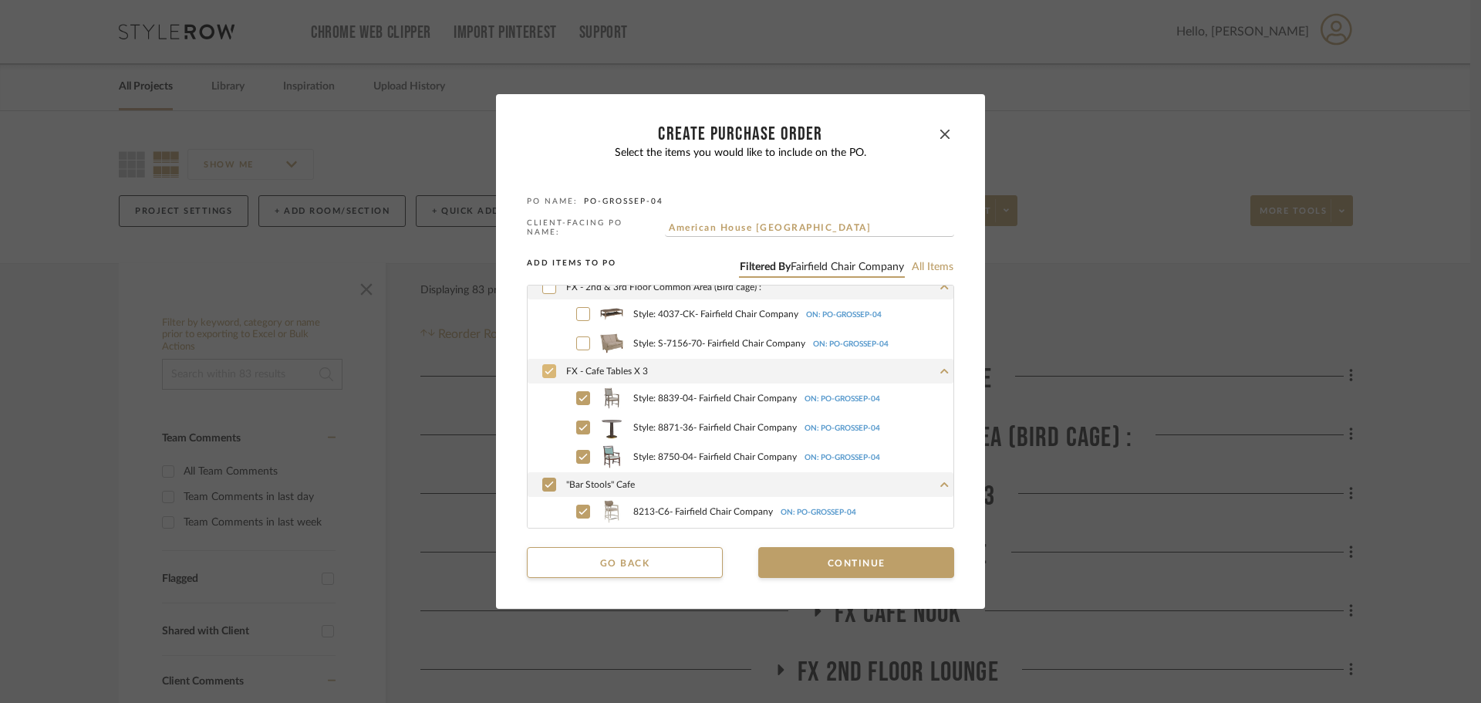
click at [545, 366] on icon at bounding box center [549, 371] width 9 height 11
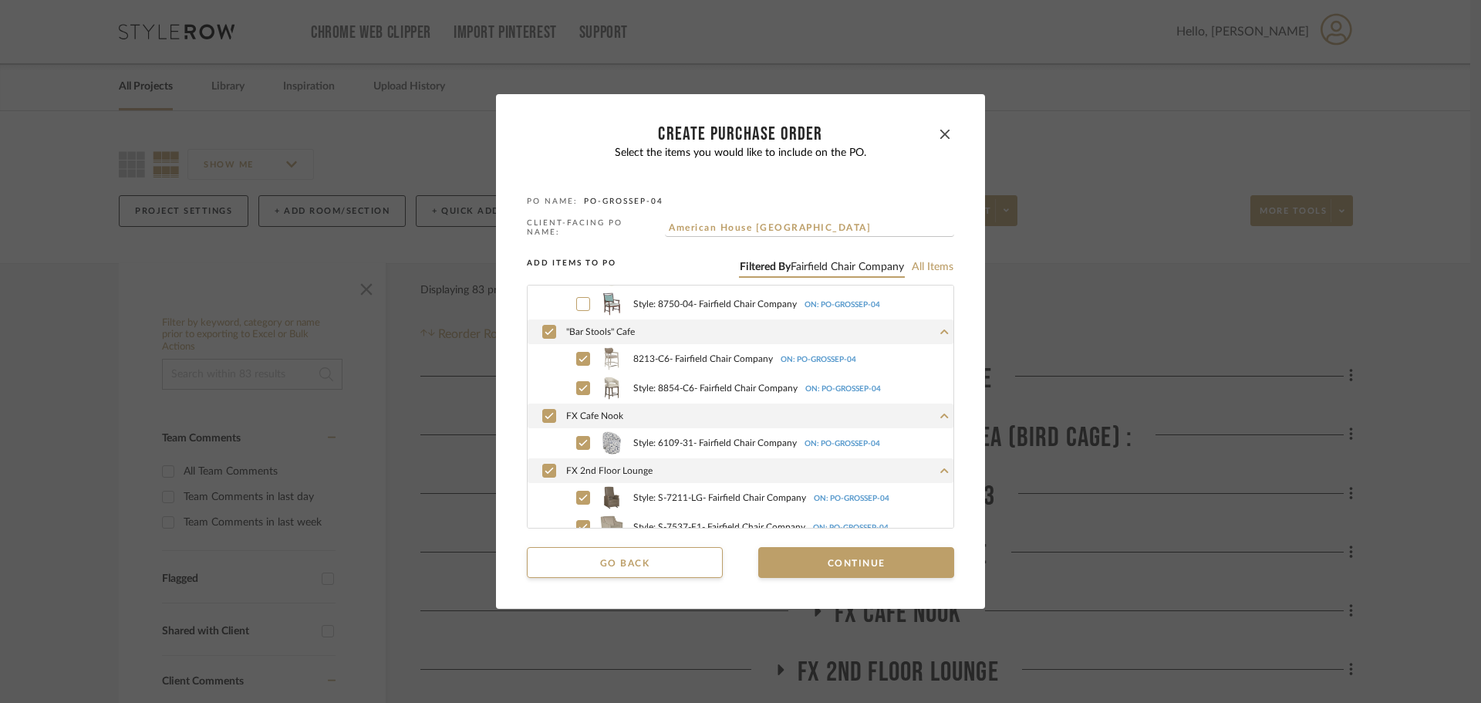
scroll to position [386, 0]
click at [545, 329] on icon at bounding box center [549, 330] width 8 height 6
click at [545, 409] on icon at bounding box center [549, 414] width 9 height 11
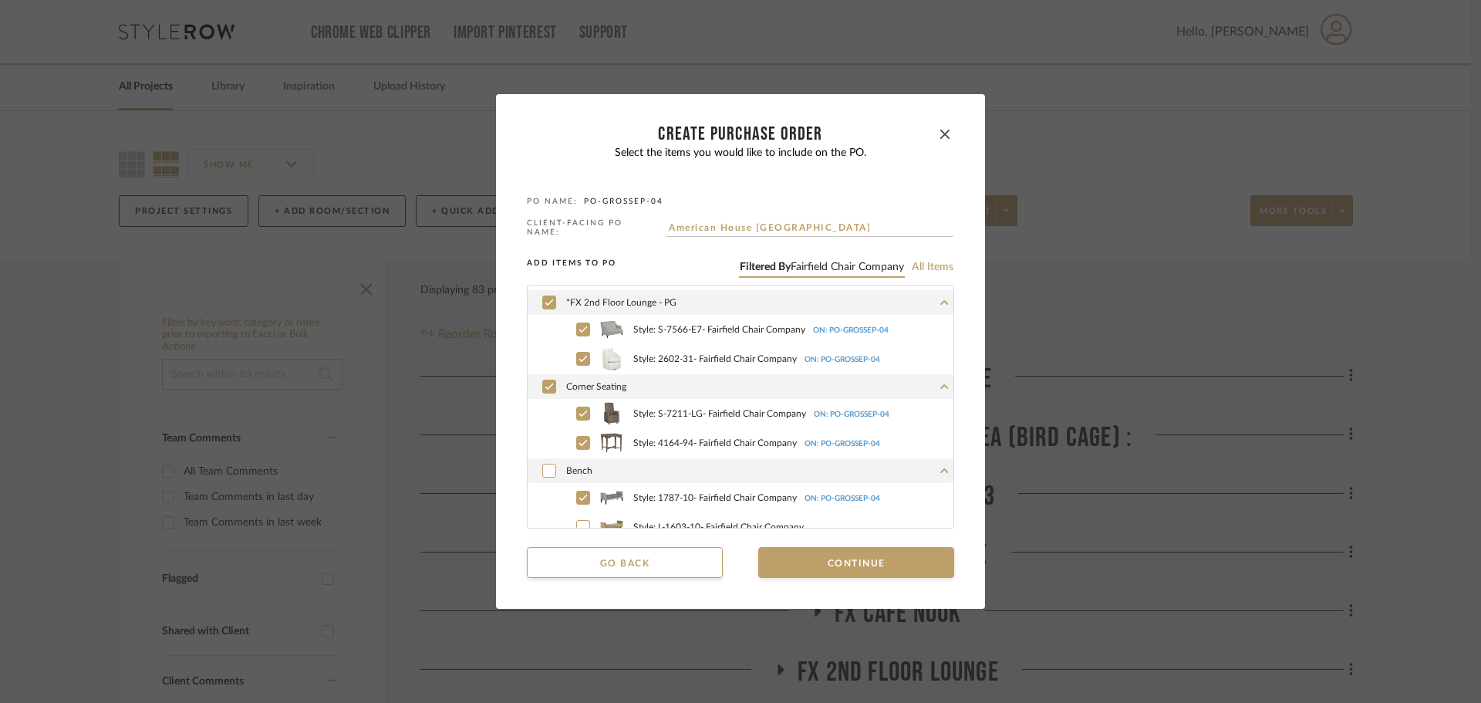
scroll to position [940, 0]
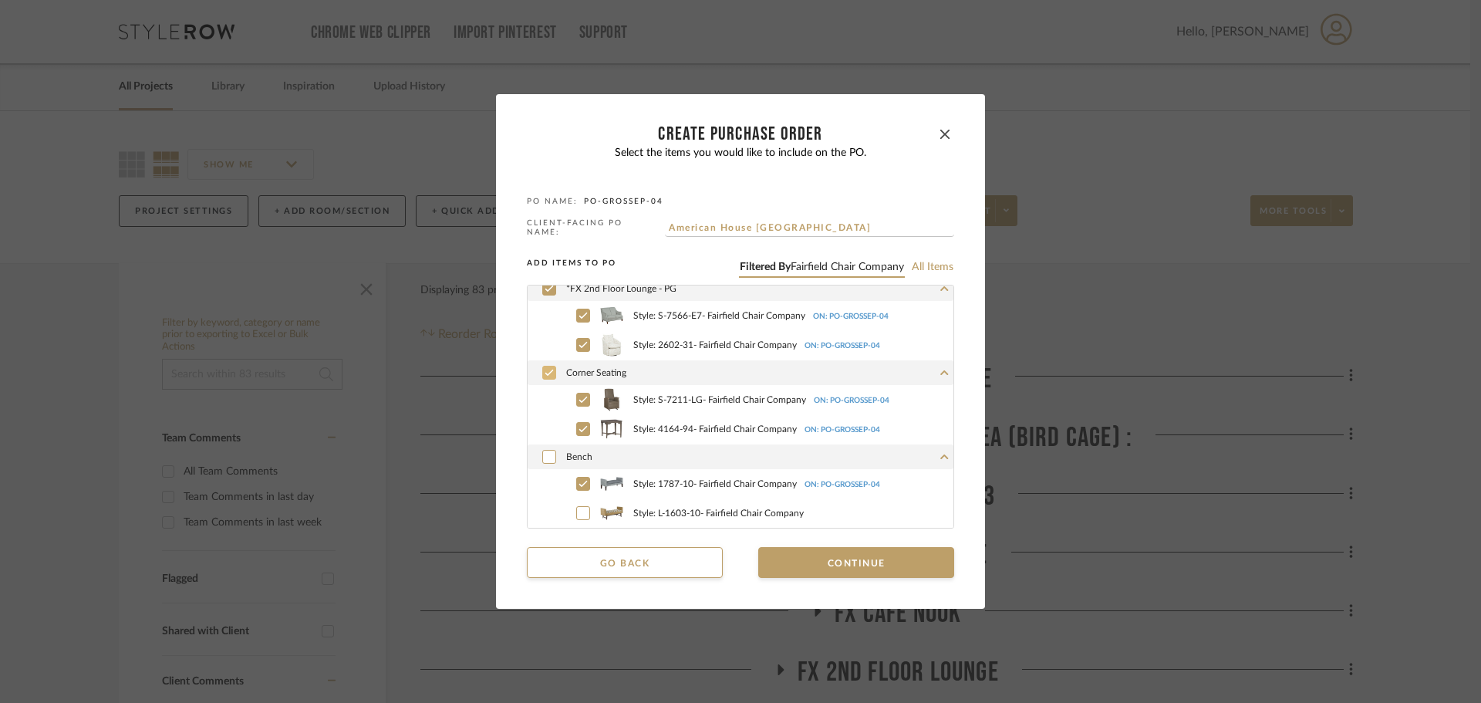
click at [545, 373] on icon at bounding box center [549, 372] width 9 height 11
click at [579, 478] on icon at bounding box center [583, 483] width 9 height 11
click at [802, 549] on button "Continue" at bounding box center [856, 562] width 196 height 31
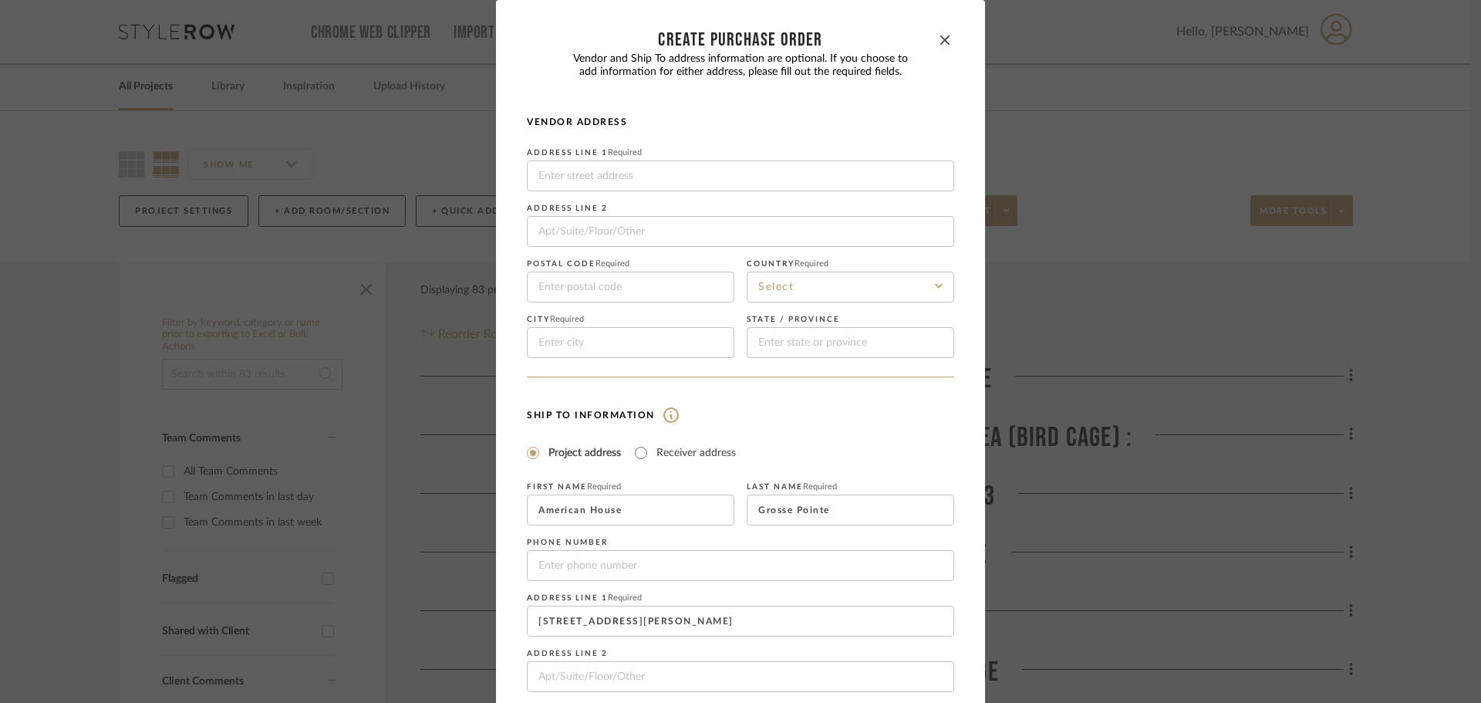
scroll to position [181, 0]
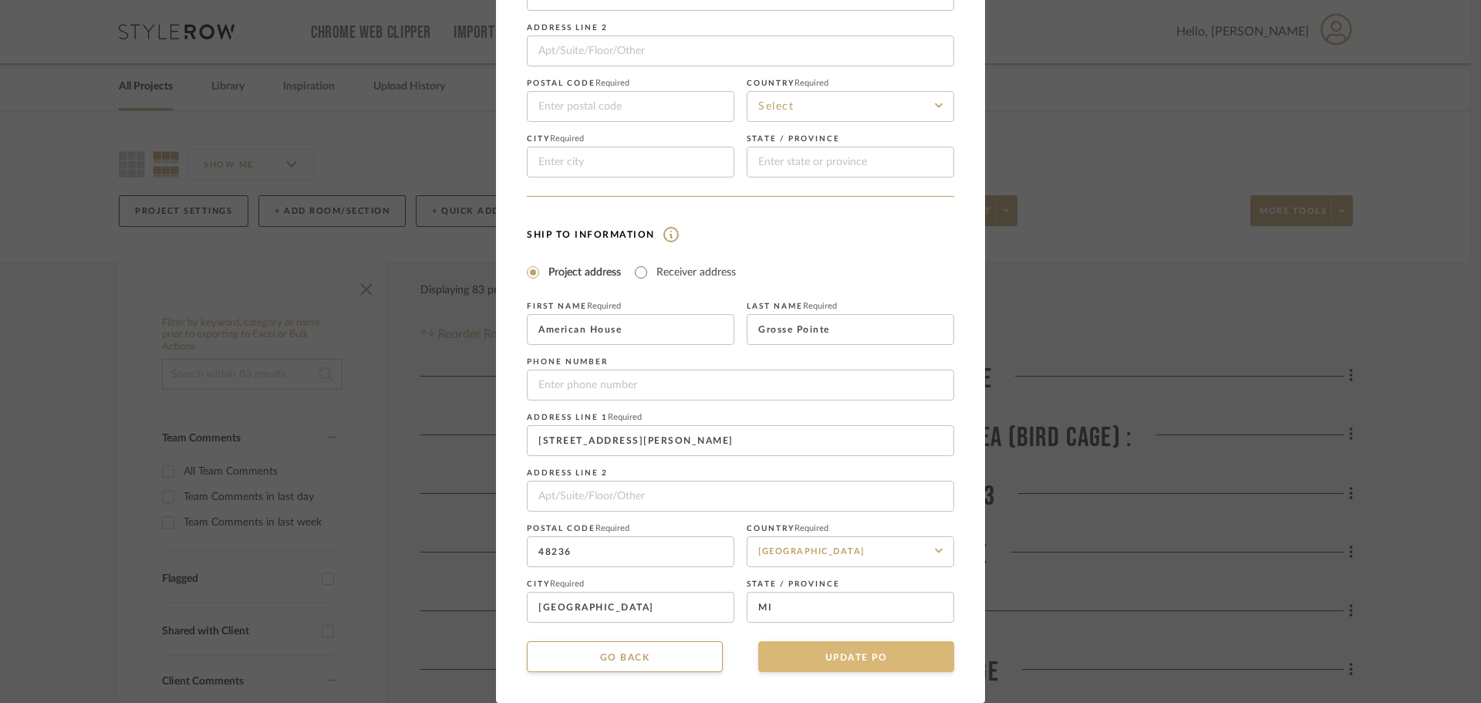
click at [865, 663] on button "UPDATE PO" at bounding box center [856, 656] width 196 height 31
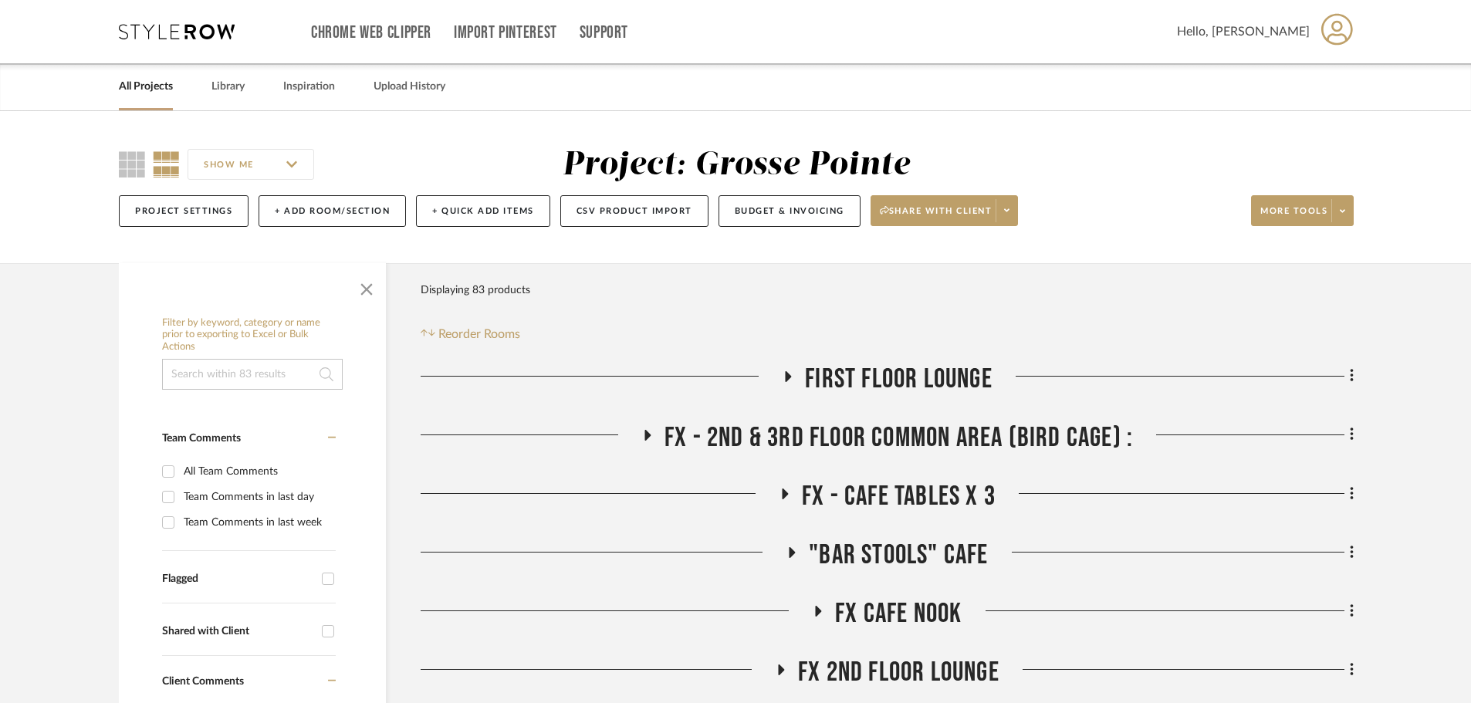
click at [1343, 208] on icon at bounding box center [1341, 211] width 5 height 8
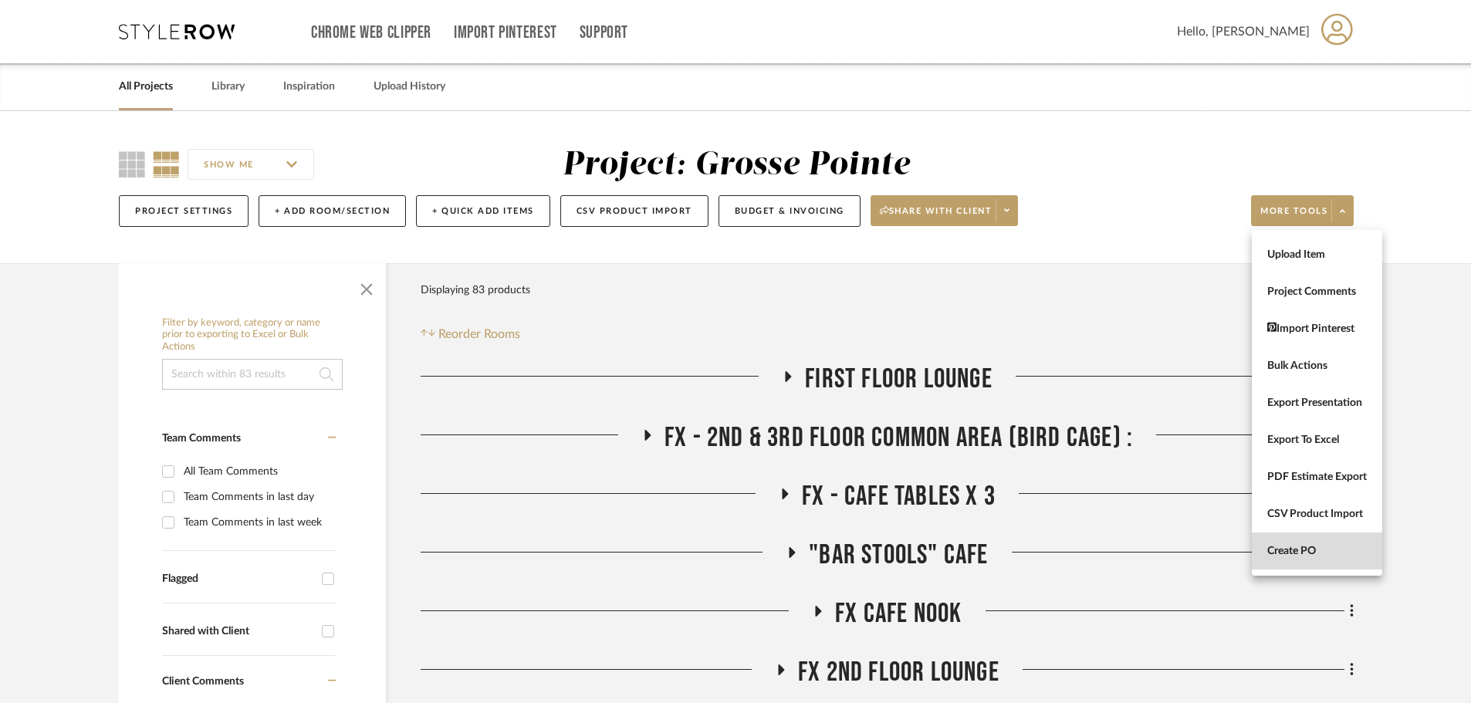
click at [1341, 546] on span "Create PO" at bounding box center [1317, 551] width 100 height 13
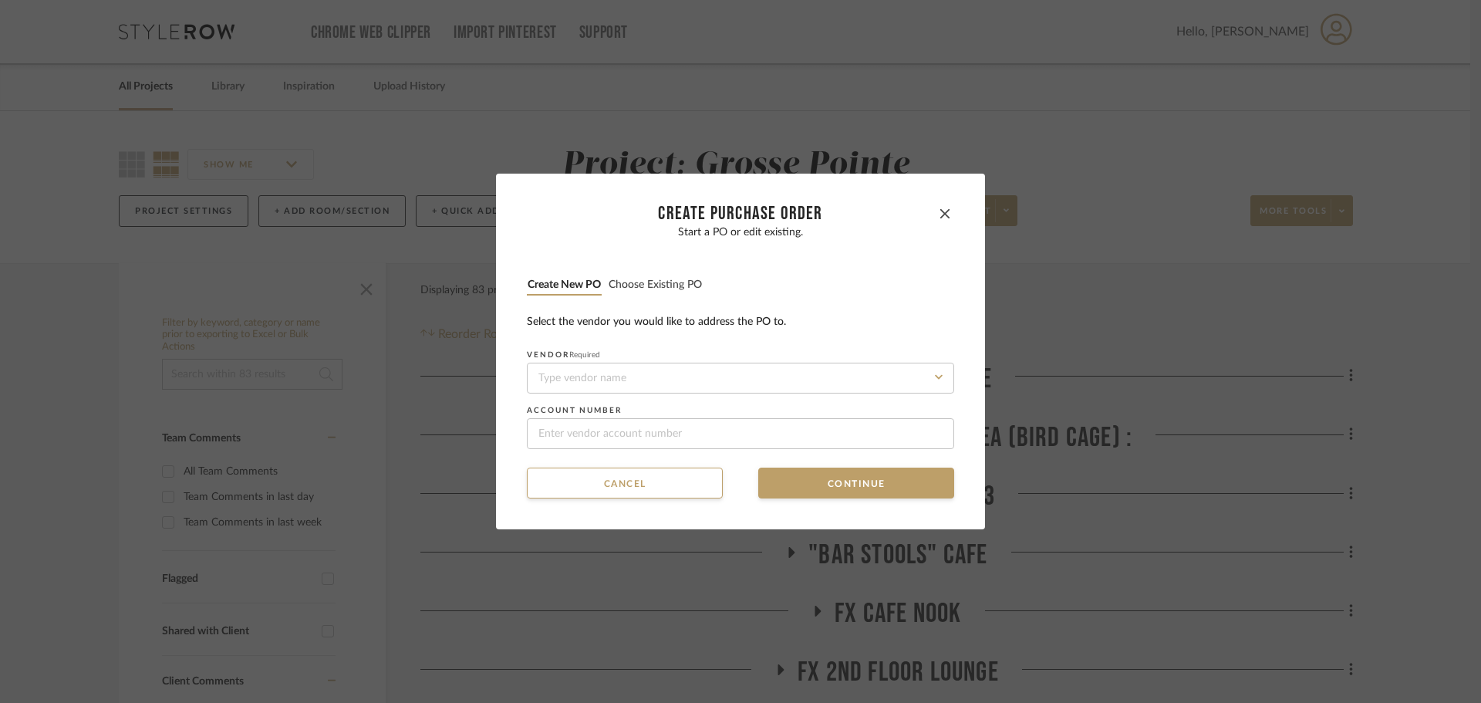
click at [658, 286] on button "Choose existing PO" at bounding box center [655, 285] width 95 height 15
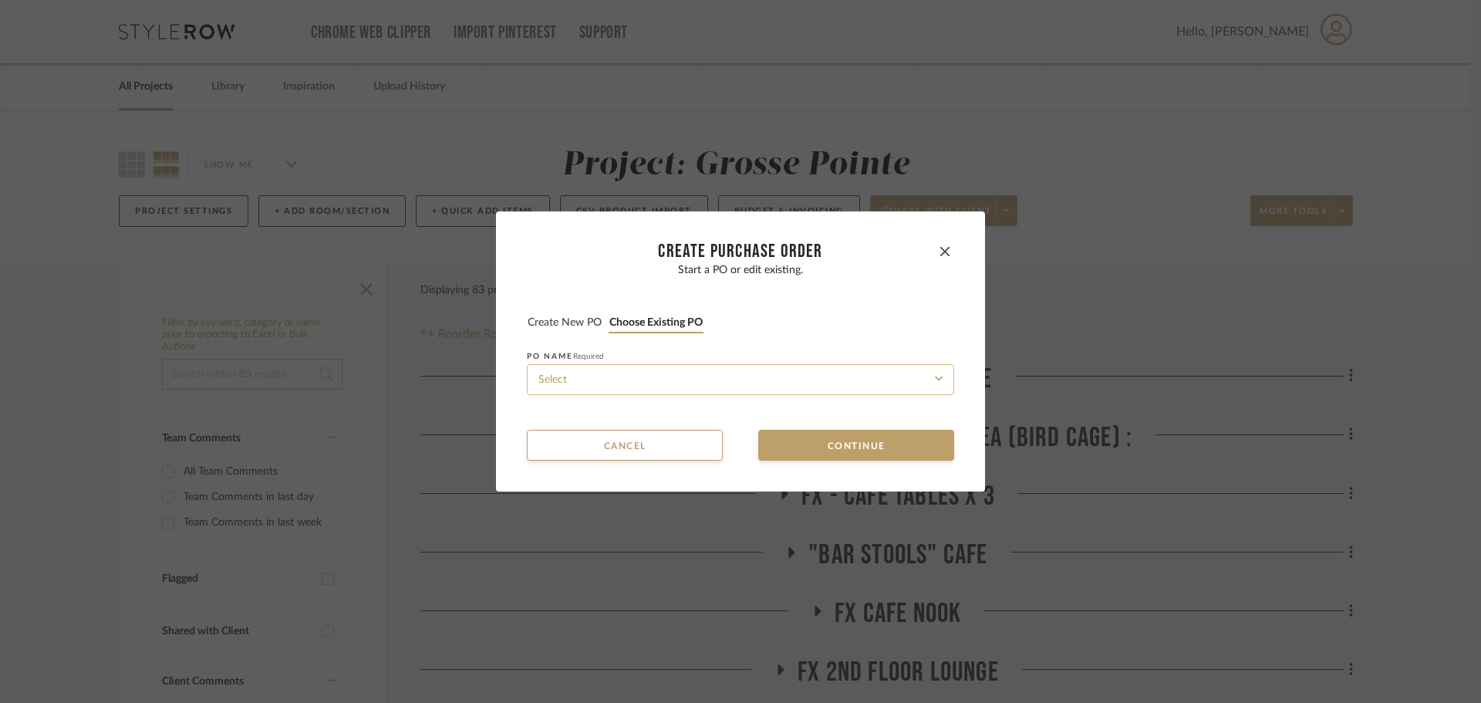
click at [725, 370] on input at bounding box center [740, 379] width 427 height 31
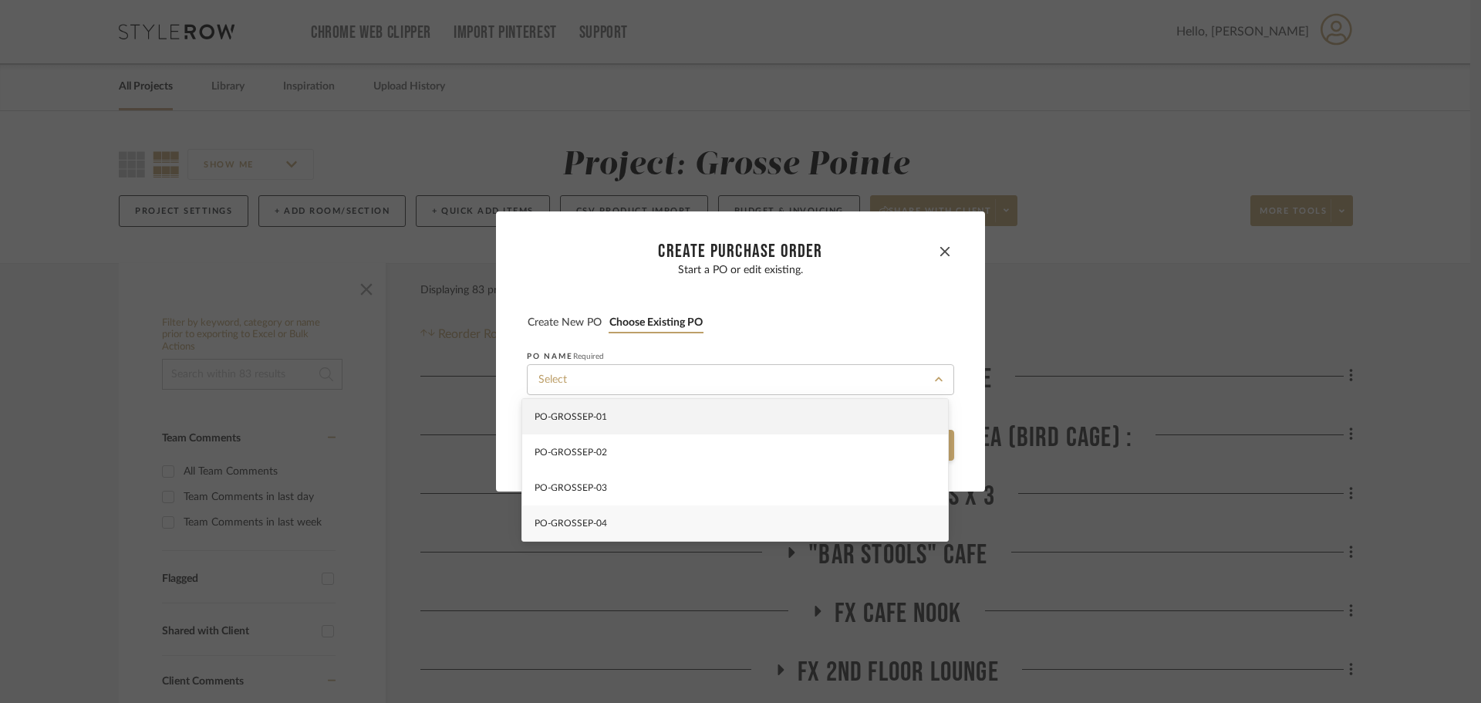
click at [715, 517] on div "PO-GROSSEP-04" at bounding box center [735, 522] width 426 height 35
type input "PO-GROSSEP-04"
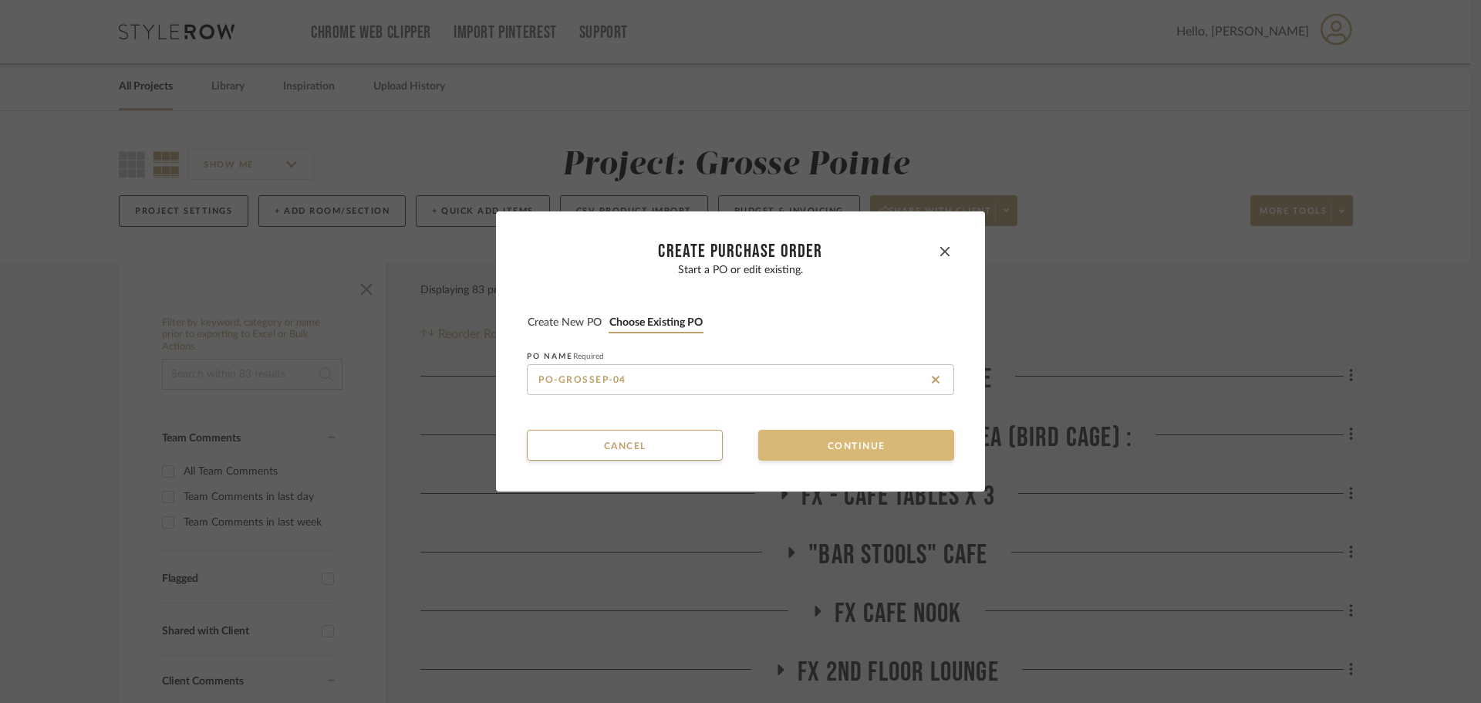
click at [800, 451] on button "Continue" at bounding box center [856, 445] width 196 height 31
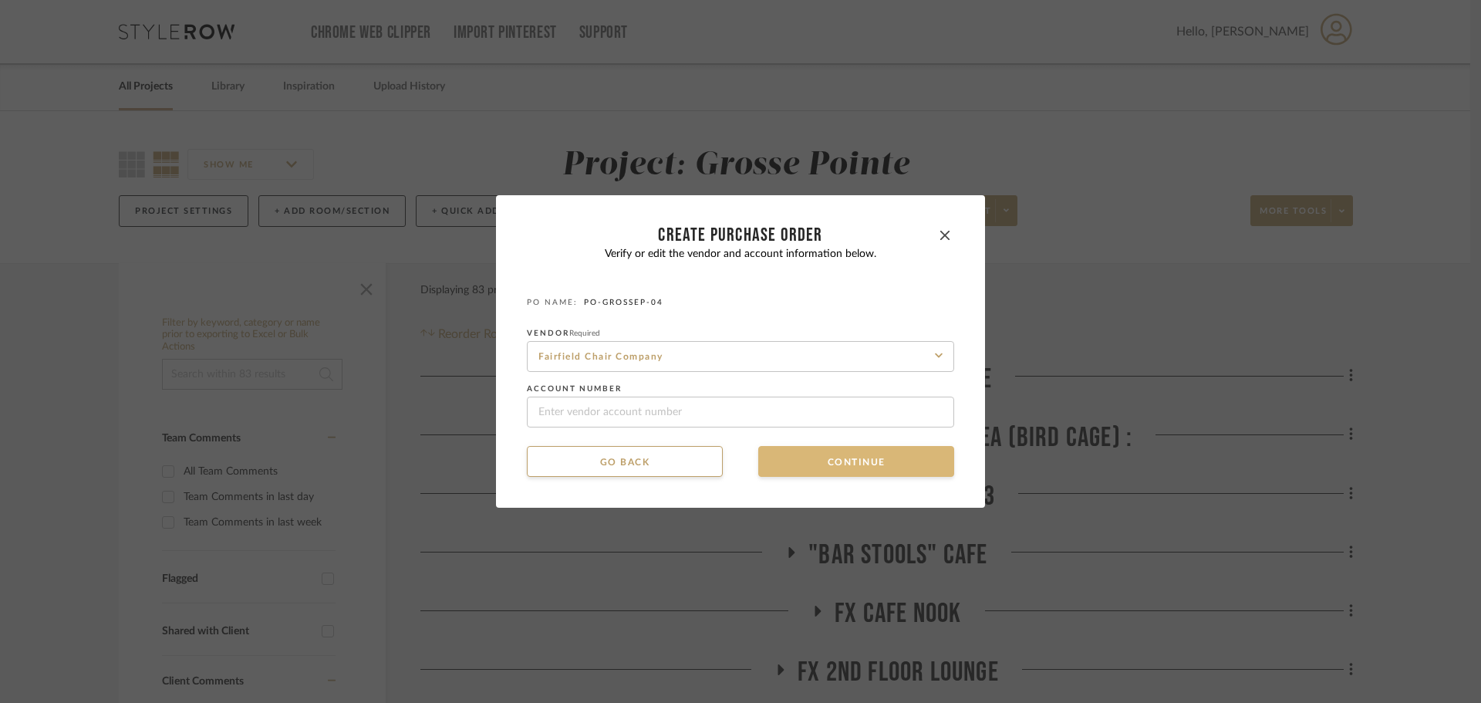
click at [789, 459] on button "Continue" at bounding box center [856, 461] width 196 height 31
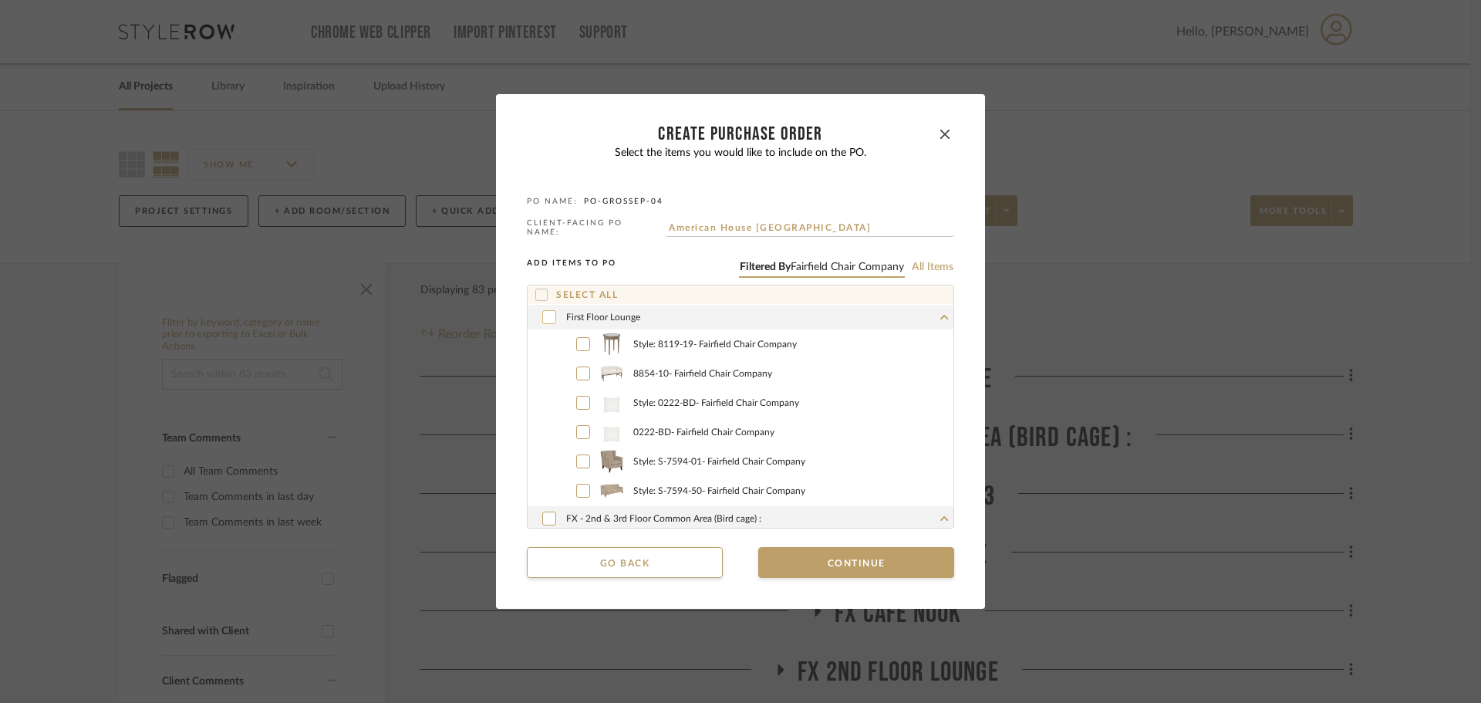
click at [545, 315] on icon at bounding box center [549, 317] width 9 height 11
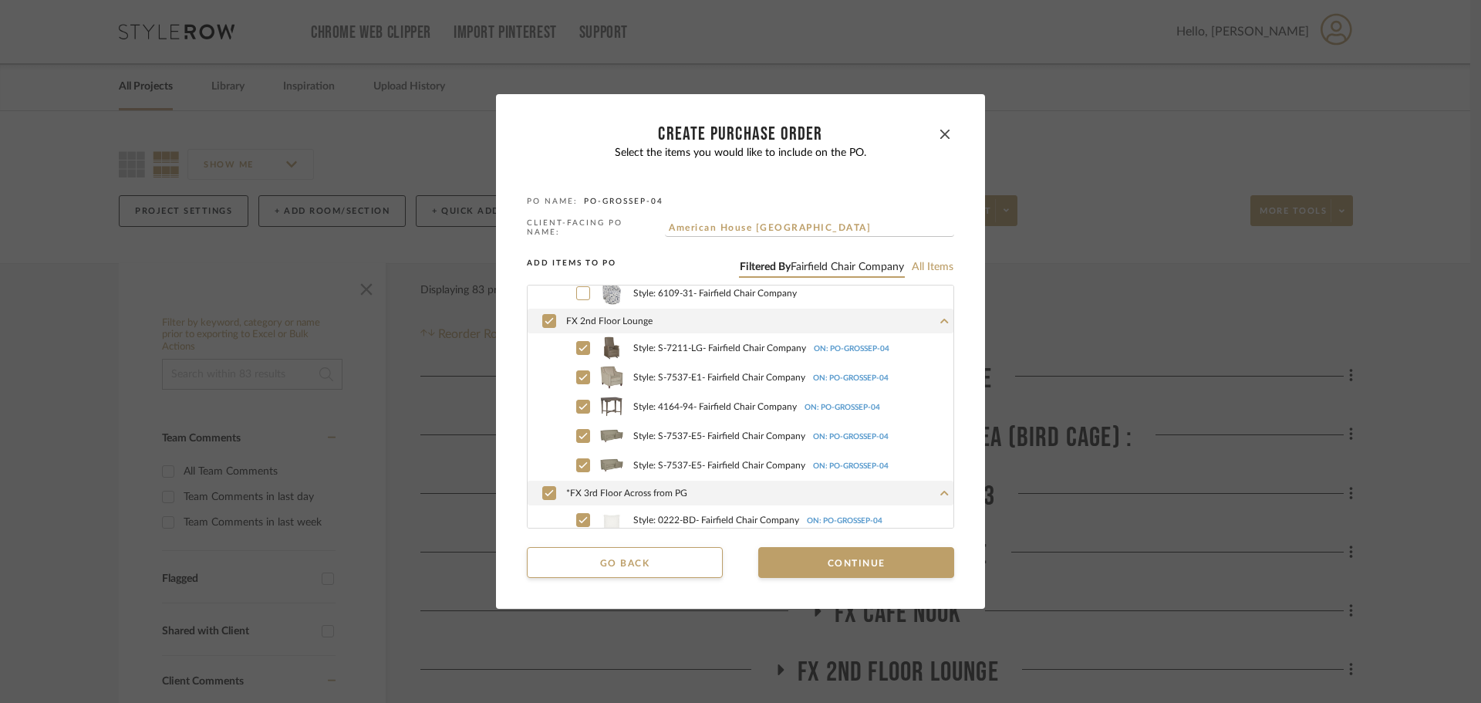
scroll to position [540, 0]
click at [545, 303] on div "FX 2nd Floor Lounge" at bounding box center [741, 314] width 426 height 25
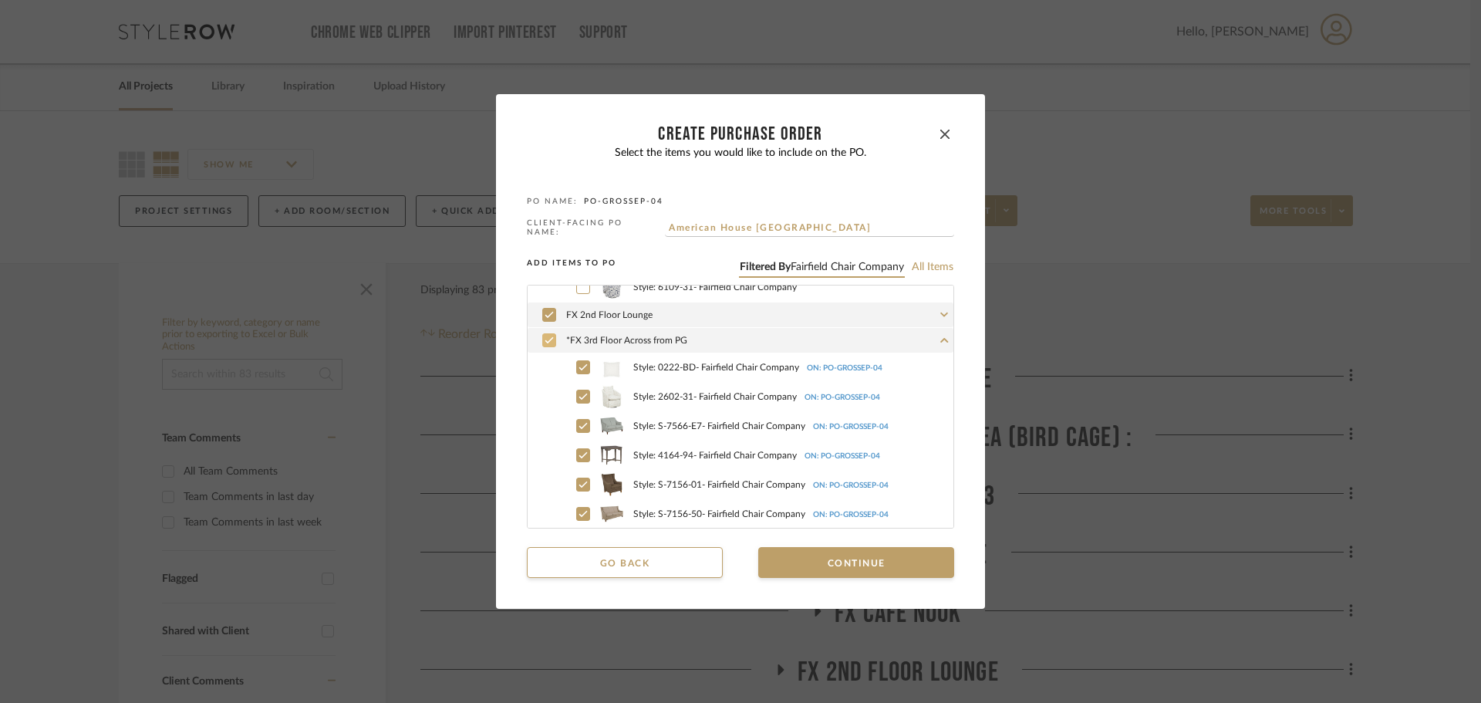
click at [545, 339] on icon at bounding box center [549, 340] width 8 height 6
click at [542, 309] on div at bounding box center [549, 315] width 14 height 14
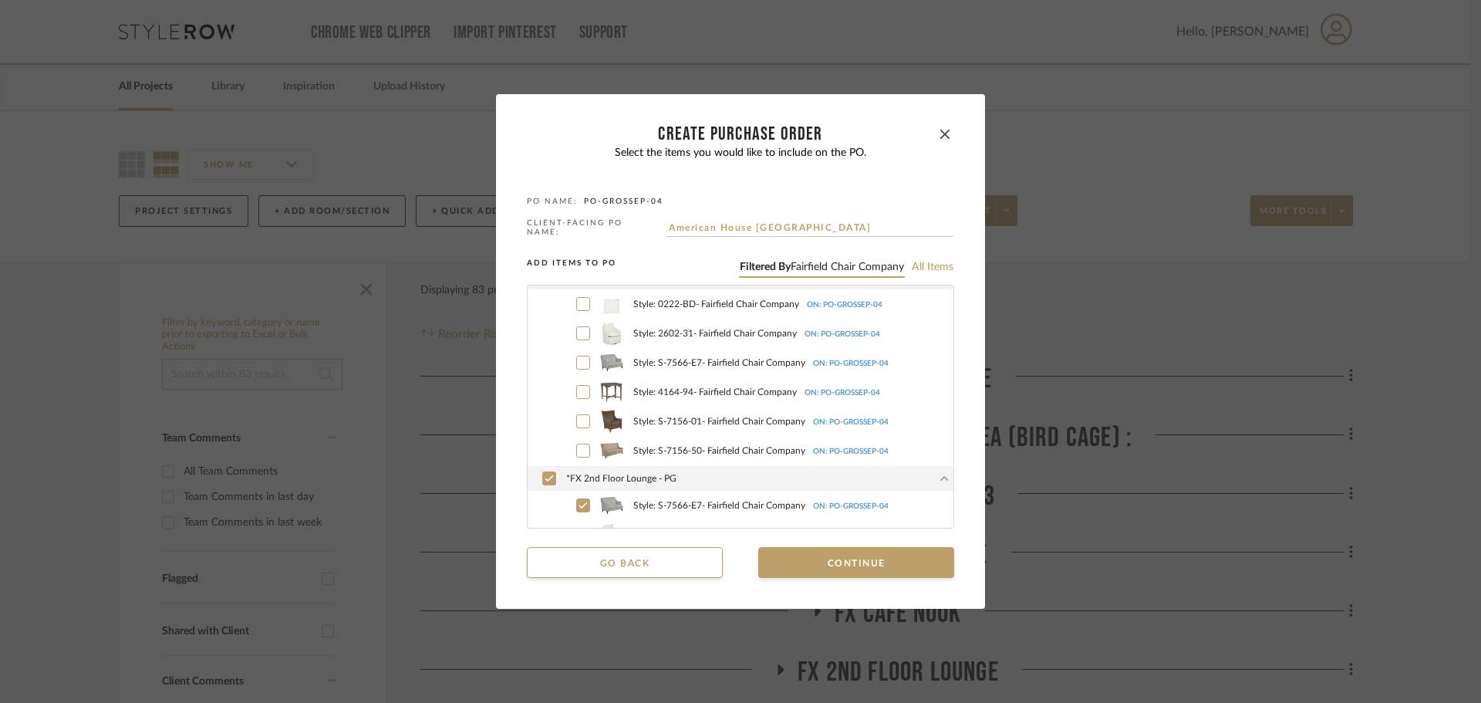
scroll to position [772, 0]
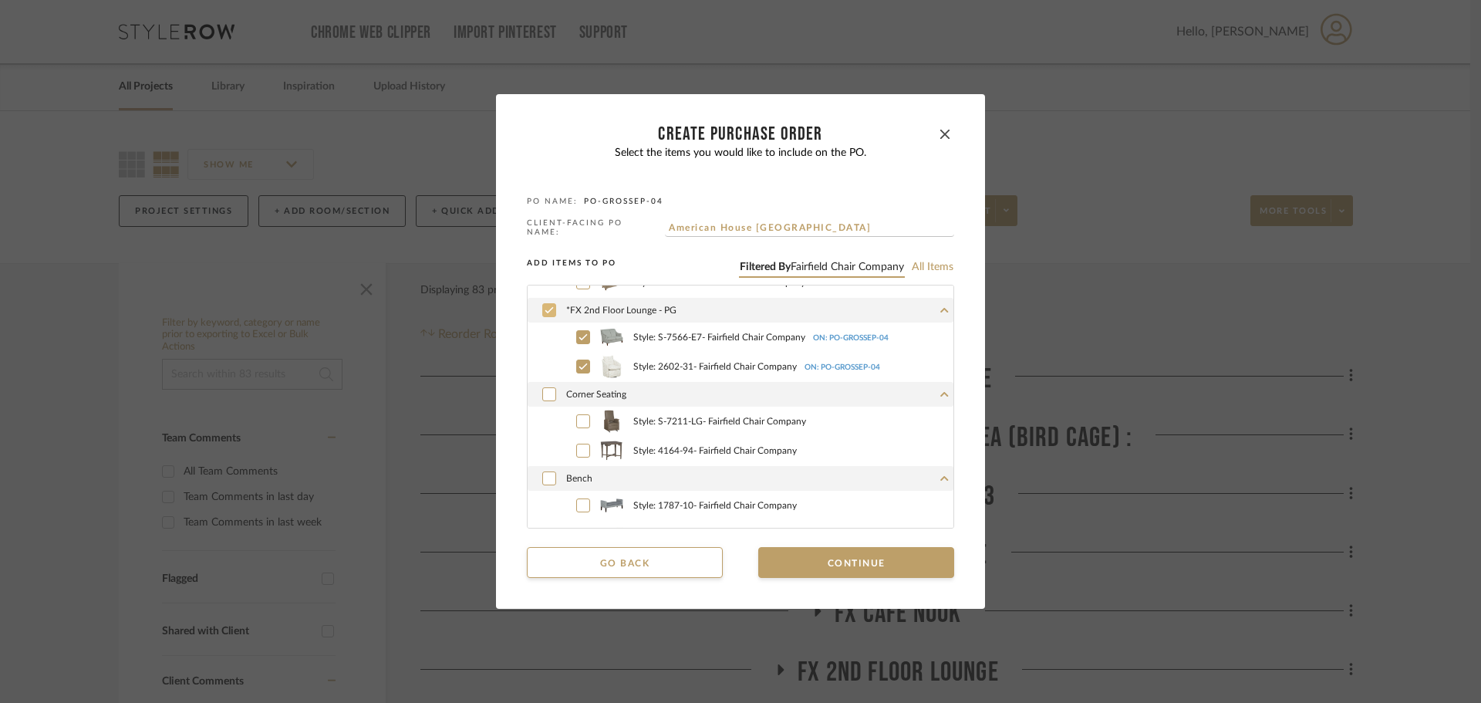
click at [545, 307] on icon at bounding box center [549, 310] width 8 height 6
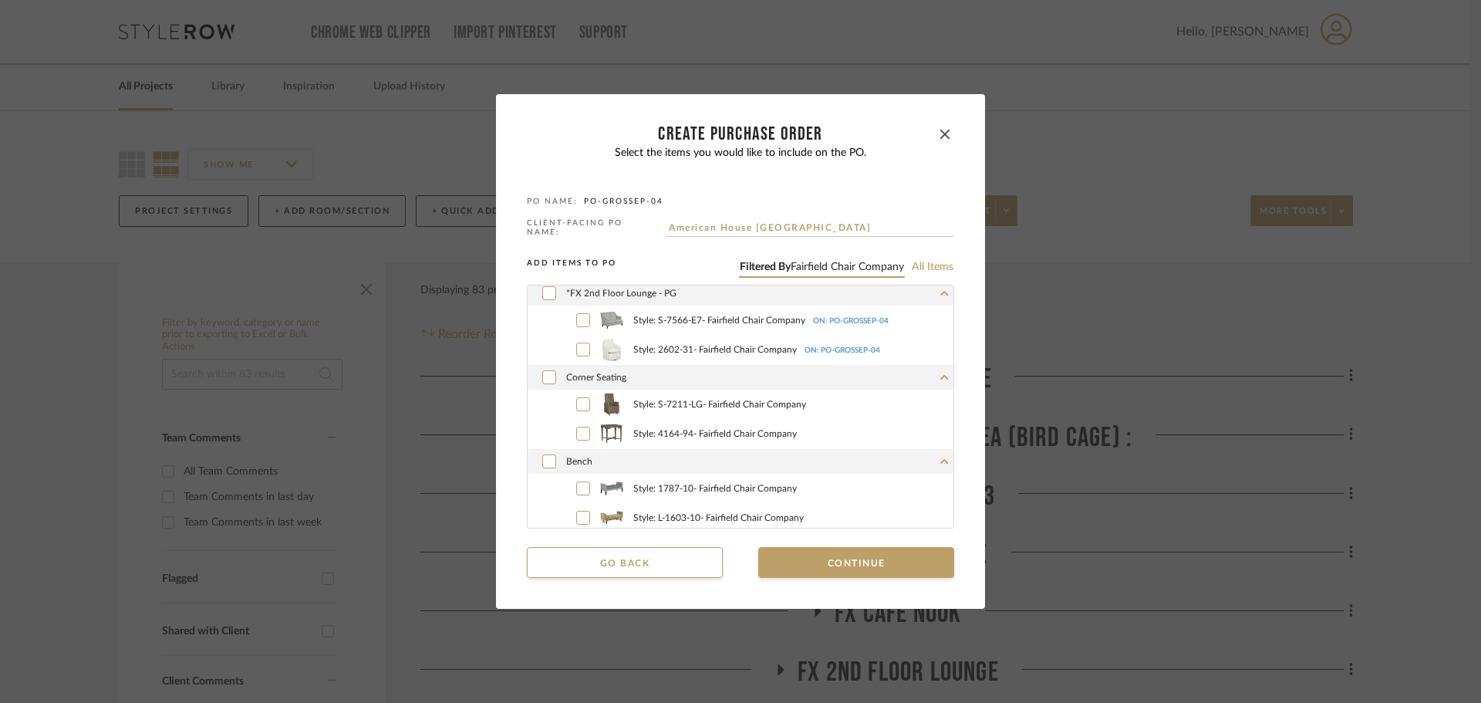
scroll to position [793, 0]
click at [832, 565] on button "Continue" at bounding box center [856, 562] width 196 height 31
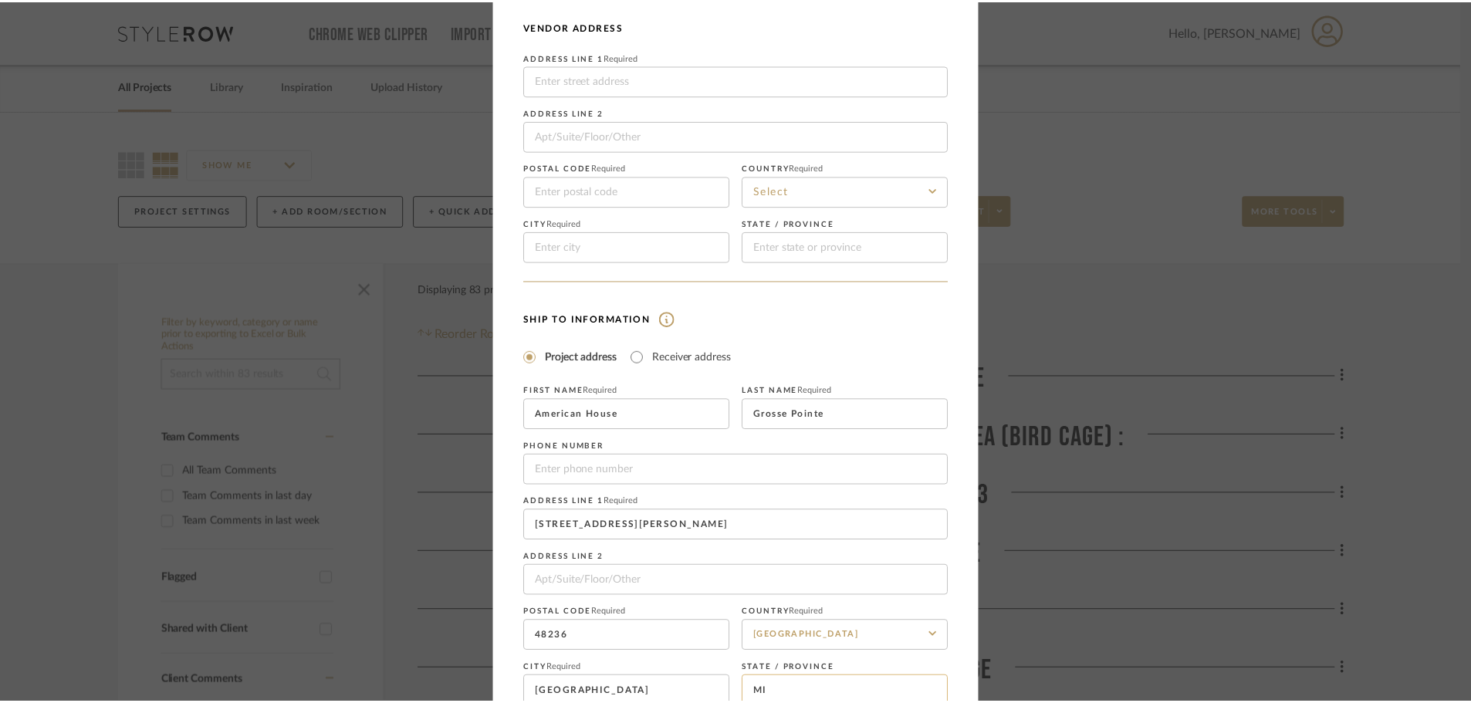
scroll to position [181, 0]
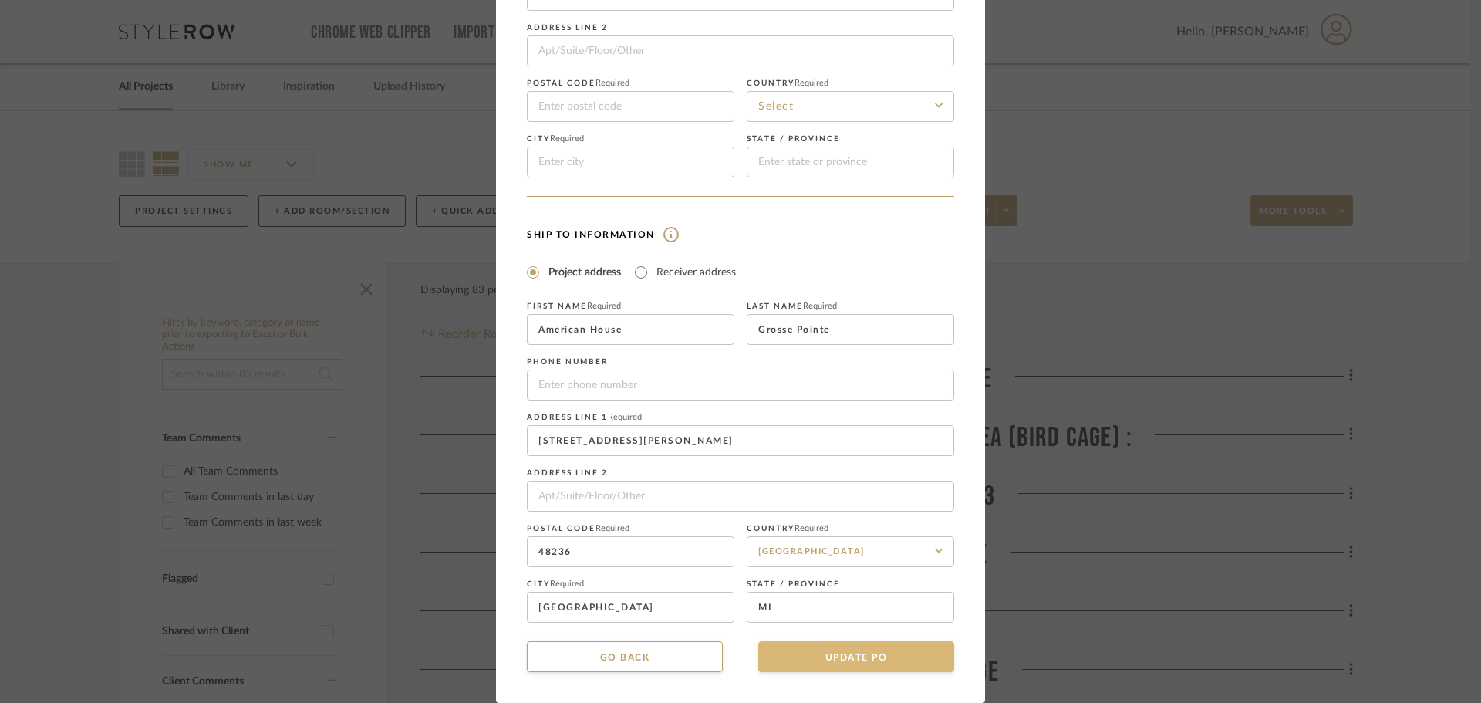
click at [846, 657] on button "UPDATE PO" at bounding box center [856, 656] width 196 height 31
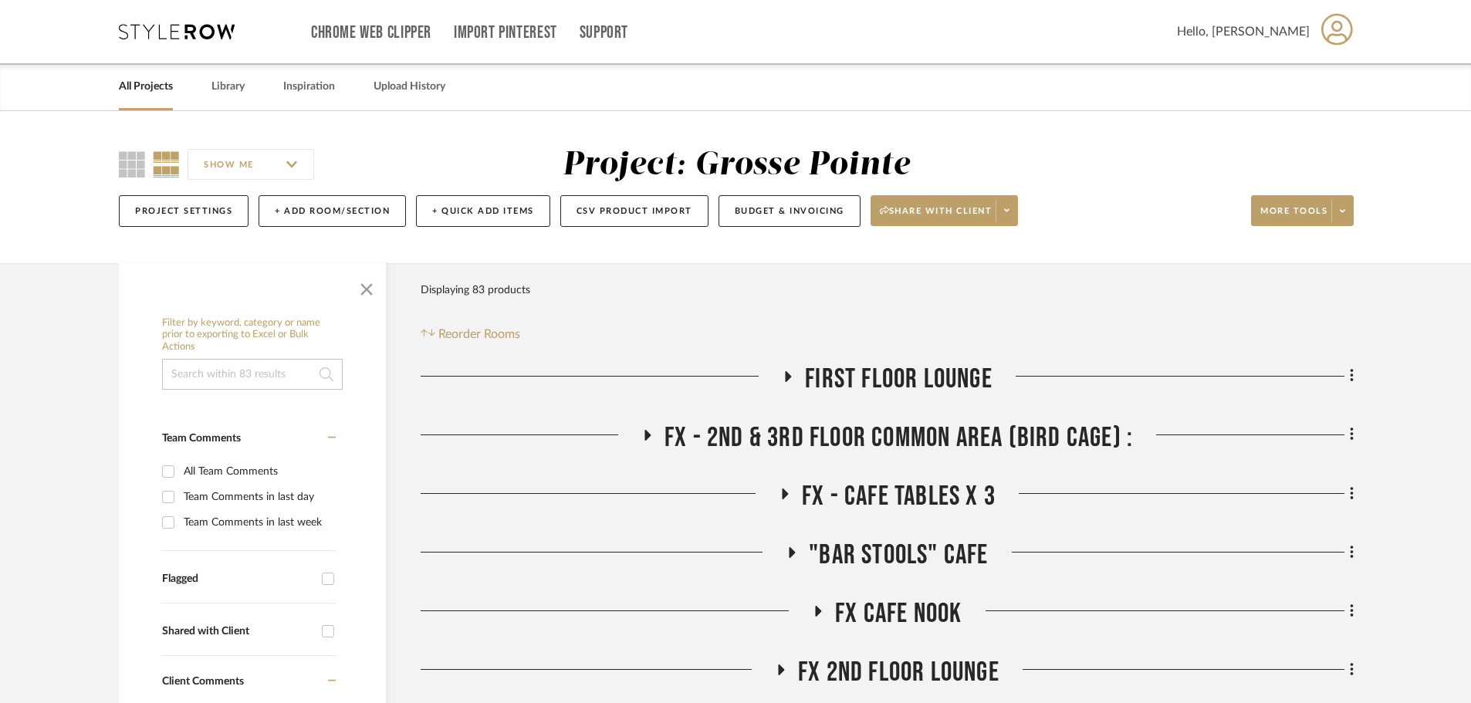
click at [643, 437] on icon at bounding box center [646, 435] width 19 height 12
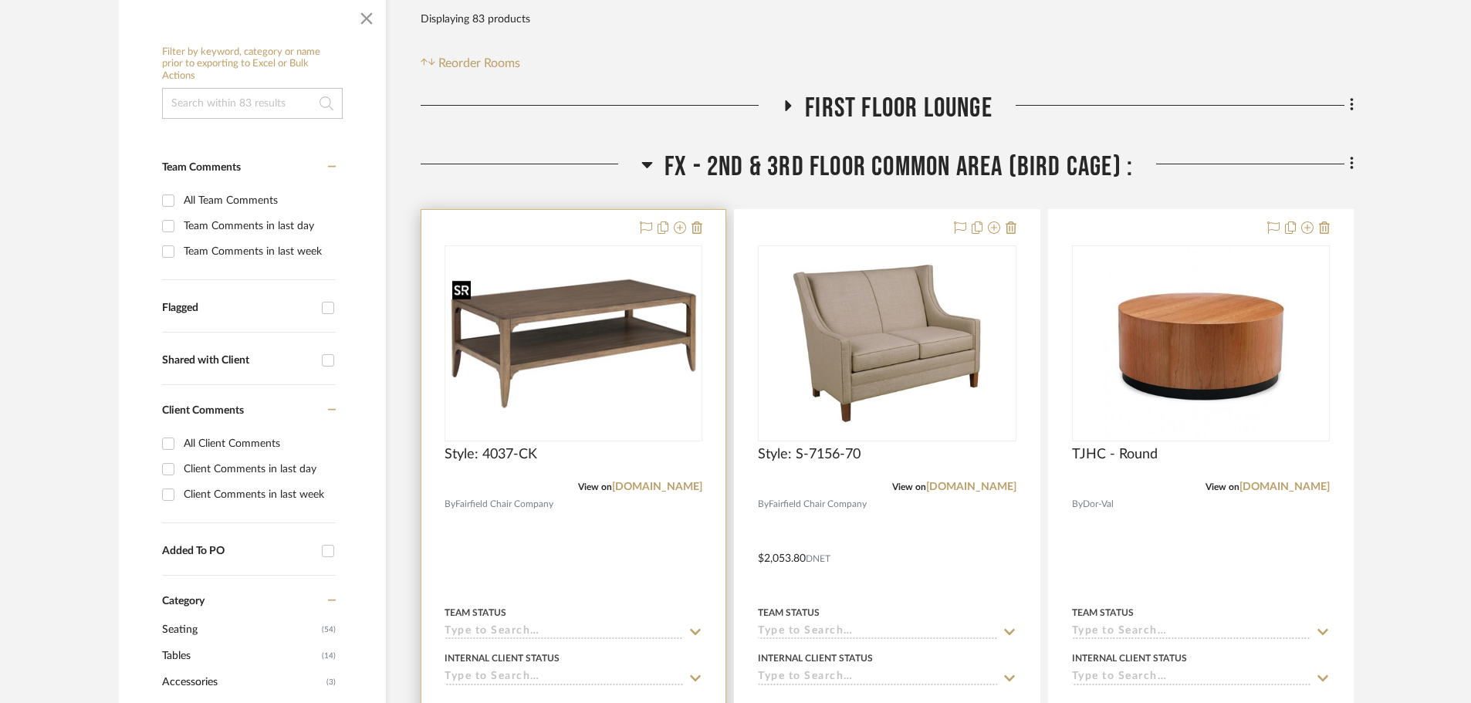
scroll to position [309, 0]
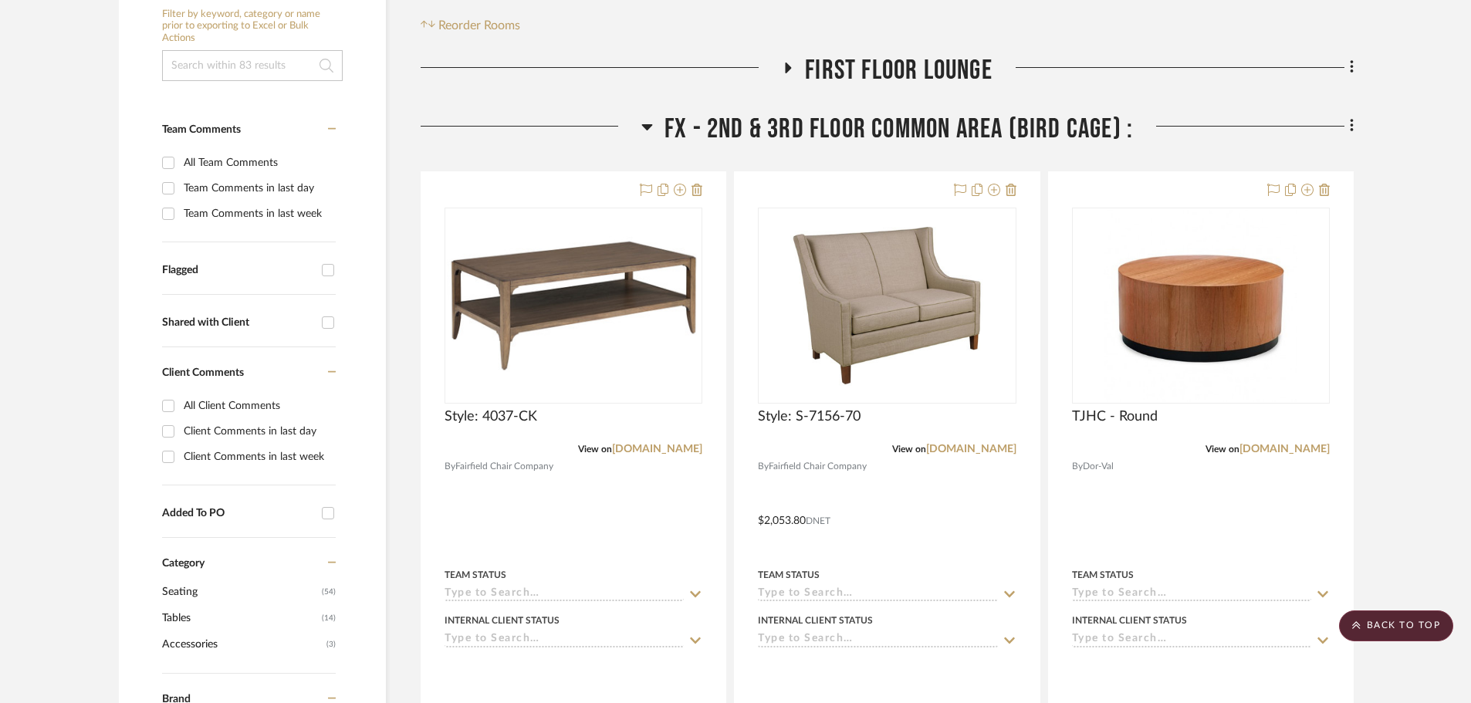
click at [645, 126] on icon at bounding box center [646, 127] width 11 height 6
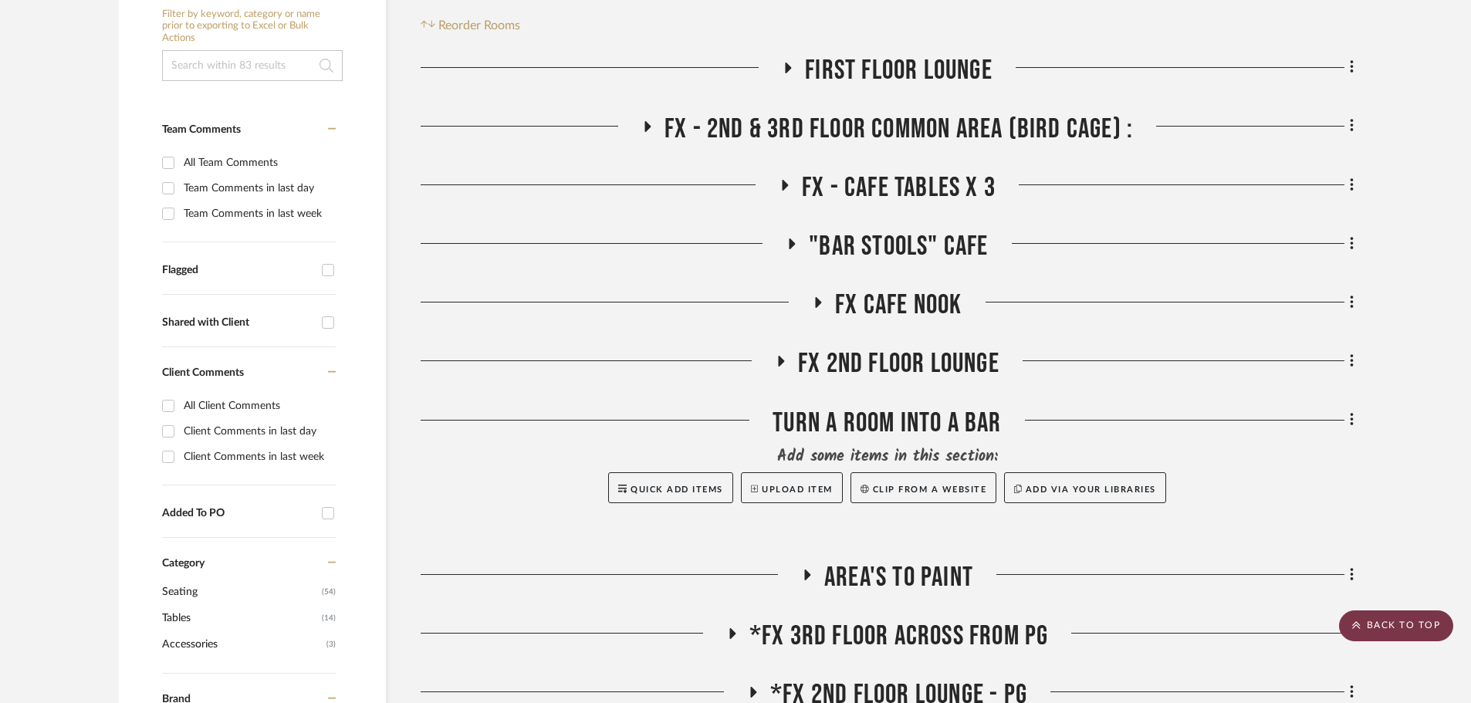
click at [1389, 627] on scroll-to-top-button "BACK TO TOP" at bounding box center [1396, 625] width 114 height 31
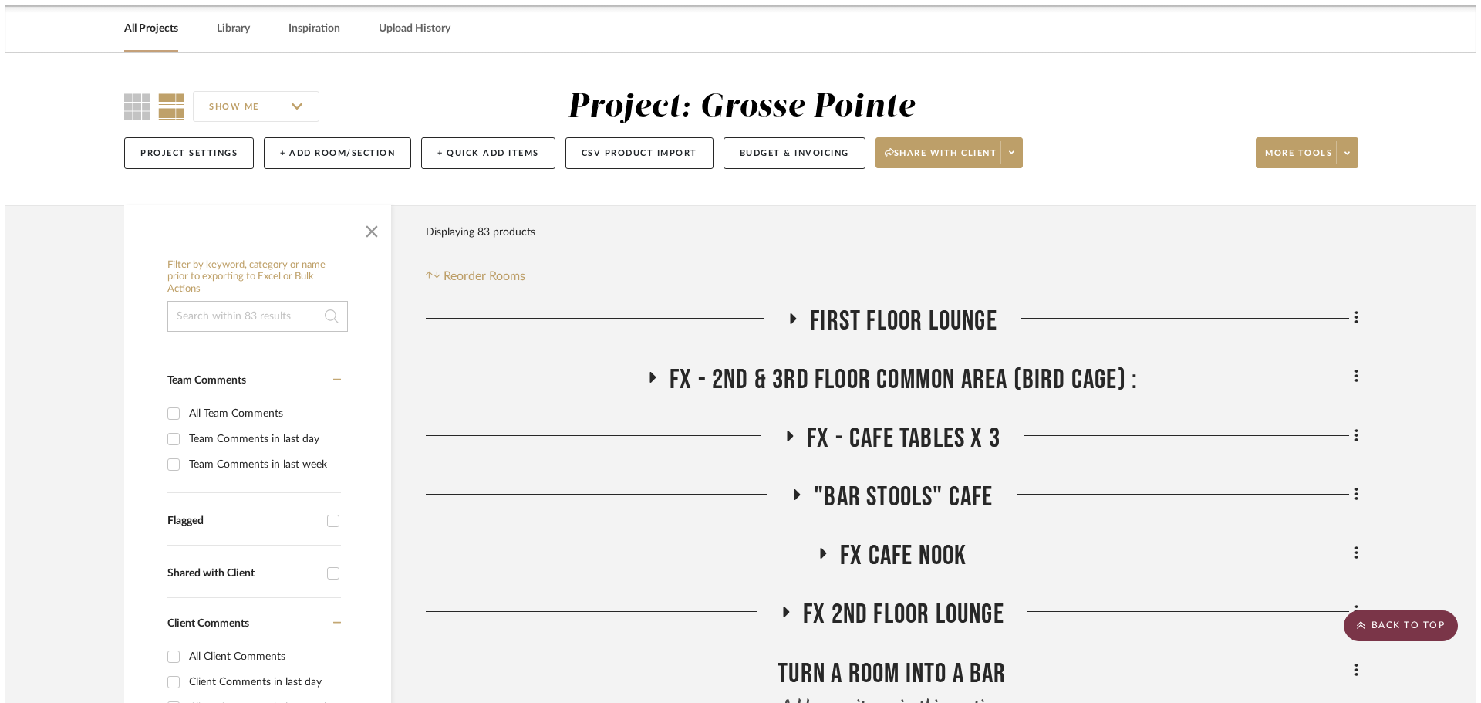
scroll to position [0, 0]
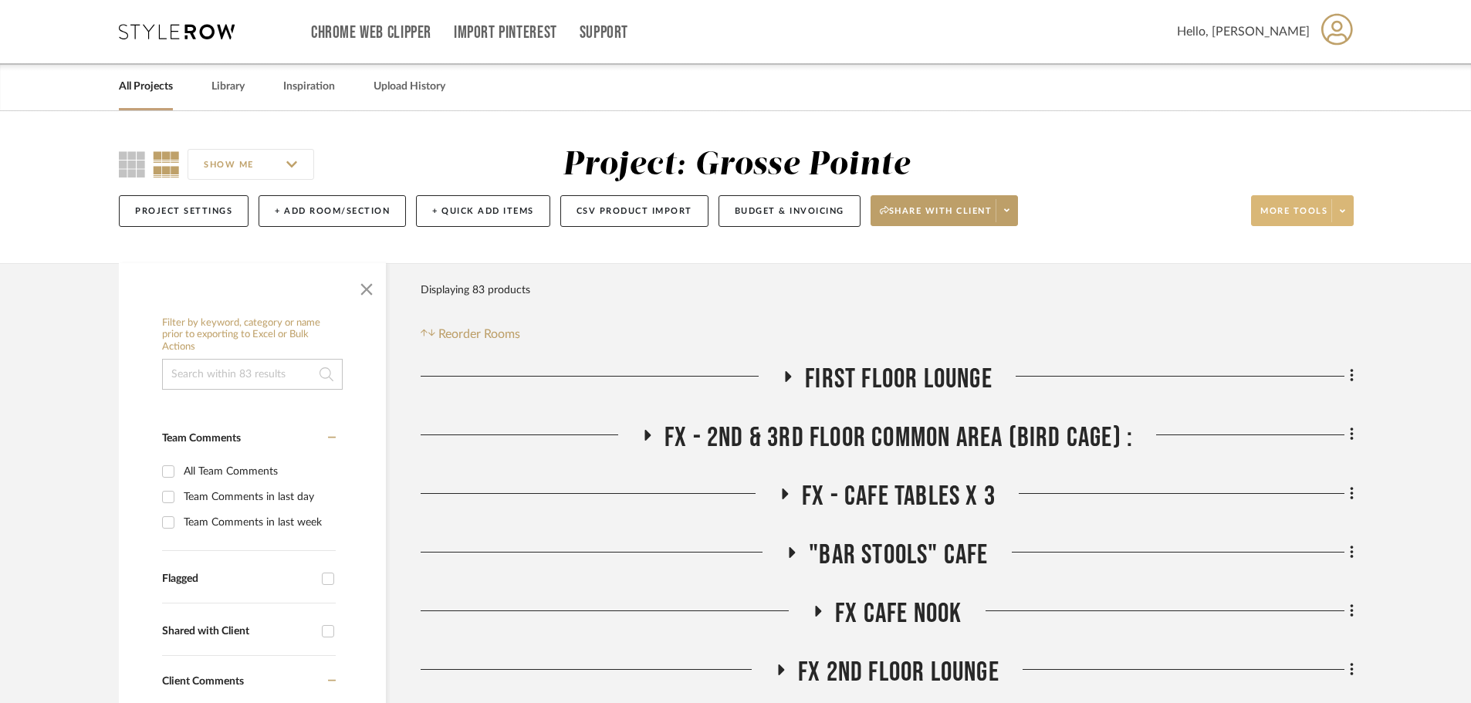
click at [1340, 221] on span at bounding box center [1342, 210] width 22 height 23
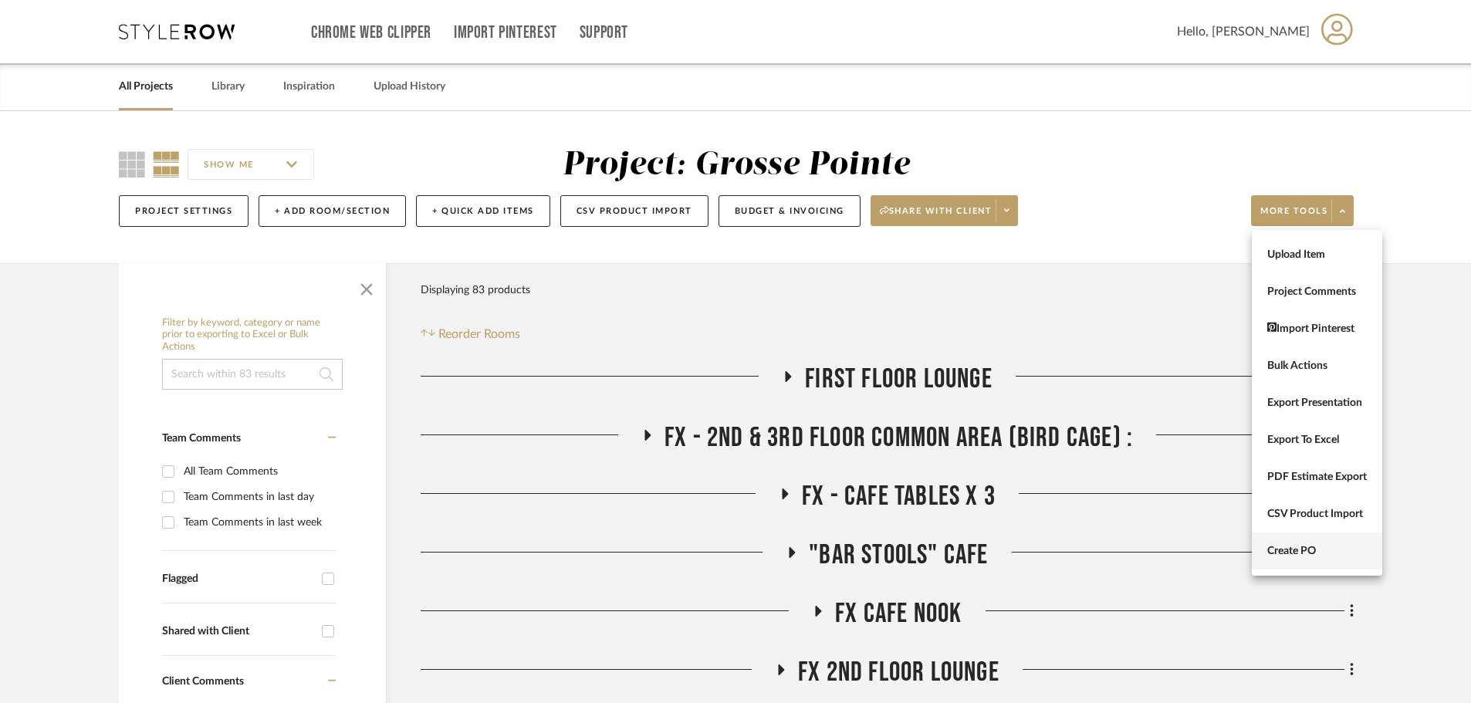
click at [1320, 559] on button "Create PO" at bounding box center [1316, 550] width 130 height 37
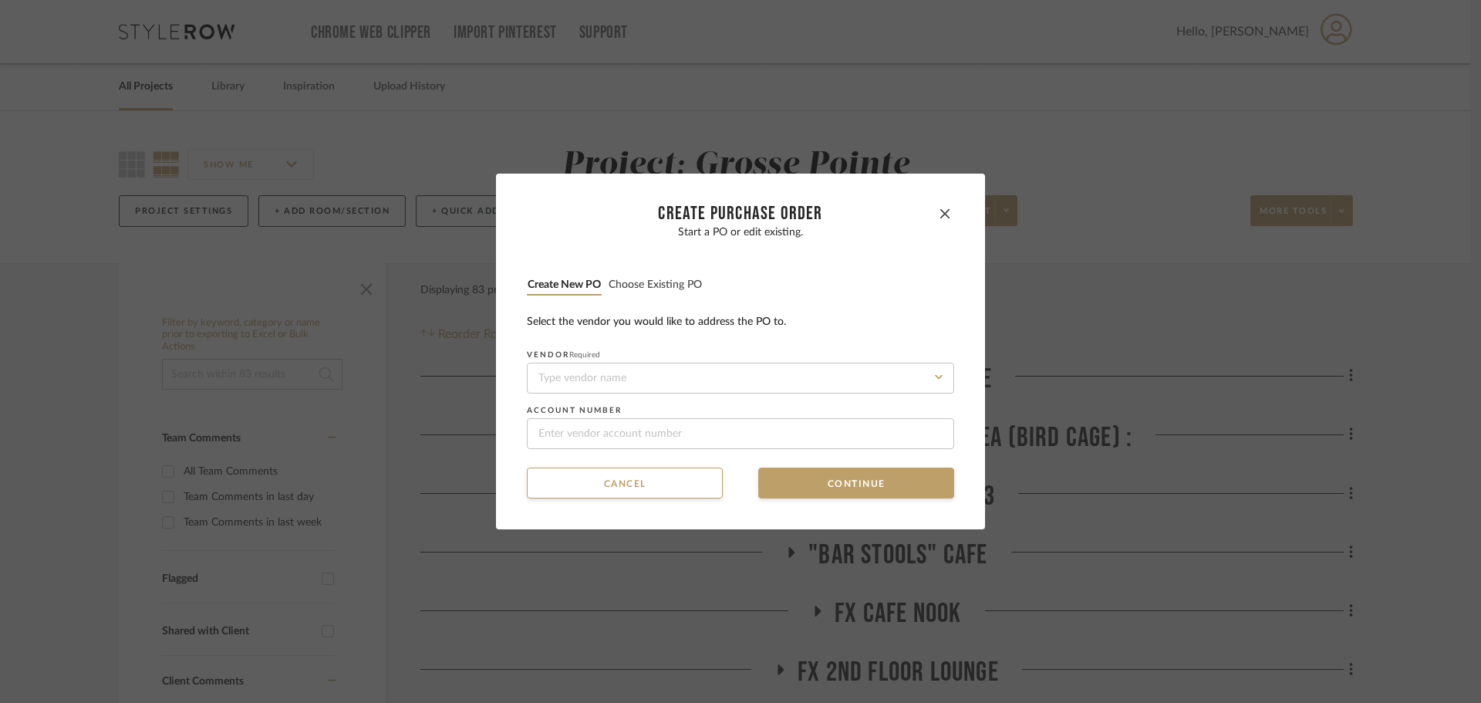
click at [655, 274] on div "Start a PO or edit existing. Create new PO Choose existing PO Select the vendor…" at bounding box center [740, 337] width 427 height 223
click at [656, 284] on button "Choose existing PO" at bounding box center [655, 285] width 95 height 15
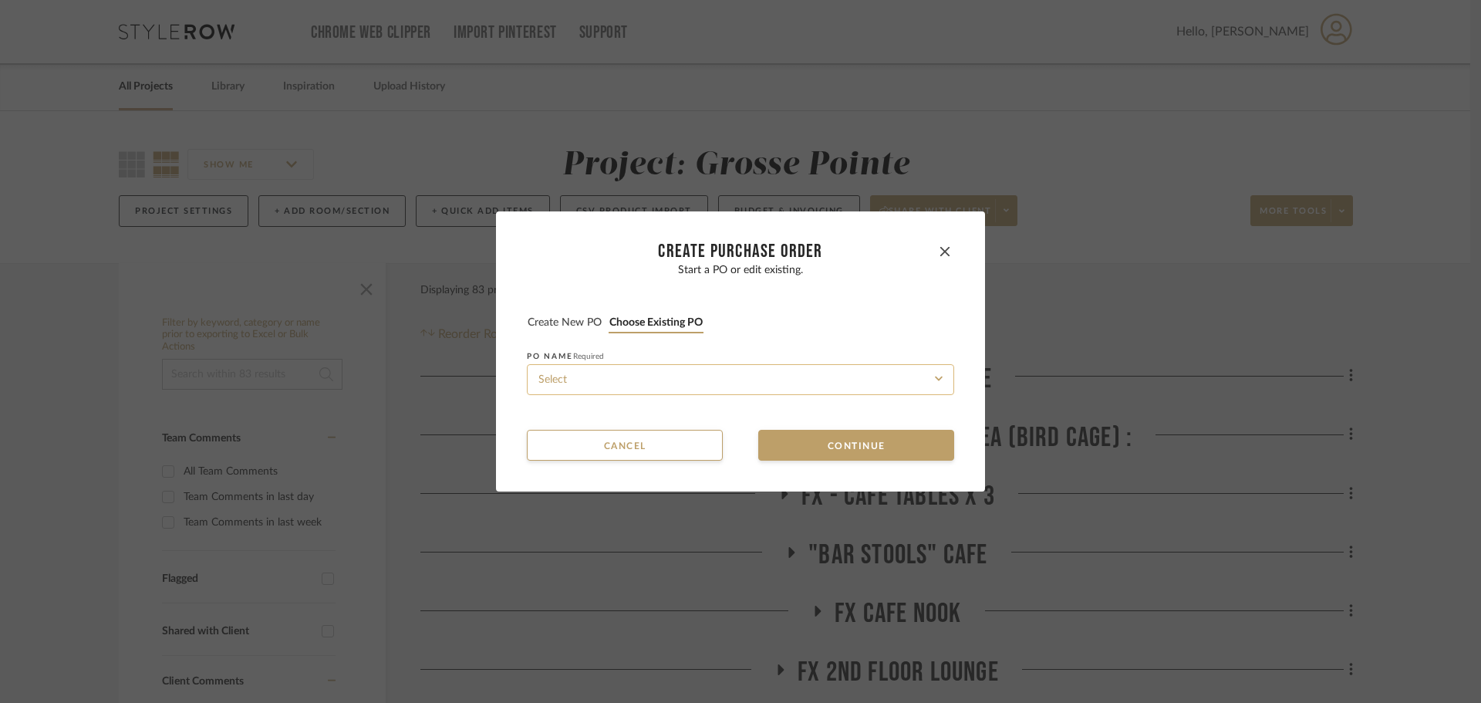
click at [691, 370] on input at bounding box center [740, 379] width 427 height 31
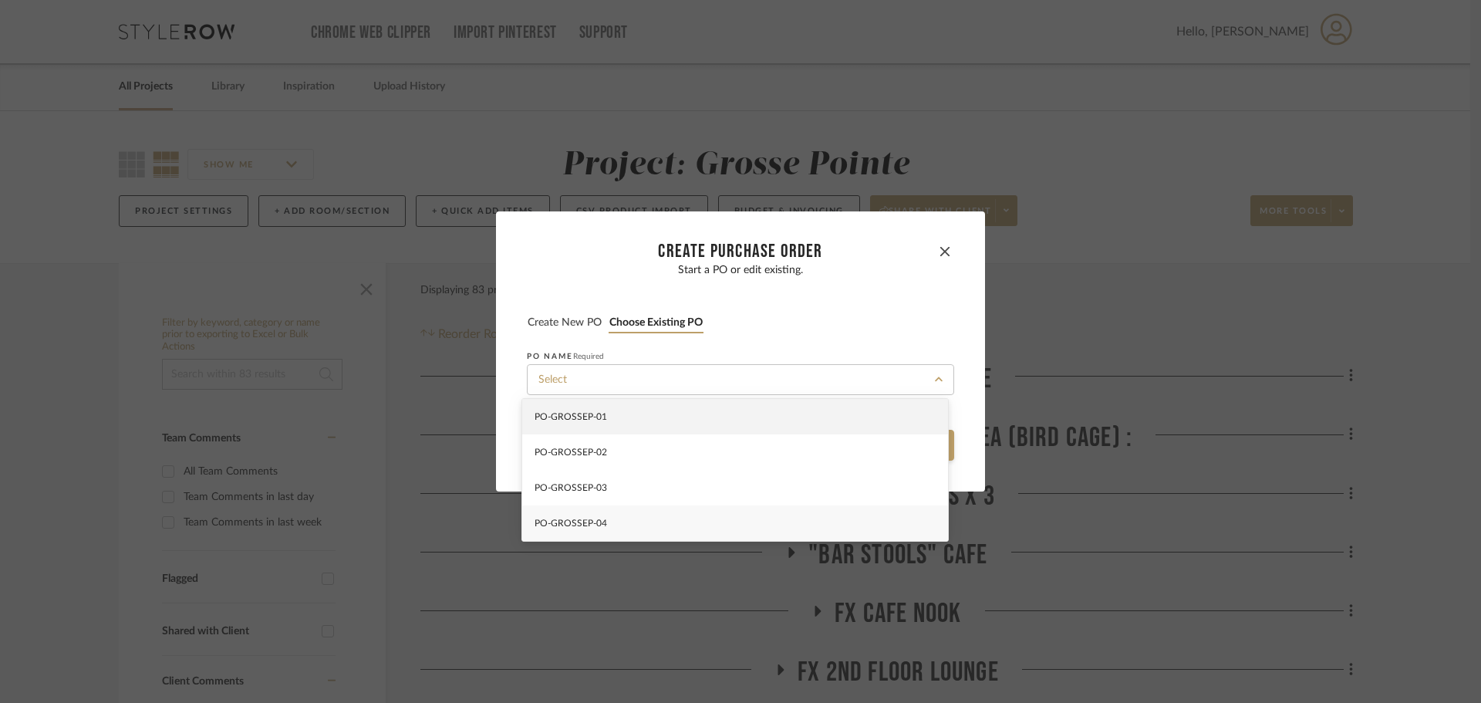
click at [711, 532] on div "PO-GROSSEP-04" at bounding box center [735, 522] width 426 height 35
type input "PO-GROSSEP-04"
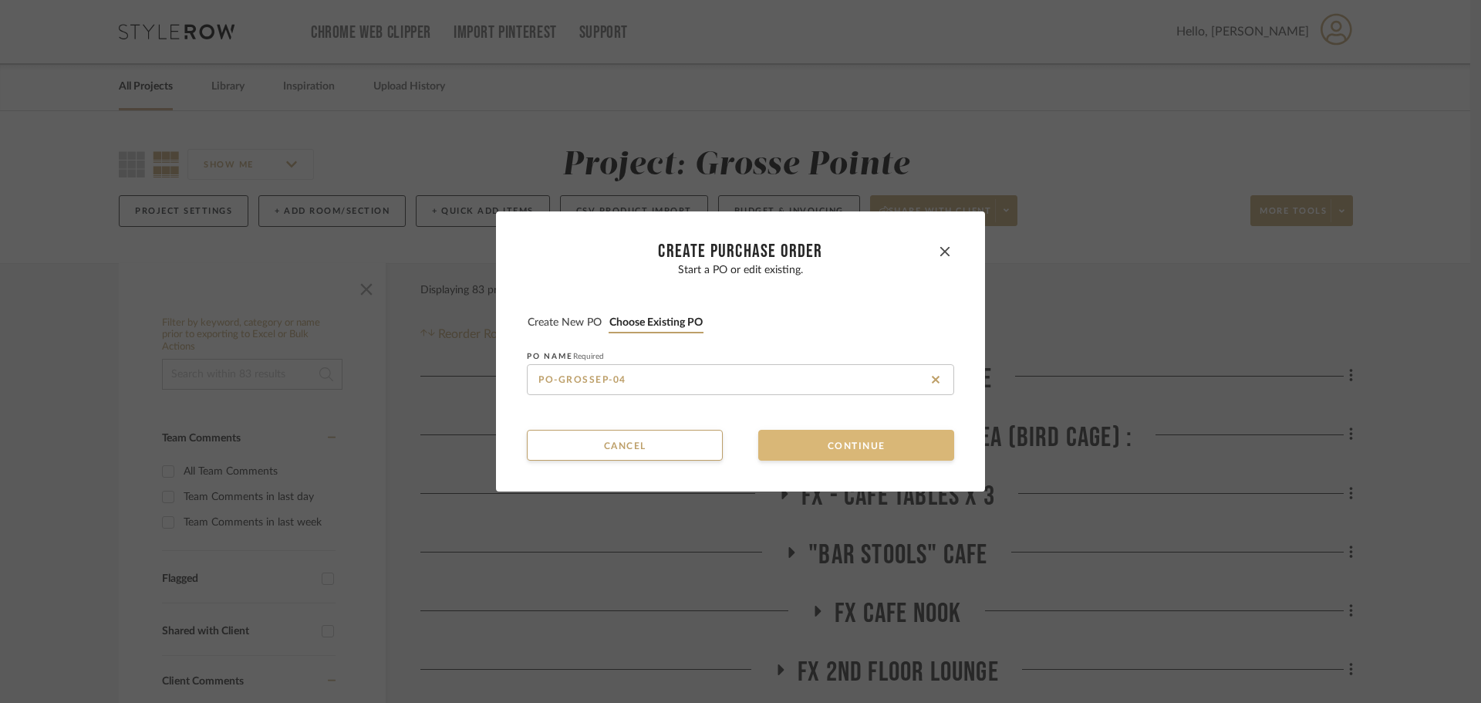
click at [822, 446] on button "Continue" at bounding box center [856, 445] width 196 height 31
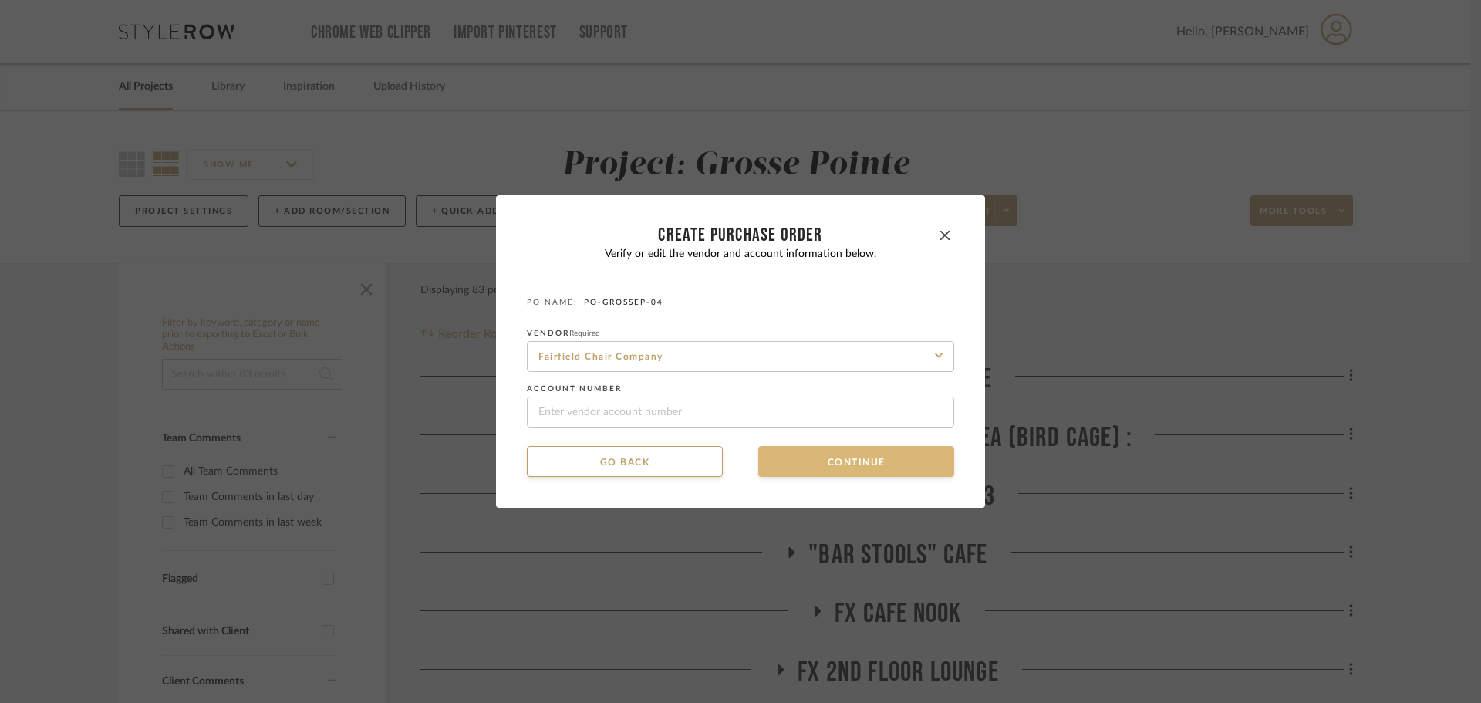
click at [822, 446] on button "Continue" at bounding box center [856, 461] width 196 height 31
click at [821, 458] on button "Continue" at bounding box center [856, 461] width 196 height 31
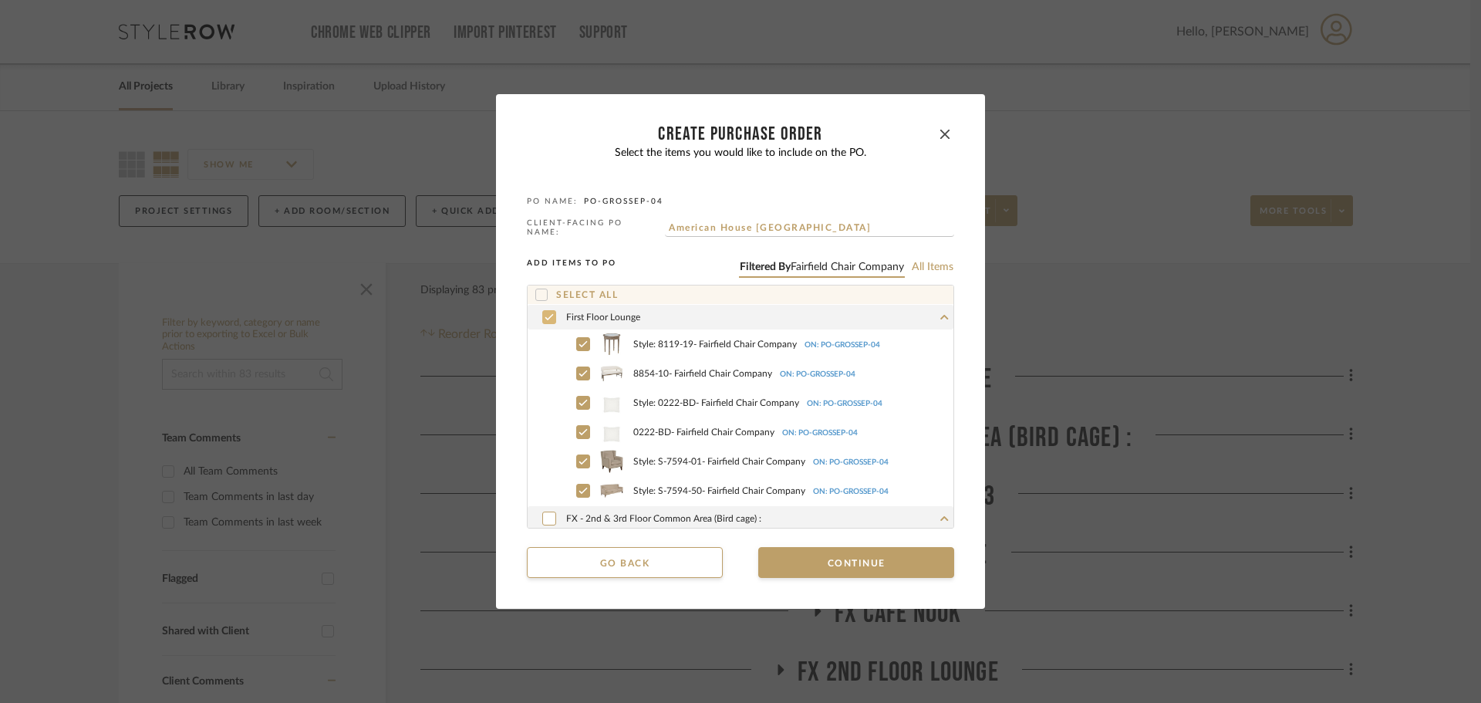
click at [545, 313] on icon at bounding box center [549, 317] width 9 height 11
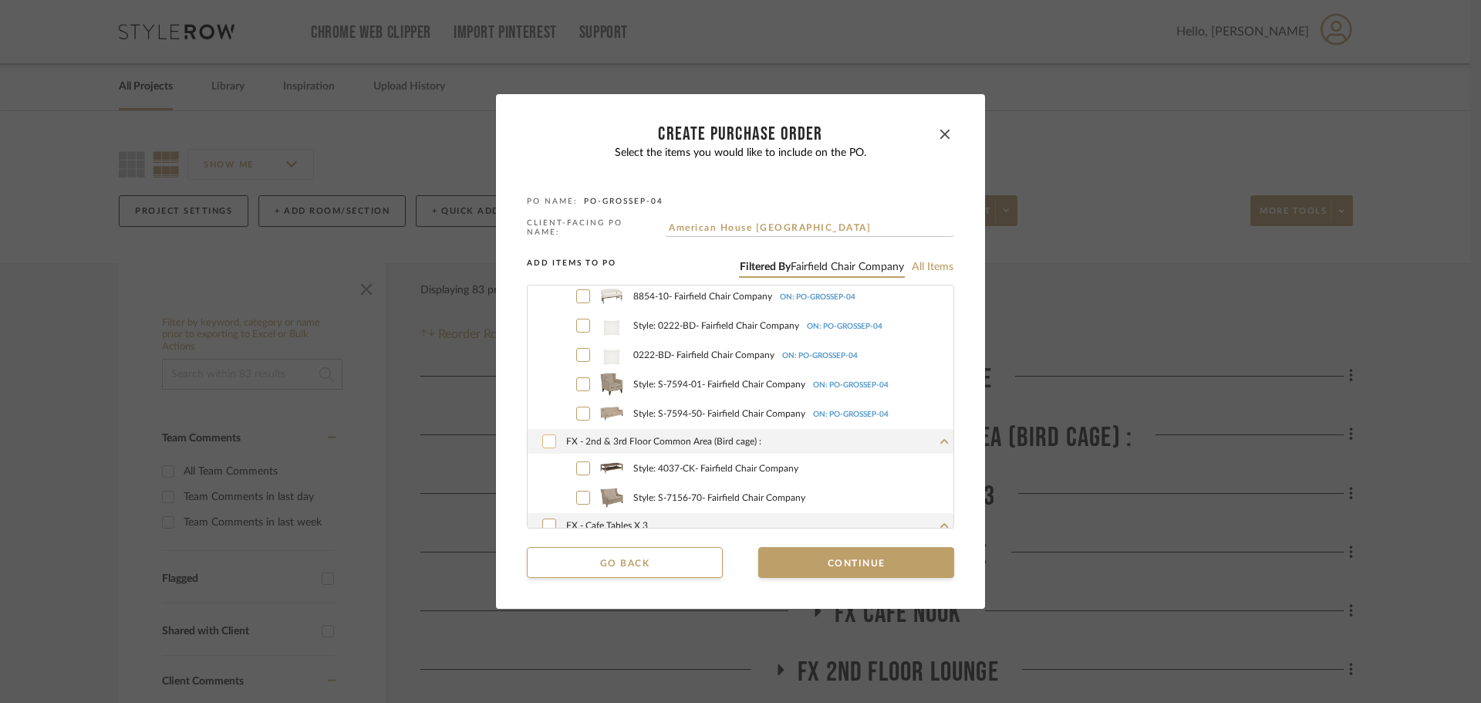
click at [545, 440] on icon at bounding box center [549, 441] width 9 height 11
click at [792, 556] on button "Continue" at bounding box center [856, 562] width 196 height 31
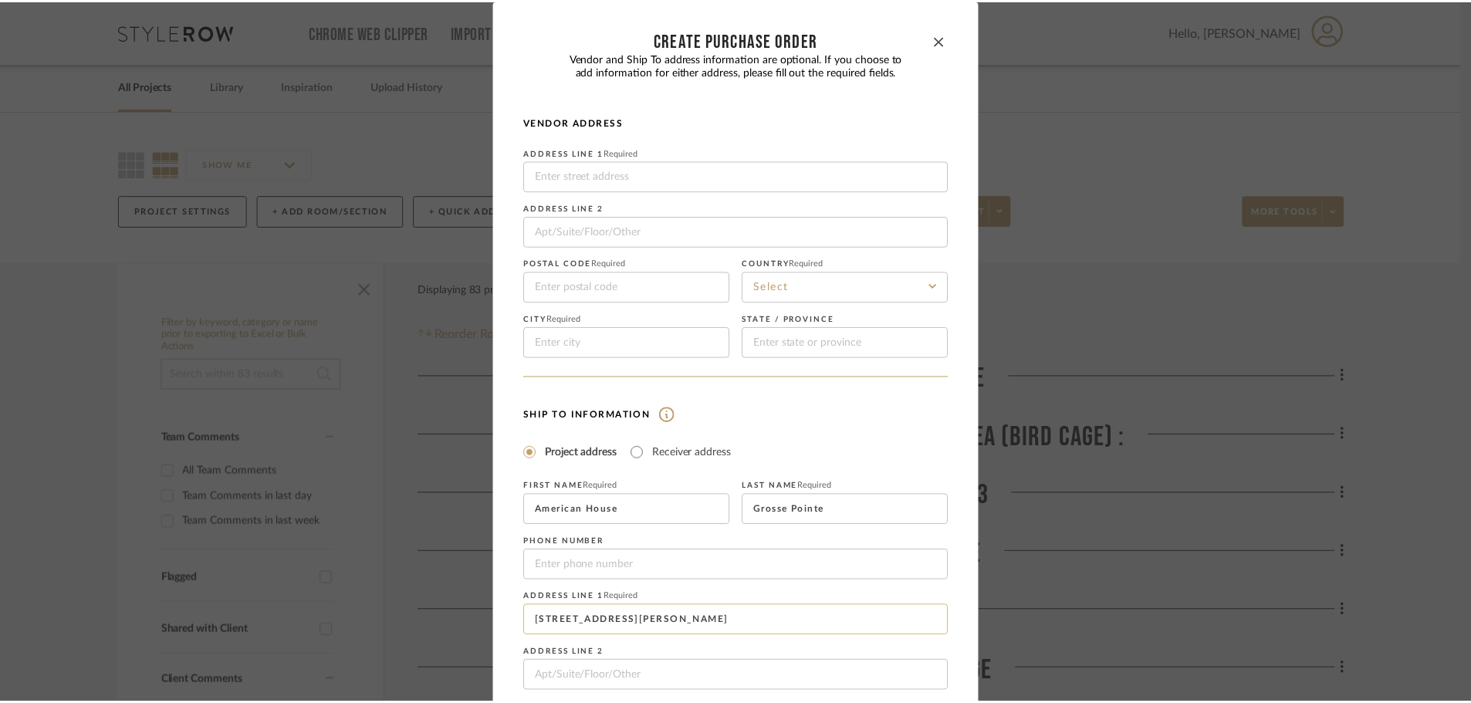
scroll to position [181, 0]
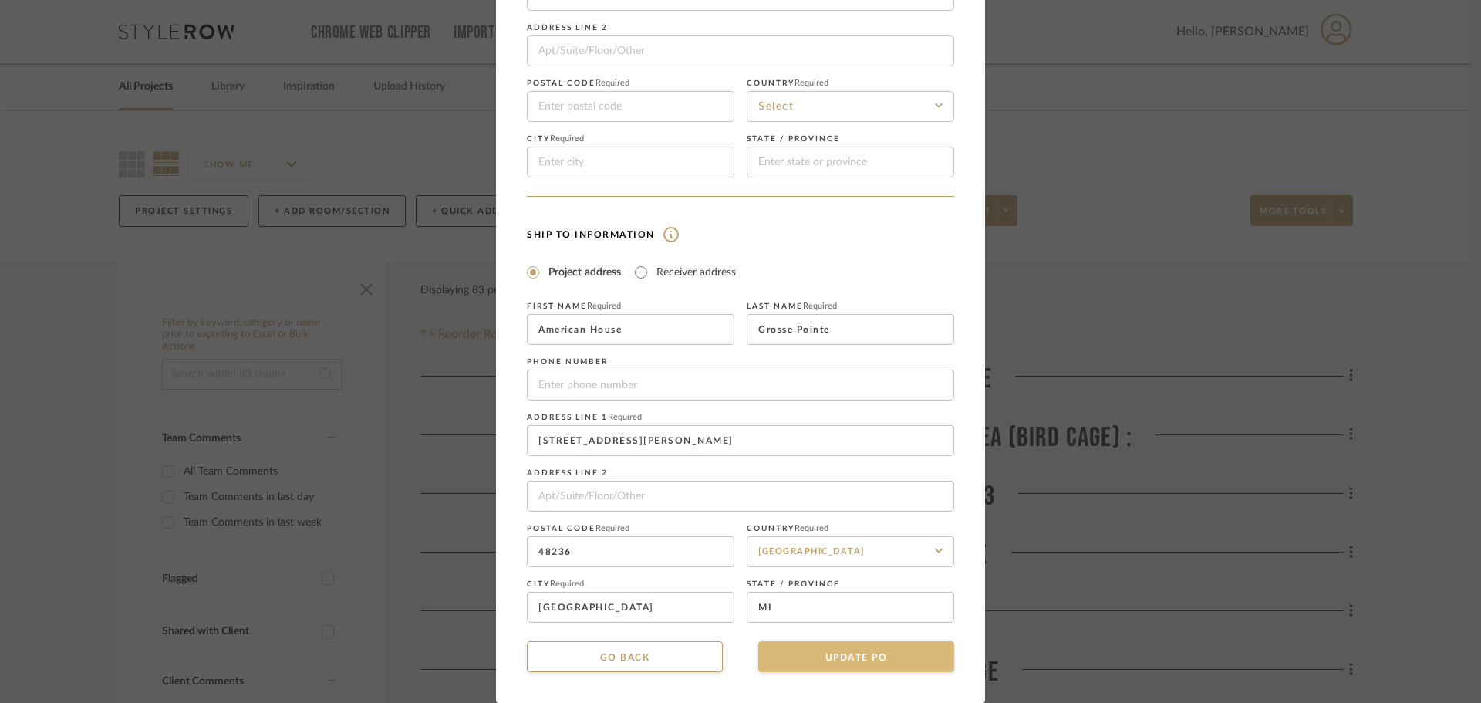
click at [833, 657] on button "UPDATE PO" at bounding box center [856, 656] width 196 height 31
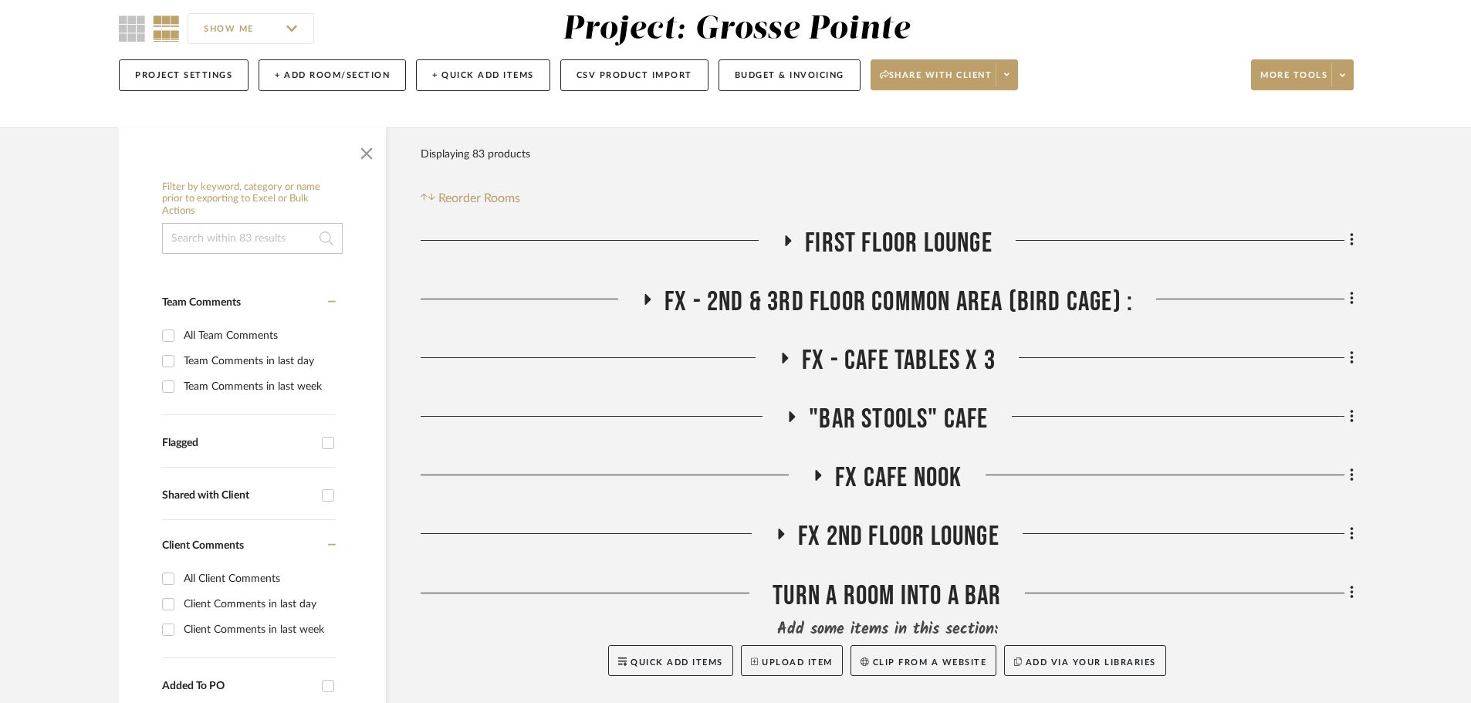
scroll to position [154, 0]
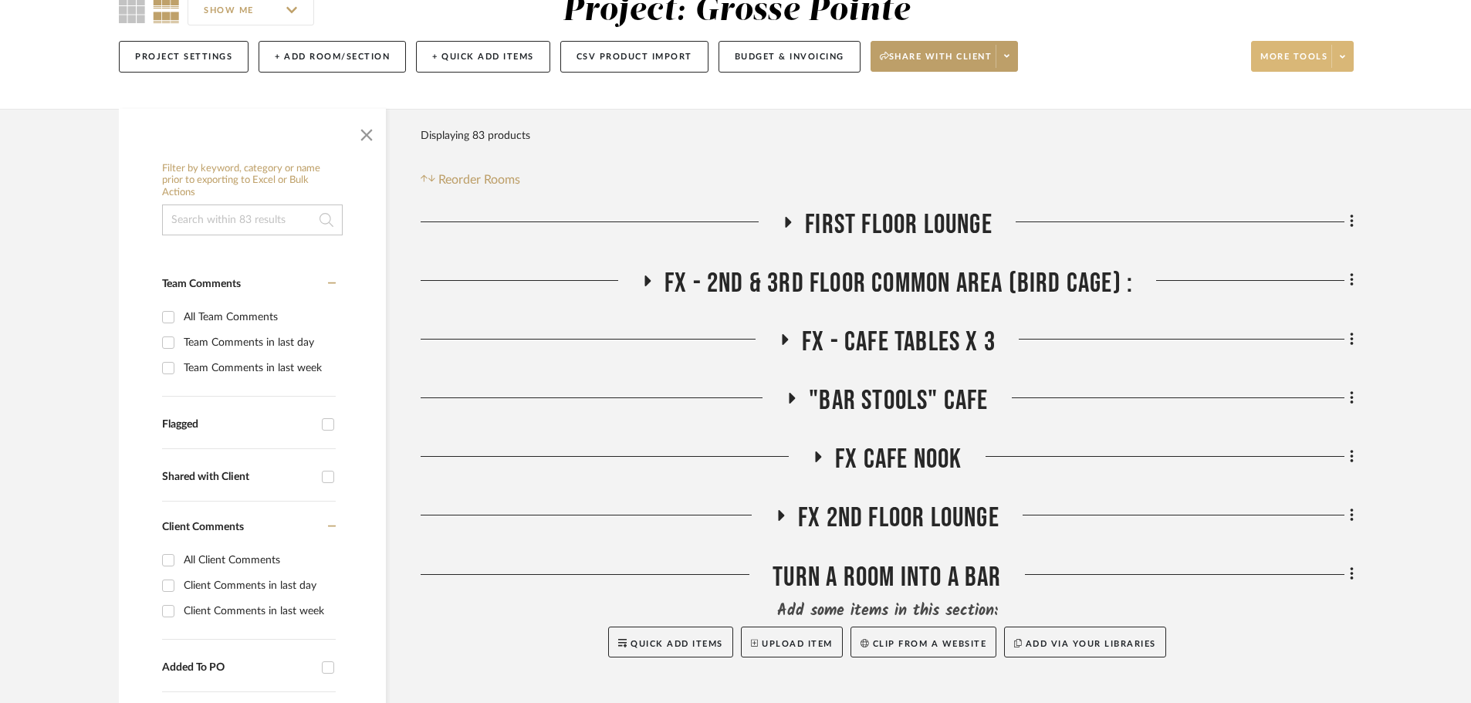
click at [1336, 60] on span at bounding box center [1342, 56] width 22 height 23
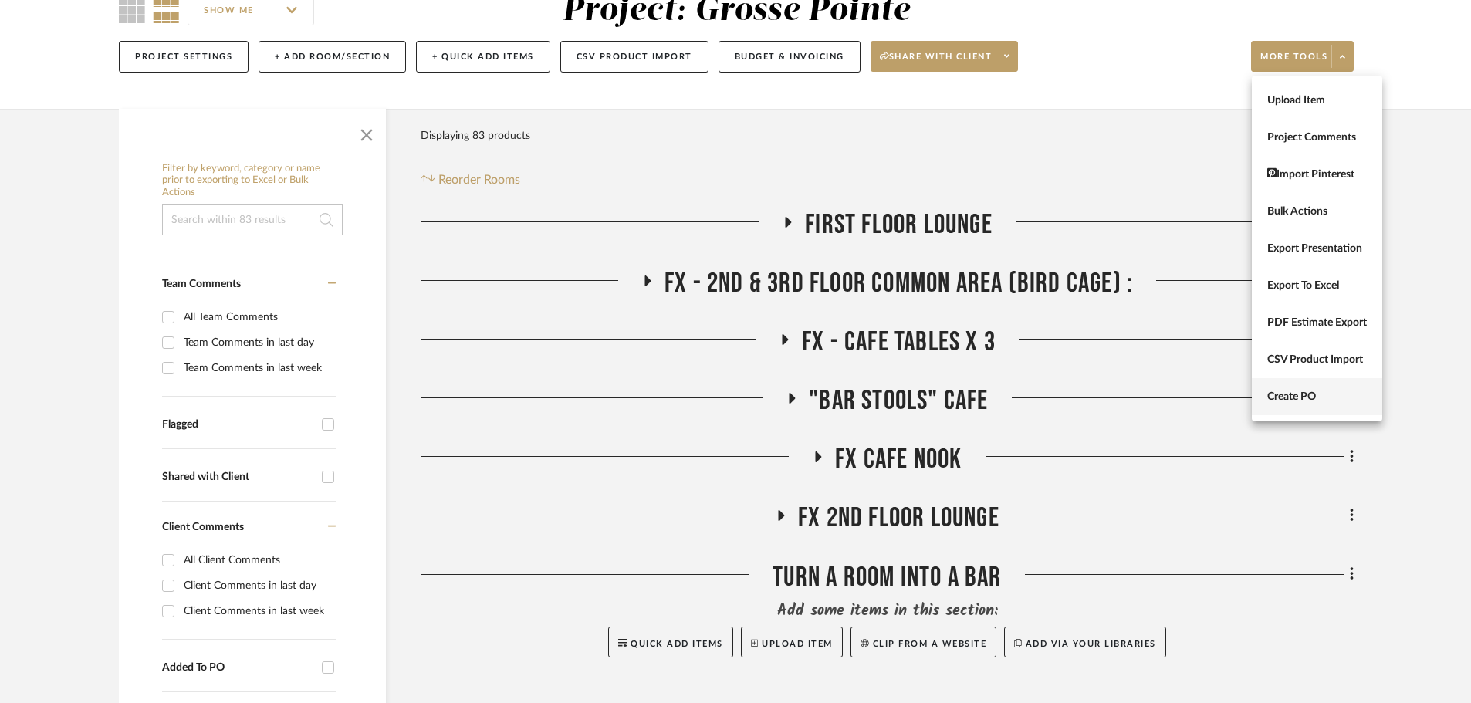
click at [1332, 389] on button "Create PO" at bounding box center [1316, 396] width 130 height 37
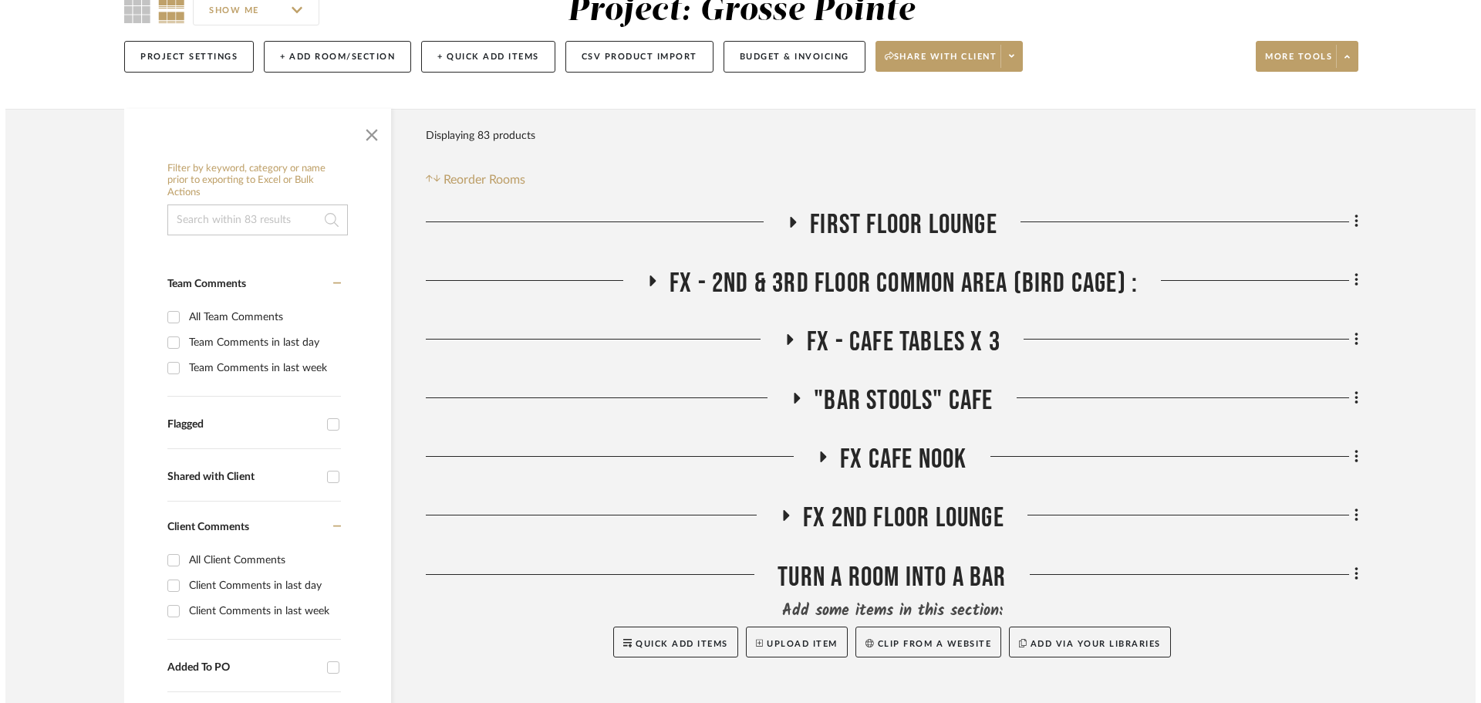
scroll to position [0, 0]
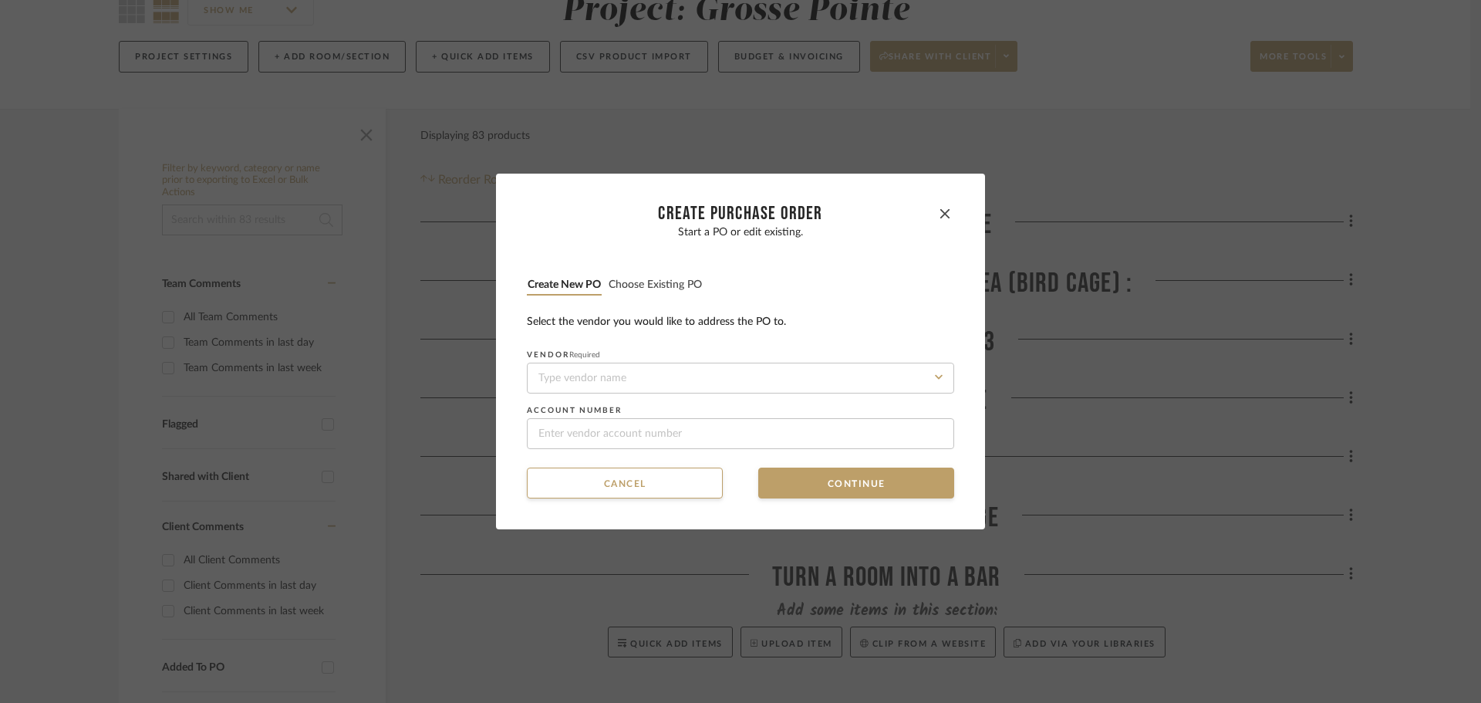
click at [650, 275] on div "Start a PO or edit existing. Create new PO Choose existing PO Select the vendor…" at bounding box center [740, 337] width 427 height 223
click at [650, 283] on button "Choose existing PO" at bounding box center [655, 285] width 95 height 15
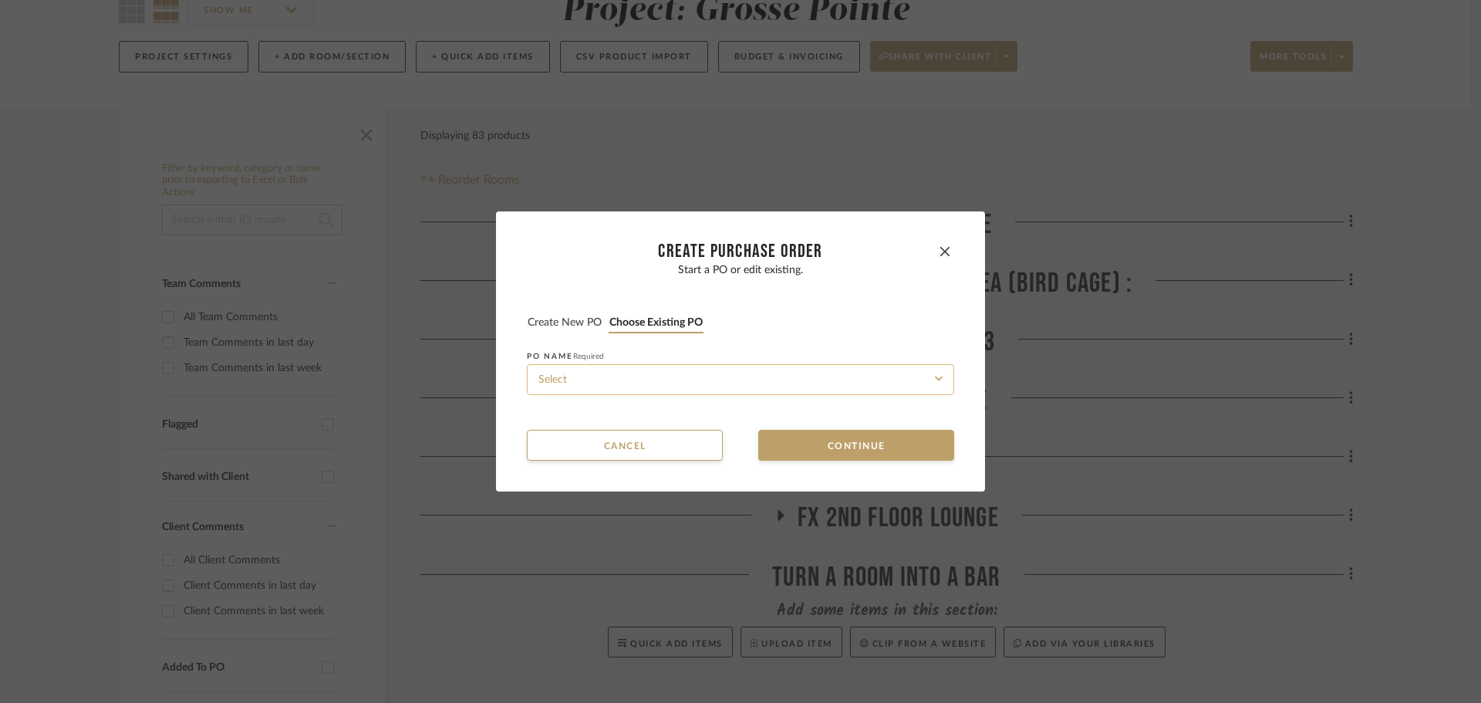
click at [665, 379] on input at bounding box center [740, 379] width 427 height 31
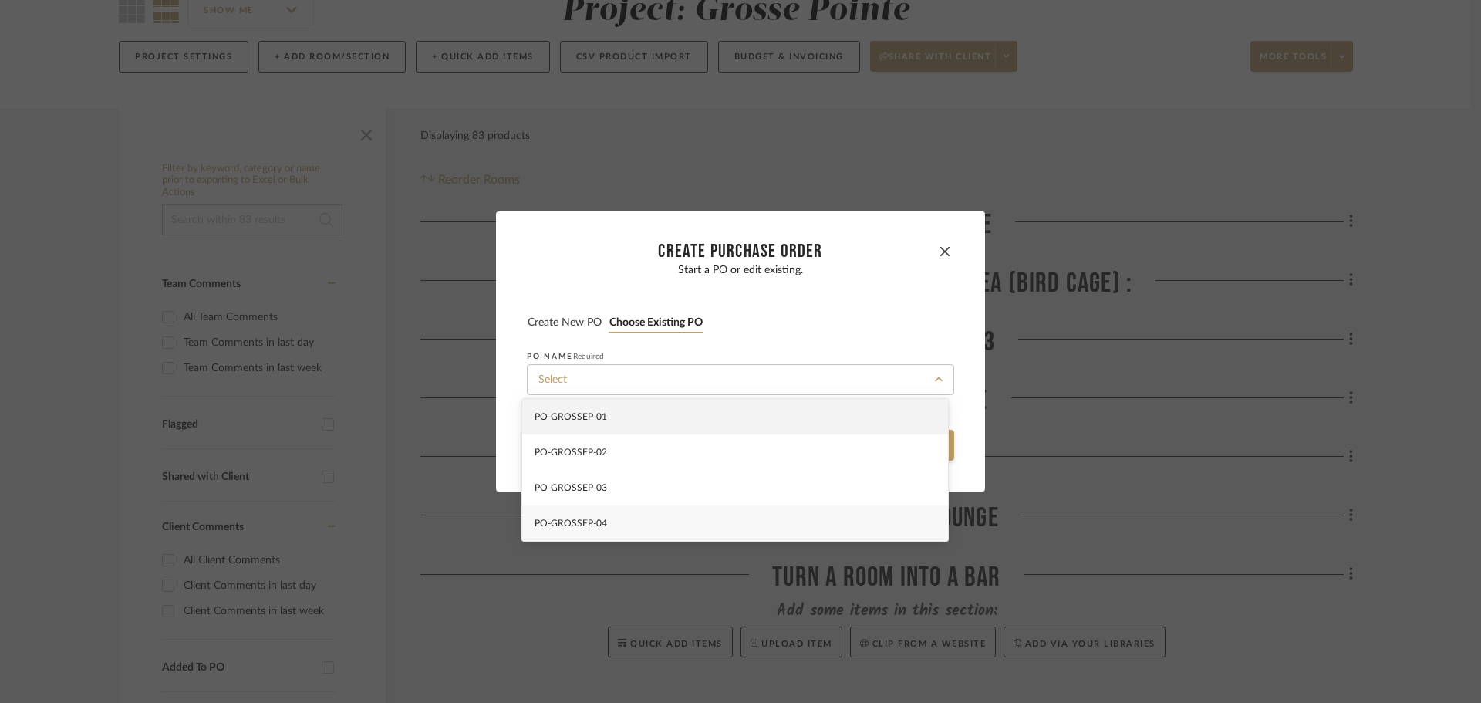
click at [669, 527] on div "PO-GROSSEP-04" at bounding box center [735, 522] width 426 height 35
type input "PO-GROSSEP-04"
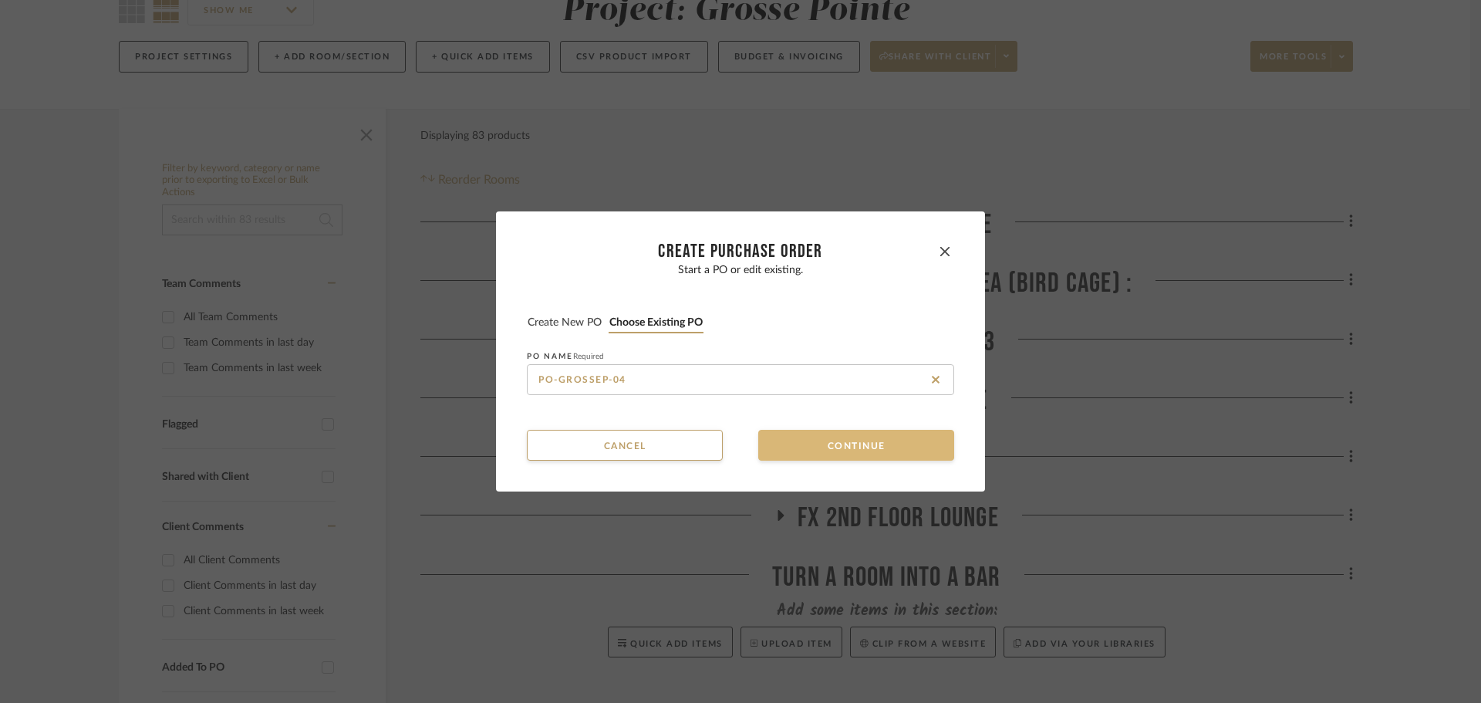
click at [808, 444] on button "Continue" at bounding box center [856, 445] width 196 height 31
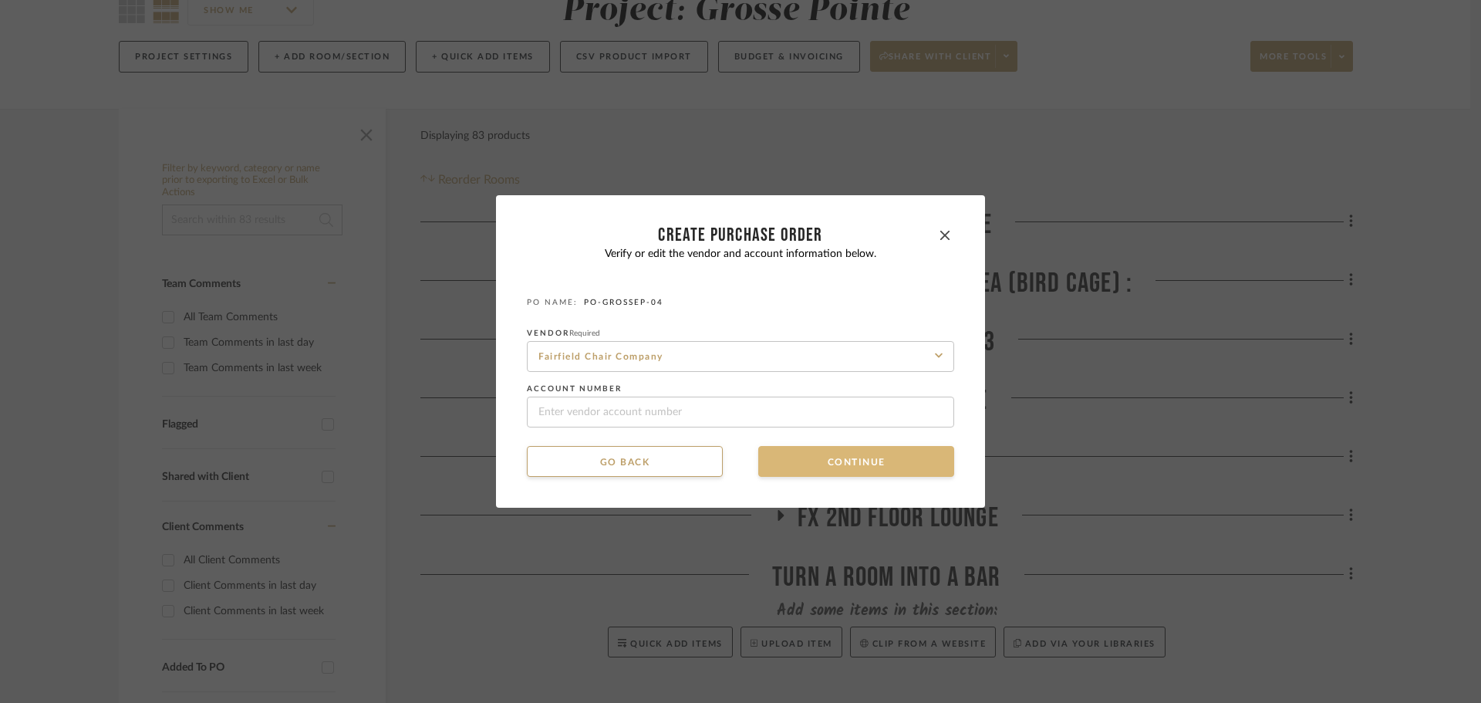
click at [808, 473] on button "Continue" at bounding box center [856, 461] width 196 height 31
click at [821, 465] on button "Continue" at bounding box center [856, 461] width 196 height 31
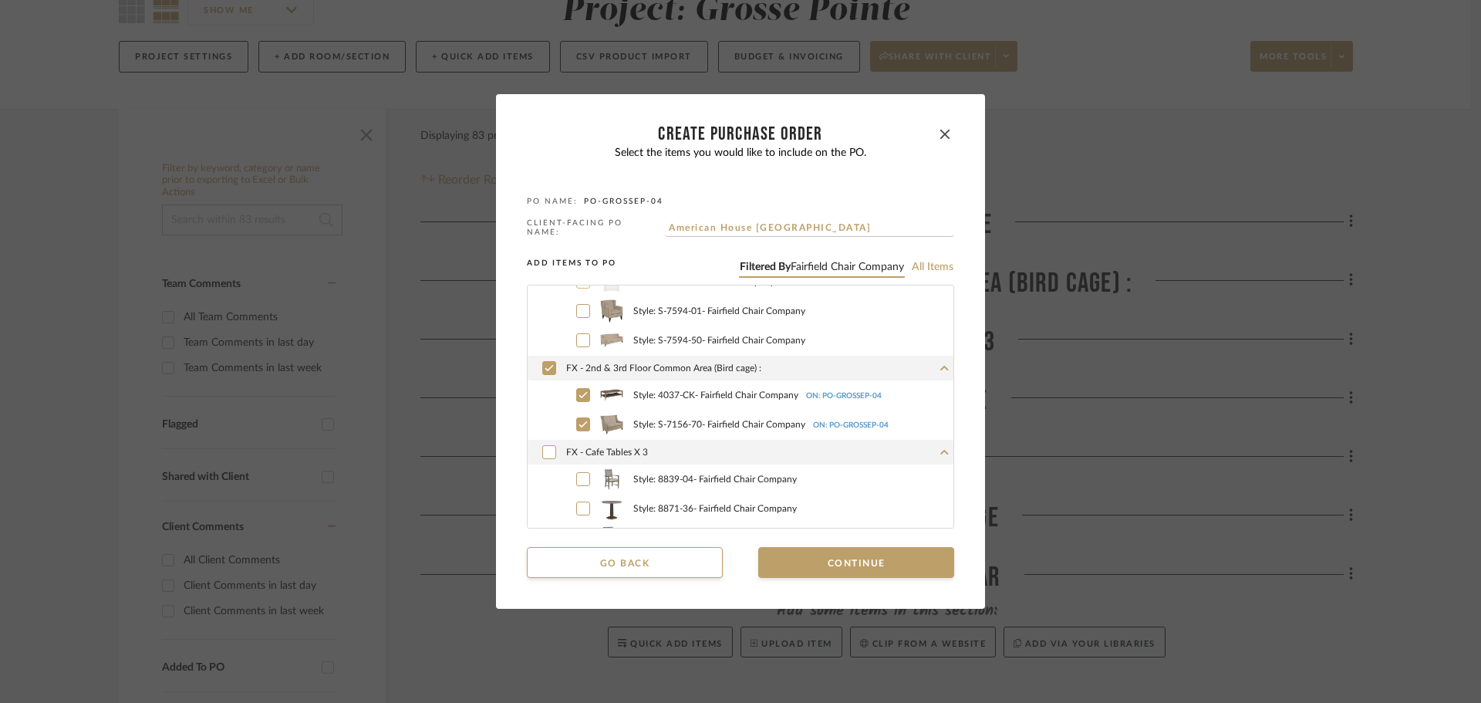
scroll to position [154, 0]
click at [549, 362] on div at bounding box center [549, 364] width 14 height 14
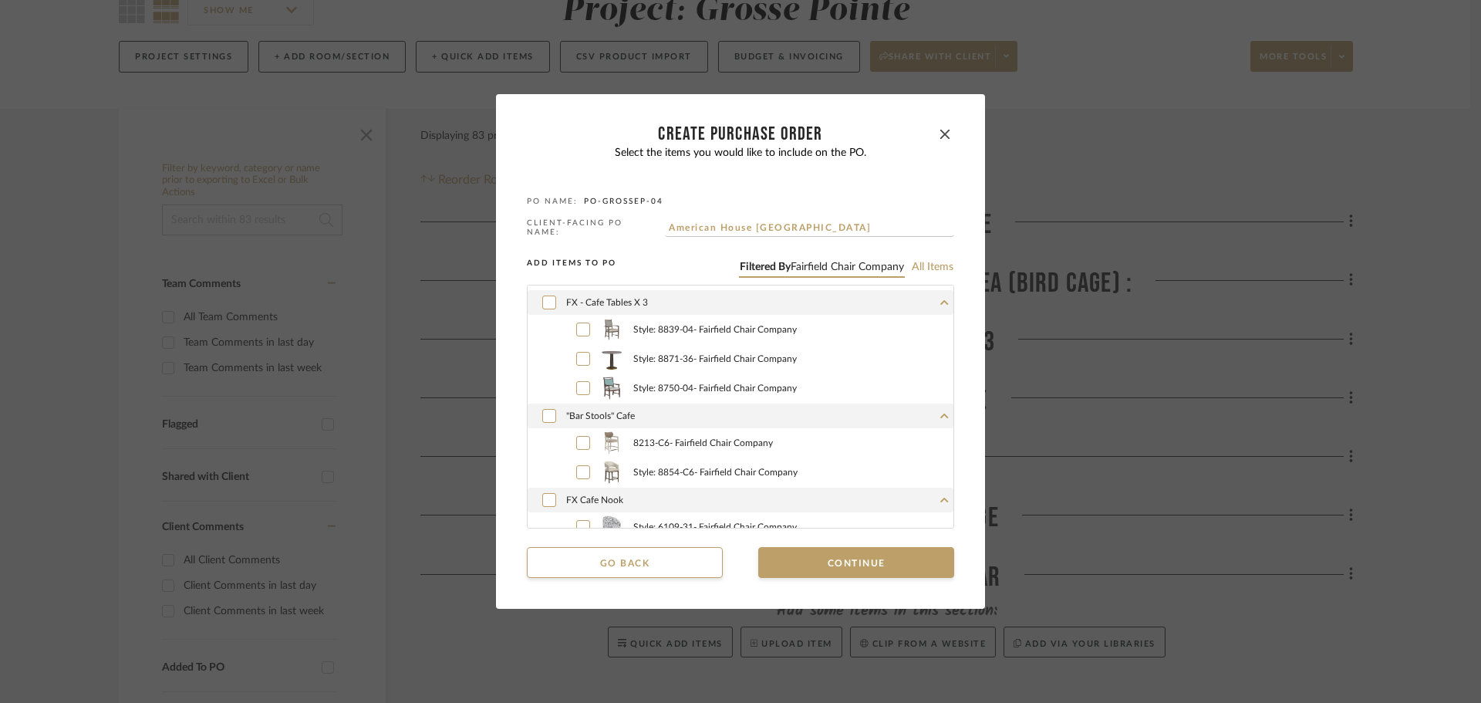
scroll to position [309, 0]
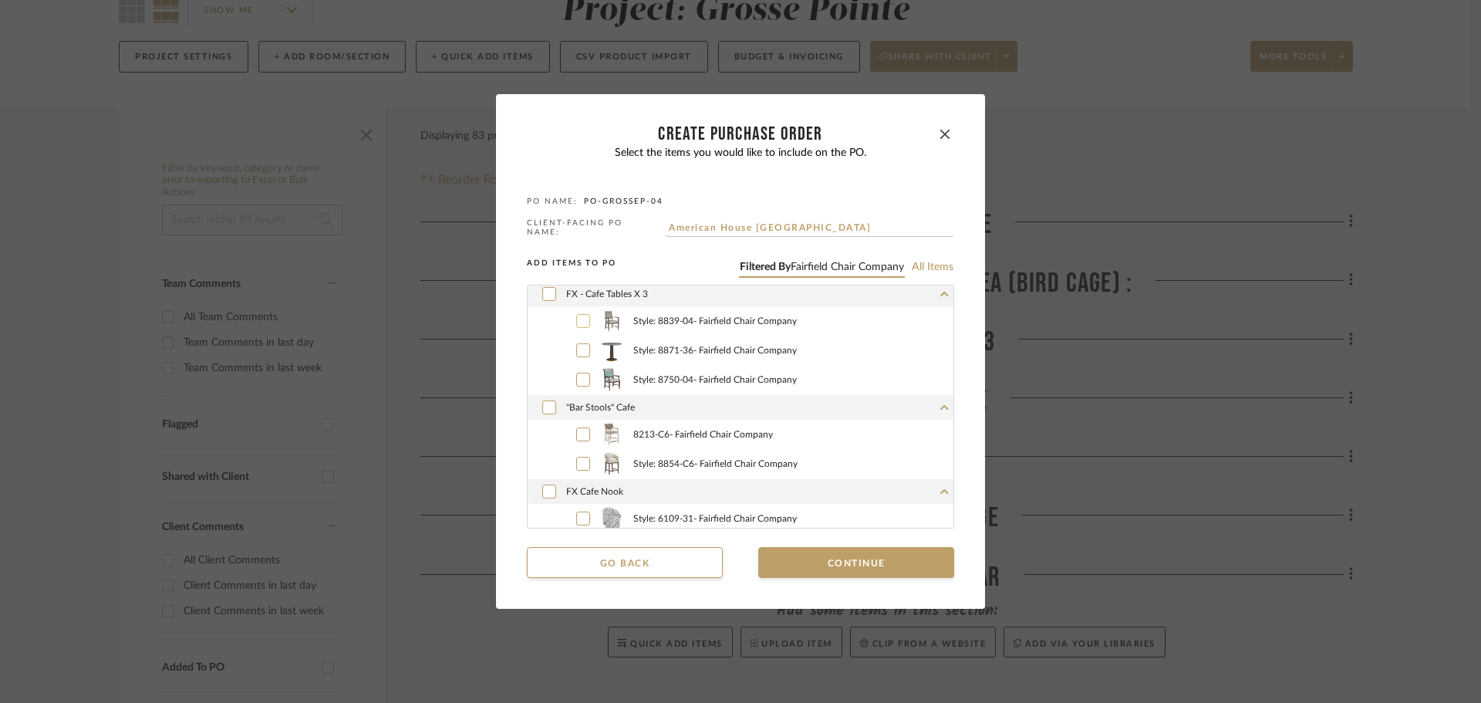
click at [582, 319] on icon at bounding box center [583, 321] width 9 height 11
click at [580, 345] on icon at bounding box center [583, 350] width 9 height 11
click at [792, 562] on button "Continue" at bounding box center [856, 562] width 196 height 31
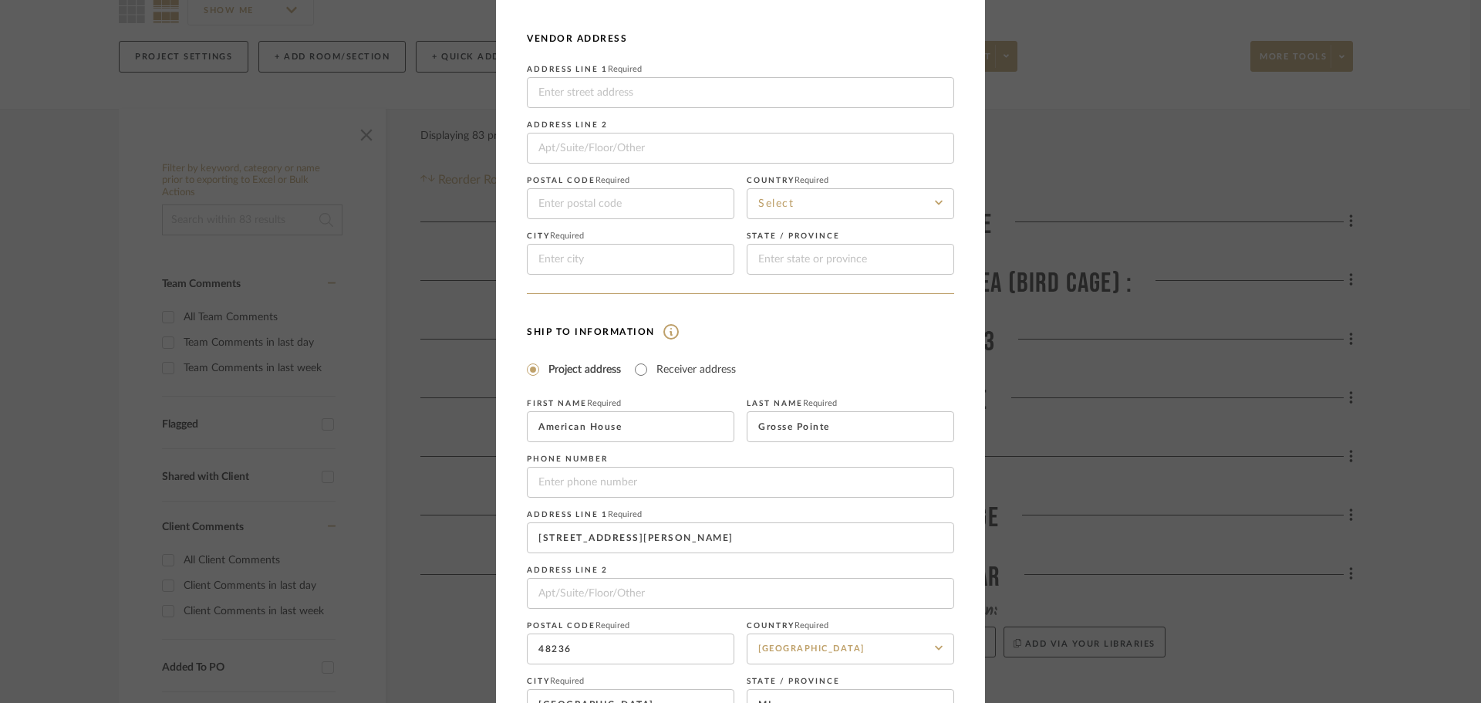
scroll to position [181, 0]
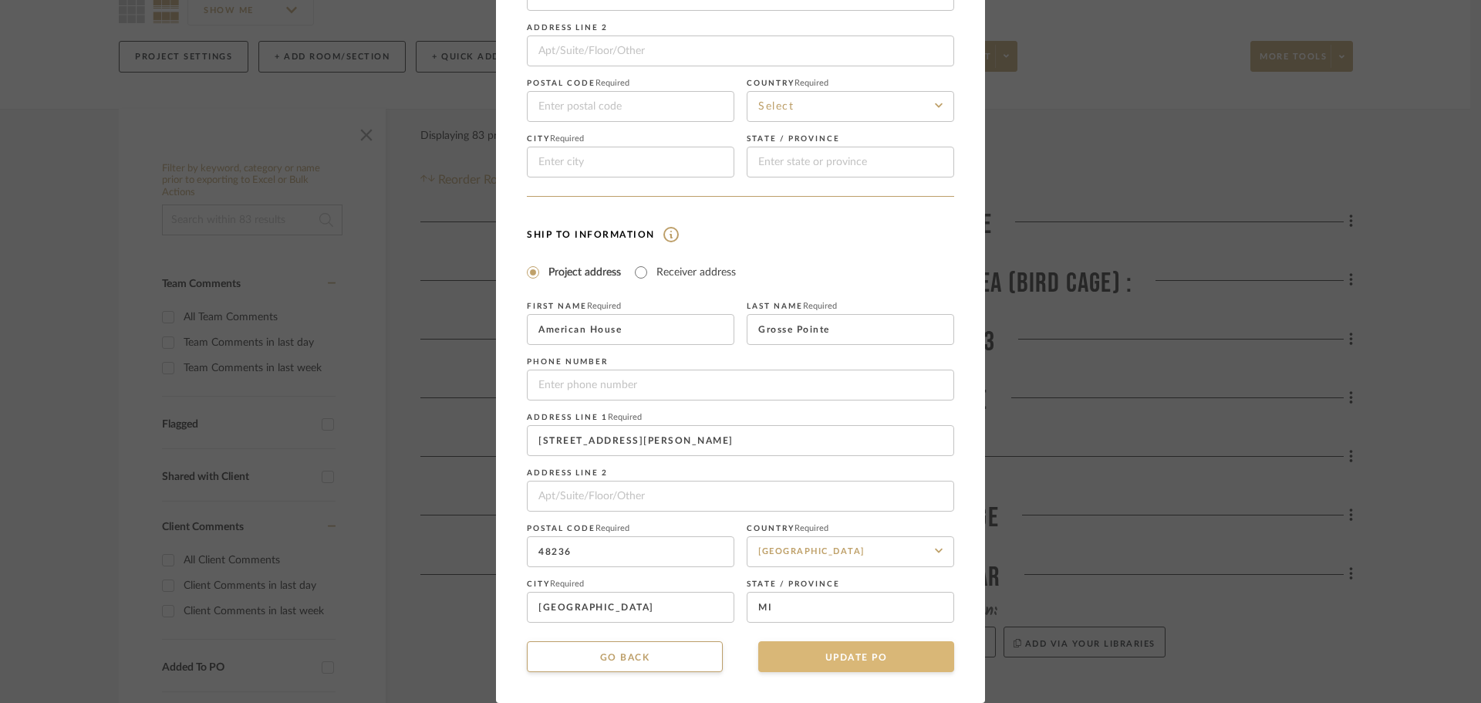
click at [822, 650] on button "UPDATE PO" at bounding box center [856, 656] width 196 height 31
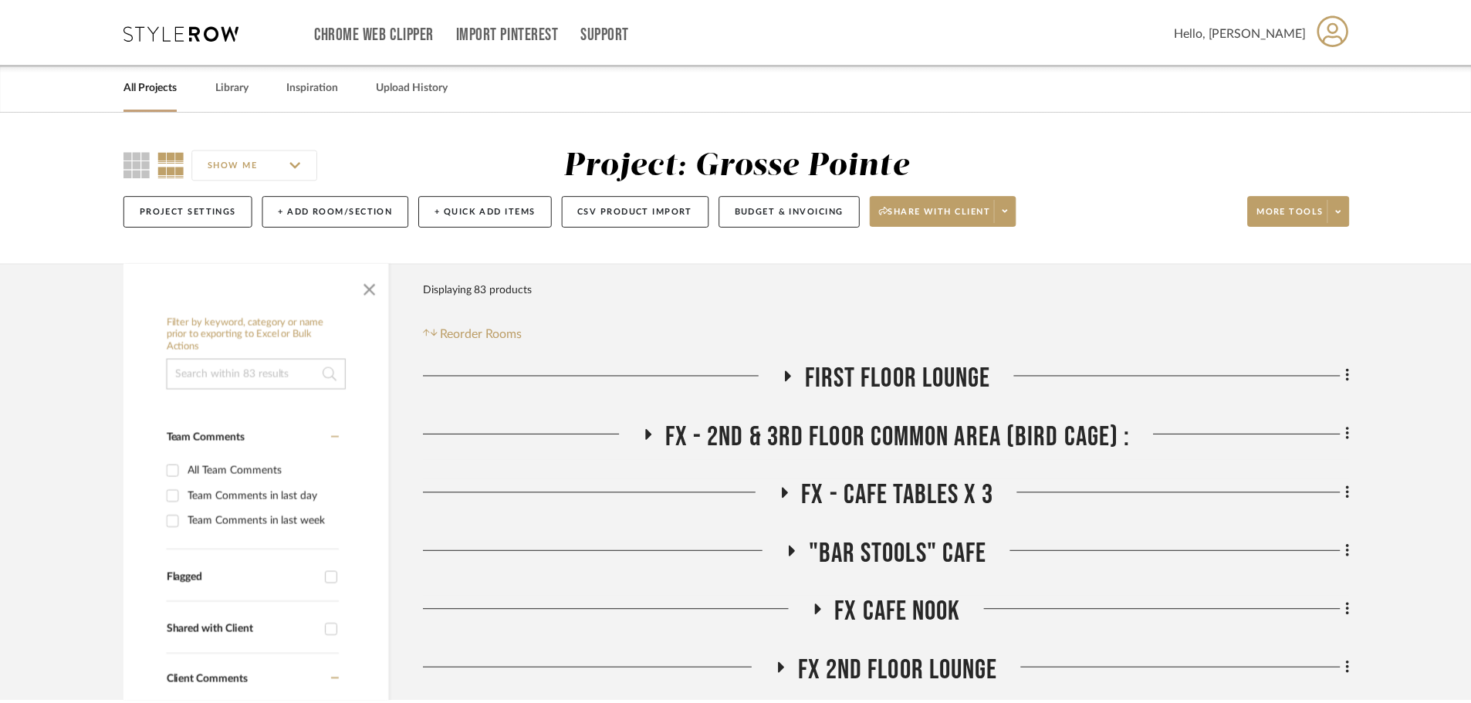
scroll to position [154, 0]
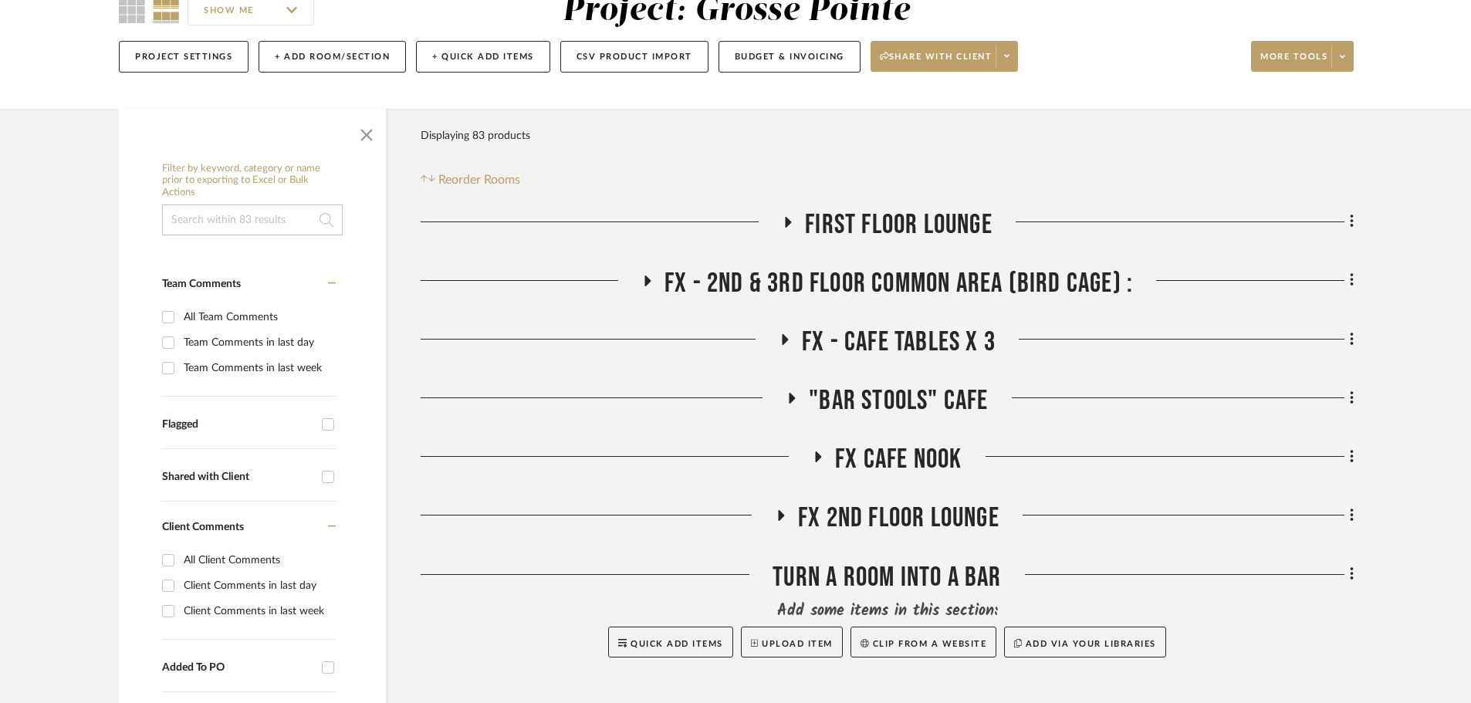
click at [782, 341] on icon at bounding box center [785, 339] width 6 height 11
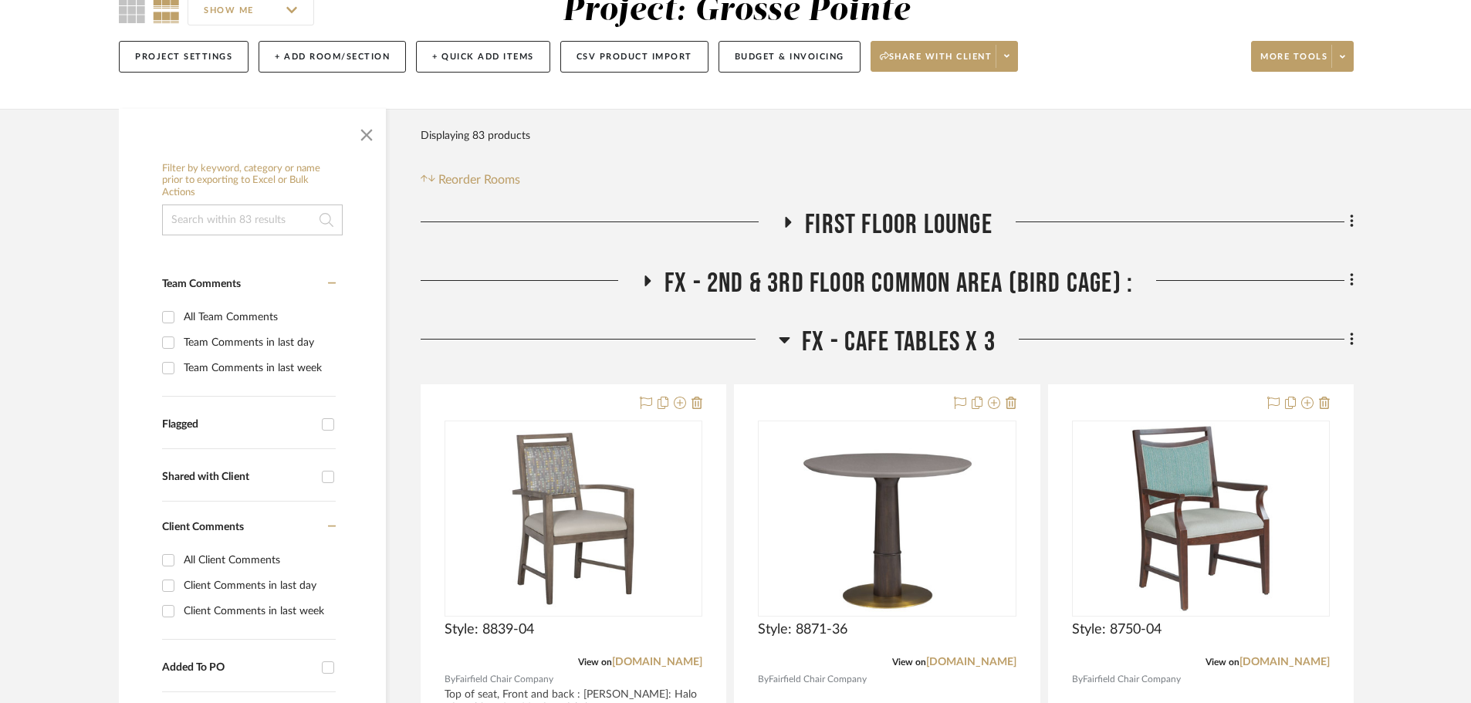
click at [782, 340] on icon at bounding box center [784, 340] width 11 height 6
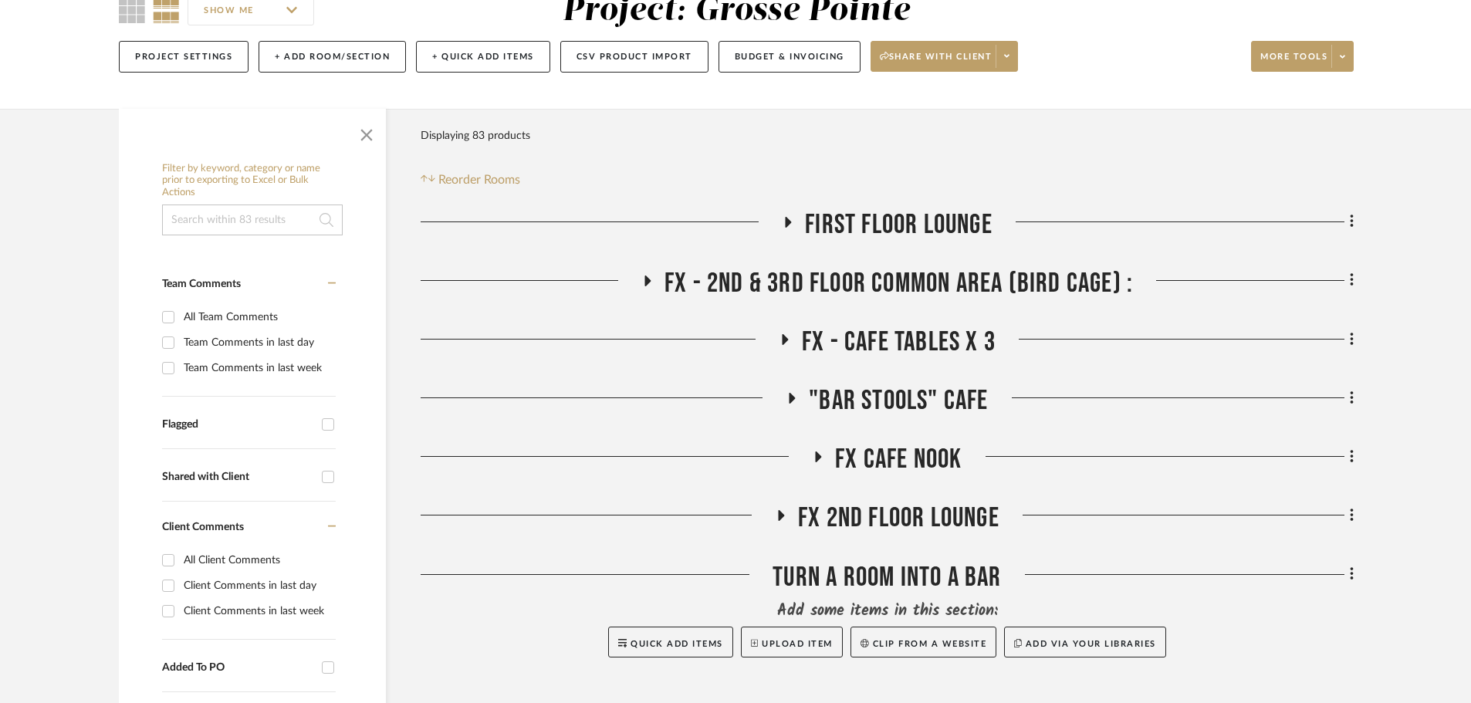
click at [786, 399] on icon at bounding box center [791, 399] width 19 height 12
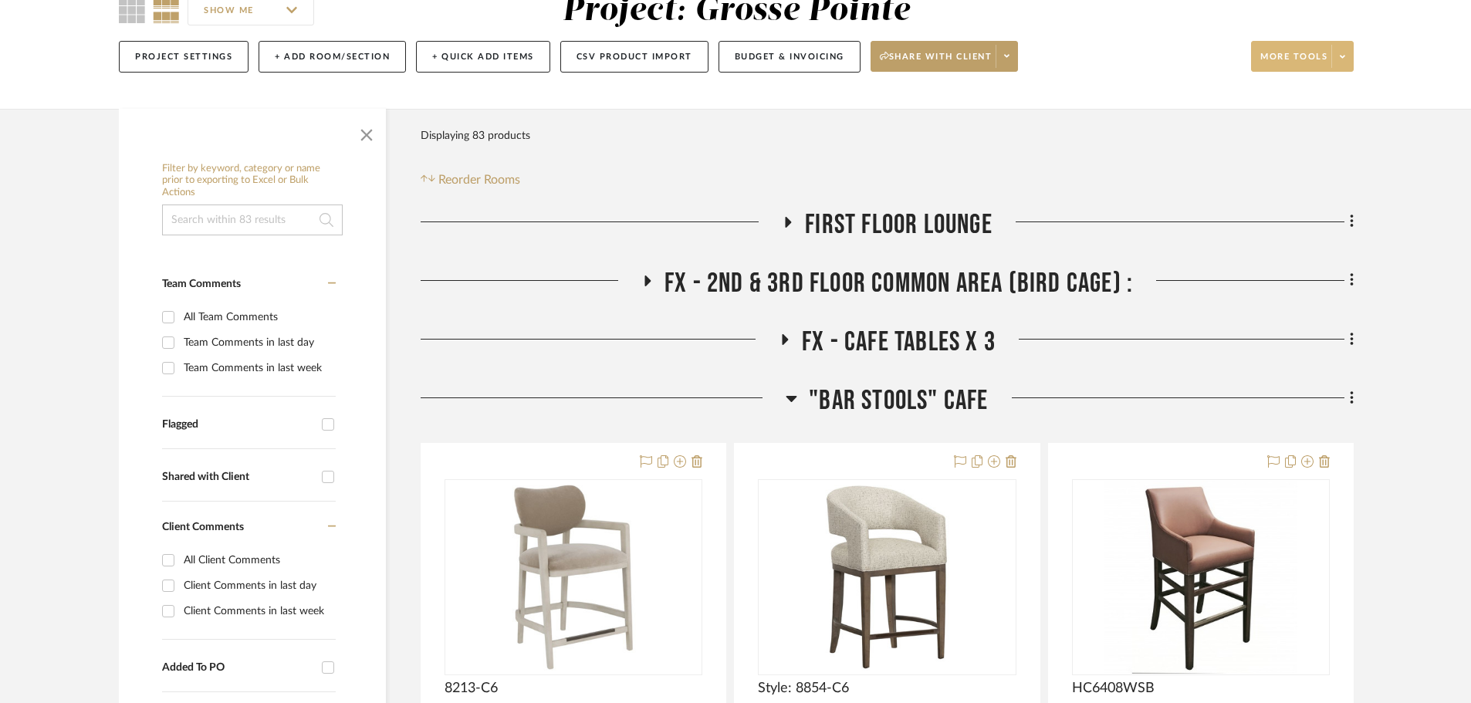
click at [1343, 61] on span at bounding box center [1342, 56] width 22 height 23
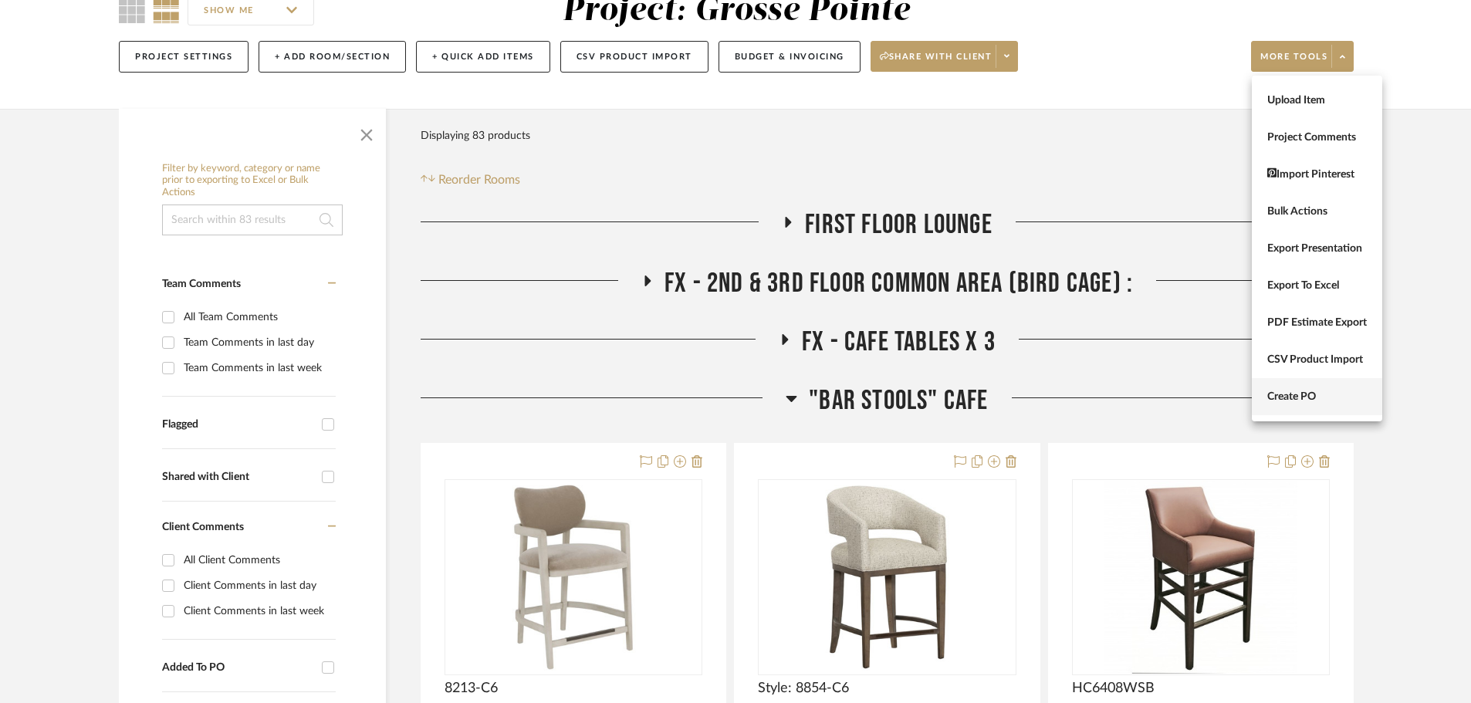
click at [1325, 398] on span "Create PO" at bounding box center [1317, 396] width 100 height 13
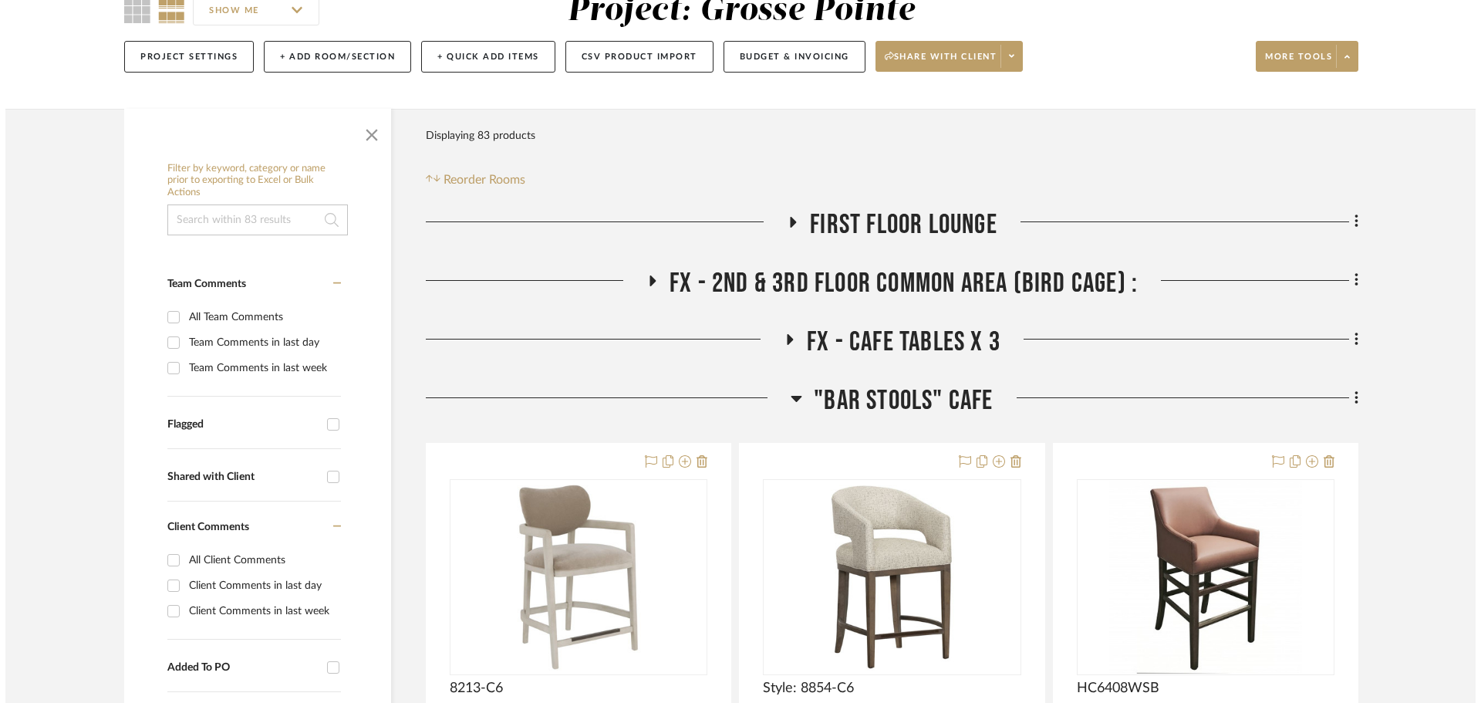
scroll to position [0, 0]
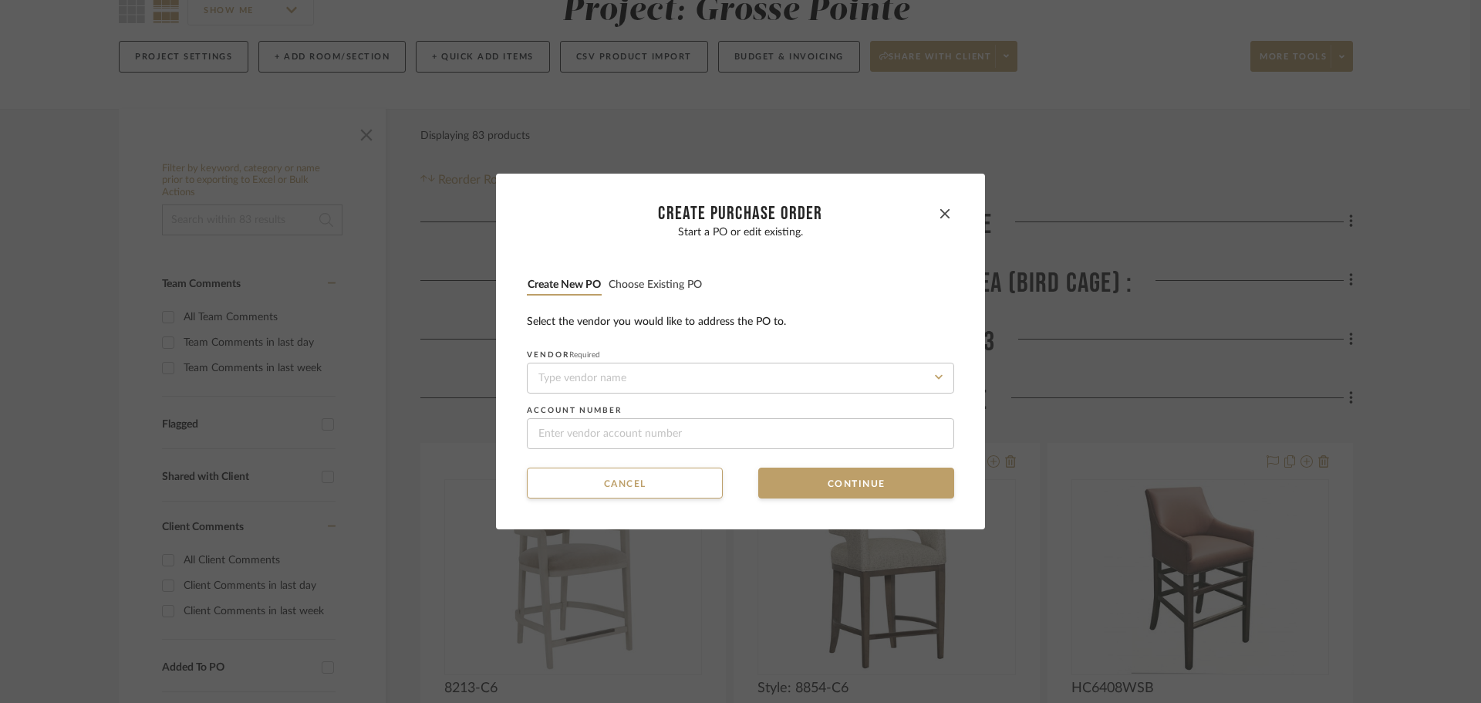
click at [677, 283] on button "Choose existing PO" at bounding box center [655, 285] width 95 height 15
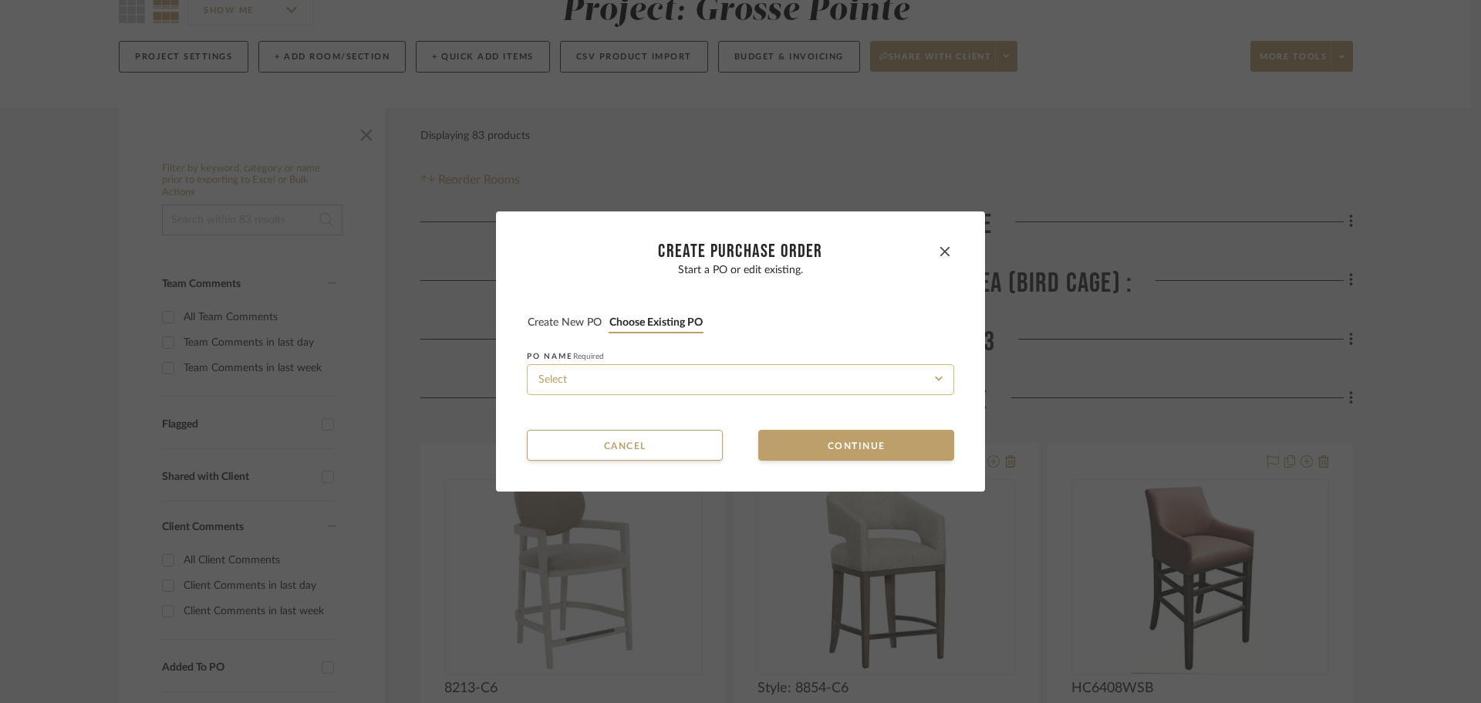
click at [691, 382] on input at bounding box center [740, 379] width 427 height 31
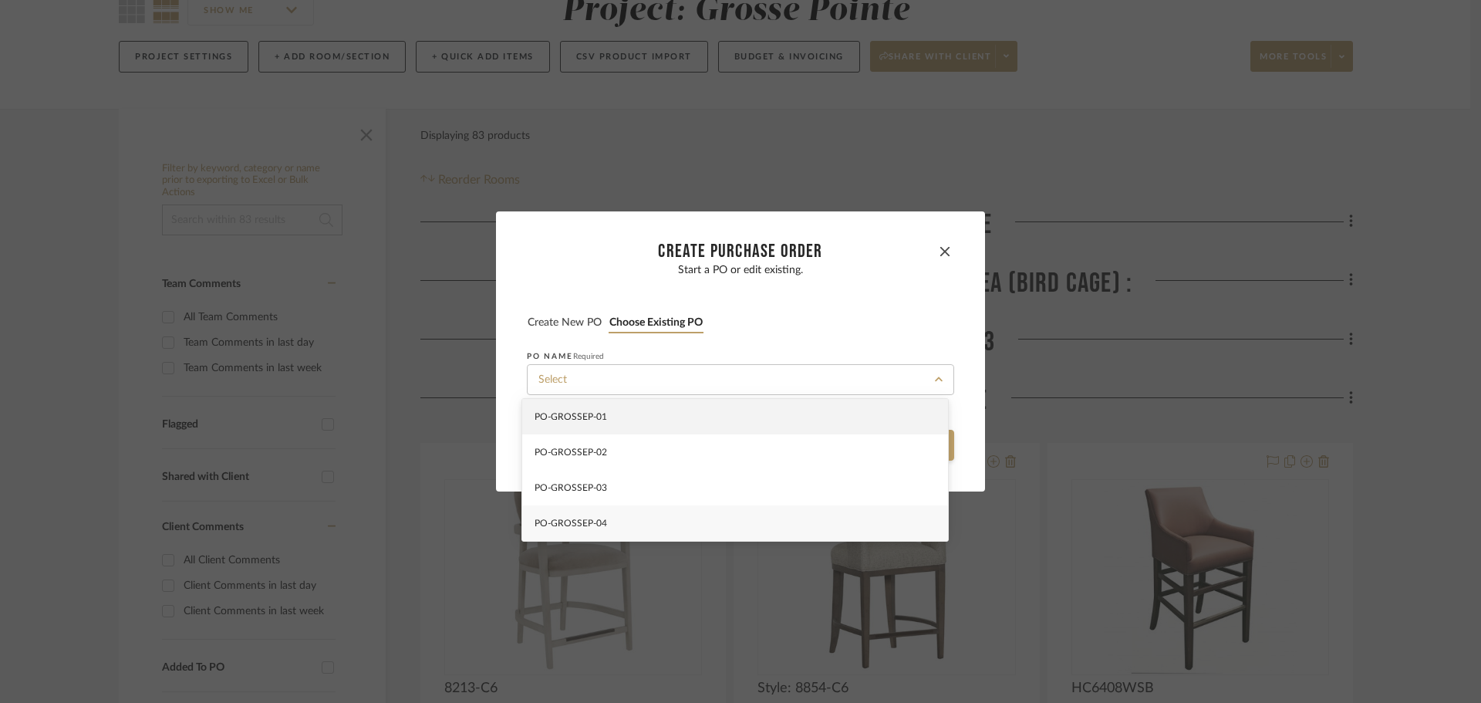
click at [684, 535] on div "PO-GROSSEP-04" at bounding box center [735, 522] width 426 height 35
type input "PO-GROSSEP-04"
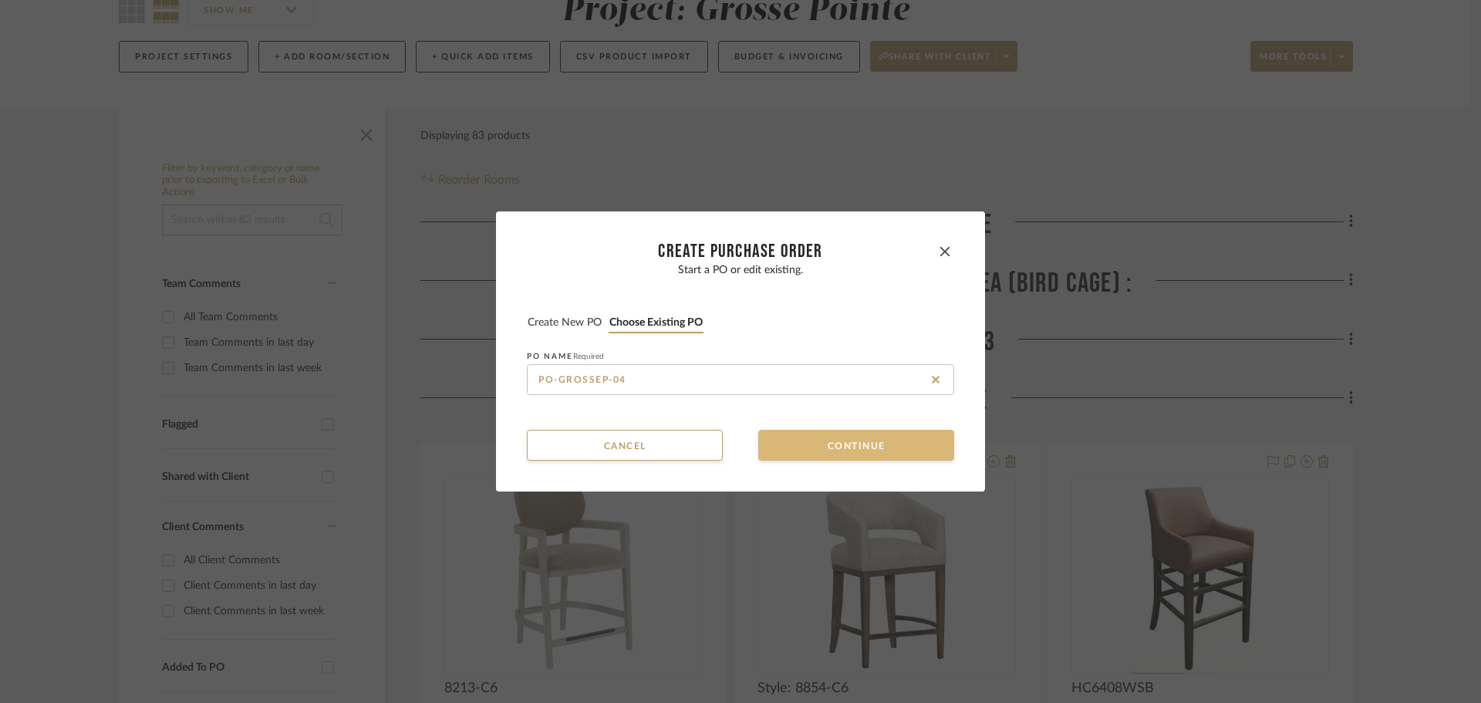
click at [822, 454] on button "Continue" at bounding box center [856, 445] width 196 height 31
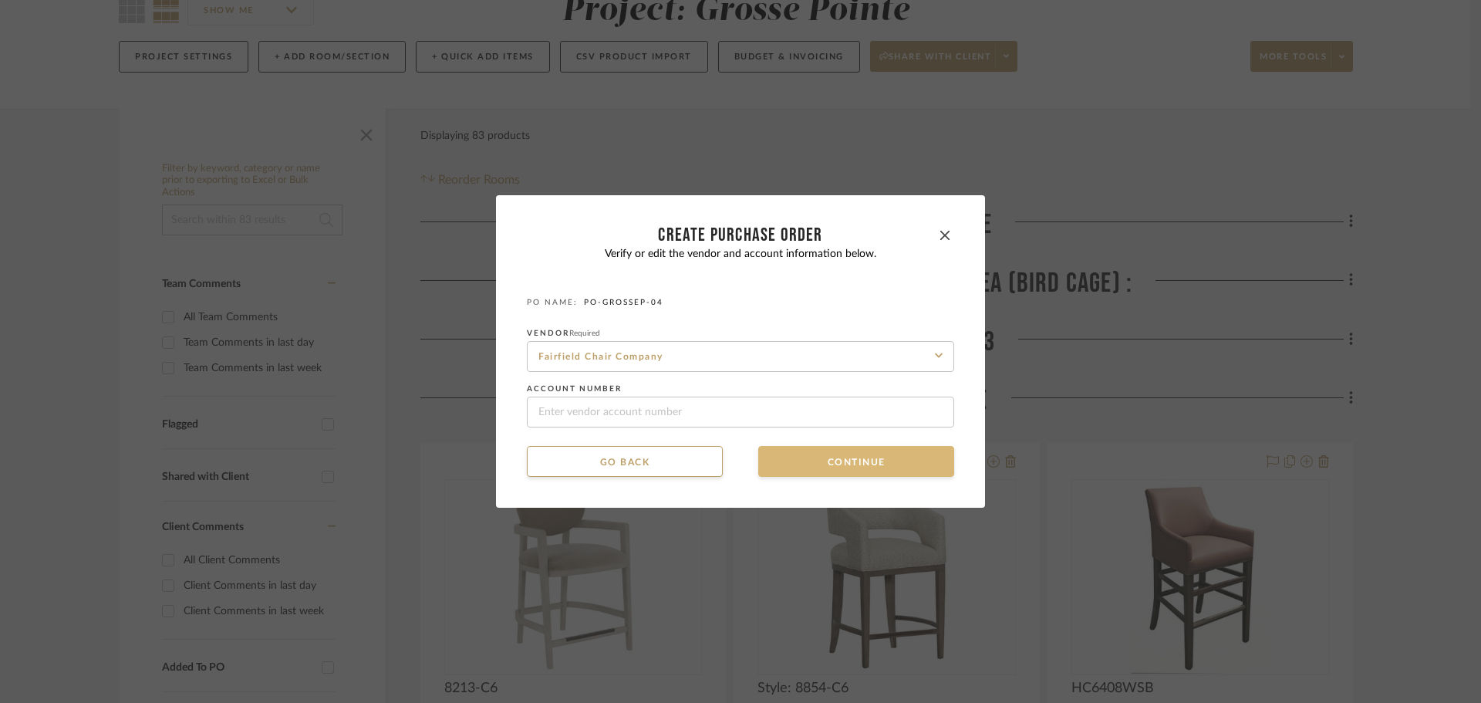
click at [822, 454] on button "Continue" at bounding box center [856, 461] width 196 height 31
click at [817, 468] on button "Continue" at bounding box center [856, 461] width 196 height 31
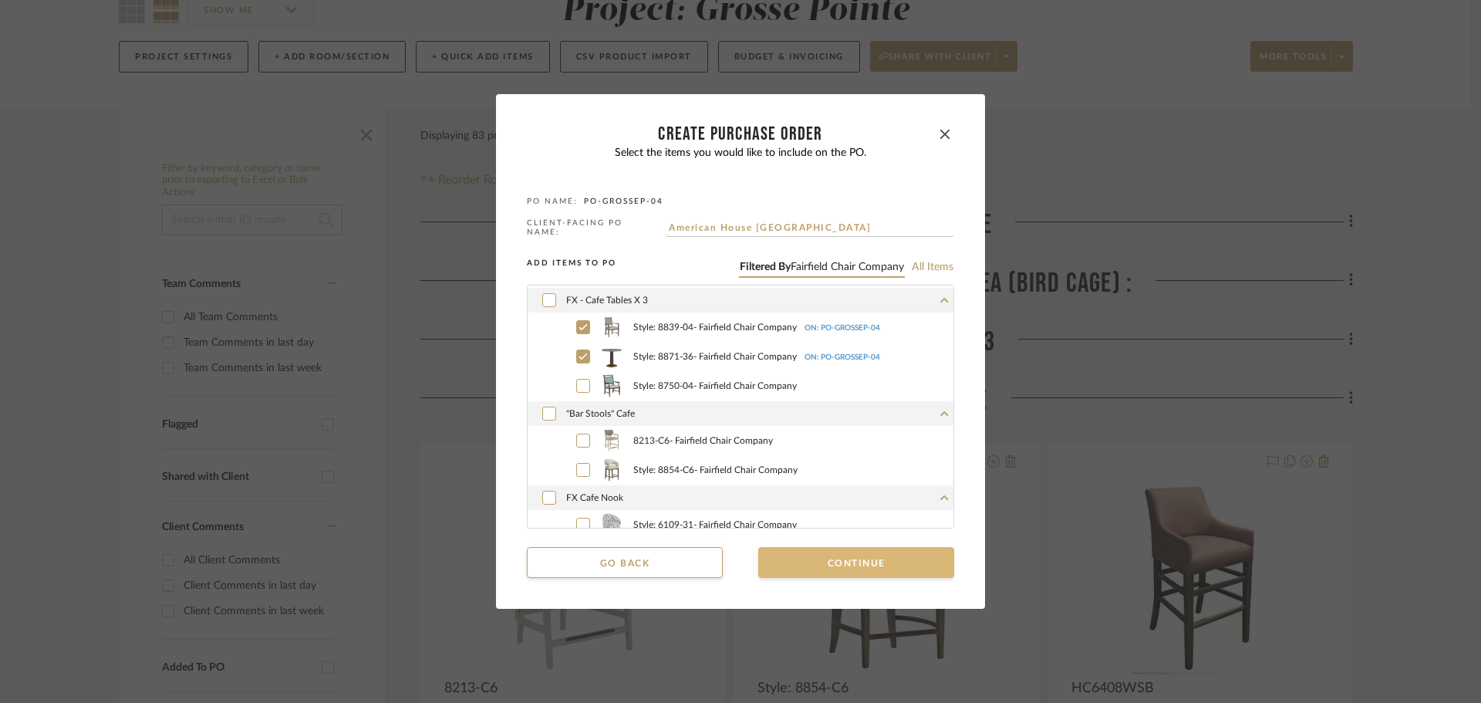
scroll to position [309, 0]
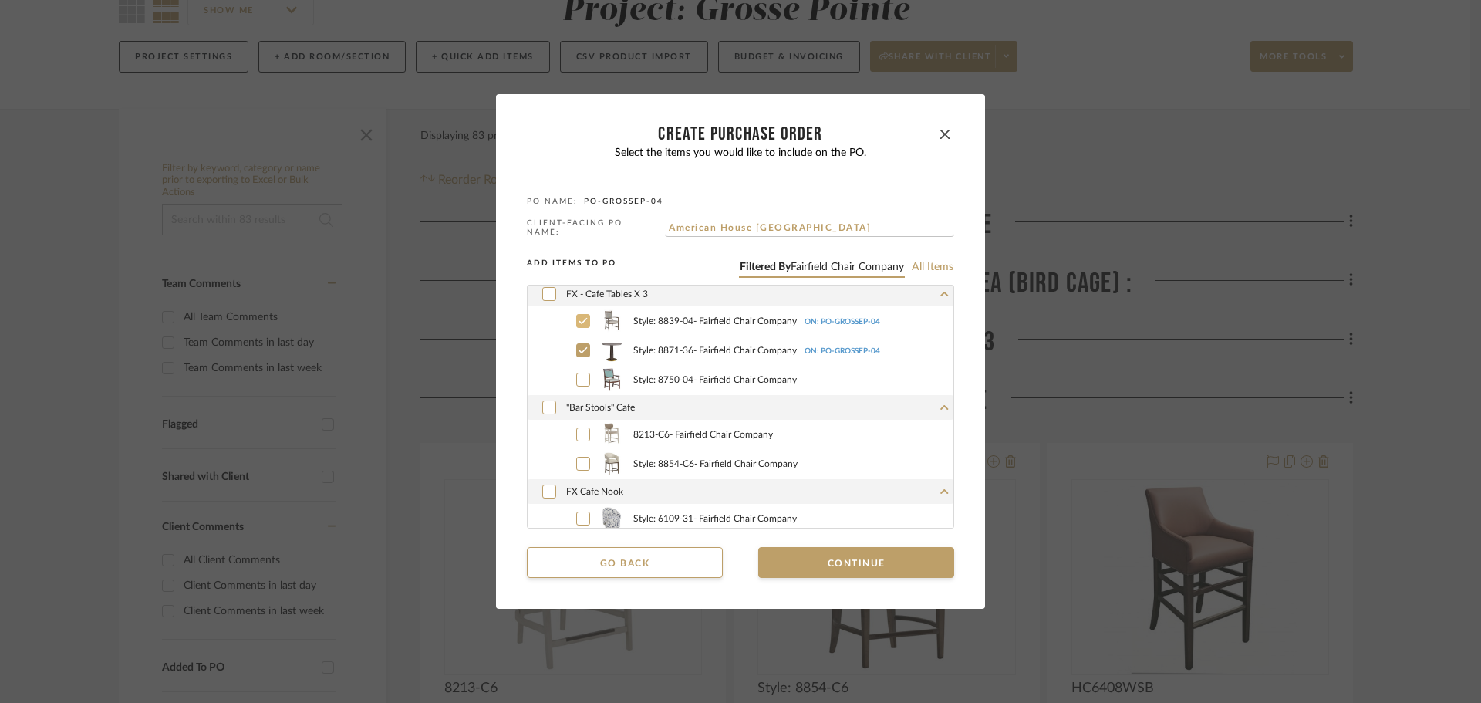
click at [579, 316] on icon at bounding box center [583, 321] width 9 height 11
click at [579, 347] on icon at bounding box center [583, 350] width 9 height 11
click at [575, 423] on label "8213-C6 - Fairfield Chair Company" at bounding box center [758, 434] width 392 height 23
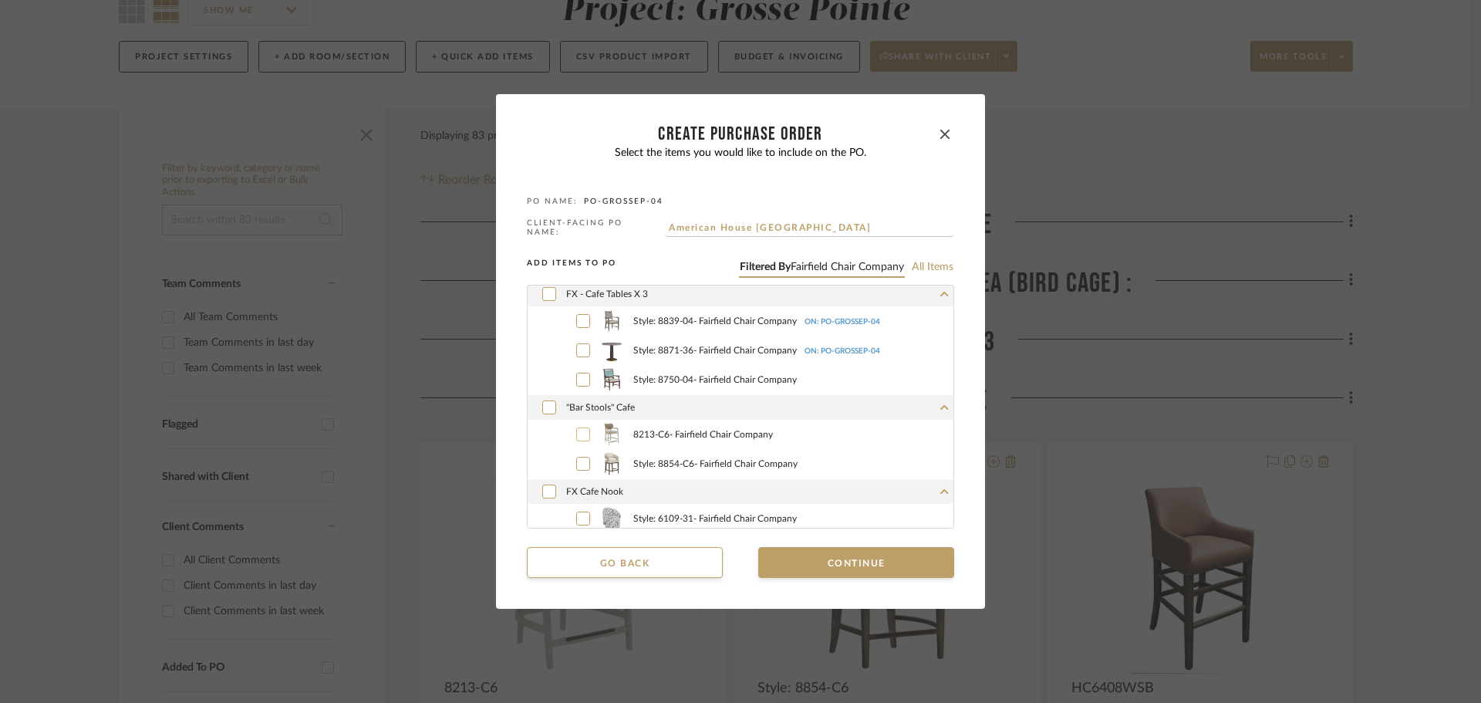
click at [873, 566] on button "Continue" at bounding box center [856, 562] width 196 height 31
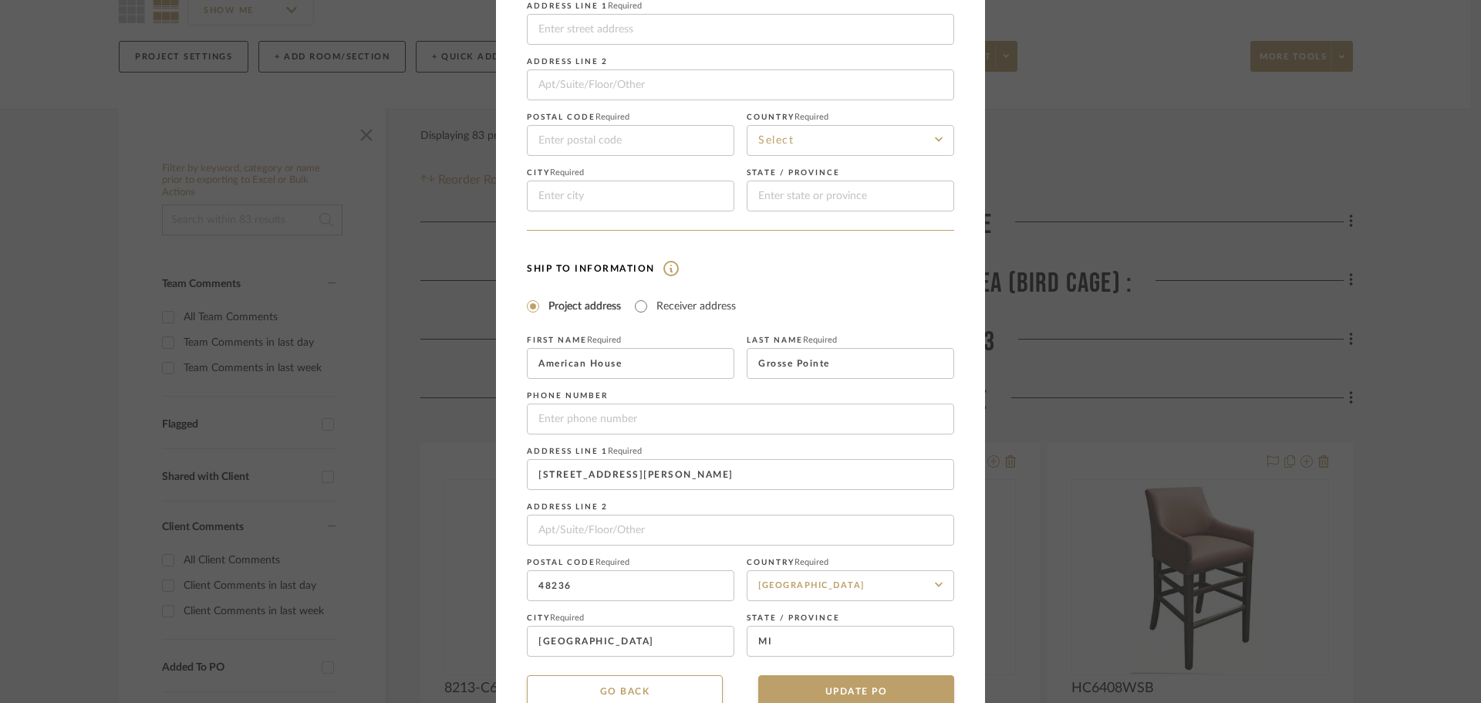
scroll to position [181, 0]
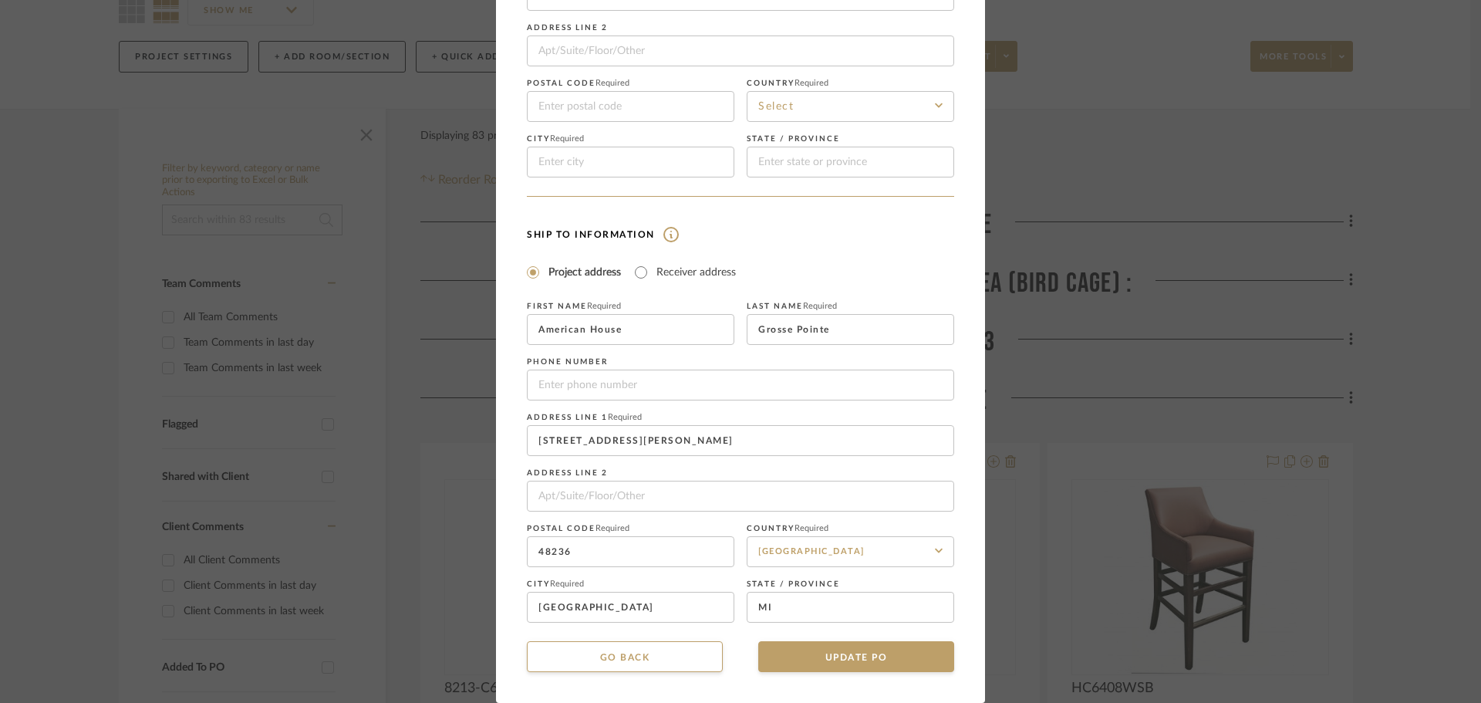
click at [880, 637] on mat-dialog-content "CREATE Purchase order Vendor and Ship To address information are optional. If y…" at bounding box center [740, 261] width 427 height 822
click at [880, 650] on button "UPDATE PO" at bounding box center [856, 656] width 196 height 31
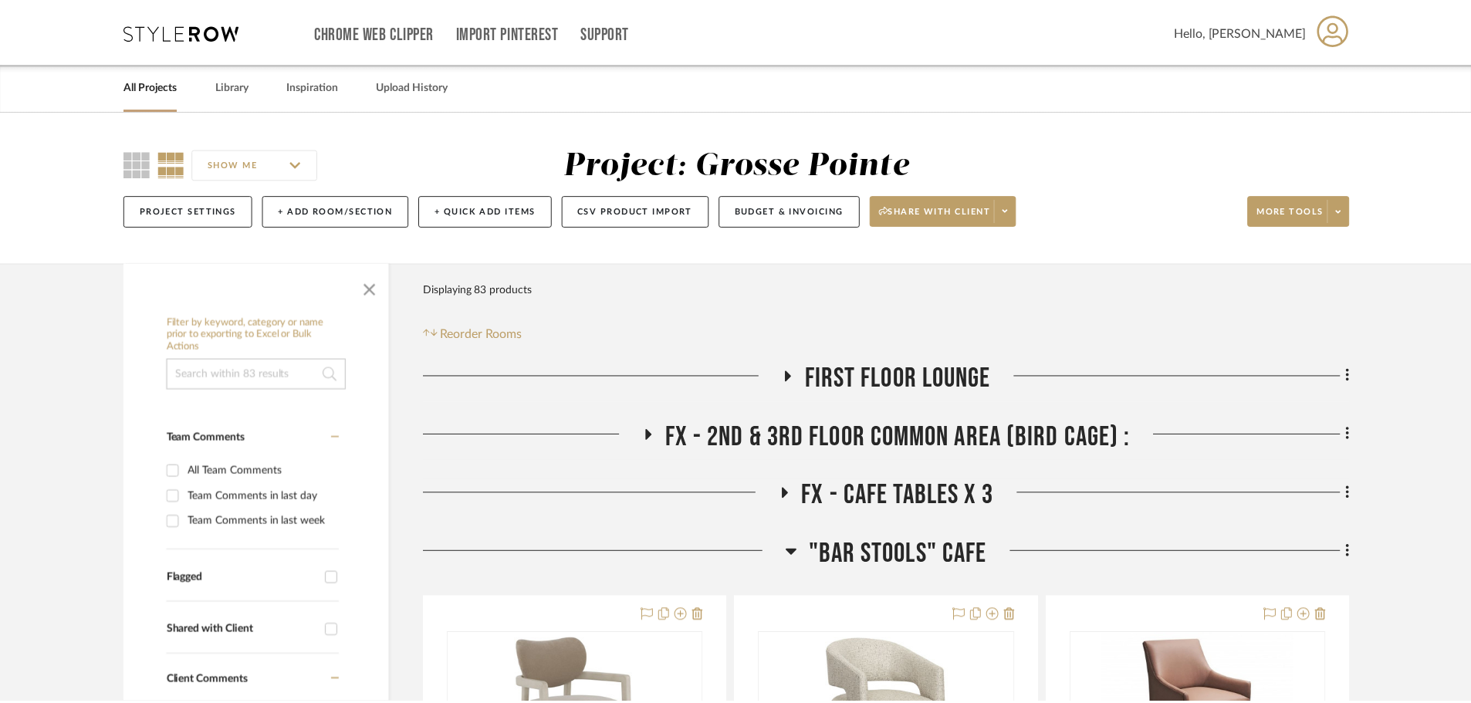
scroll to position [154, 0]
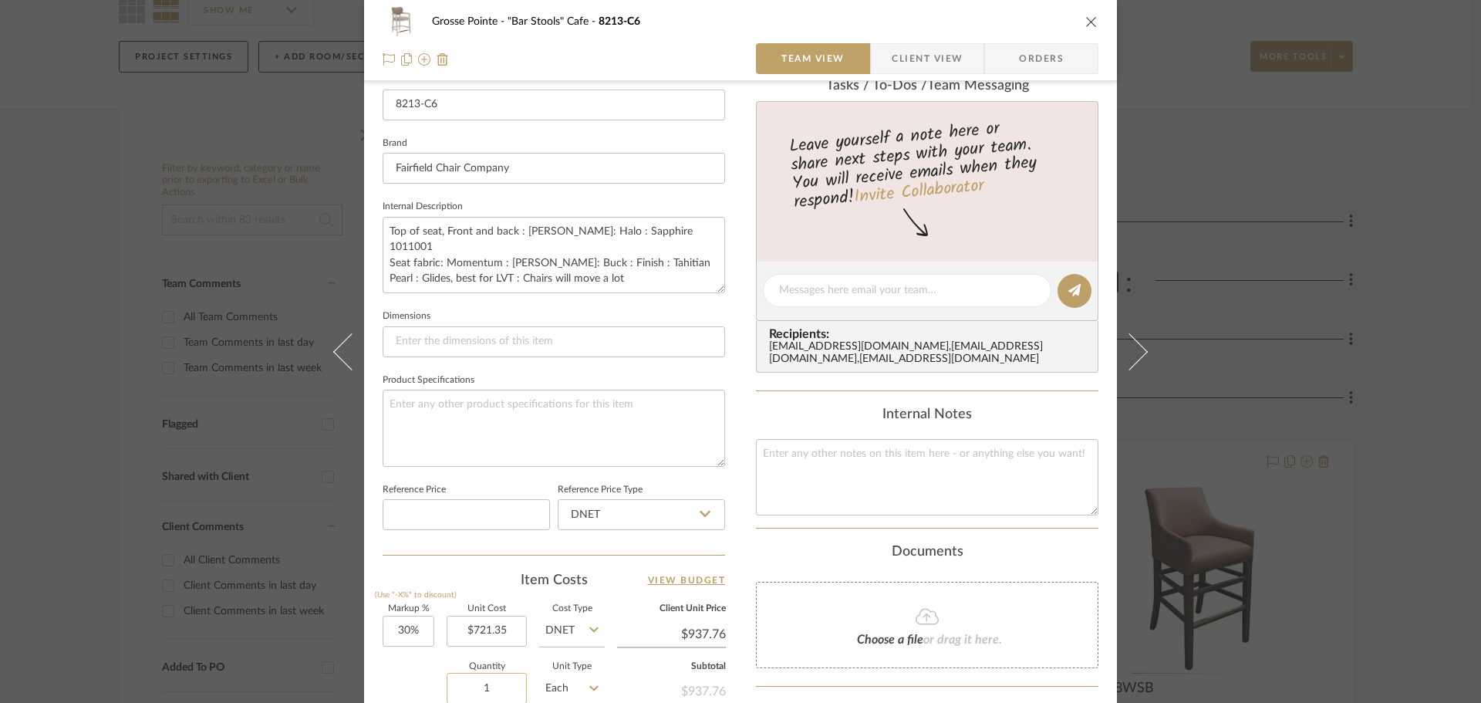
scroll to position [540, 0]
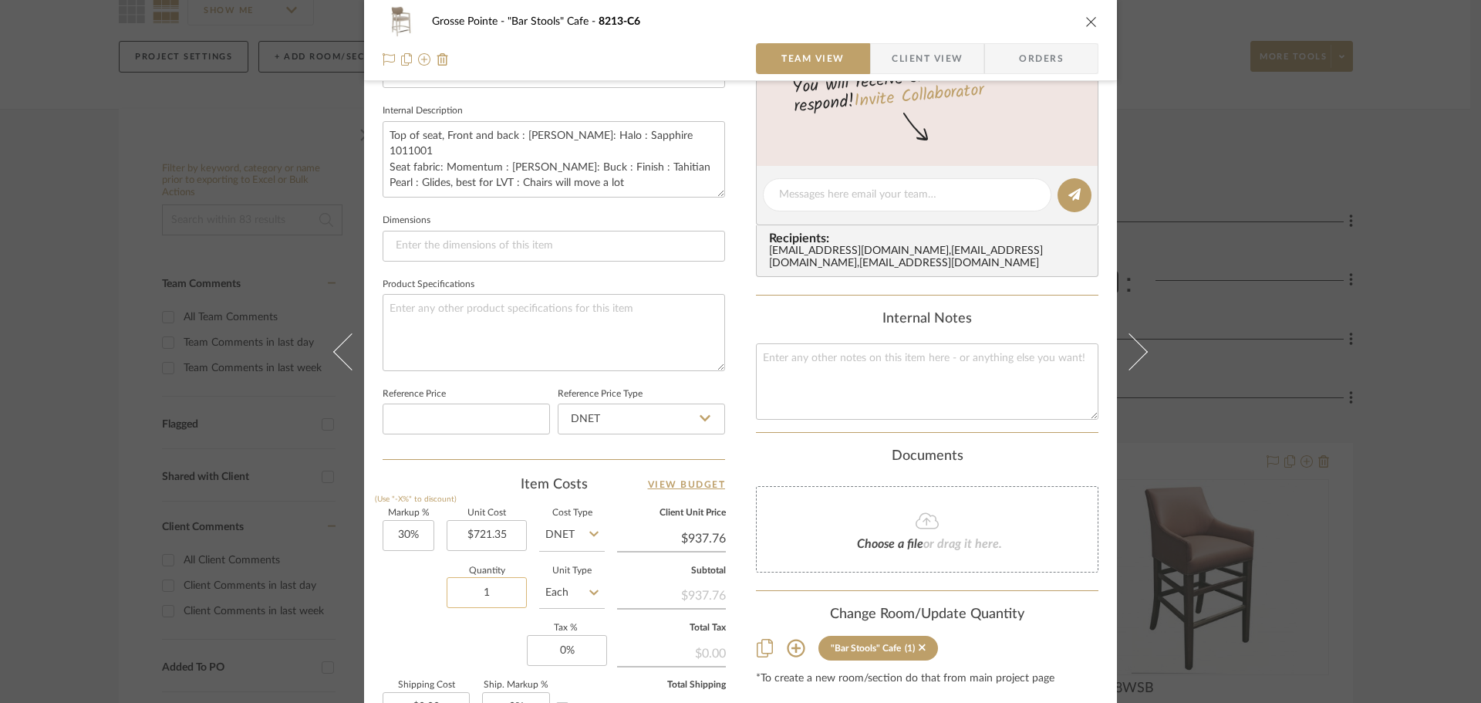
click at [506, 596] on input "1" at bounding box center [487, 592] width 80 height 31
type input "3"
click at [444, 643] on div "Markup % (Use "-X%" to discount) 30% Unit Cost $721.35 Cost Type DNET Client Un…" at bounding box center [554, 621] width 343 height 225
click at [1086, 21] on icon "close" at bounding box center [1092, 21] width 12 height 12
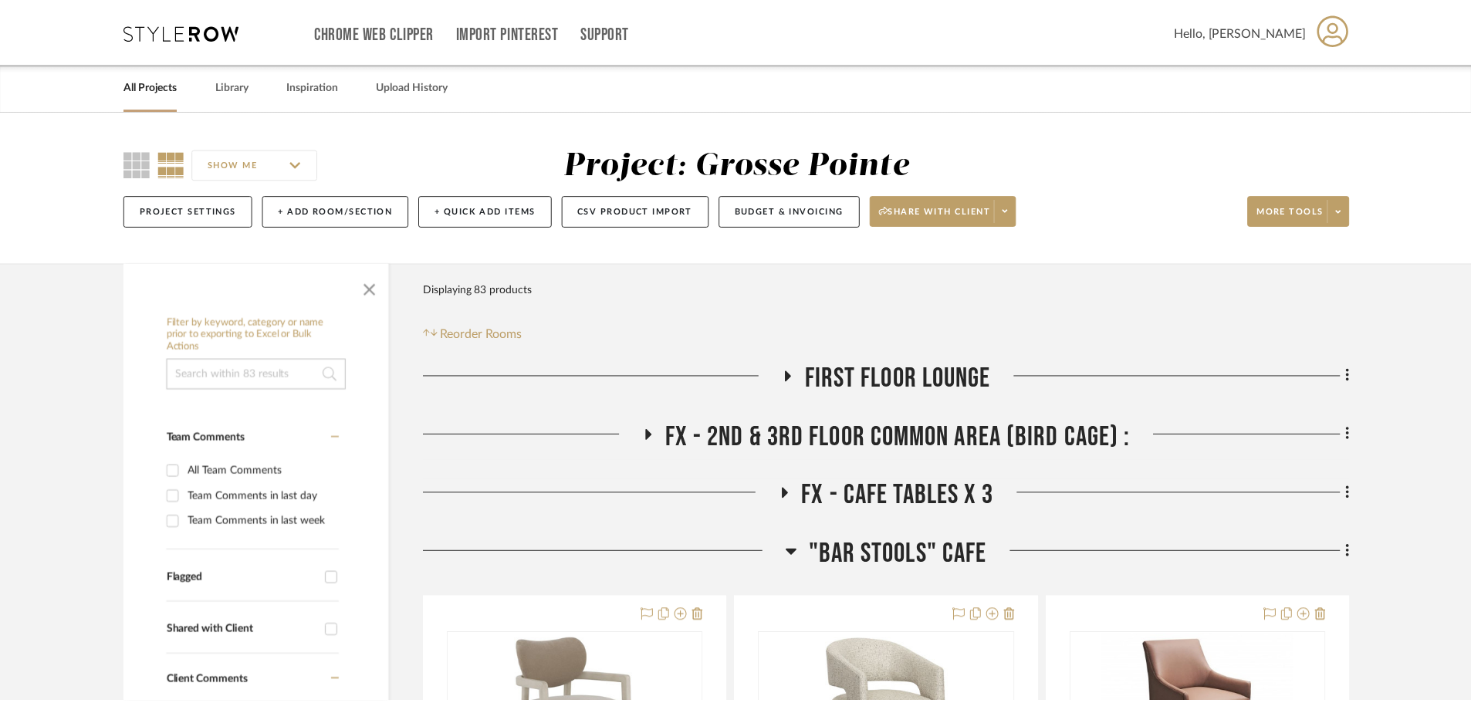
scroll to position [154, 0]
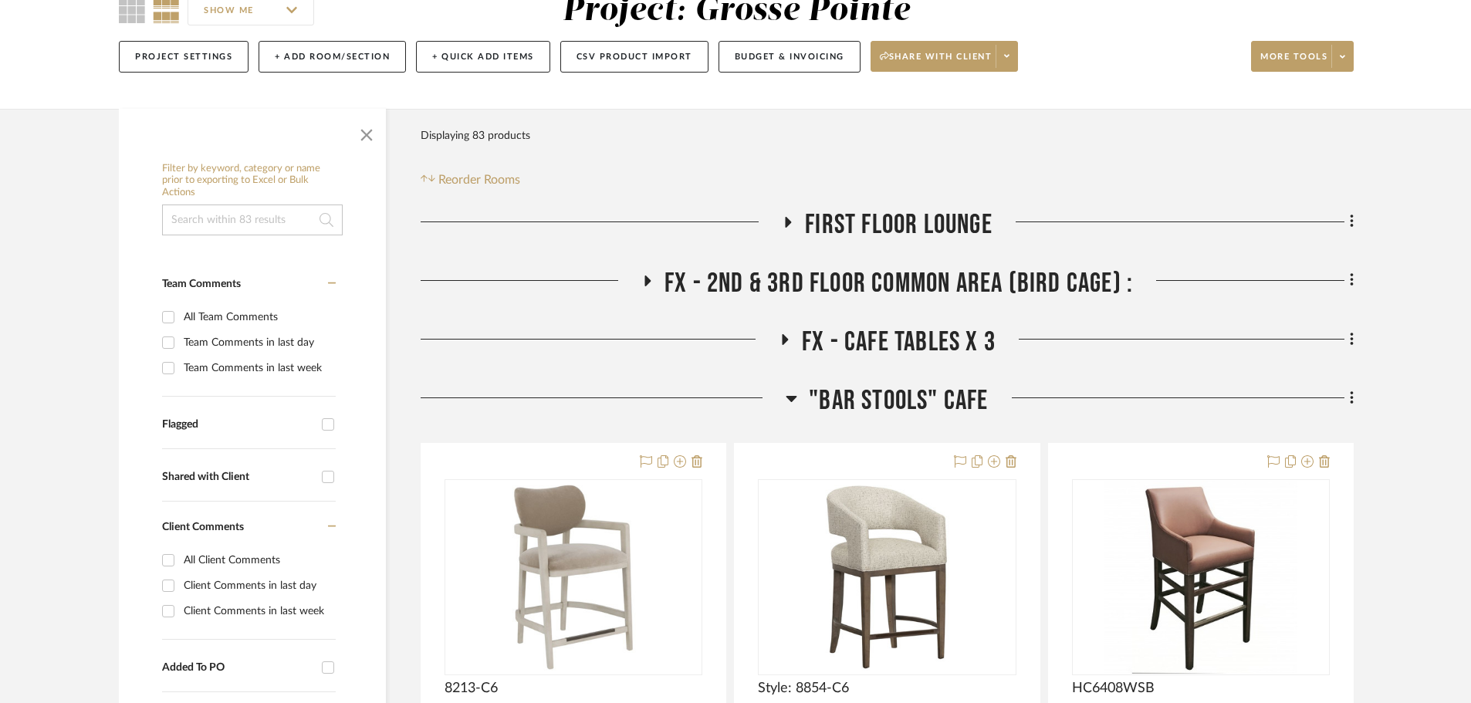
click at [1340, 52] on icon at bounding box center [1341, 56] width 5 height 8
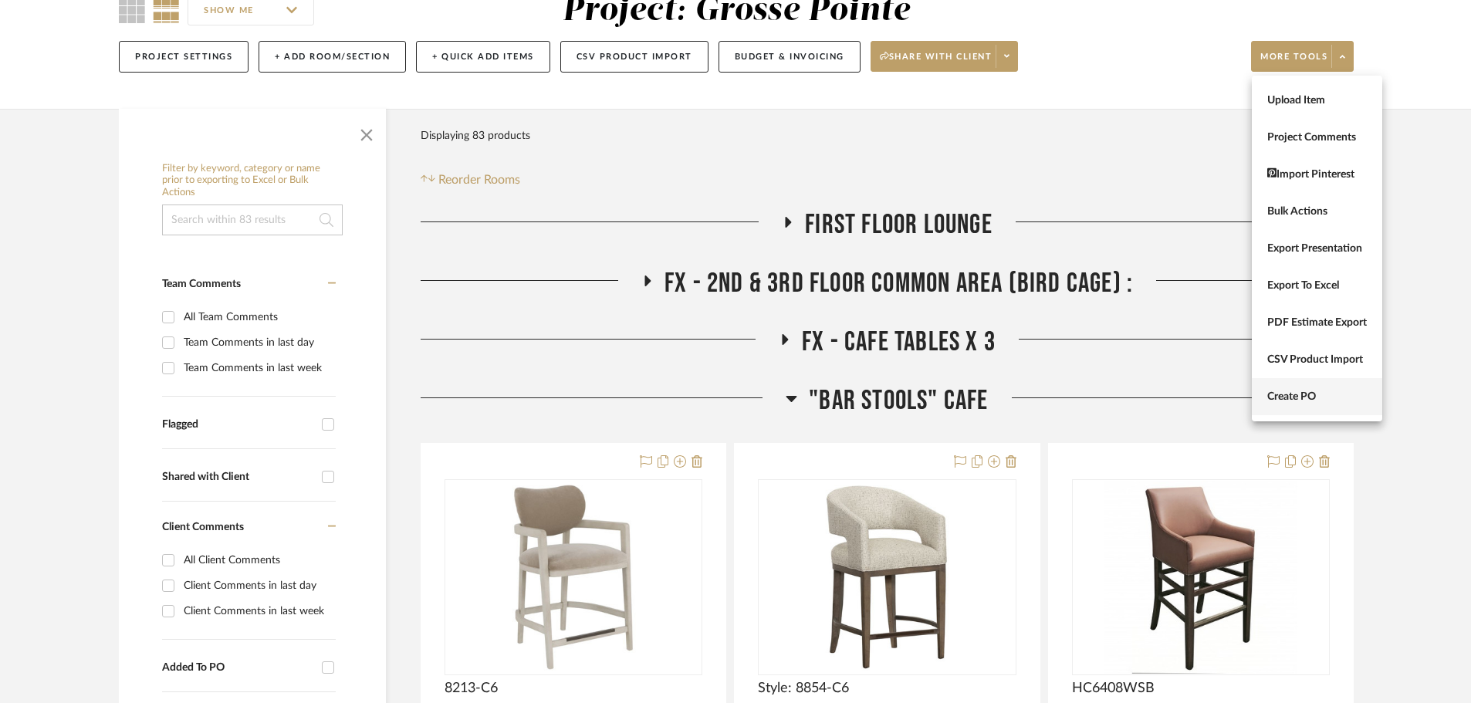
click at [1299, 394] on span "Create PO" at bounding box center [1317, 396] width 100 height 13
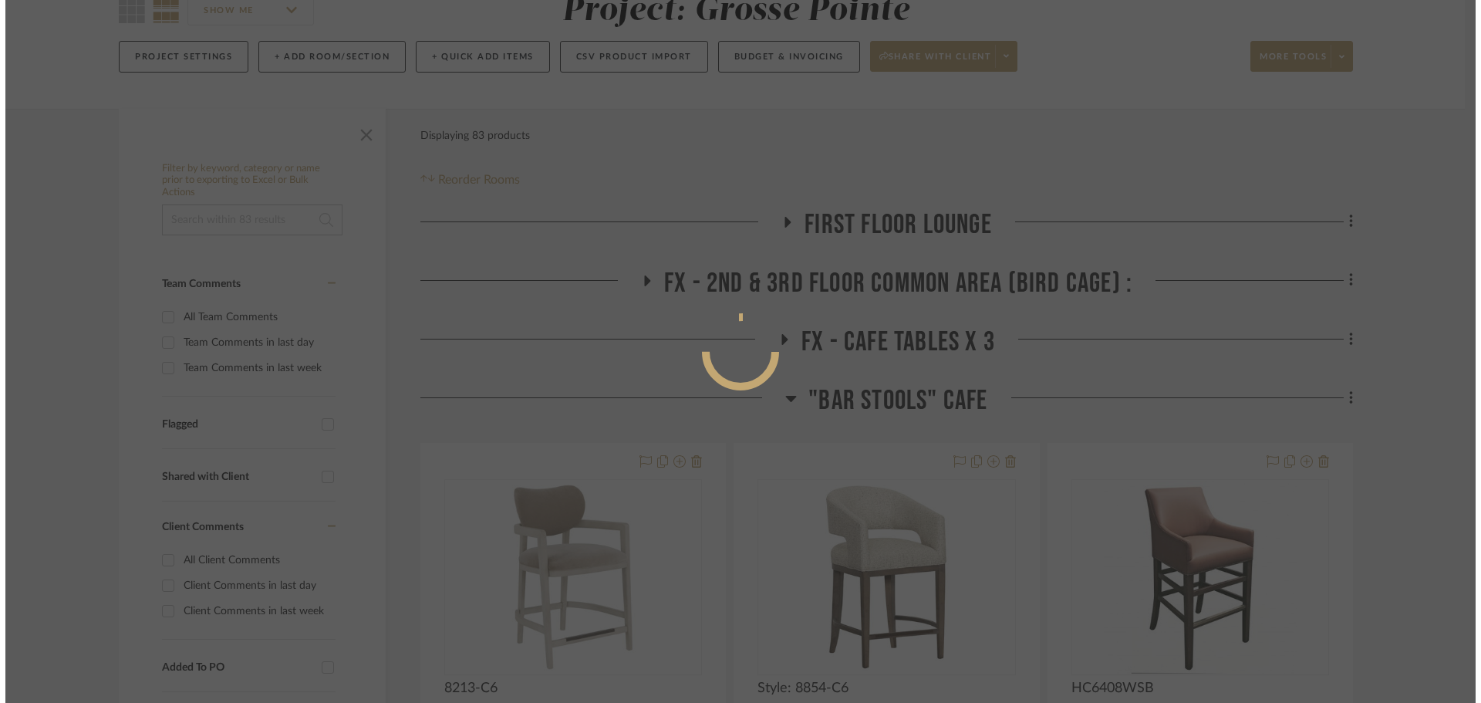
scroll to position [0, 0]
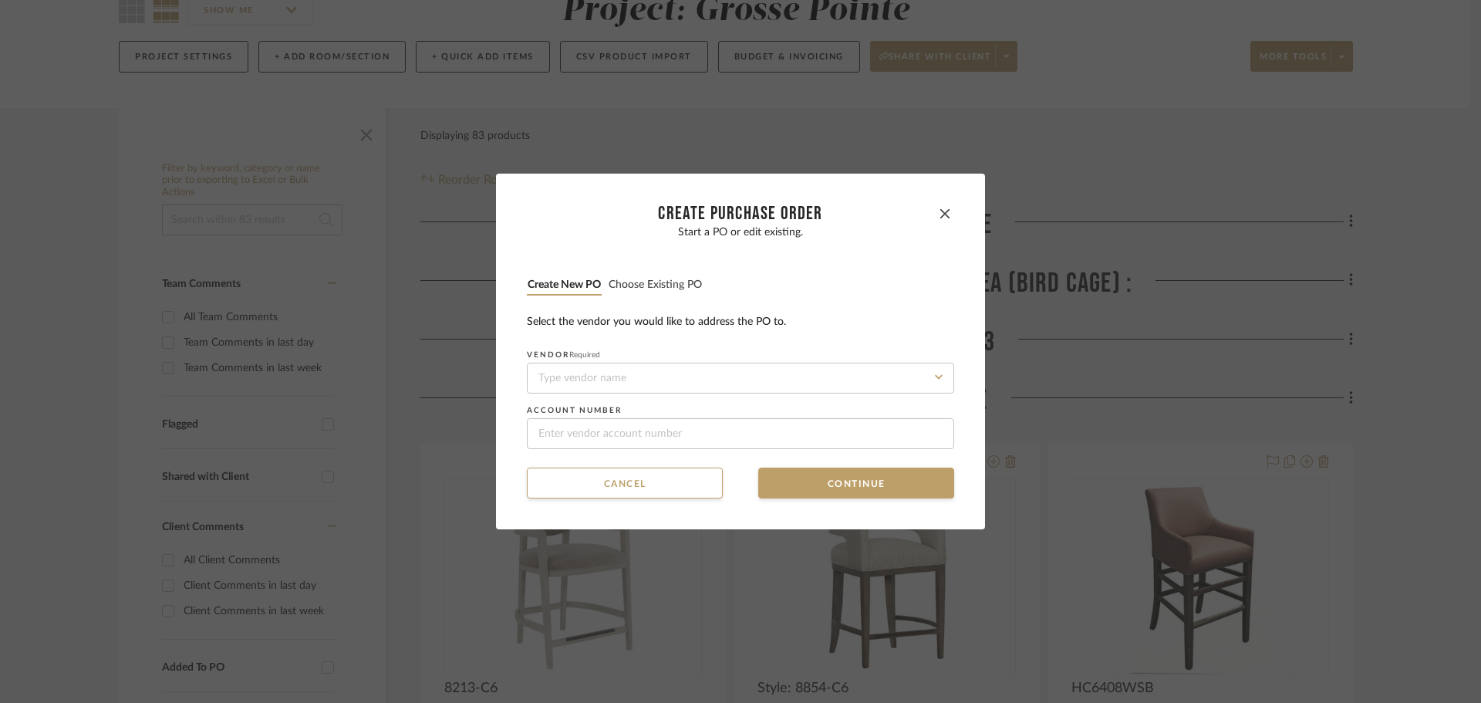
click at [682, 284] on button "Choose existing PO" at bounding box center [655, 285] width 95 height 15
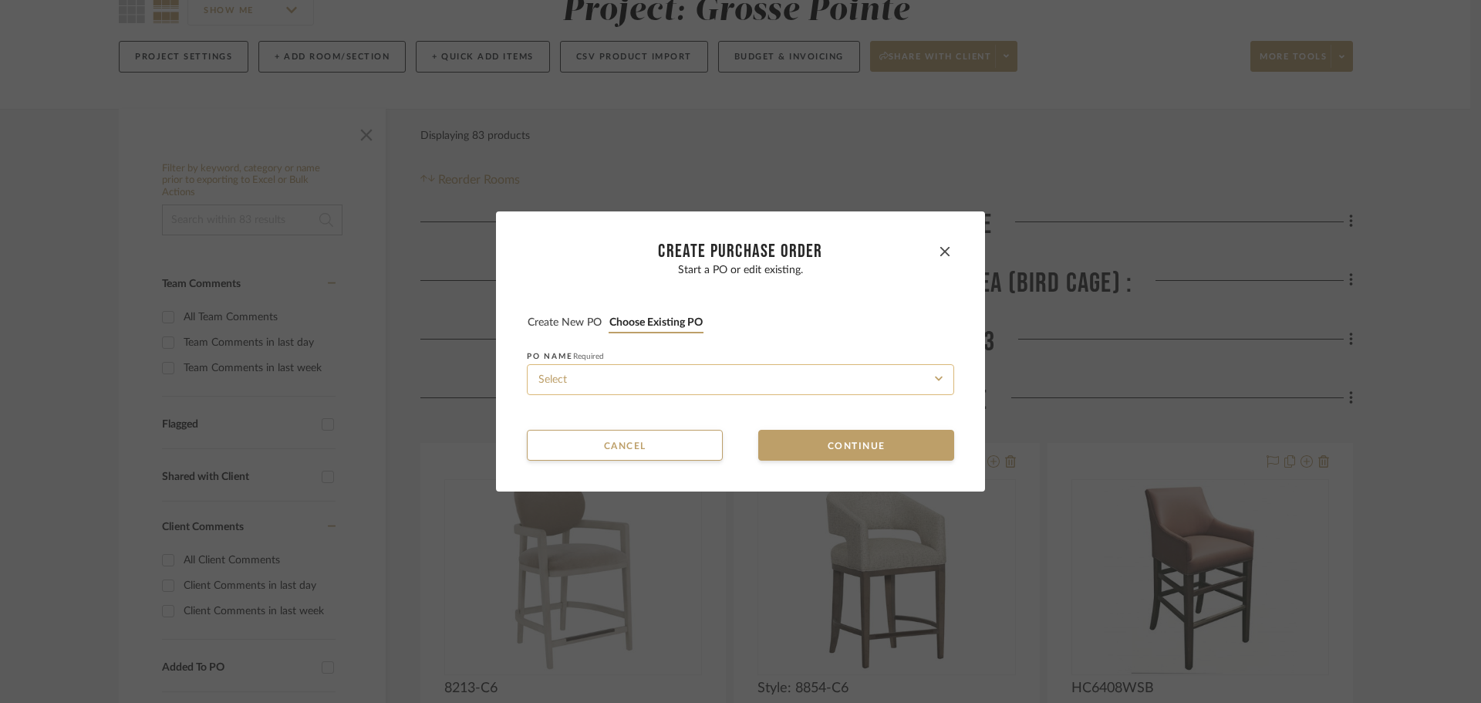
click at [677, 383] on input at bounding box center [740, 379] width 427 height 31
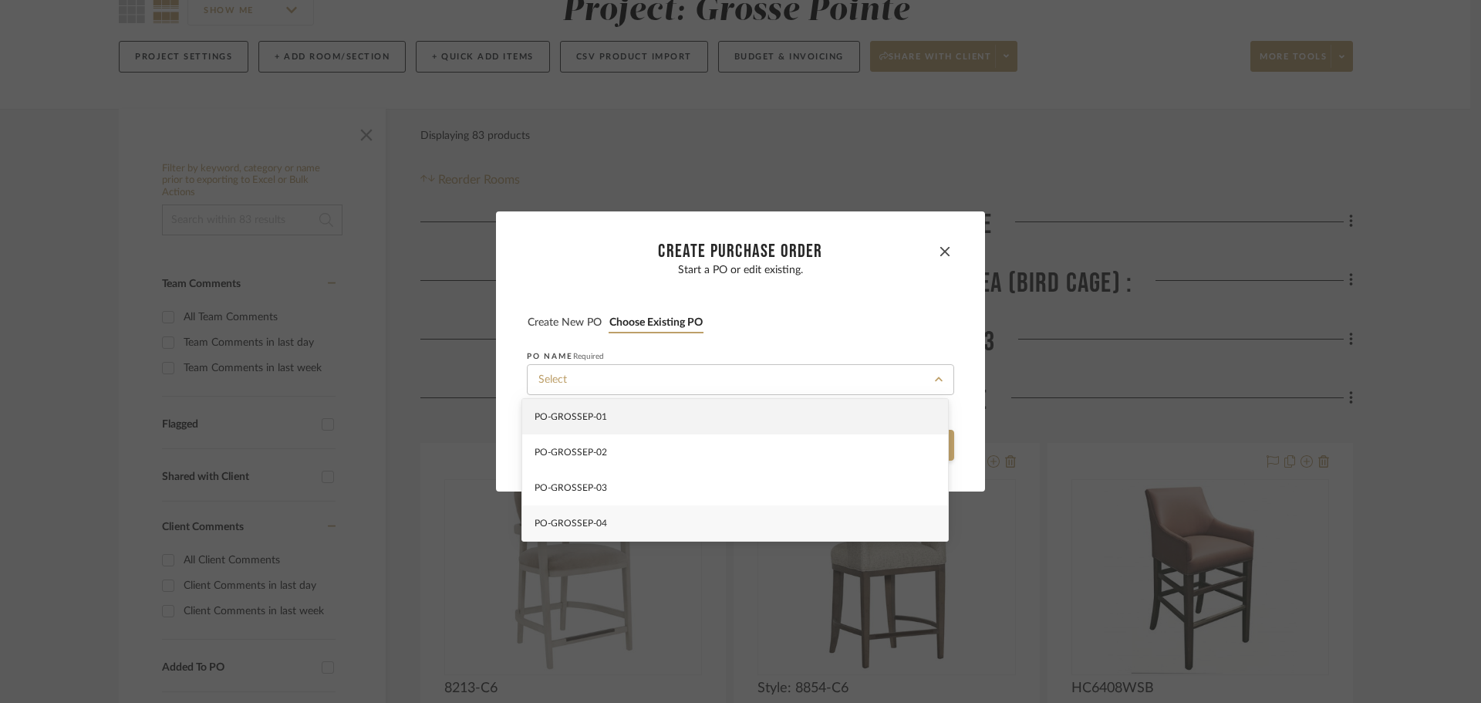
click at [666, 518] on div "PO-GROSSEP-04" at bounding box center [735, 522] width 426 height 35
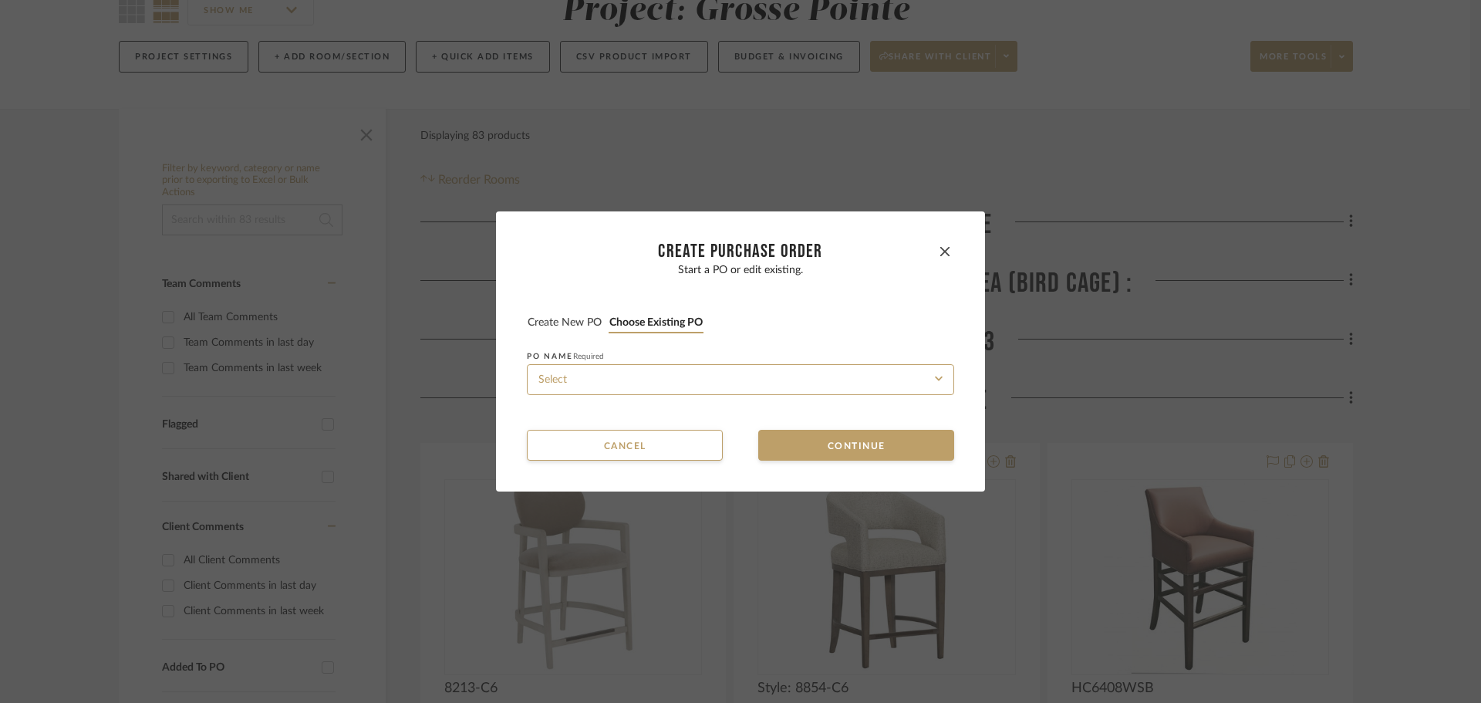
type input "PO-GROSSEP-04"
click at [770, 445] on button "Continue" at bounding box center [856, 445] width 196 height 31
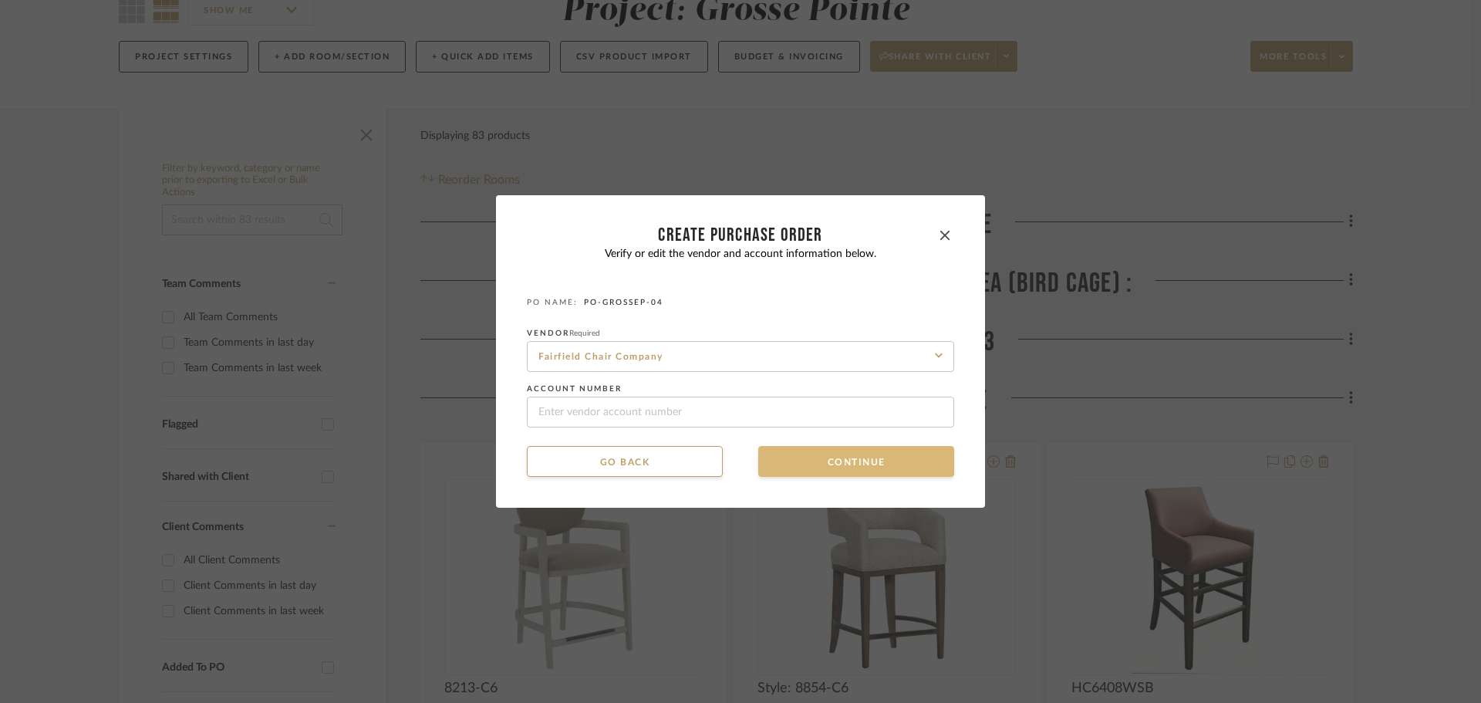
click at [781, 462] on button "Continue" at bounding box center [856, 461] width 196 height 31
click at [796, 461] on button "Continue" at bounding box center [856, 461] width 196 height 31
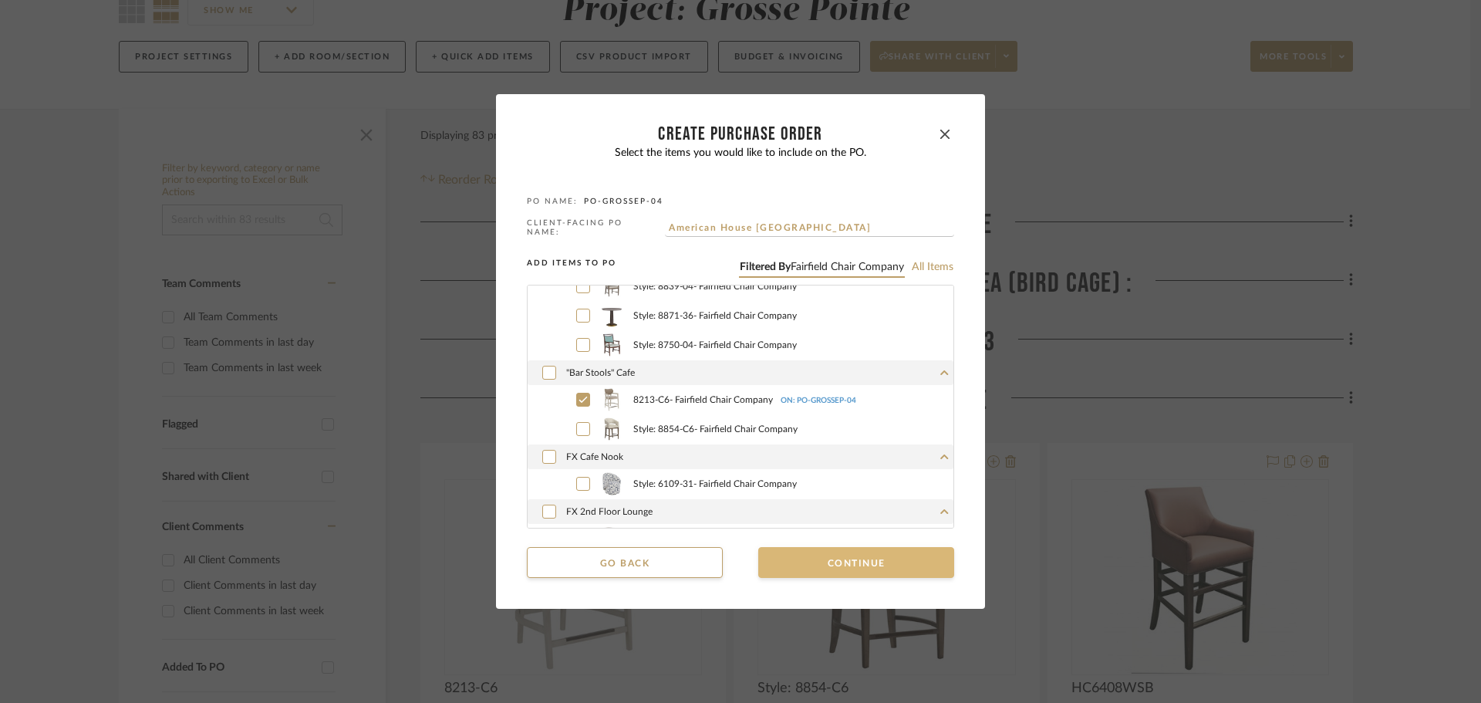
scroll to position [309, 0]
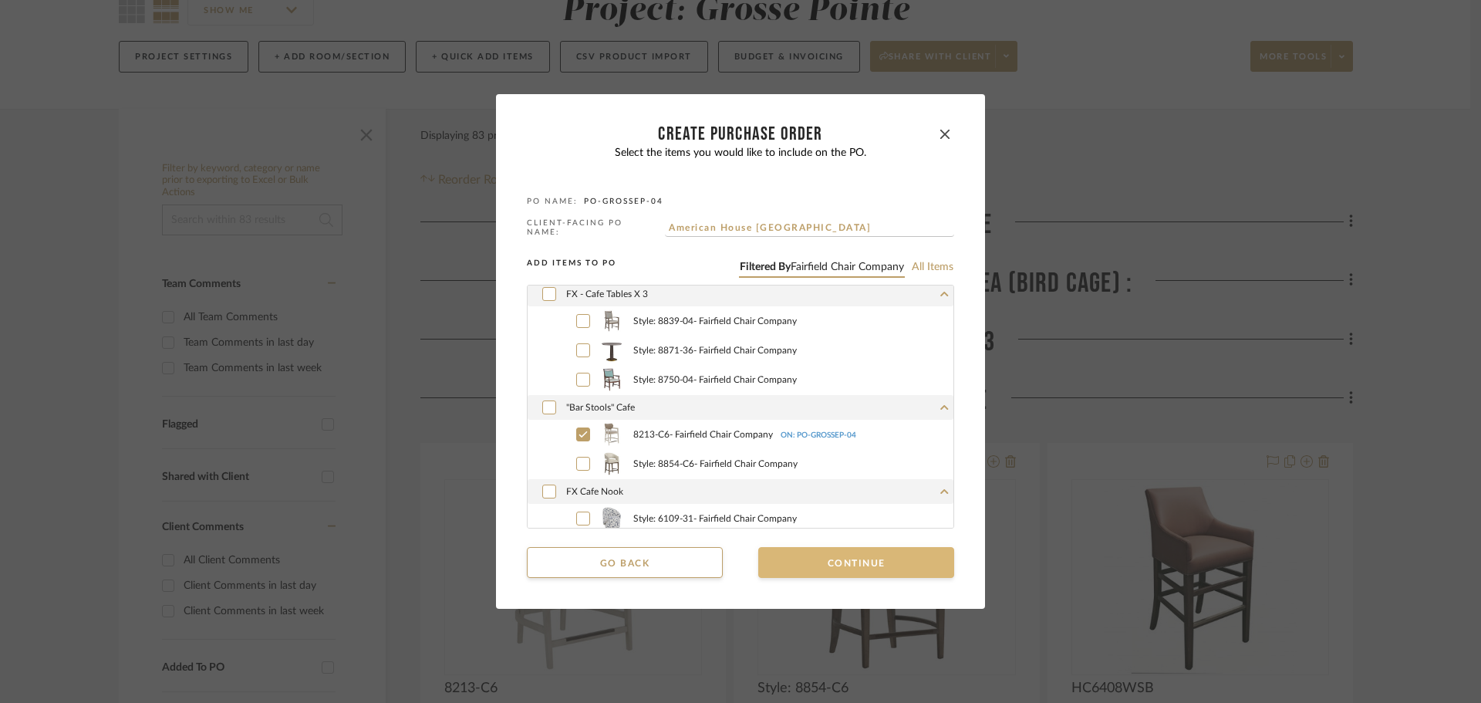
click at [841, 556] on button "Continue" at bounding box center [856, 562] width 196 height 31
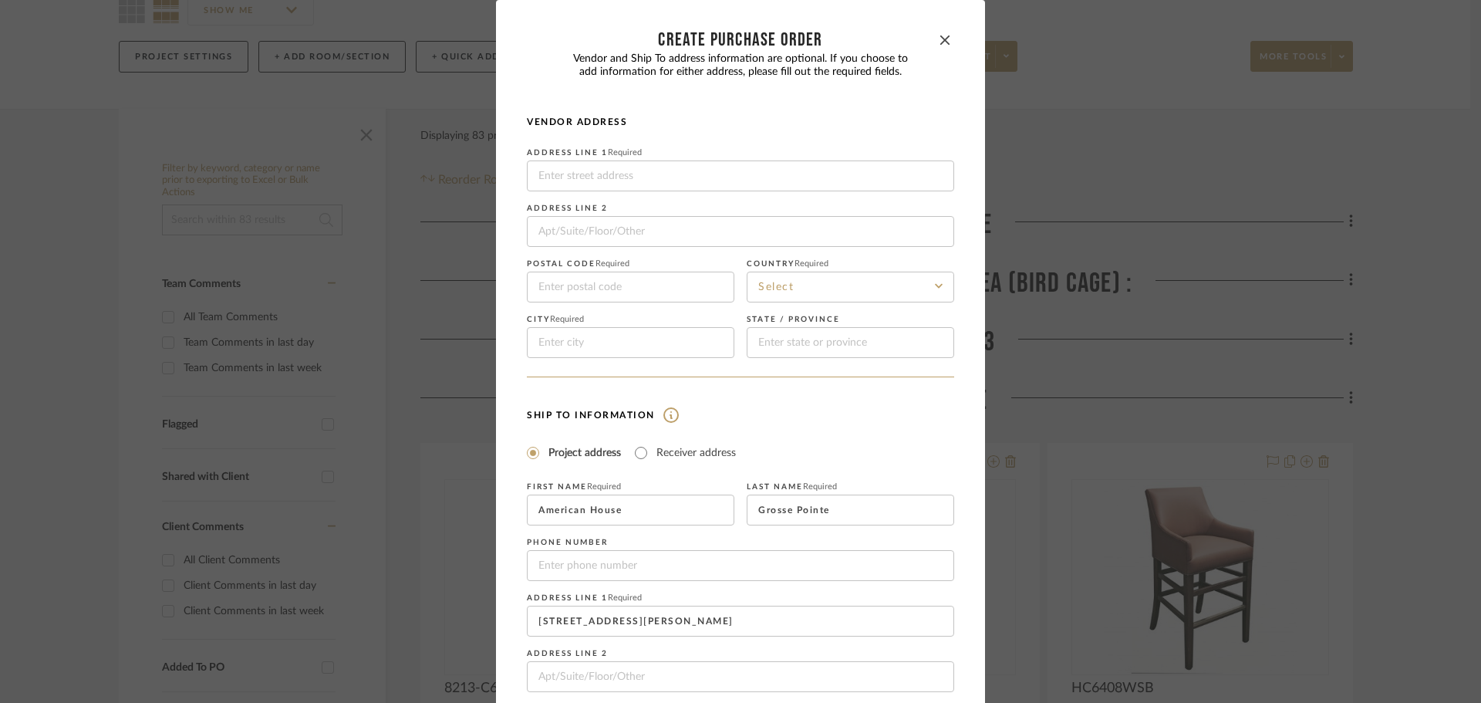
scroll to position [181, 0]
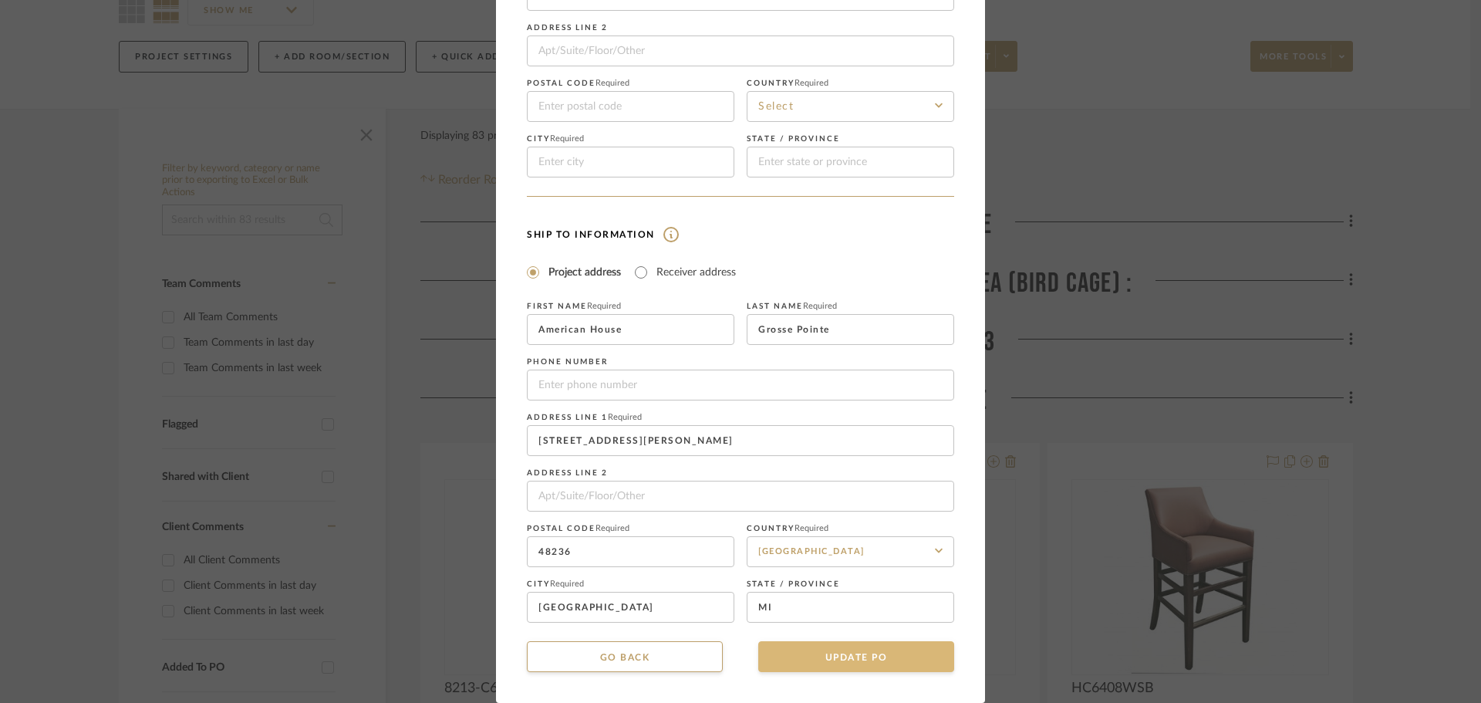
click at [872, 642] on button "UPDATE PO" at bounding box center [856, 656] width 196 height 31
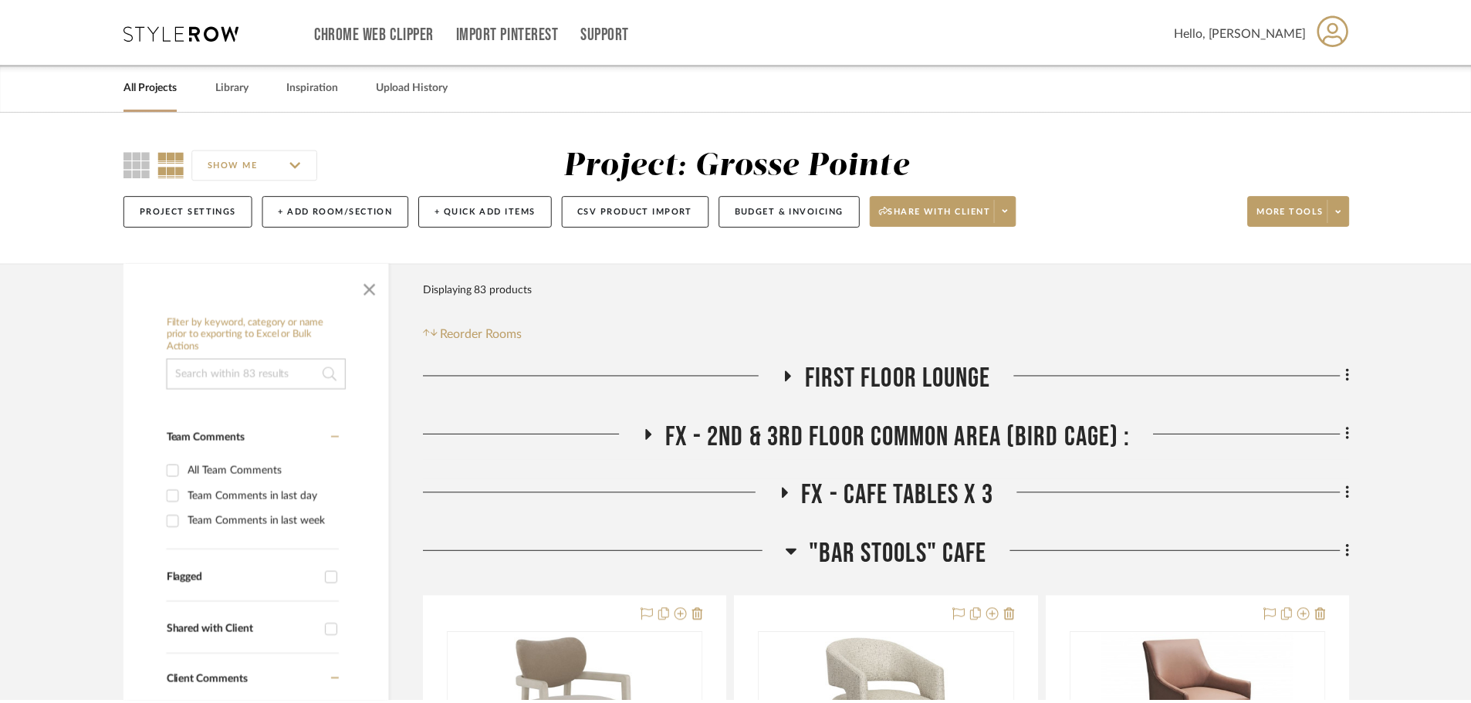
scroll to position [154, 0]
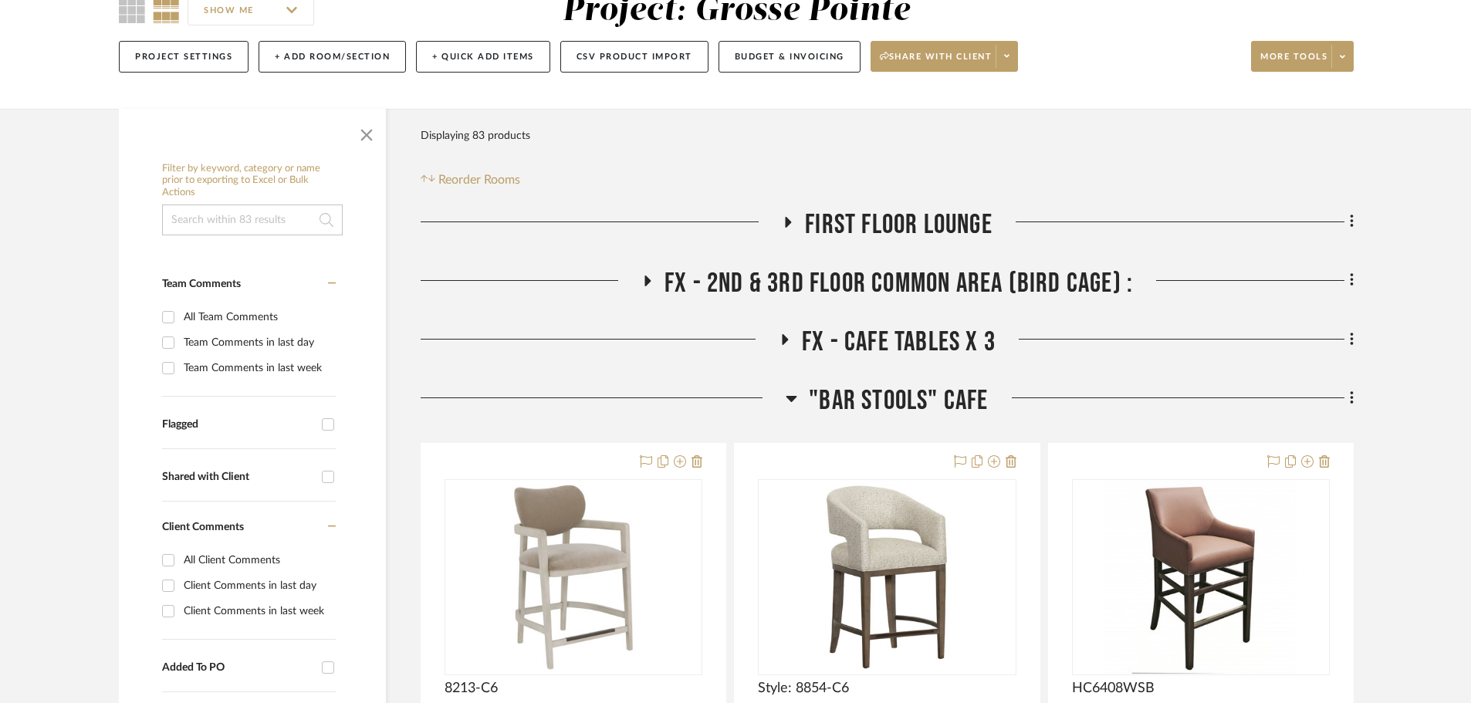
click at [796, 396] on icon at bounding box center [791, 398] width 12 height 19
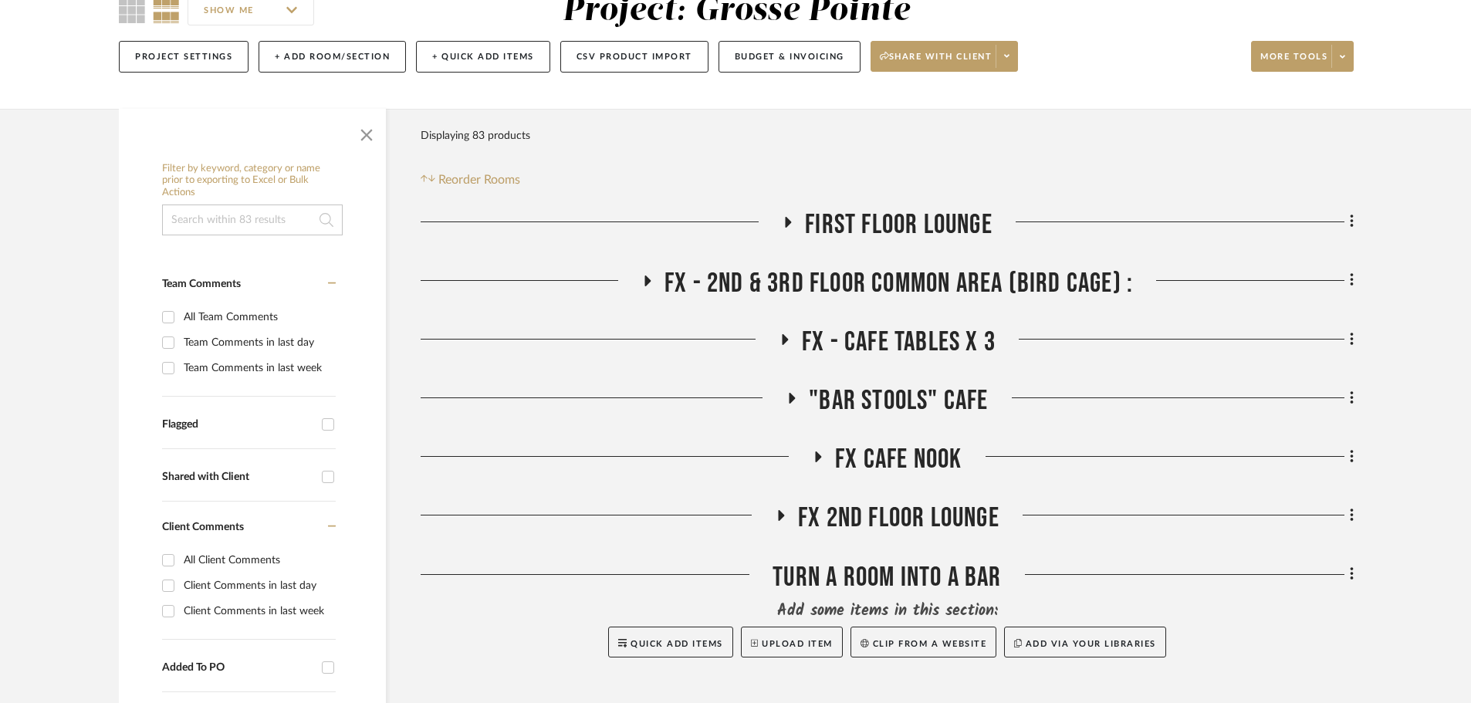
click at [1344, 53] on icon at bounding box center [1341, 56] width 5 height 8
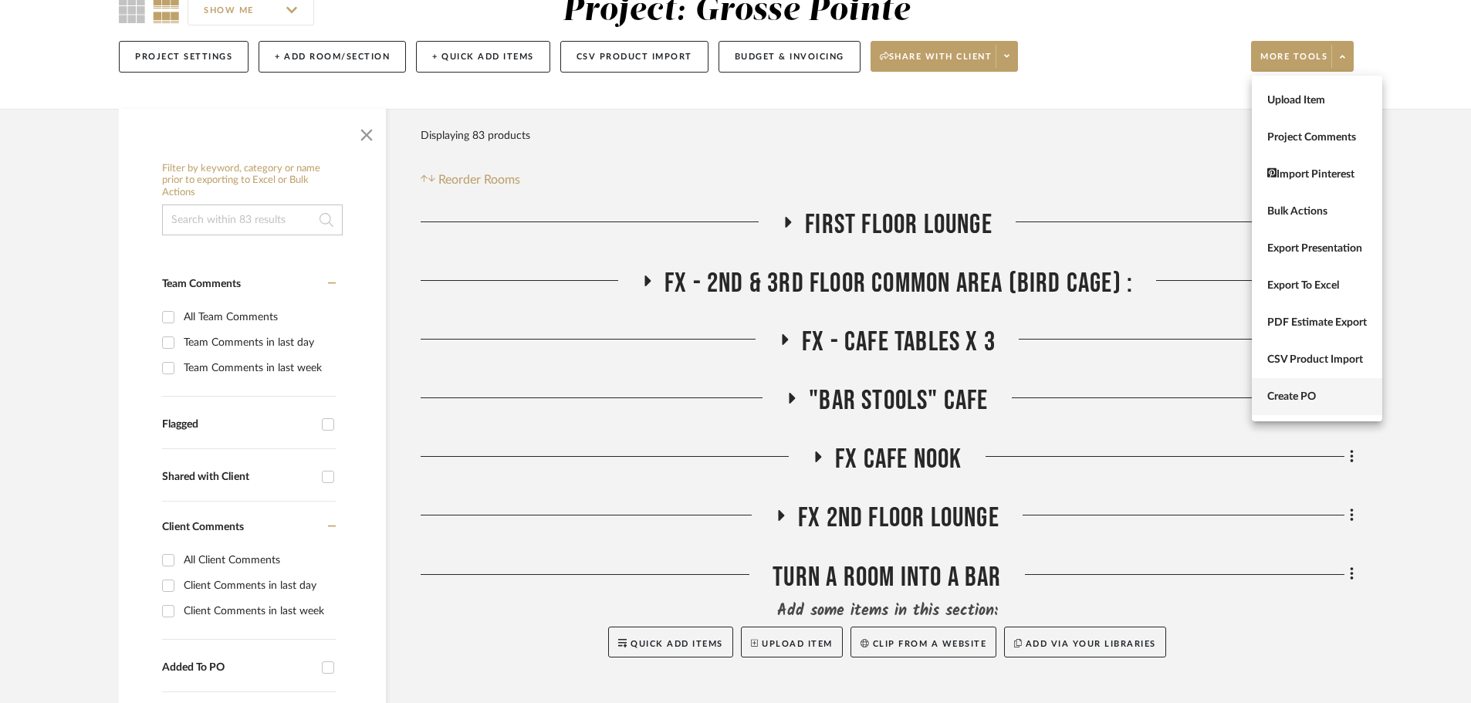
click at [1300, 395] on span "Create PO" at bounding box center [1317, 396] width 100 height 13
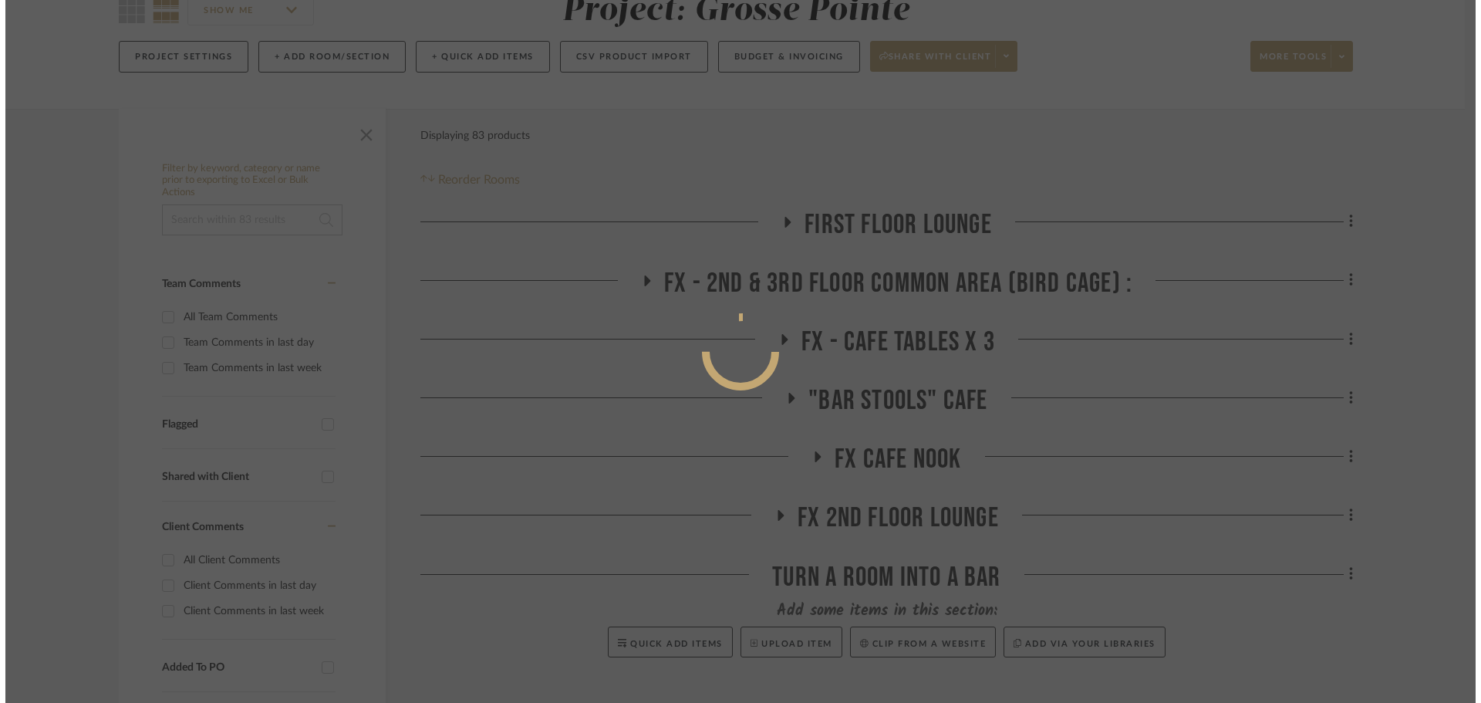
scroll to position [0, 0]
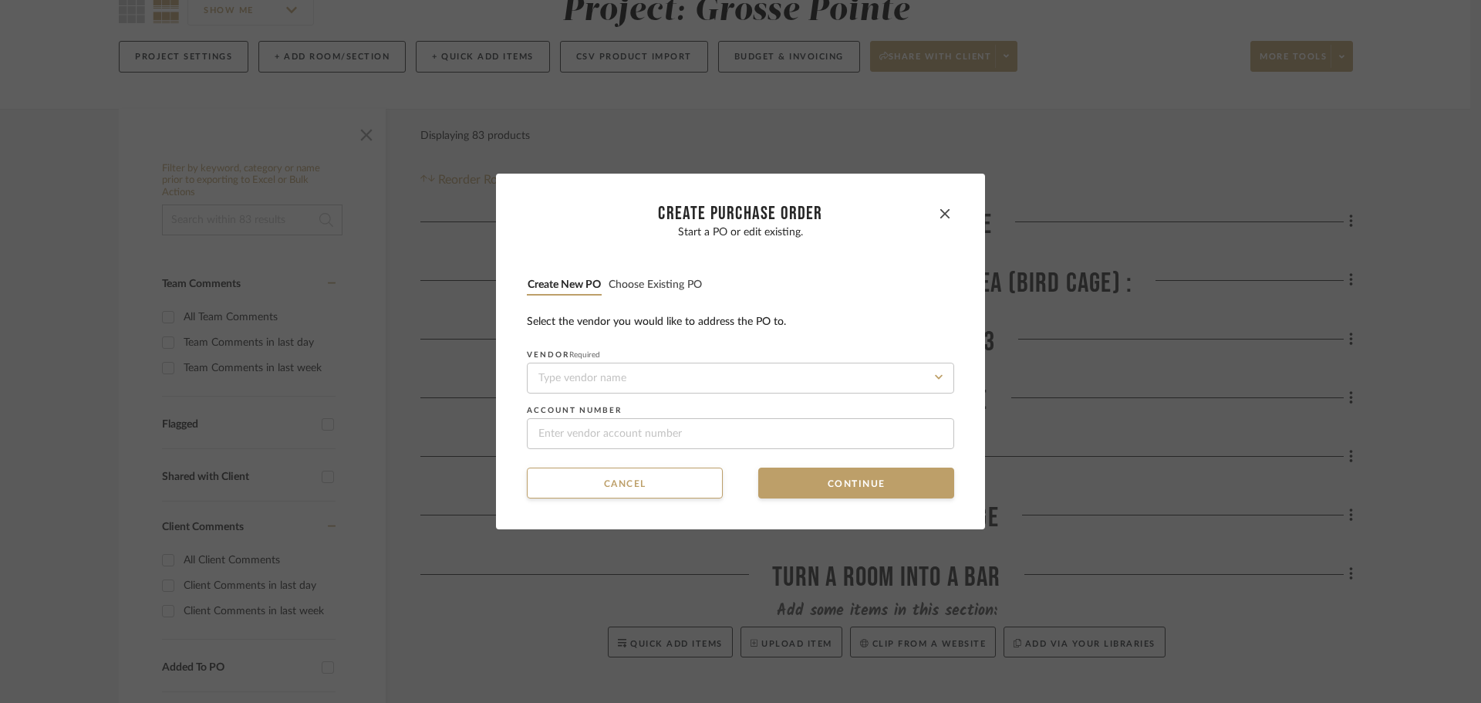
click at [657, 284] on button "Choose existing PO" at bounding box center [655, 285] width 95 height 15
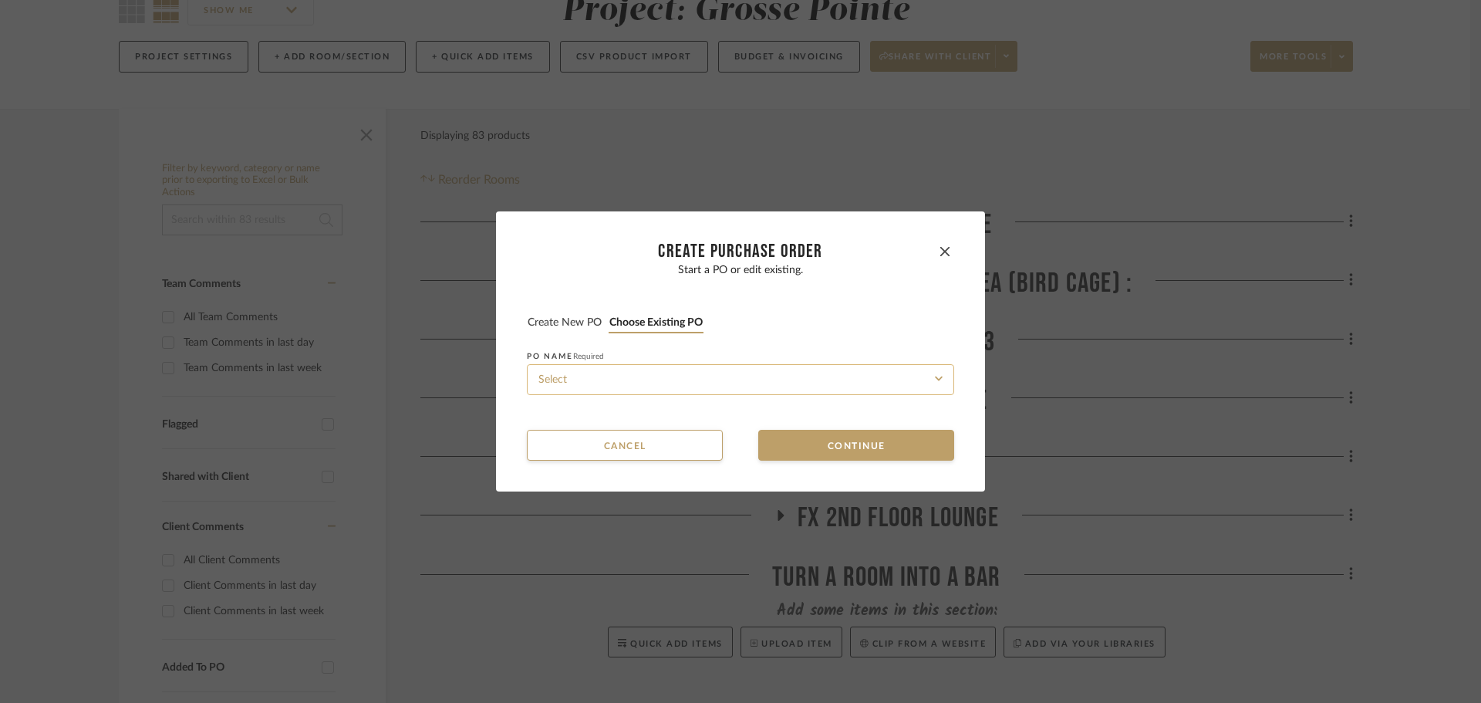
click at [678, 384] on input at bounding box center [740, 379] width 427 height 31
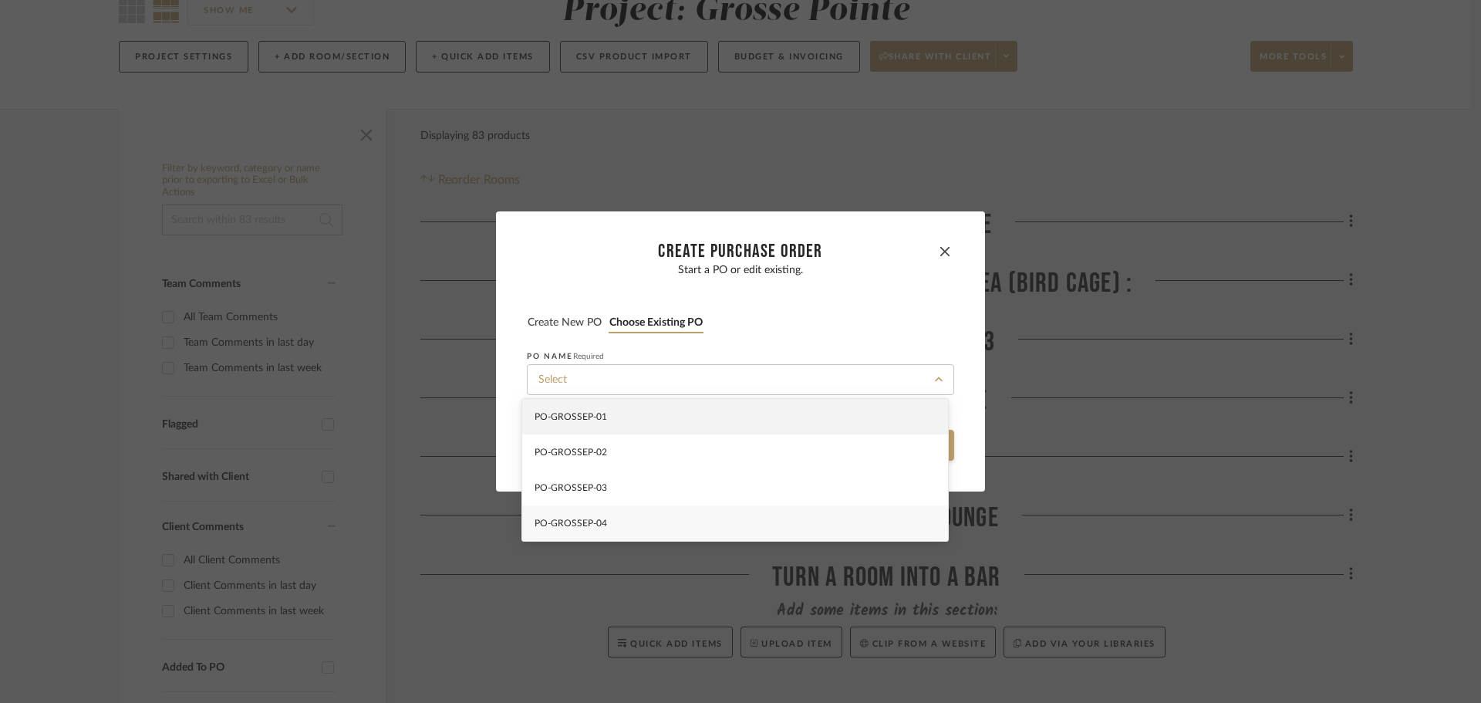
click at [680, 521] on div "PO-GROSSEP-04" at bounding box center [735, 522] width 426 height 35
type input "PO-GROSSEP-04"
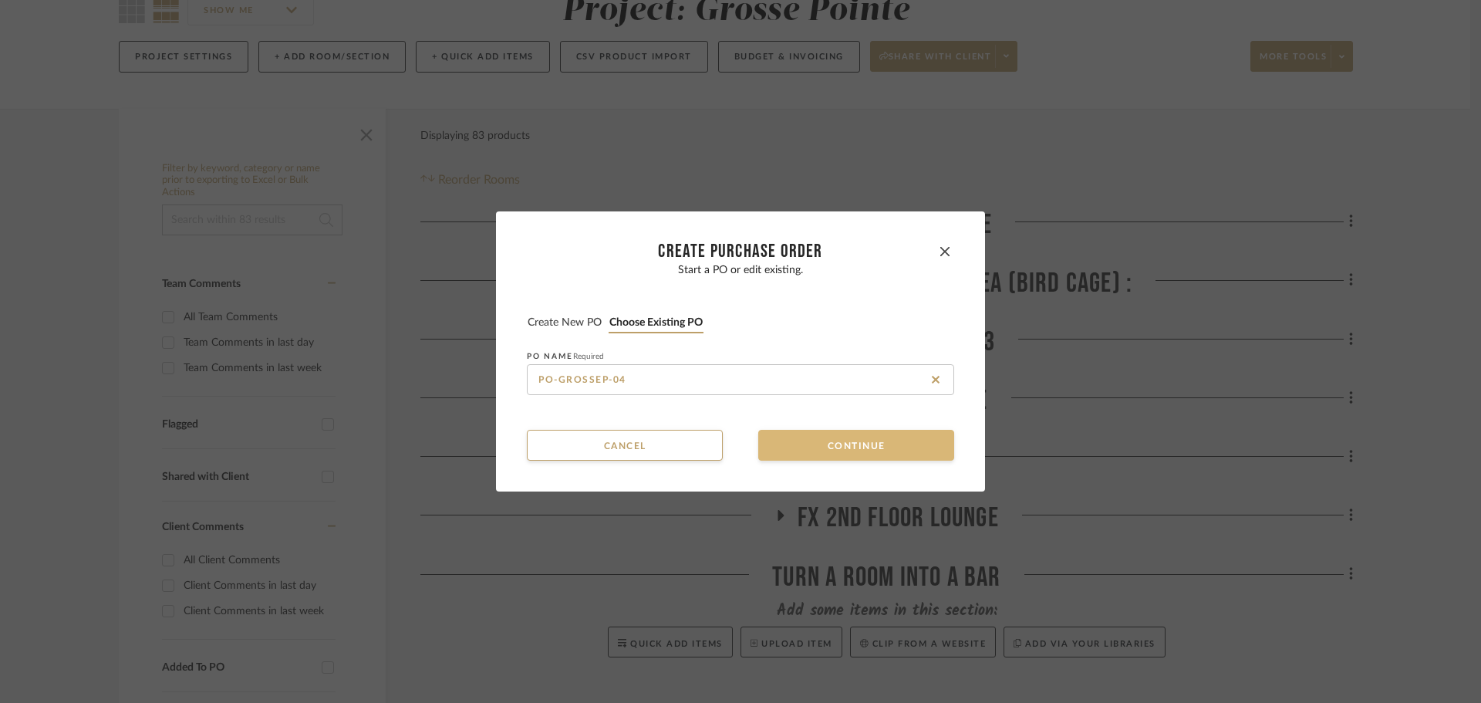
click at [816, 444] on button "Continue" at bounding box center [856, 445] width 196 height 31
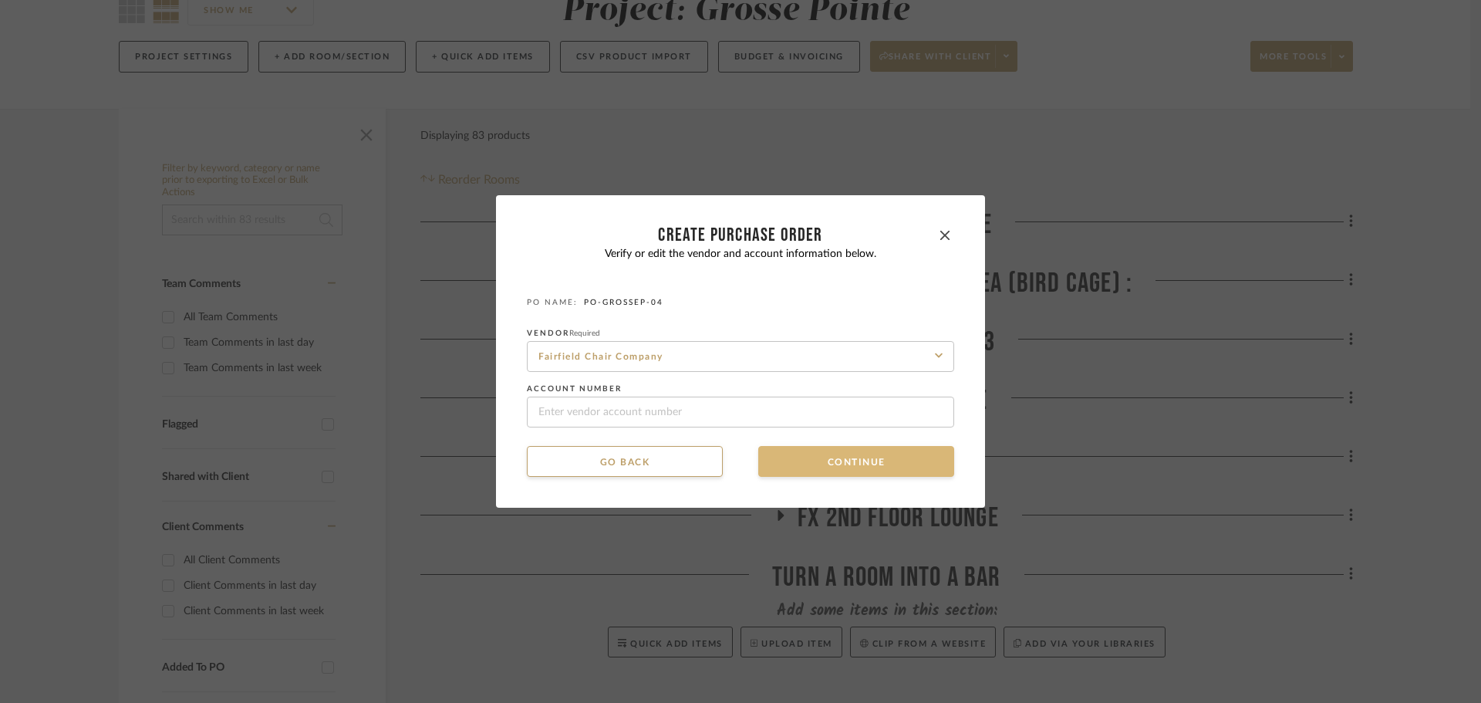
click at [812, 460] on button "Continue" at bounding box center [856, 461] width 196 height 31
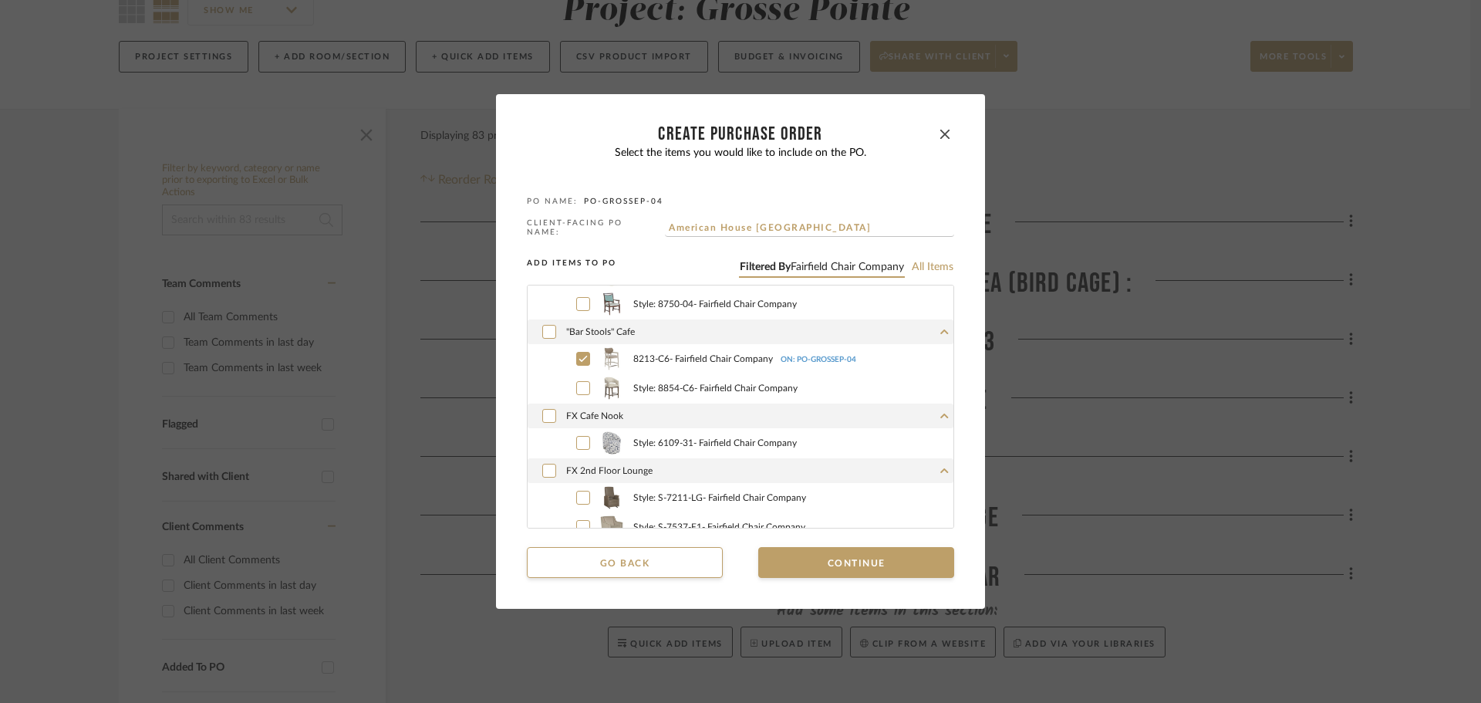
scroll to position [386, 0]
click at [579, 356] on icon at bounding box center [583, 357] width 9 height 11
click at [545, 412] on icon at bounding box center [549, 414] width 9 height 11
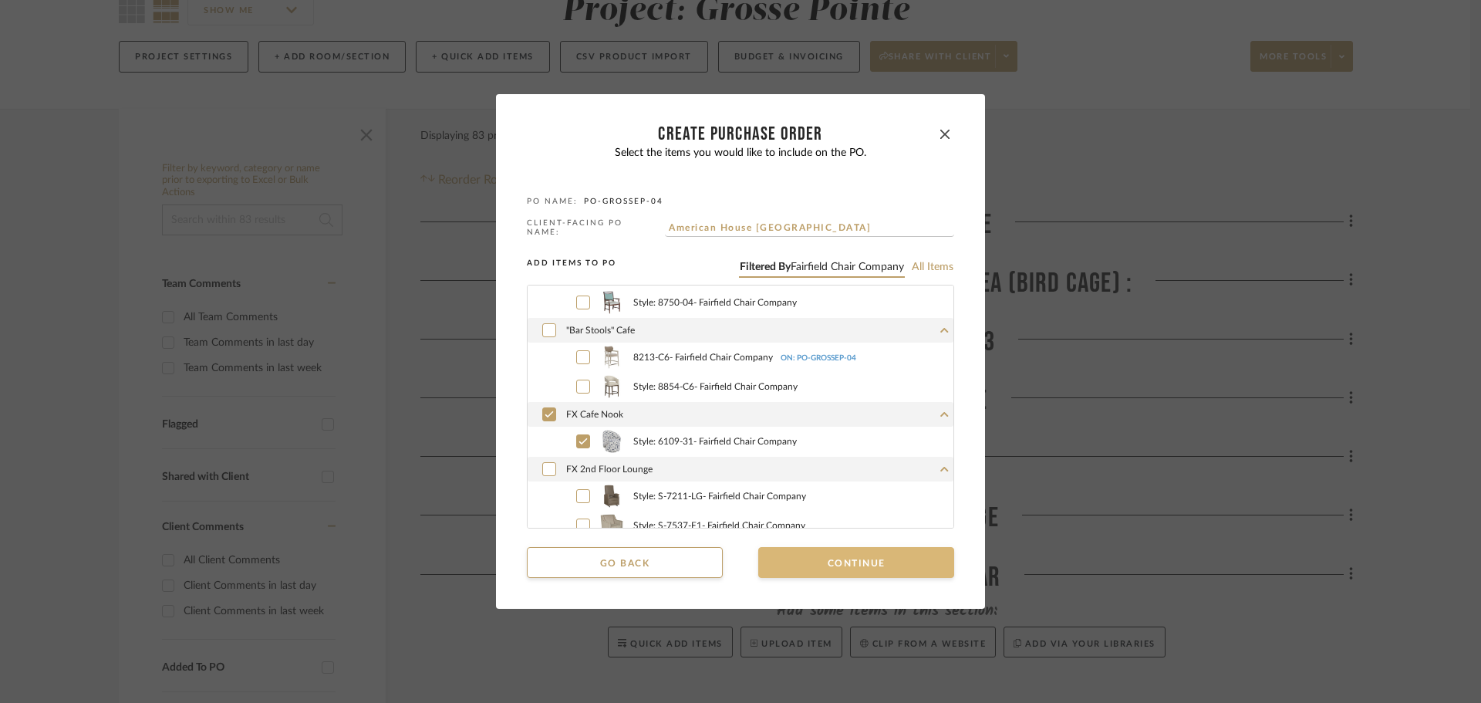
click at [781, 570] on button "Continue" at bounding box center [856, 562] width 196 height 31
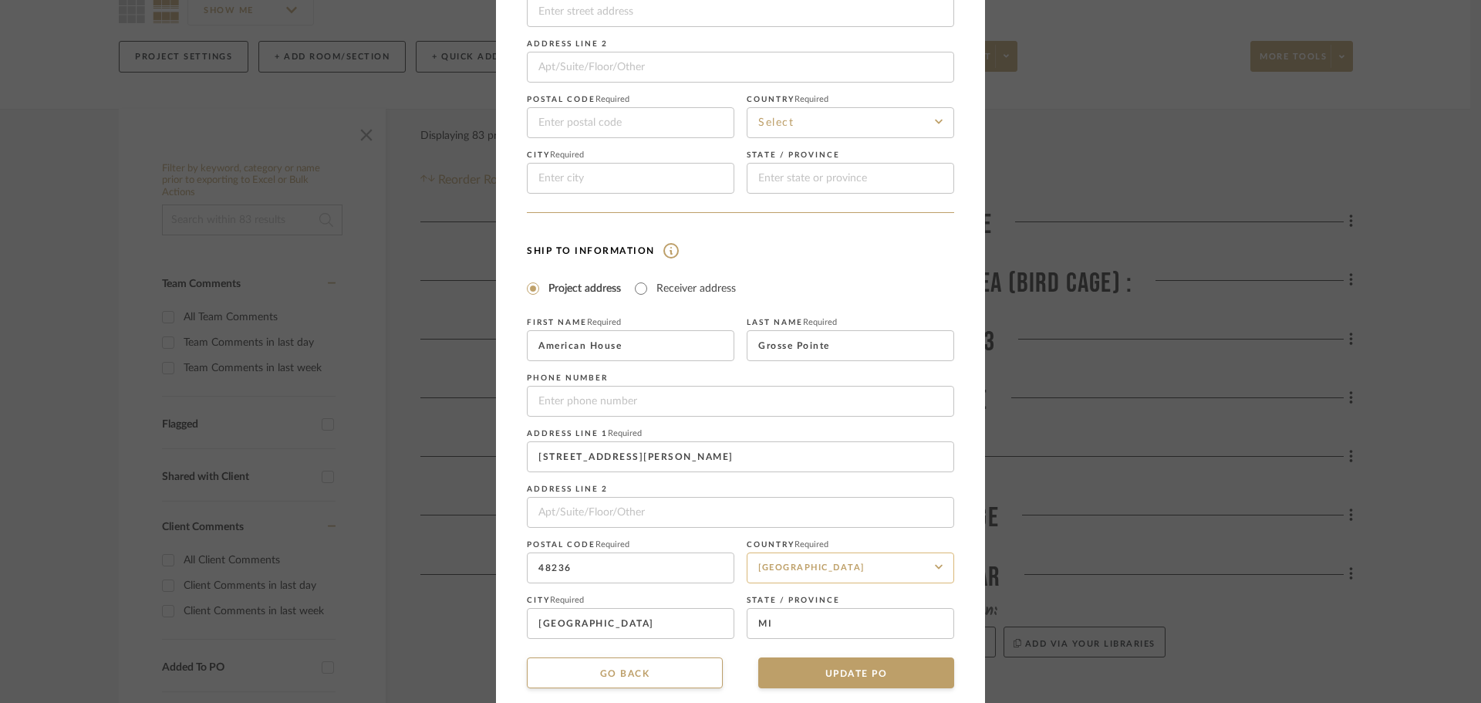
scroll to position [181, 0]
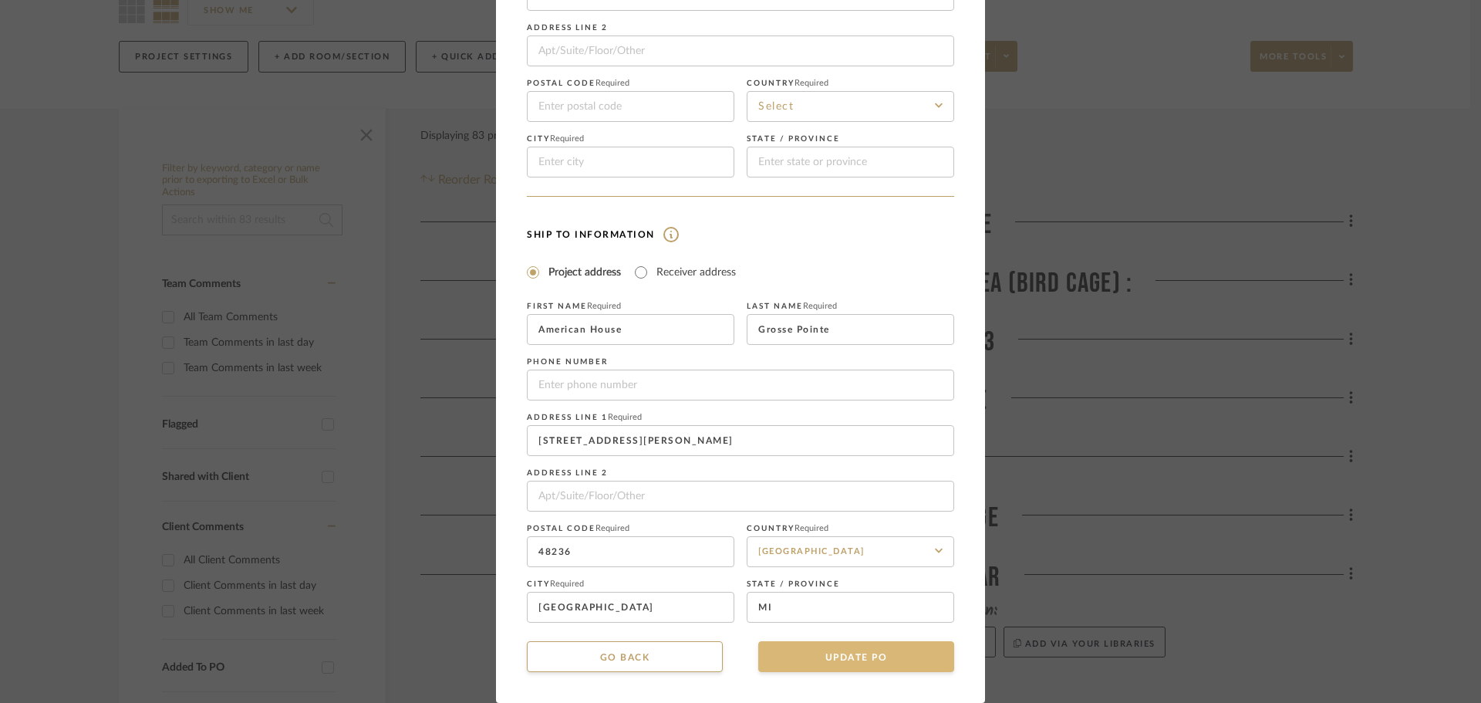
click at [828, 658] on button "UPDATE PO" at bounding box center [856, 656] width 196 height 31
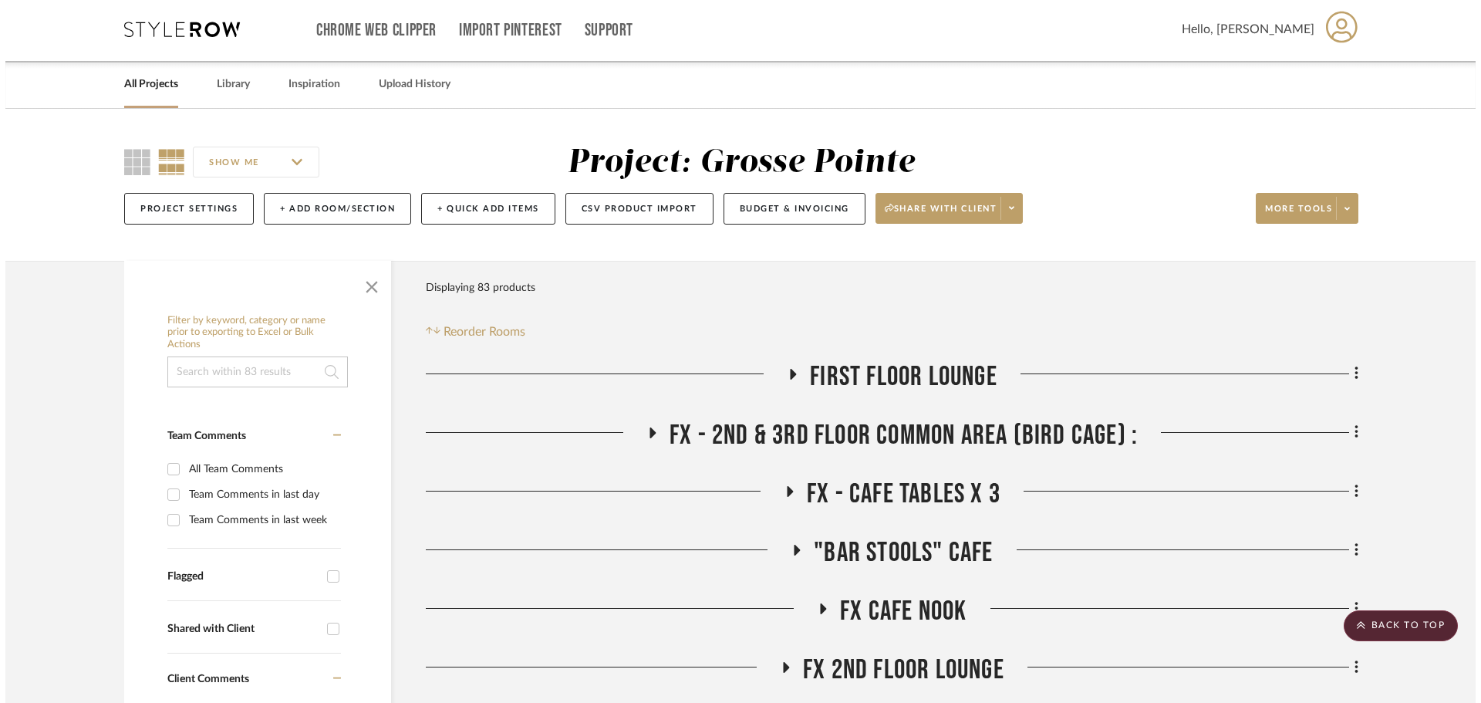
scroll to position [0, 0]
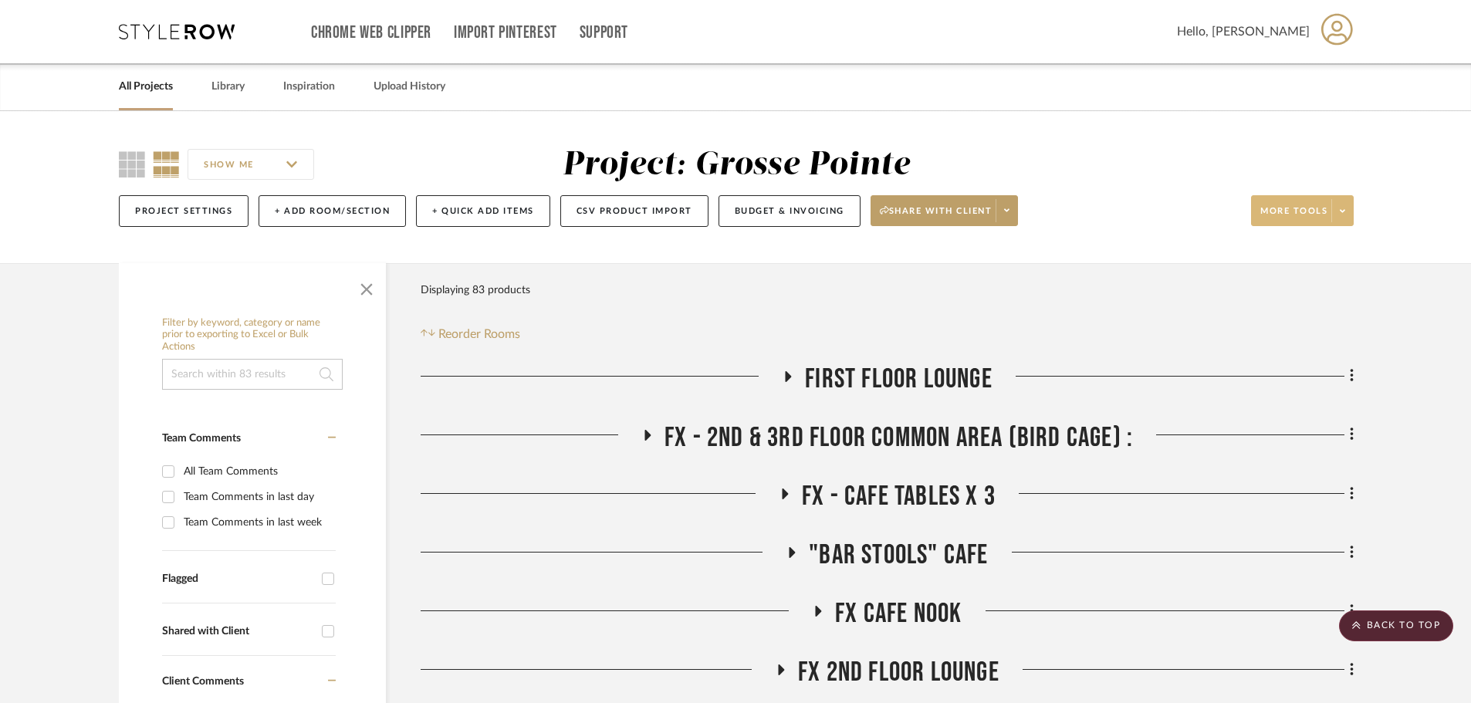
click at [1350, 211] on span at bounding box center [1342, 210] width 22 height 23
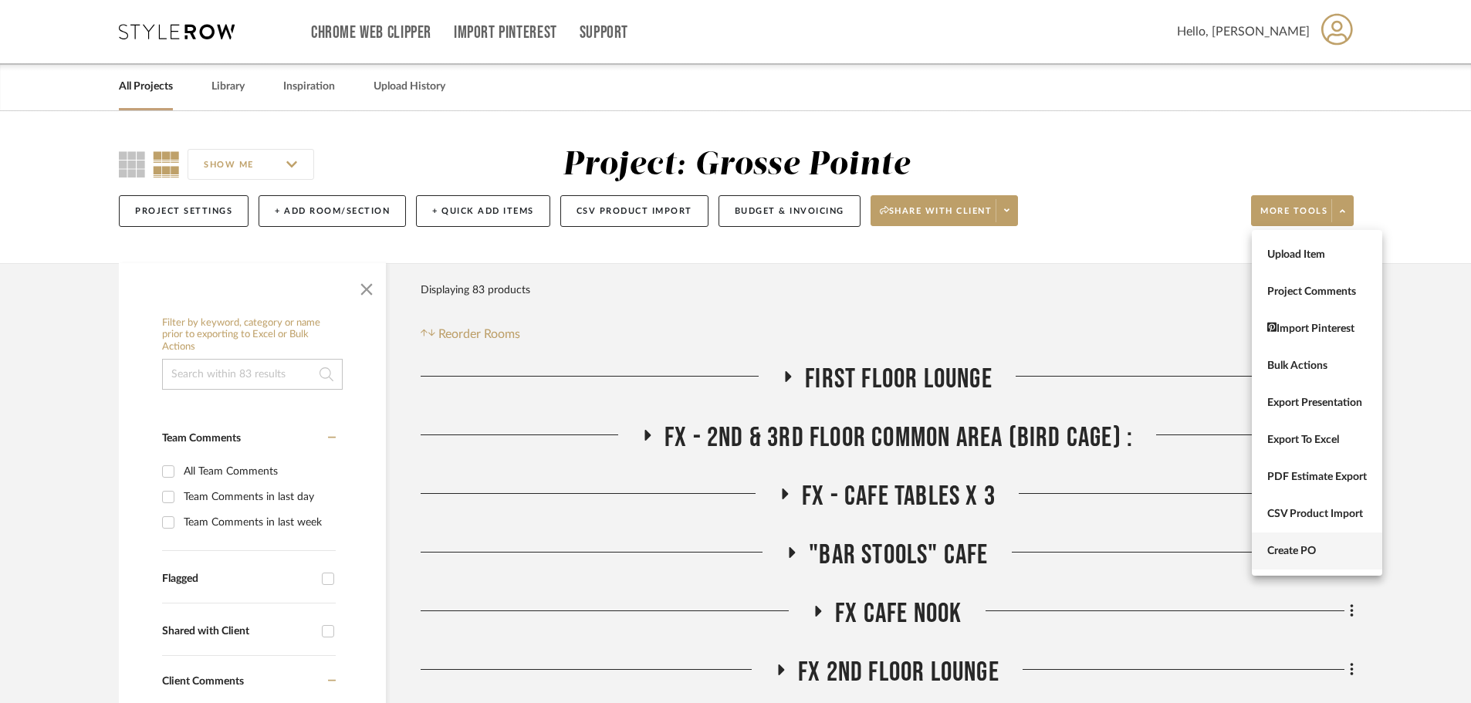
click at [1321, 566] on button "Create PO" at bounding box center [1316, 550] width 130 height 37
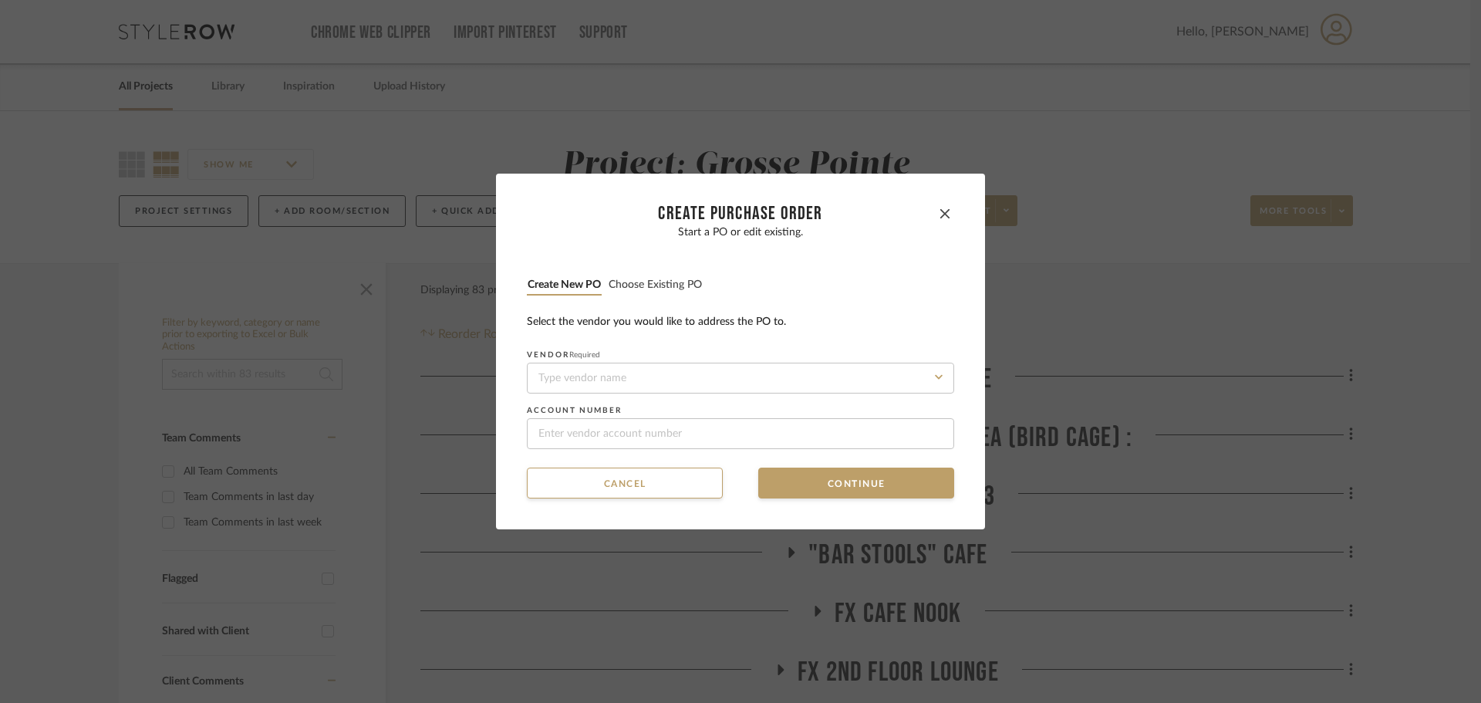
click at [669, 285] on button "Choose existing PO" at bounding box center [655, 285] width 95 height 15
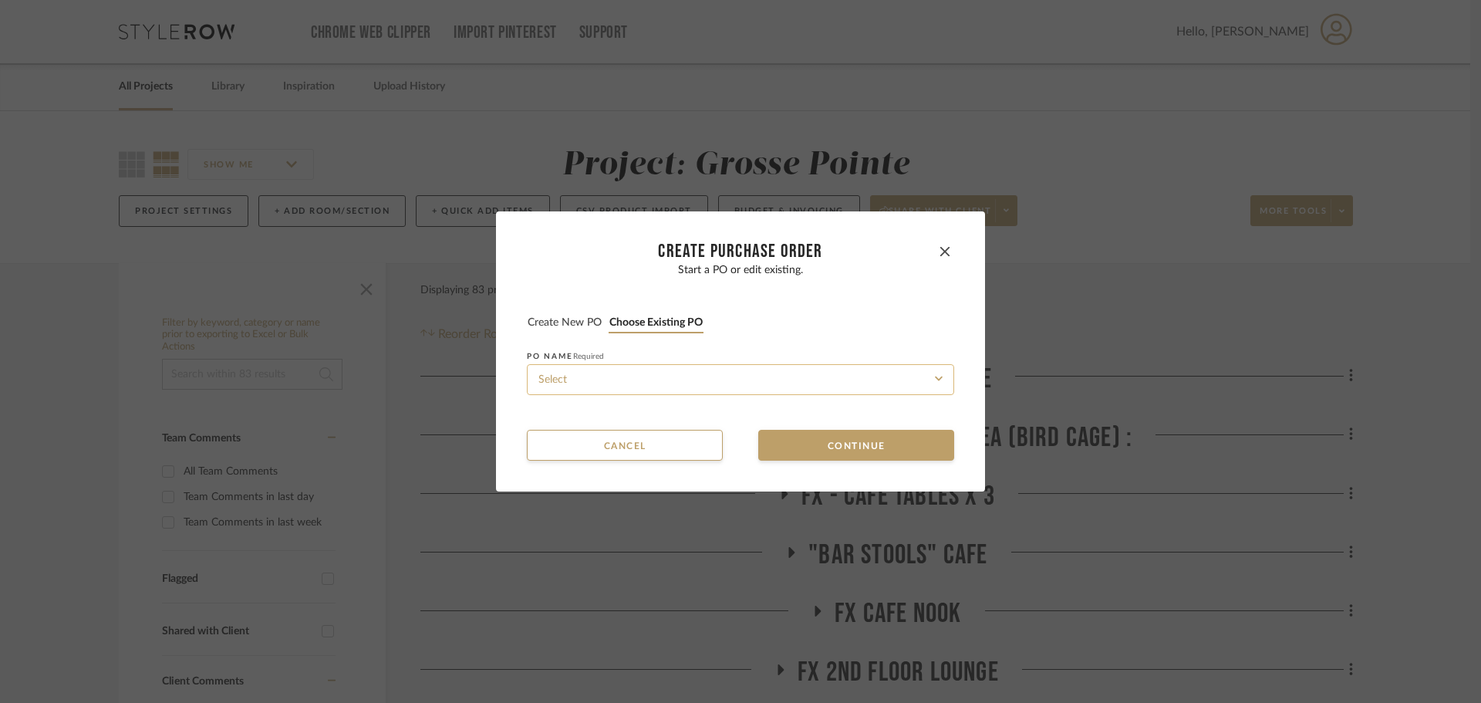
click at [665, 380] on input at bounding box center [740, 379] width 427 height 31
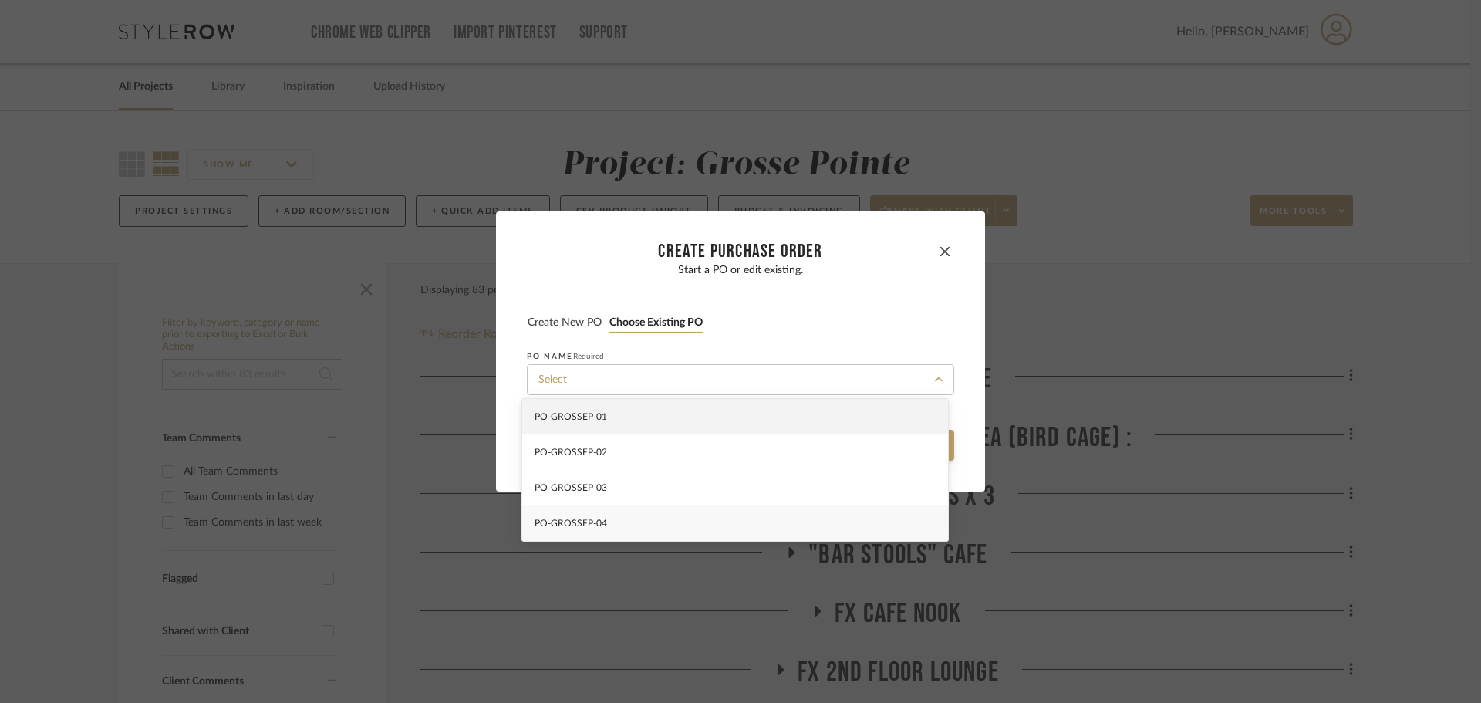
click at [678, 516] on div "PO-GROSSEP-04" at bounding box center [735, 522] width 426 height 35
type input "PO-GROSSEP-04"
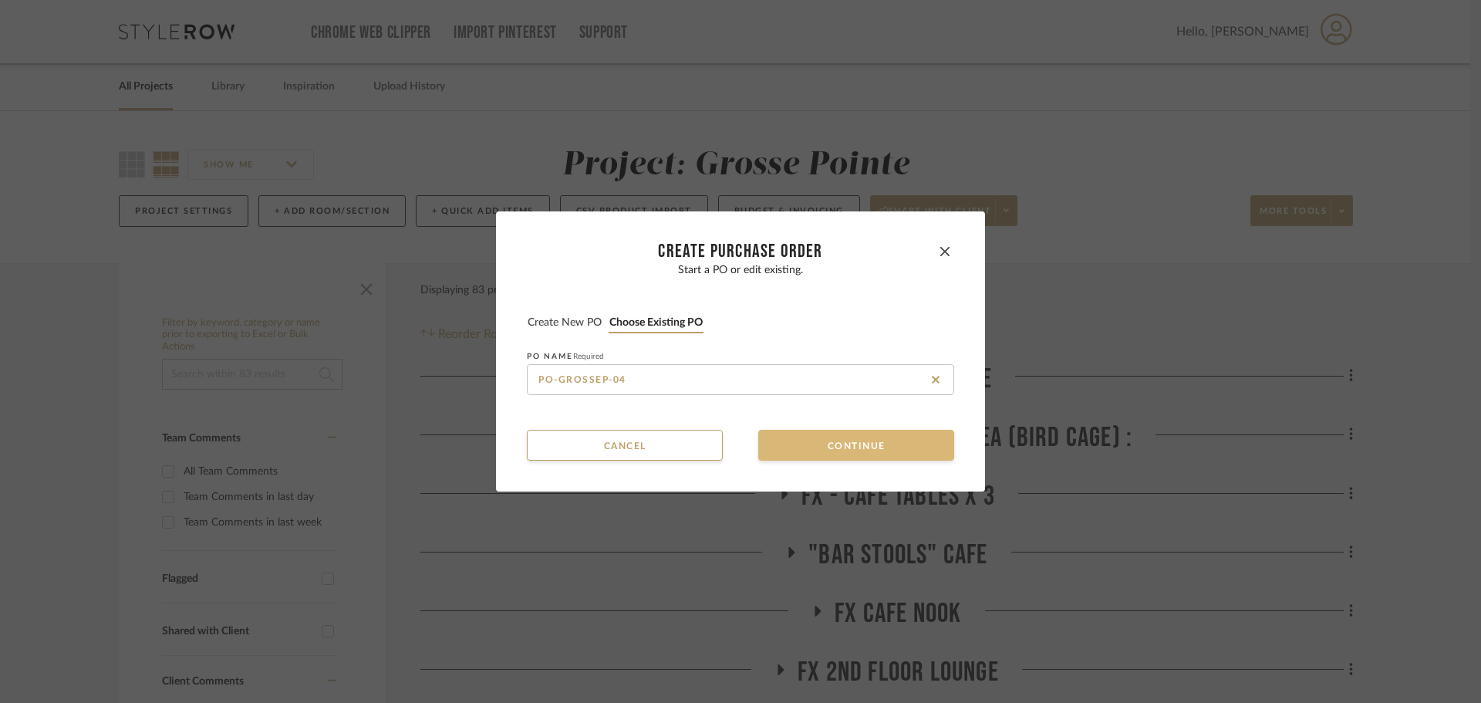
click at [800, 431] on button "Continue" at bounding box center [856, 445] width 196 height 31
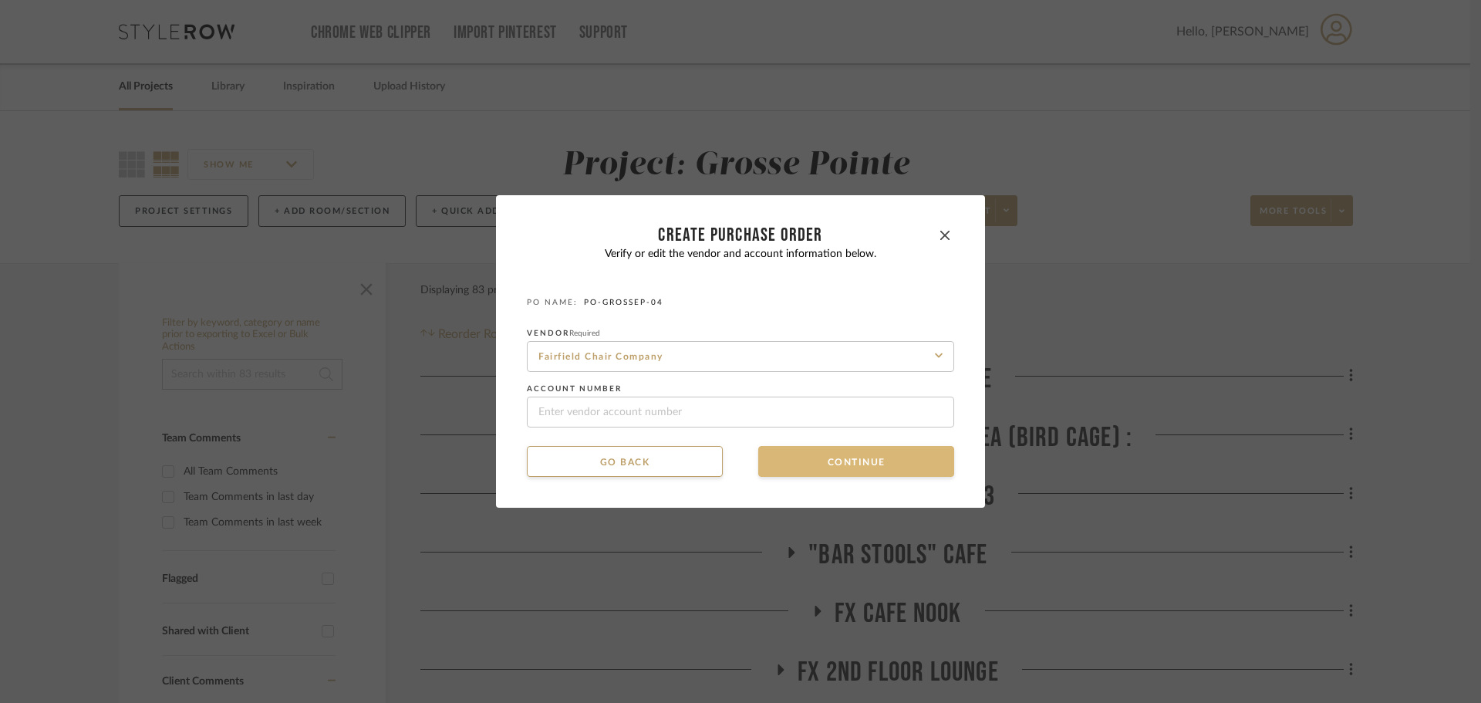
click at [798, 464] on button "Continue" at bounding box center [856, 461] width 196 height 31
click at [796, 473] on button "Continue" at bounding box center [856, 461] width 196 height 31
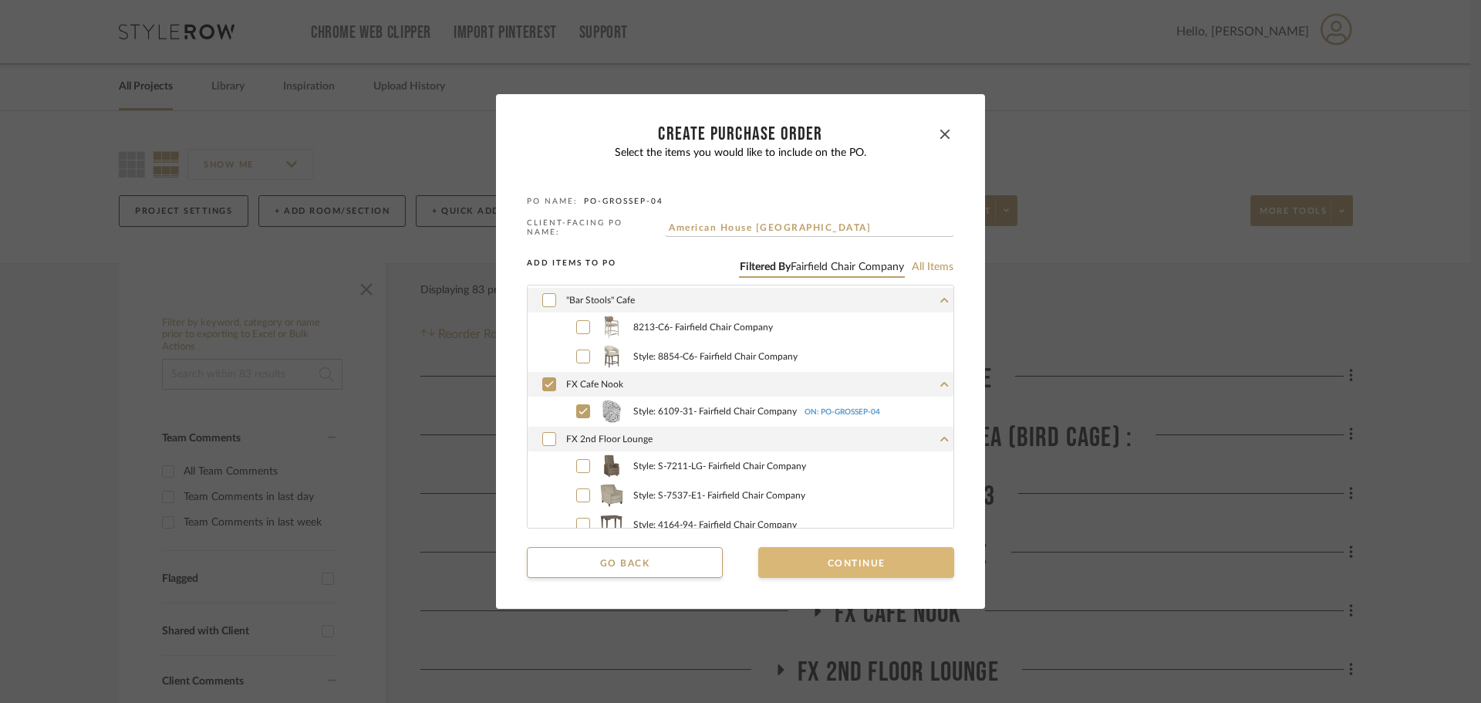
scroll to position [463, 0]
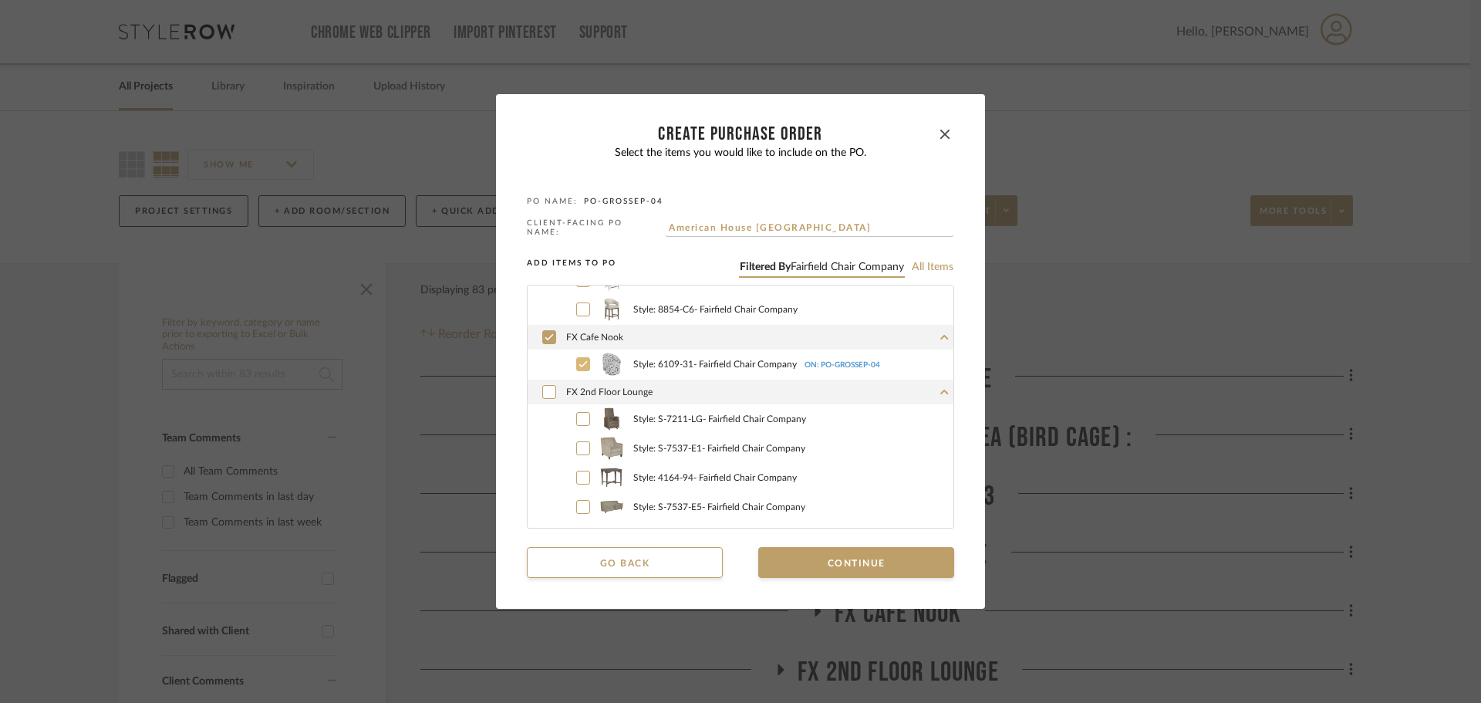
click at [579, 359] on icon at bounding box center [583, 364] width 9 height 11
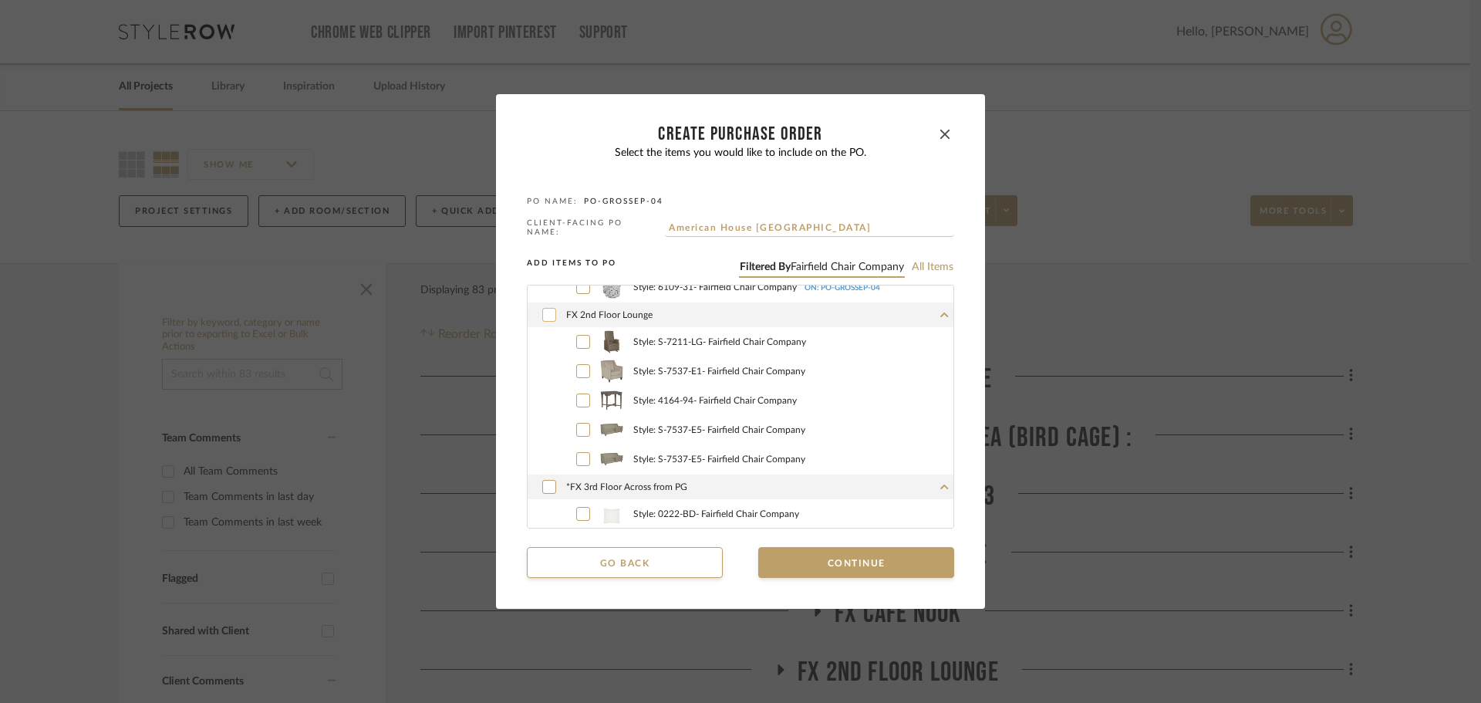
click at [547, 312] on icon at bounding box center [549, 314] width 9 height 11
click at [880, 564] on button "Continue" at bounding box center [856, 562] width 196 height 31
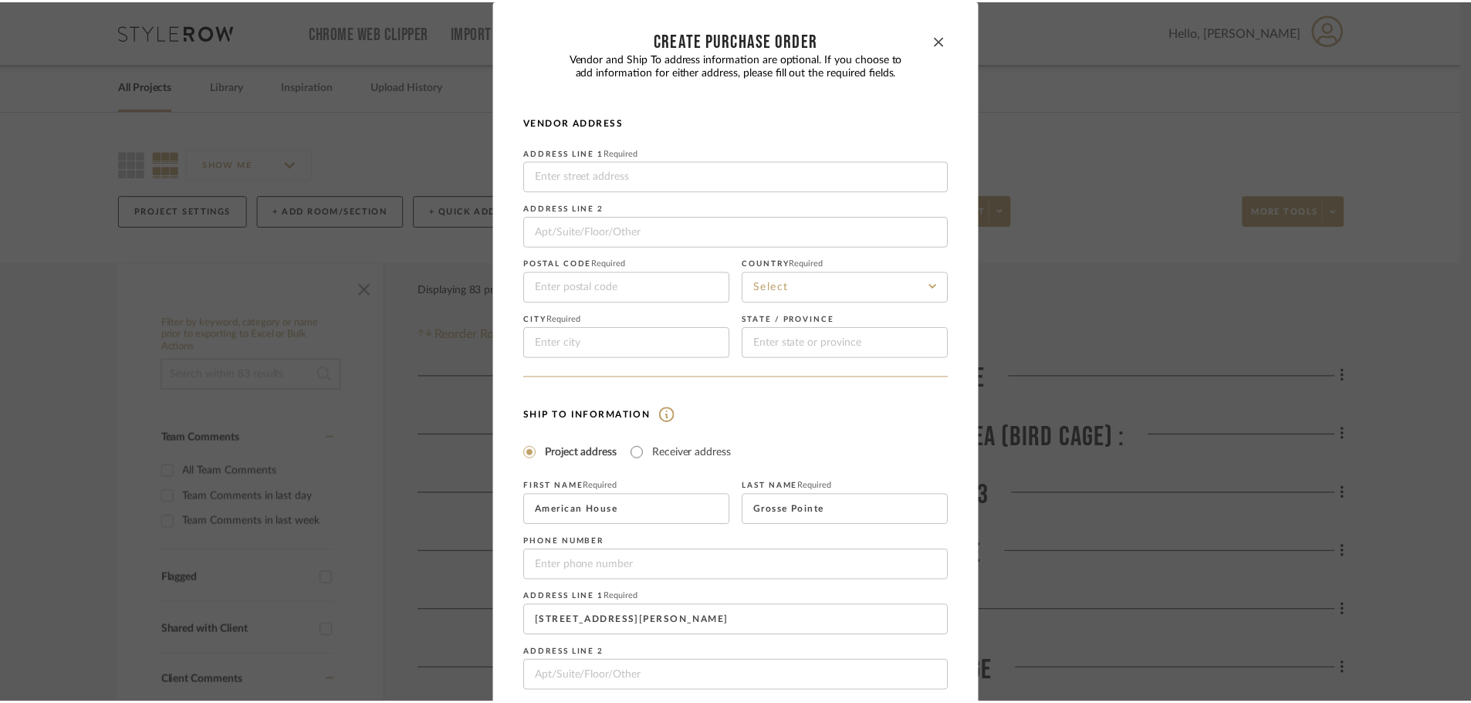
scroll to position [181, 0]
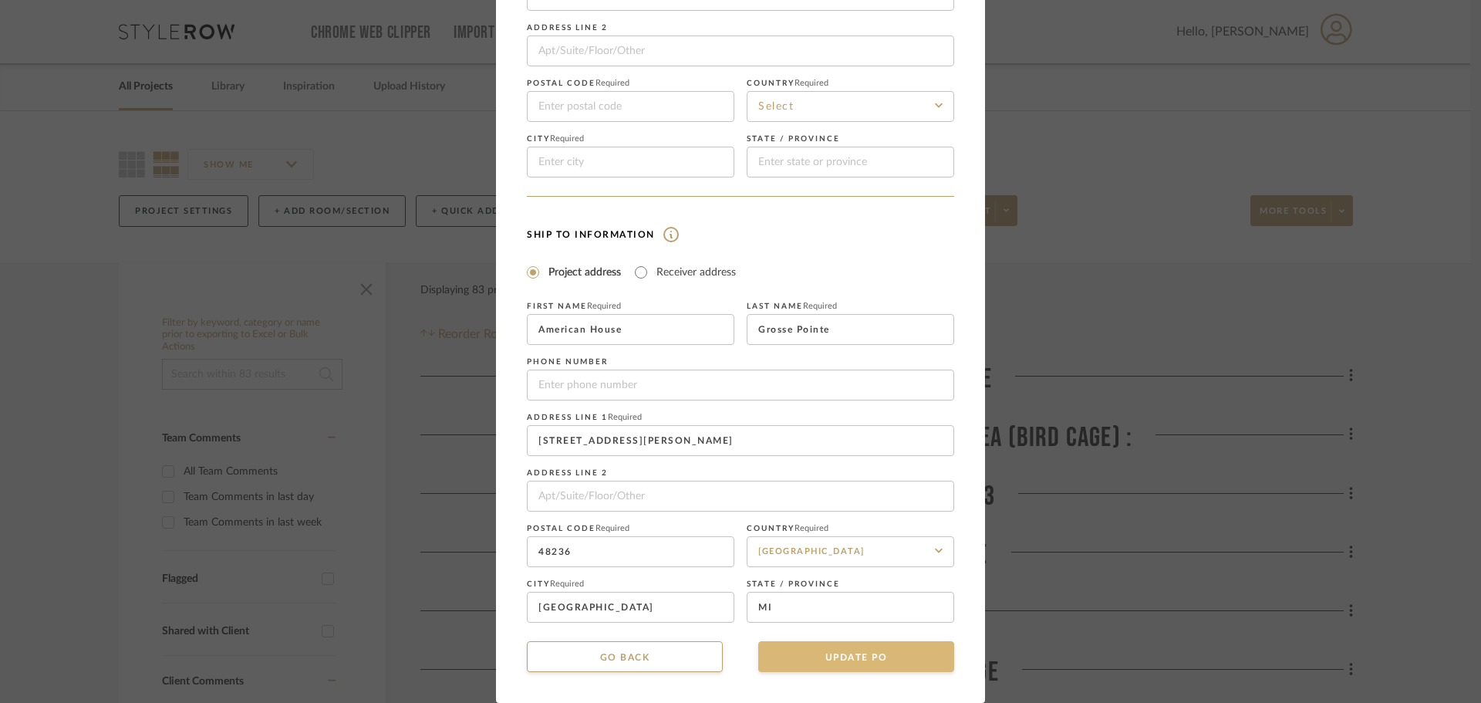
click at [893, 658] on button "UPDATE PO" at bounding box center [856, 656] width 196 height 31
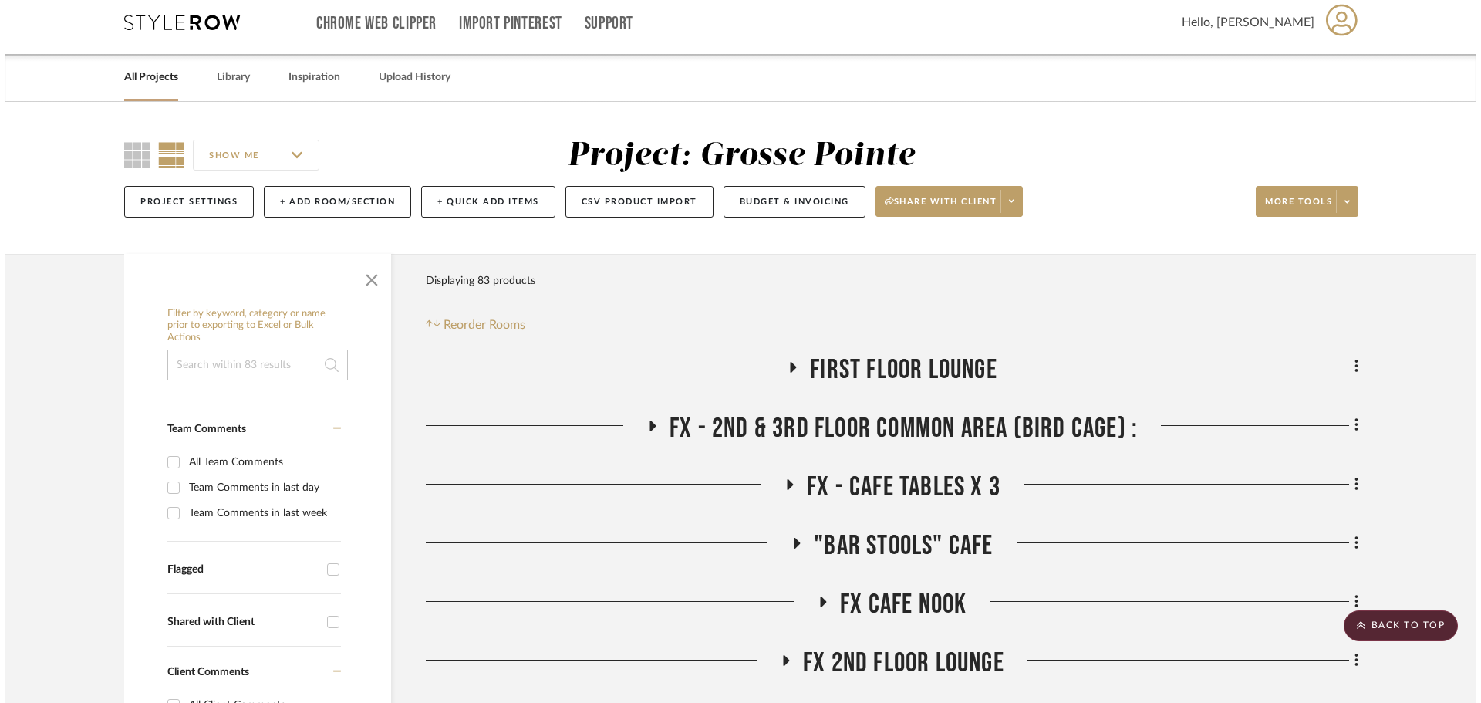
scroll to position [0, 0]
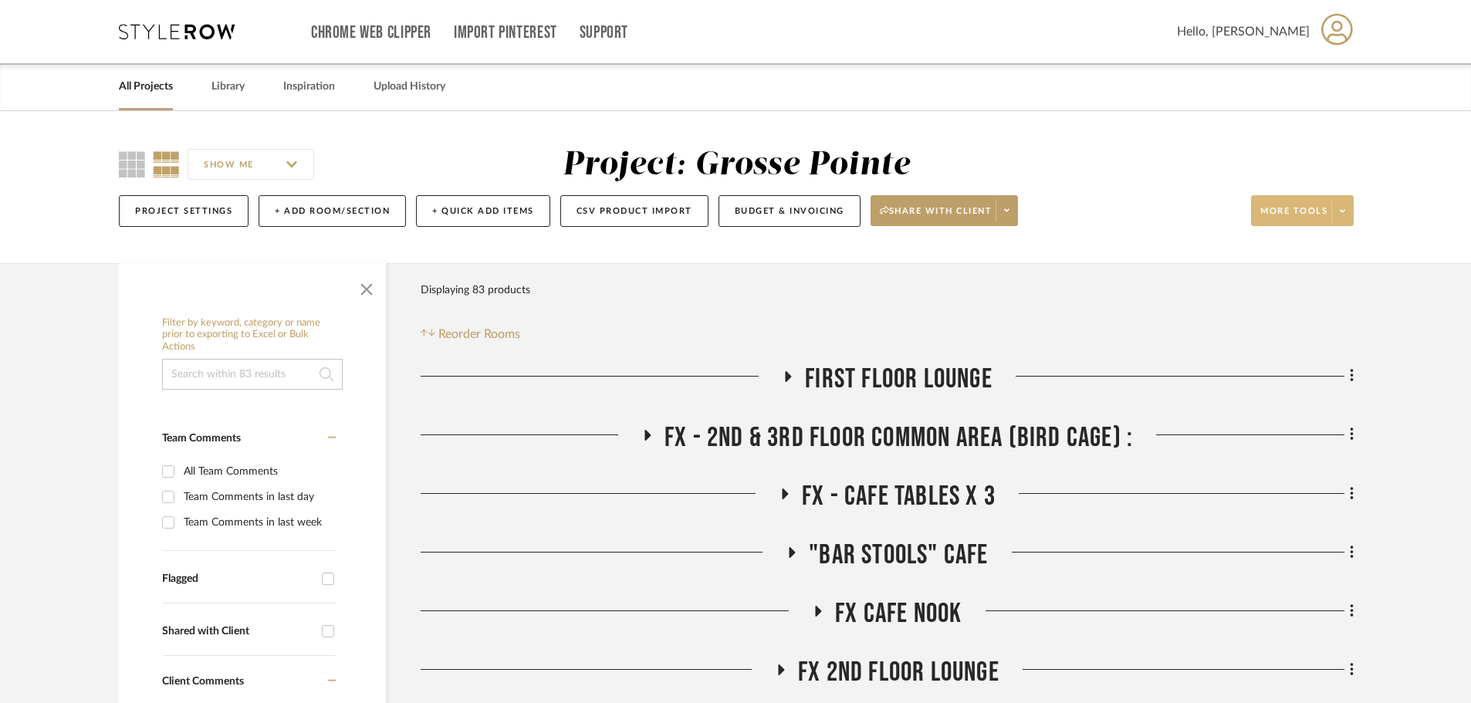
click at [1339, 213] on span at bounding box center [1342, 210] width 22 height 23
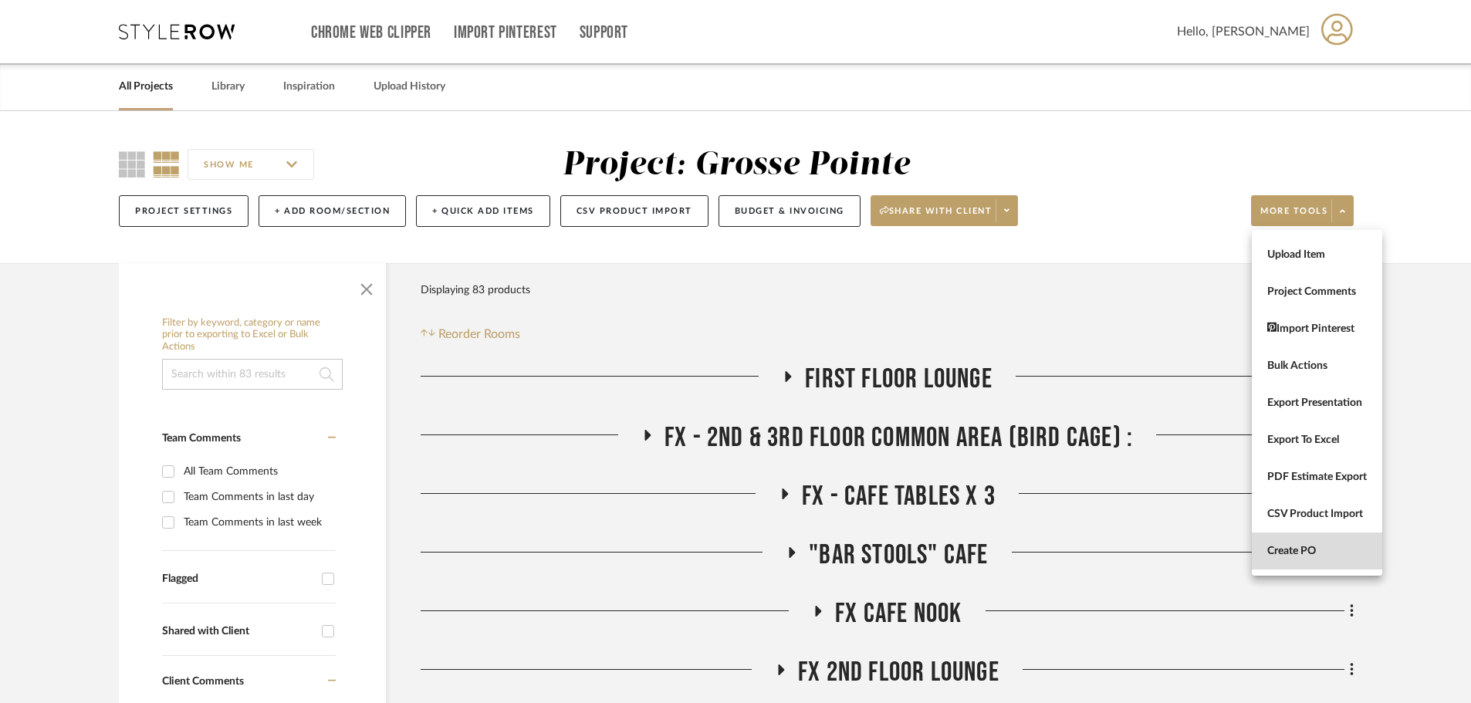
click at [1280, 549] on span "Create PO" at bounding box center [1317, 551] width 100 height 13
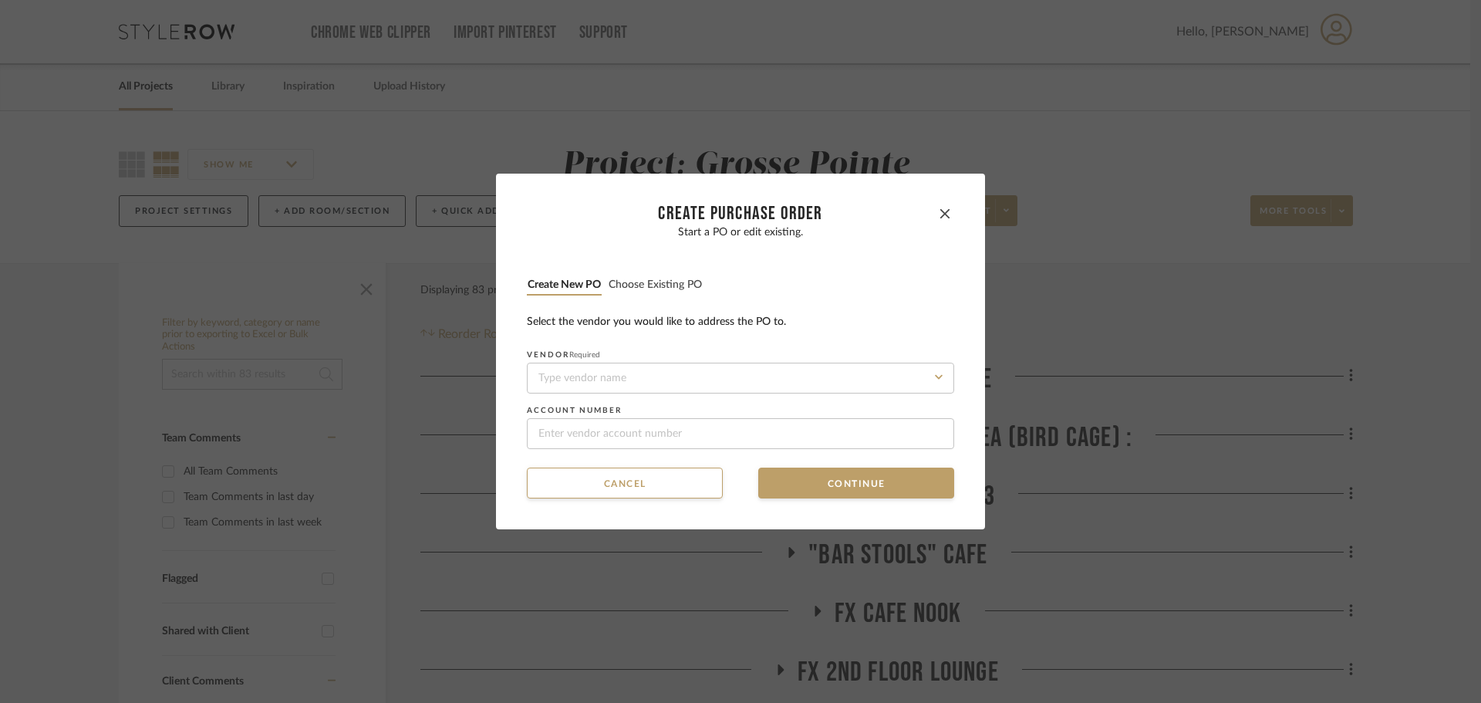
click at [630, 288] on button "Choose existing PO" at bounding box center [655, 285] width 95 height 15
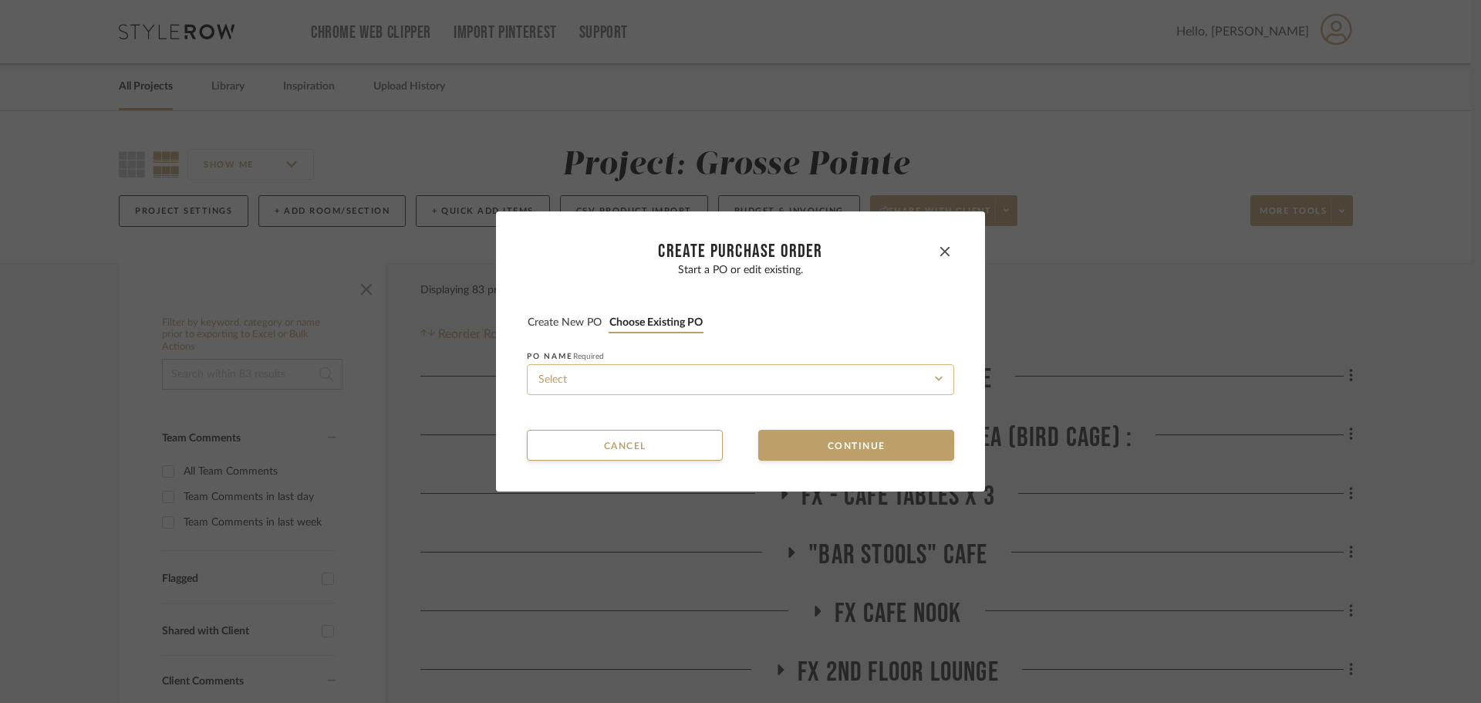
click at [649, 369] on input at bounding box center [740, 379] width 427 height 31
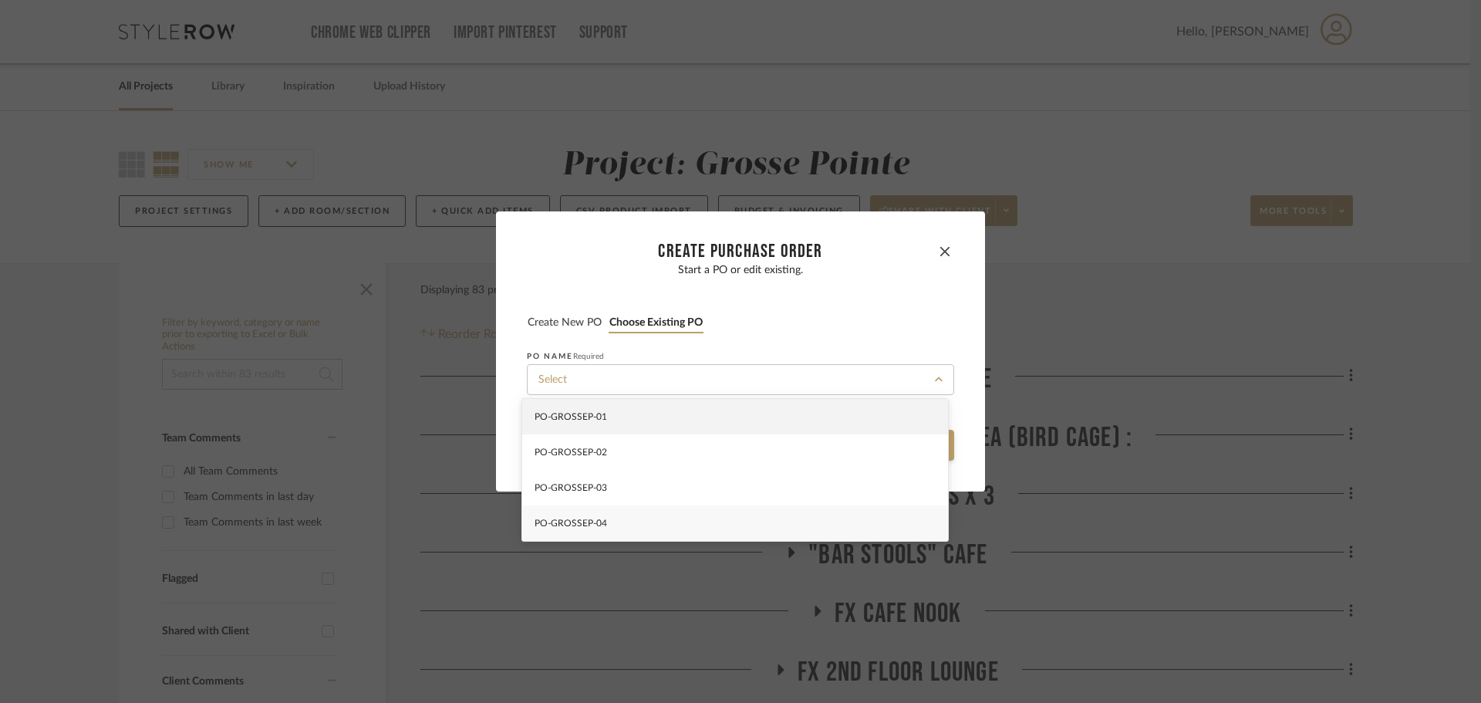
click at [670, 518] on div "PO-GROSSEP-04" at bounding box center [735, 522] width 426 height 35
type input "PO-GROSSEP-04"
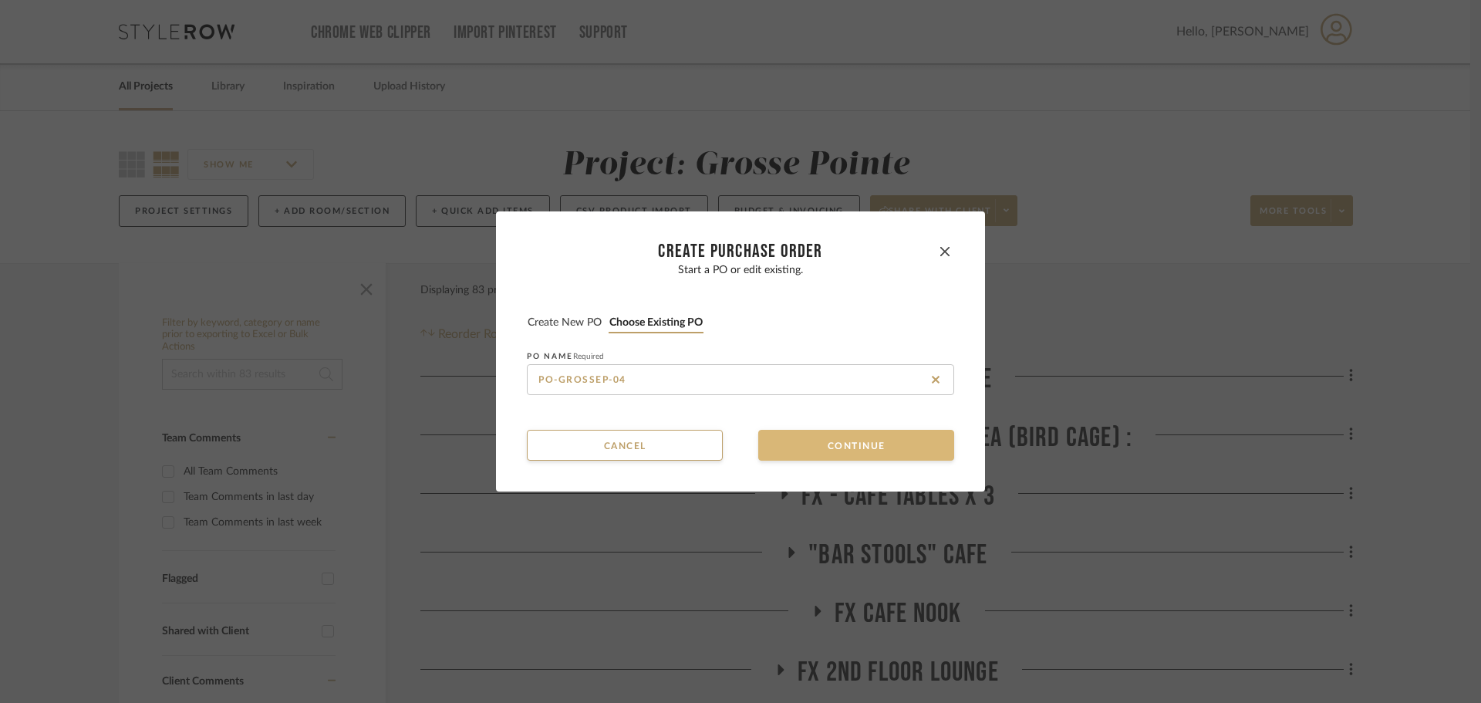
click at [788, 444] on button "Continue" at bounding box center [856, 445] width 196 height 31
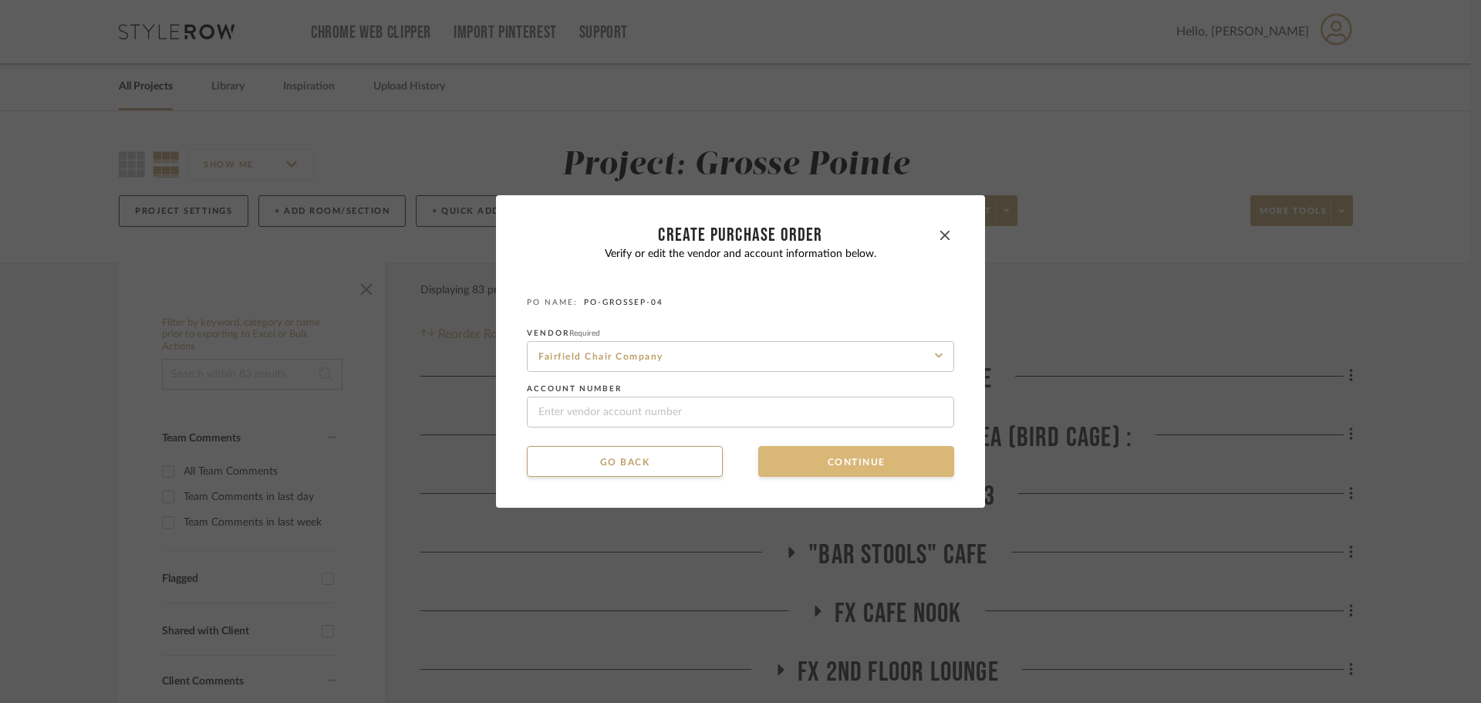
click at [782, 459] on button "Continue" at bounding box center [856, 461] width 196 height 31
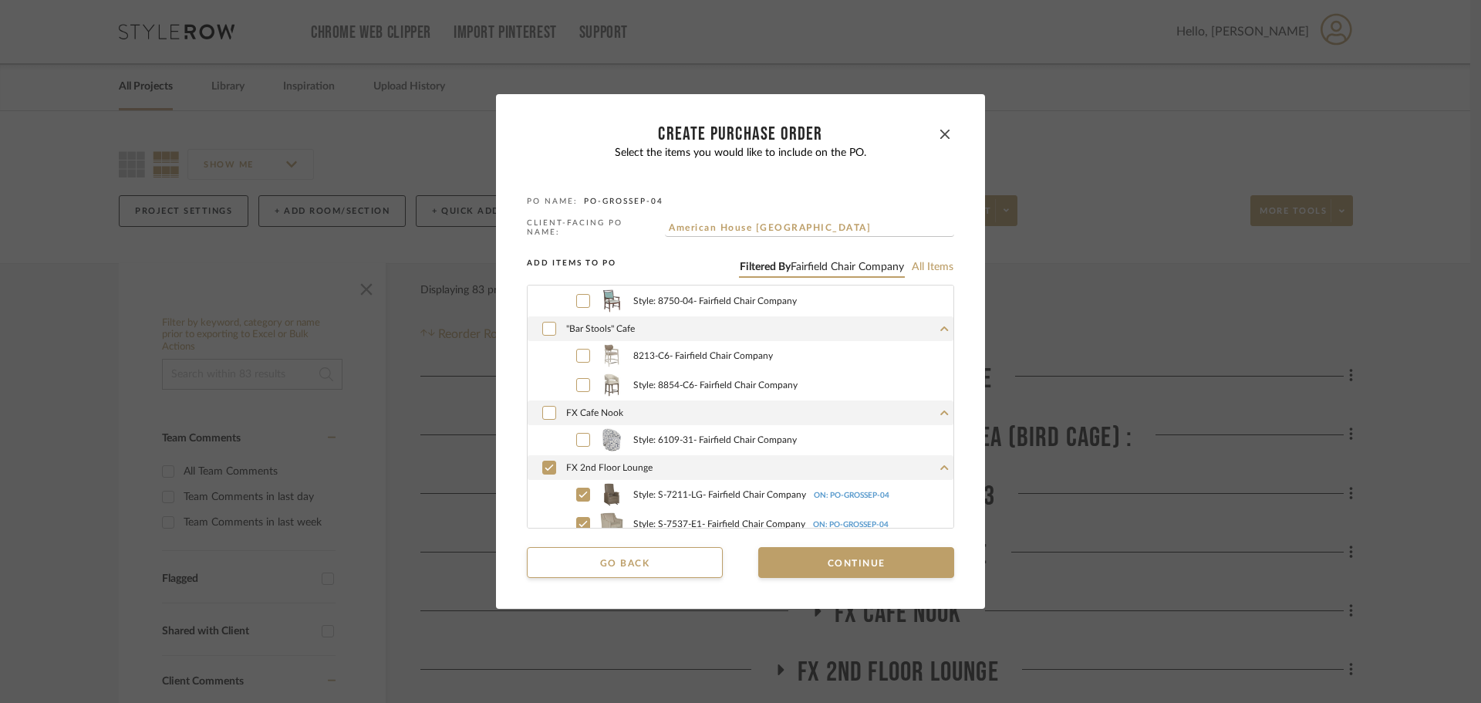
scroll to position [386, 0]
click at [549, 464] on div at bounding box center [549, 469] width 14 height 14
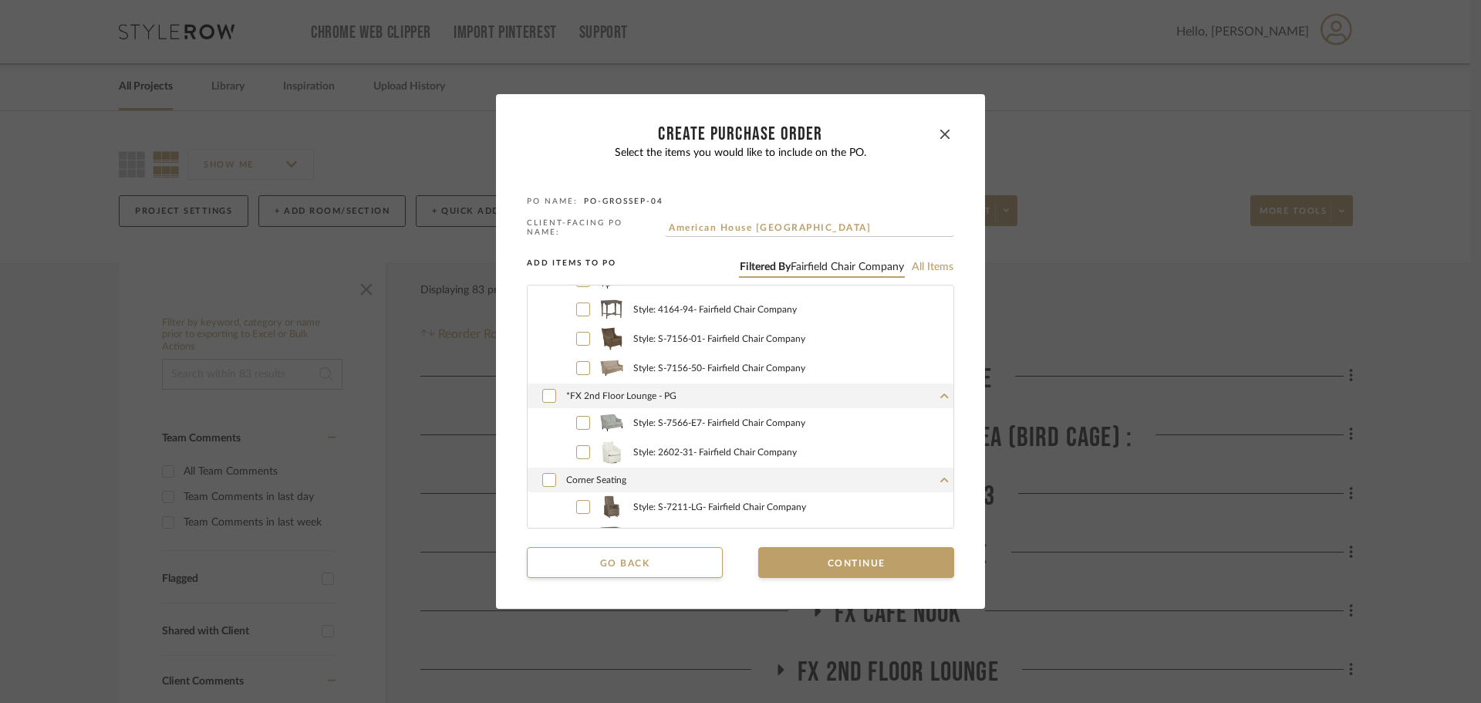
scroll to position [849, 0]
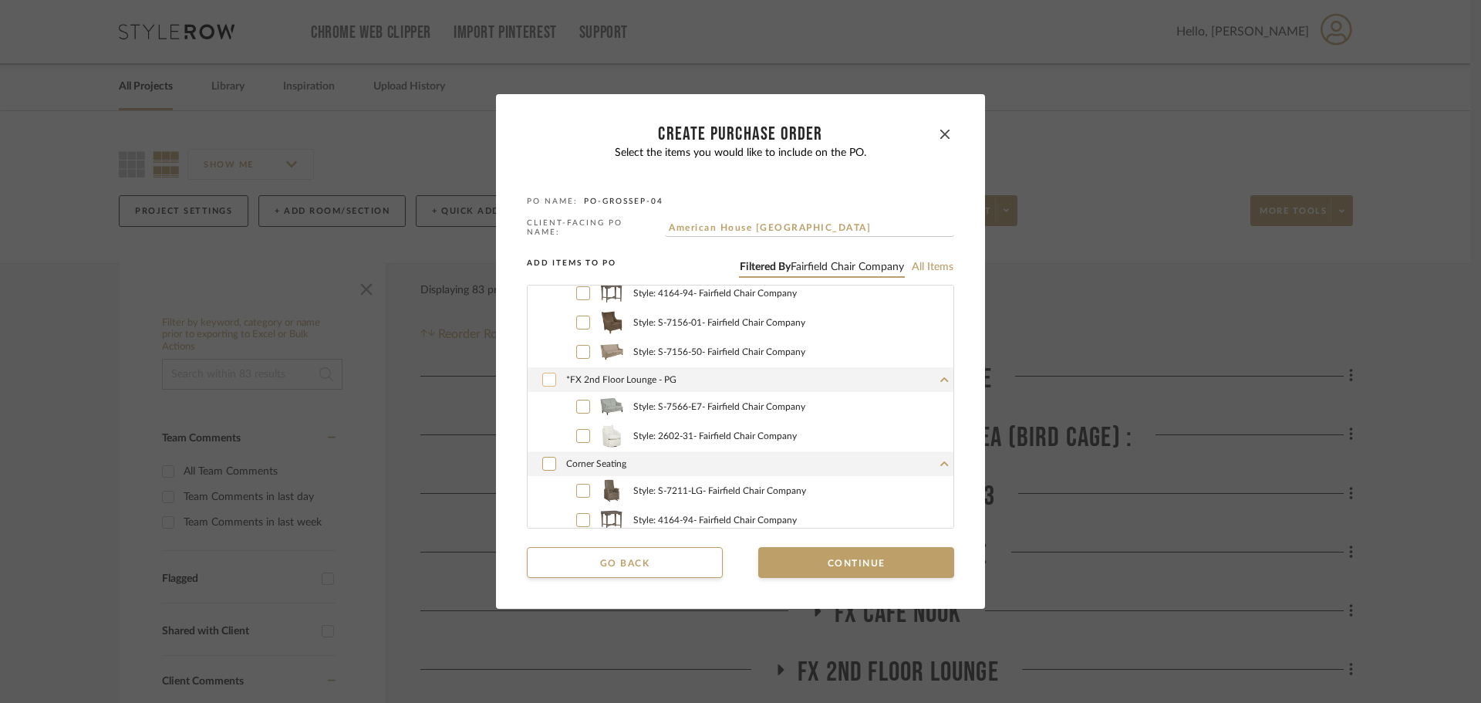
click at [545, 378] on icon at bounding box center [549, 380] width 8 height 6
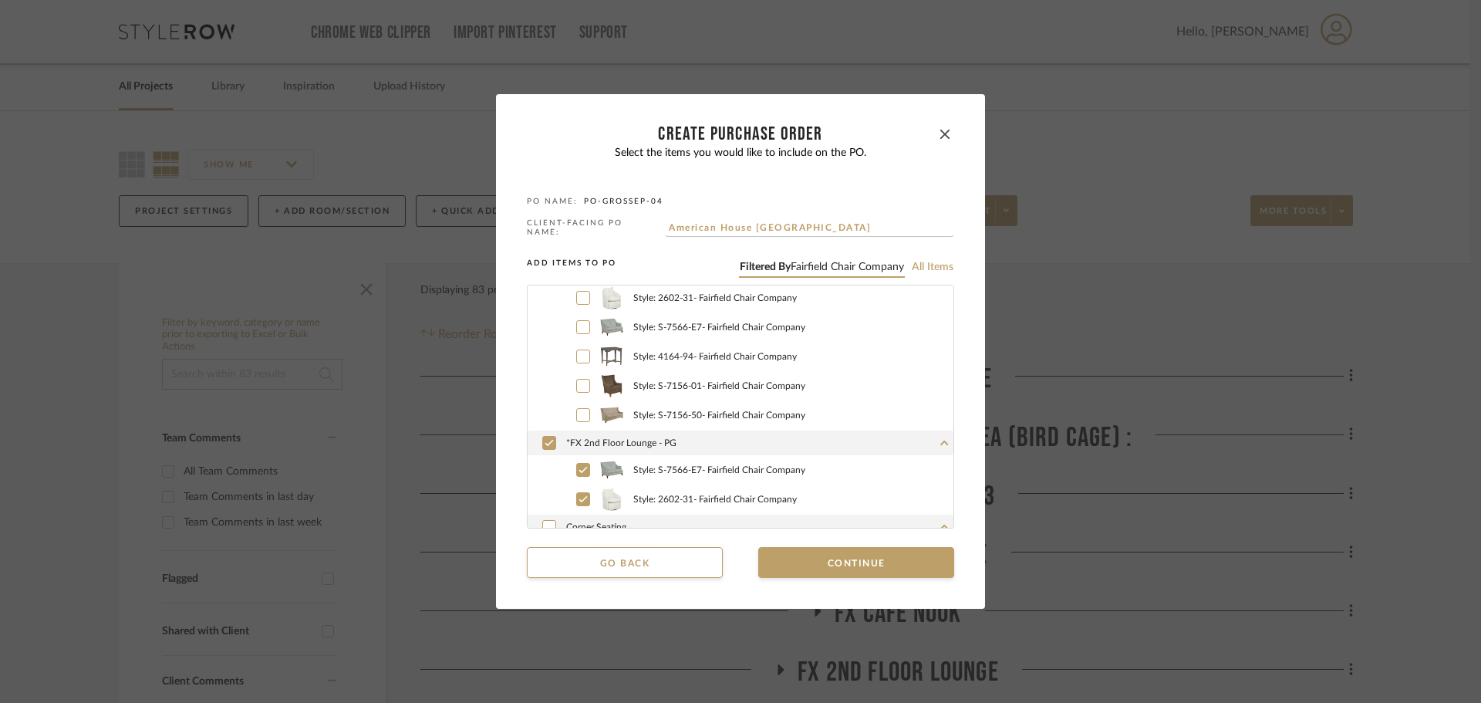
scroll to position [631, 0]
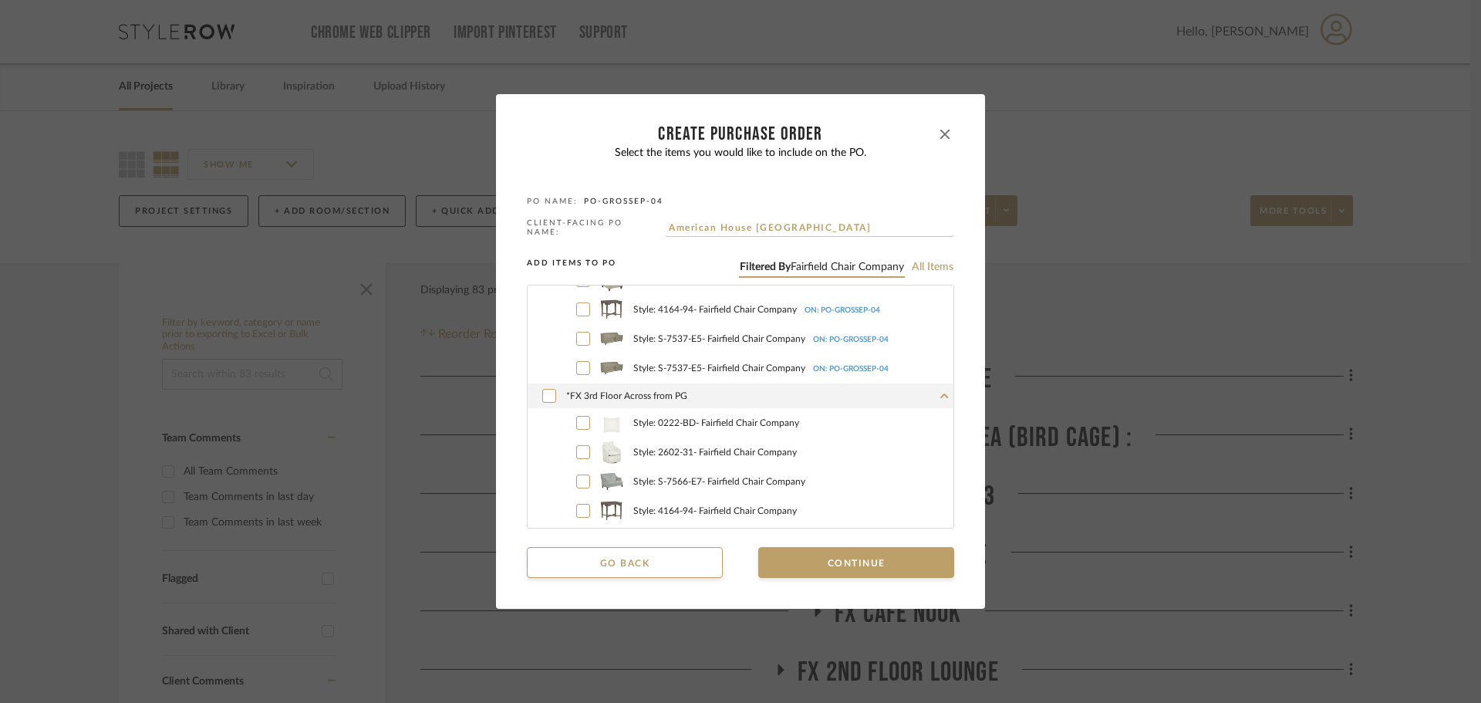
click at [942, 137] on icon "button" at bounding box center [945, 134] width 9 height 9
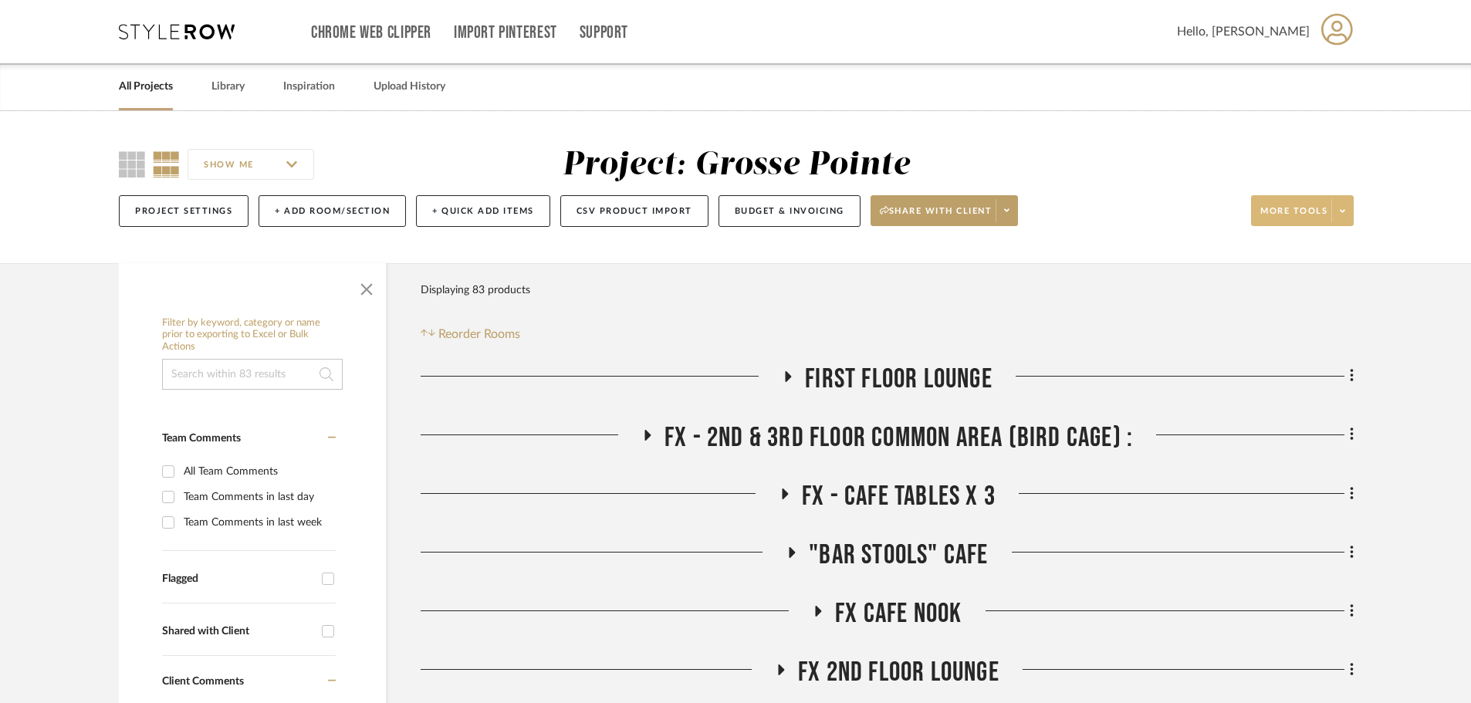
click at [1352, 210] on span at bounding box center [1342, 210] width 22 height 23
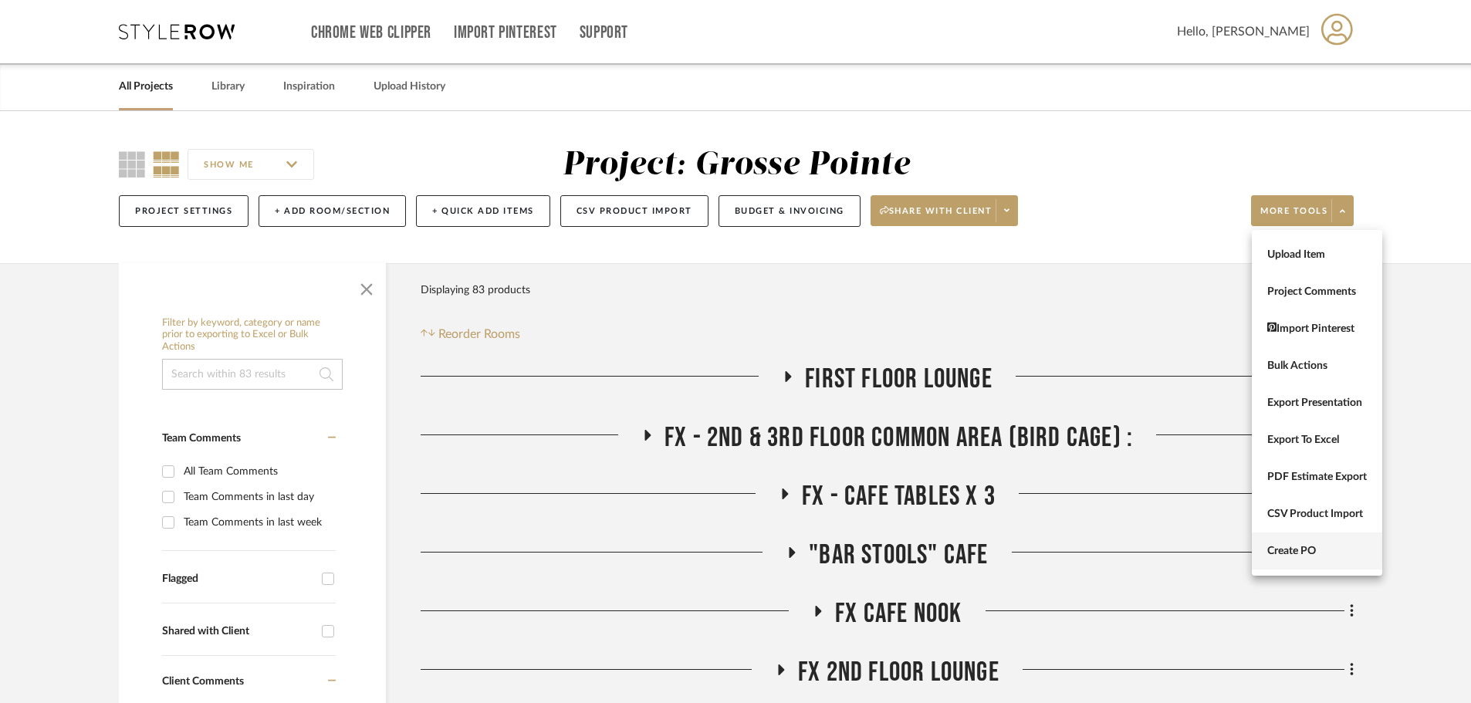
click at [1341, 559] on button "Create PO" at bounding box center [1316, 550] width 130 height 37
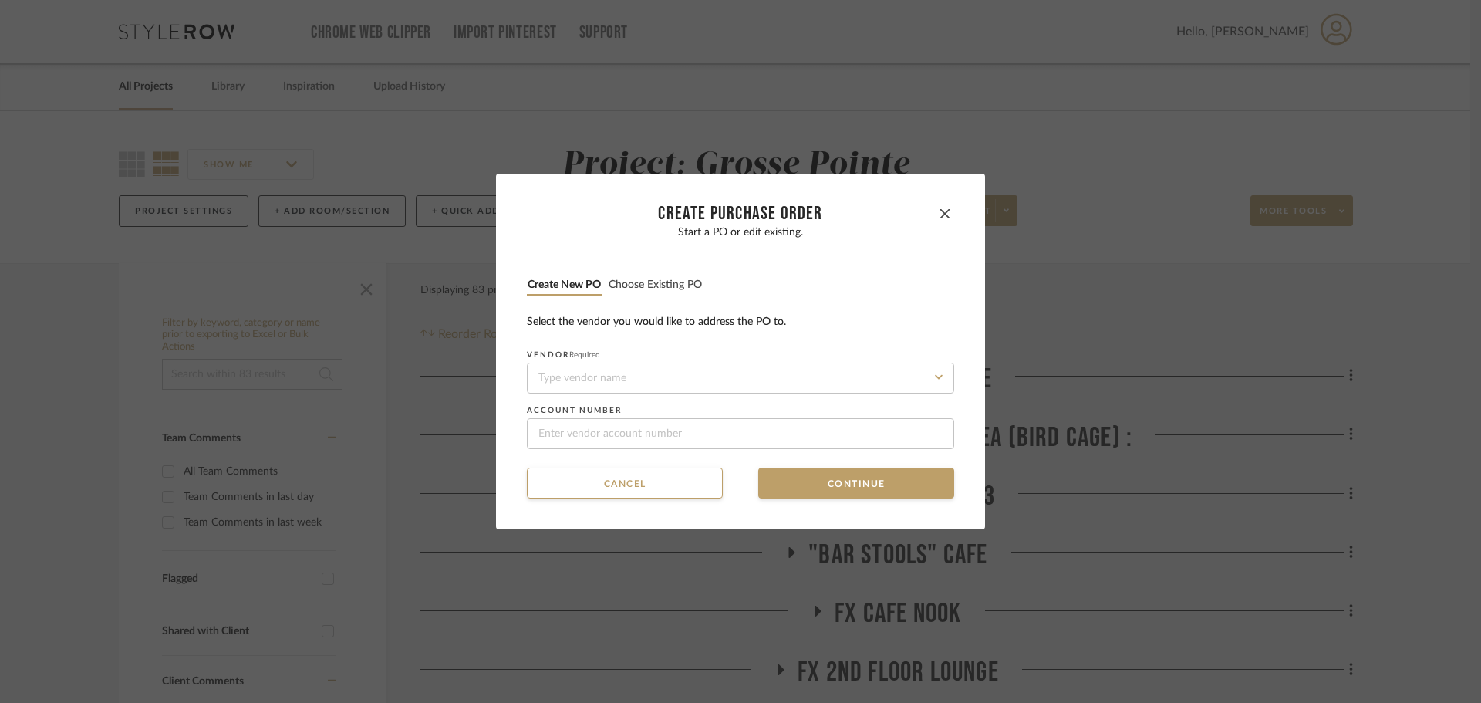
click at [670, 282] on button "Choose existing PO" at bounding box center [655, 285] width 95 height 15
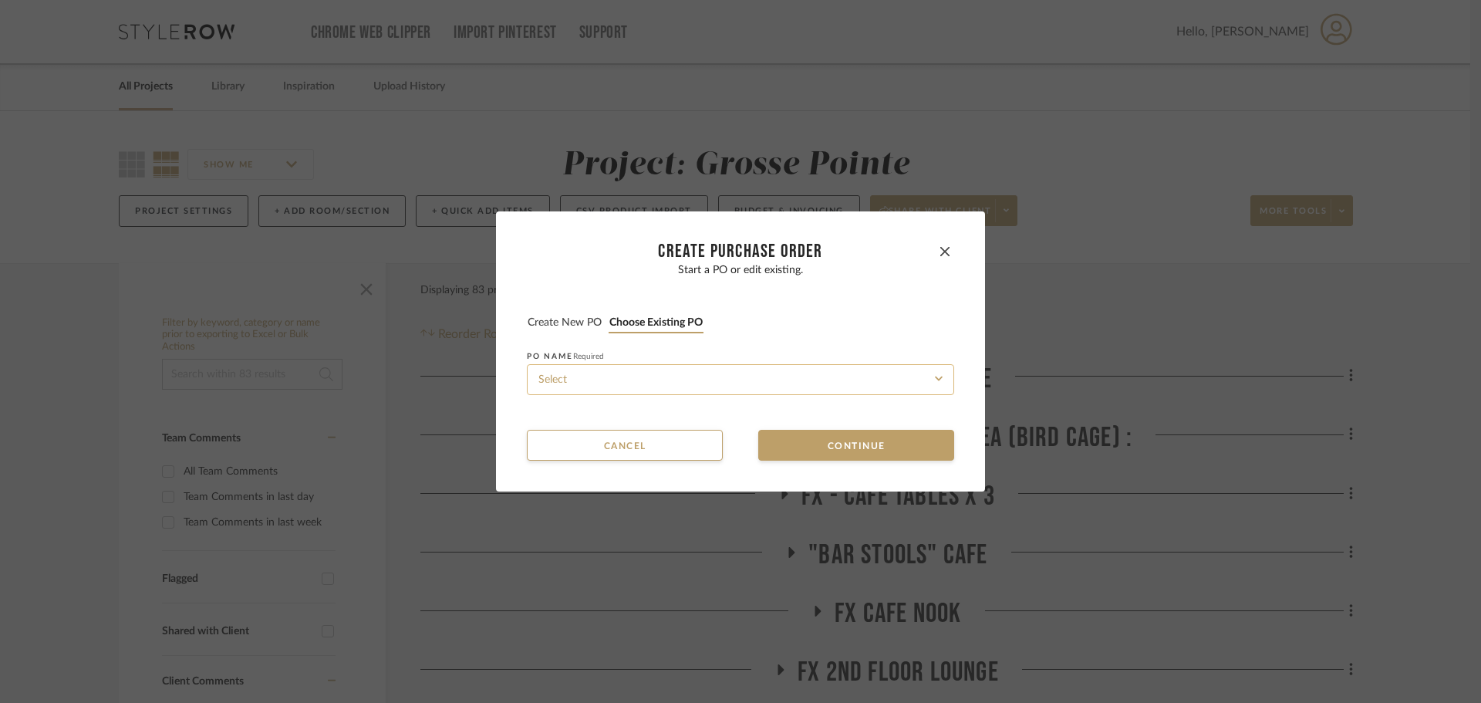
click at [680, 379] on input at bounding box center [740, 379] width 427 height 31
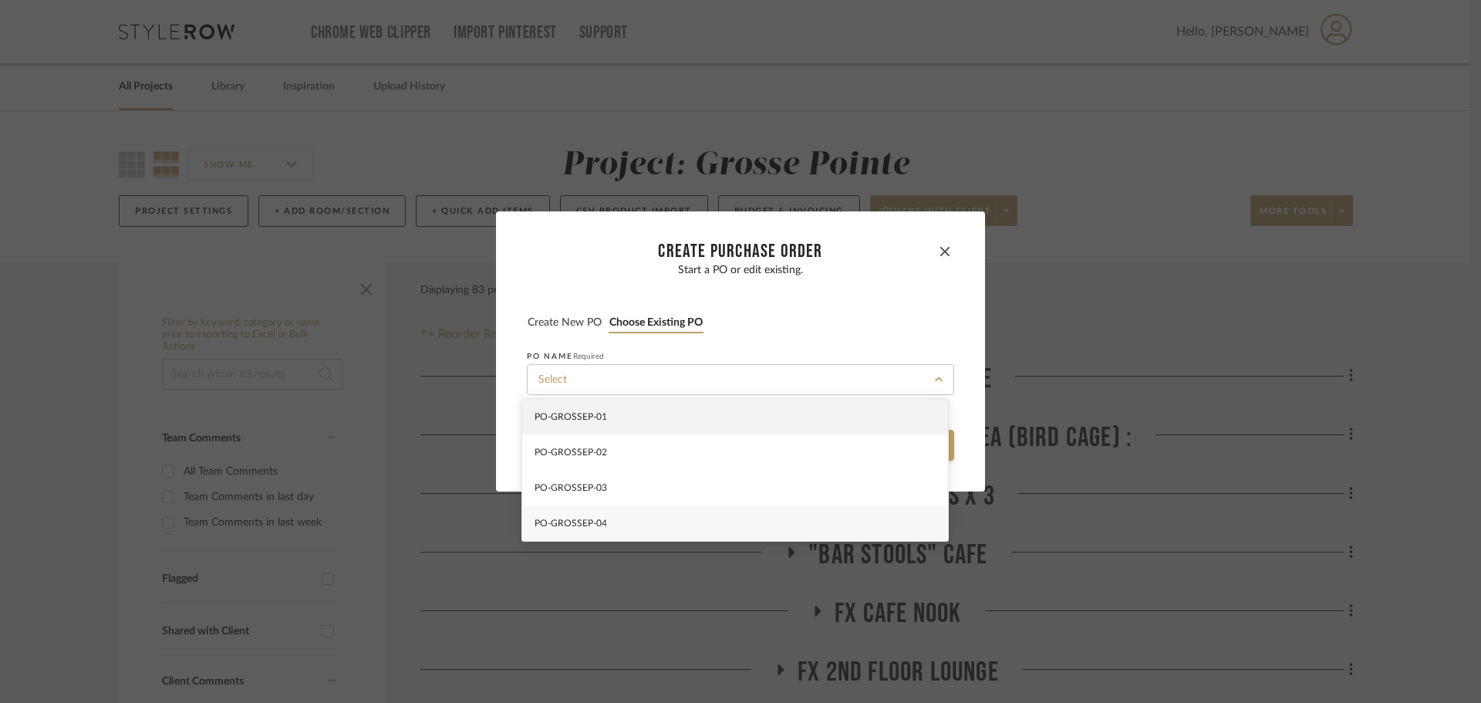
click at [688, 526] on div "PO-GROSSEP-04" at bounding box center [735, 522] width 426 height 35
type input "PO-GROSSEP-04"
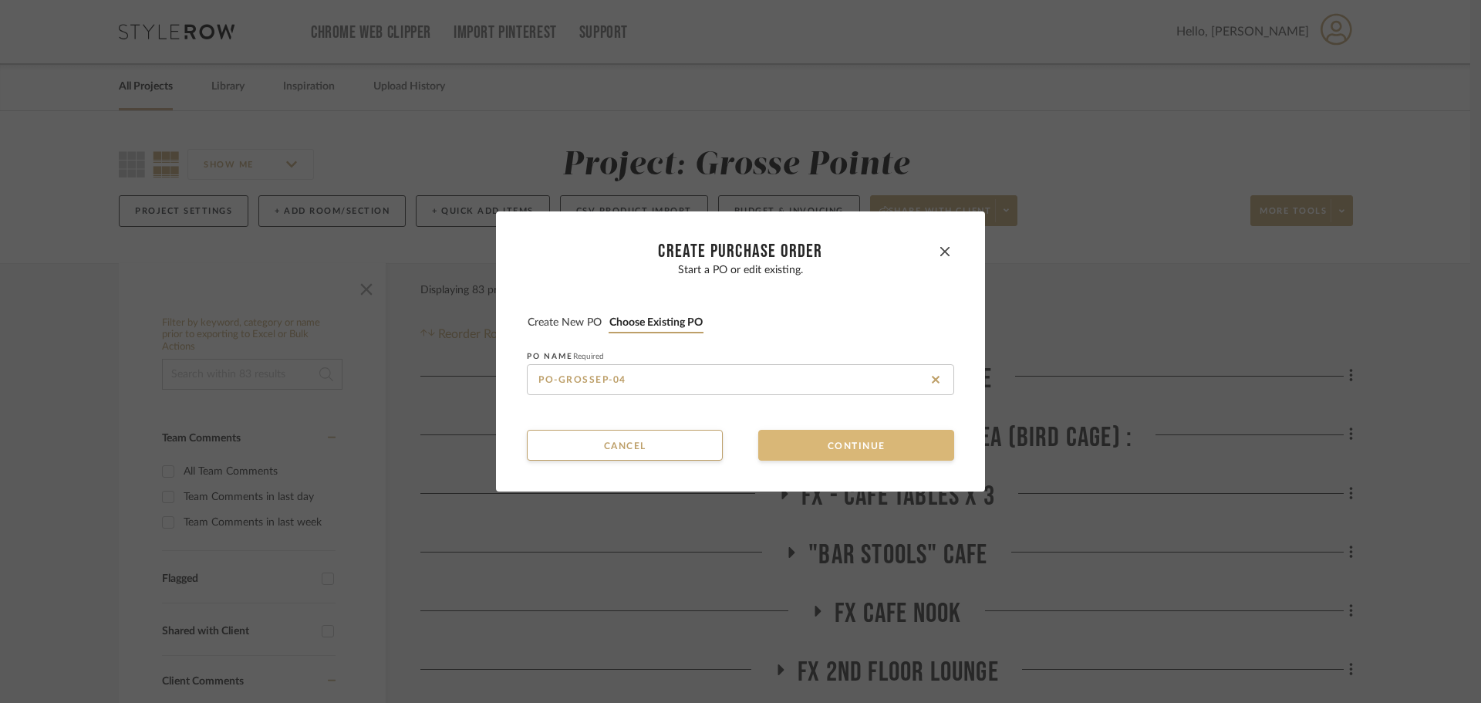
click at [819, 453] on button "Continue" at bounding box center [856, 445] width 196 height 31
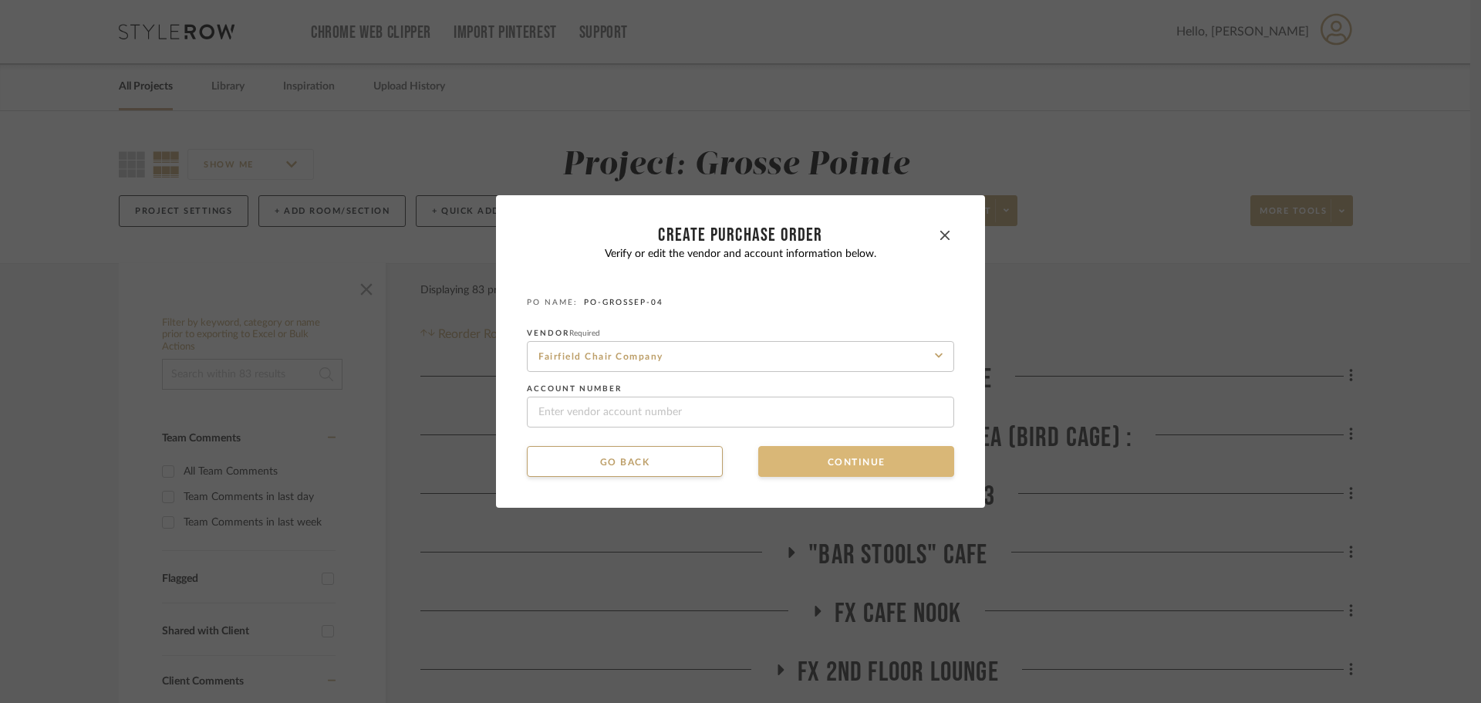
click at [819, 471] on button "Continue" at bounding box center [856, 461] width 196 height 31
click at [819, 464] on button "Continue" at bounding box center [856, 461] width 196 height 31
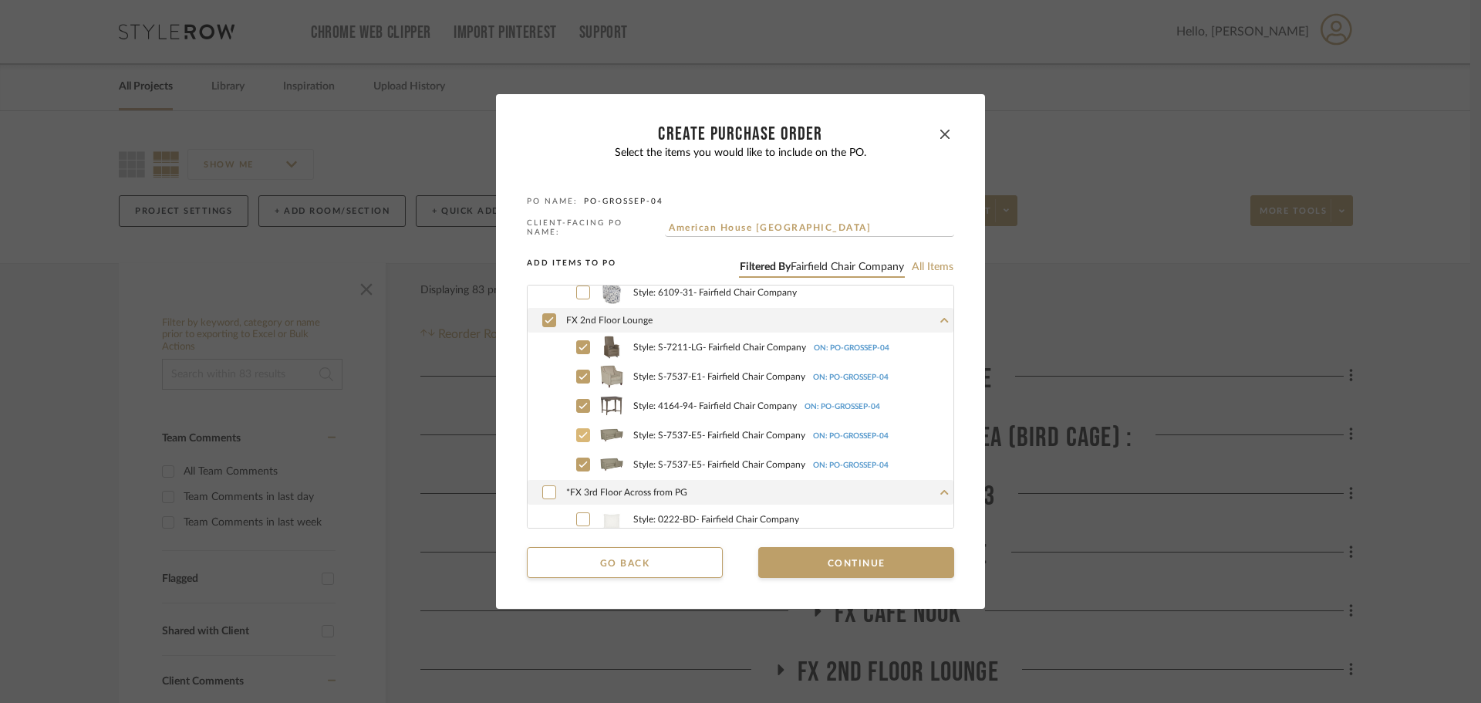
scroll to position [540, 0]
click at [545, 312] on icon at bounding box center [549, 314] width 9 height 11
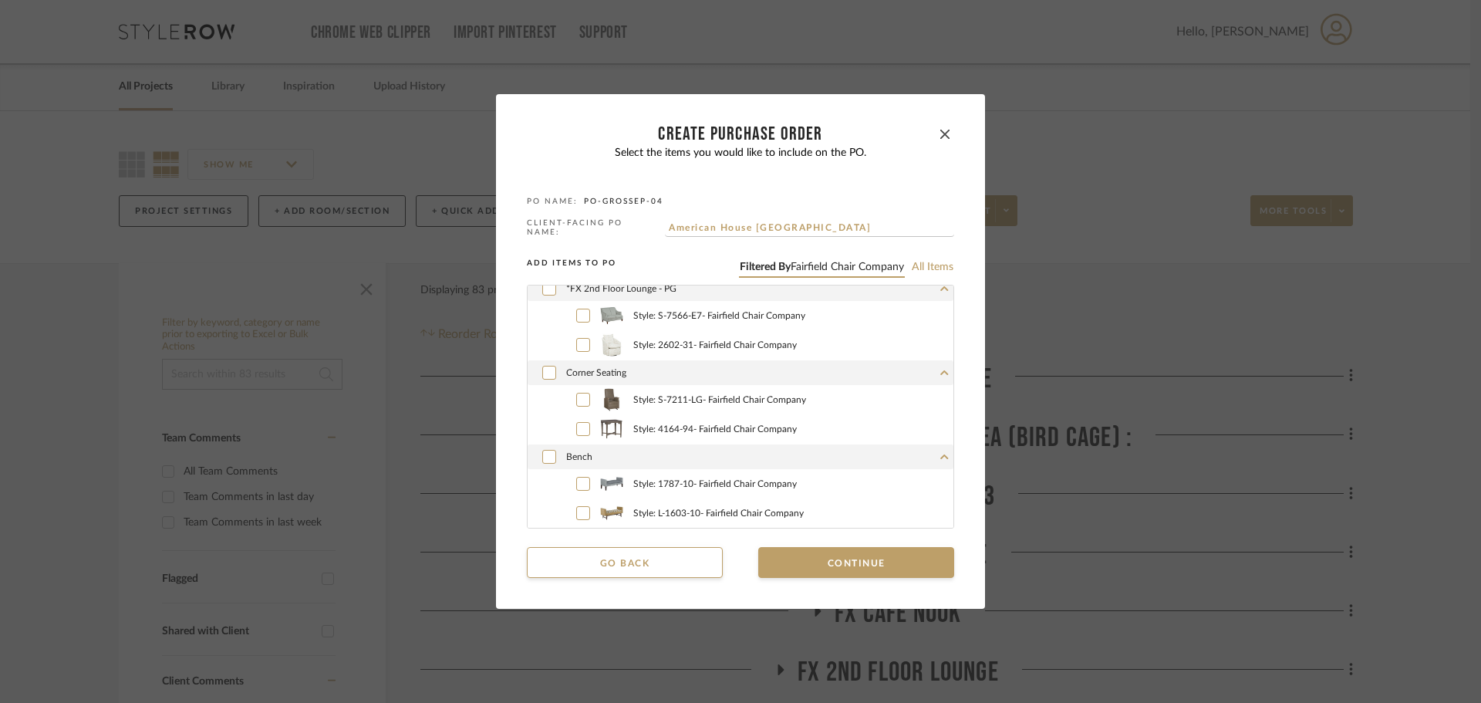
scroll to position [863, 0]
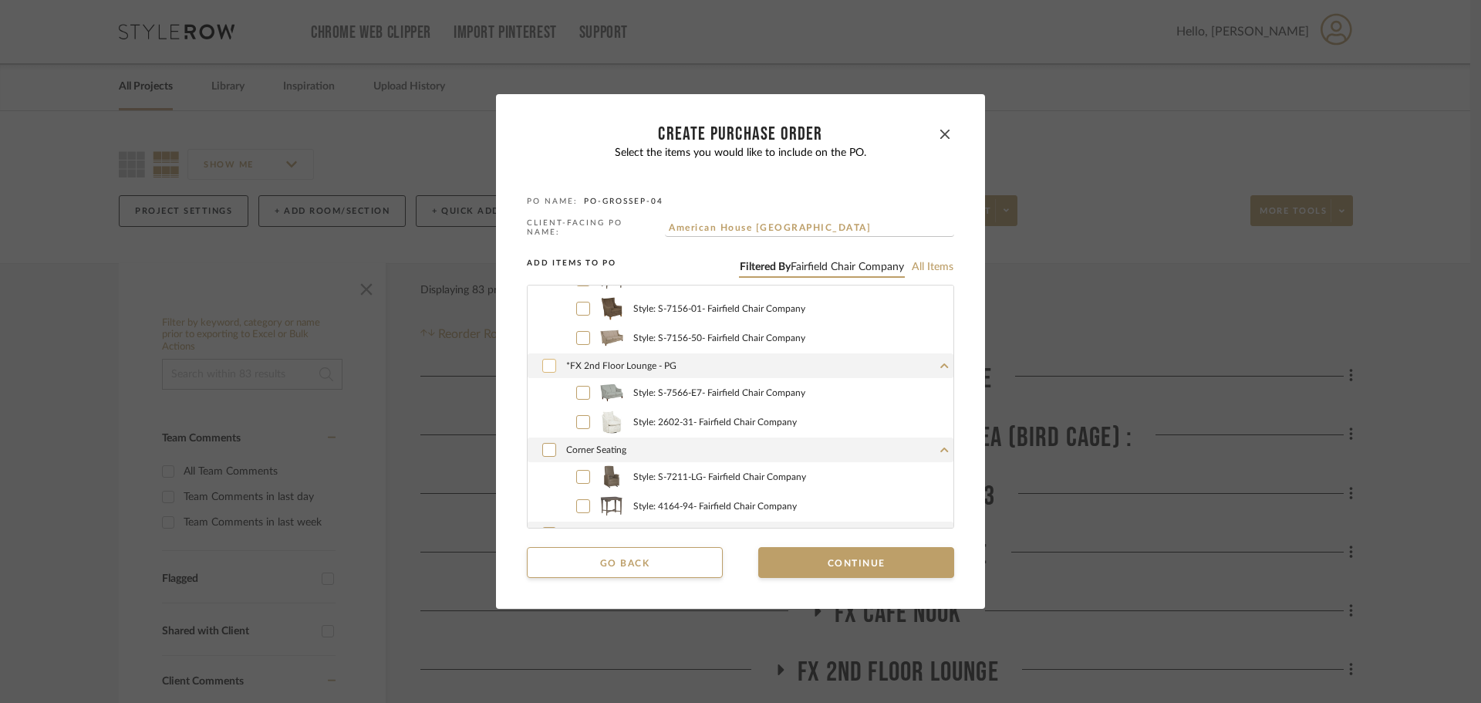
click at [545, 363] on icon at bounding box center [549, 366] width 8 height 6
click at [904, 547] on button "Continue" at bounding box center [856, 562] width 196 height 31
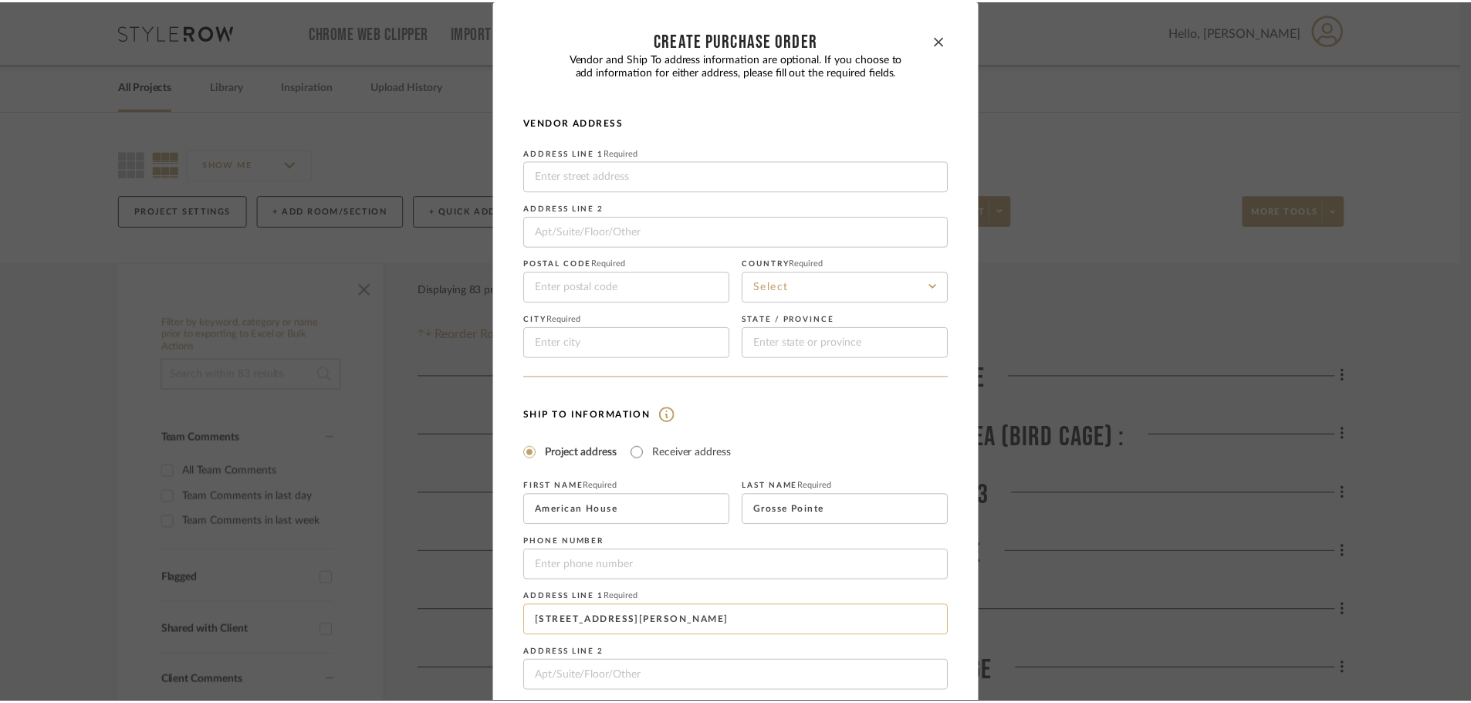
scroll to position [181, 0]
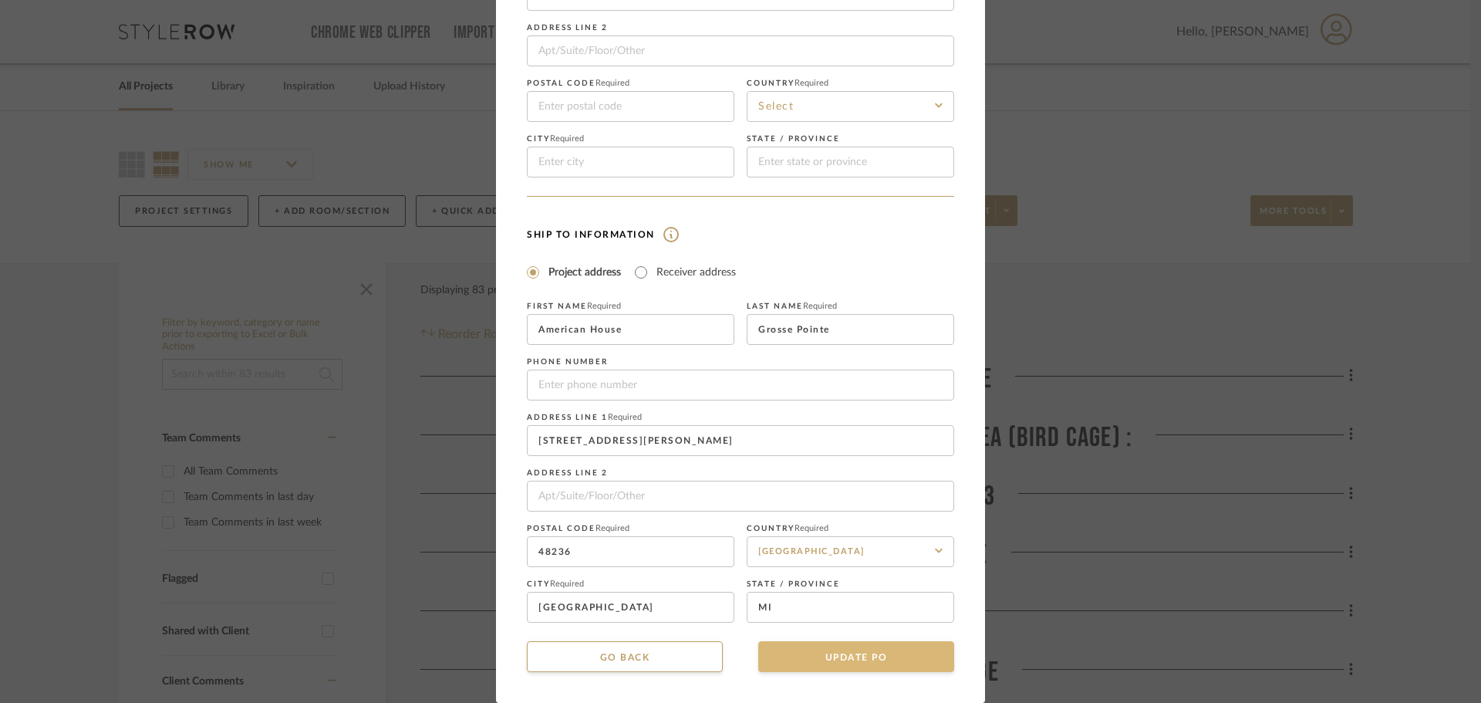
click at [860, 667] on button "UPDATE PO" at bounding box center [856, 656] width 196 height 31
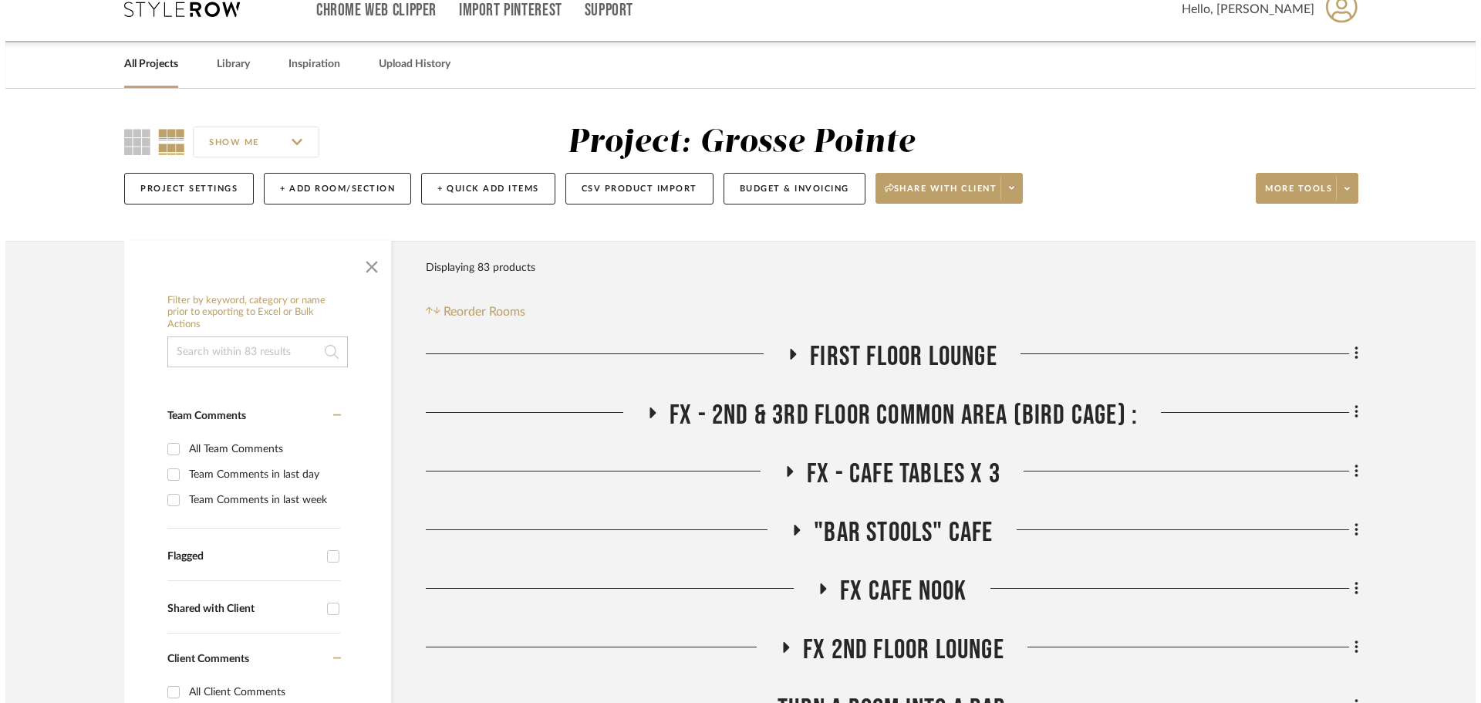
scroll to position [0, 0]
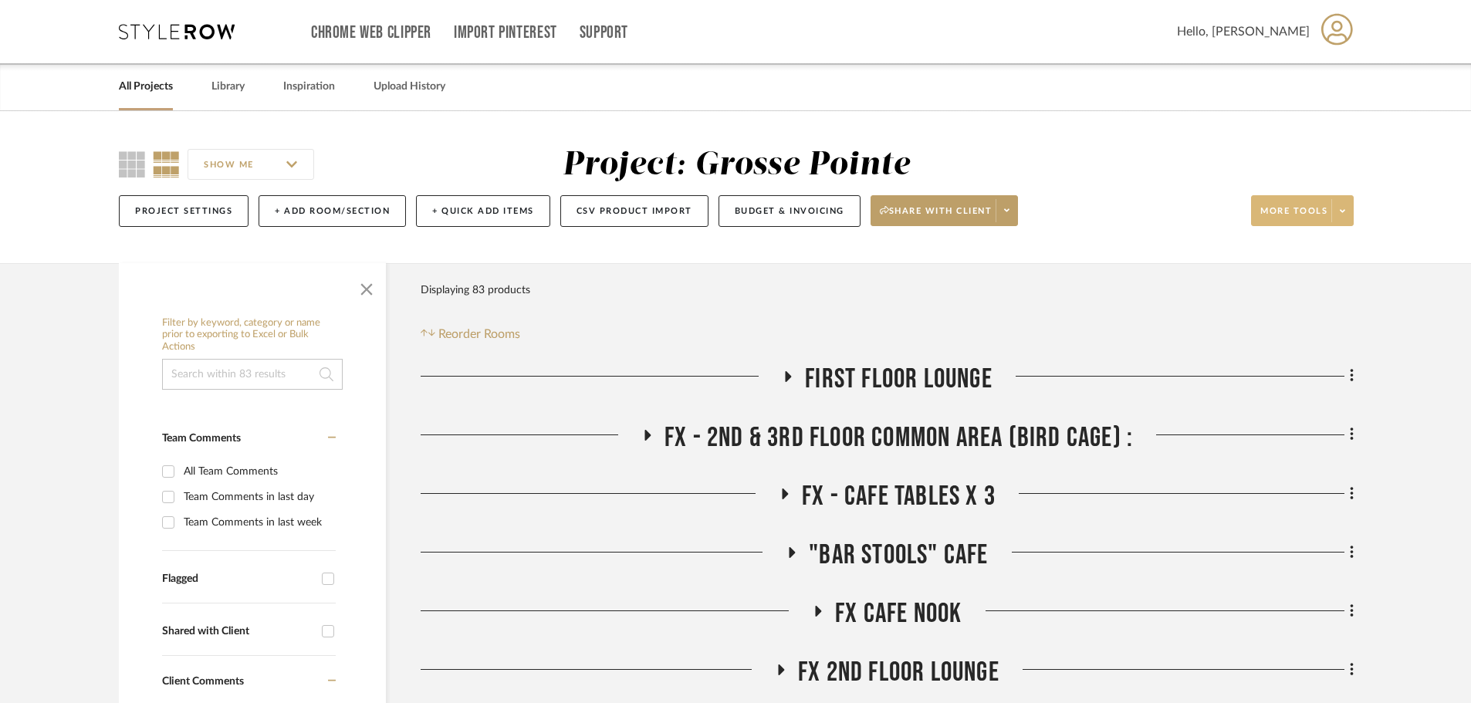
click at [1333, 214] on span at bounding box center [1342, 210] width 22 height 23
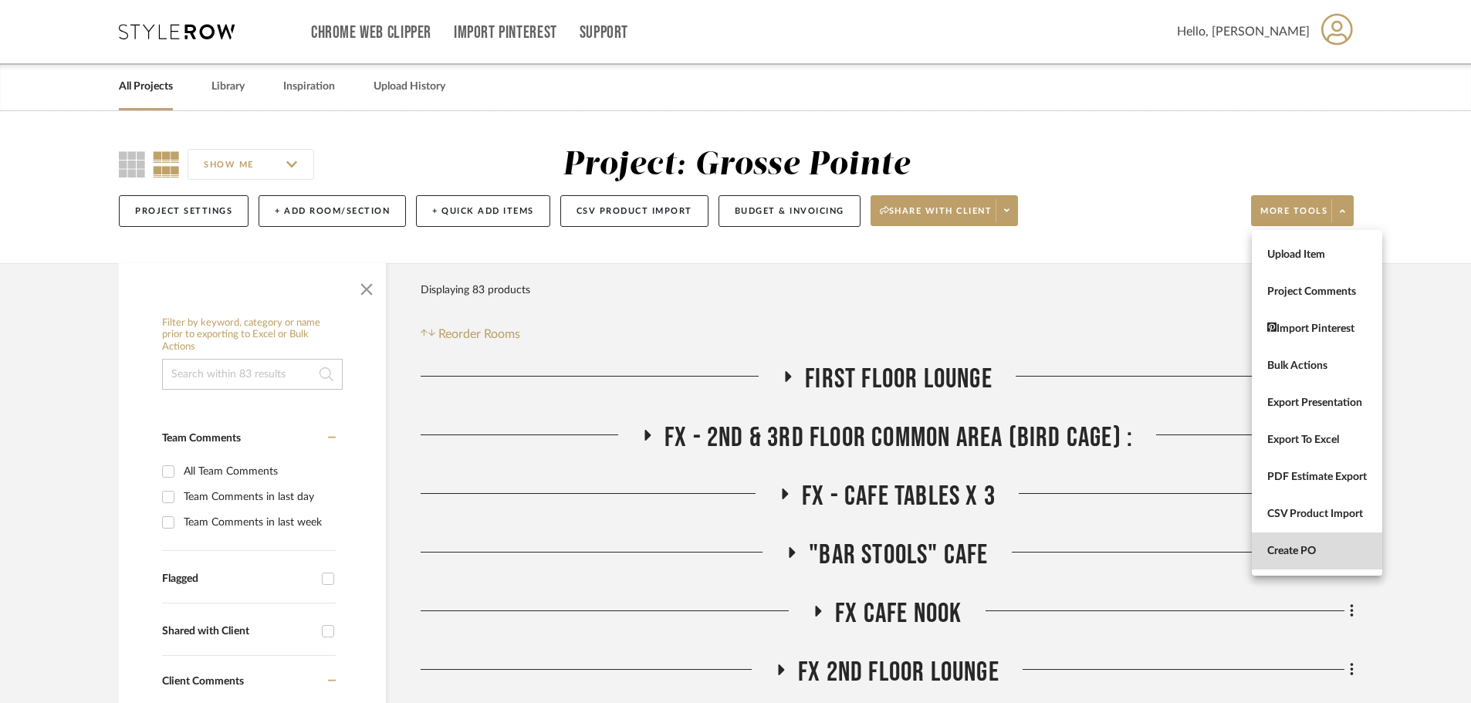
click at [1296, 545] on span "Create PO" at bounding box center [1317, 551] width 100 height 13
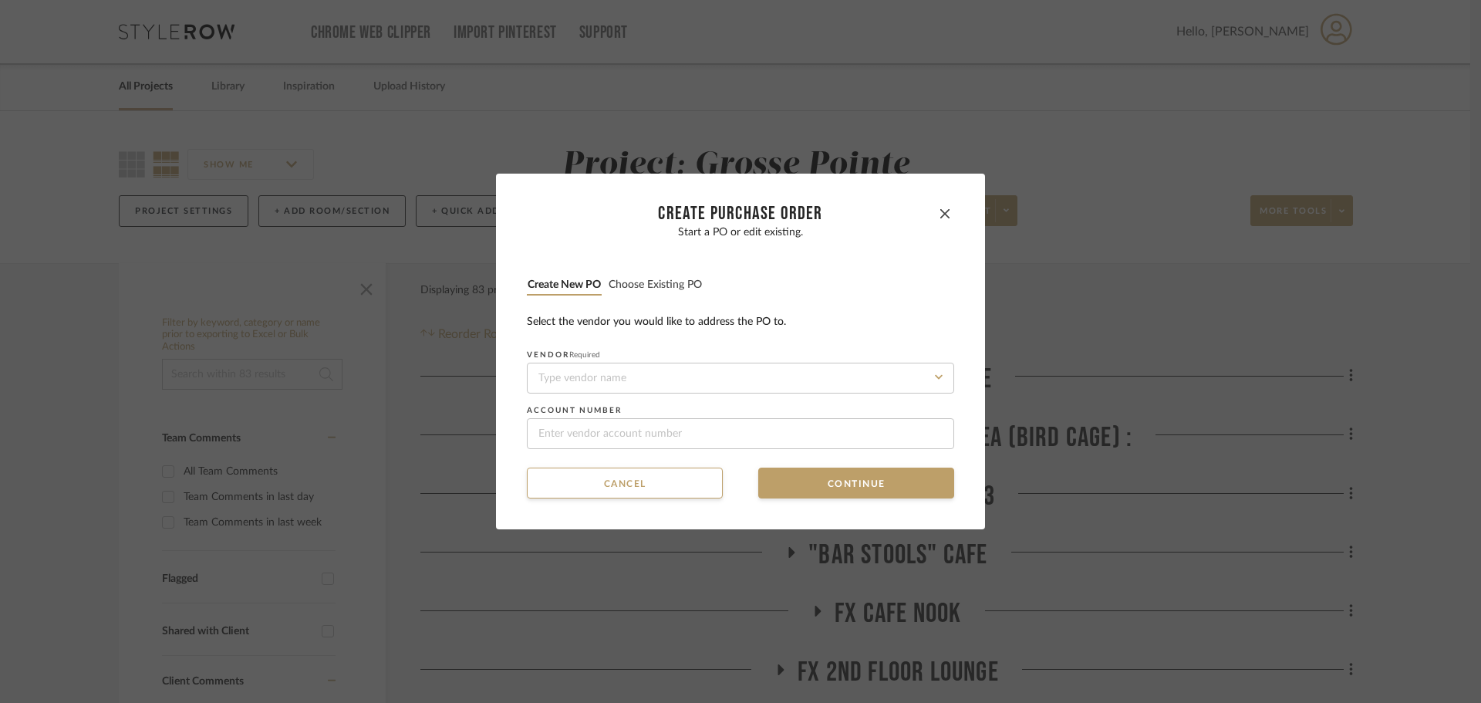
click at [625, 280] on button "Choose existing PO" at bounding box center [655, 285] width 95 height 15
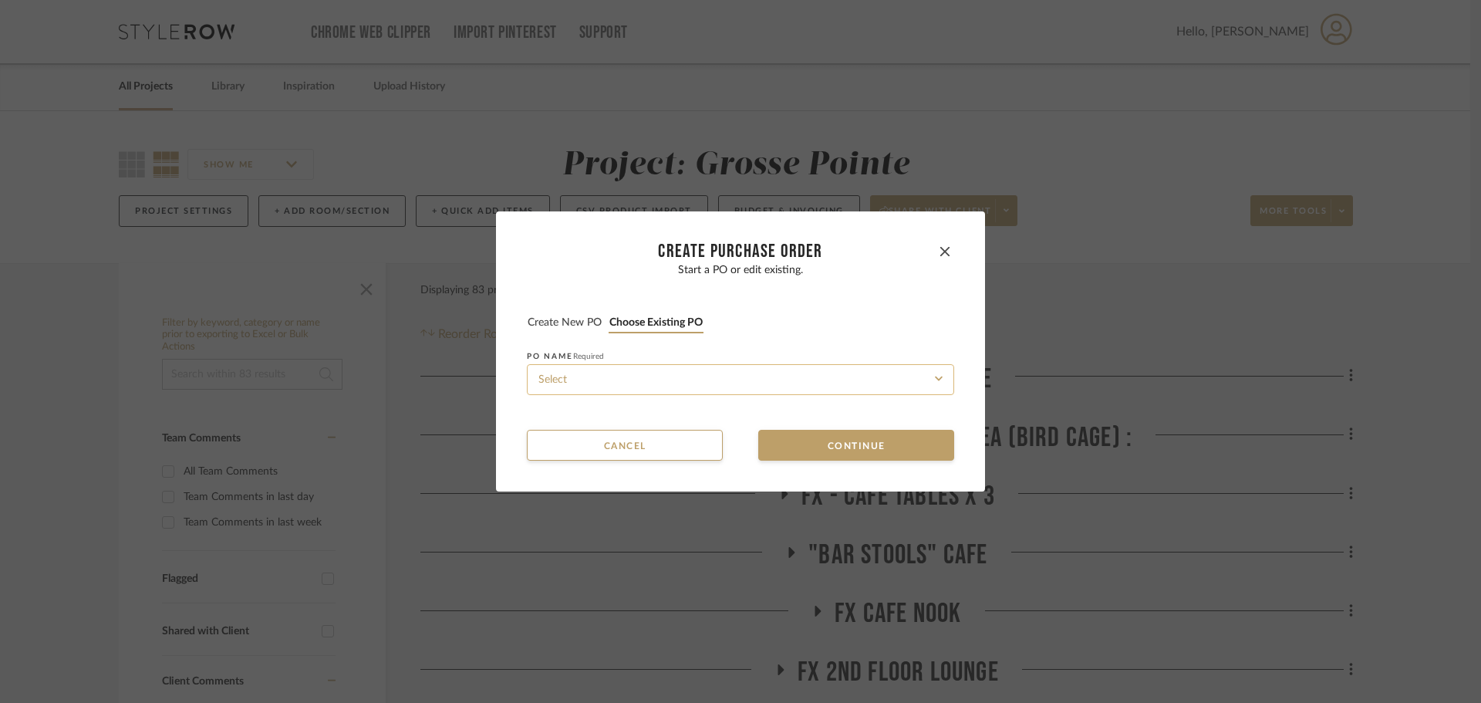
click at [637, 376] on input at bounding box center [740, 379] width 427 height 31
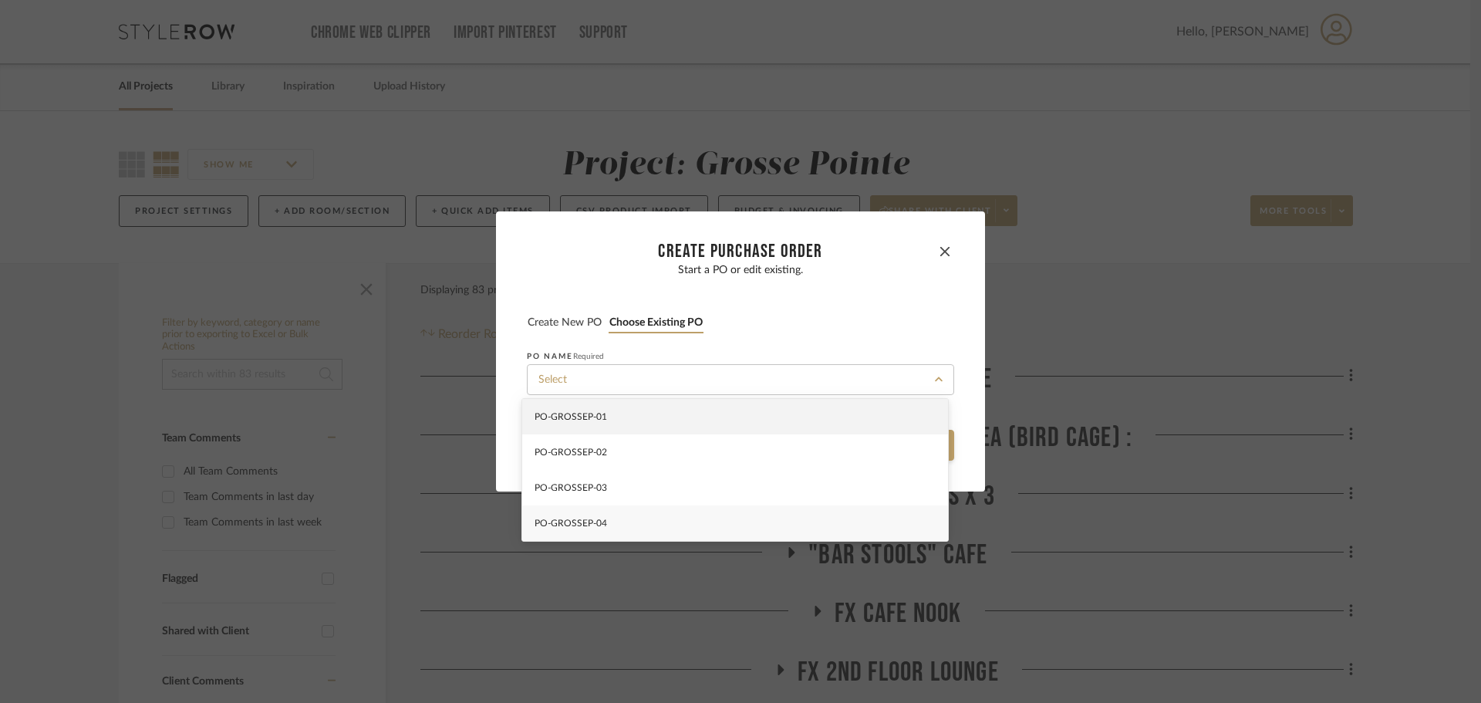
click at [646, 529] on div "PO-GROSSEP-04" at bounding box center [735, 522] width 426 height 35
type input "PO-GROSSEP-04"
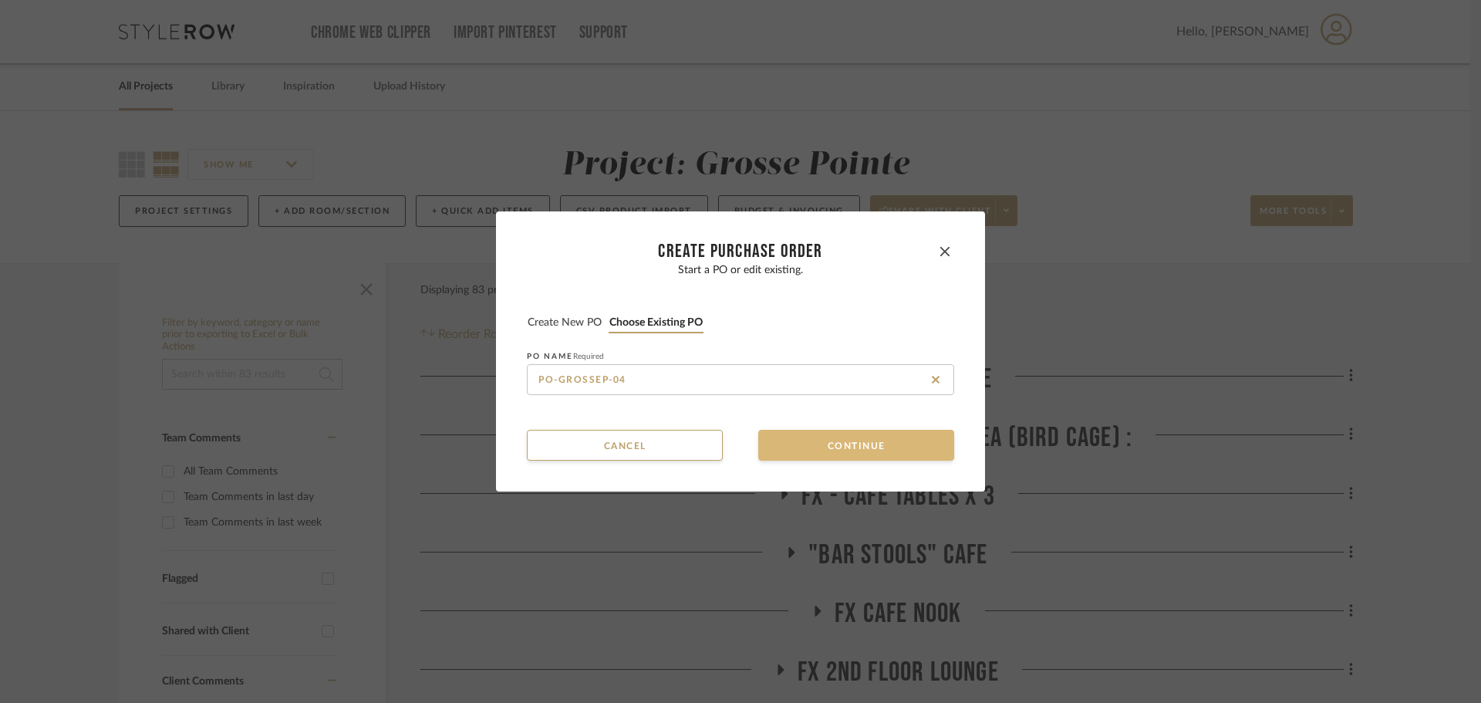
click at [839, 444] on button "Continue" at bounding box center [856, 445] width 196 height 31
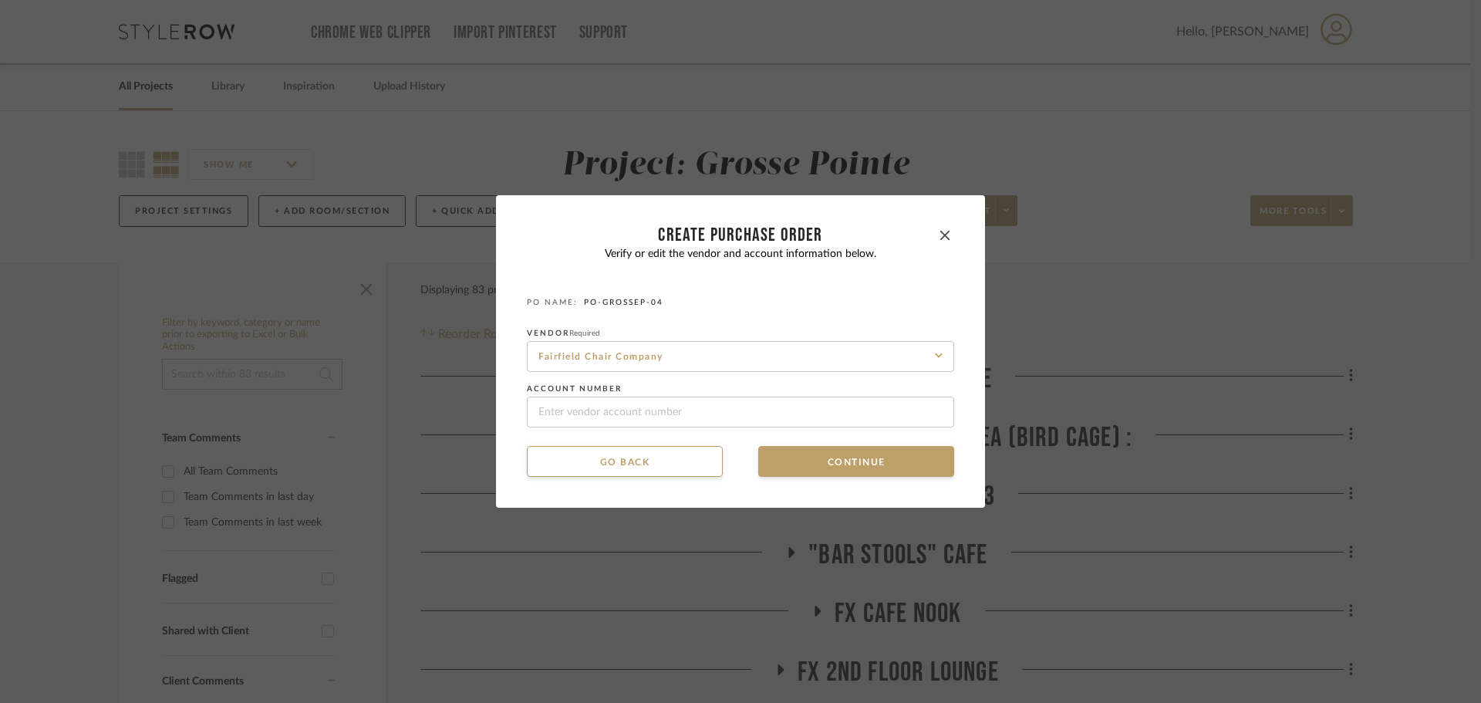
click at [818, 478] on dialog-content "CREATE Purchase order Verify or edit the vendor and account information below. …" at bounding box center [740, 351] width 489 height 312
click at [815, 468] on button "Continue" at bounding box center [856, 461] width 196 height 31
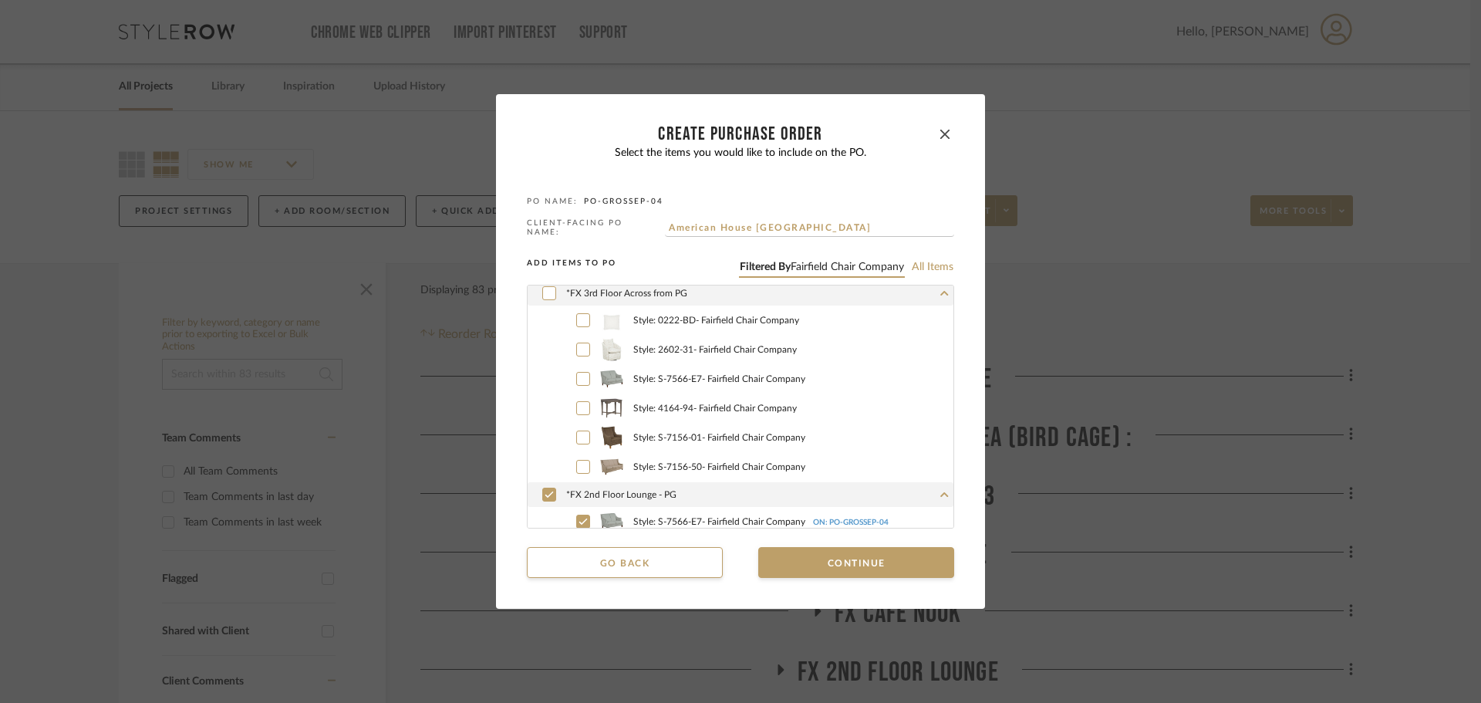
scroll to position [772, 0]
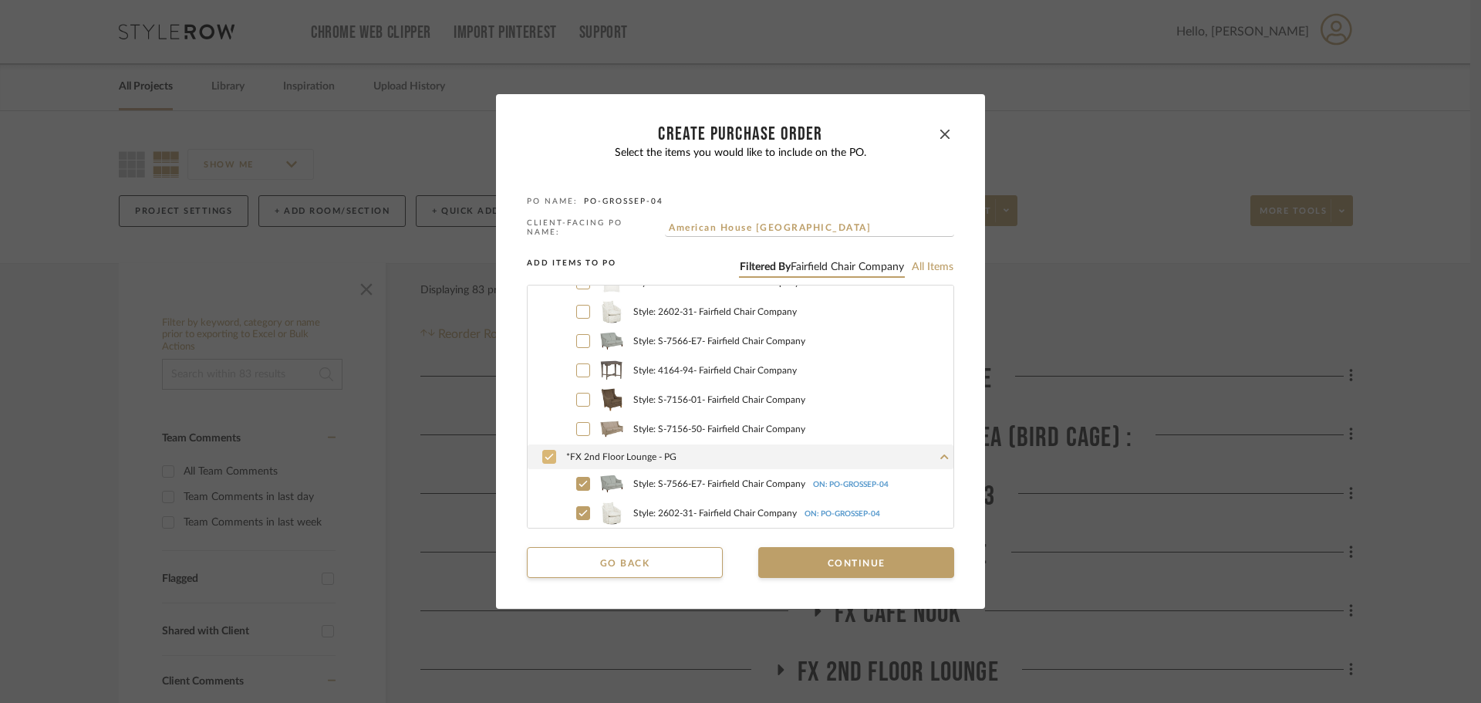
click at [545, 451] on icon at bounding box center [549, 456] width 9 height 11
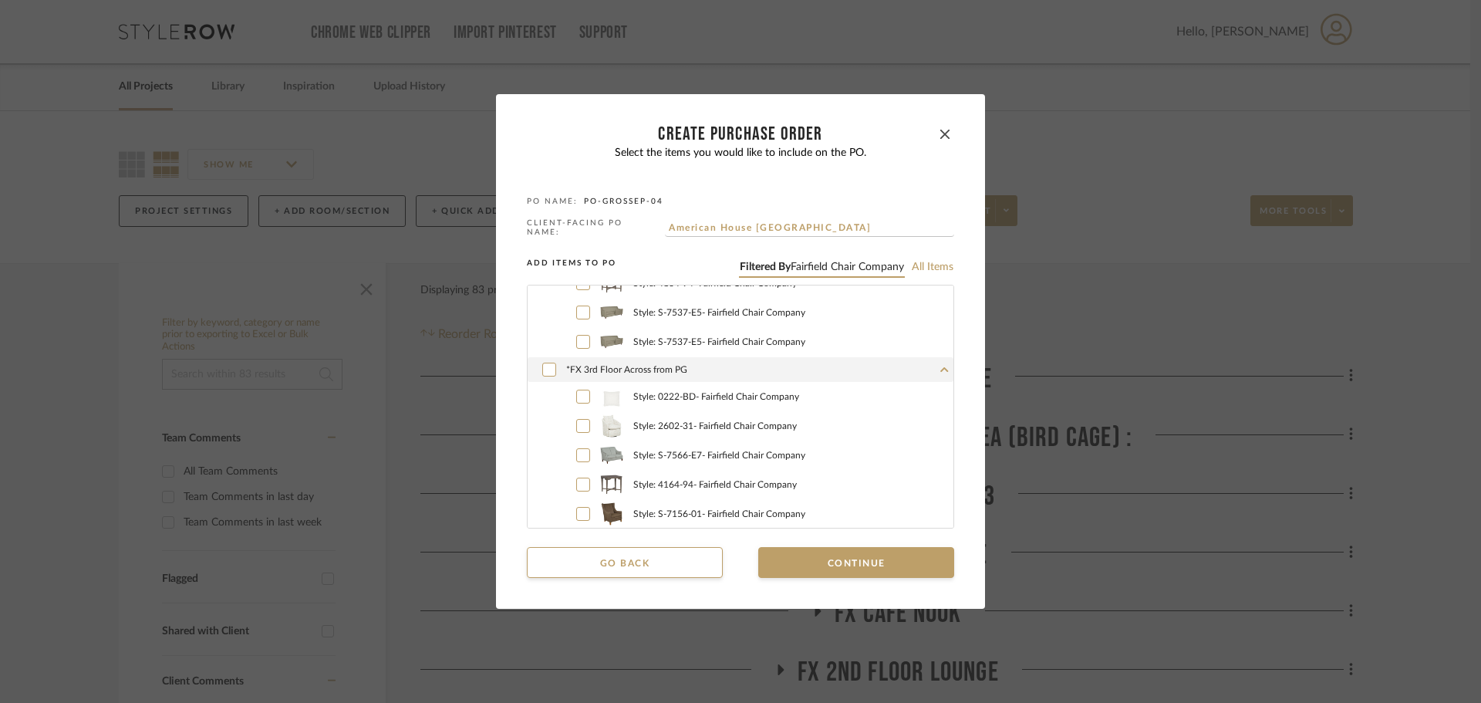
scroll to position [617, 0]
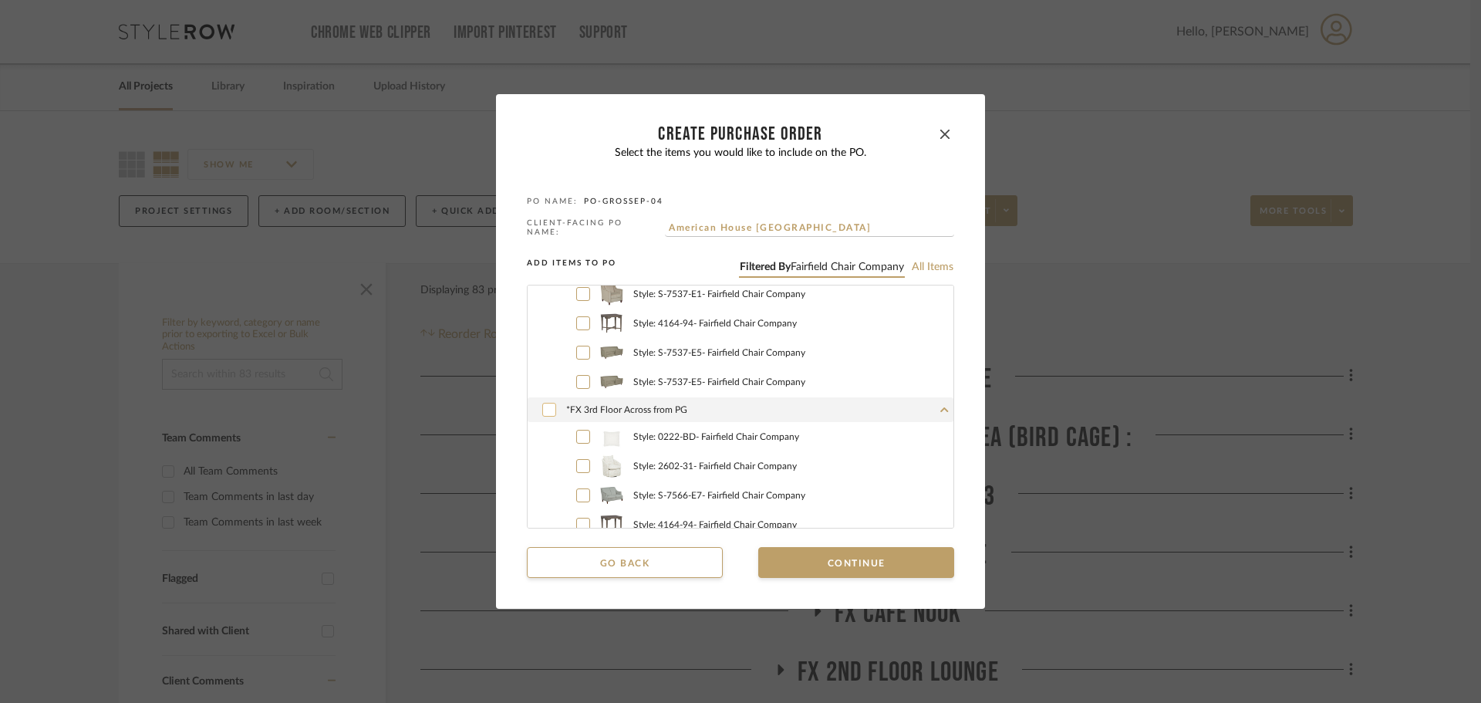
click at [545, 405] on icon at bounding box center [549, 409] width 9 height 11
click at [846, 560] on button "Continue" at bounding box center [856, 562] width 196 height 31
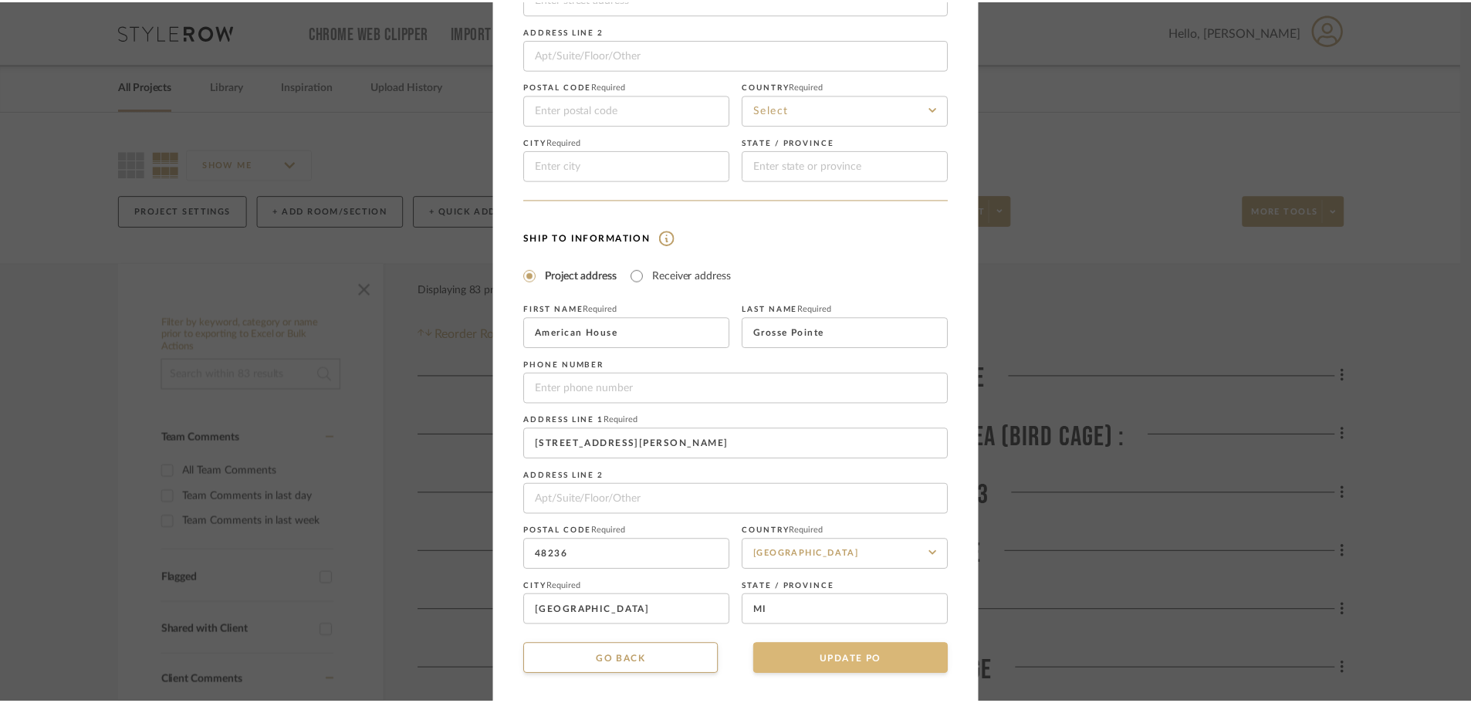
scroll to position [181, 0]
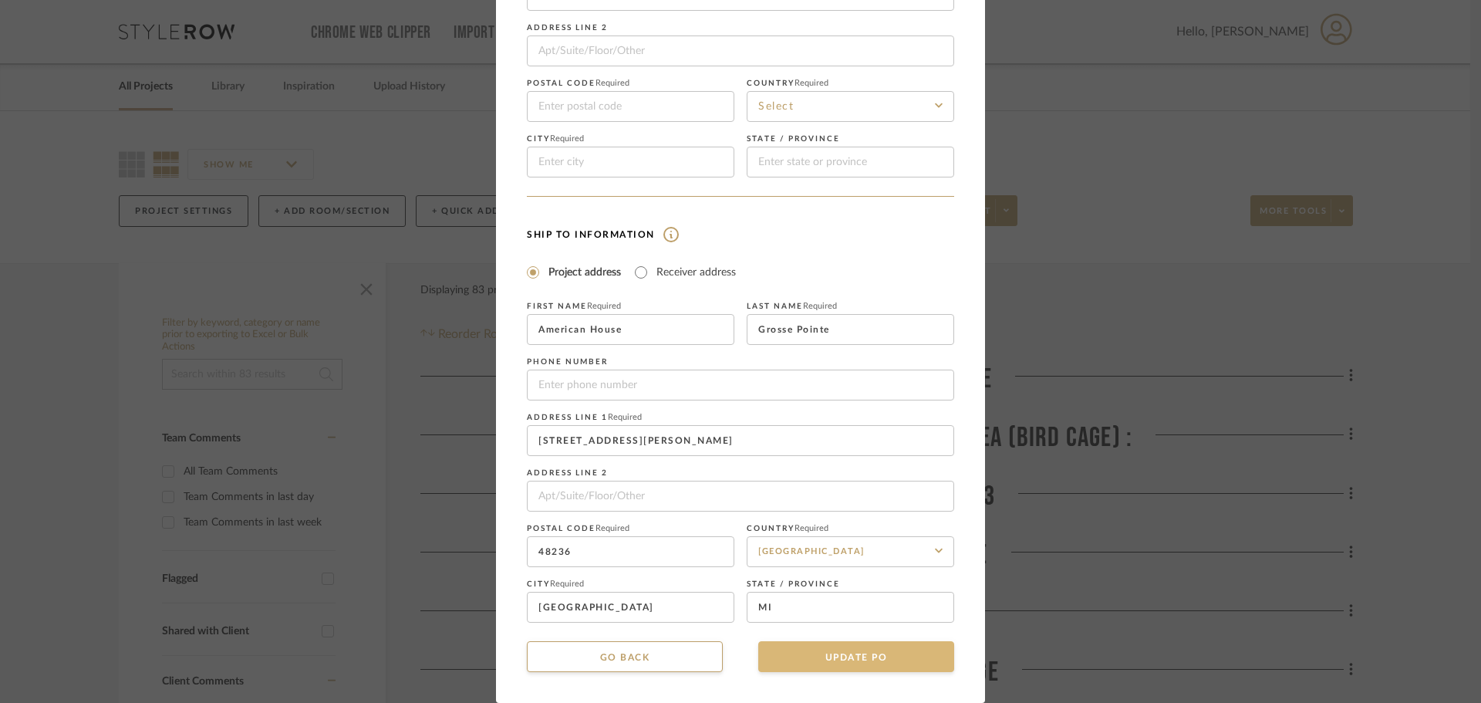
click at [867, 653] on button "UPDATE PO" at bounding box center [856, 656] width 196 height 31
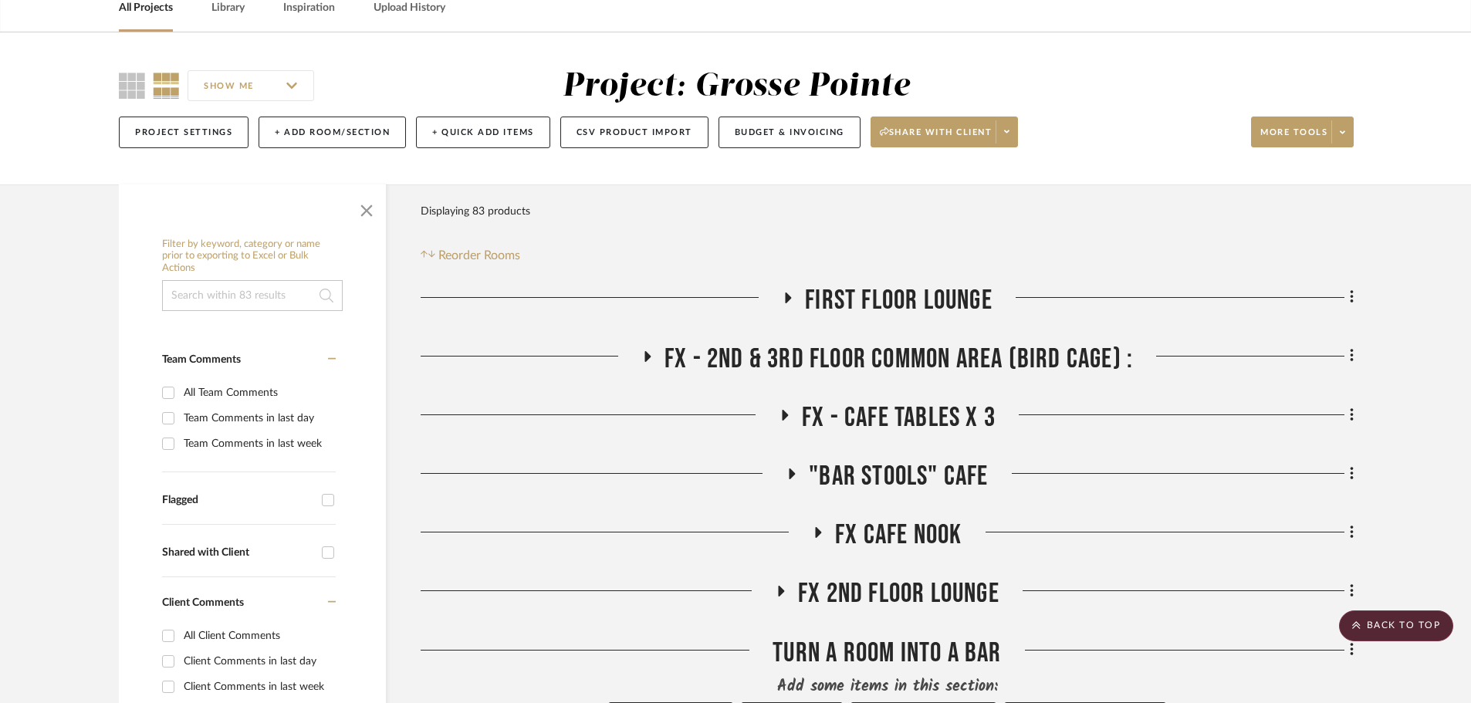
scroll to position [77, 0]
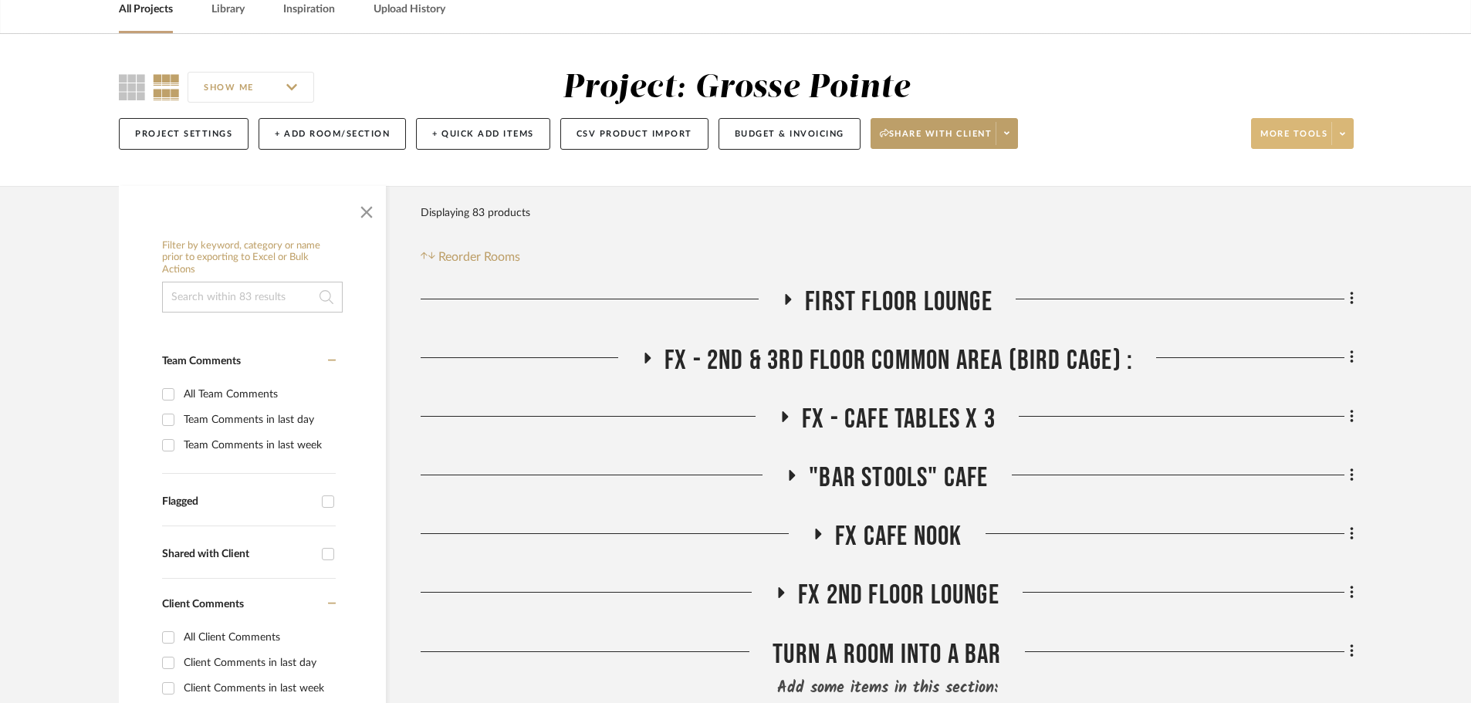
click at [1336, 136] on span at bounding box center [1342, 133] width 22 height 23
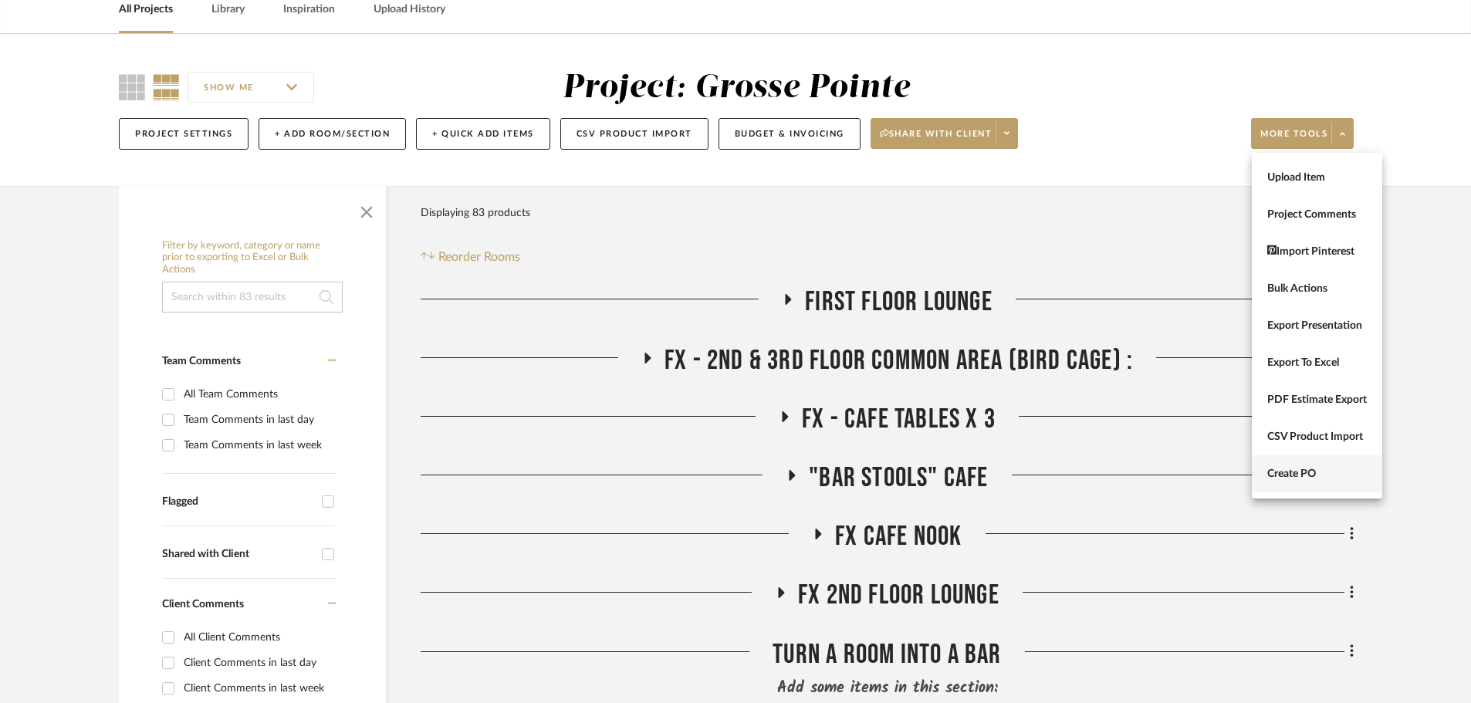
click at [1317, 464] on button "Create PO" at bounding box center [1316, 473] width 130 height 37
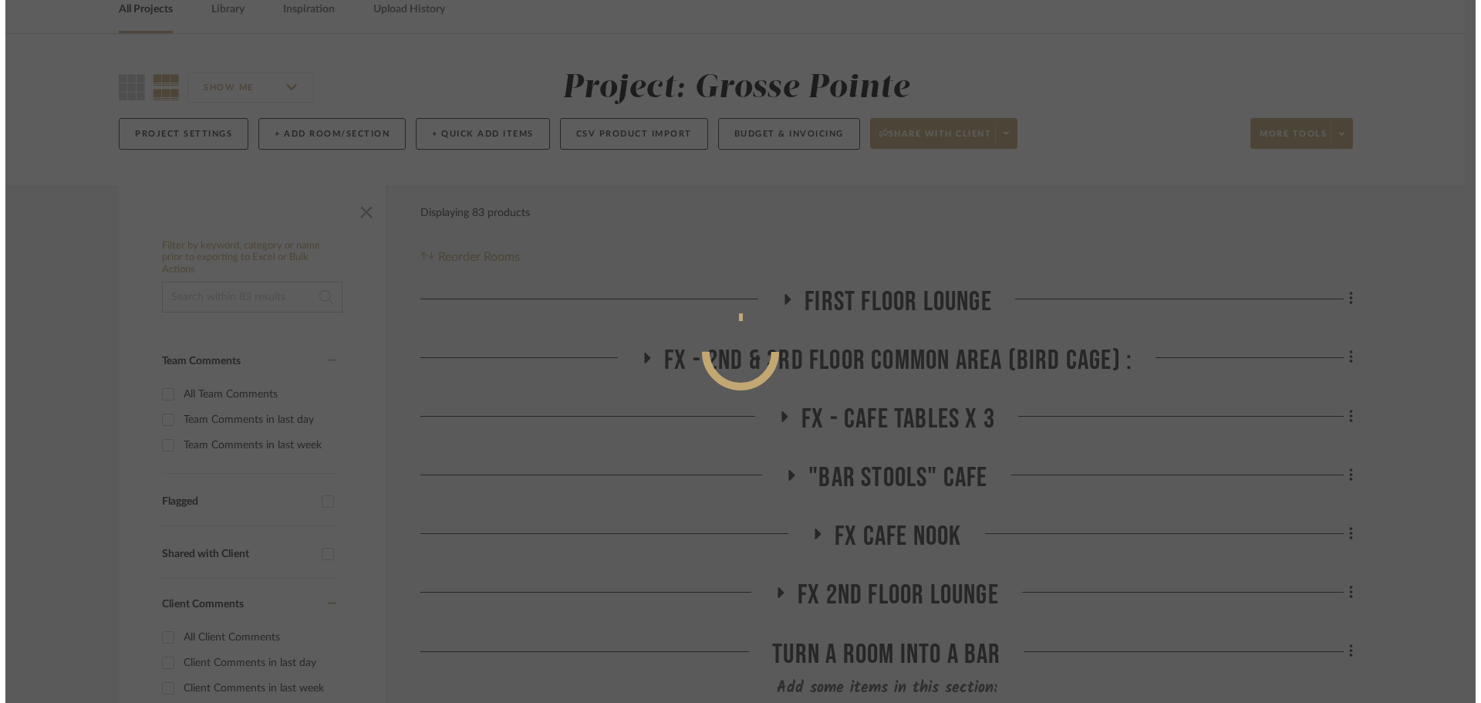
scroll to position [0, 0]
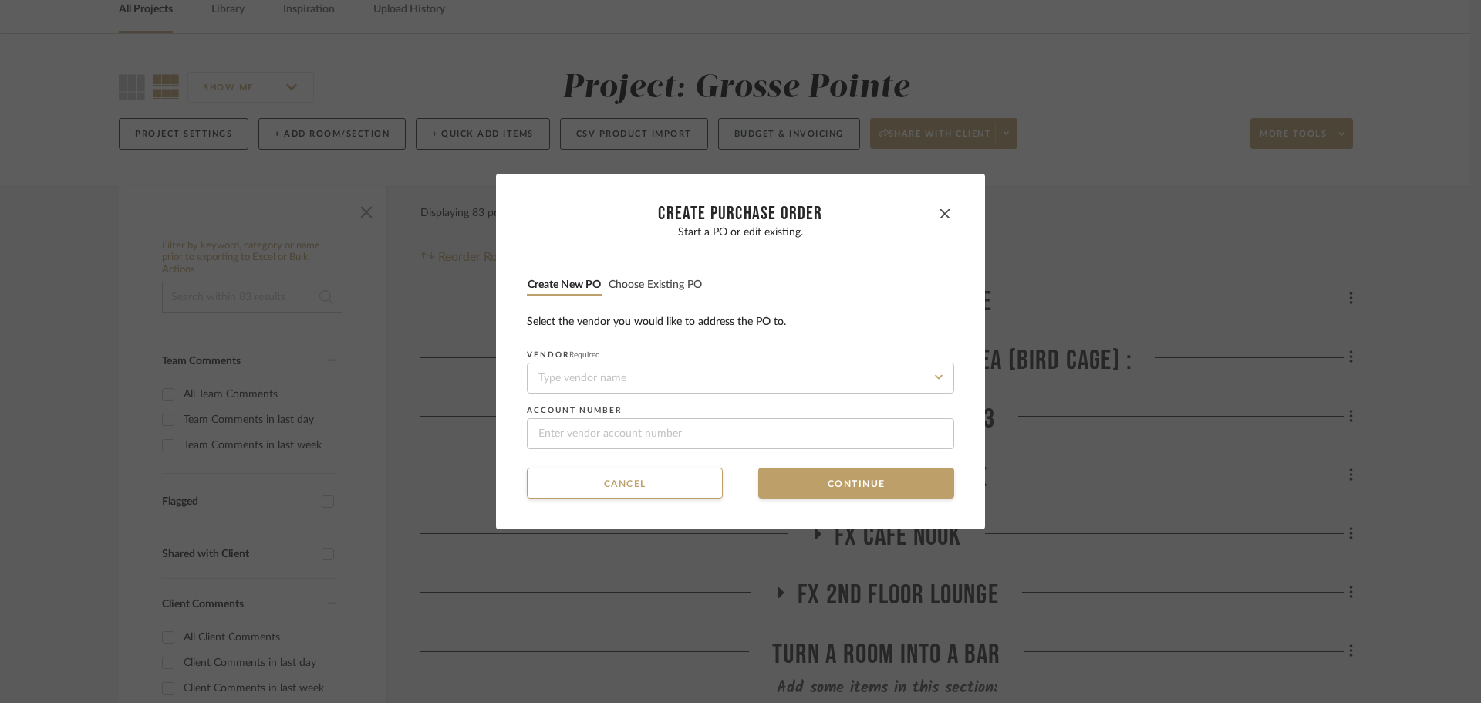
click at [676, 293] on li "Choose existing PO" at bounding box center [655, 285] width 95 height 19
click at [670, 287] on button "Choose existing PO" at bounding box center [655, 285] width 95 height 15
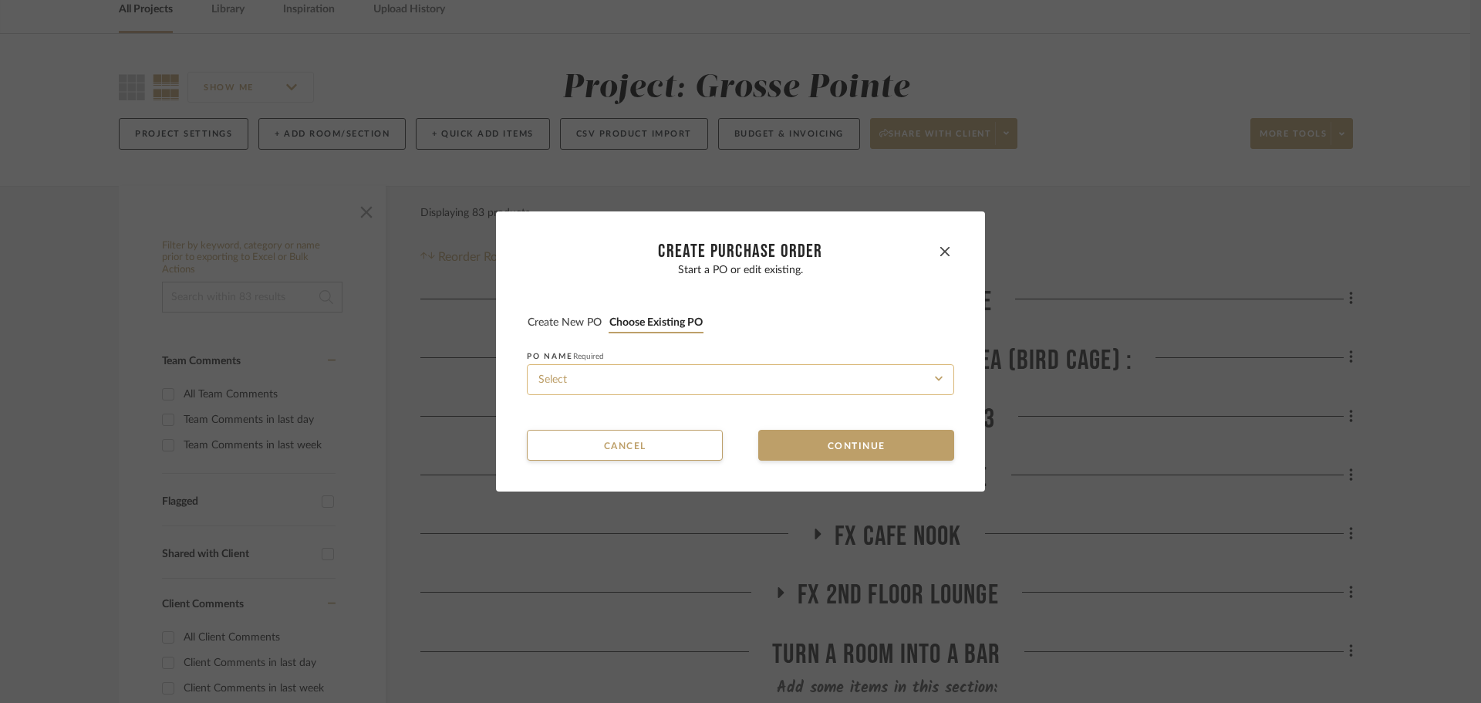
click at [692, 369] on input at bounding box center [740, 379] width 427 height 31
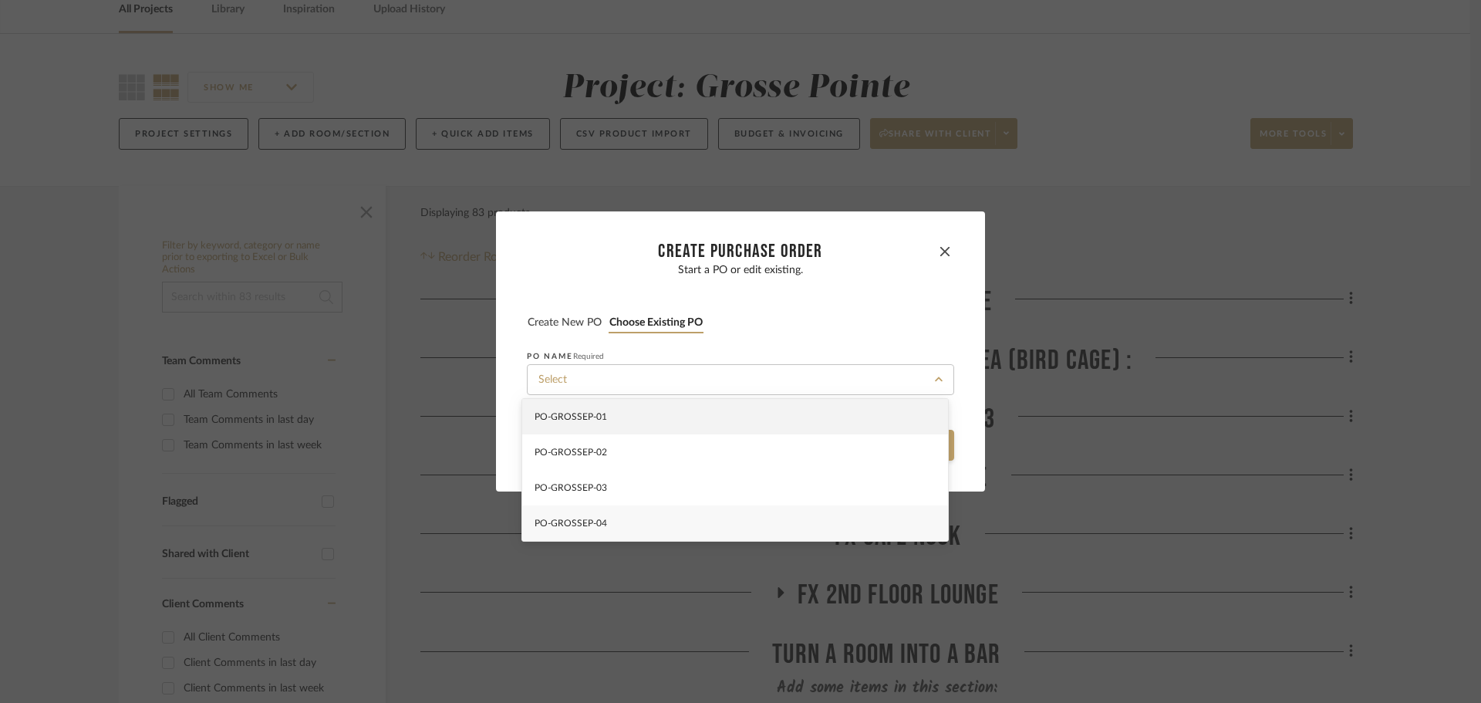
click at [709, 515] on div "PO-GROSSEP-04" at bounding box center [735, 522] width 426 height 35
type input "PO-GROSSEP-04"
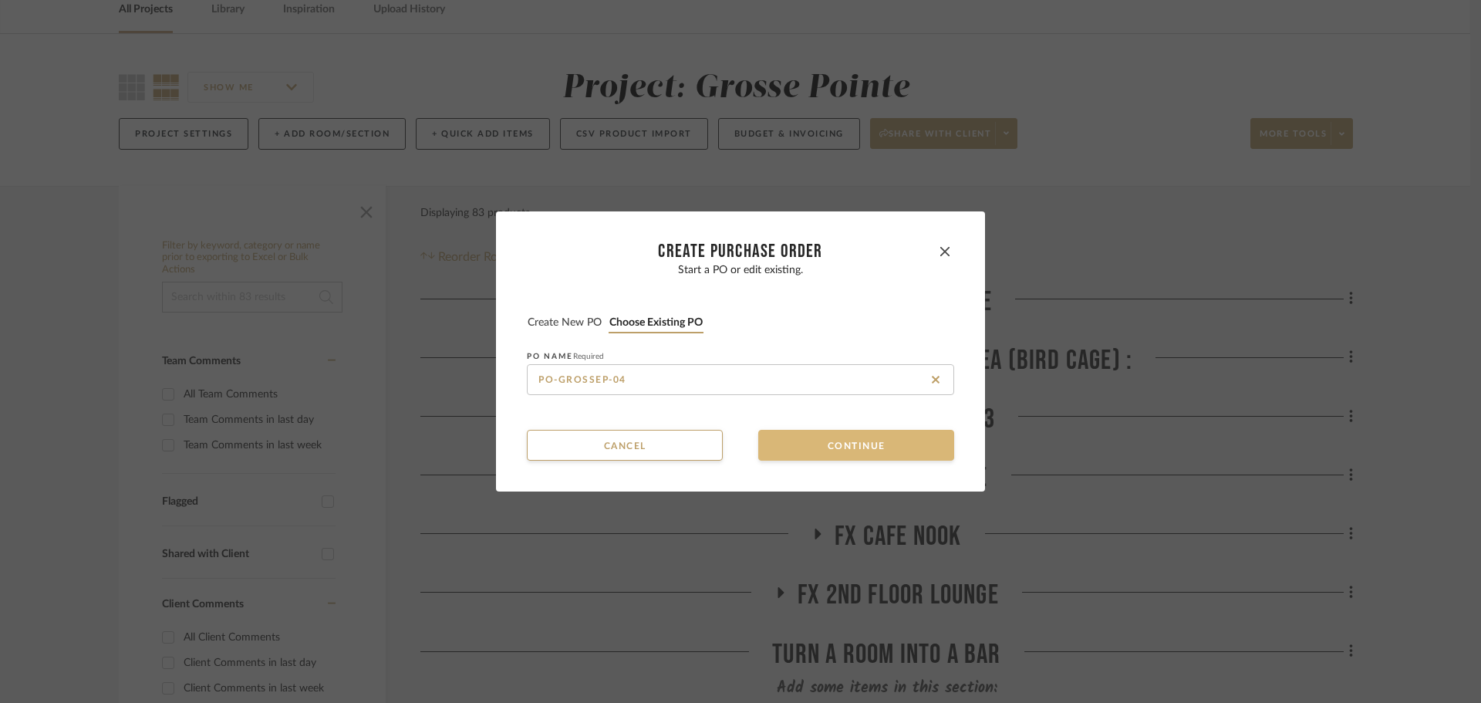
click at [799, 444] on button "Continue" at bounding box center [856, 445] width 196 height 31
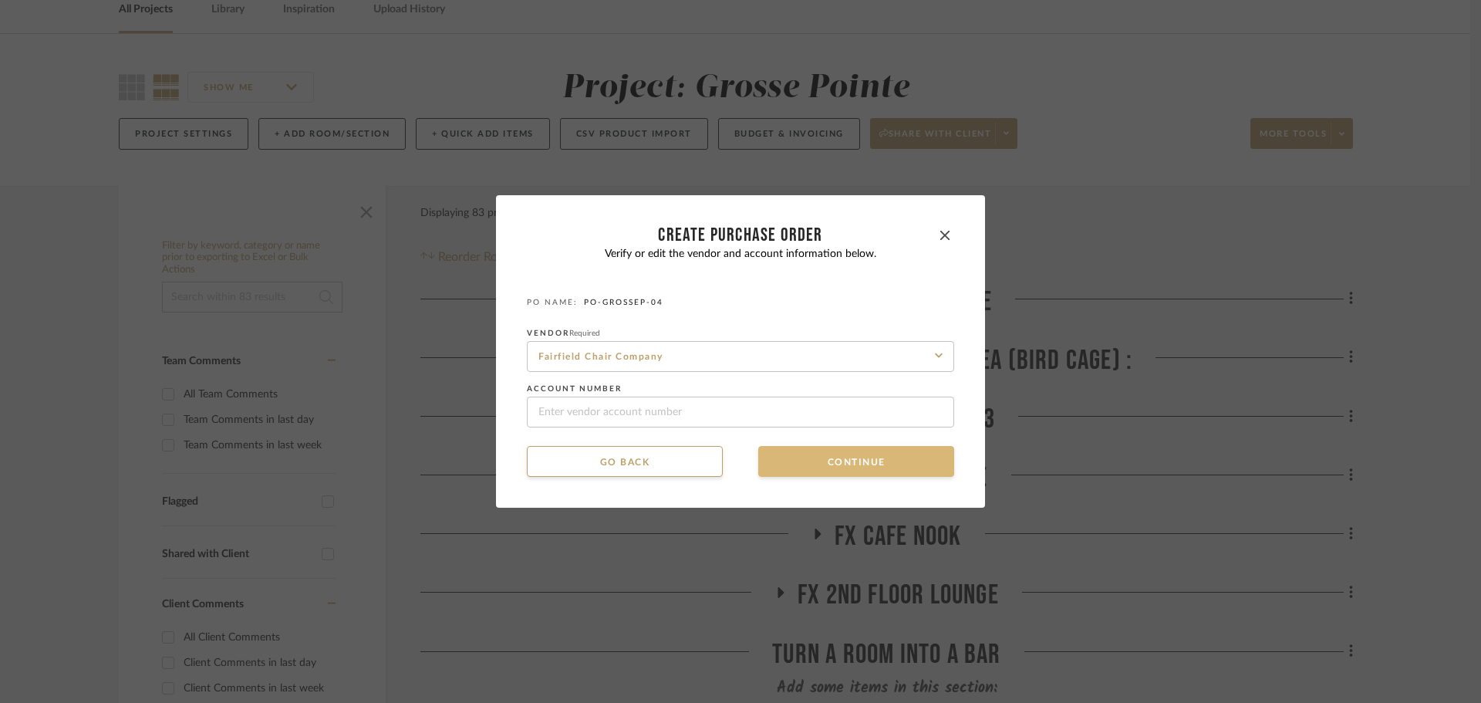
click at [792, 463] on button "Continue" at bounding box center [856, 461] width 196 height 31
click at [799, 454] on button "Continue" at bounding box center [856, 461] width 196 height 31
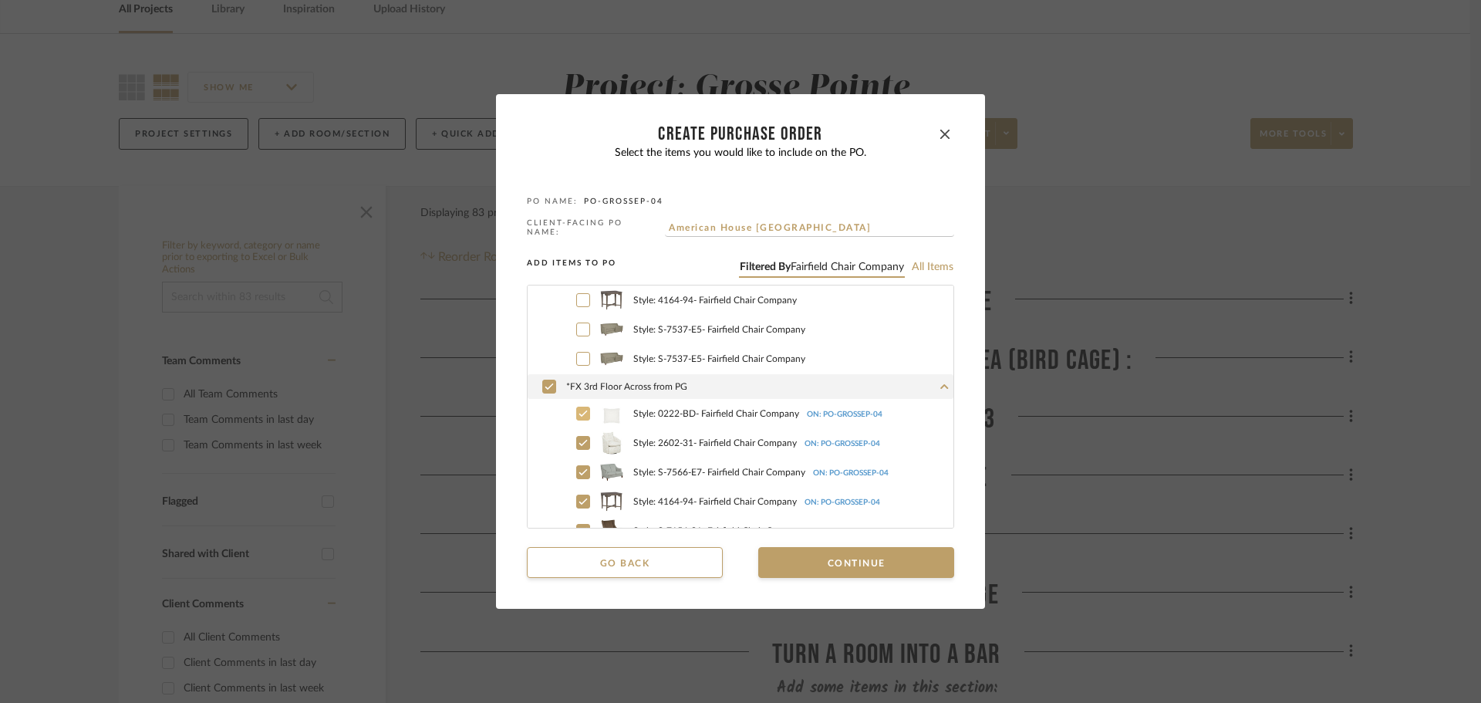
scroll to position [631, 0]
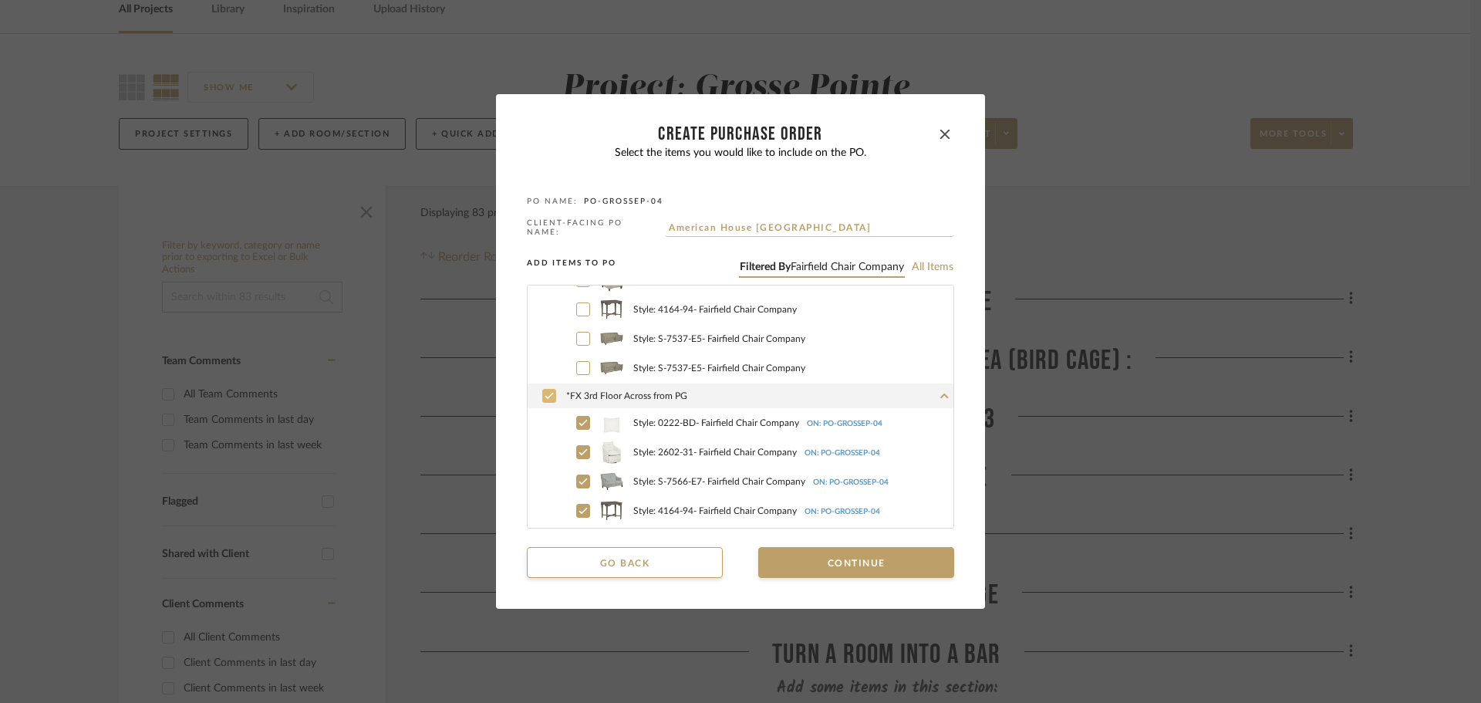
click at [545, 397] on icon at bounding box center [549, 395] width 9 height 11
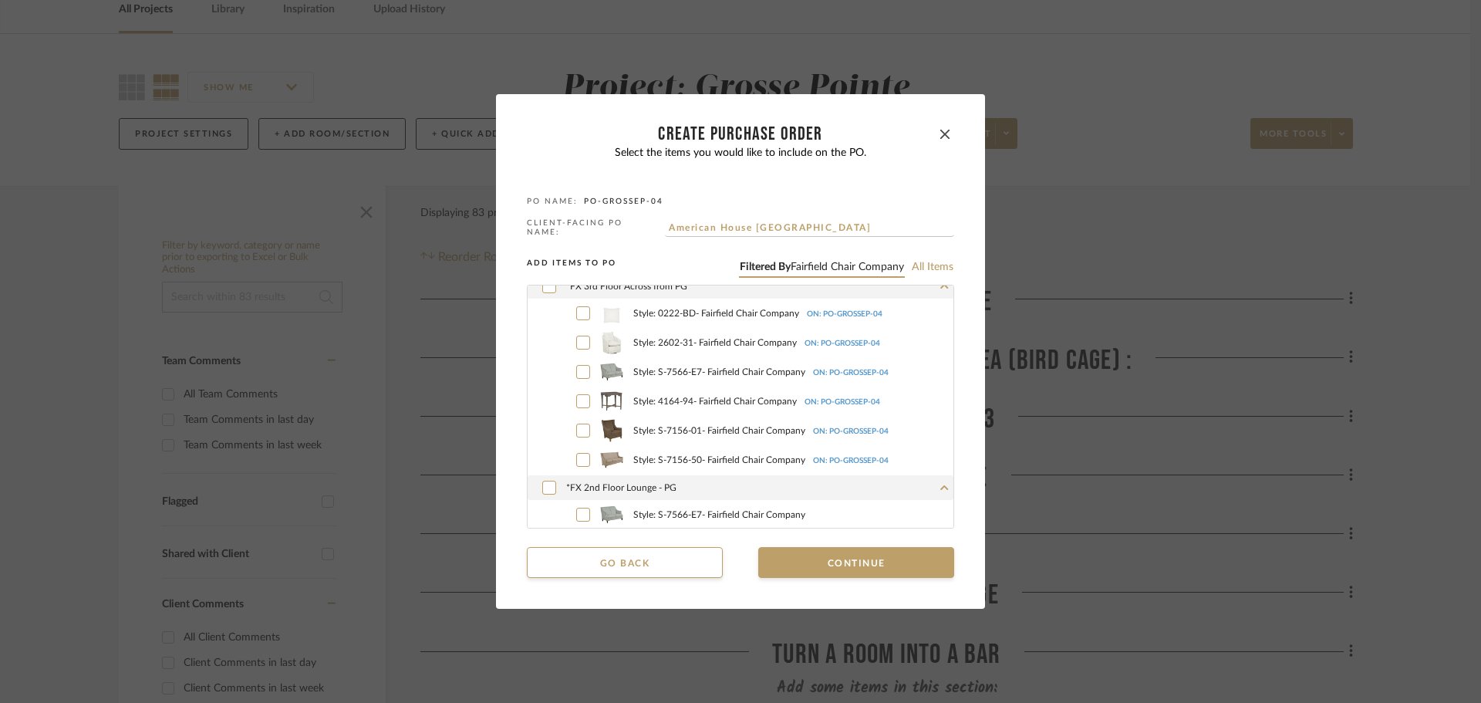
scroll to position [940, 0]
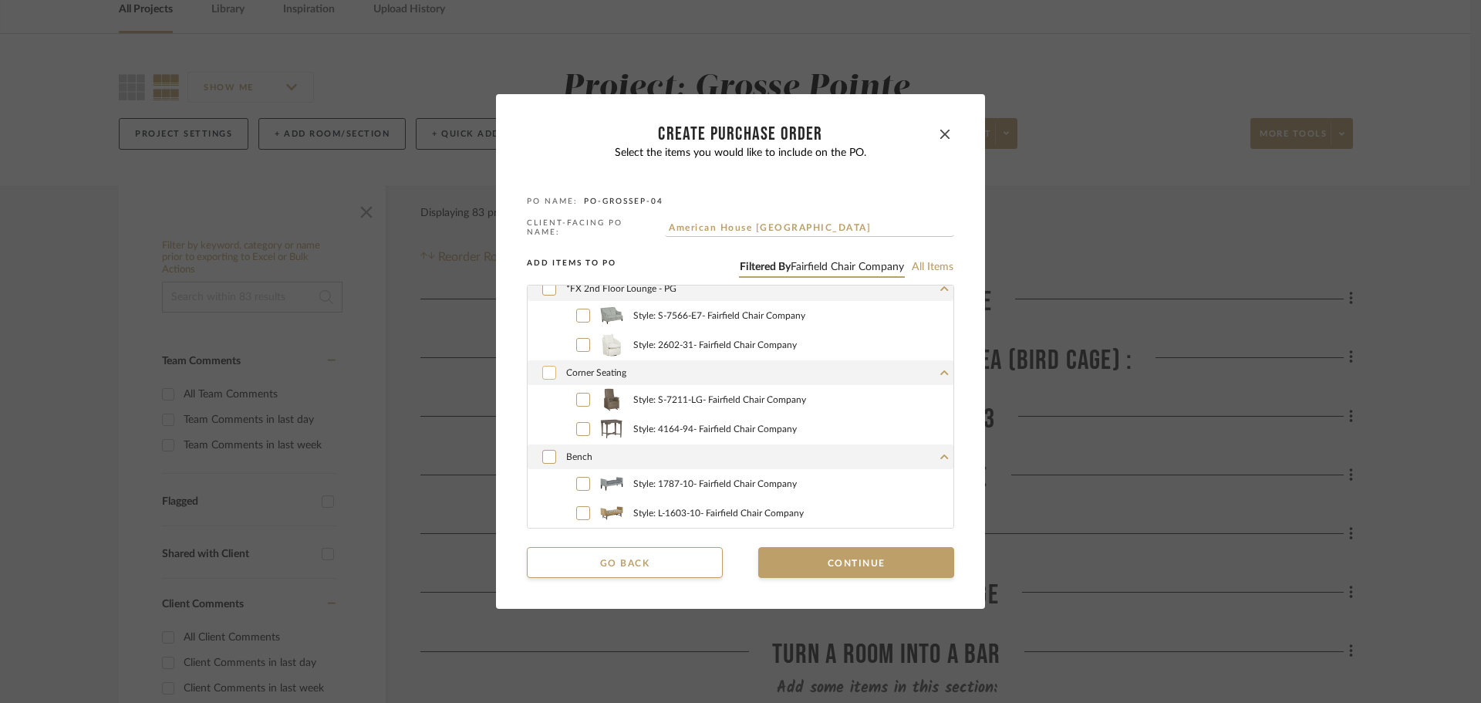
click at [545, 373] on icon at bounding box center [549, 372] width 9 height 11
click at [775, 549] on button "Continue" at bounding box center [856, 562] width 196 height 31
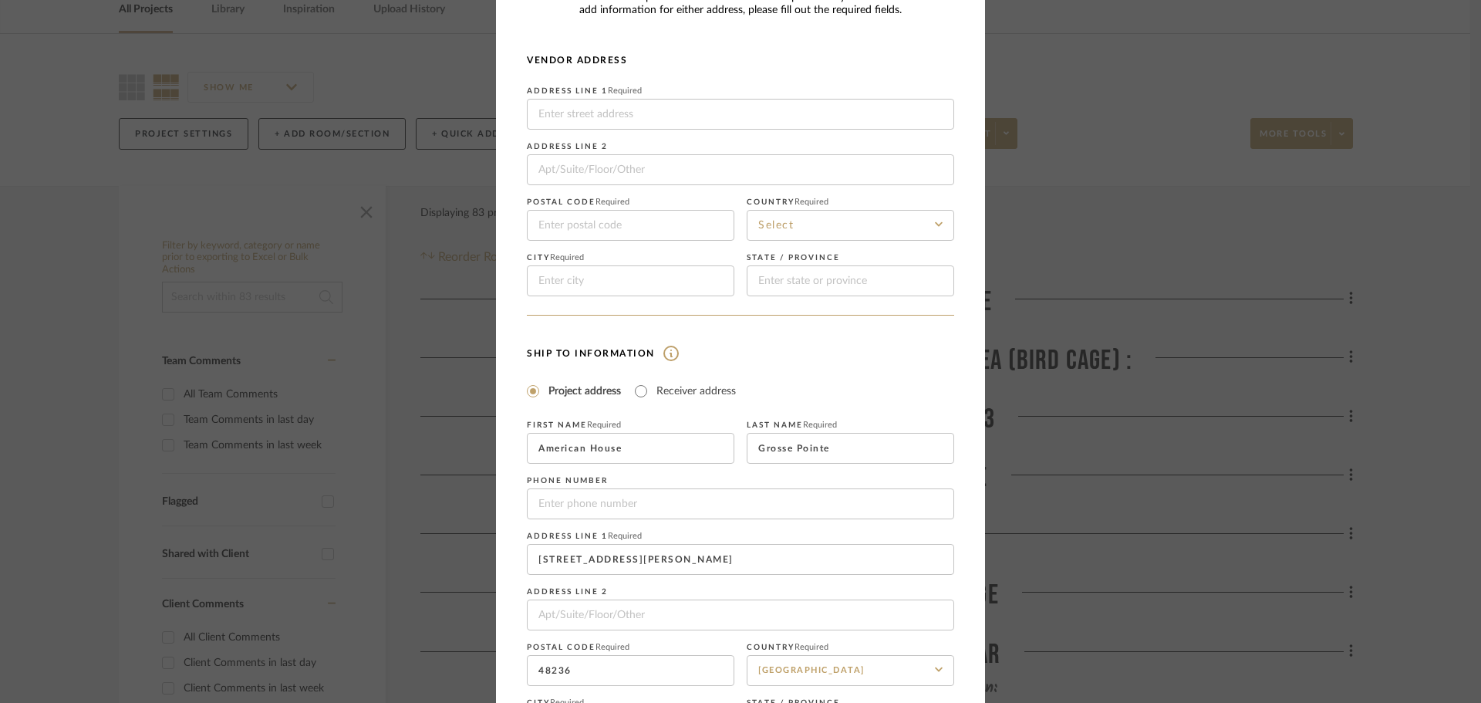
scroll to position [181, 0]
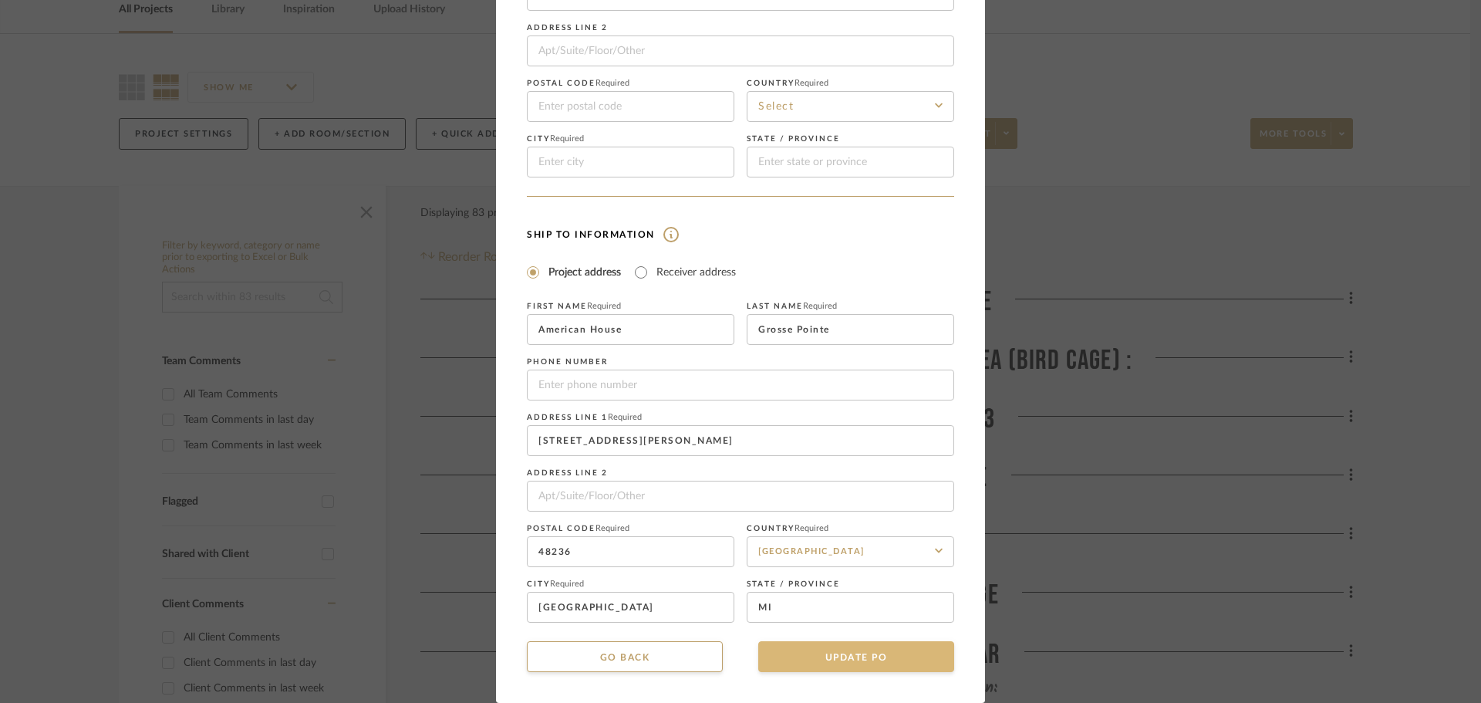
click at [857, 659] on button "UPDATE PO" at bounding box center [856, 656] width 196 height 31
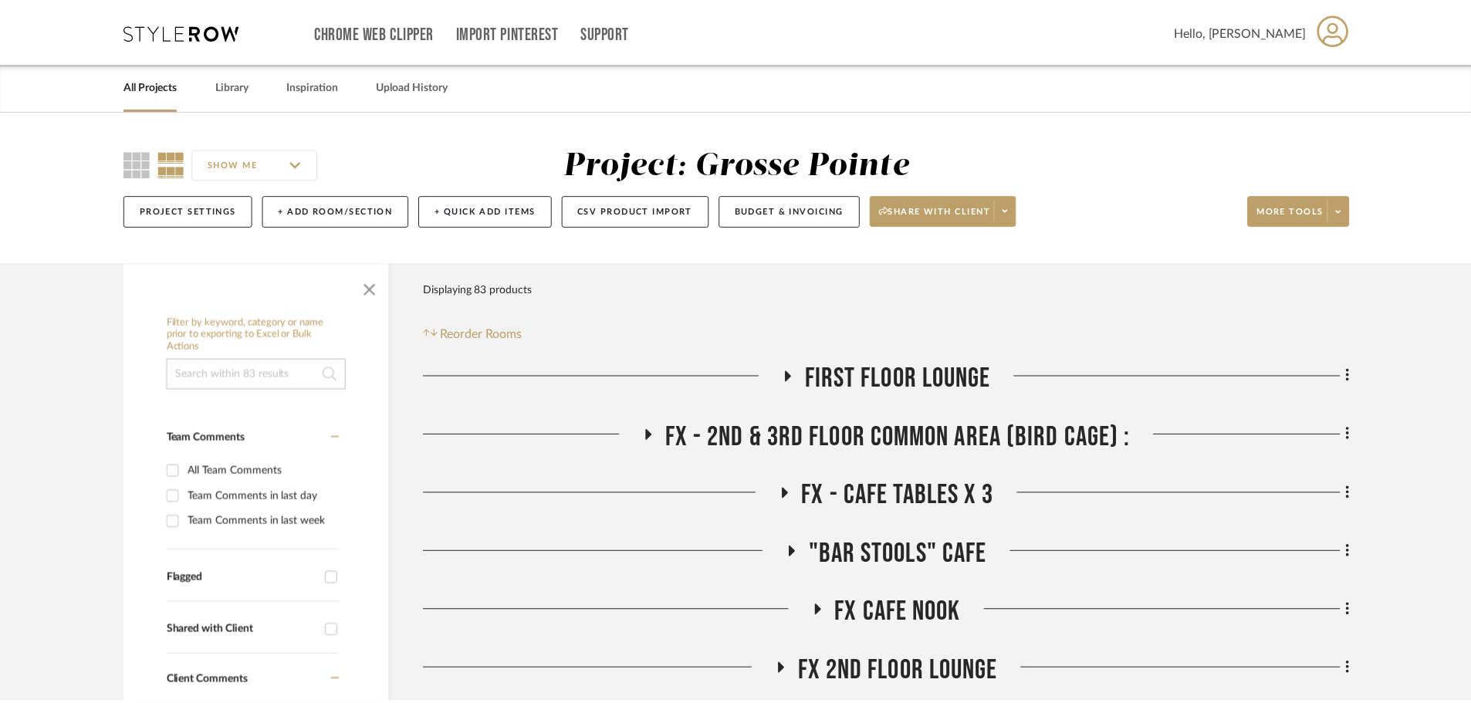
scroll to position [77, 0]
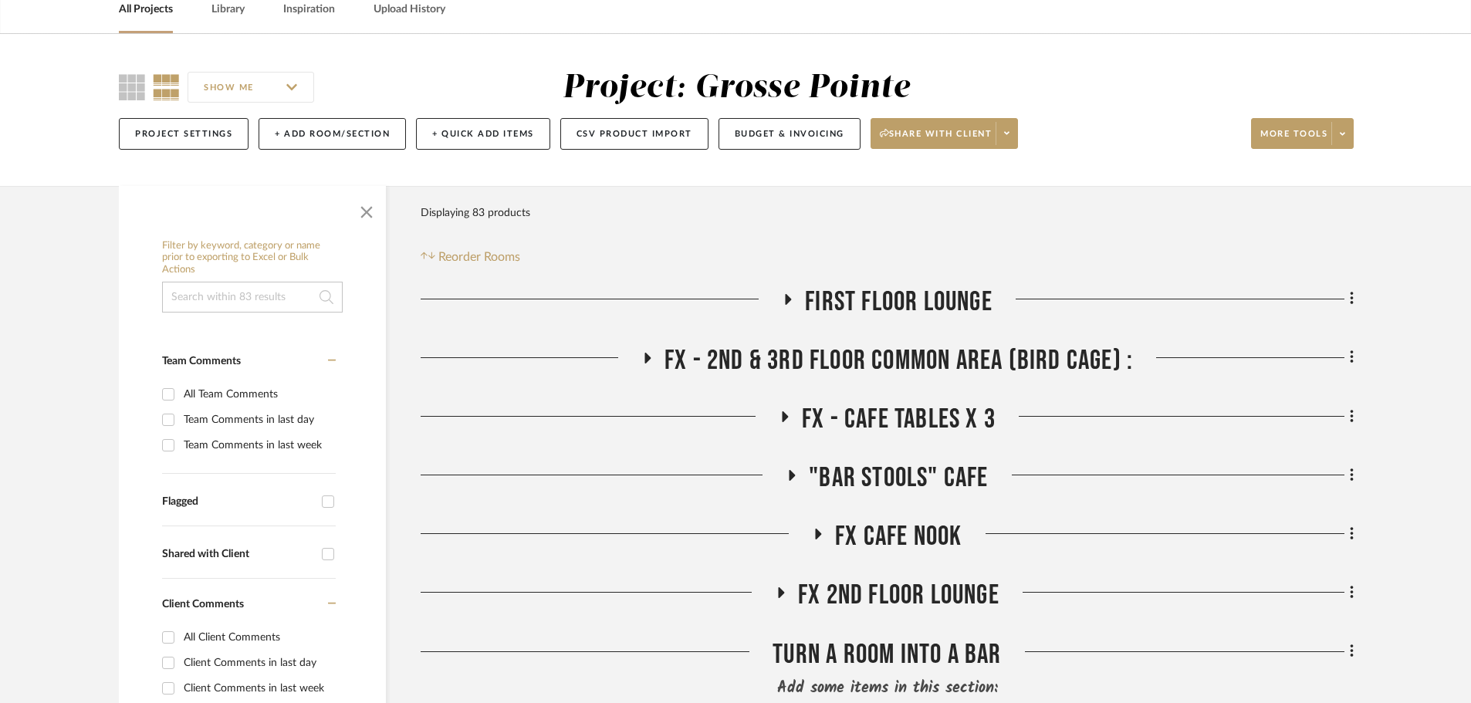
click at [1343, 130] on icon at bounding box center [1341, 134] width 5 height 8
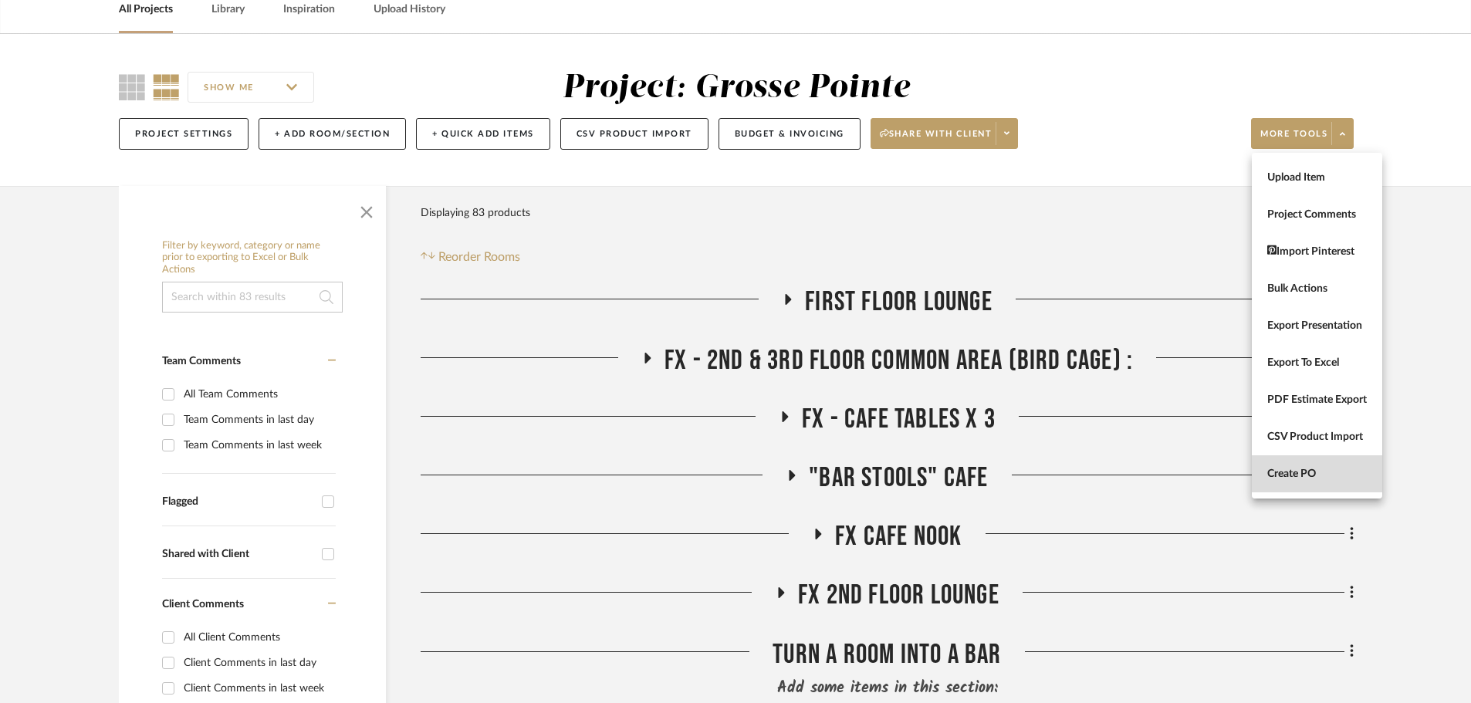
click at [1314, 472] on span "Create PO" at bounding box center [1317, 474] width 100 height 13
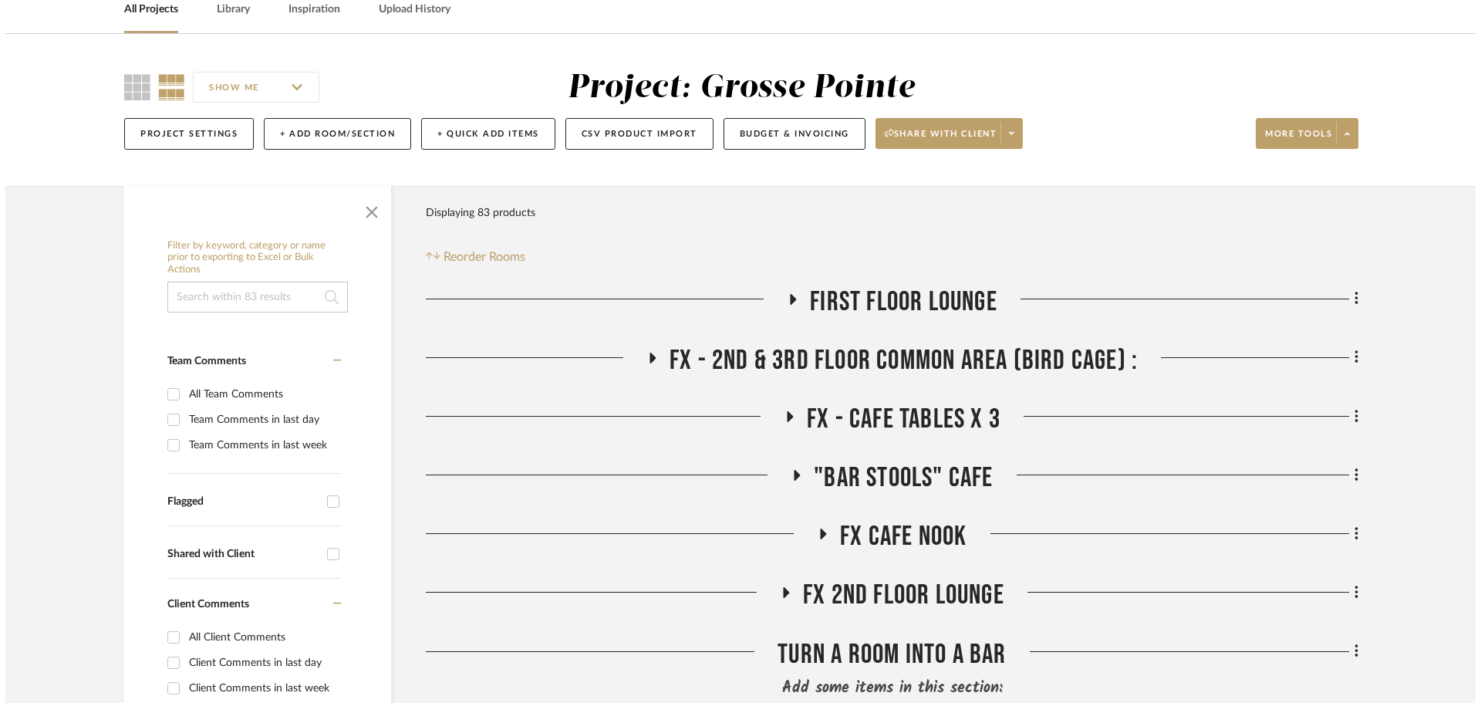
scroll to position [0, 0]
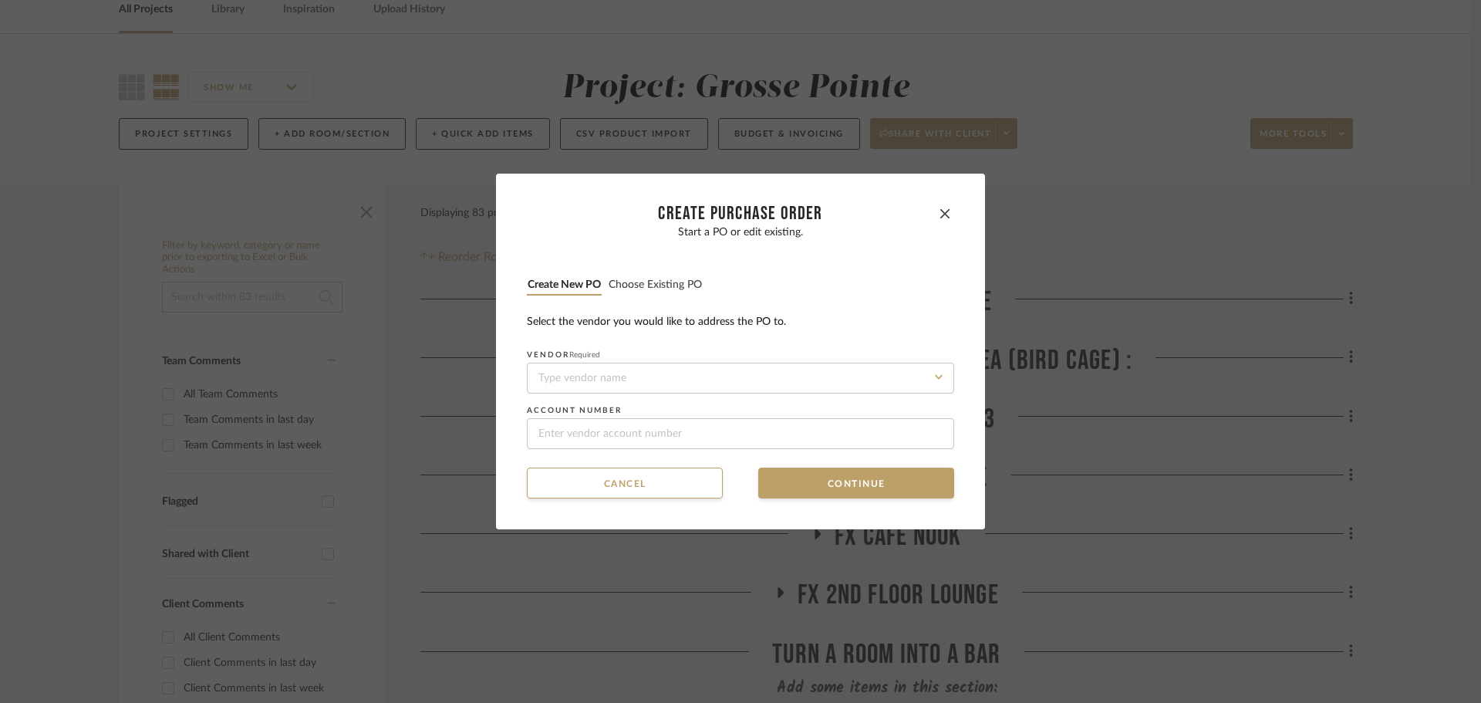
click at [653, 281] on button "Choose existing PO" at bounding box center [655, 285] width 95 height 15
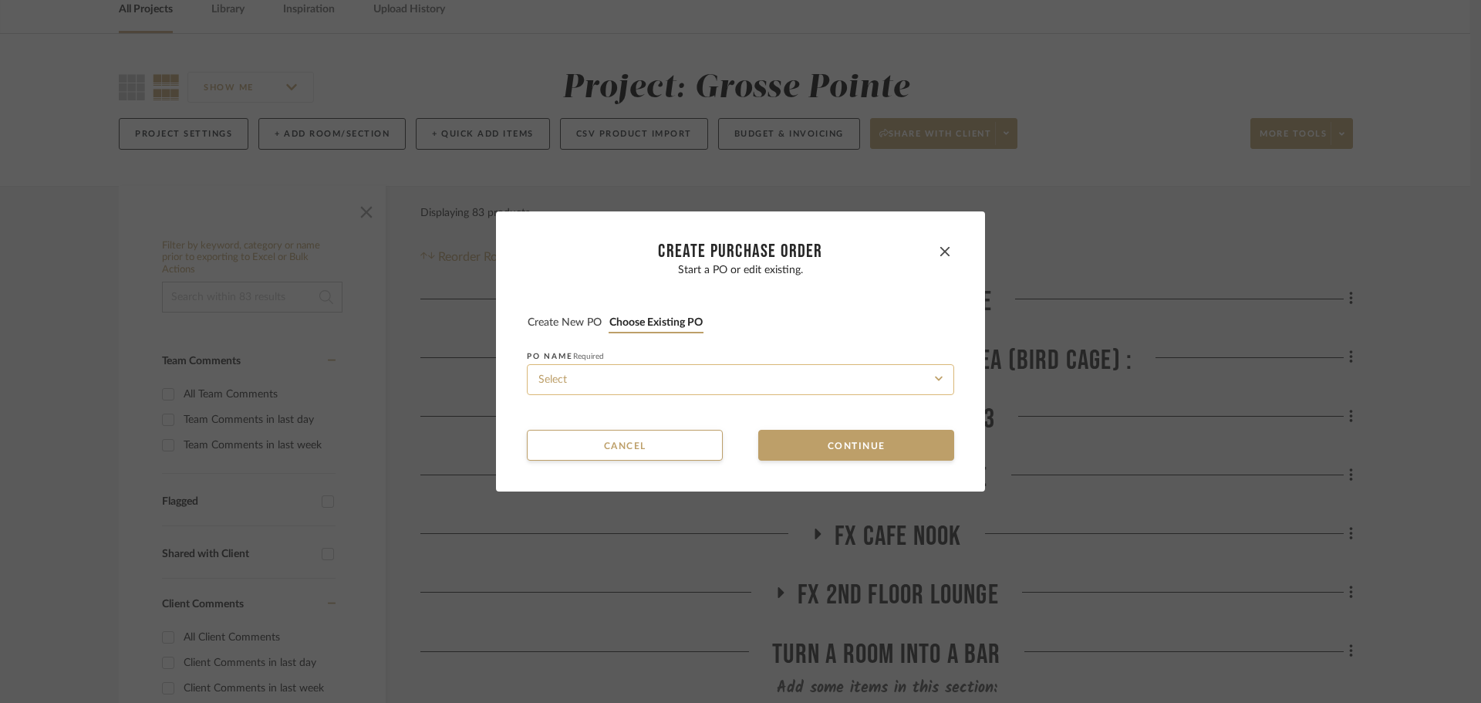
click at [675, 375] on input at bounding box center [740, 379] width 427 height 31
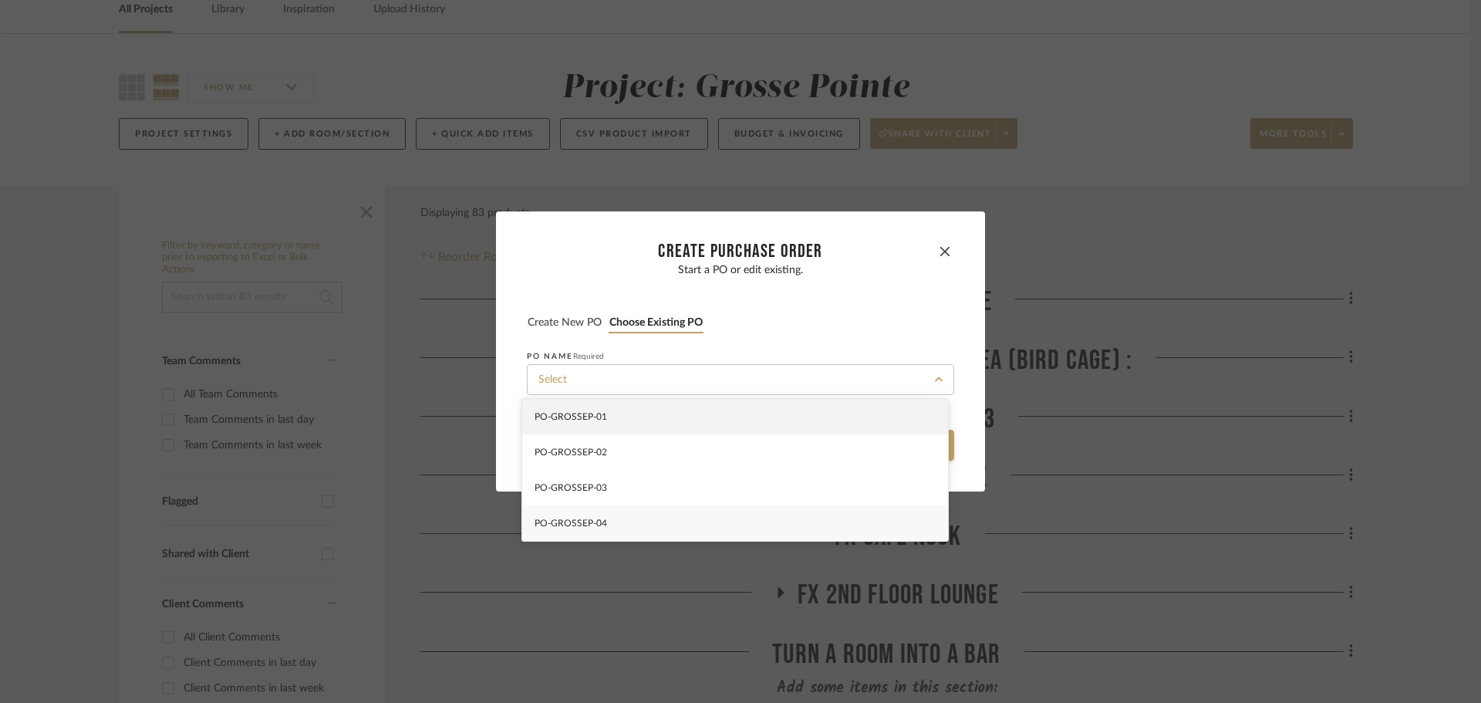
click at [640, 529] on div "PO-GROSSEP-04" at bounding box center [735, 522] width 426 height 35
type input "PO-GROSSEP-04"
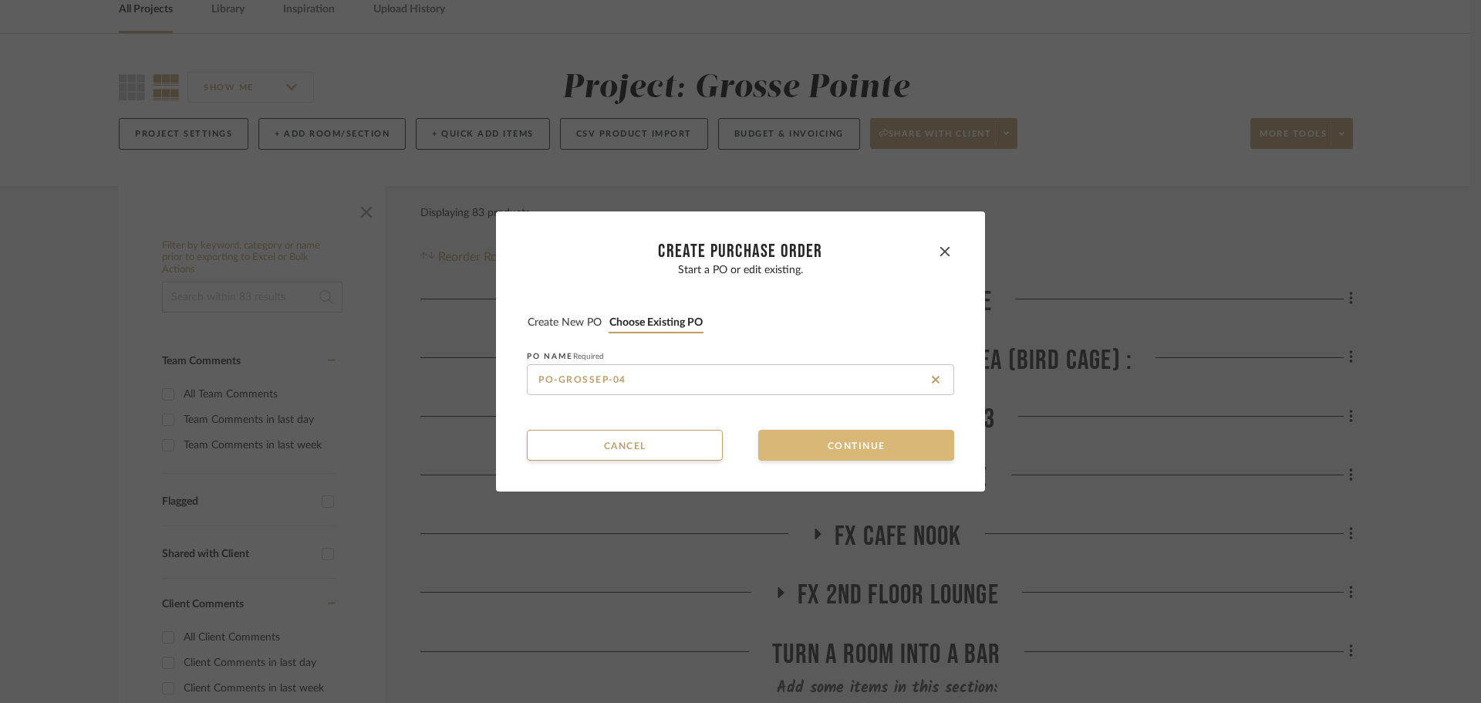
click at [758, 441] on button "Continue" at bounding box center [856, 445] width 196 height 31
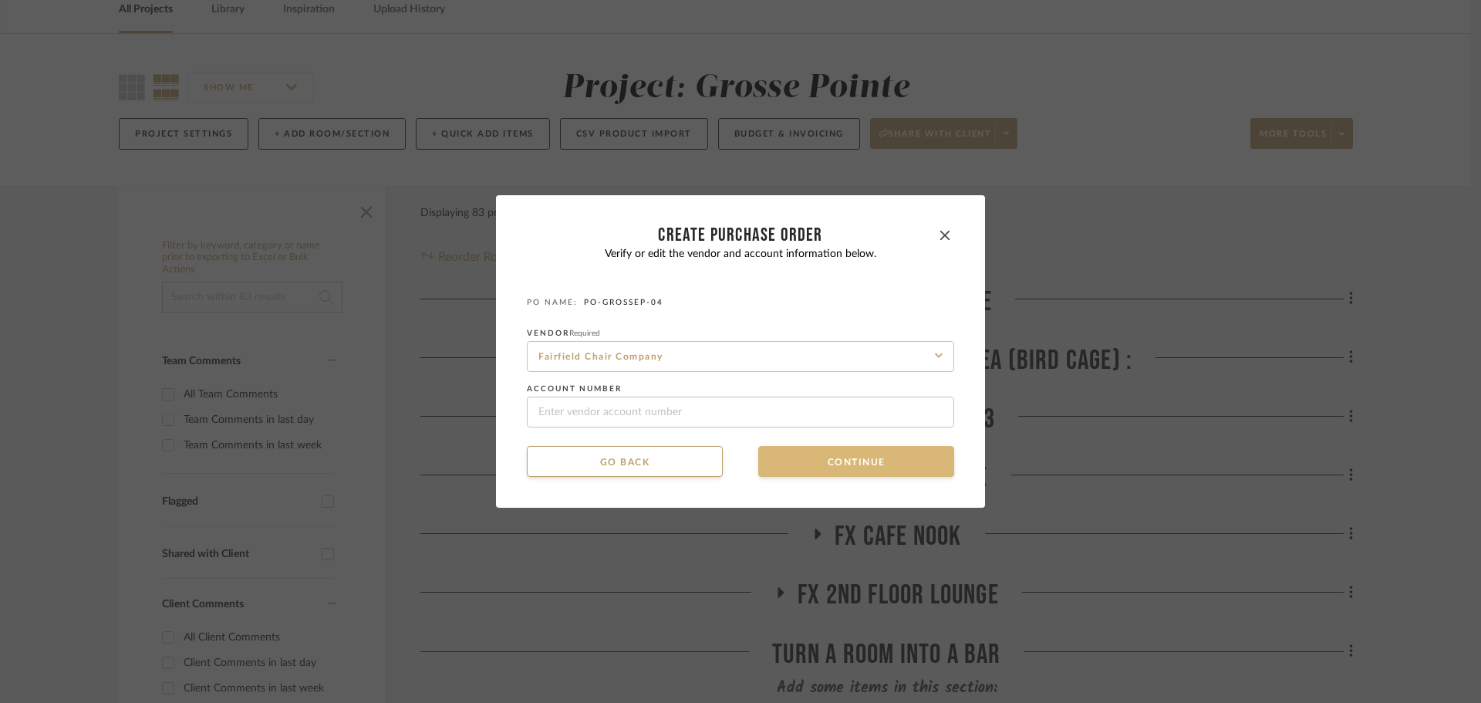
click at [768, 458] on button "Continue" at bounding box center [856, 461] width 196 height 31
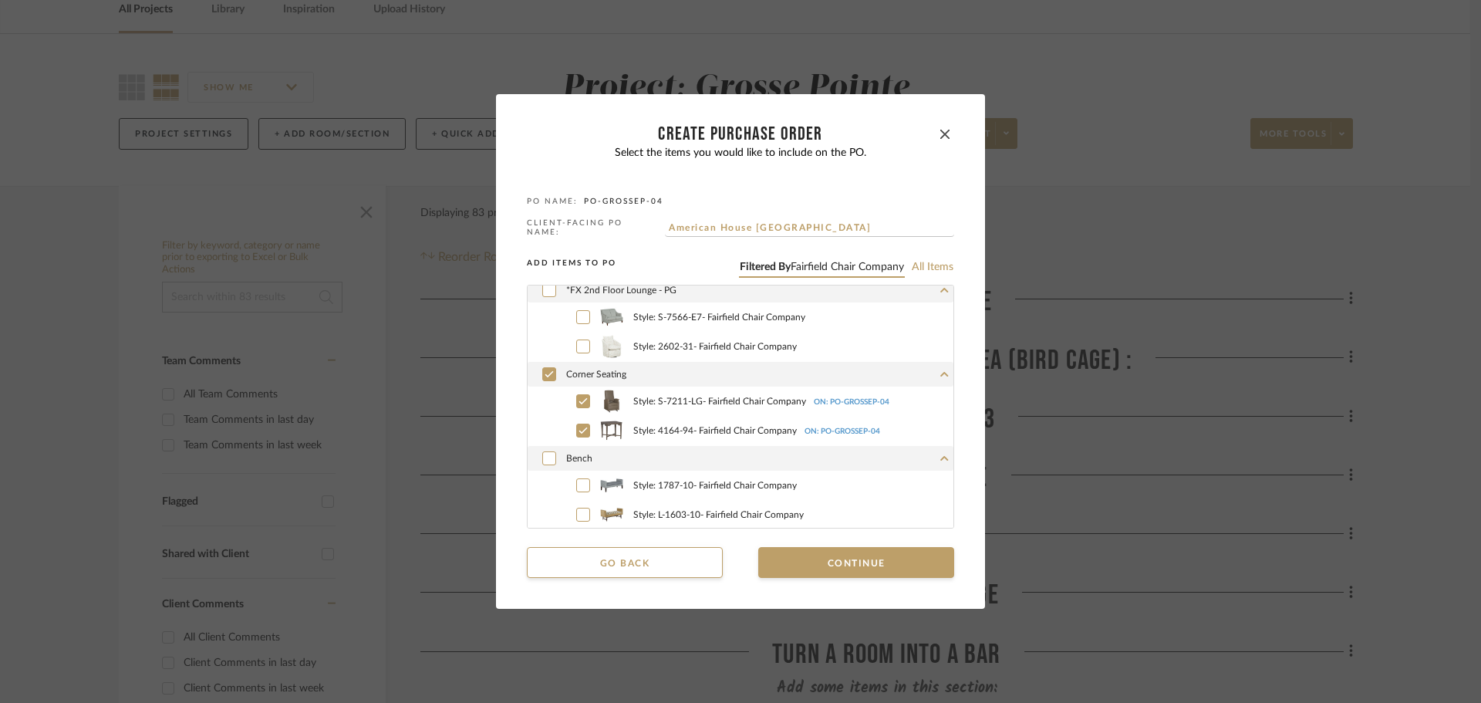
scroll to position [940, 0]
click at [545, 370] on icon at bounding box center [549, 372] width 9 height 11
click at [579, 478] on icon at bounding box center [583, 483] width 9 height 11
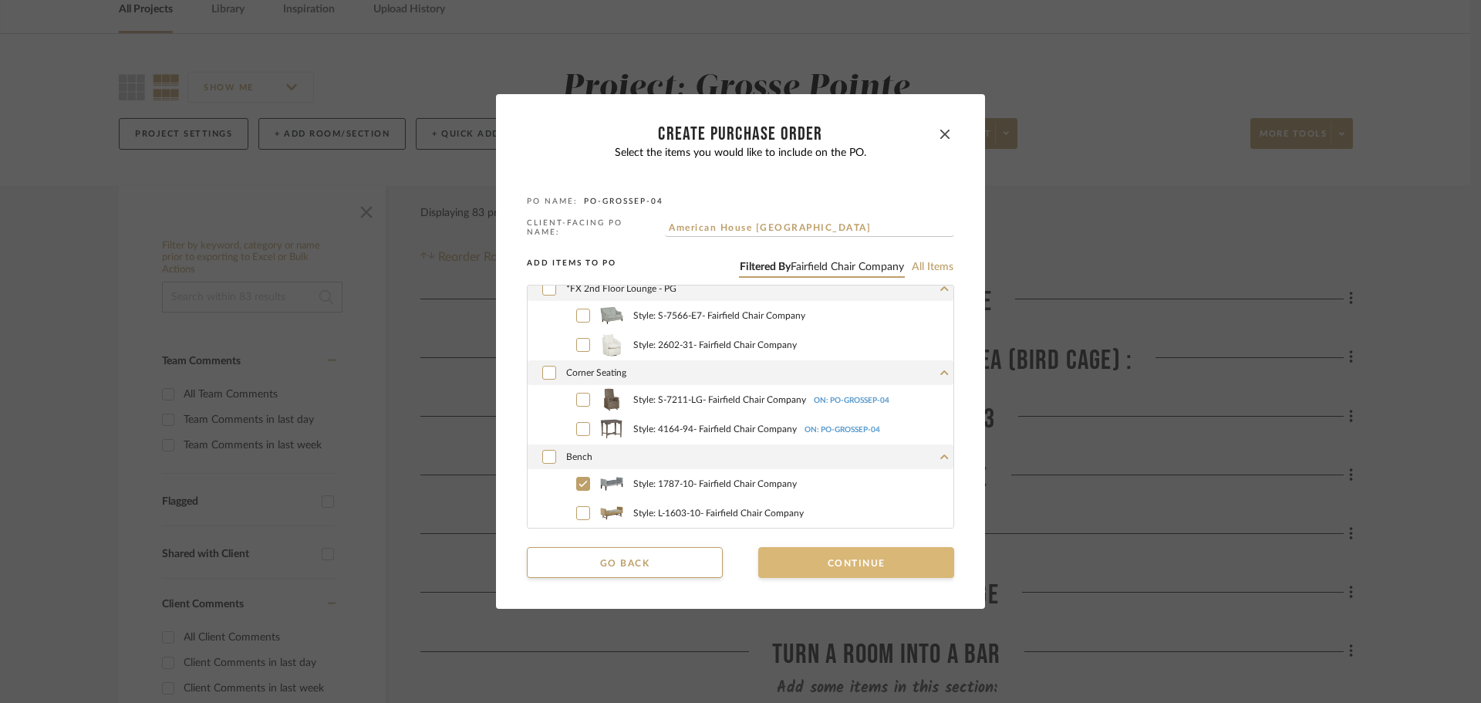
click at [900, 547] on button "Continue" at bounding box center [856, 562] width 196 height 31
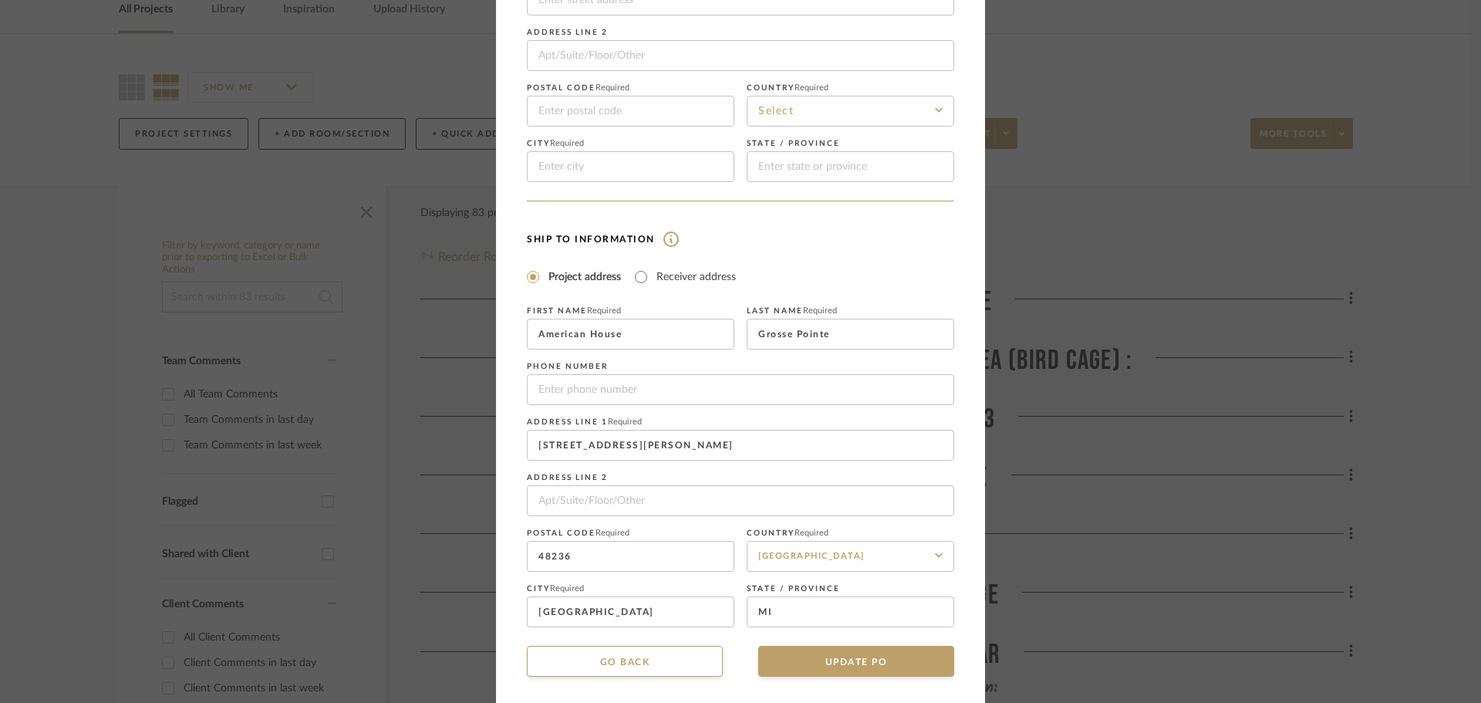
scroll to position [181, 0]
click at [891, 658] on button "UPDATE PO" at bounding box center [856, 656] width 196 height 31
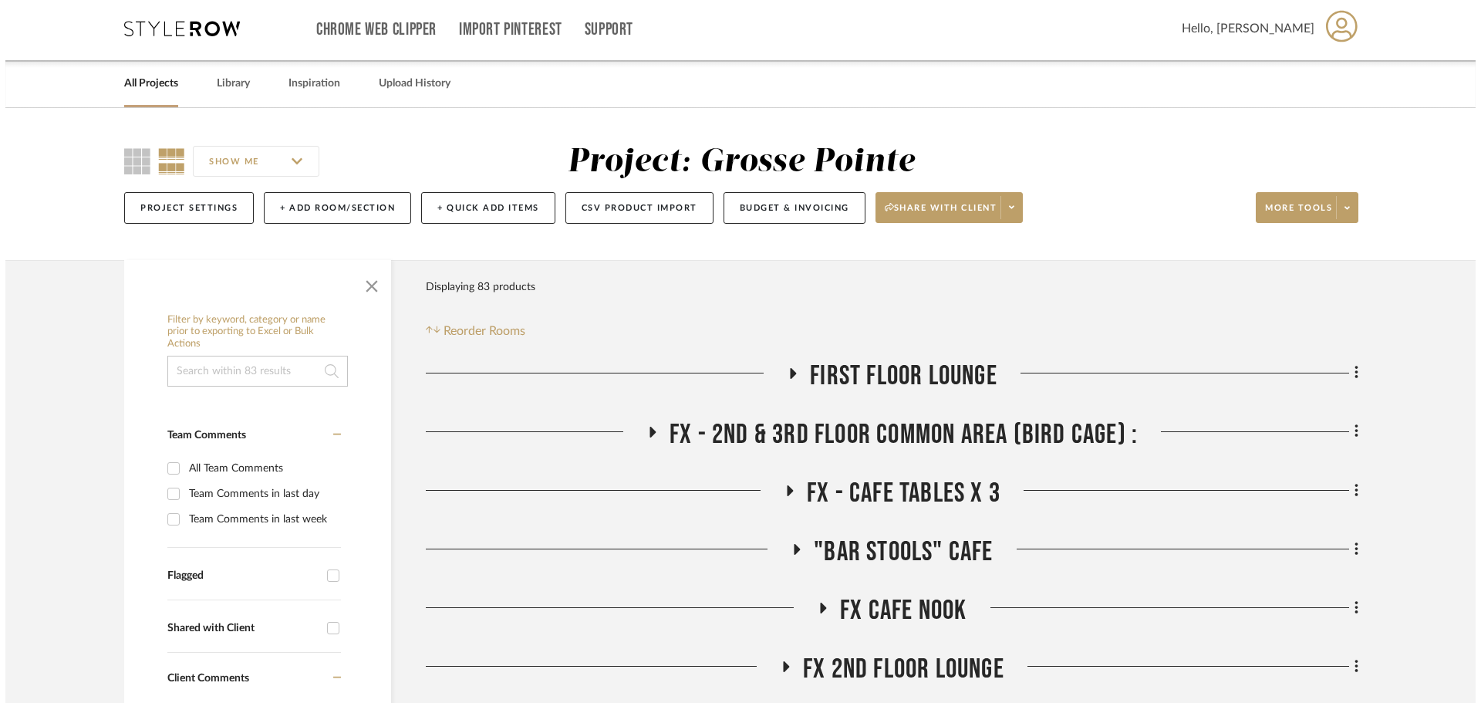
scroll to position [0, 0]
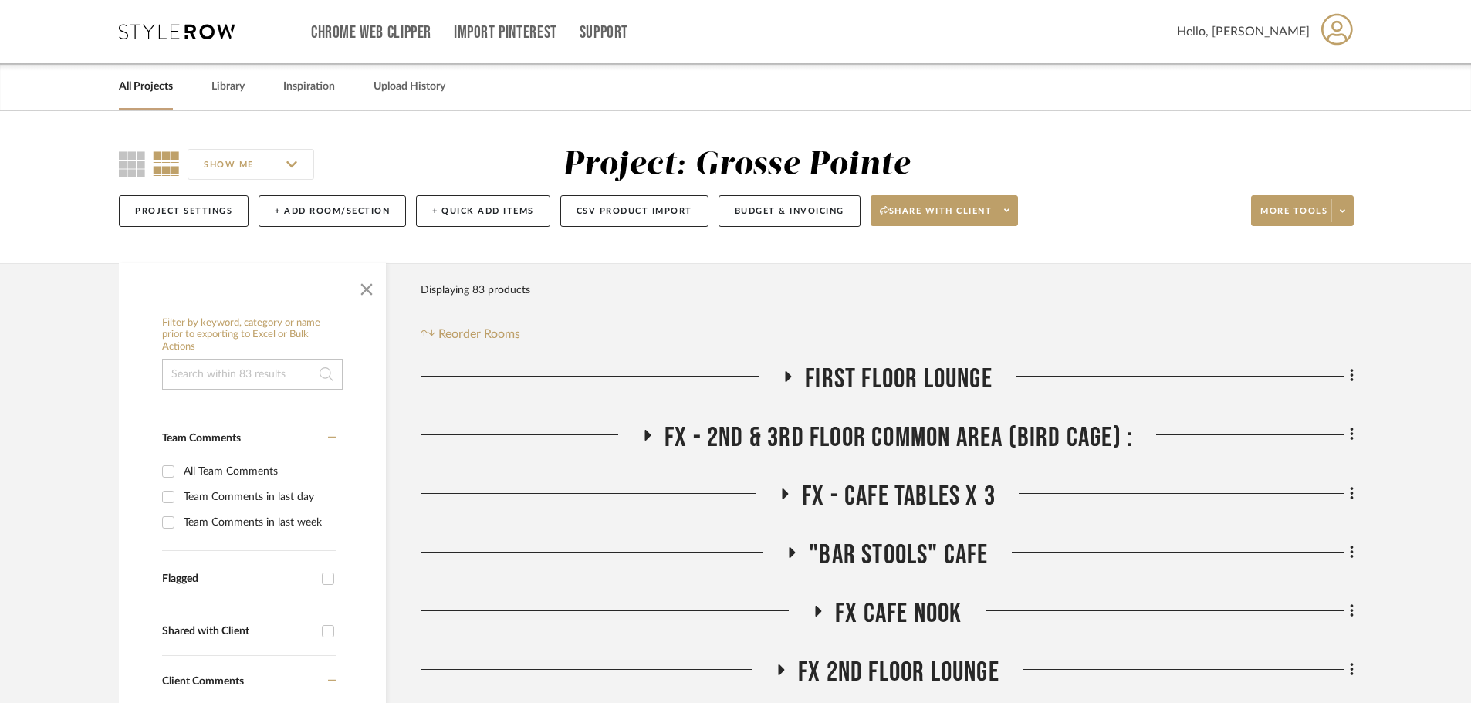
click at [1339, 207] on icon at bounding box center [1341, 211] width 5 height 8
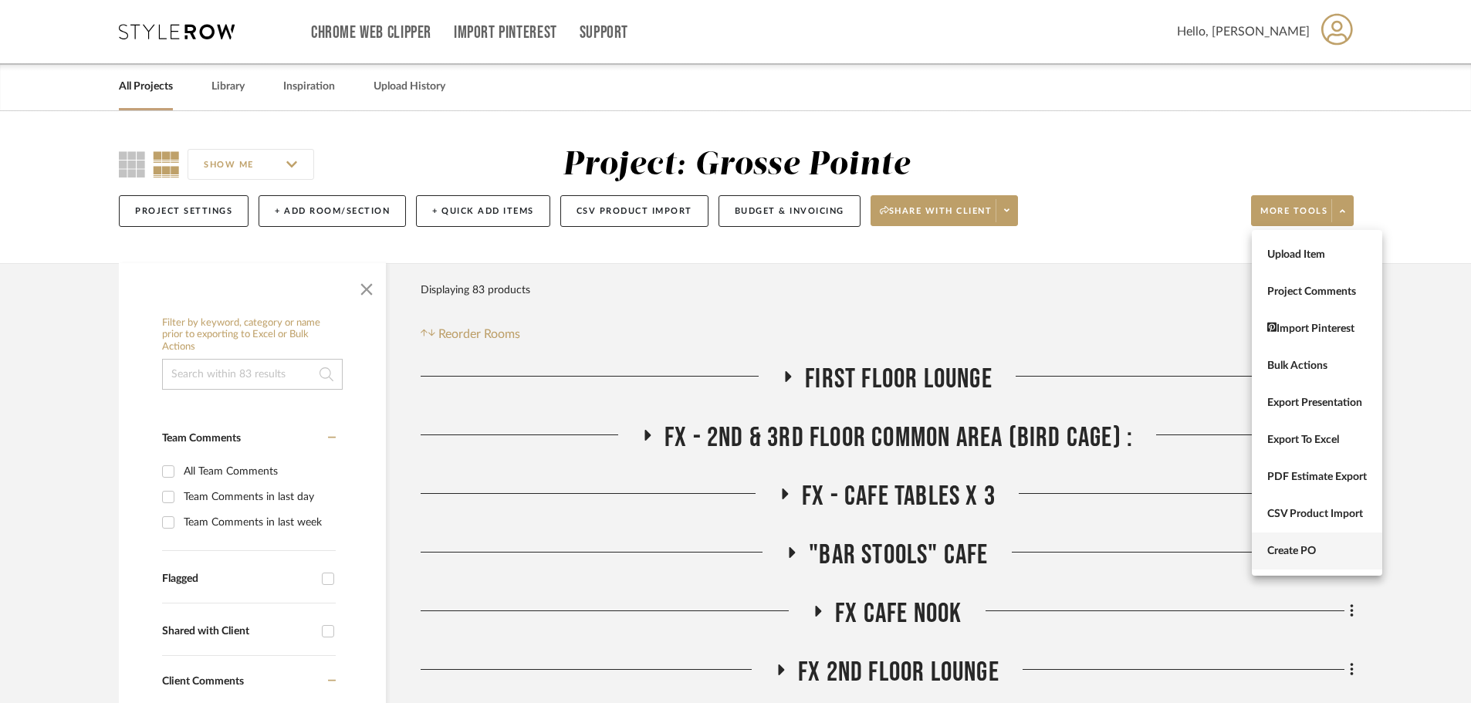
click at [1353, 556] on span "Create PO" at bounding box center [1317, 551] width 100 height 13
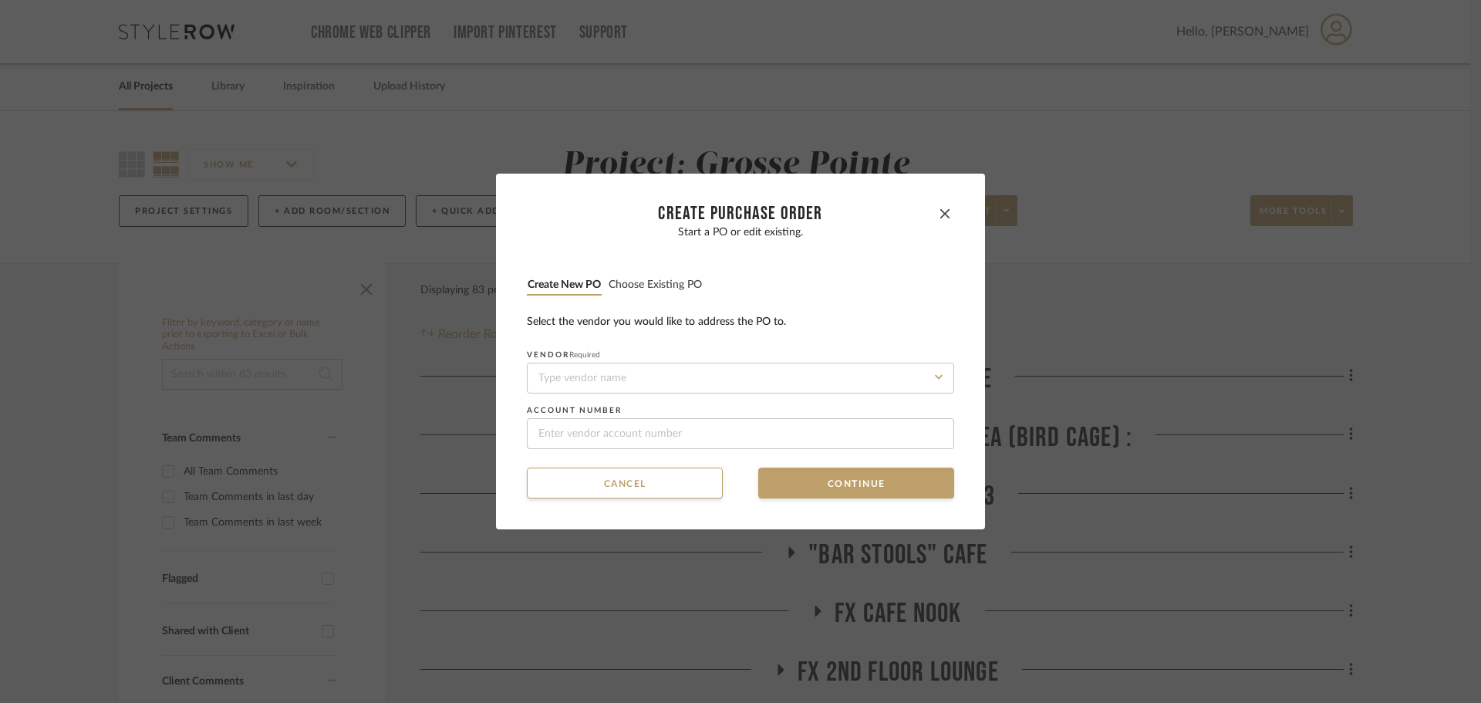
click at [630, 269] on div "Start a PO or edit existing. Create new PO Choose existing PO Select the vendor…" at bounding box center [740, 337] width 427 height 223
click at [627, 279] on button "Choose existing PO" at bounding box center [655, 285] width 95 height 15
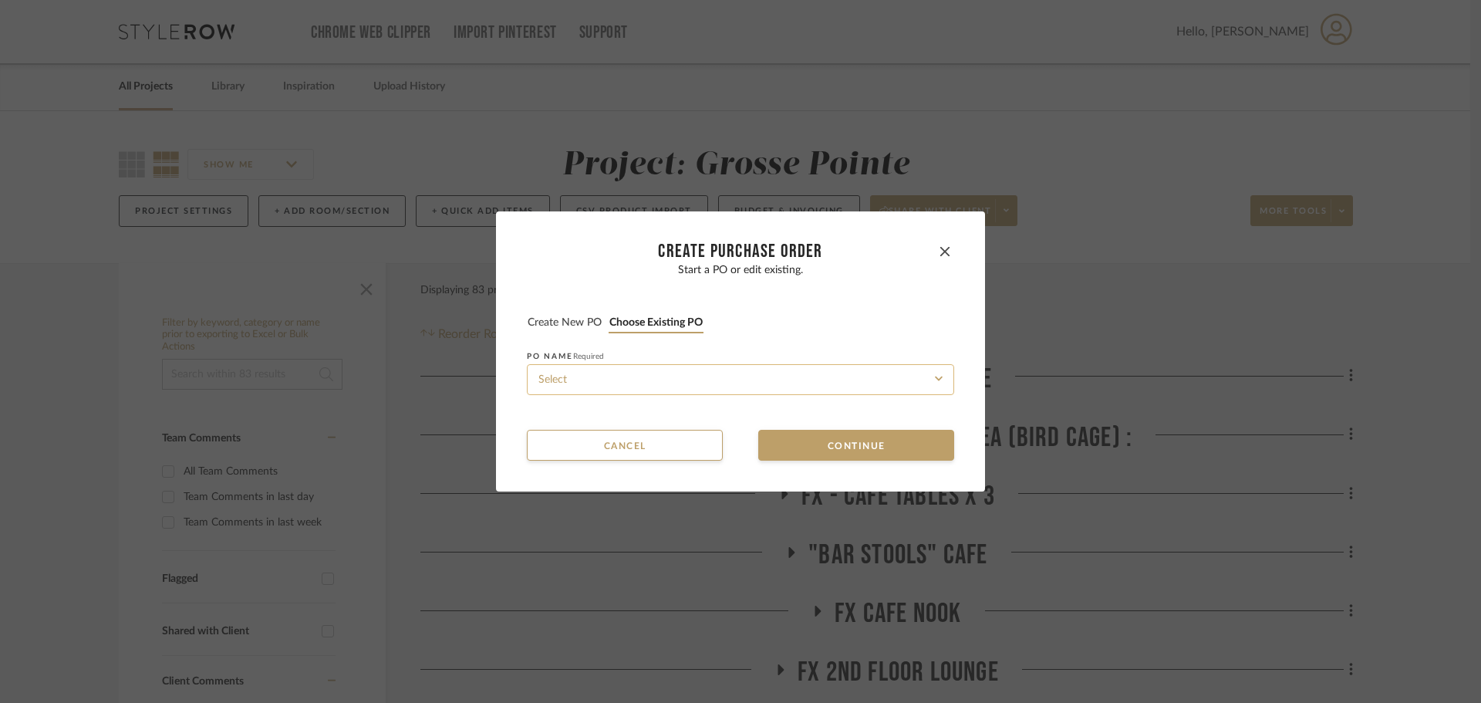
click at [660, 373] on input at bounding box center [740, 379] width 427 height 31
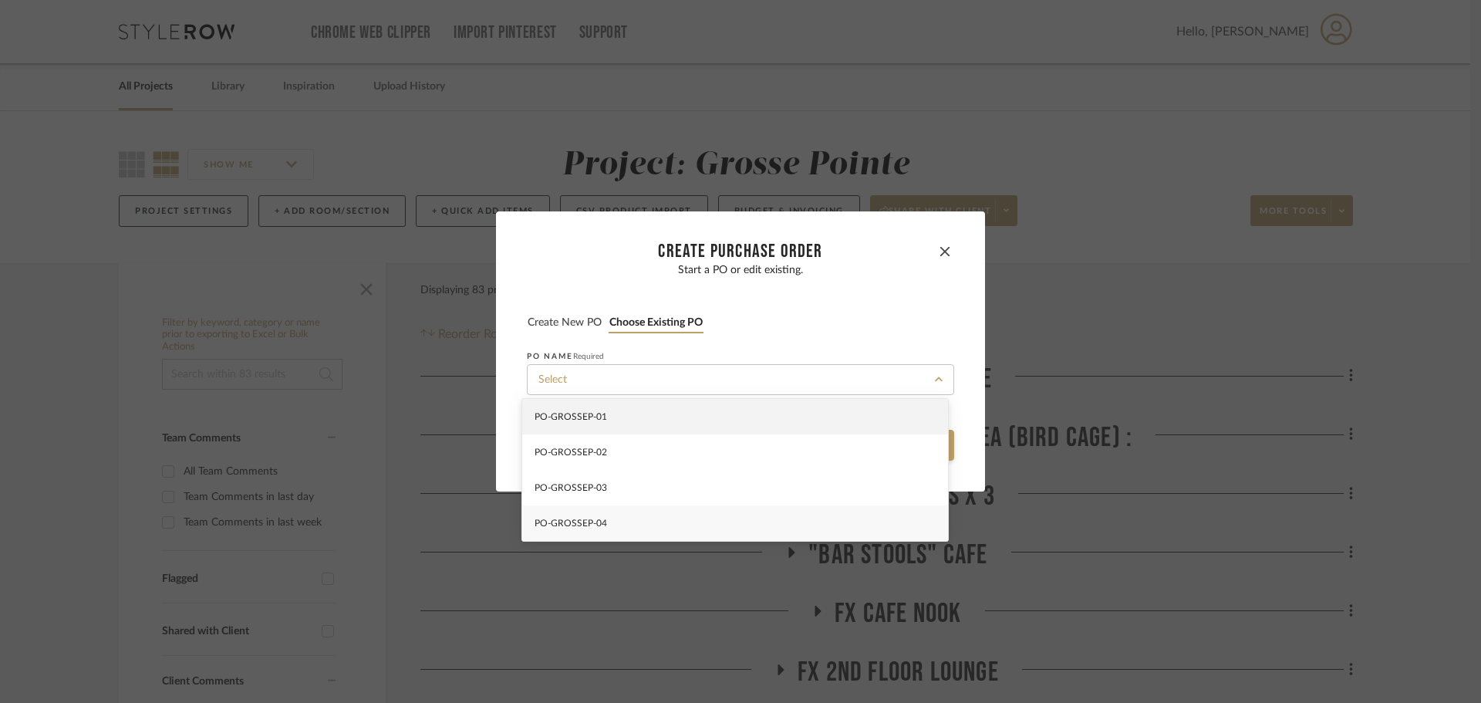
click at [681, 525] on div "PO-GROSSEP-04" at bounding box center [735, 522] width 426 height 35
type input "PO-GROSSEP-04"
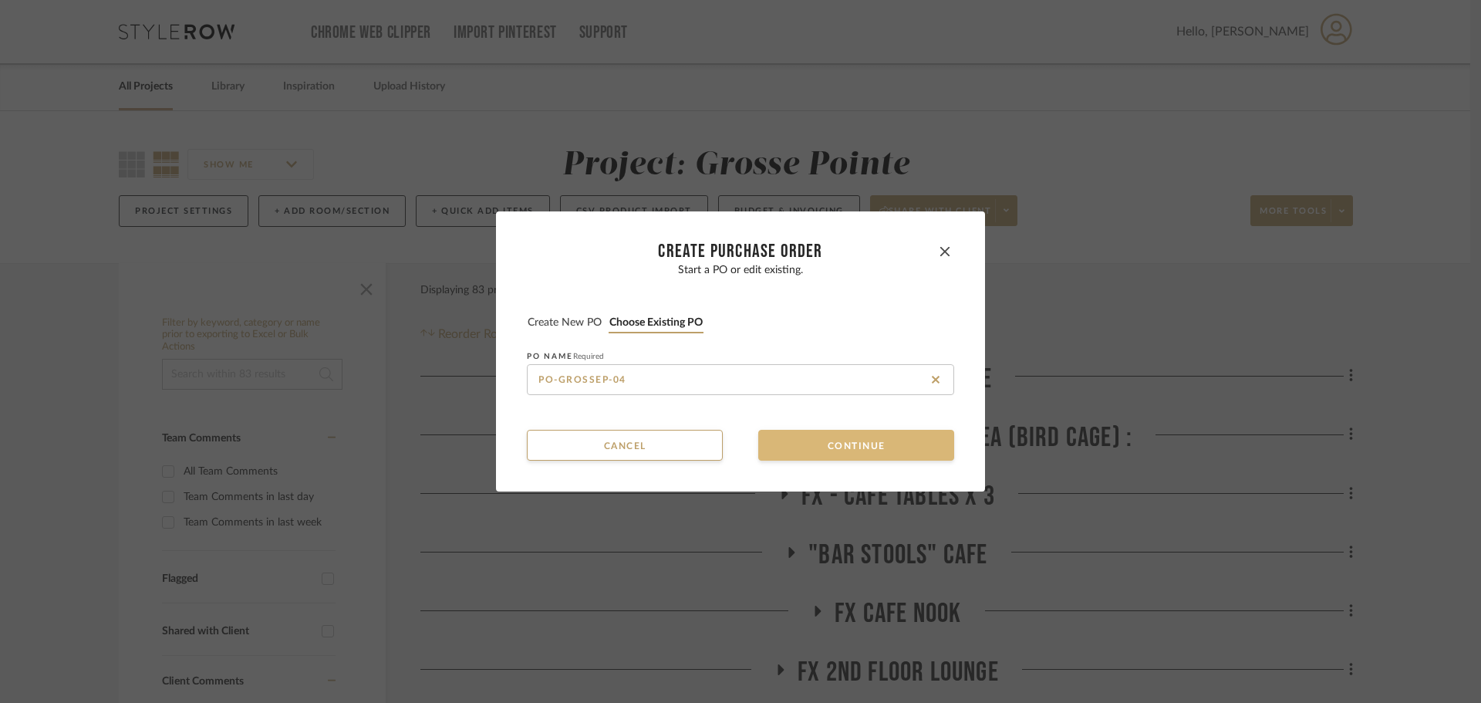
click at [801, 435] on button "Continue" at bounding box center [856, 445] width 196 height 31
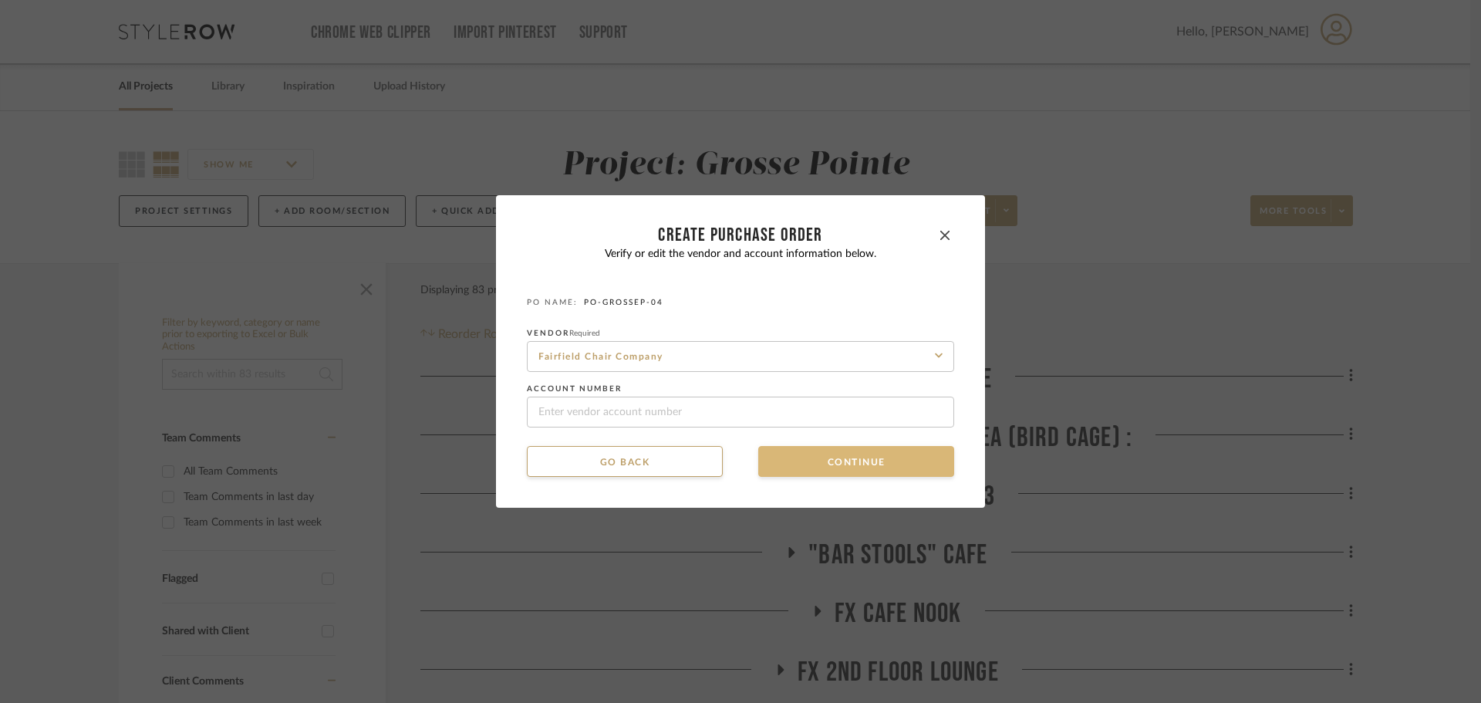
click at [795, 464] on button "Continue" at bounding box center [856, 461] width 196 height 31
click at [799, 461] on button "Continue" at bounding box center [856, 461] width 196 height 31
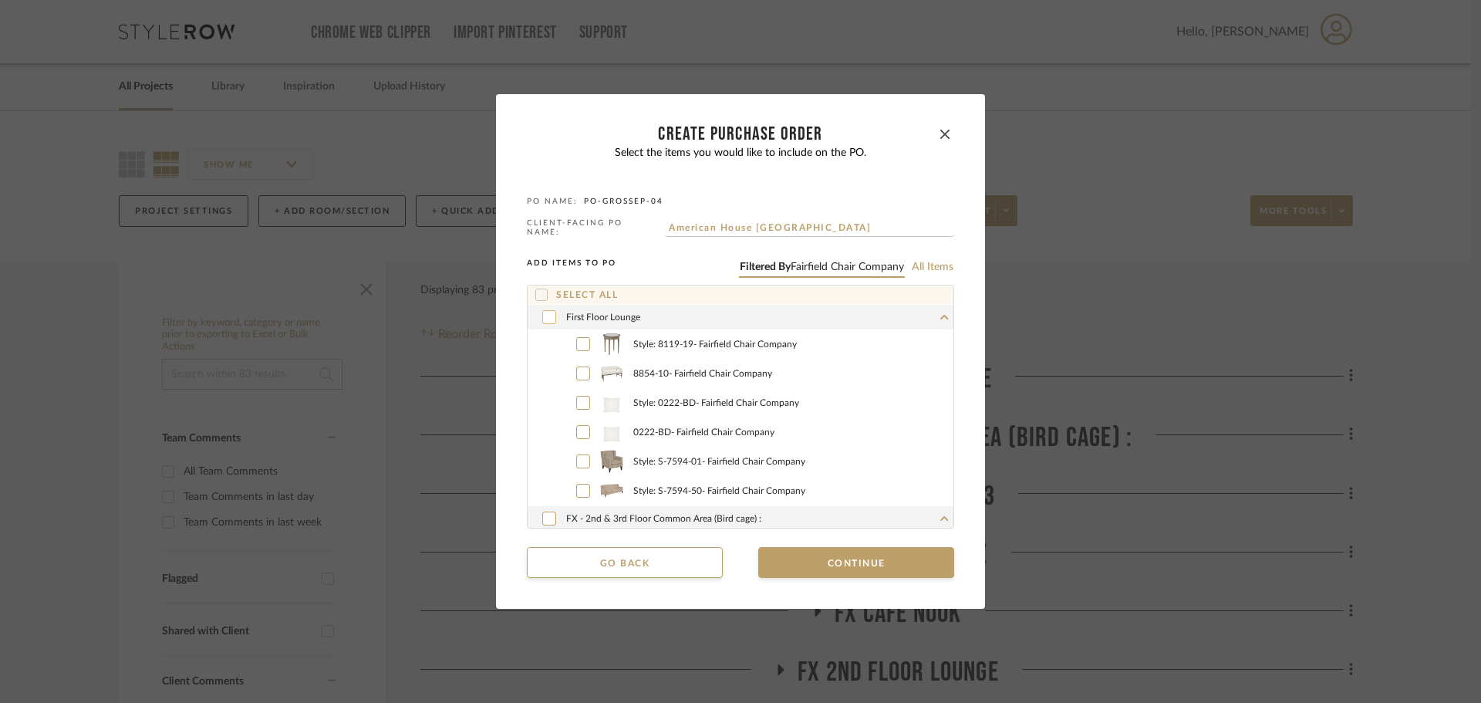
click at [545, 318] on icon at bounding box center [549, 317] width 9 height 11
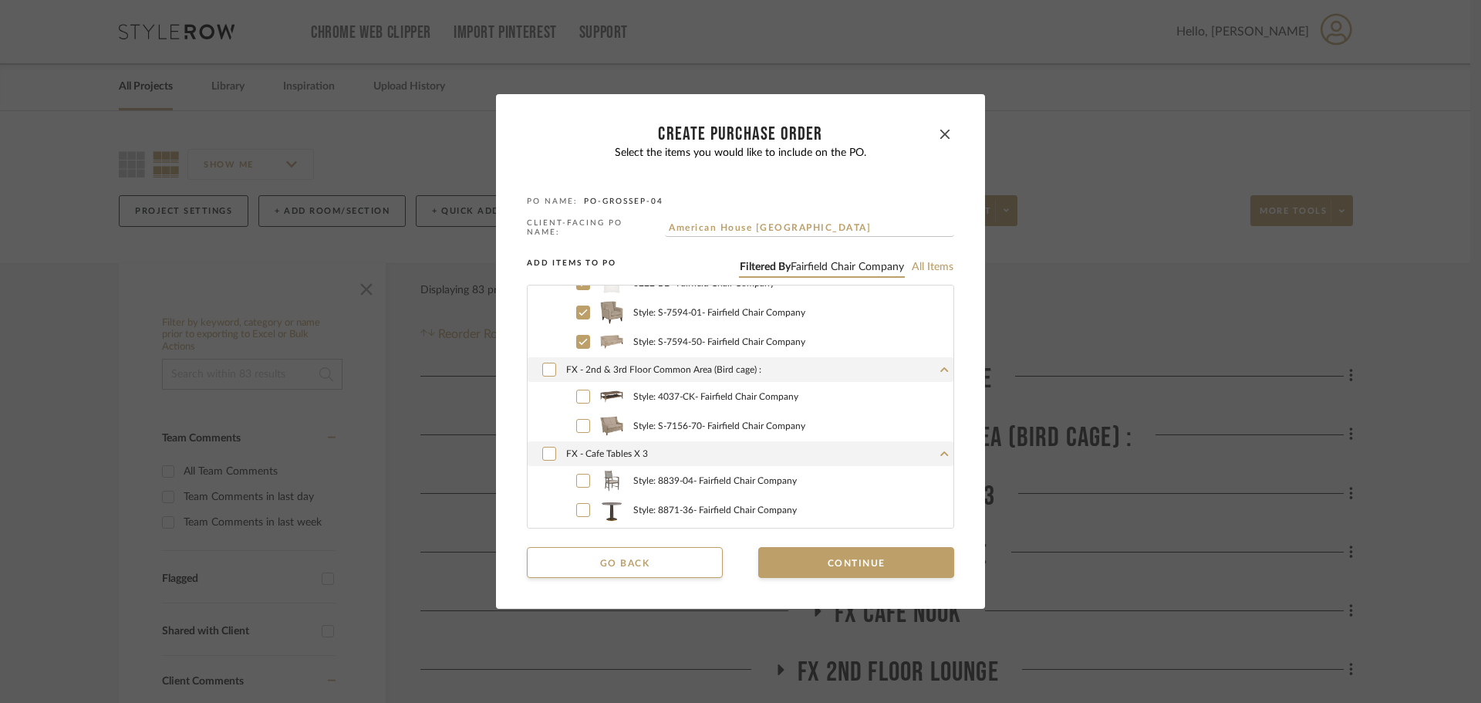
scroll to position [154, 0]
click at [545, 359] on icon at bounding box center [549, 364] width 9 height 11
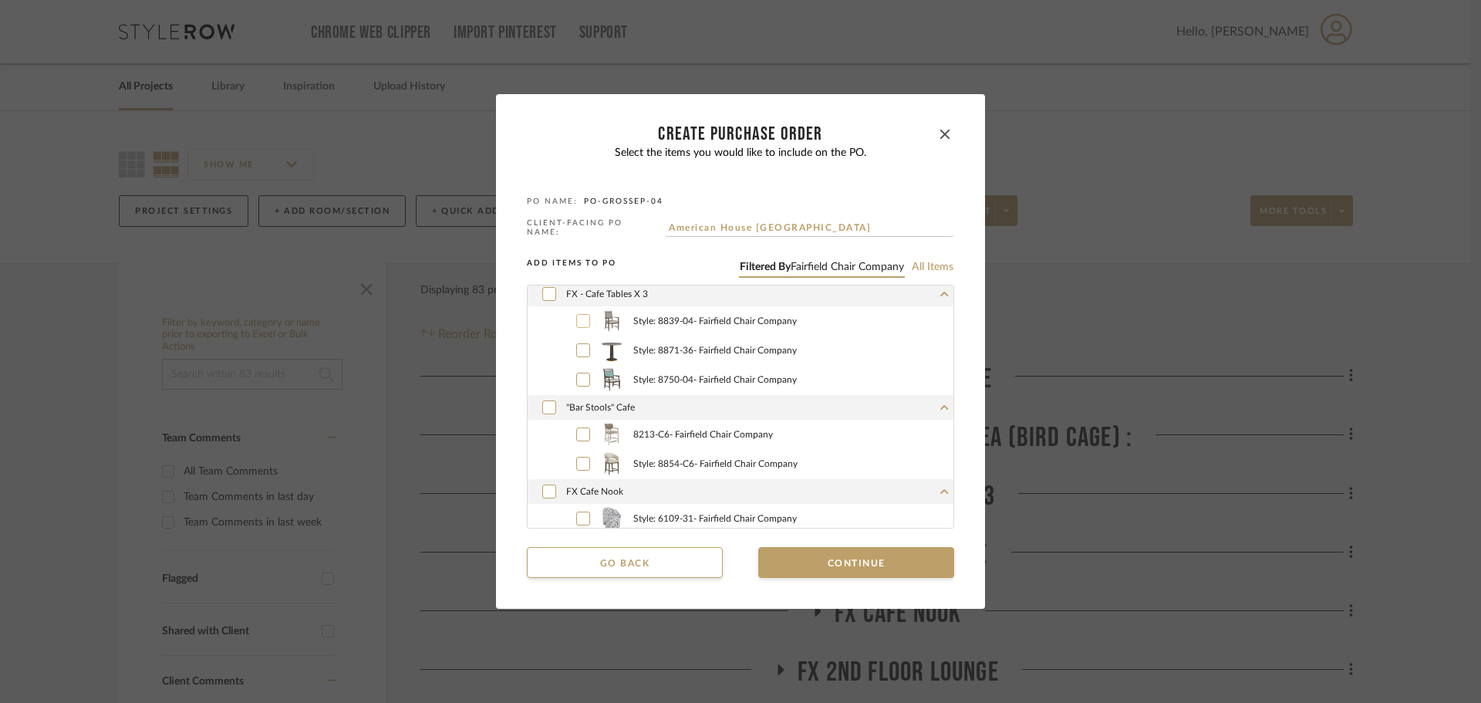
click at [576, 314] on div at bounding box center [583, 321] width 14 height 14
click at [579, 346] on icon at bounding box center [583, 350] width 9 height 11
click at [576, 428] on div at bounding box center [583, 434] width 14 height 14
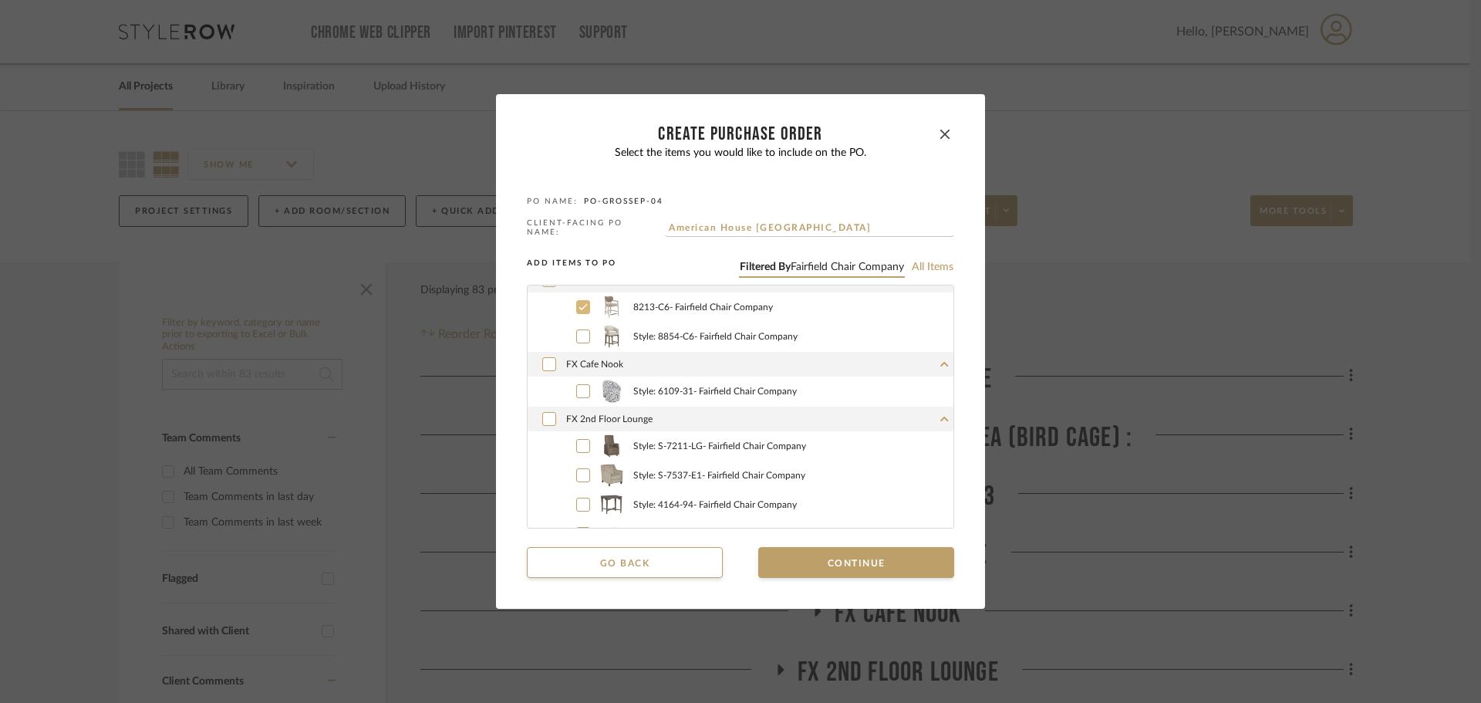
scroll to position [463, 0]
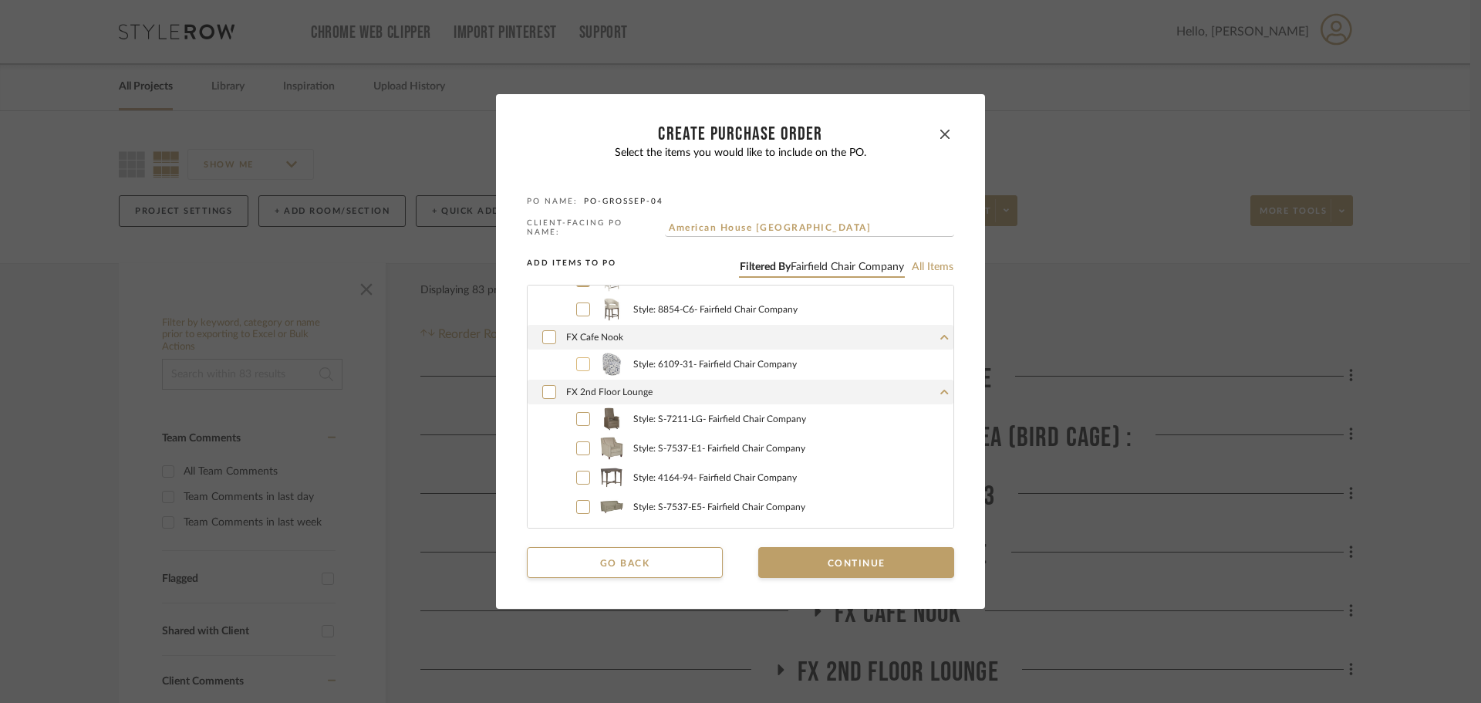
click at [579, 359] on icon at bounding box center [583, 364] width 9 height 11
click at [545, 387] on icon at bounding box center [549, 392] width 9 height 11
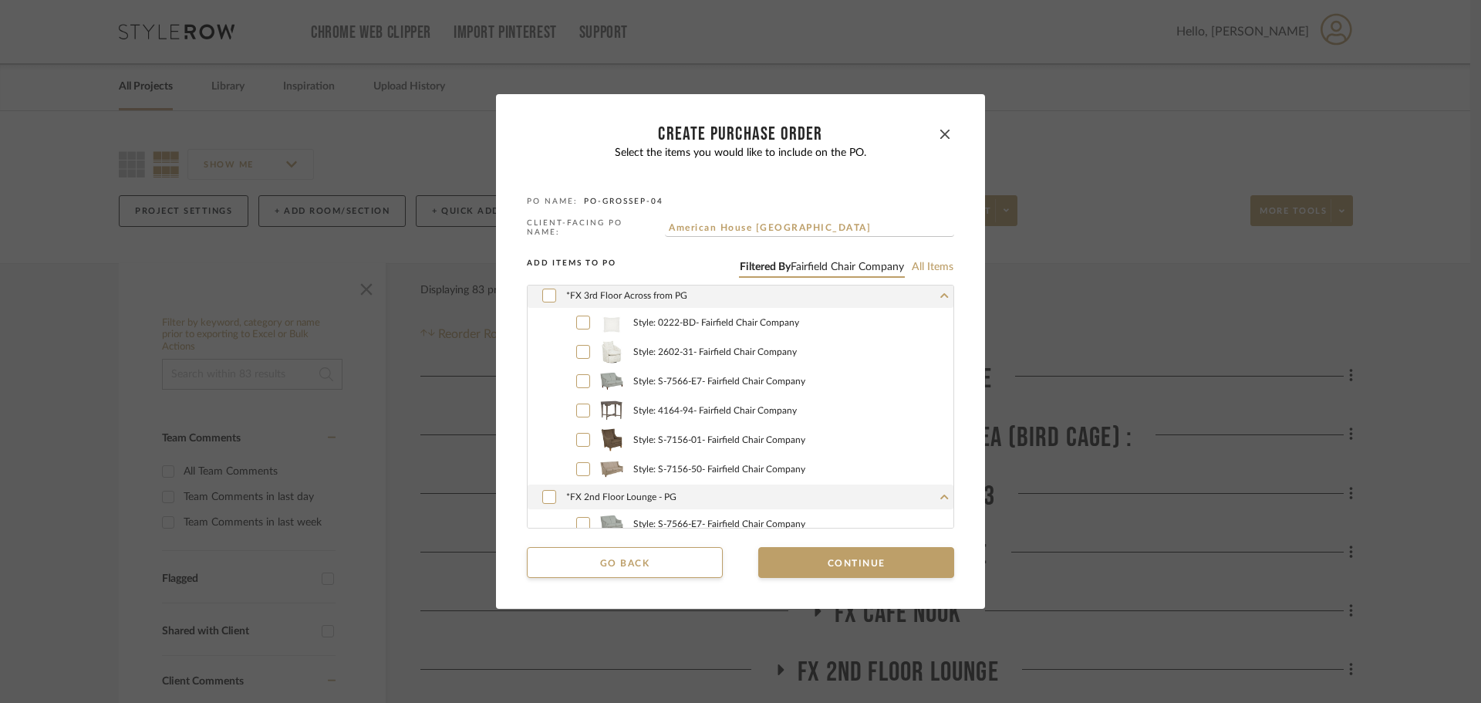
scroll to position [694, 0]
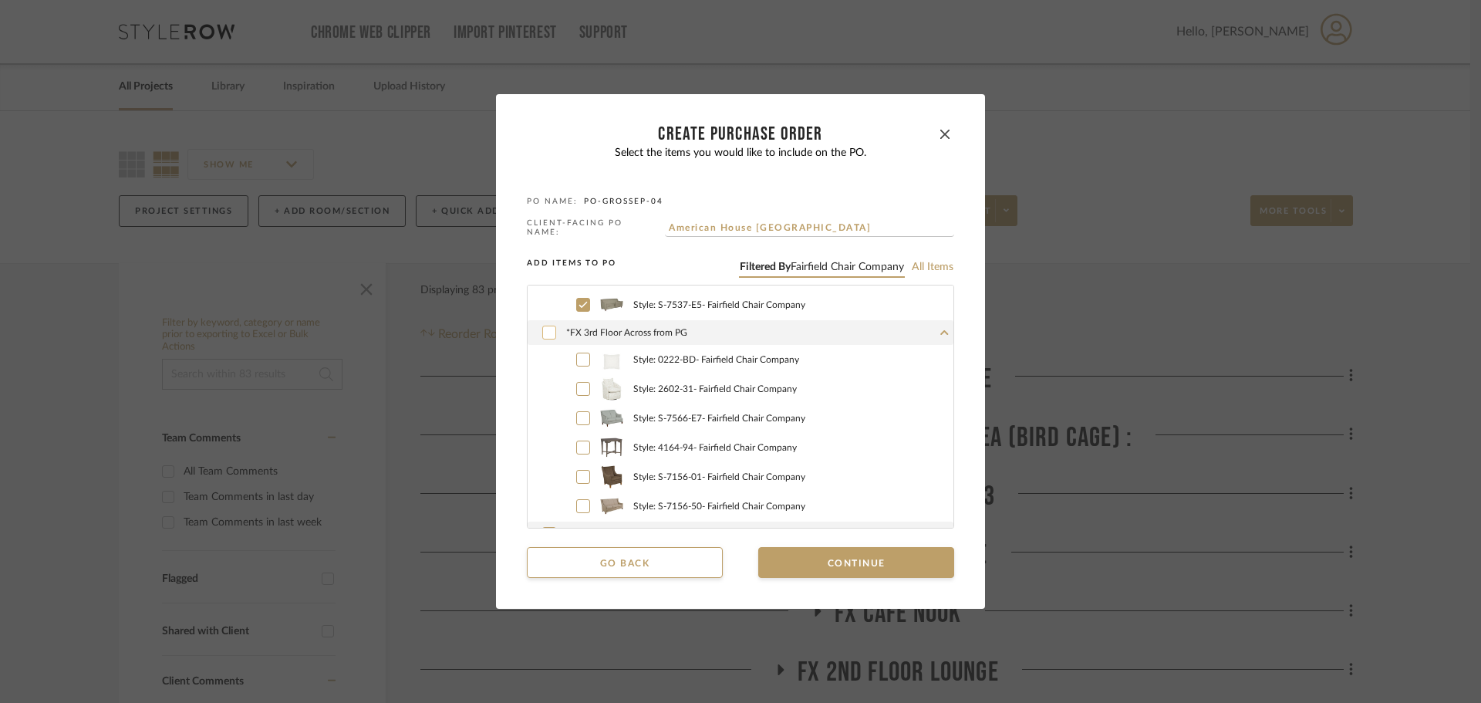
click at [545, 327] on icon at bounding box center [549, 332] width 9 height 11
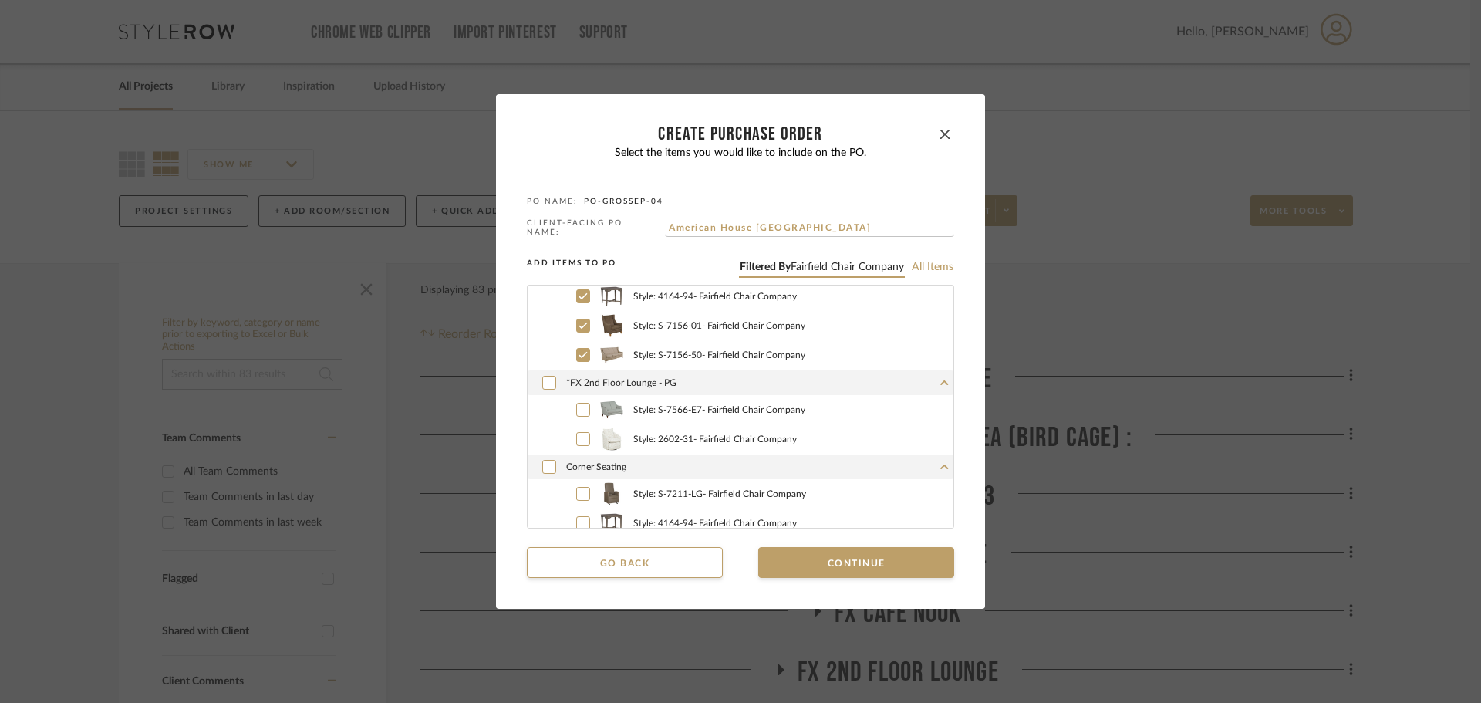
scroll to position [849, 0]
click at [545, 374] on icon at bounding box center [549, 379] width 9 height 11
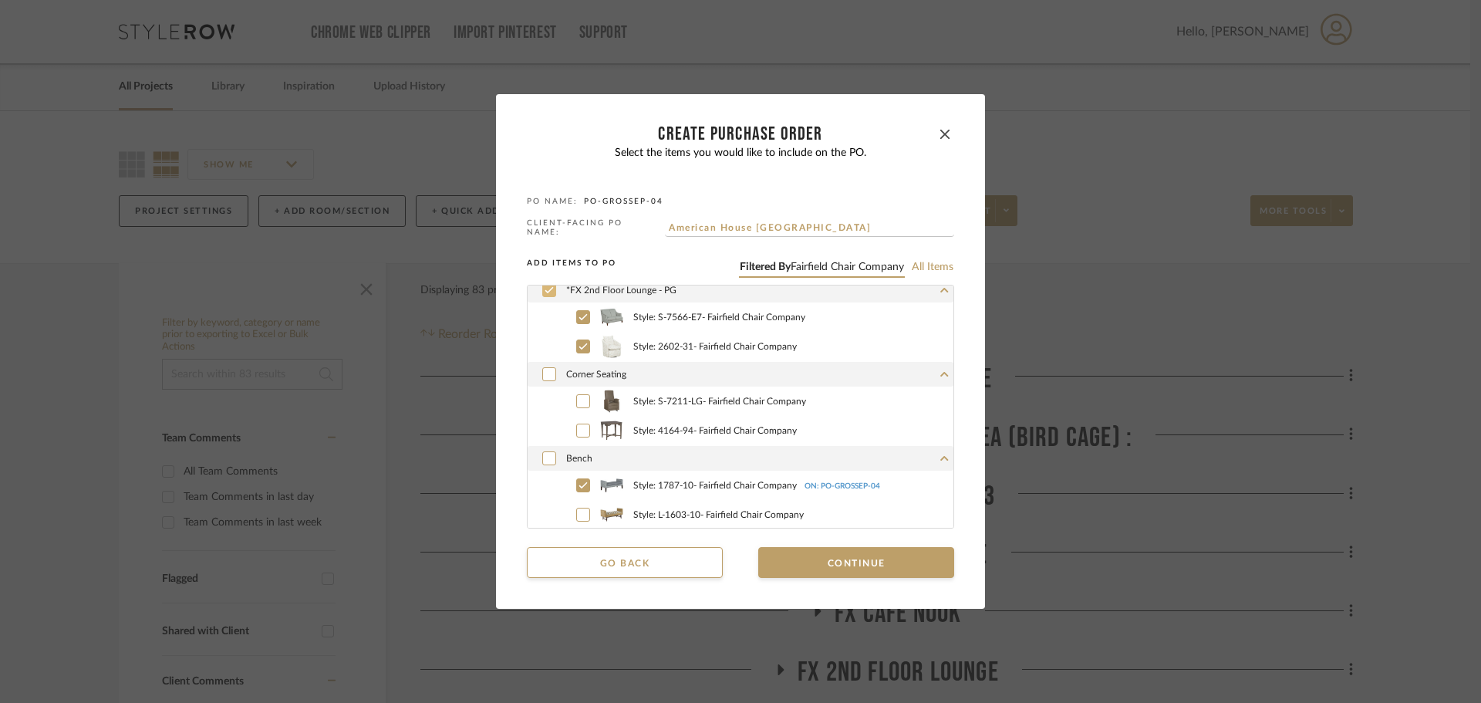
scroll to position [940, 0]
click at [545, 372] on icon at bounding box center [549, 373] width 8 height 6
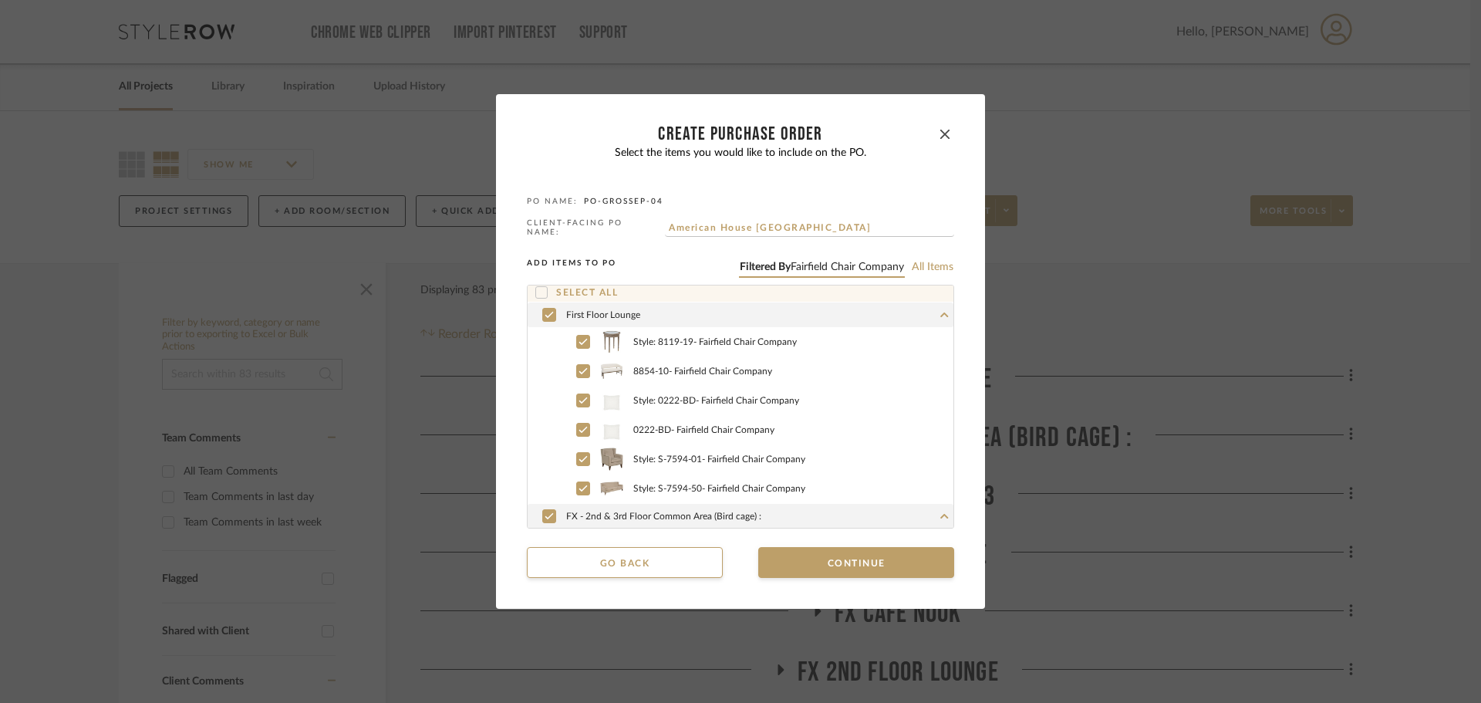
scroll to position [0, 0]
click at [809, 568] on button "Continue" at bounding box center [856, 562] width 196 height 31
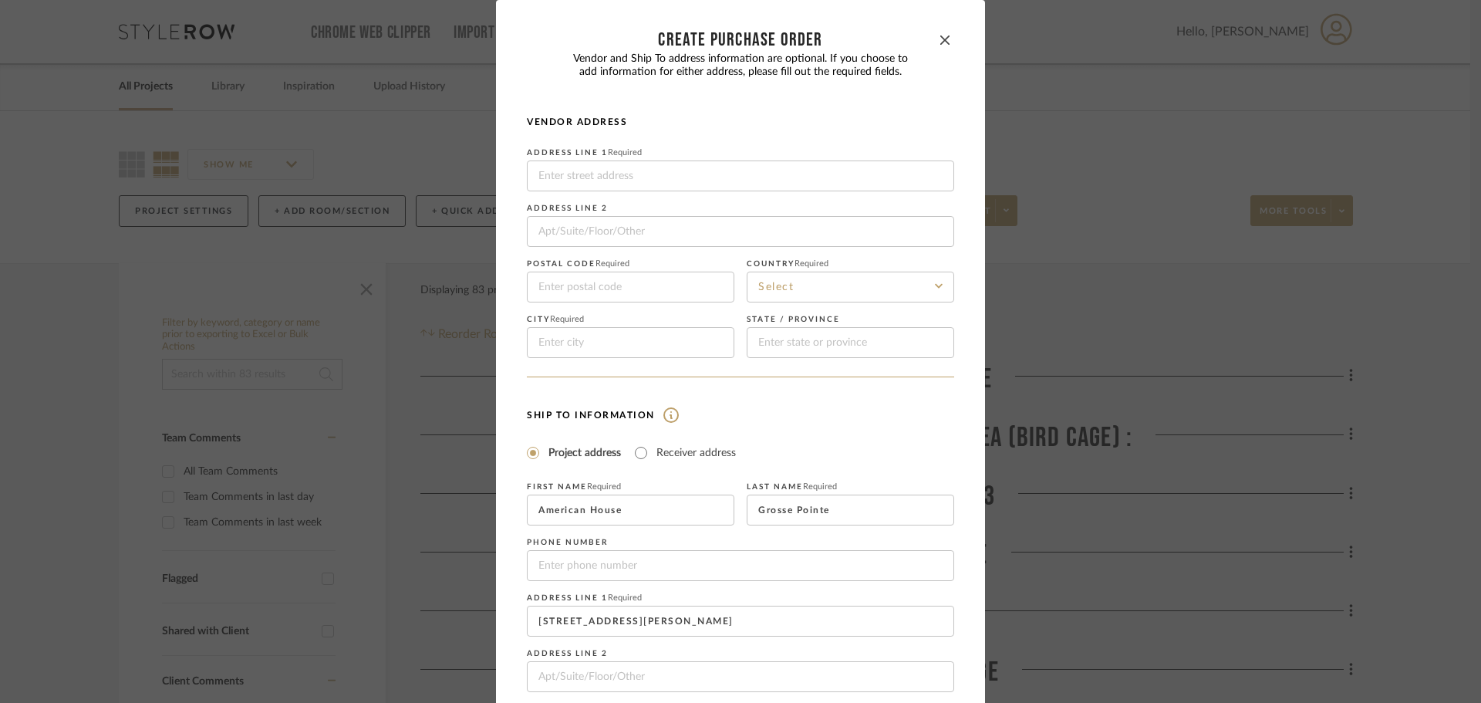
scroll to position [181, 0]
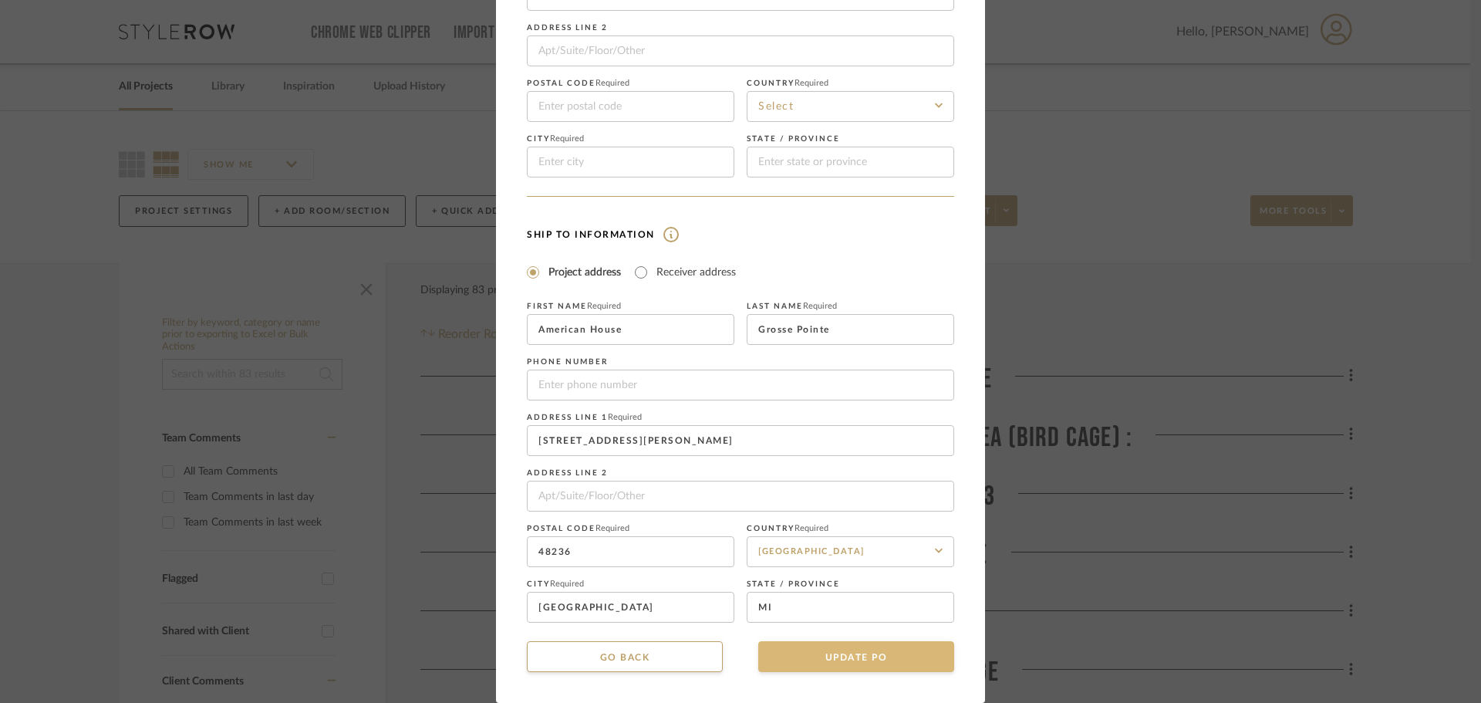
click at [823, 654] on button "UPDATE PO" at bounding box center [856, 656] width 196 height 31
